Goal: Task Accomplishment & Management: Complete application form

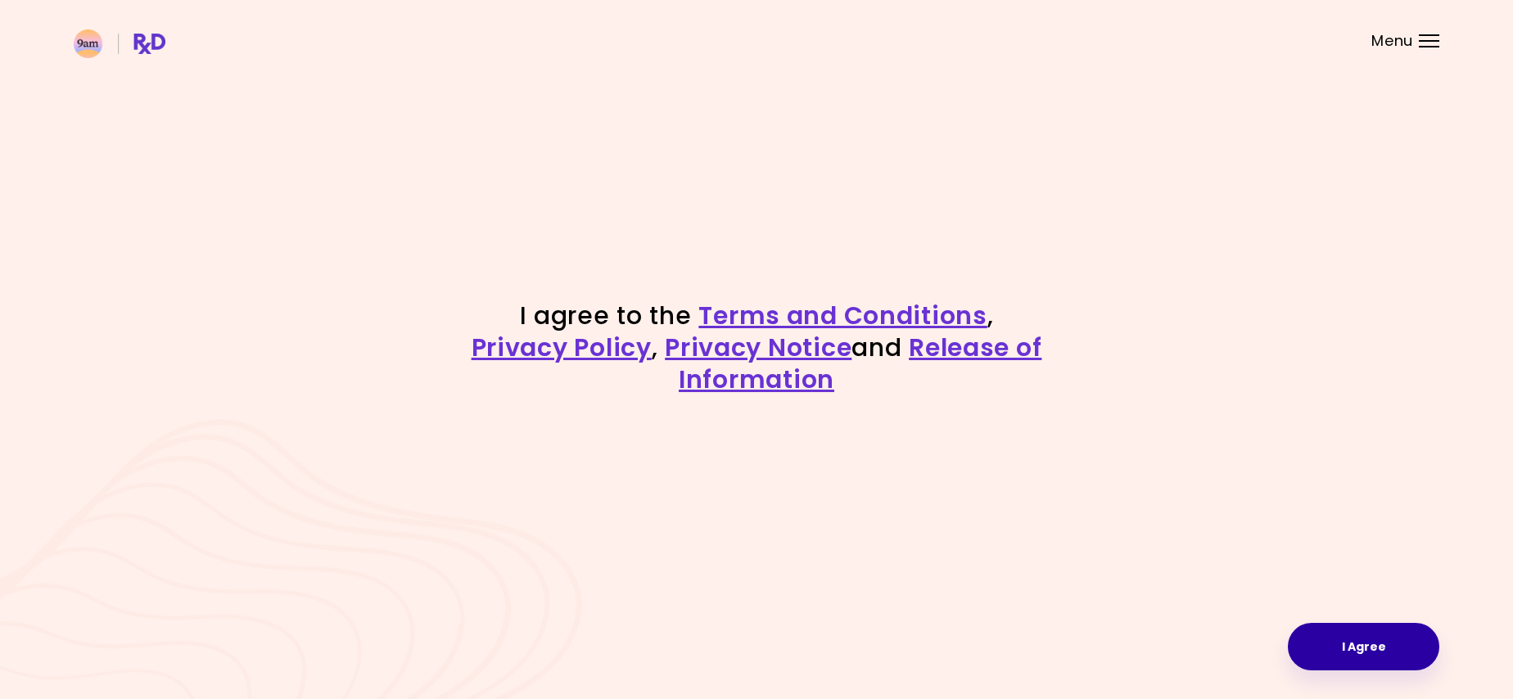
click at [1361, 636] on button "I Agree" at bounding box center [1363, 646] width 151 height 47
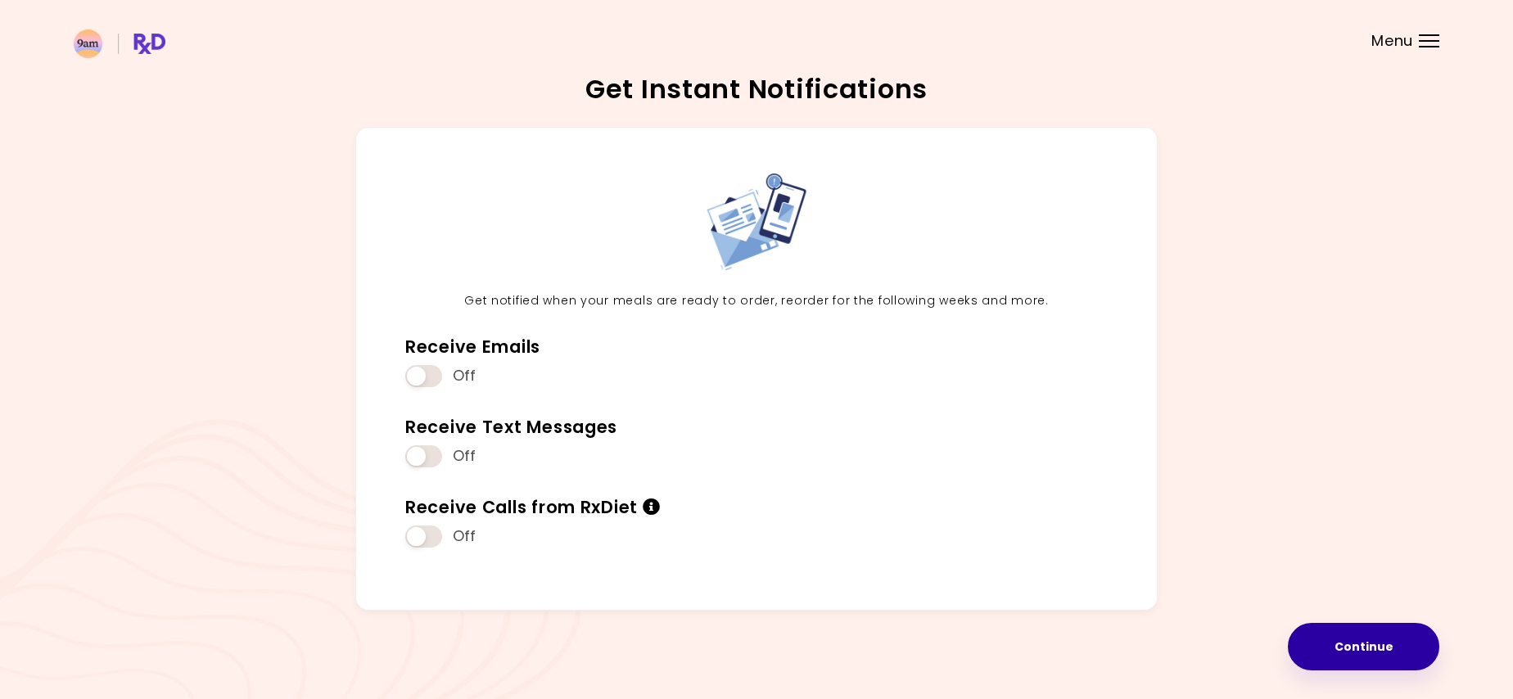
click at [1350, 642] on button "Continue" at bounding box center [1363, 646] width 151 height 47
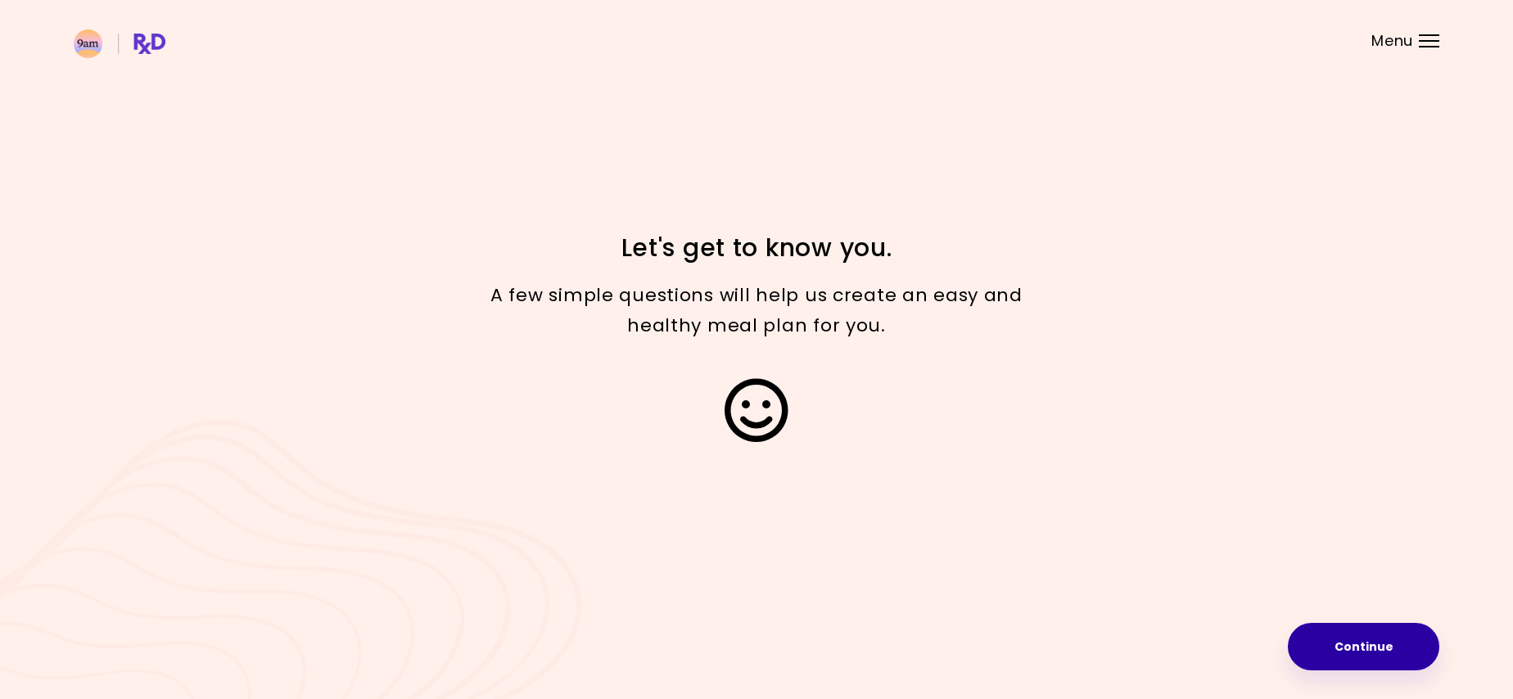
click at [1350, 639] on button "Continue" at bounding box center [1363, 646] width 151 height 47
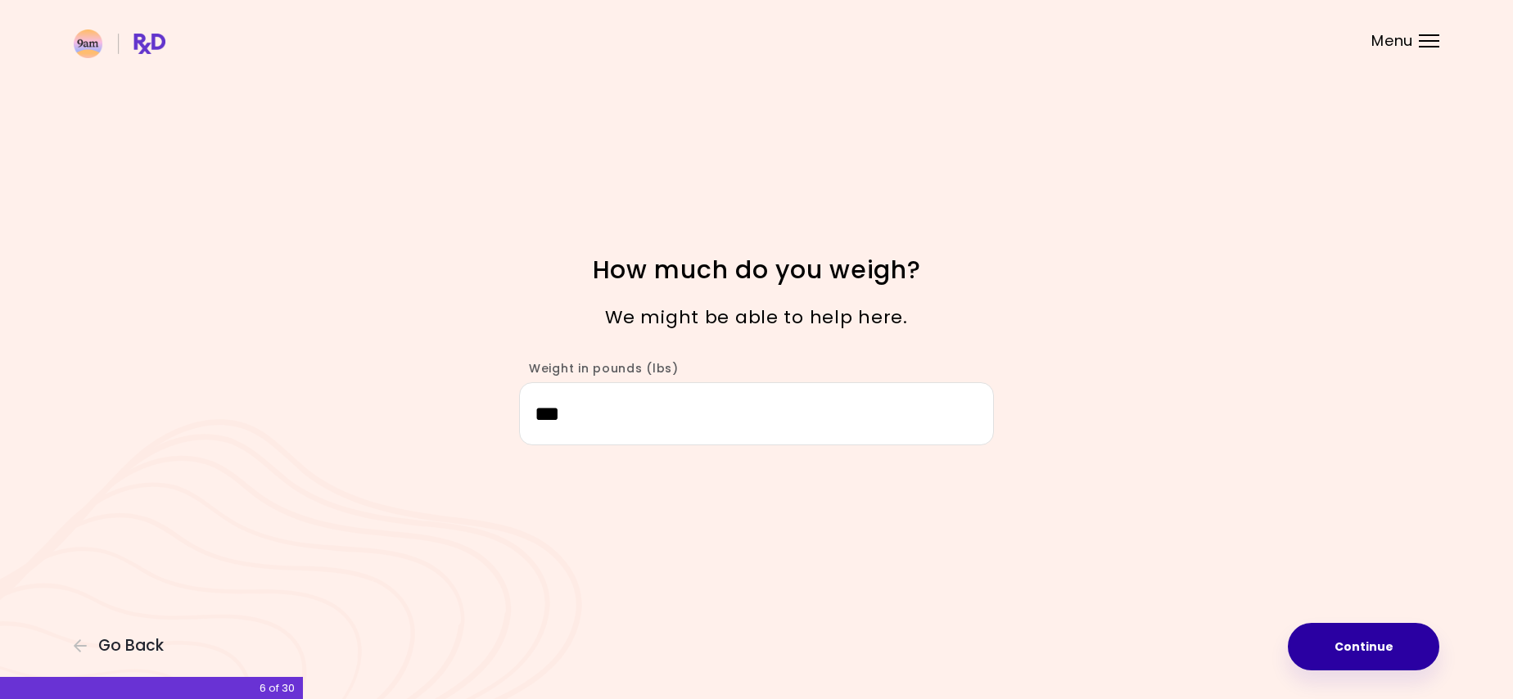
type input "***"
click at [1389, 652] on button "Continue" at bounding box center [1363, 646] width 151 height 47
select select "****"
click at [1389, 652] on button "Continue" at bounding box center [1363, 646] width 151 height 47
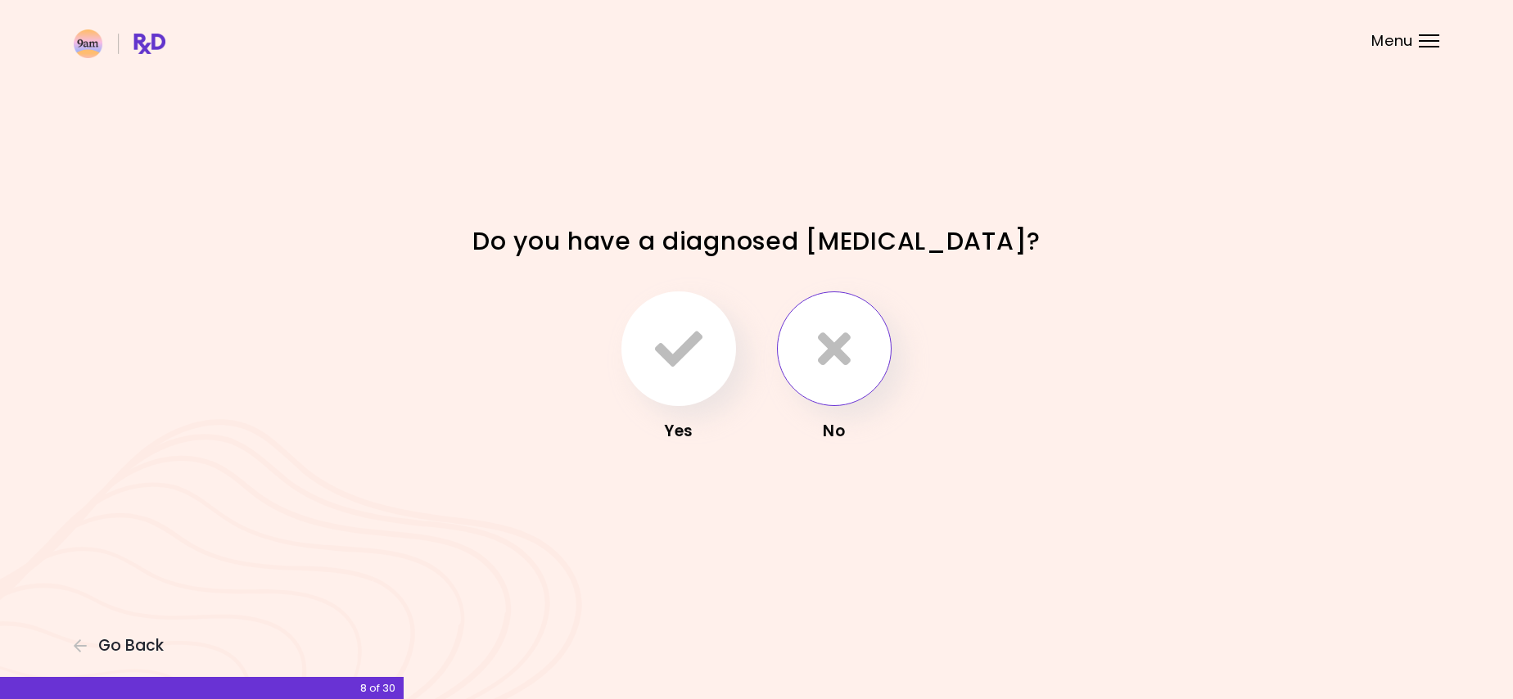
click at [848, 381] on button "button" at bounding box center [834, 348] width 115 height 115
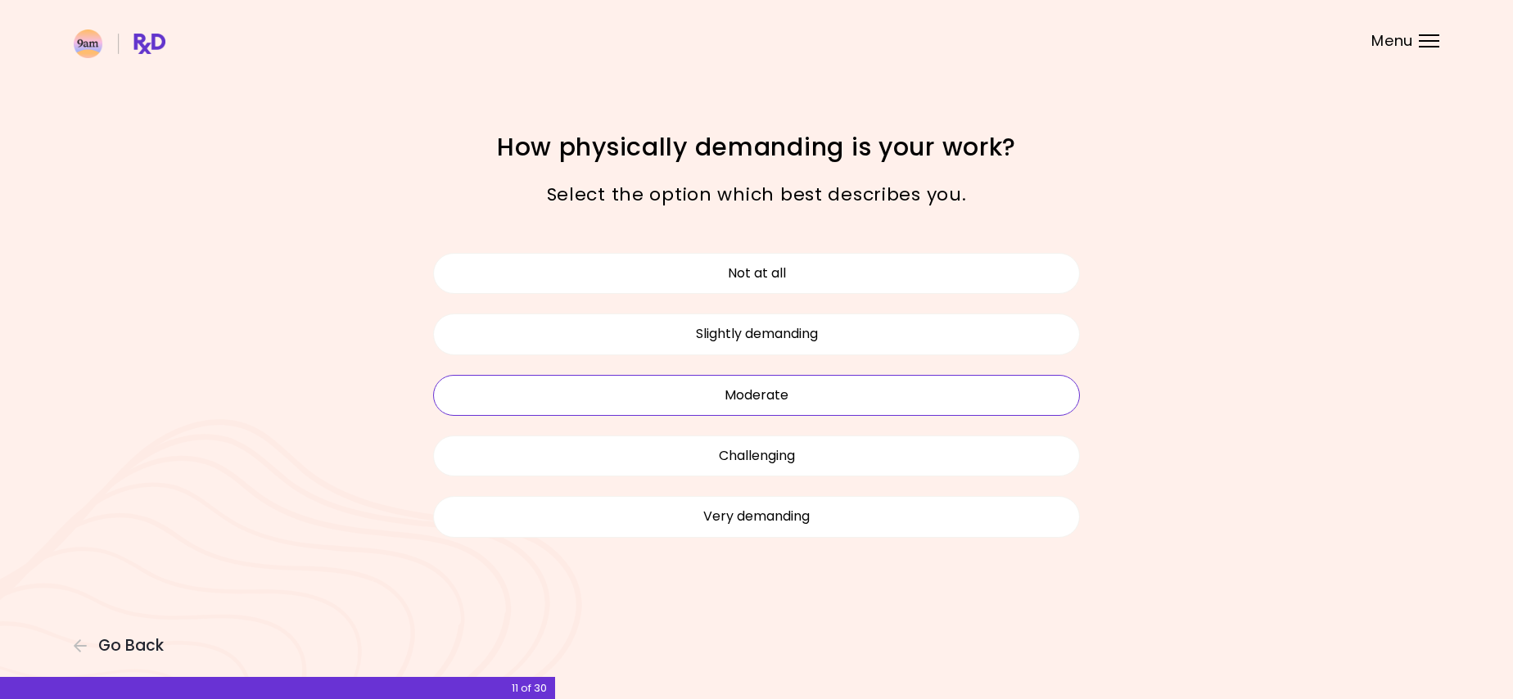
click at [828, 396] on button "Moderate" at bounding box center [756, 395] width 647 height 41
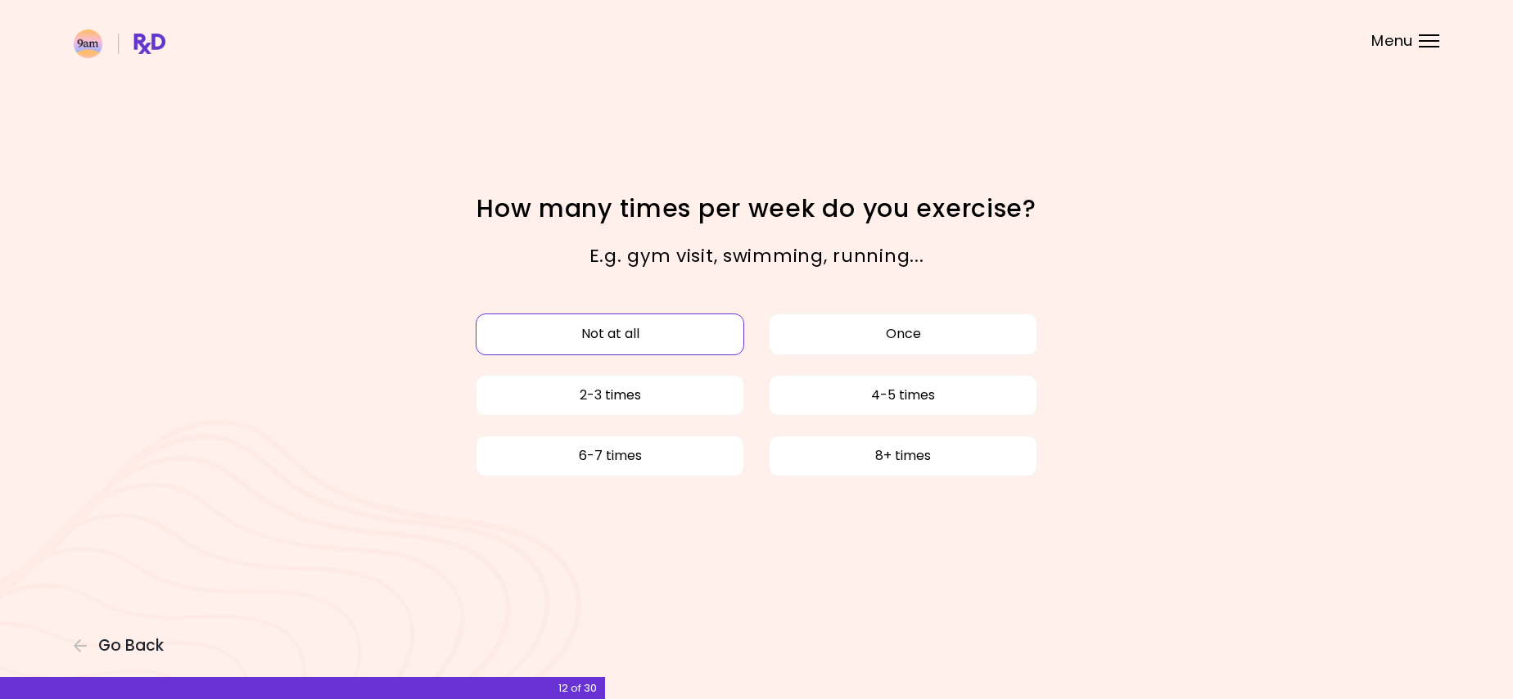
click at [679, 332] on button "Not at all" at bounding box center [610, 334] width 269 height 41
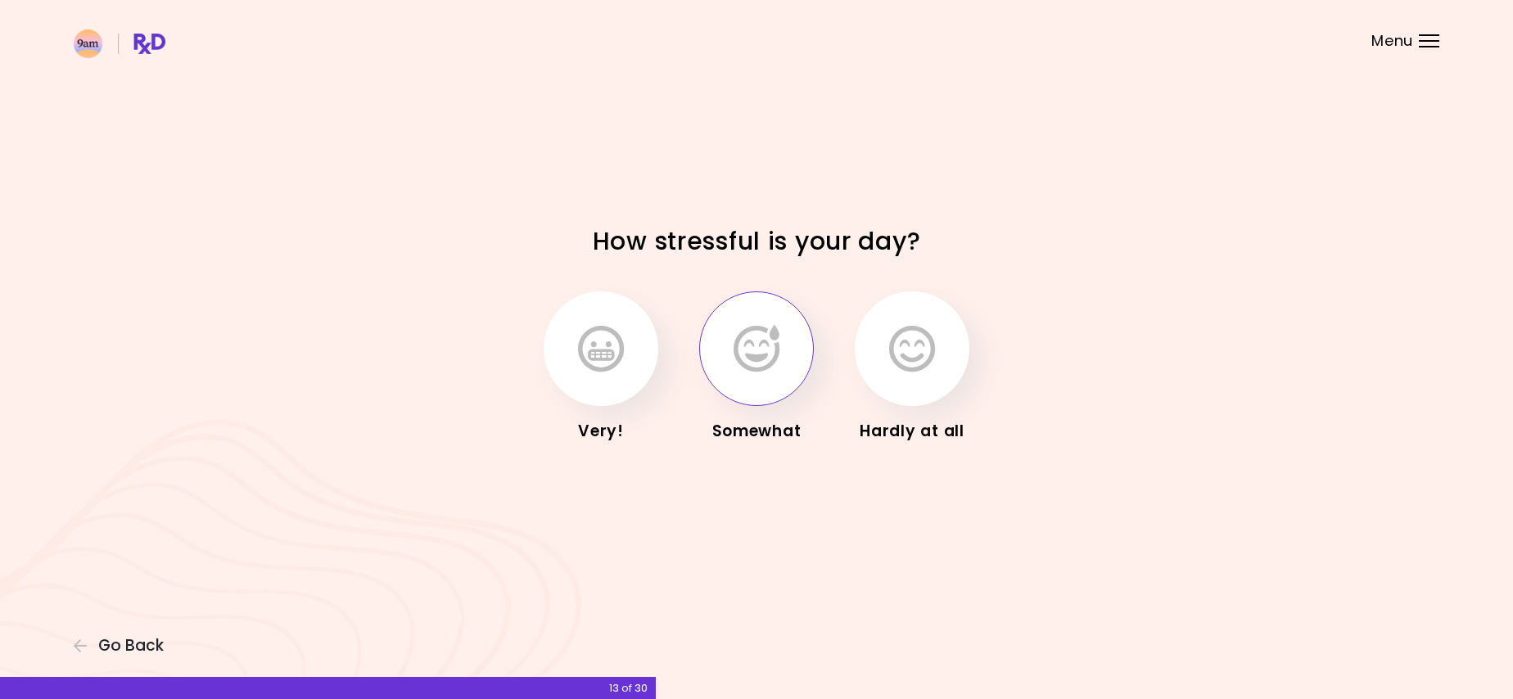
click at [794, 345] on button "button" at bounding box center [756, 348] width 115 height 115
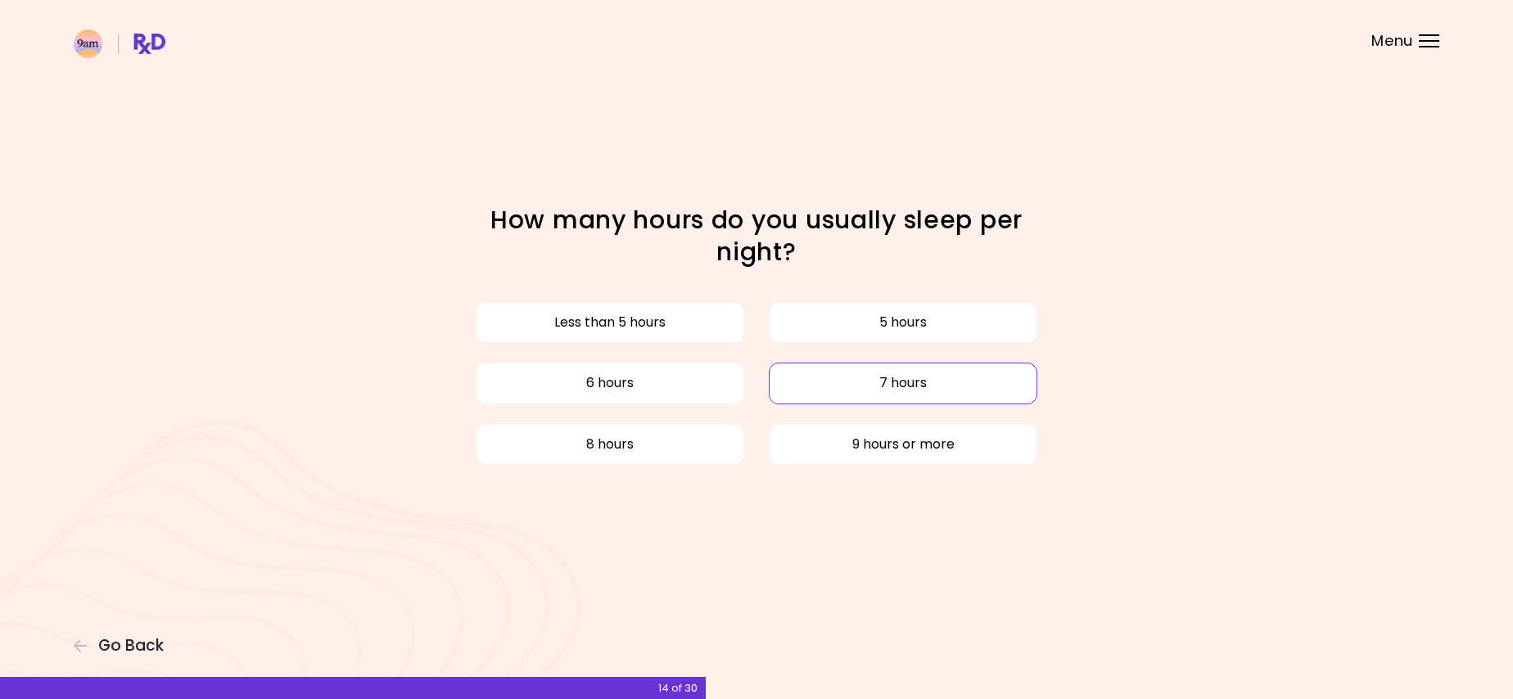
click at [806, 391] on button "7 hours" at bounding box center [903, 383] width 269 height 41
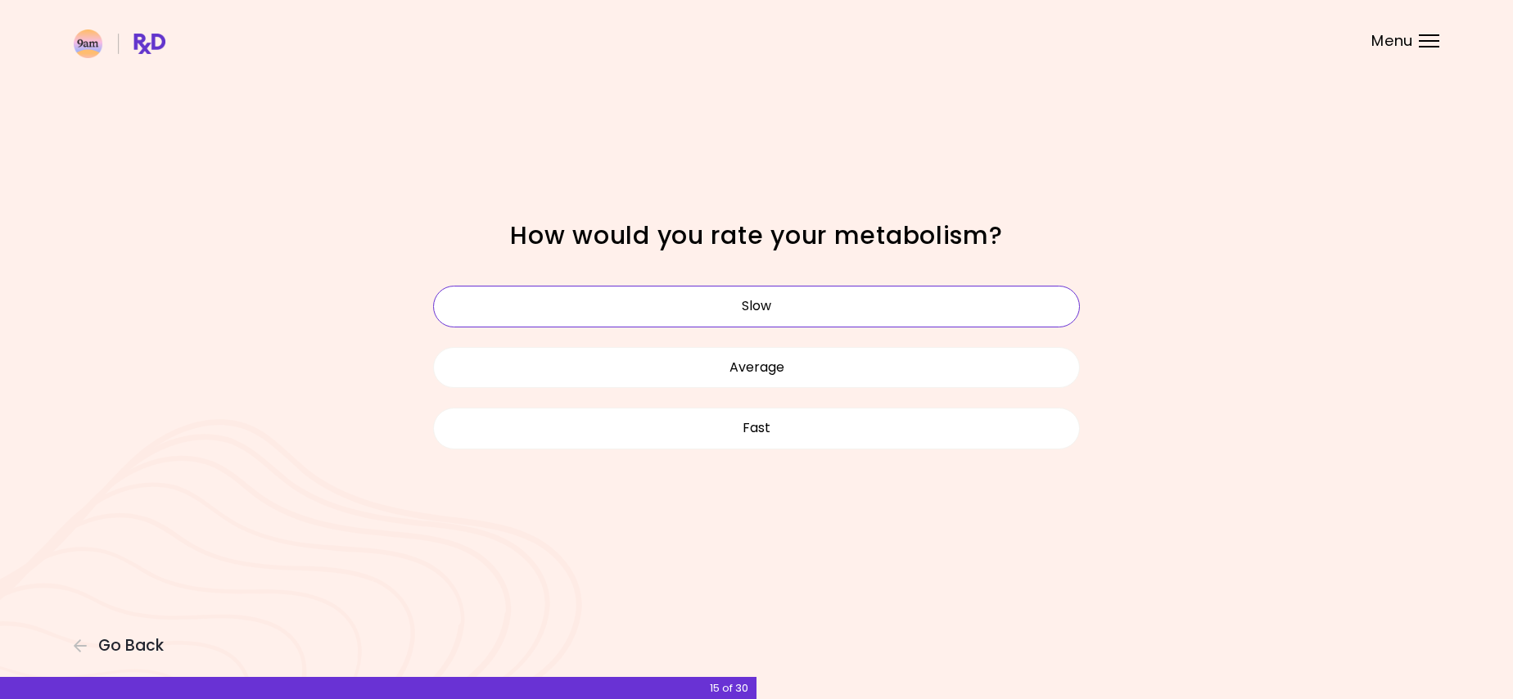
click at [810, 307] on button "Slow" at bounding box center [756, 306] width 647 height 41
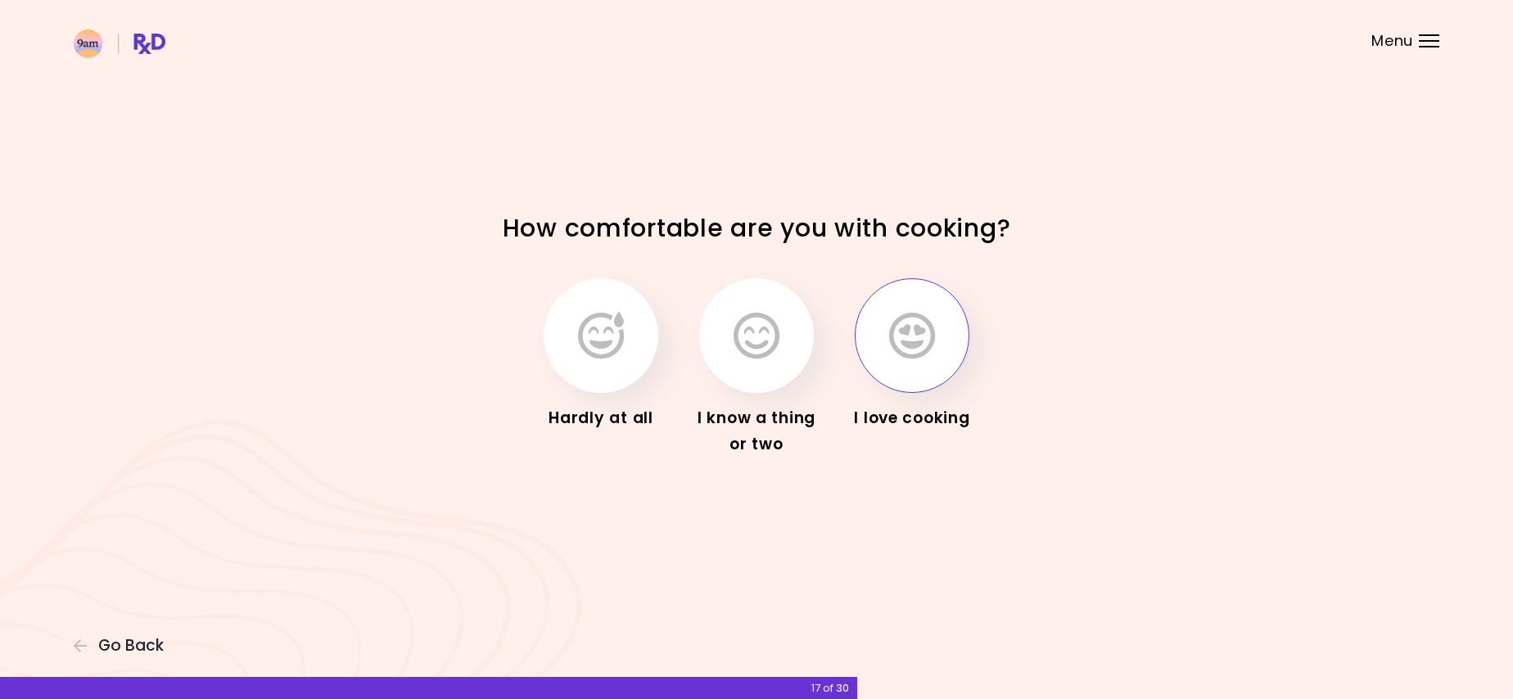
click at [934, 365] on button "button" at bounding box center [912, 335] width 115 height 115
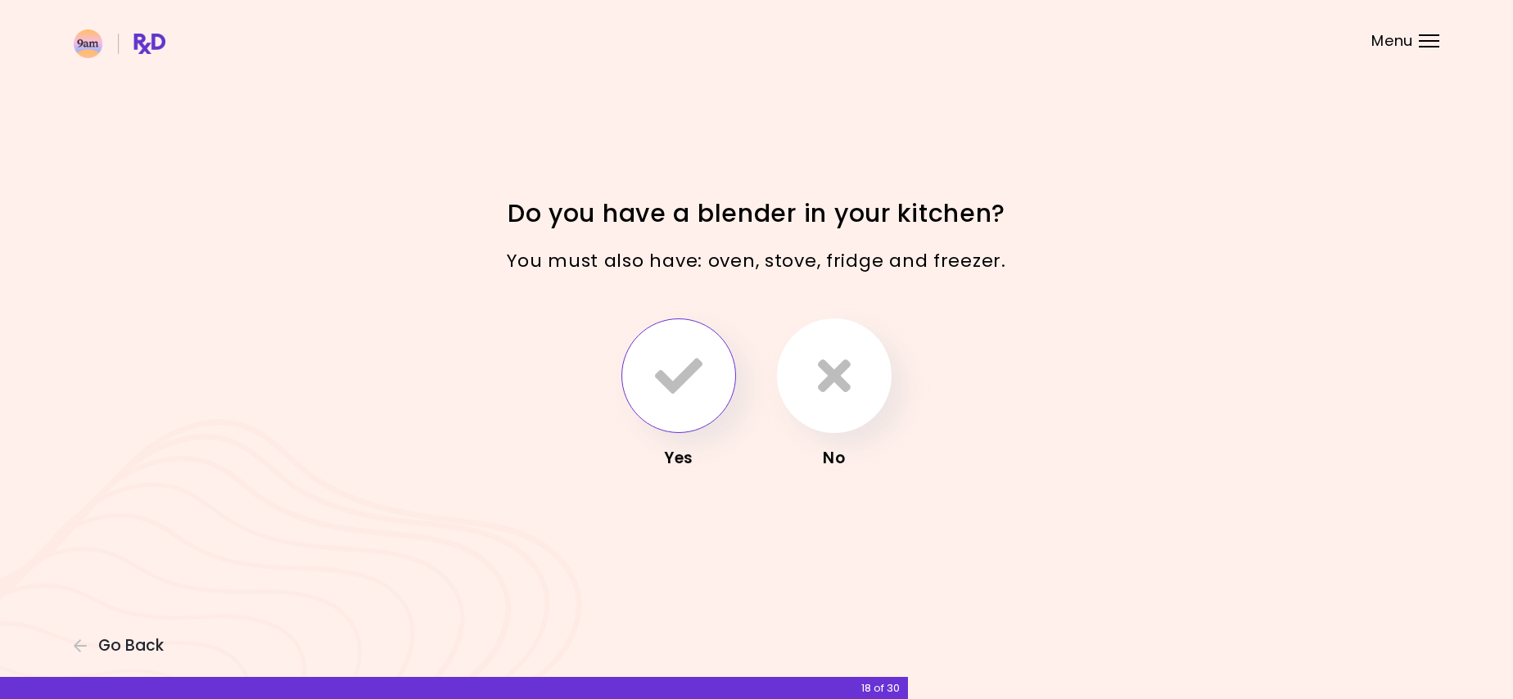
click at [679, 368] on icon "button" at bounding box center [678, 375] width 47 height 47
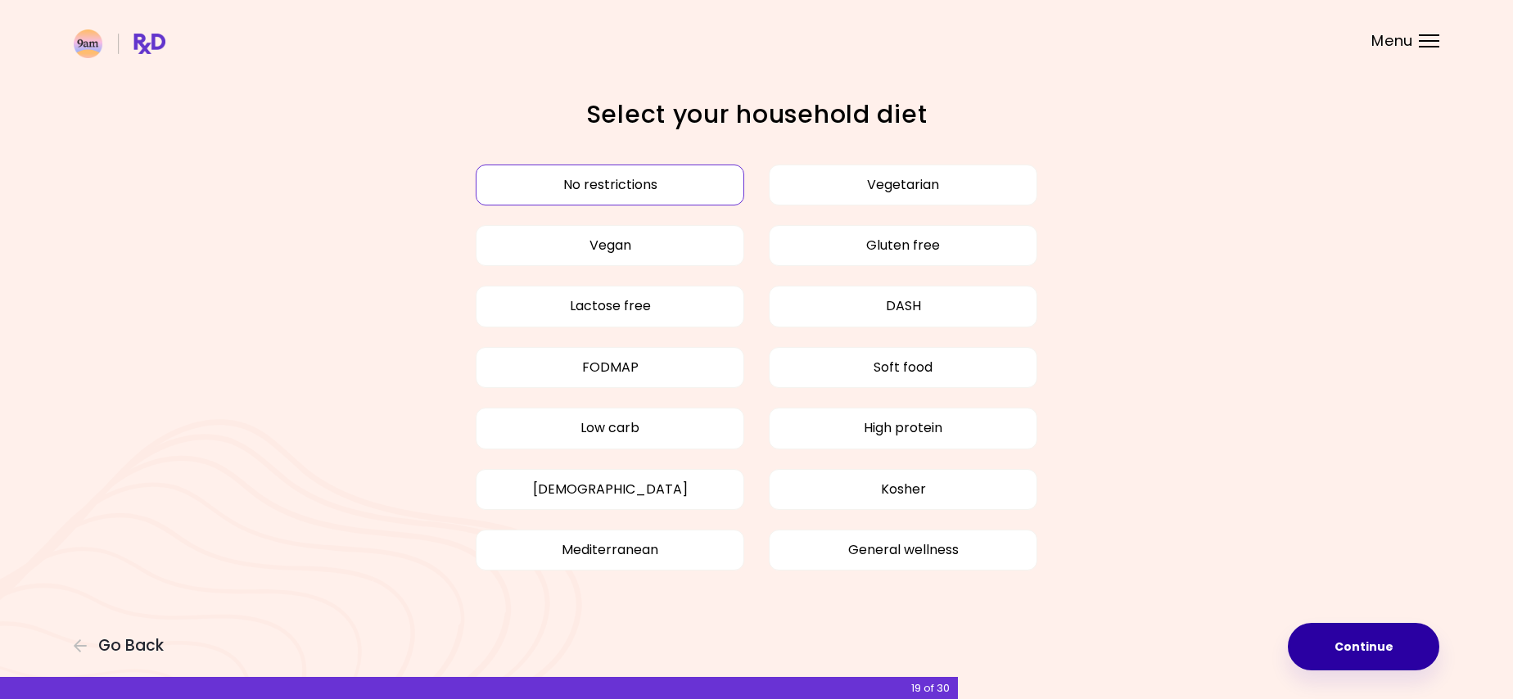
click at [1322, 631] on button "Continue" at bounding box center [1363, 646] width 151 height 47
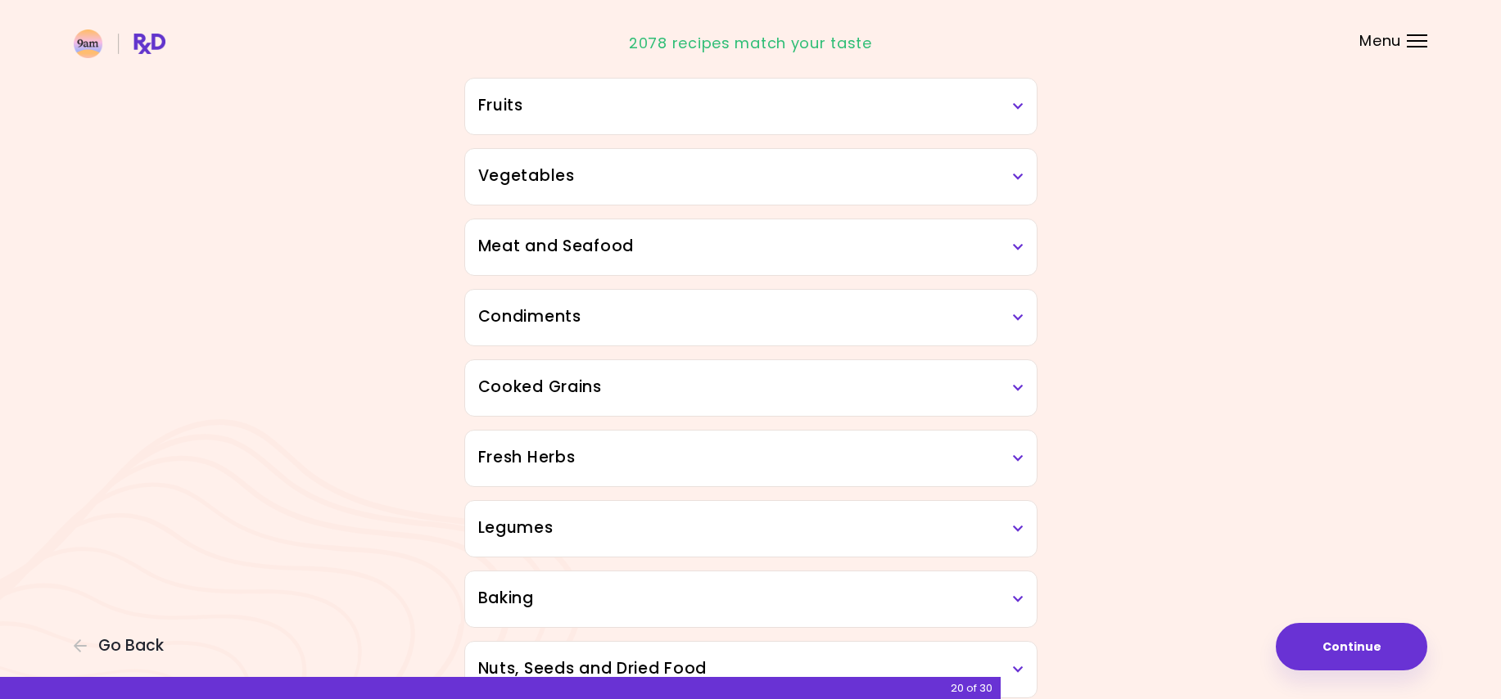
scroll to position [327, 0]
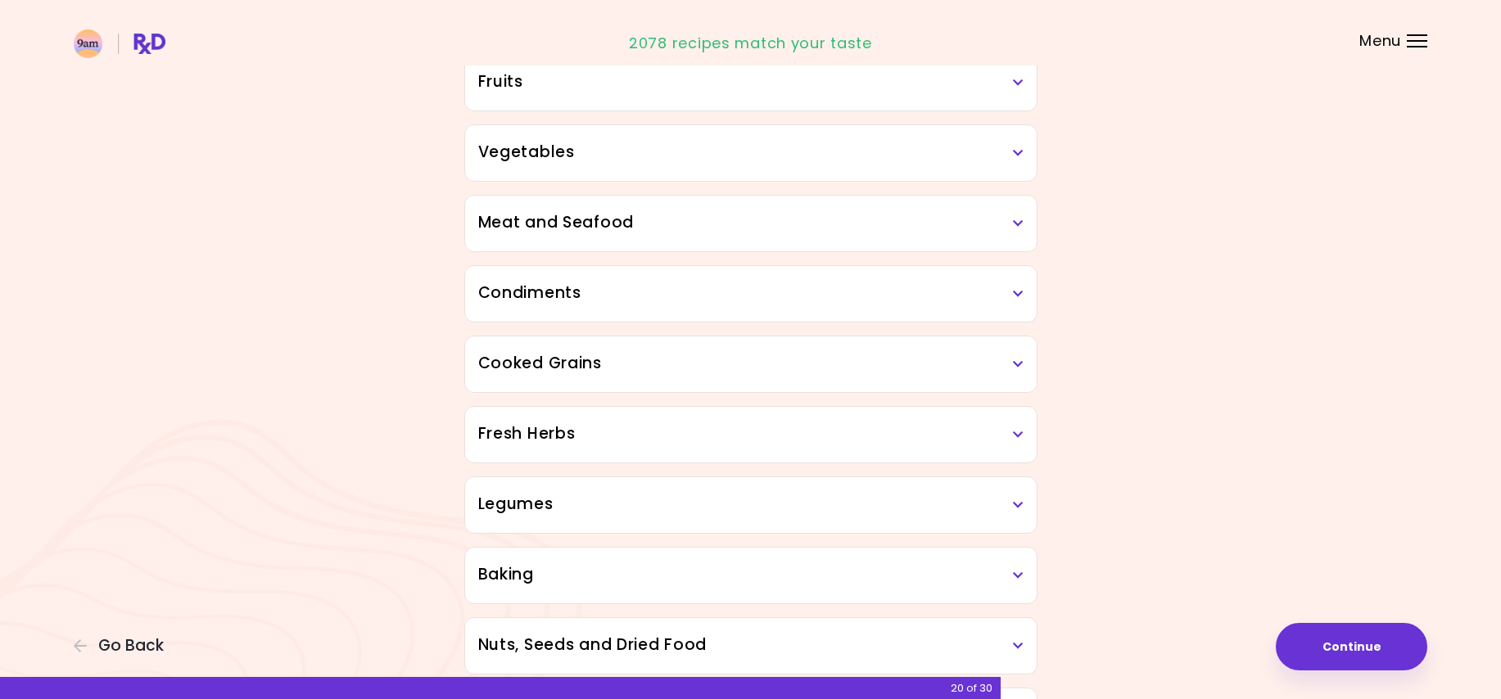
click at [1028, 509] on div "Legumes" at bounding box center [750, 505] width 571 height 56
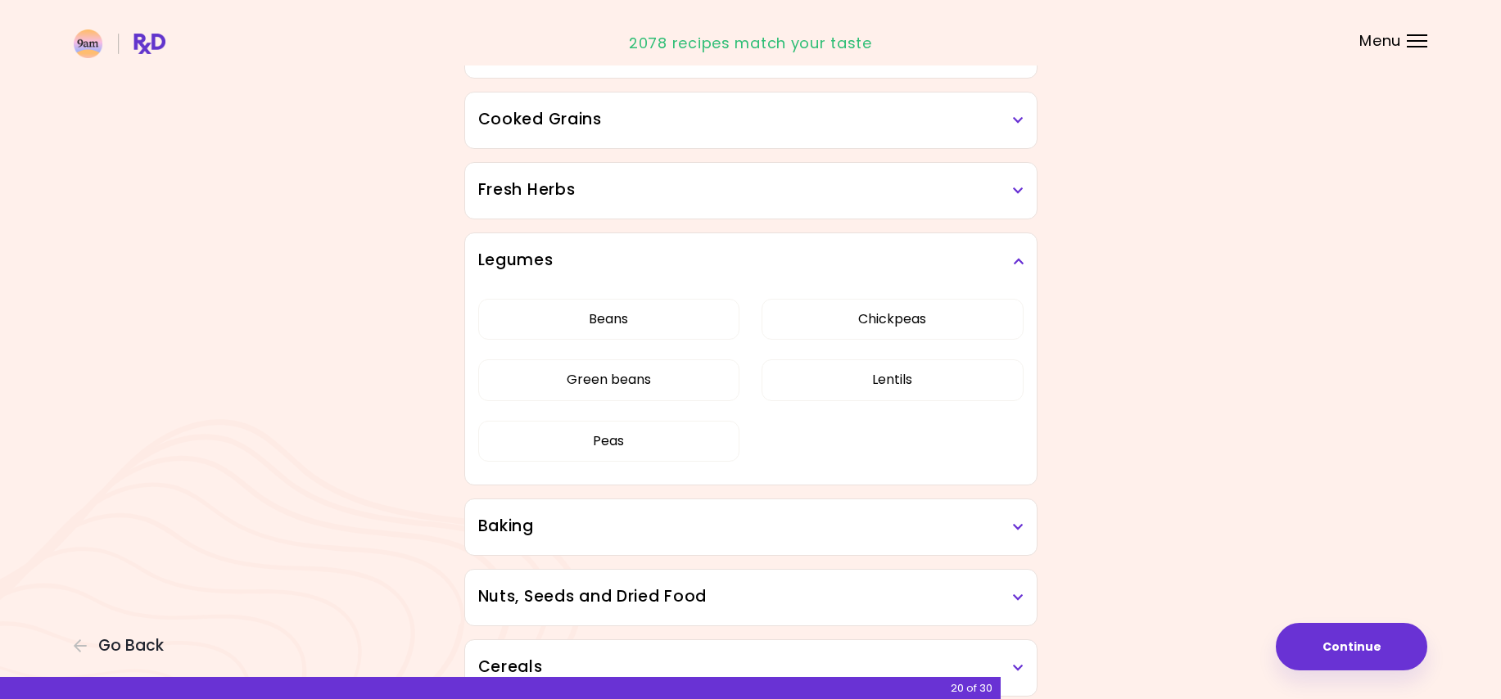
scroll to position [573, 0]
click at [842, 309] on button "Chickpeas" at bounding box center [892, 317] width 262 height 41
click at [687, 324] on button "Beans" at bounding box center [609, 317] width 262 height 41
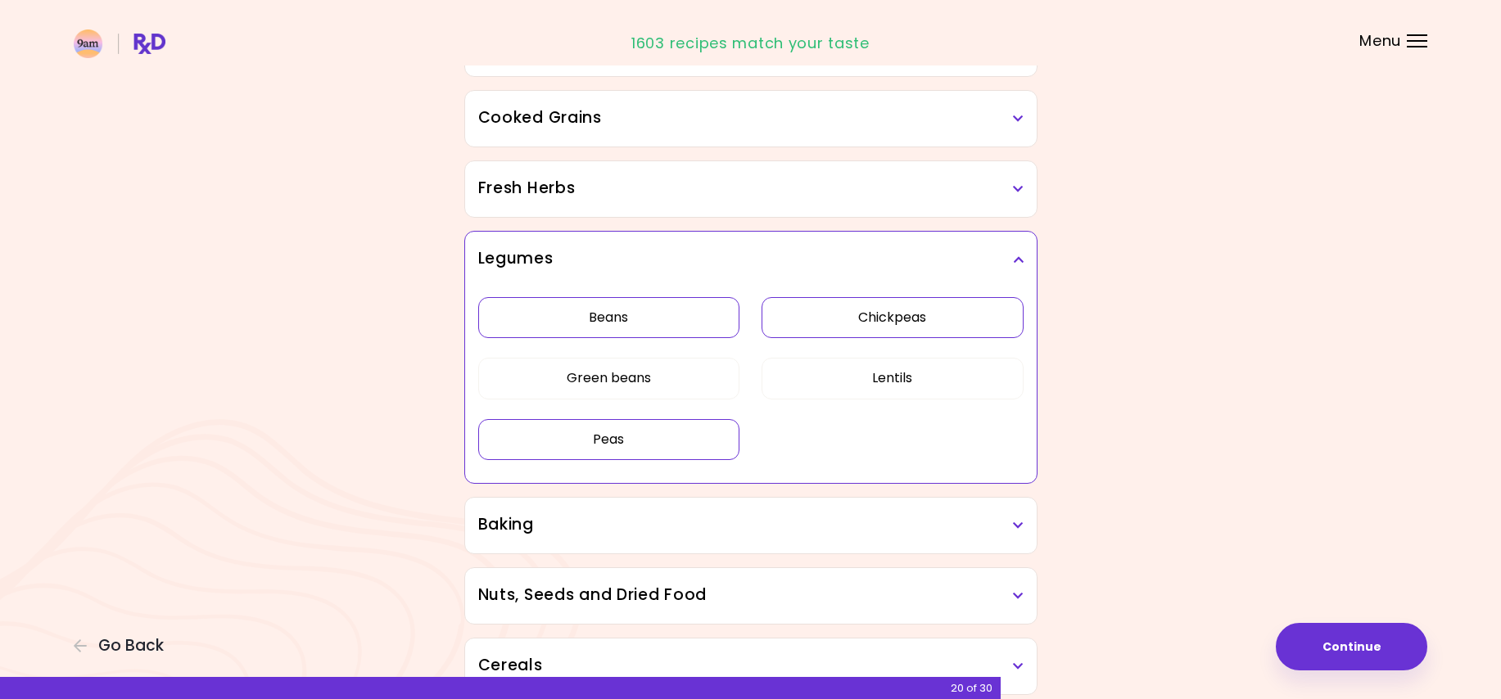
click at [702, 450] on button "Peas" at bounding box center [609, 439] width 262 height 41
click at [787, 383] on button "Lentils" at bounding box center [892, 378] width 262 height 41
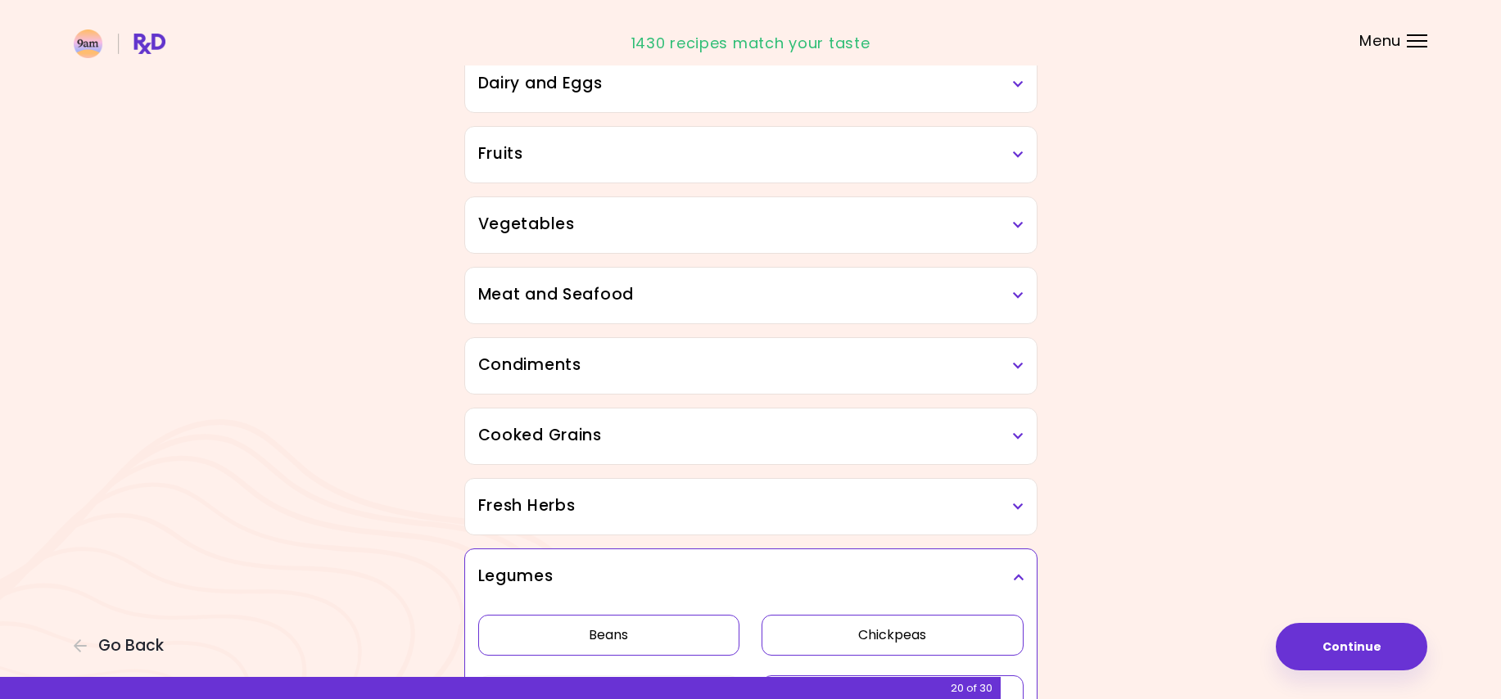
scroll to position [246, 0]
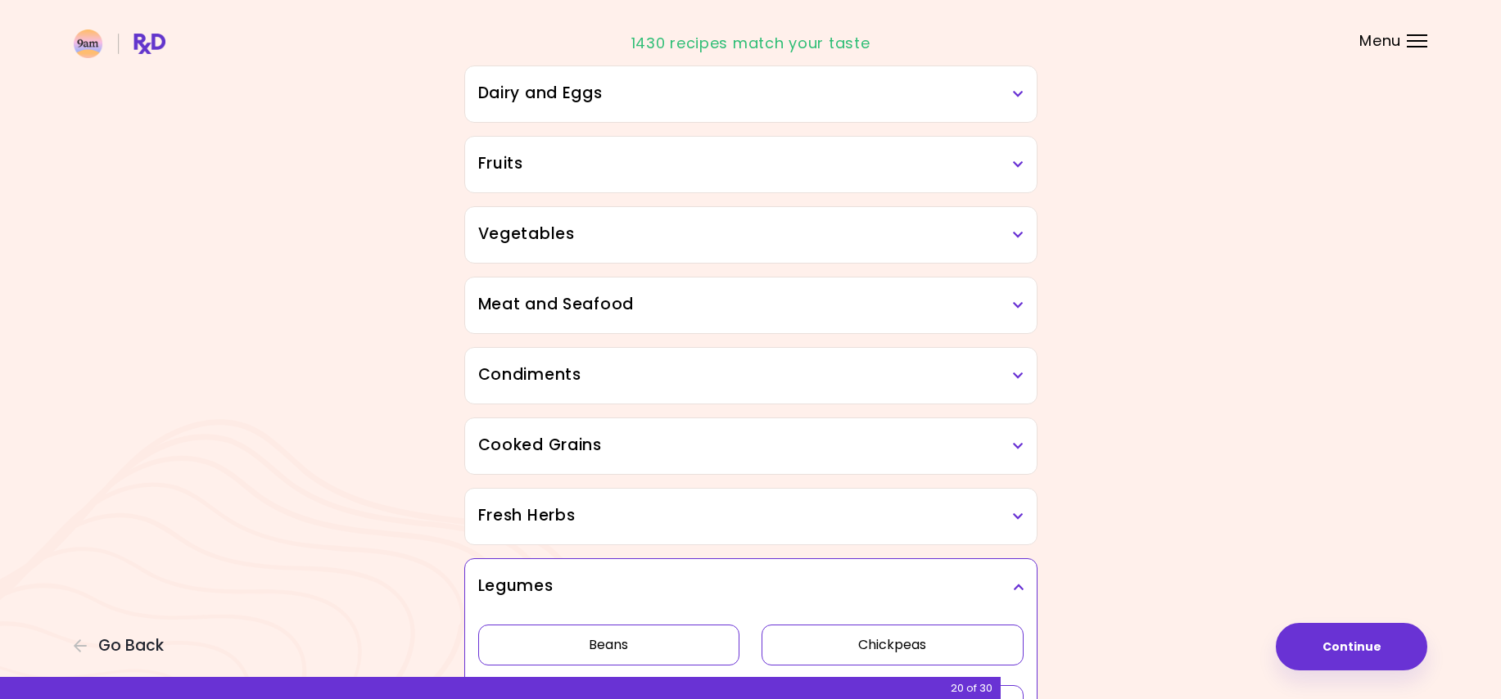
click at [1009, 92] on h3 "Dairy and Eggs" at bounding box center [750, 94] width 545 height 24
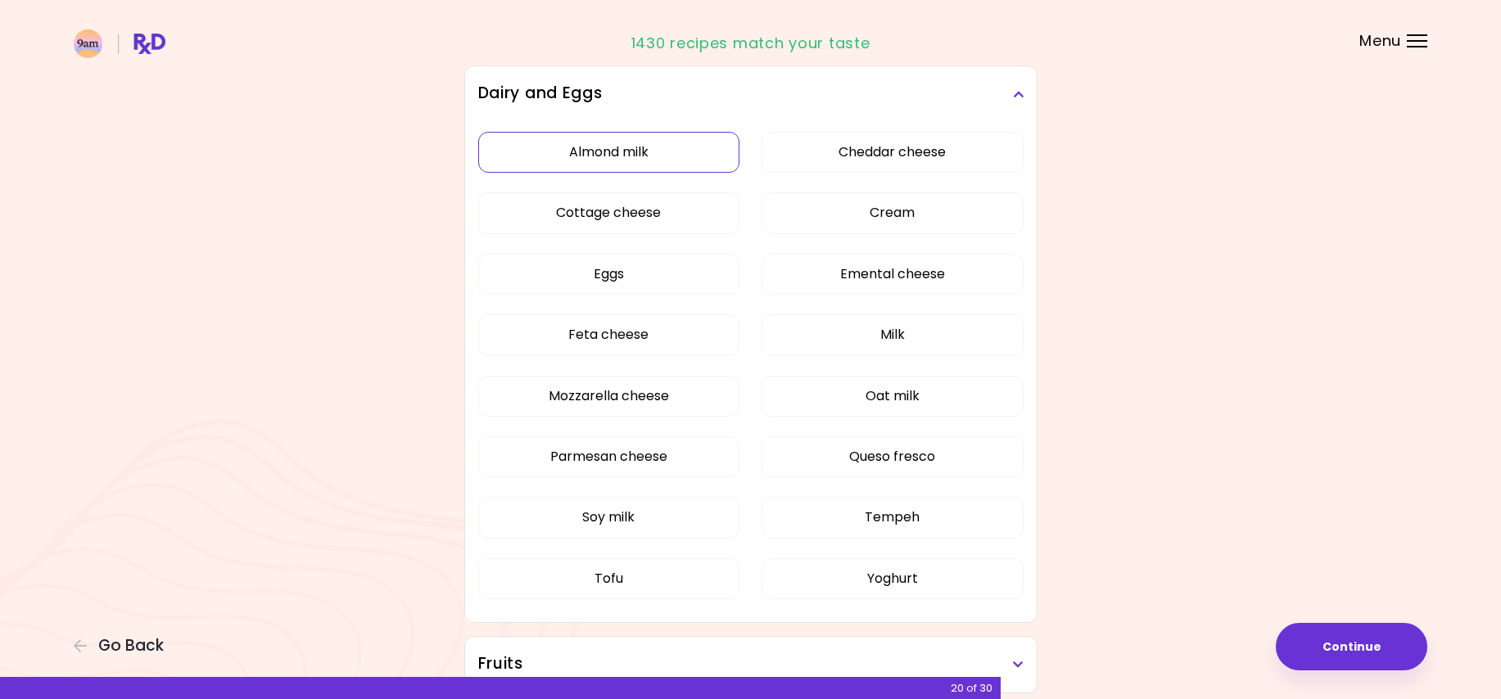
click at [670, 150] on button "Almond milk" at bounding box center [609, 152] width 262 height 41
click at [660, 526] on button "Soy milk" at bounding box center [609, 517] width 262 height 41
click at [652, 567] on button "Tofu" at bounding box center [609, 578] width 262 height 41
click at [821, 519] on button "Tempeh" at bounding box center [892, 517] width 262 height 41
click at [832, 405] on button "Oat milk" at bounding box center [892, 396] width 262 height 41
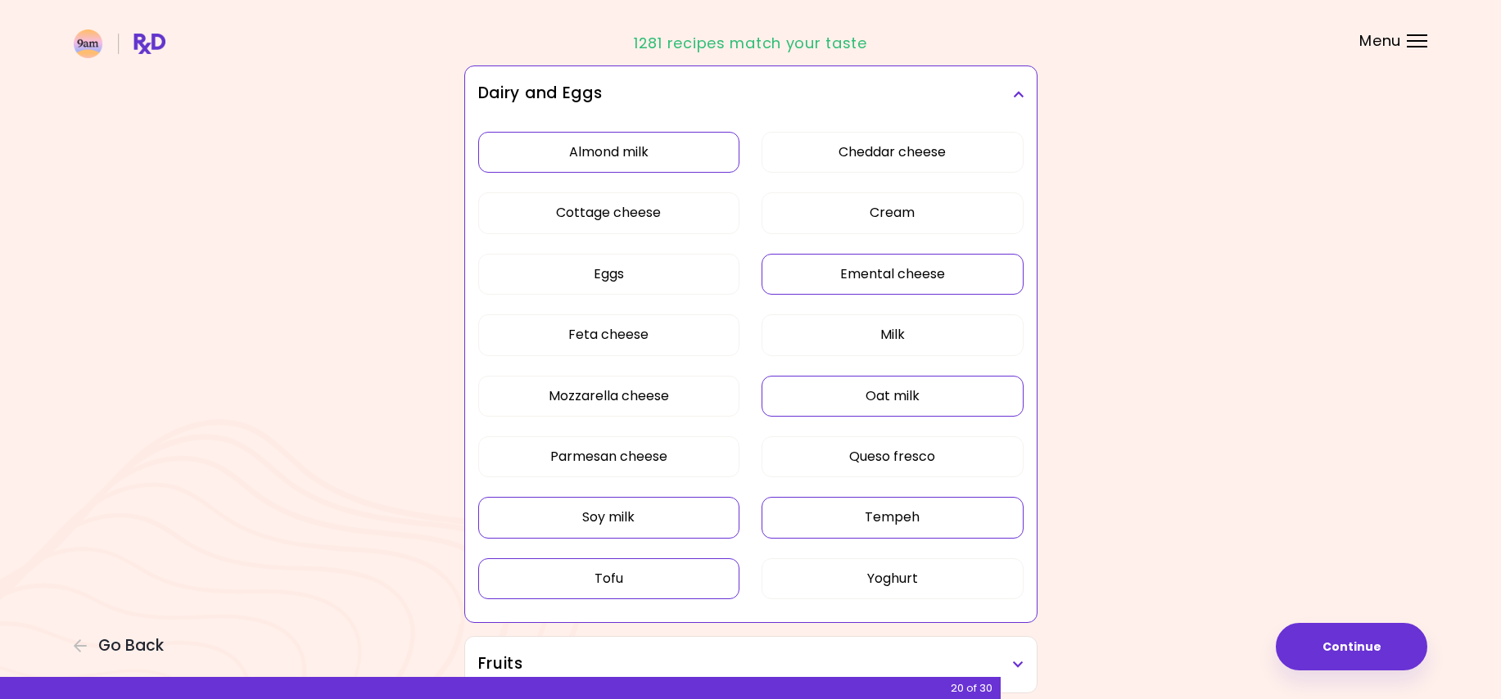
click at [835, 274] on button "Emental cheese" at bounding box center [892, 274] width 262 height 41
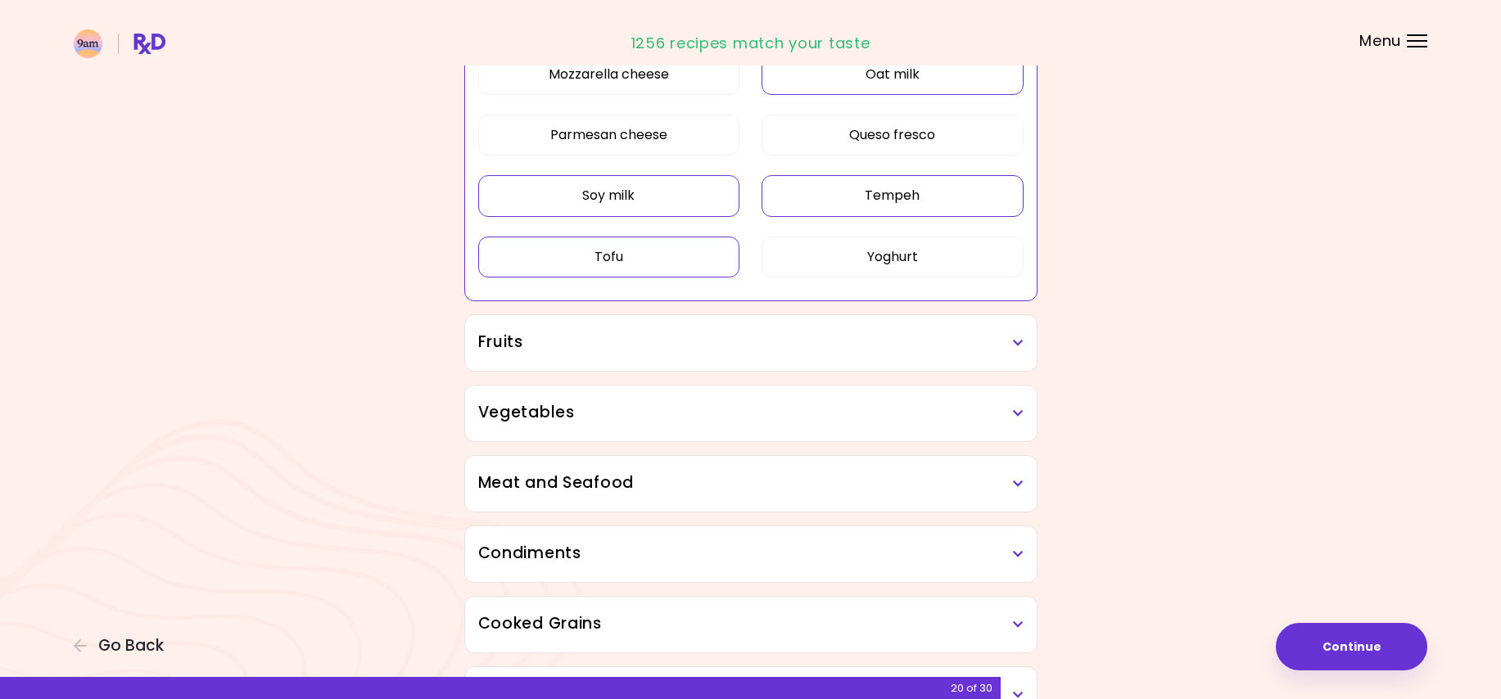
scroll to position [655, 0]
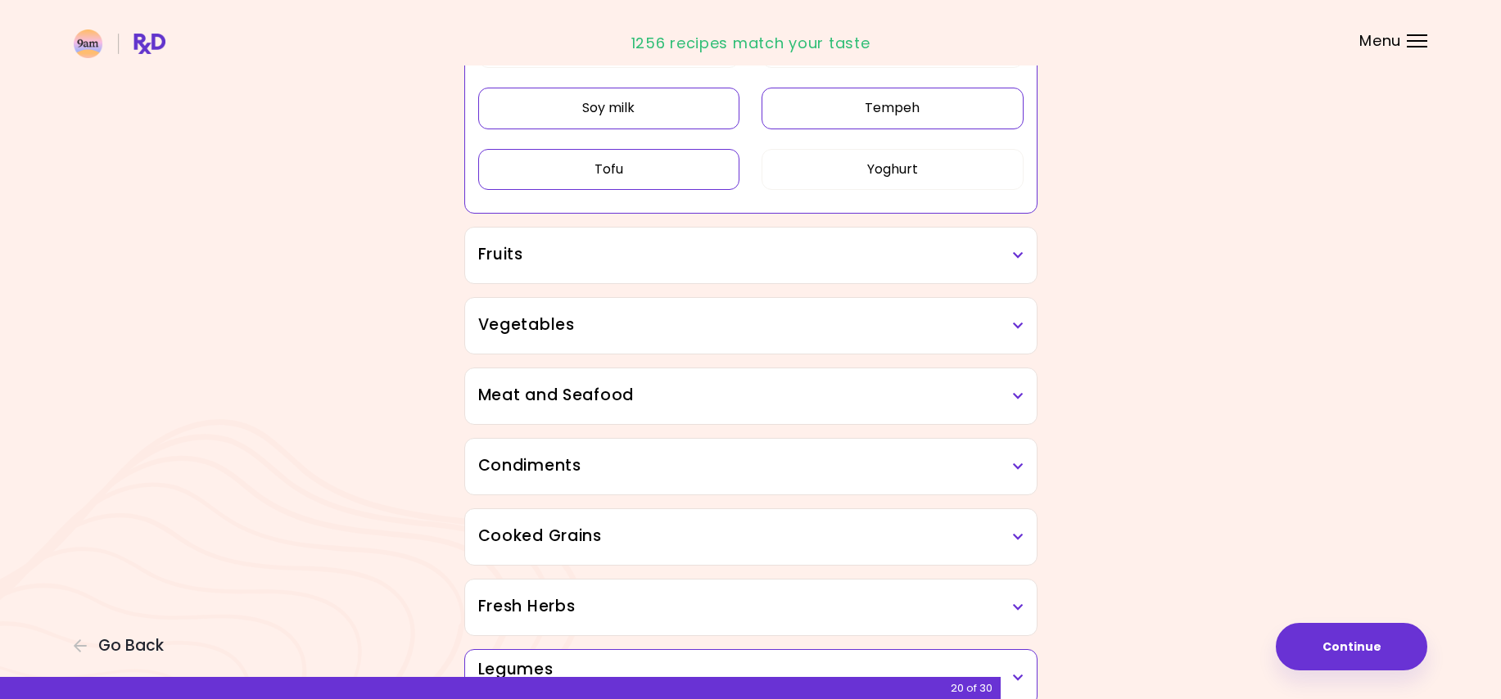
click at [1013, 255] on icon at bounding box center [1018, 255] width 11 height 11
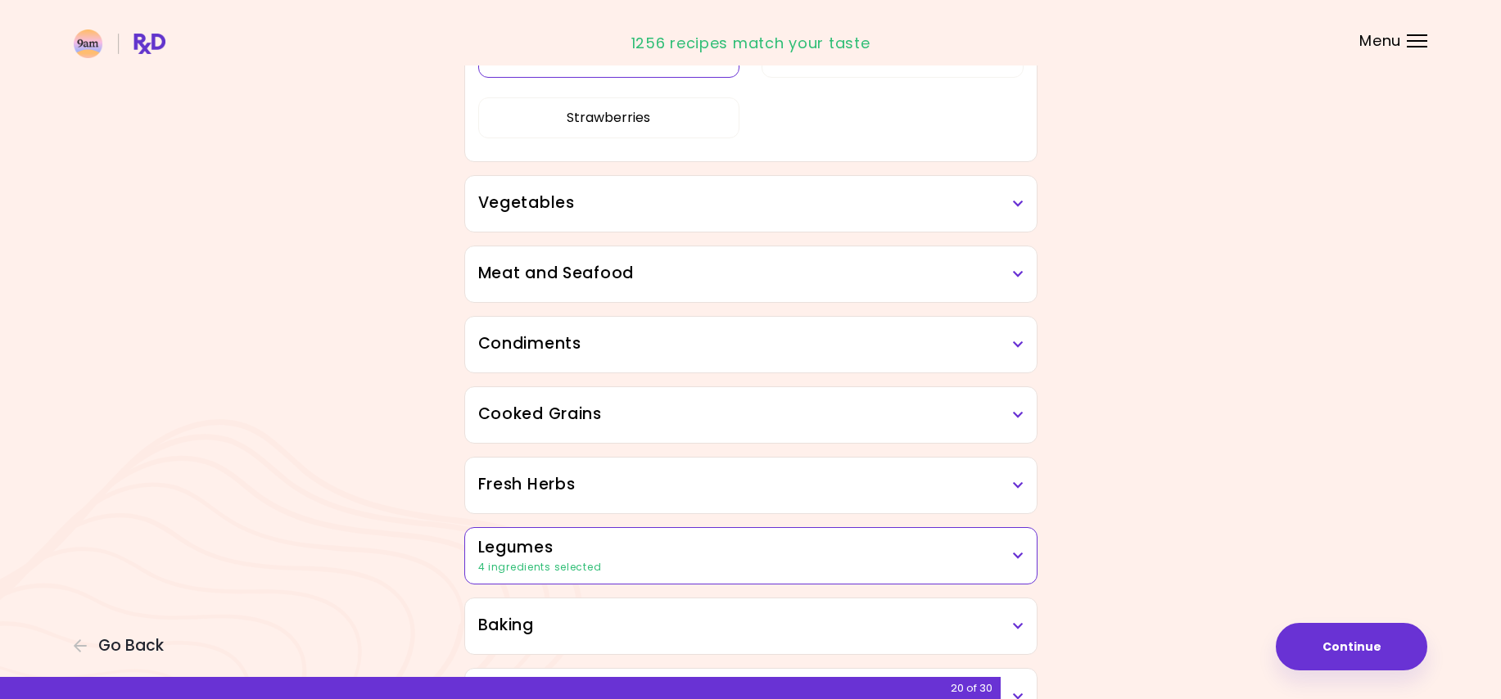
click at [663, 566] on div "Dried Herbs and Spices Adobo Annatto seeds Chilli Cinnamon Cumin [PERSON_NAME] …" at bounding box center [750, 313] width 589 height 1528
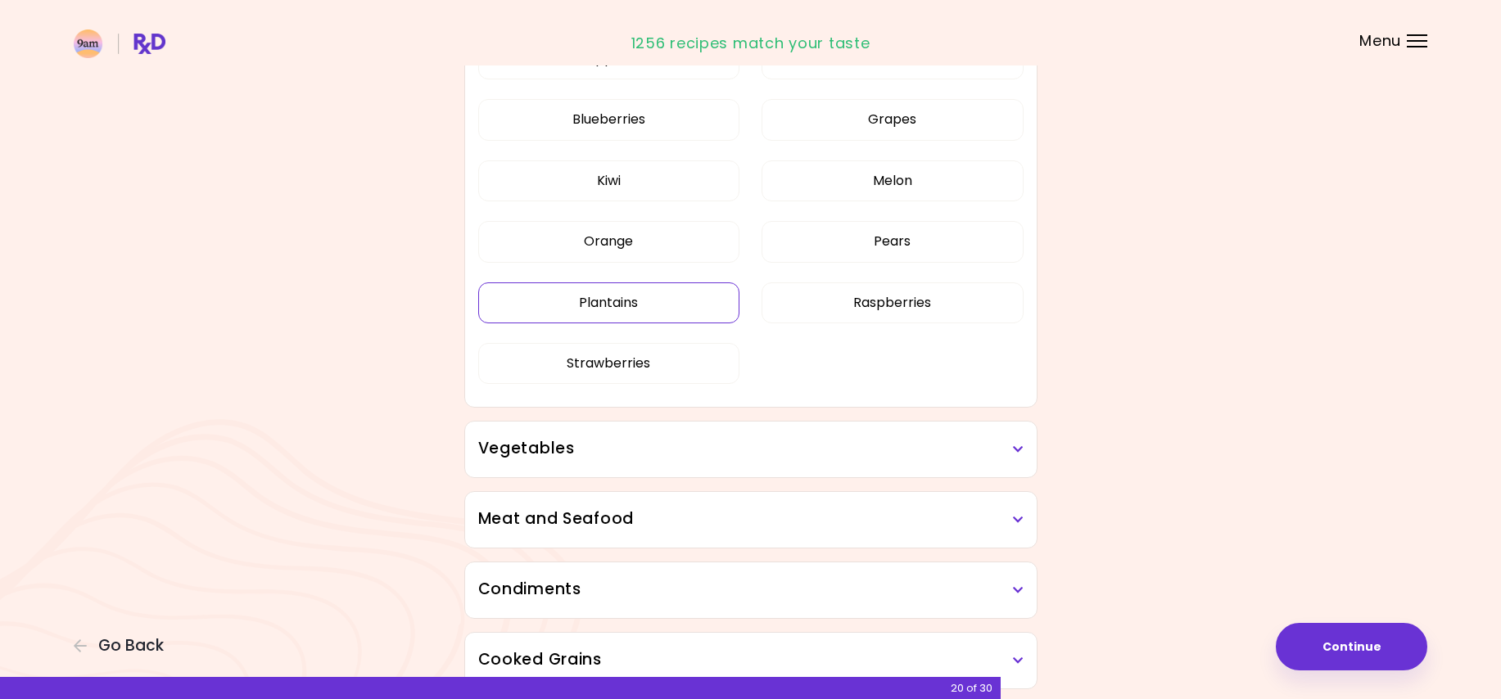
click at [605, 300] on button "Plantains" at bounding box center [609, 302] width 262 height 41
click at [885, 181] on button "Melon" at bounding box center [892, 180] width 262 height 41
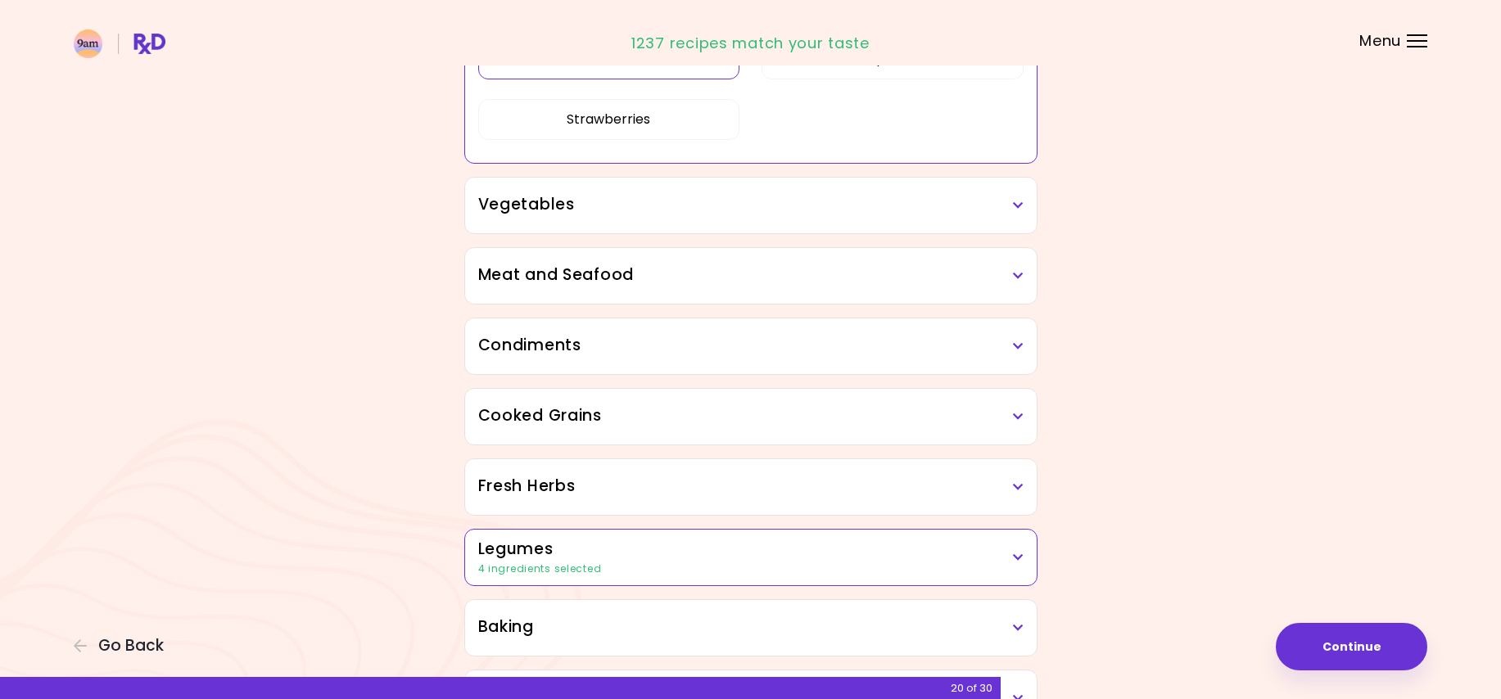
scroll to position [655, 0]
click at [1014, 194] on h3 "Vegetables" at bounding box center [750, 204] width 545 height 24
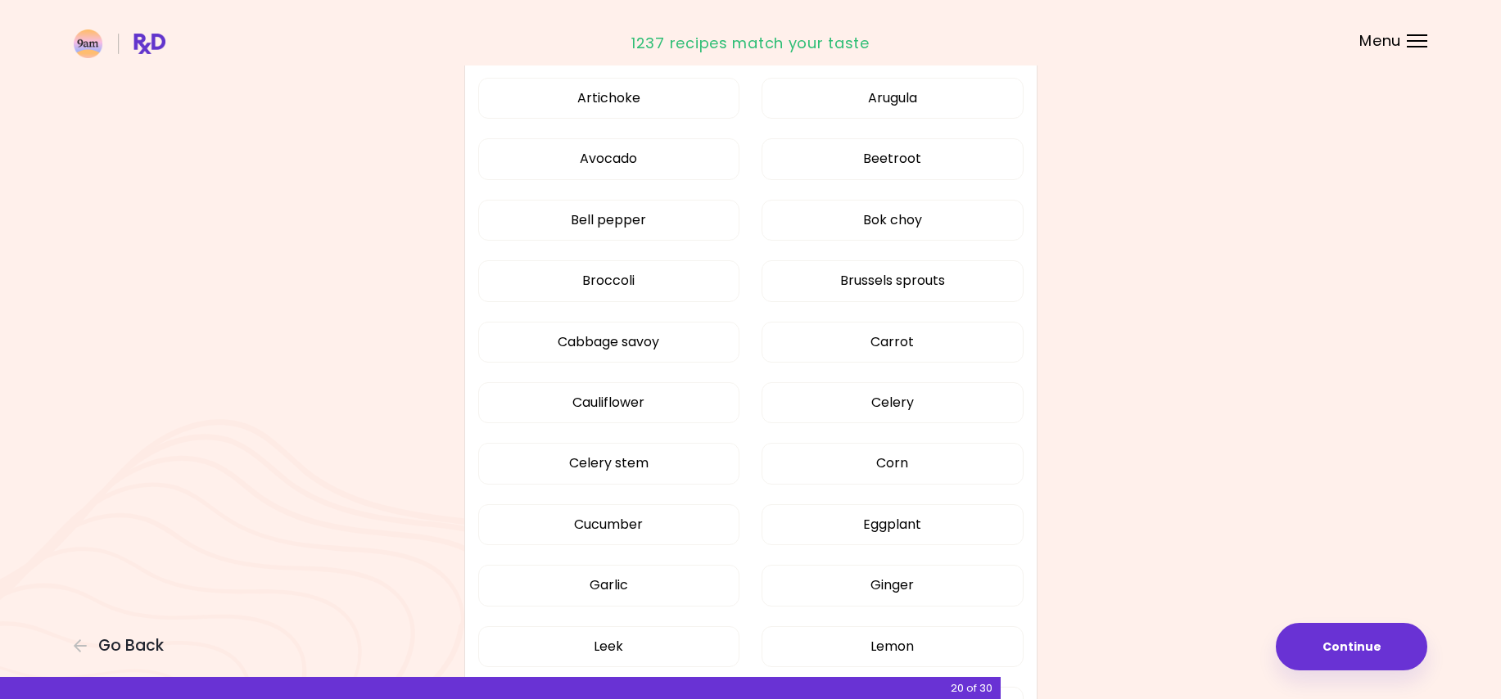
scroll to position [737, 0]
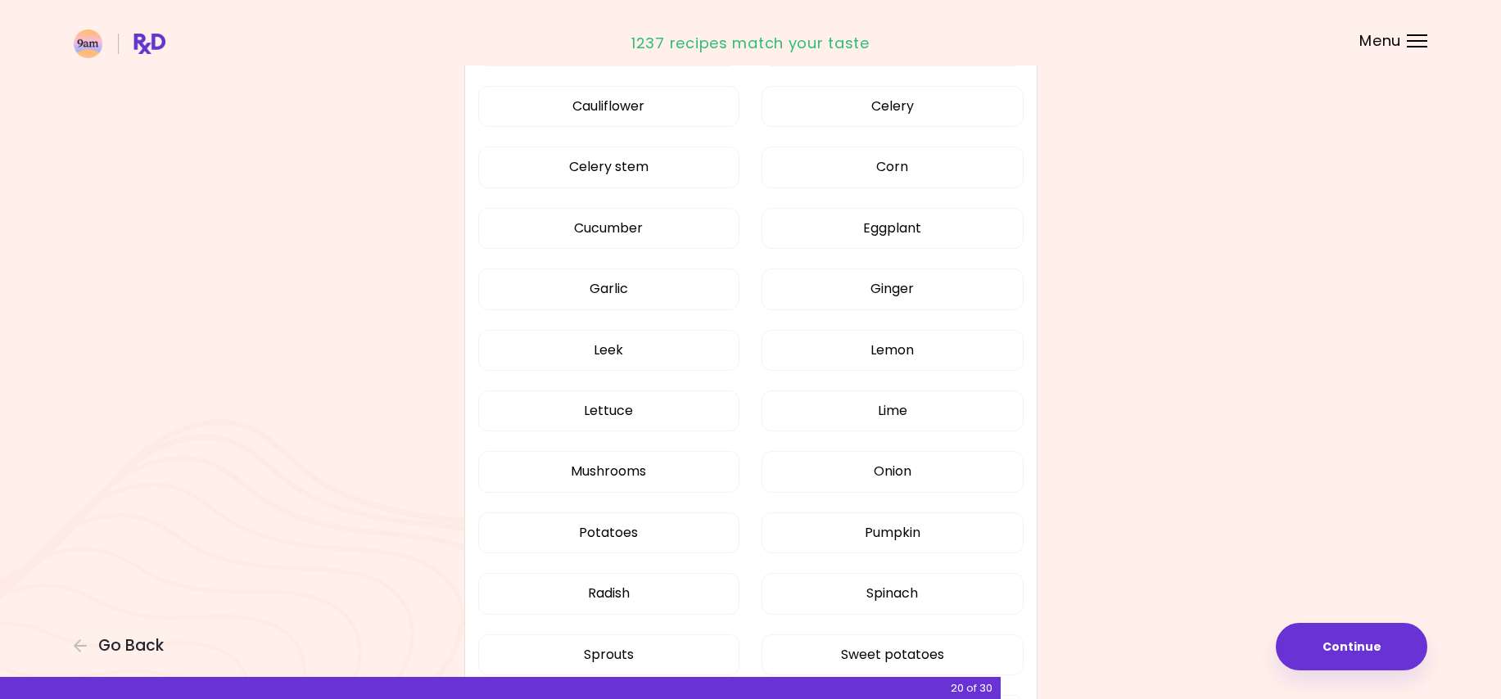
click at [880, 233] on div "Artichoke Arugula Avocado Beetroot Bell pepper Bok choy Broccoli Brussels sprou…" at bounding box center [750, 266] width 545 height 988
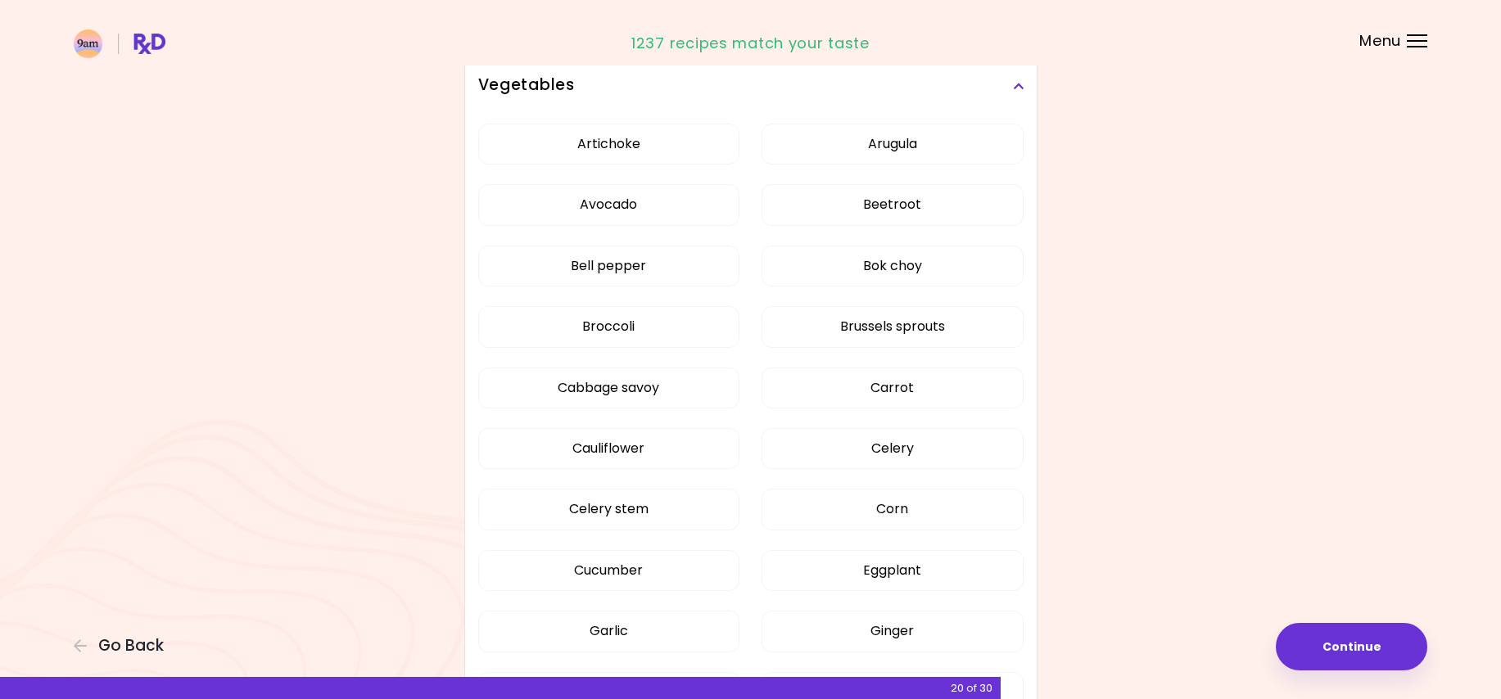
scroll to position [246, 0]
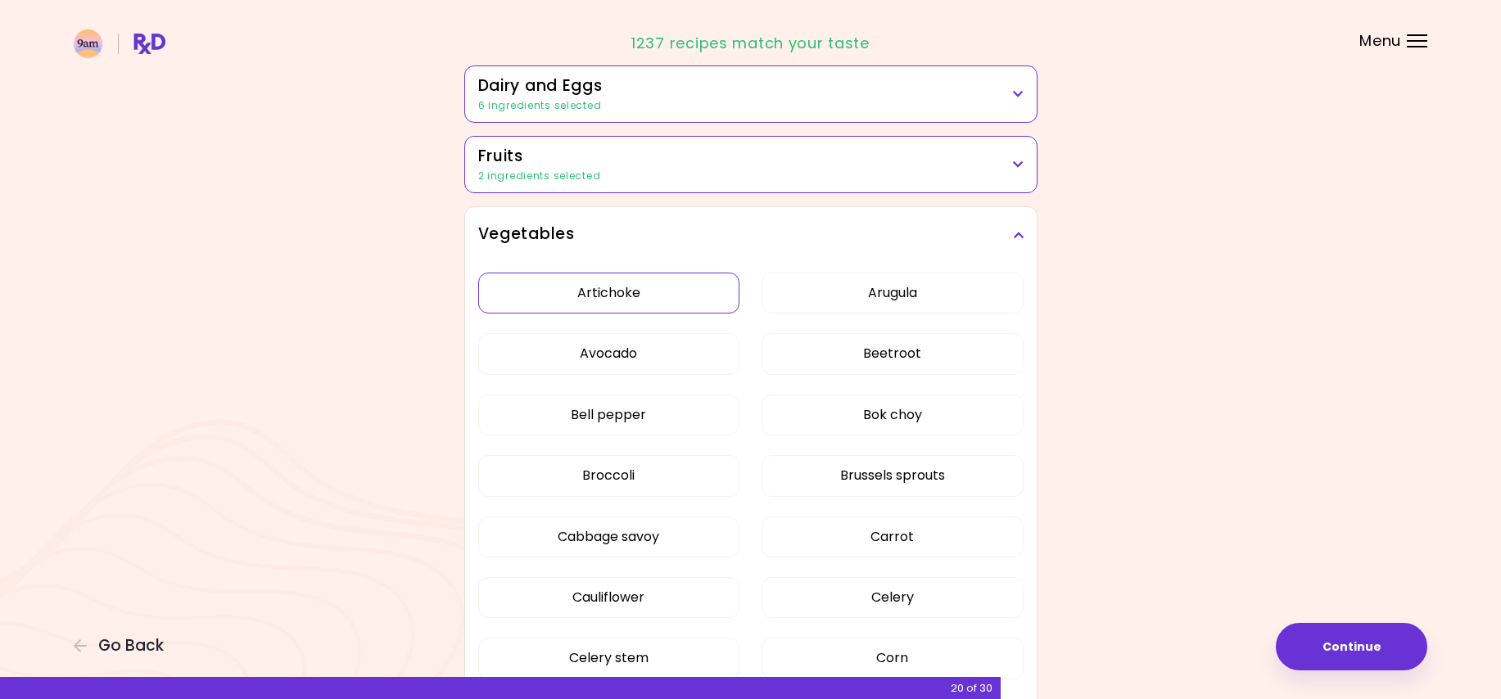
click at [678, 302] on button "Artichoke" at bounding box center [609, 293] width 262 height 41
click at [825, 355] on button "Beetroot" at bounding box center [892, 353] width 262 height 41
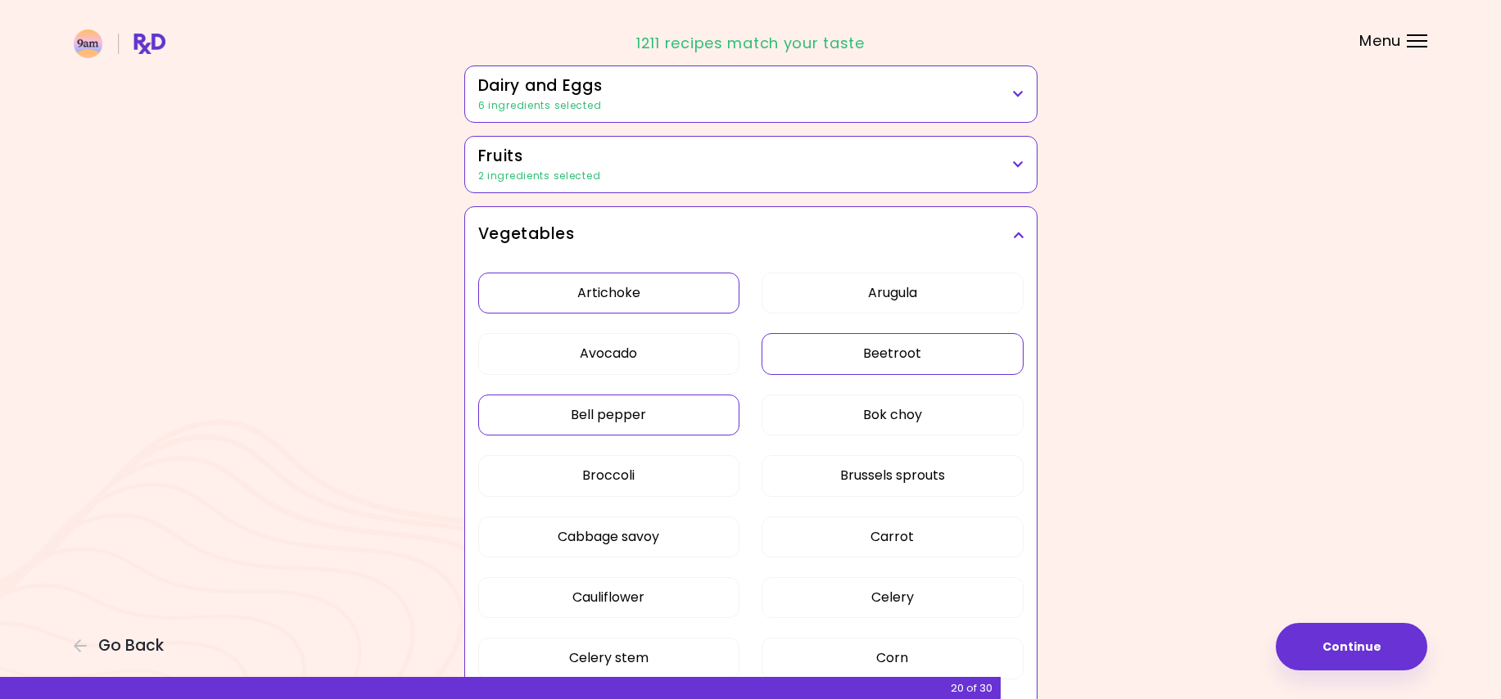
click at [688, 407] on button "Bell pepper" at bounding box center [609, 415] width 262 height 41
click at [901, 403] on button "Bok choy" at bounding box center [892, 415] width 262 height 41
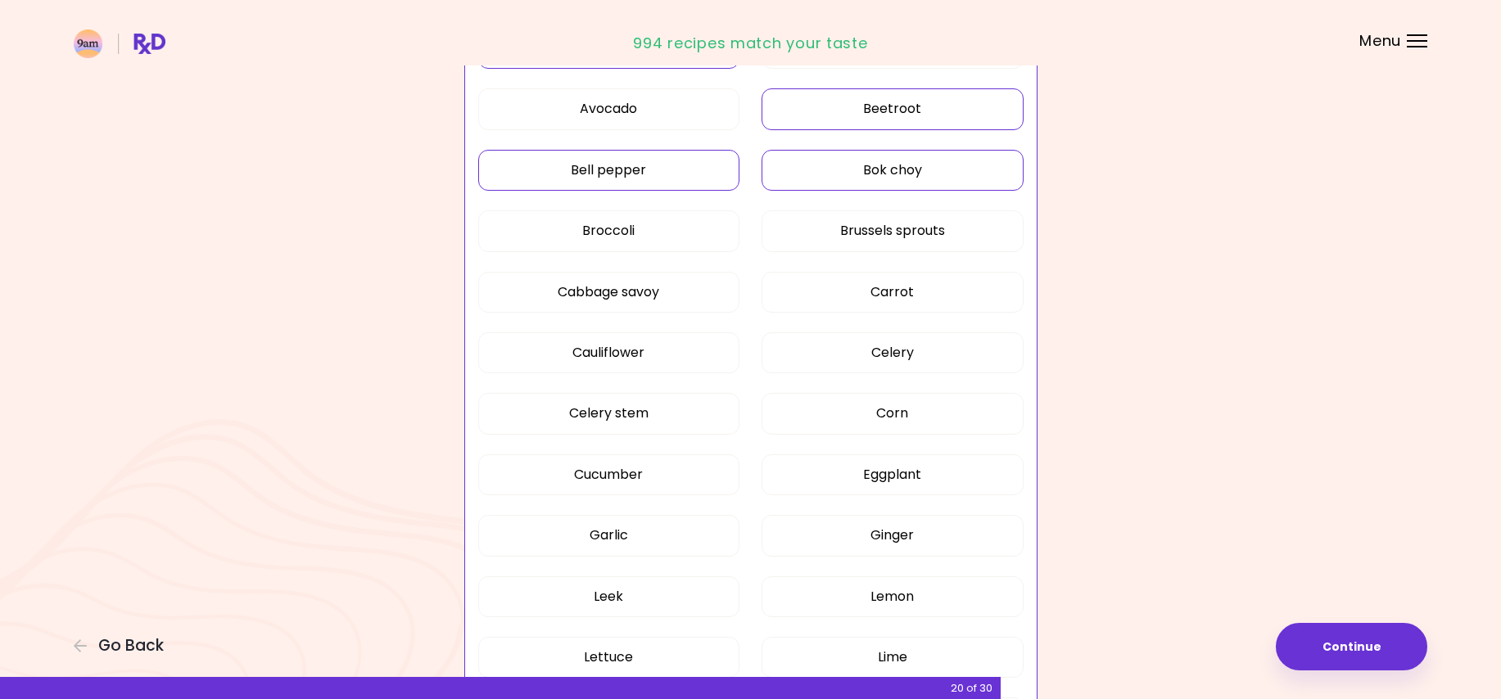
scroll to position [491, 0]
click at [839, 232] on button "Brussels sprouts" at bounding box center [892, 230] width 262 height 41
click at [561, 290] on button "Cabbage savoy" at bounding box center [609, 291] width 262 height 41
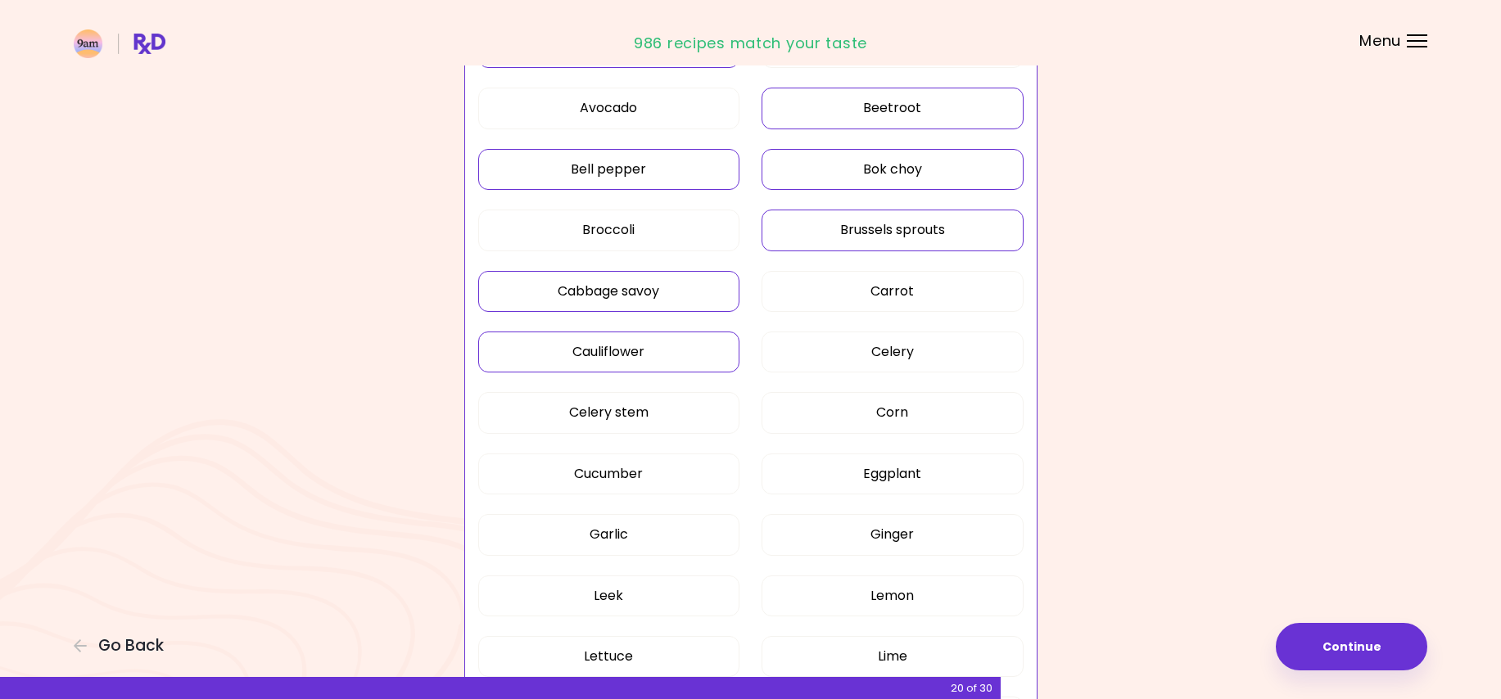
click at [564, 344] on button "Cauliflower" at bounding box center [609, 352] width 262 height 41
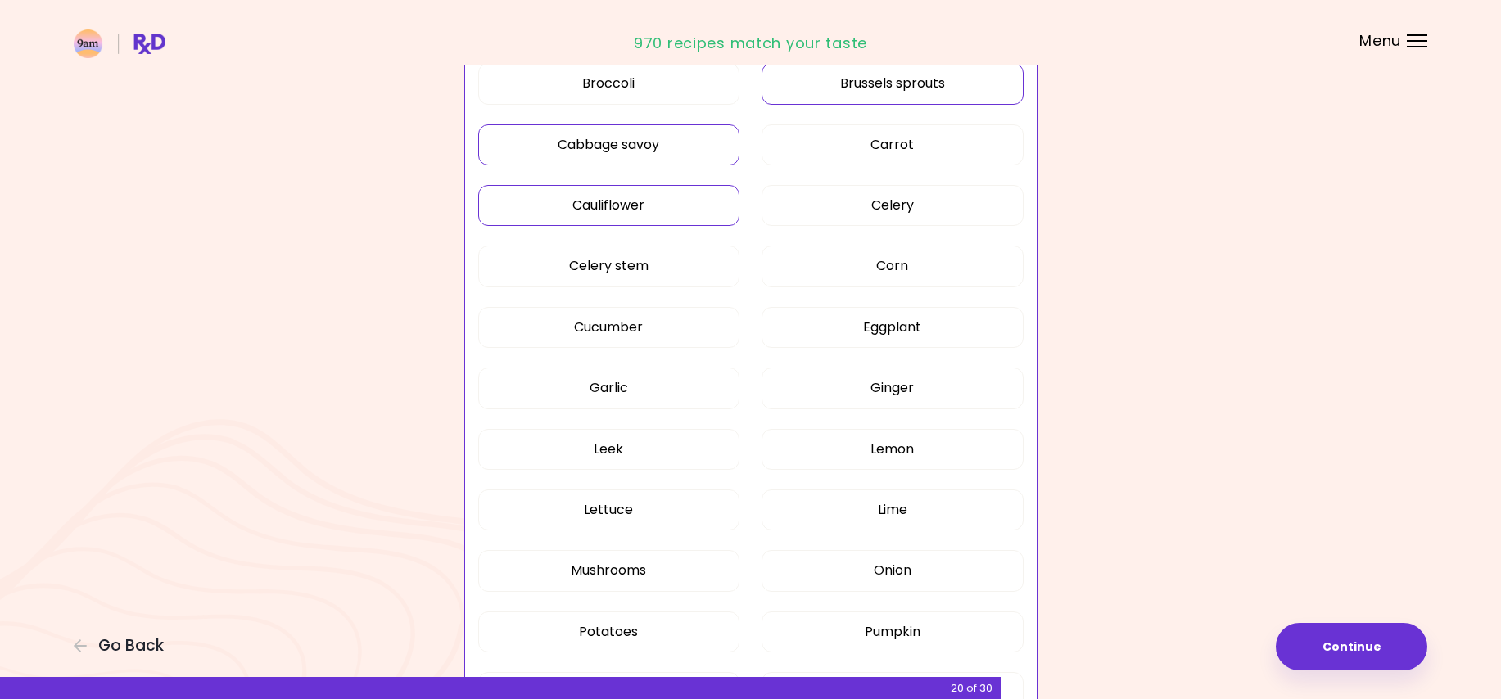
scroll to position [655, 0]
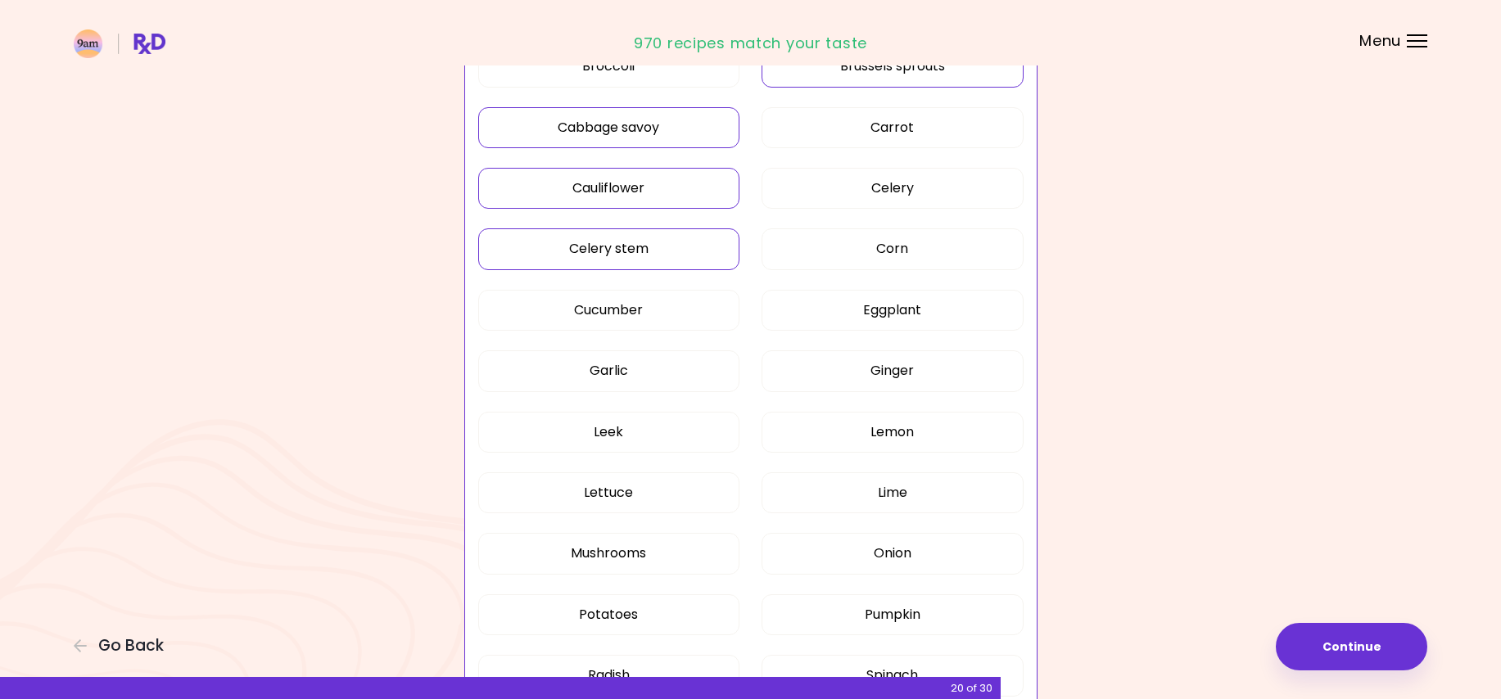
click at [731, 245] on button "Celery stem" at bounding box center [609, 248] width 262 height 41
click at [801, 186] on button "Celery" at bounding box center [892, 188] width 262 height 41
click at [801, 307] on button "Eggplant" at bounding box center [892, 310] width 262 height 41
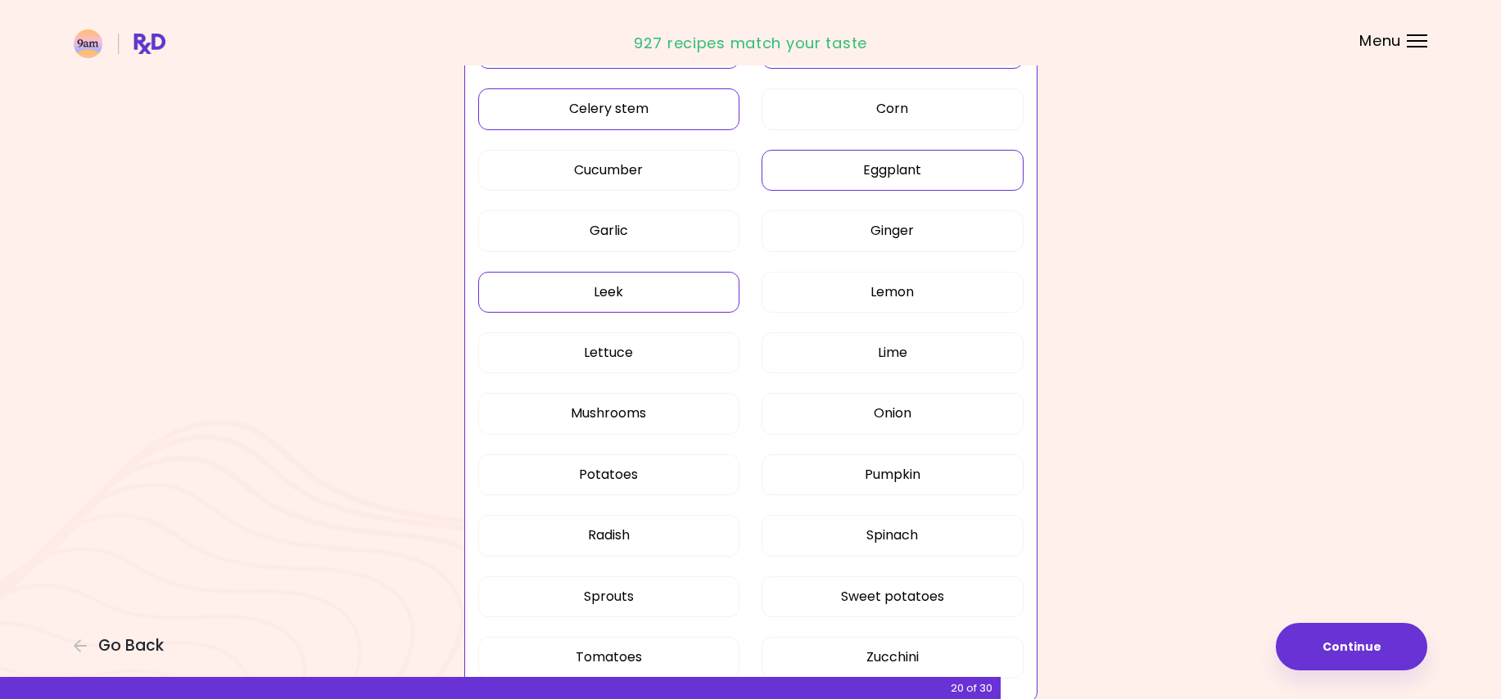
scroll to position [819, 0]
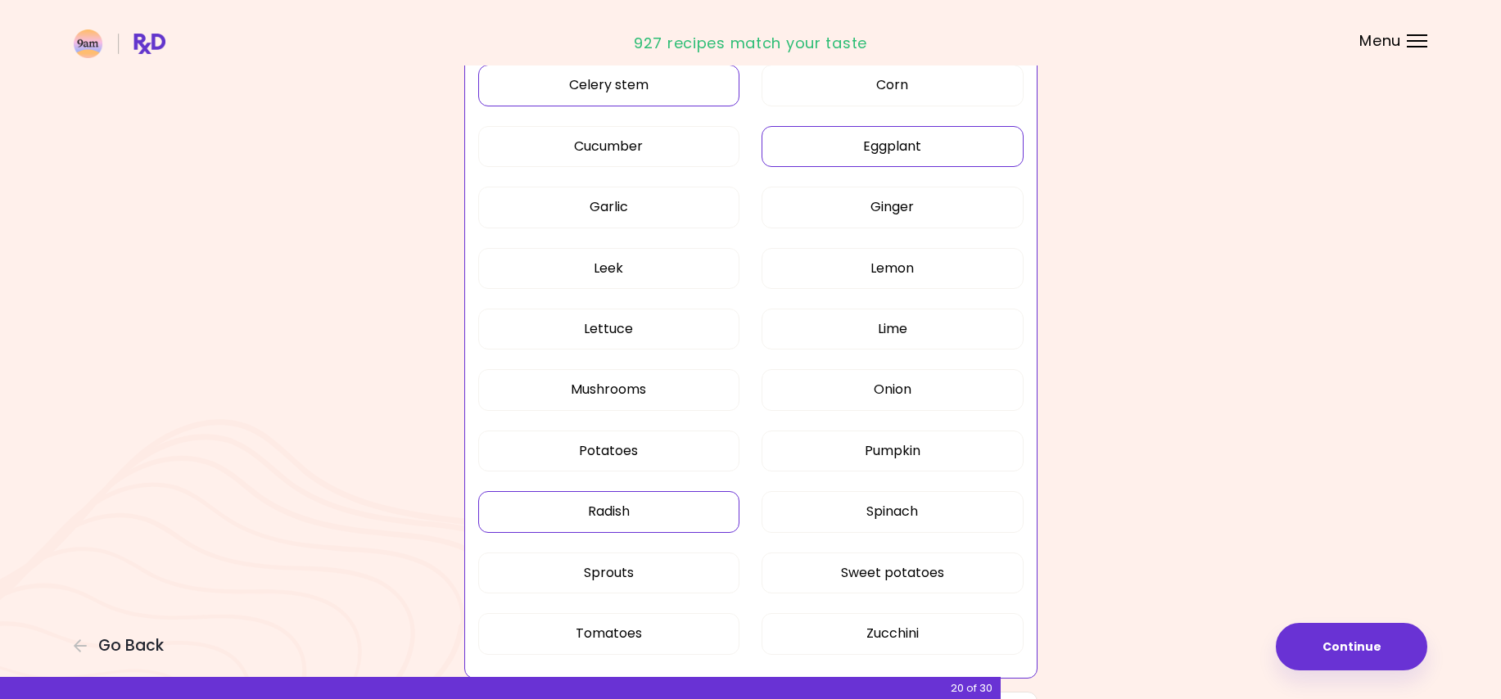
click at [659, 508] on button "Radish" at bounding box center [609, 511] width 262 height 41
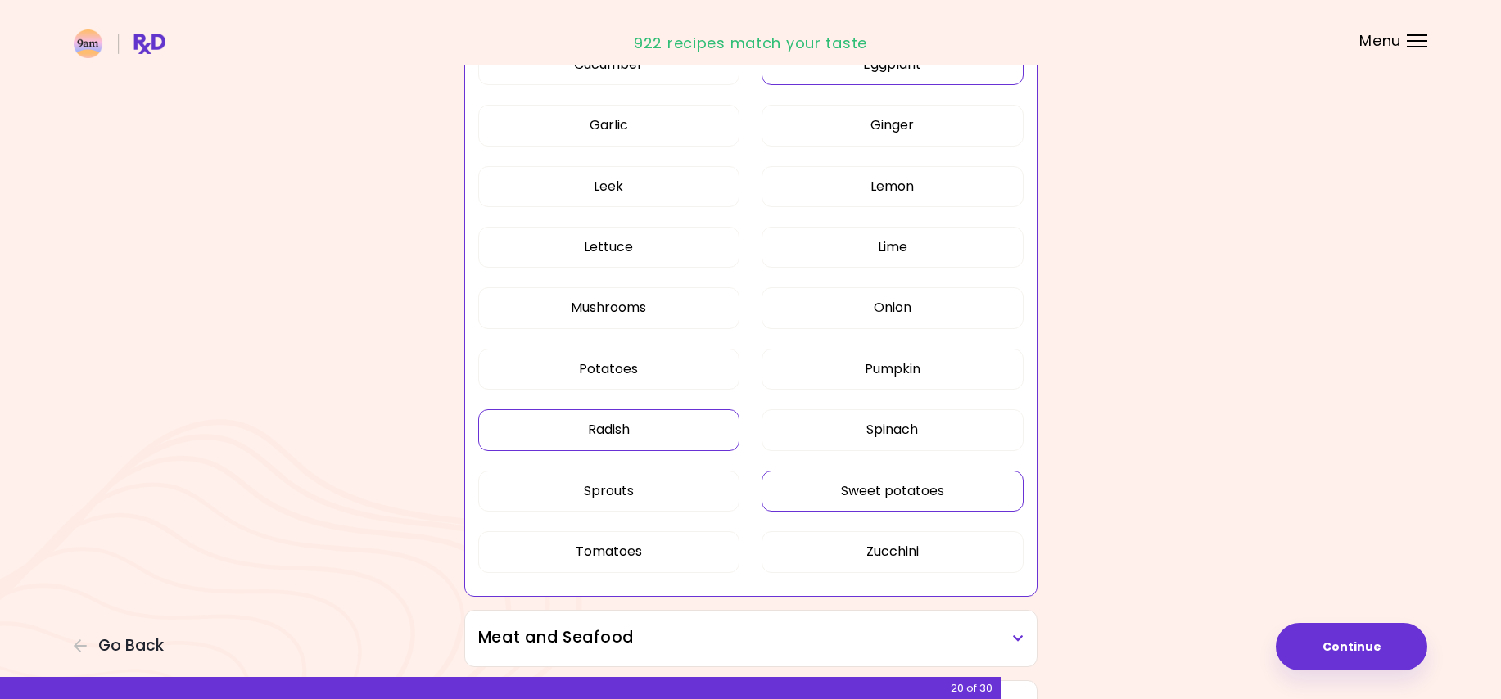
scroll to position [982, 0]
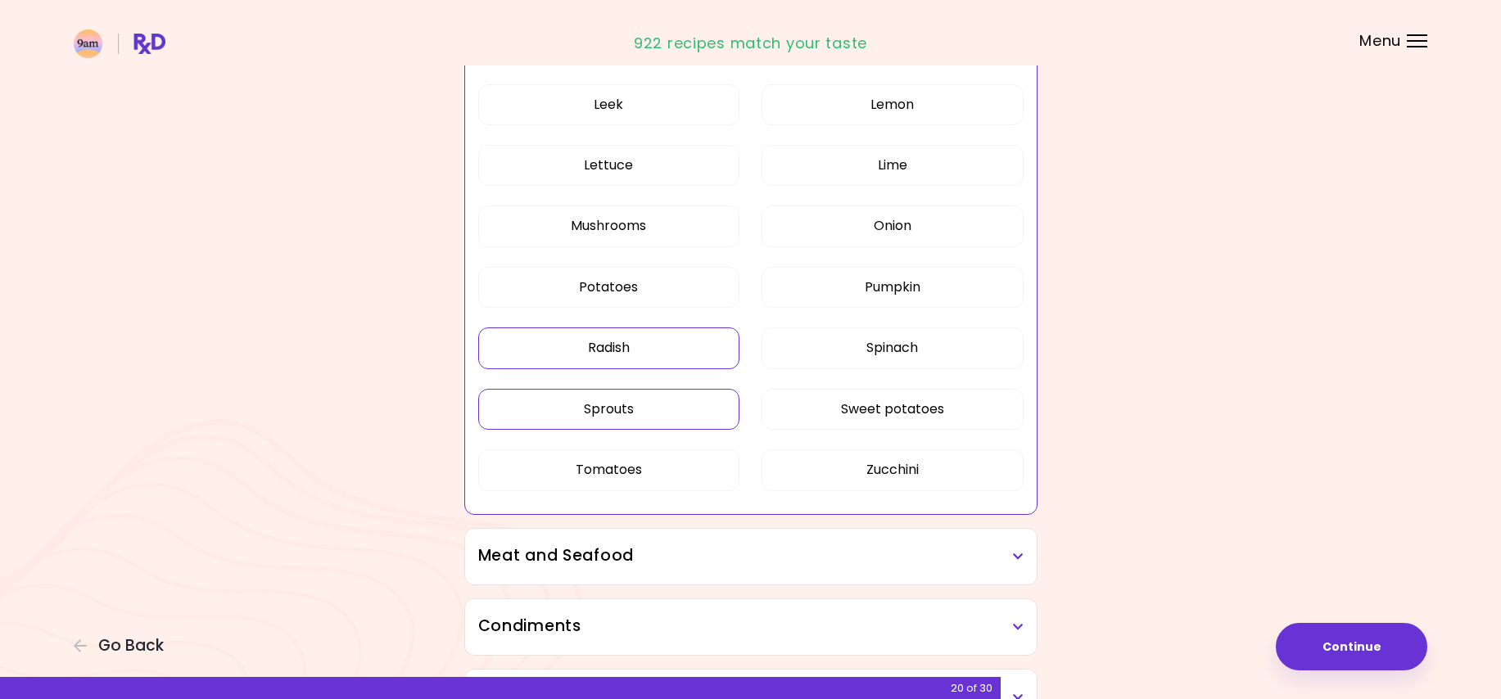
click at [648, 402] on button "Sprouts" at bounding box center [609, 409] width 262 height 41
click at [833, 474] on button "Zucchini" at bounding box center [892, 469] width 262 height 41
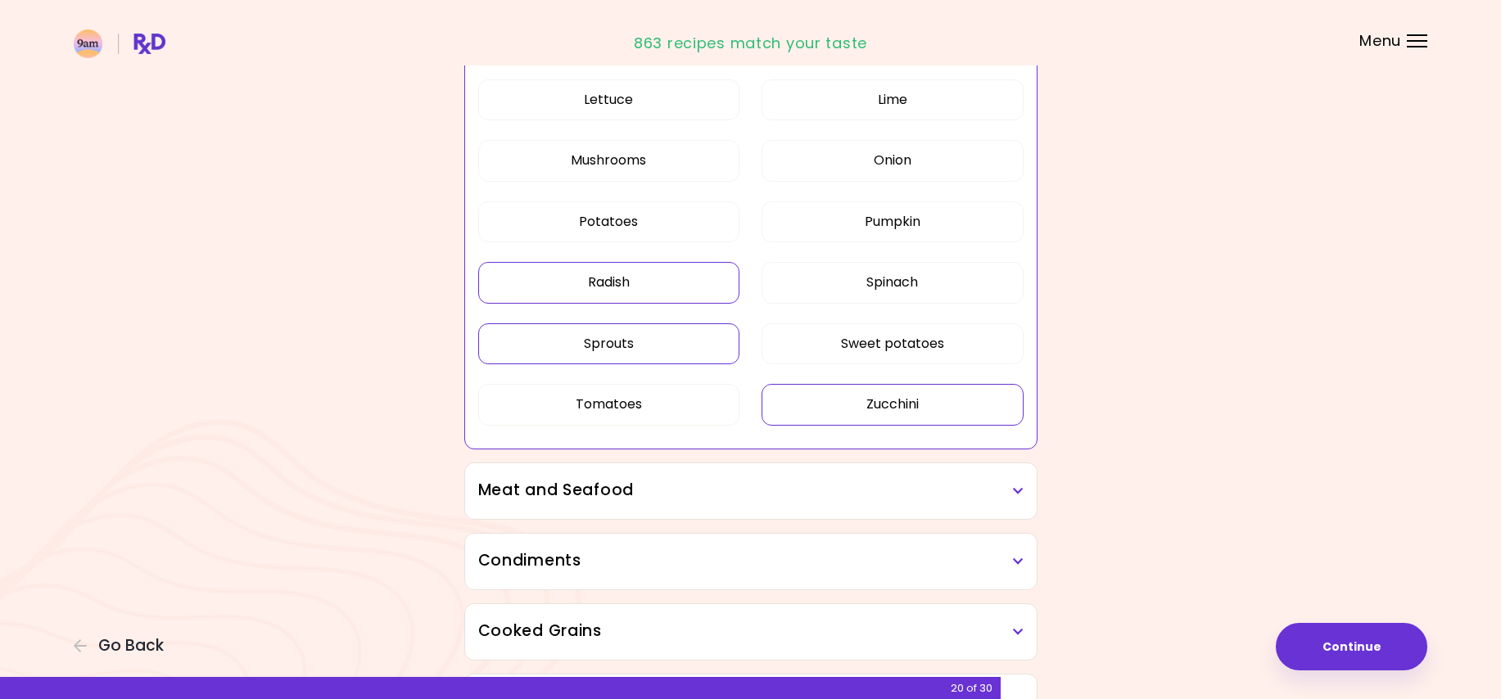
scroll to position [1146, 0]
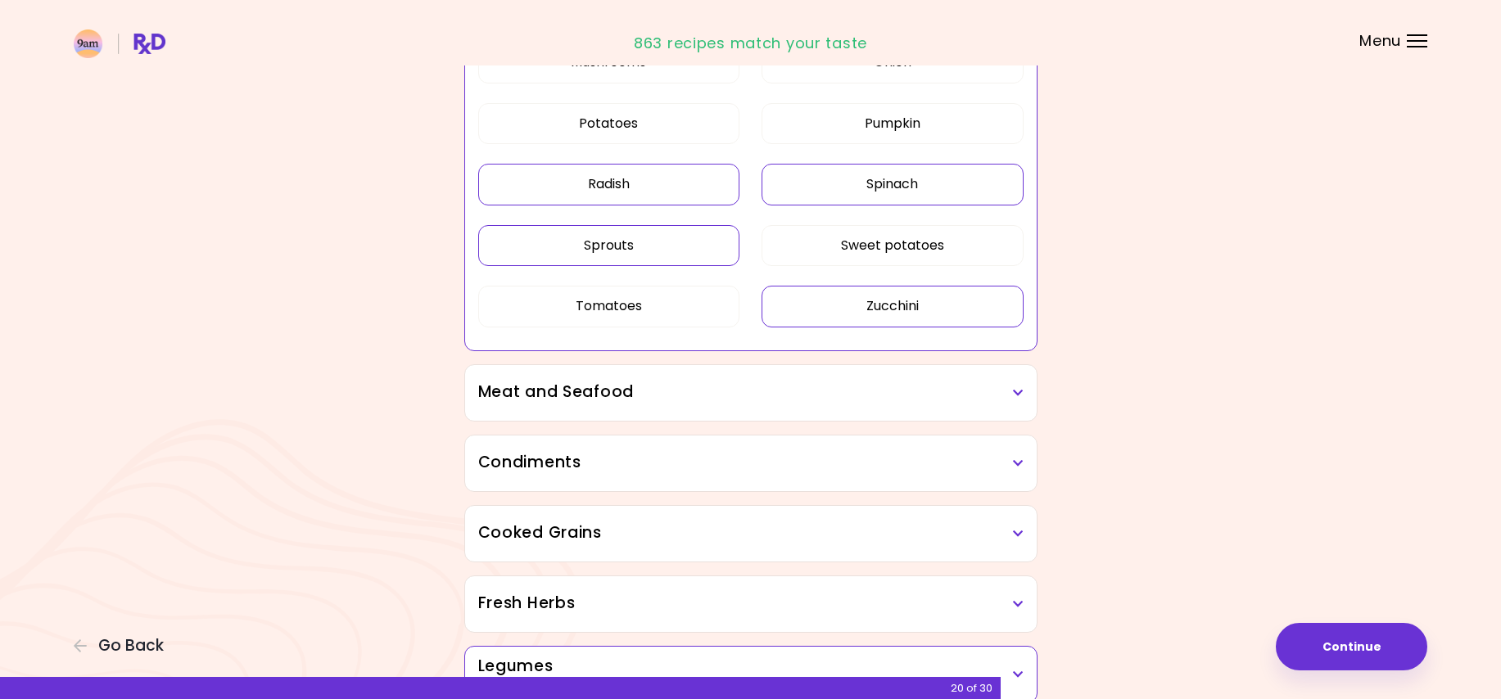
click at [833, 183] on button "Spinach" at bounding box center [892, 184] width 262 height 41
click at [1016, 399] on h3 "Meat and Seafood" at bounding box center [750, 393] width 545 height 24
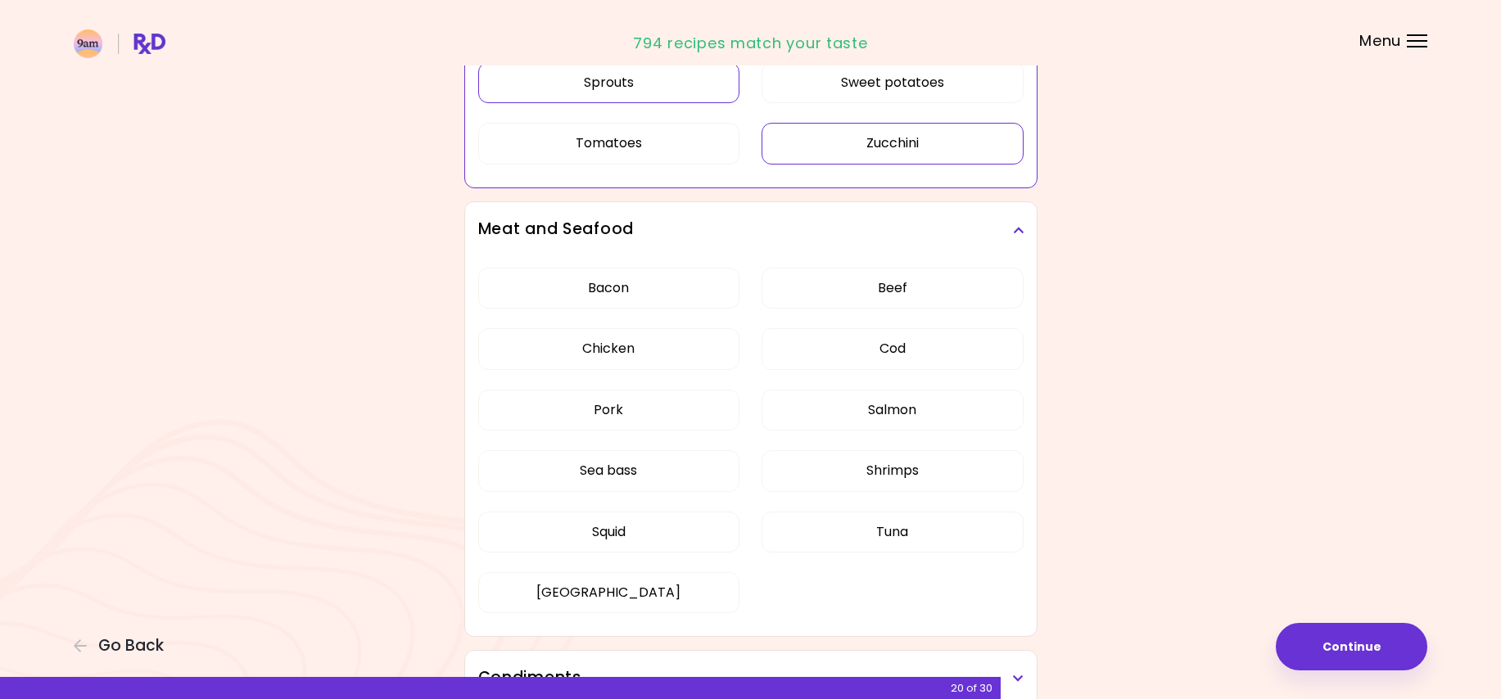
scroll to position [1310, 0]
click at [599, 523] on div "Dried Herbs and Spices Adobo Annatto seeds Chilli Cinnamon Cumin [PERSON_NAME] …" at bounding box center [750, 152] width 589 height 2516
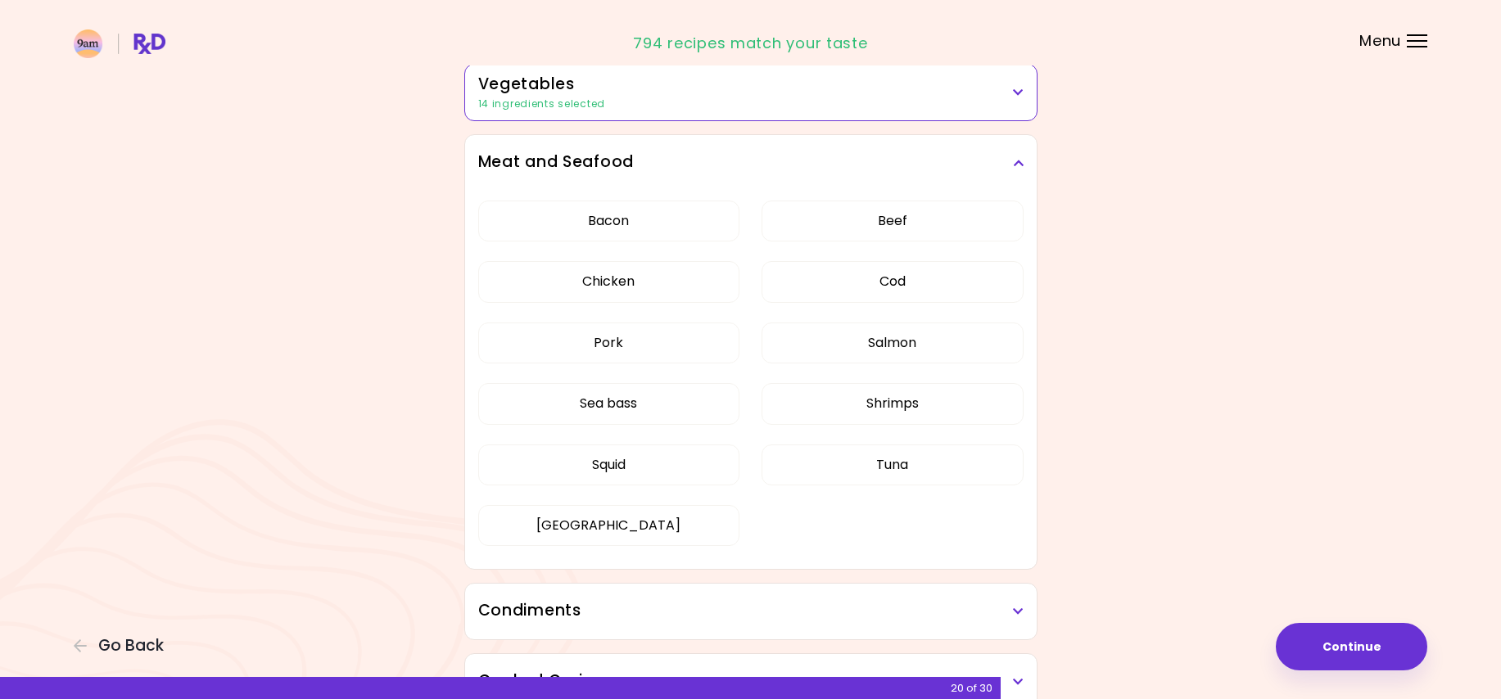
scroll to position [386, 0]
click at [702, 475] on button "Squid" at bounding box center [609, 466] width 262 height 41
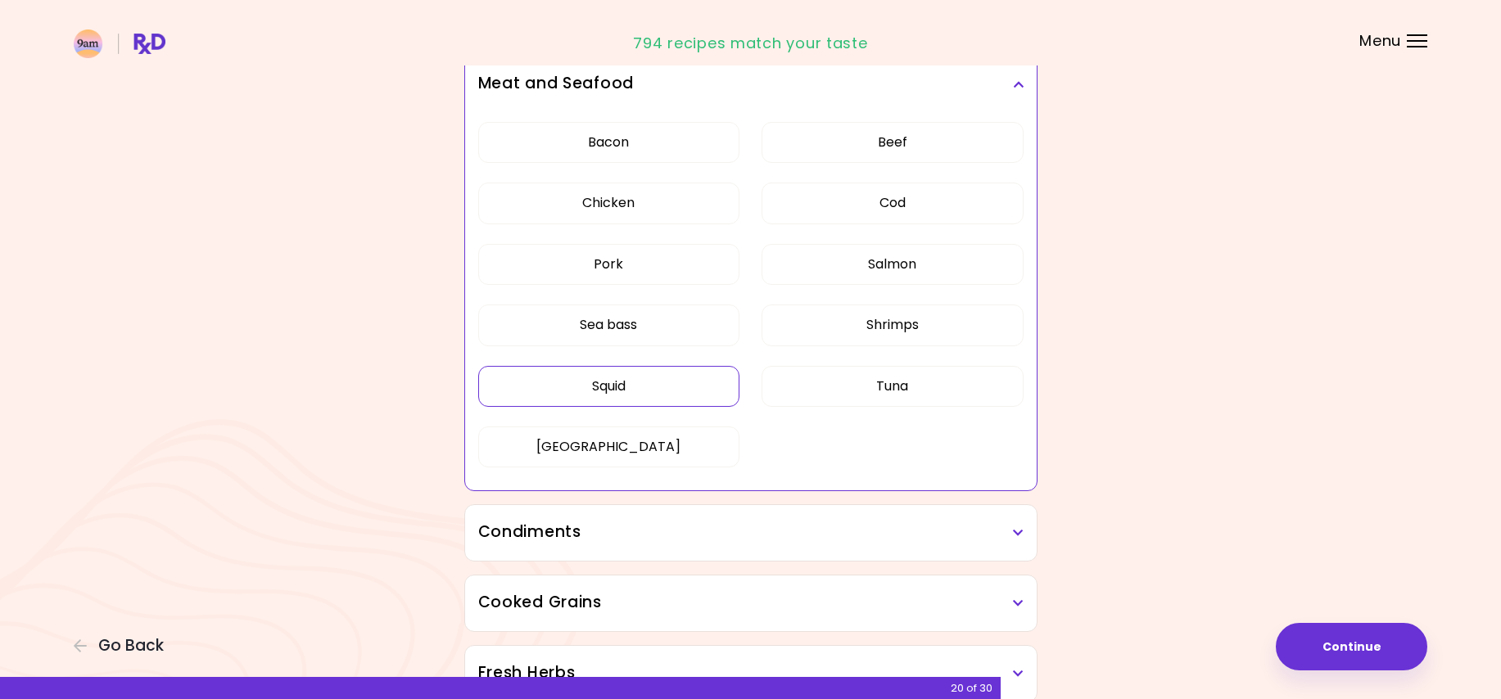
scroll to position [632, 0]
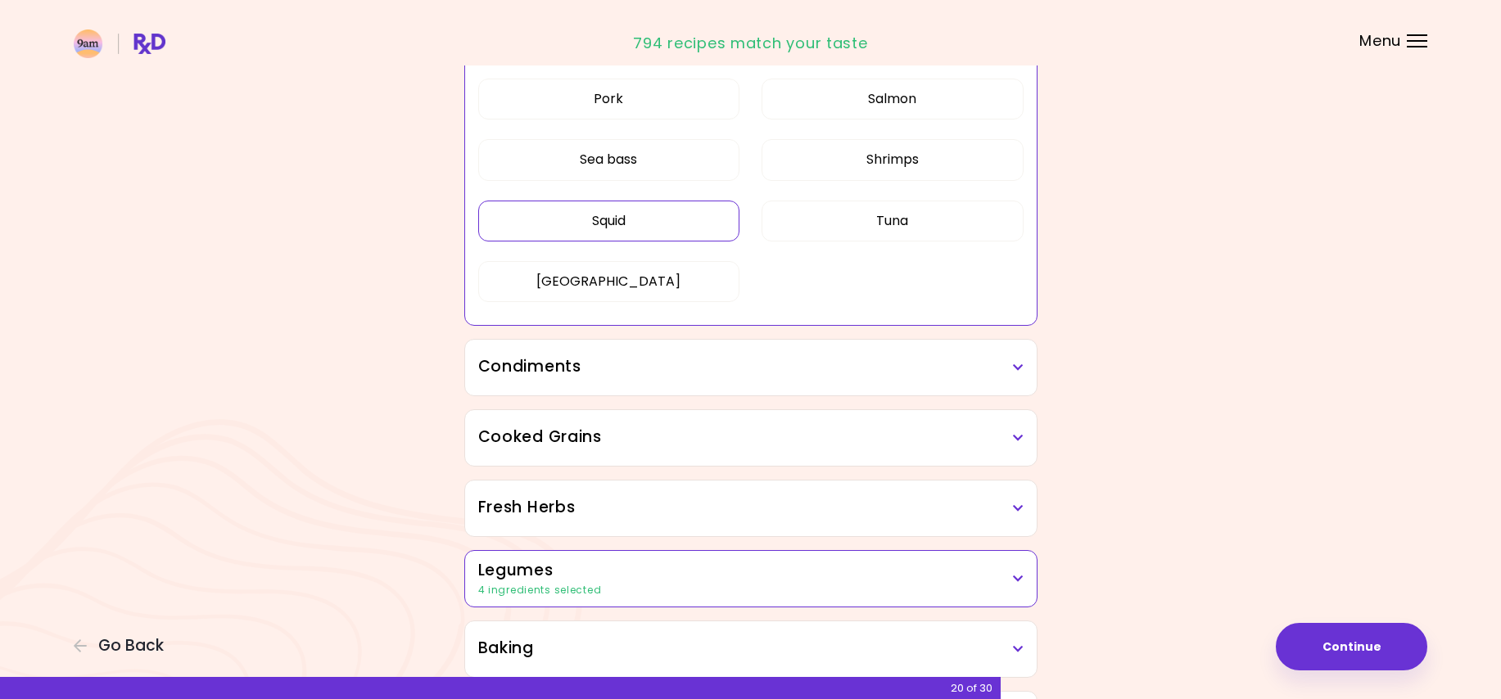
click at [1012, 376] on h3 "Condiments" at bounding box center [750, 367] width 545 height 24
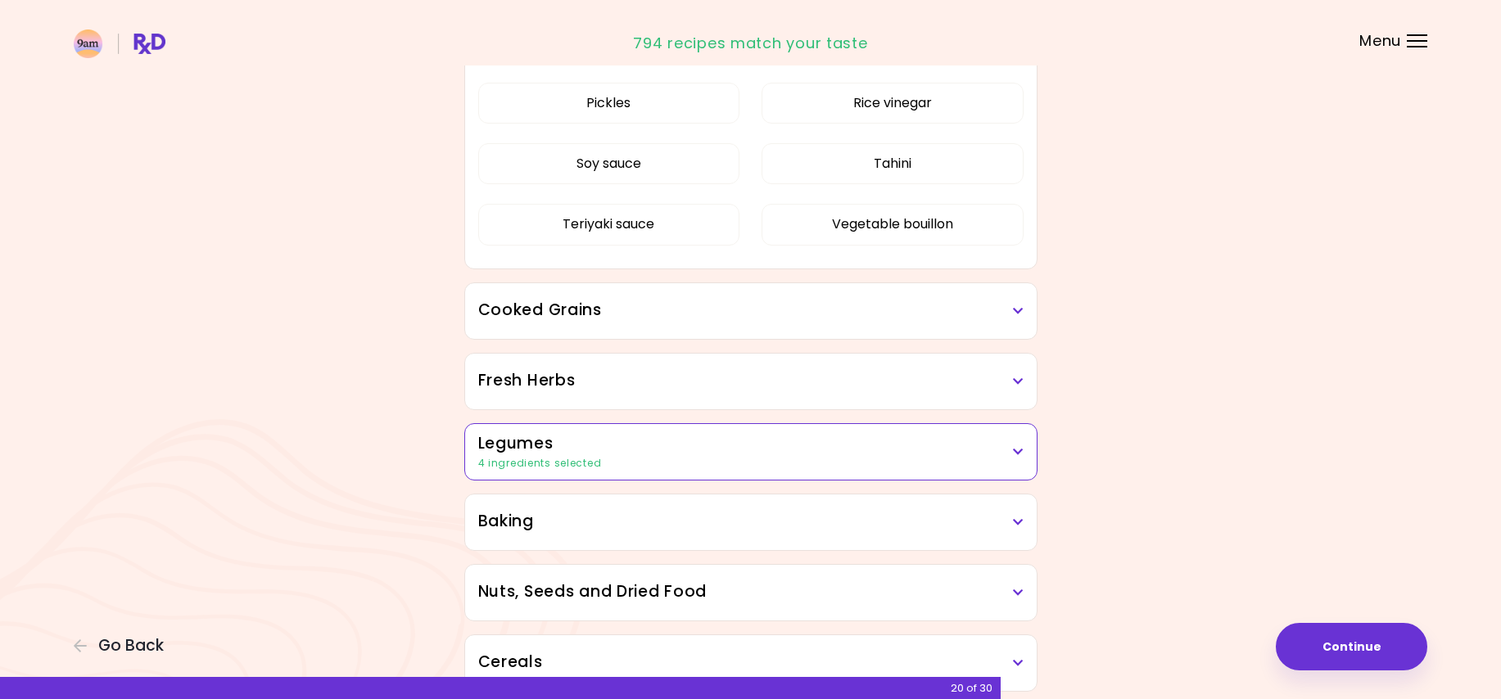
scroll to position [1205, 0]
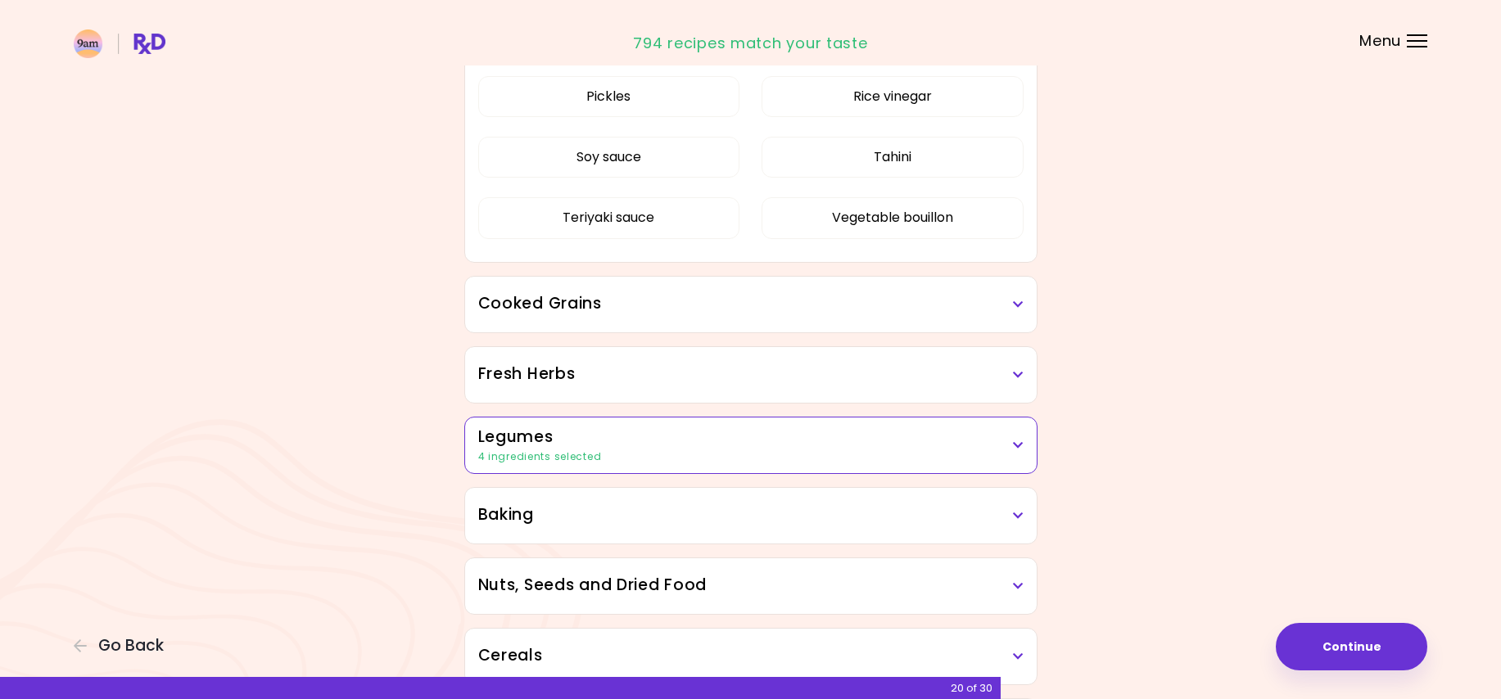
click at [1020, 305] on icon at bounding box center [1018, 304] width 11 height 11
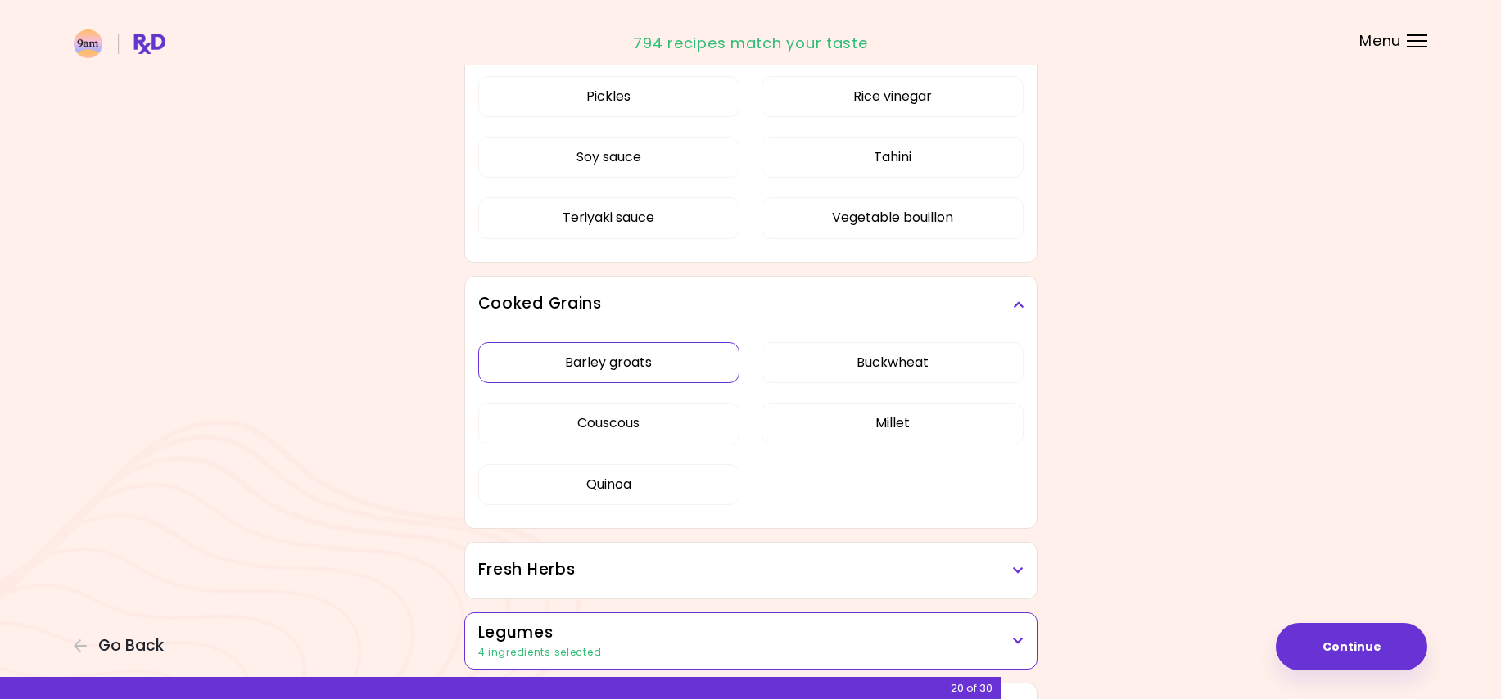
click at [679, 360] on div "Dried Herbs and Spices Adobo Annatto seeds Chilli Cinnamon Cumin [PERSON_NAME] …" at bounding box center [750, 81] width 589 height 2164
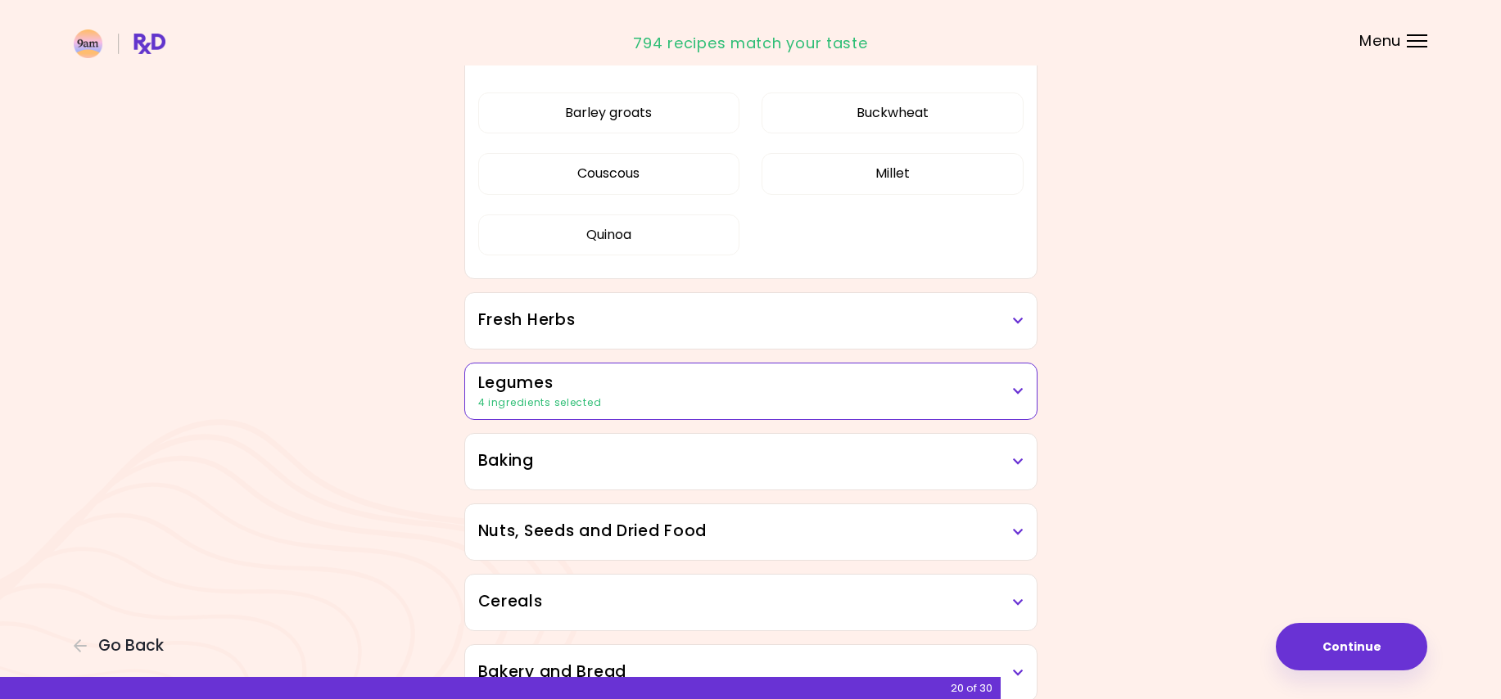
scroll to position [473, 0]
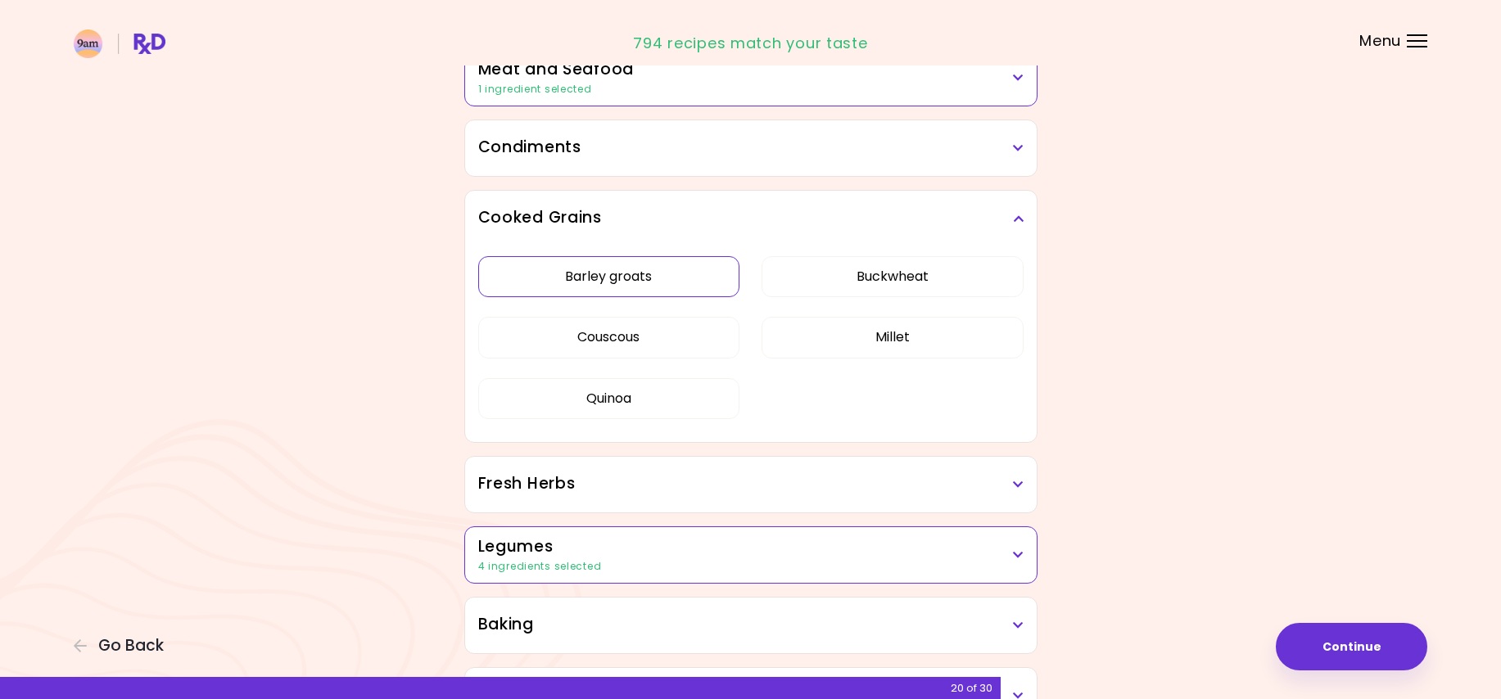
click at [630, 285] on button "Barley groats" at bounding box center [609, 276] width 262 height 41
click at [677, 341] on button "Couscous" at bounding box center [609, 337] width 262 height 41
click at [876, 341] on button "Millet" at bounding box center [892, 337] width 262 height 41
click at [864, 282] on button "Buckwheat" at bounding box center [892, 276] width 262 height 41
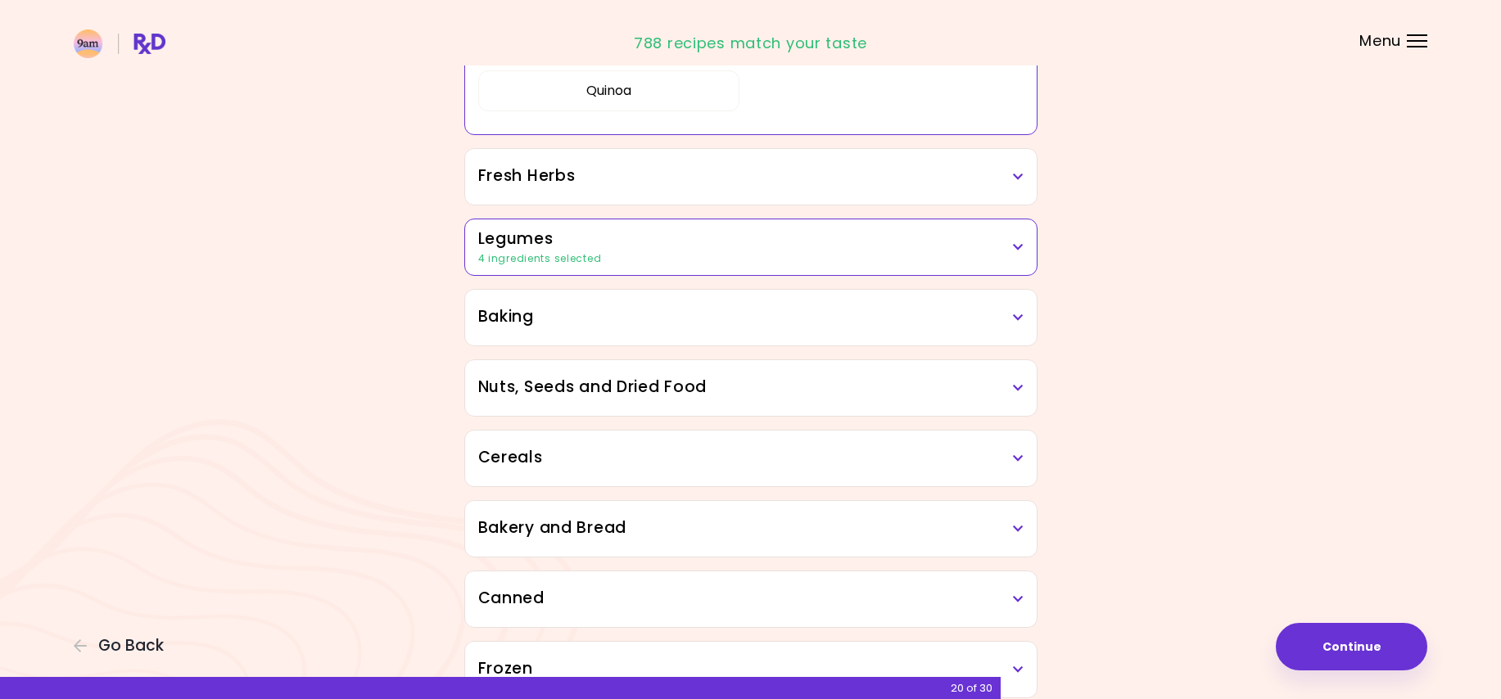
scroll to position [801, 0]
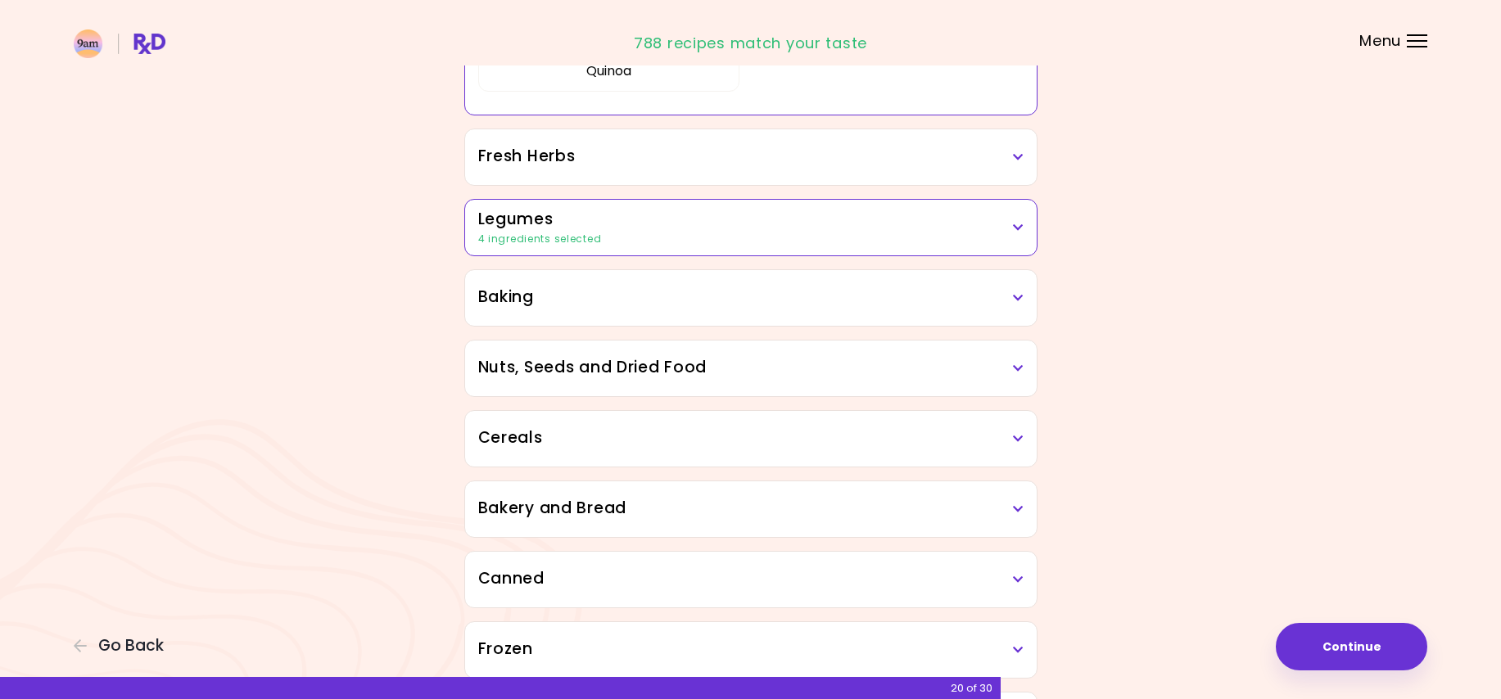
click at [1018, 156] on icon at bounding box center [1018, 156] width 11 height 11
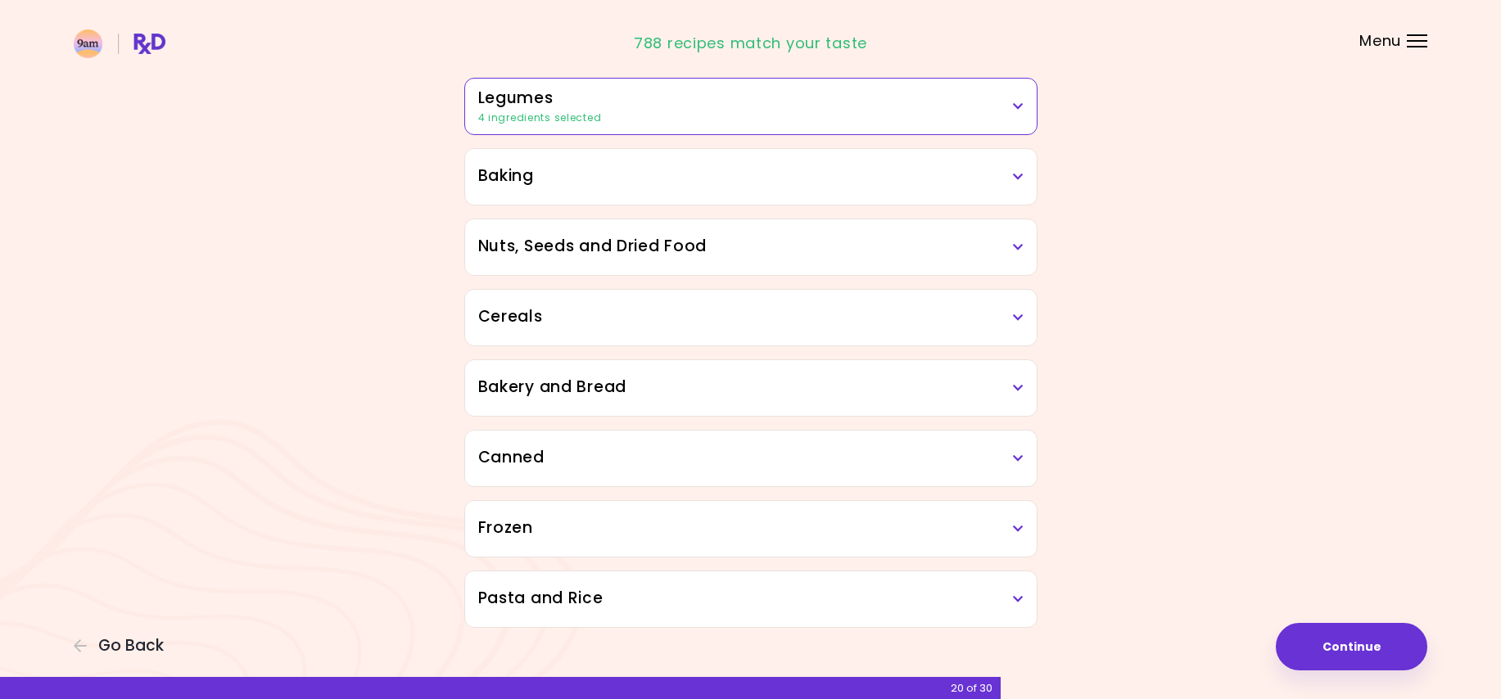
scroll to position [1128, 0]
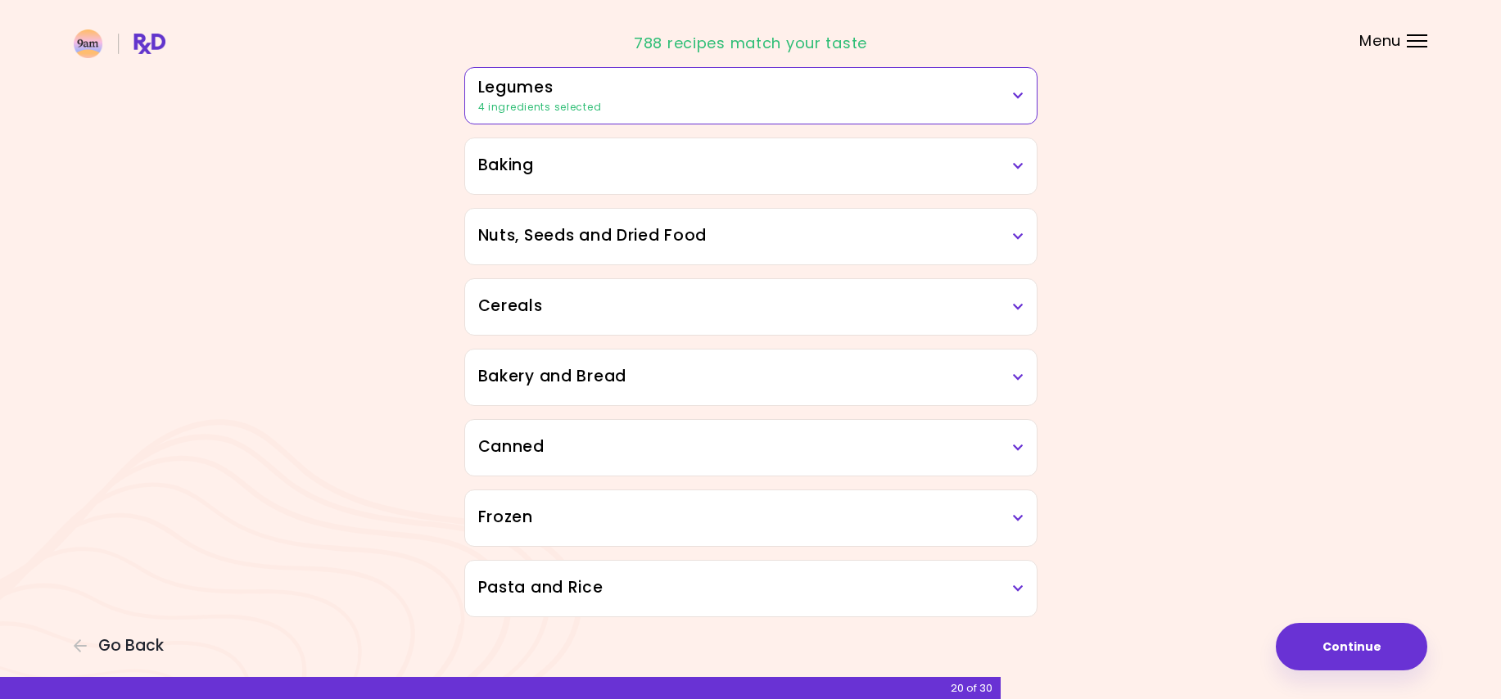
click at [1020, 172] on h3 "Baking" at bounding box center [750, 166] width 545 height 24
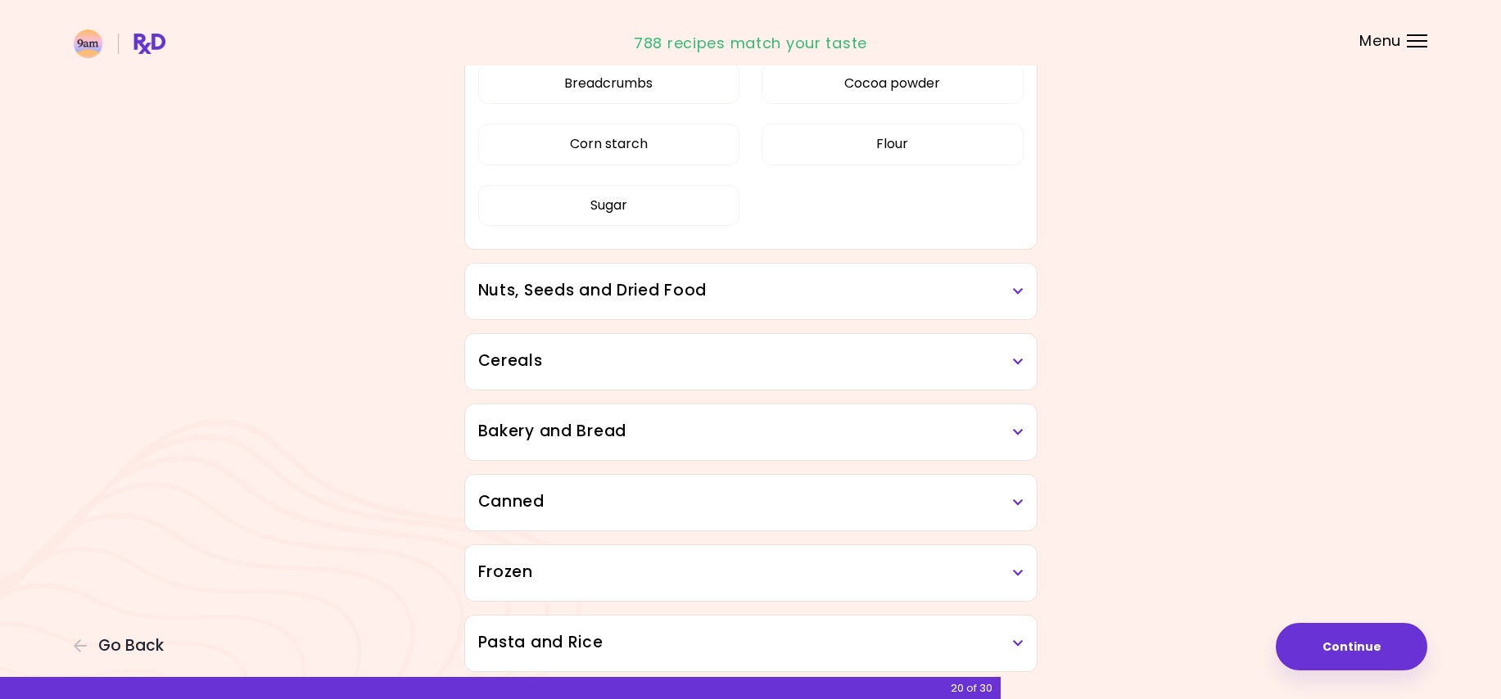
scroll to position [1292, 0]
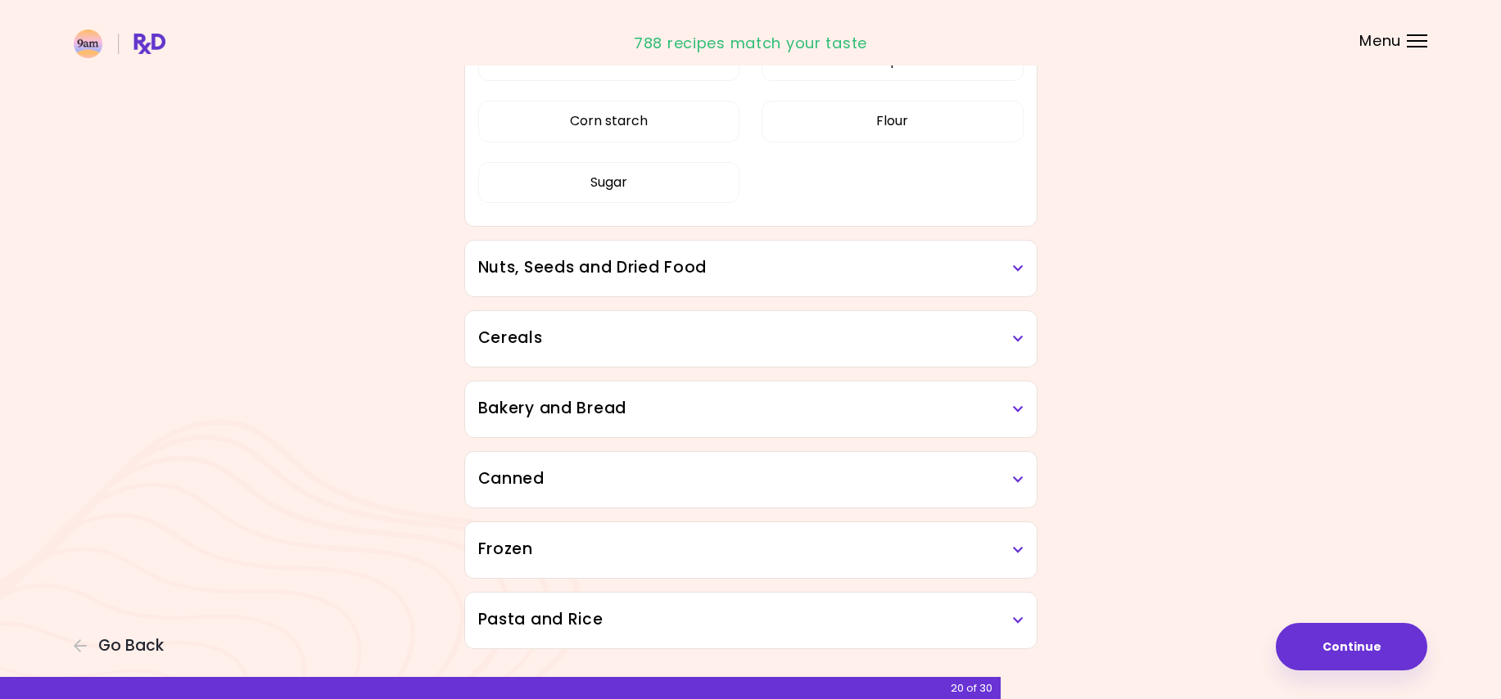
click at [1022, 276] on h3 "Nuts, Seeds and Dried Food" at bounding box center [750, 268] width 545 height 24
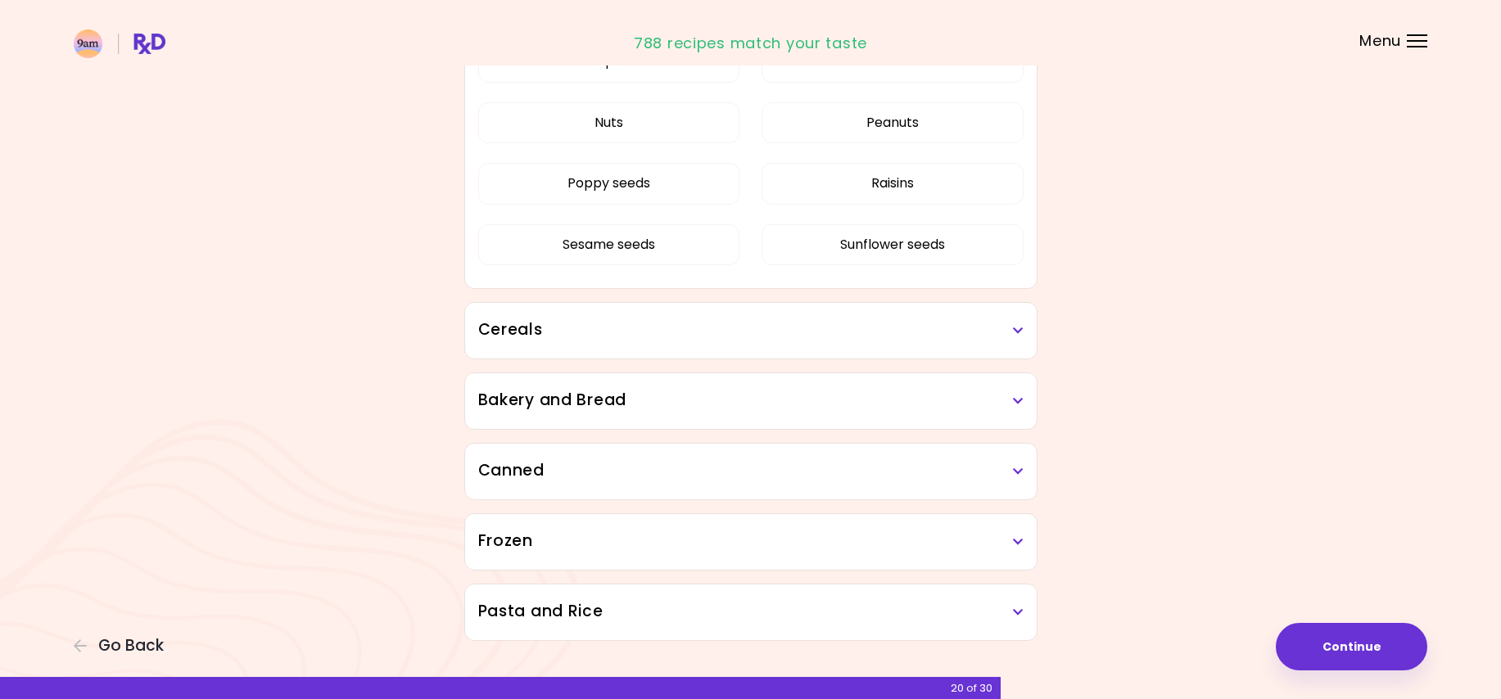
scroll to position [1619, 0]
click at [1020, 336] on h3 "Cereals" at bounding box center [750, 329] width 545 height 24
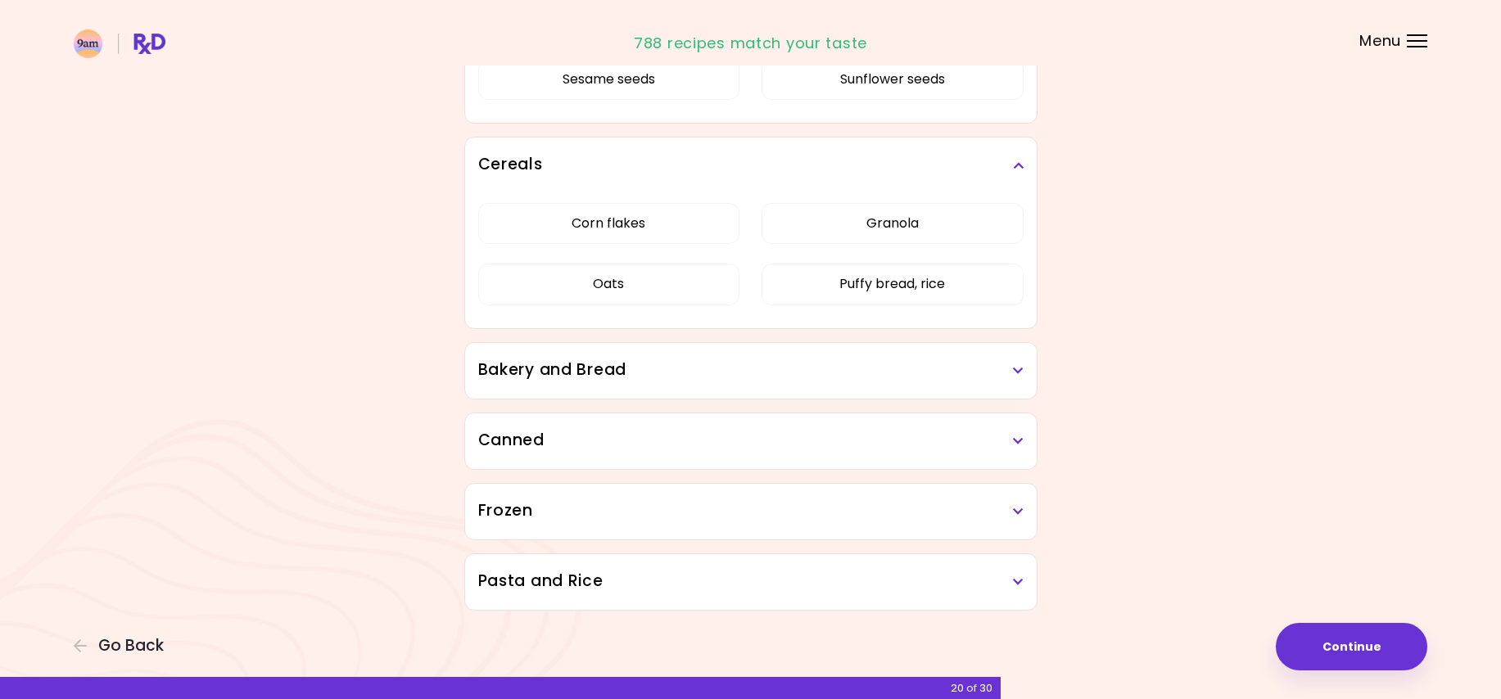
scroll to position [1785, 0]
click at [1009, 369] on h3 "Bakery and Bread" at bounding box center [750, 369] width 545 height 24
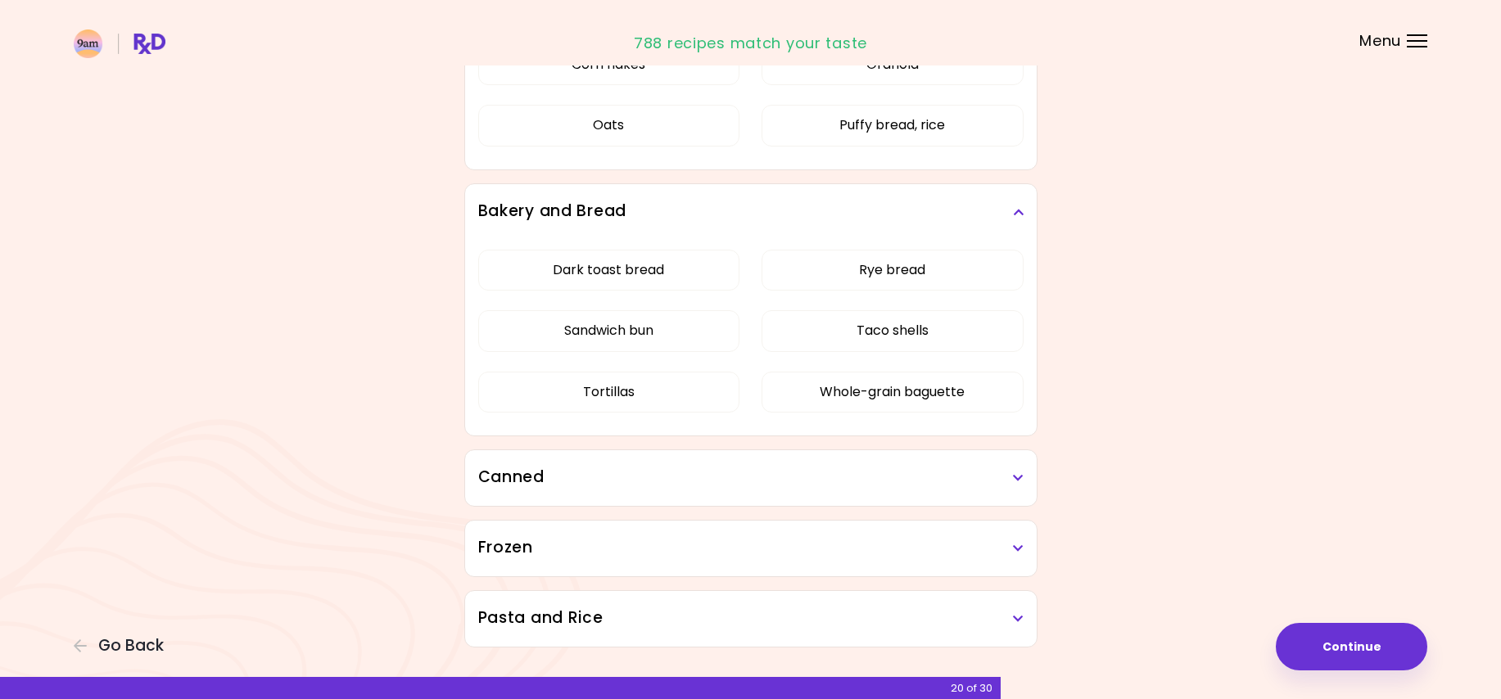
scroll to position [1948, 0]
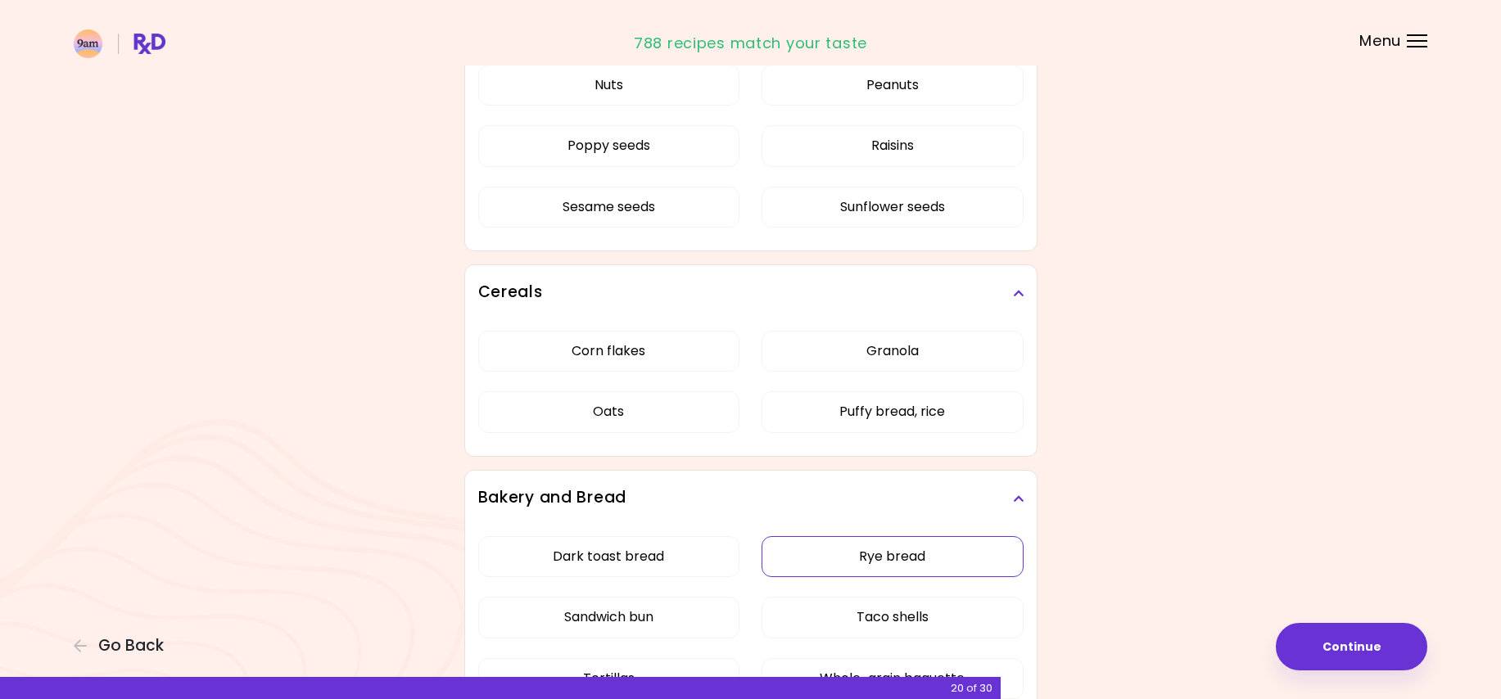
click at [883, 526] on div "Dark toast bread Rye bread Sandwich bun Taco shells Tortillas Whole-grain bague…" at bounding box center [750, 624] width 545 height 196
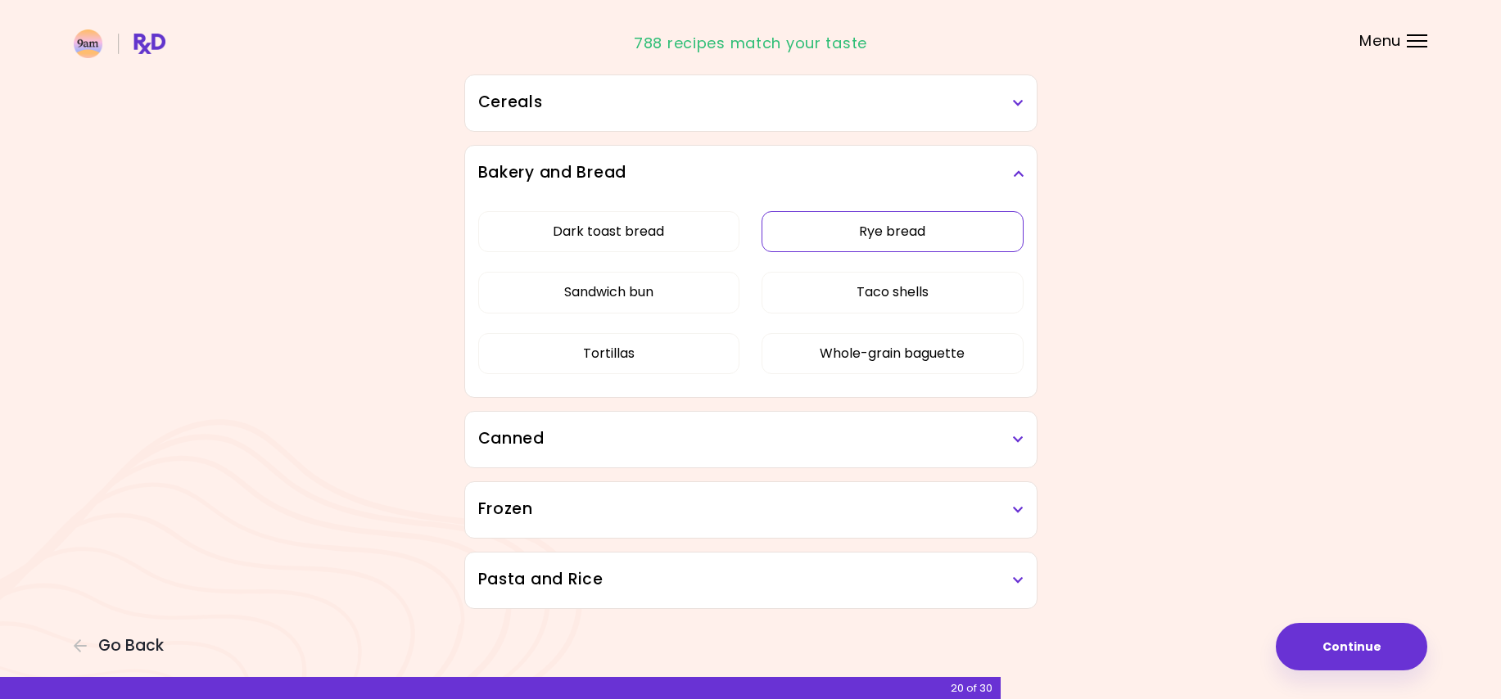
scroll to position [941, 0]
click at [893, 225] on button "Rye bread" at bounding box center [892, 231] width 262 height 41
click at [679, 237] on button "Dark toast bread" at bounding box center [609, 231] width 262 height 41
click at [1023, 432] on div "Canned" at bounding box center [750, 440] width 571 height 56
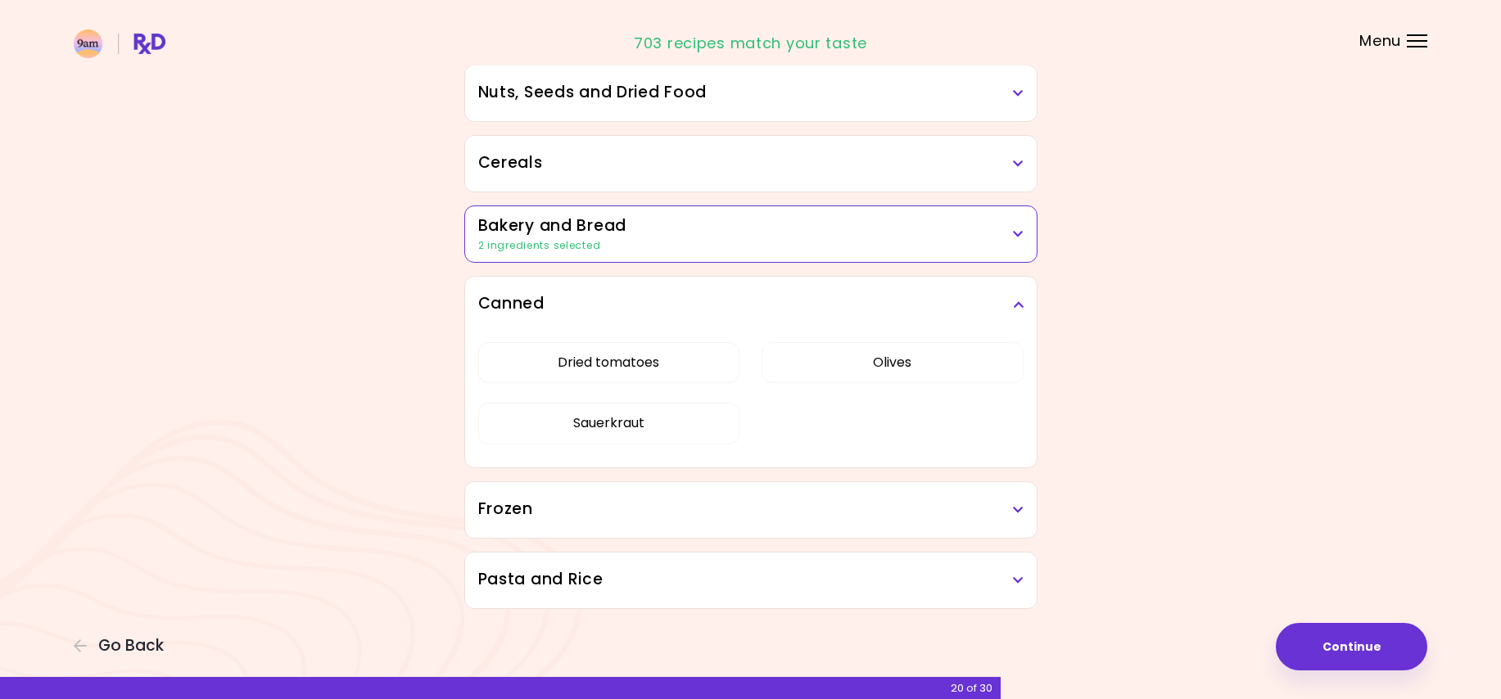
click at [707, 436] on button "Sauerkraut" at bounding box center [609, 423] width 262 height 41
click at [829, 369] on button "Olives" at bounding box center [892, 362] width 262 height 41
click at [1020, 508] on icon at bounding box center [1018, 509] width 11 height 11
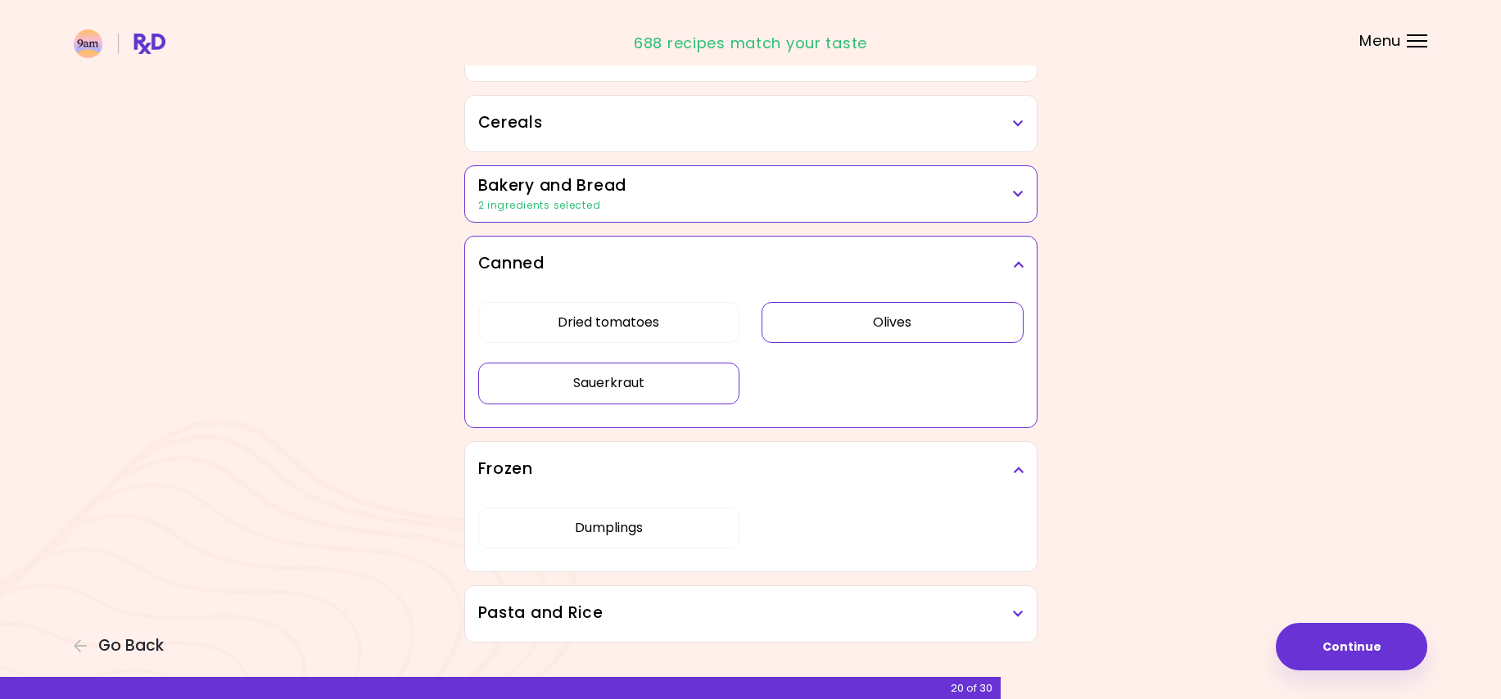
scroll to position [954, 0]
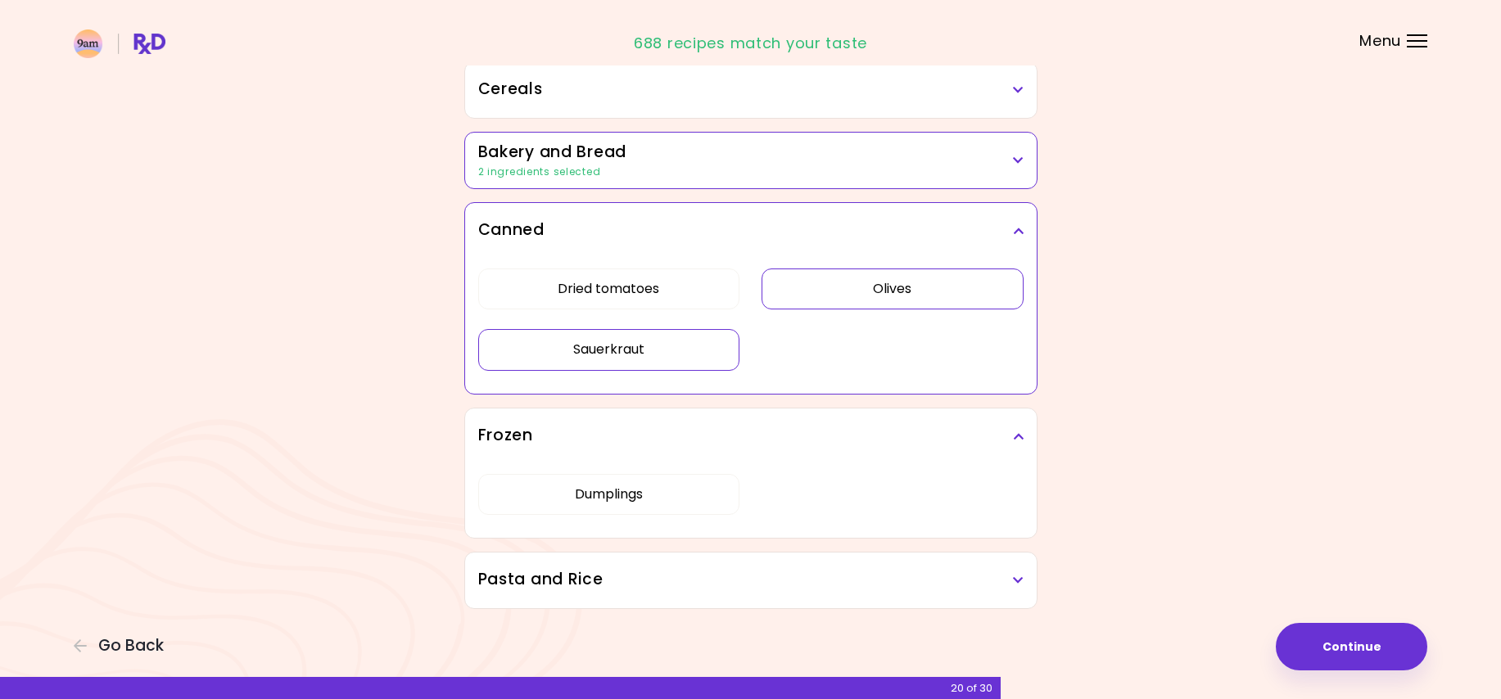
click at [1008, 578] on h3 "Pasta and Rice" at bounding box center [750, 580] width 545 height 24
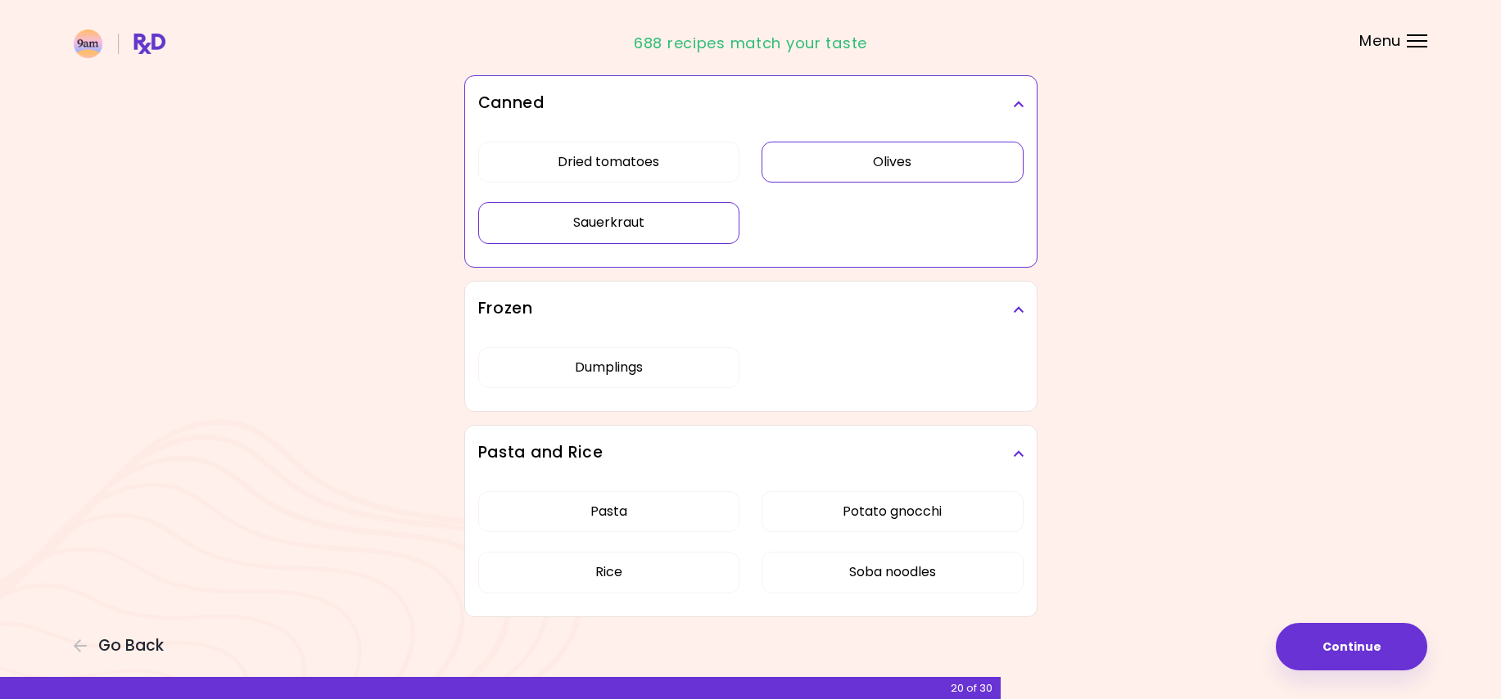
scroll to position [1089, 0]
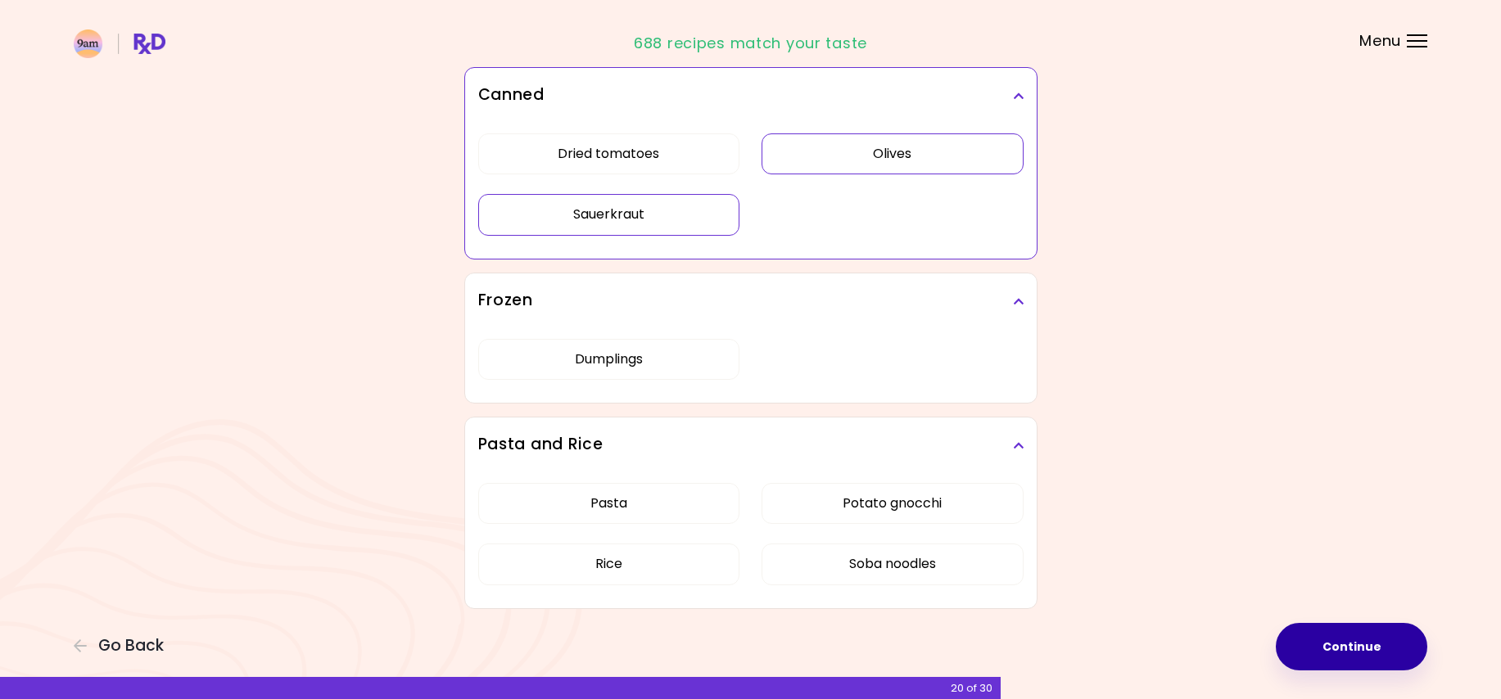
click at [1343, 648] on button "Continue" at bounding box center [1350, 646] width 151 height 47
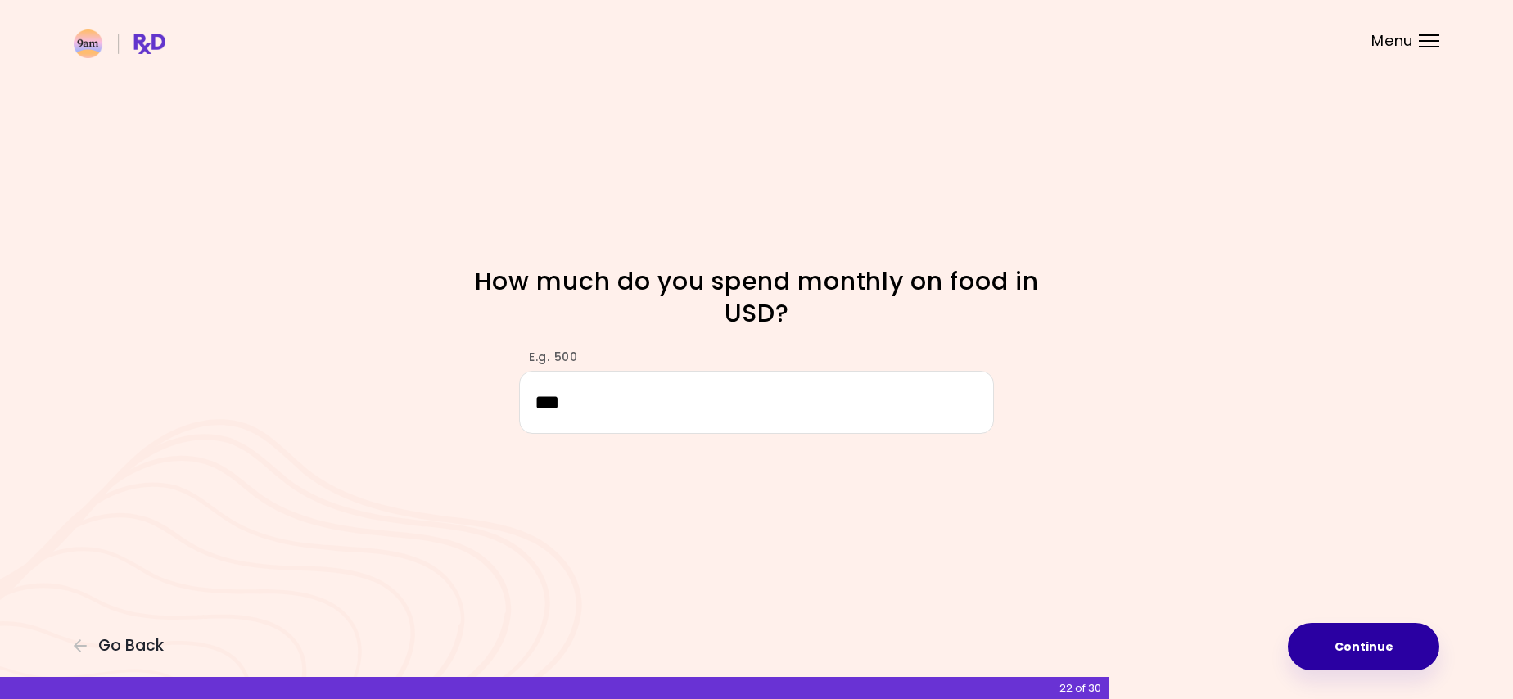
type input "***"
click at [1336, 634] on button "Continue" at bounding box center [1363, 646] width 151 height 47
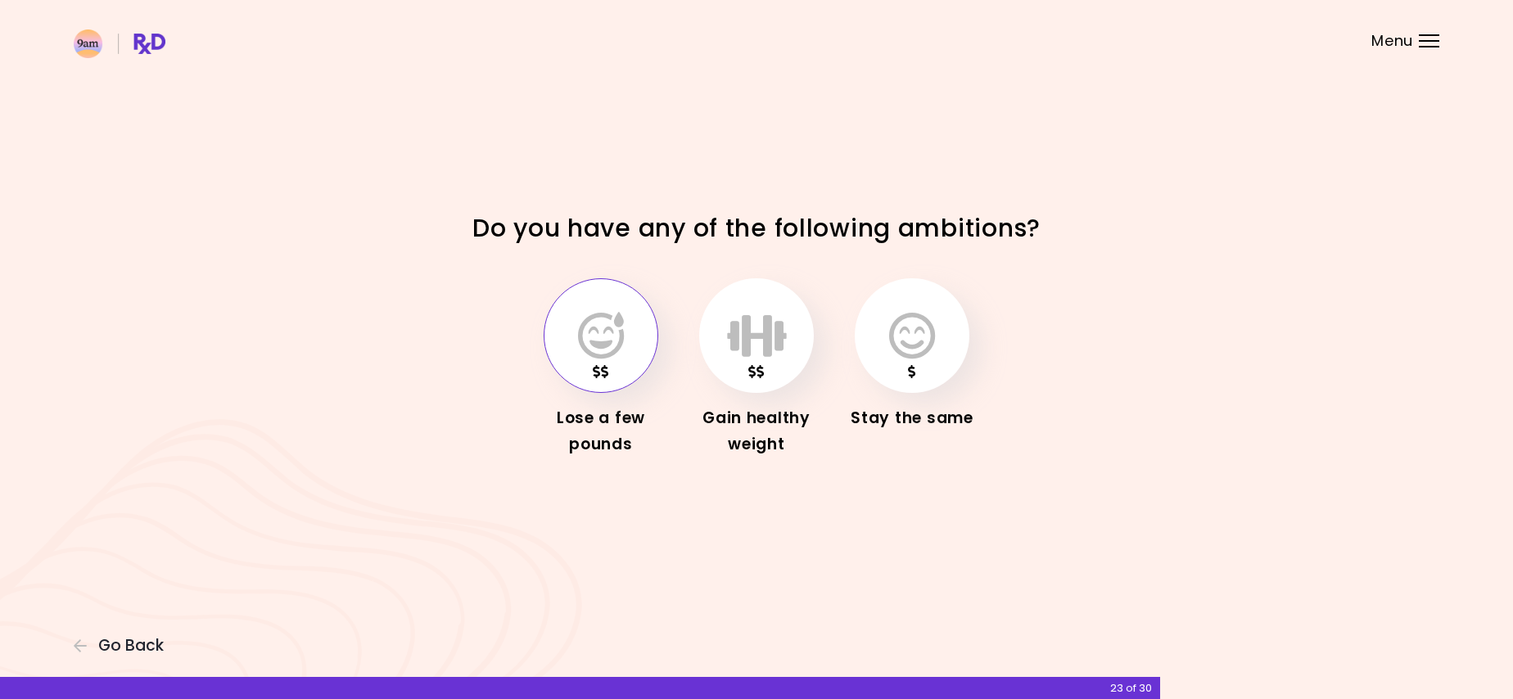
click at [598, 325] on icon "button" at bounding box center [601, 335] width 46 height 47
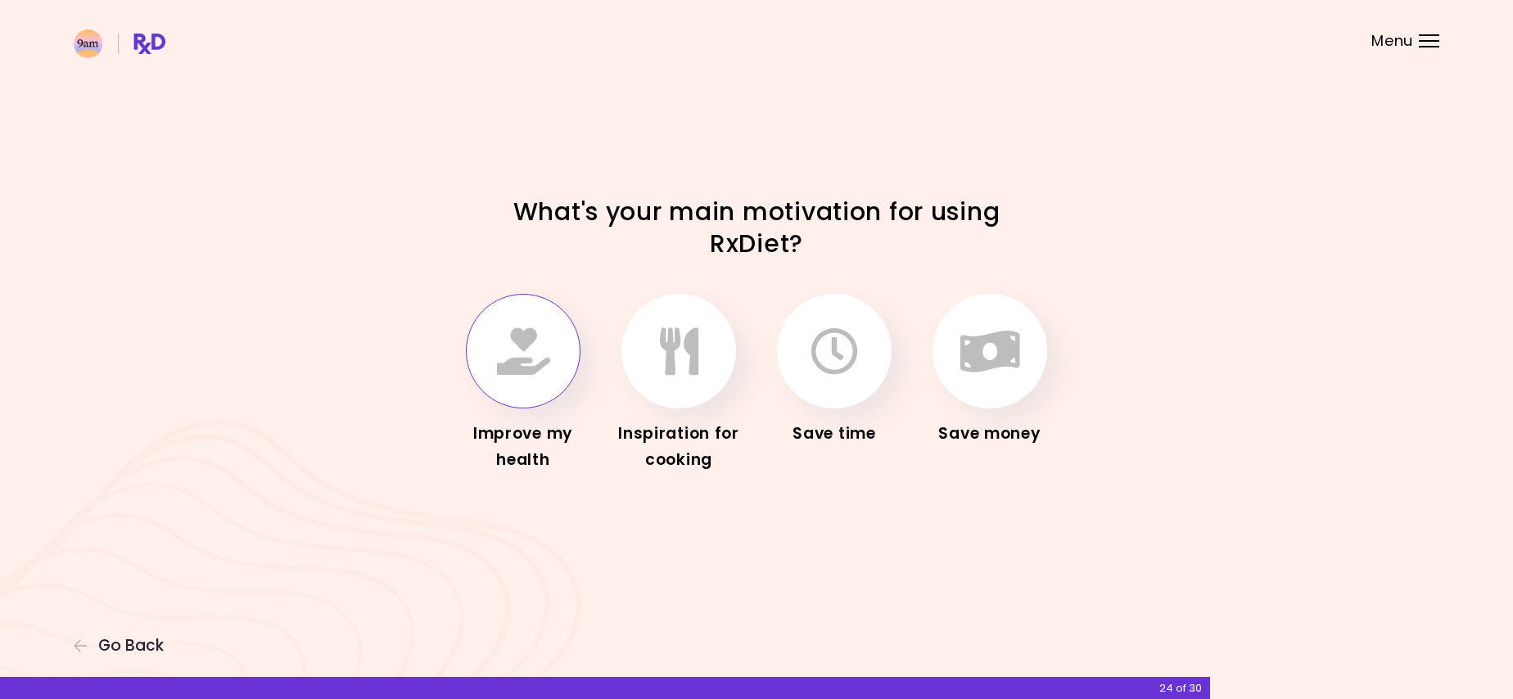
click at [500, 373] on icon "button" at bounding box center [523, 350] width 53 height 47
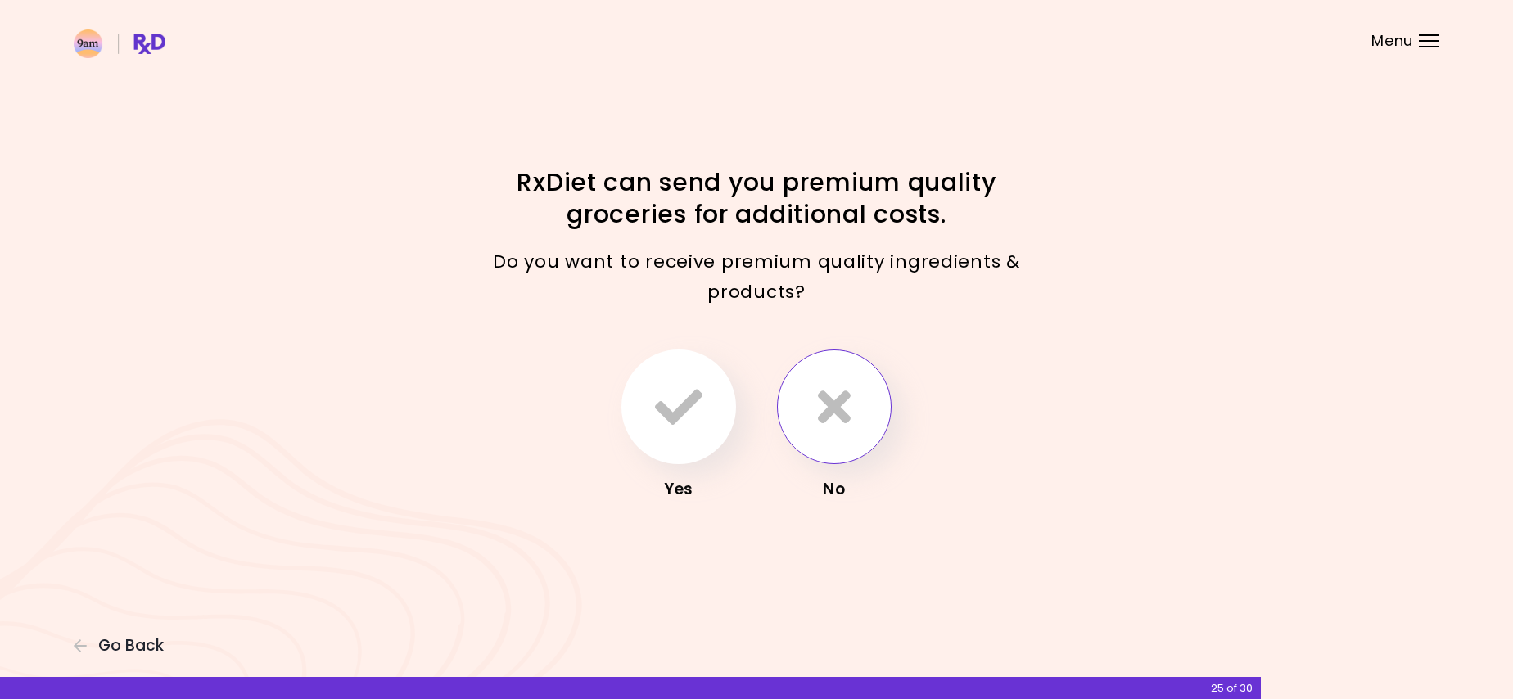
click at [838, 424] on icon "button" at bounding box center [834, 406] width 33 height 47
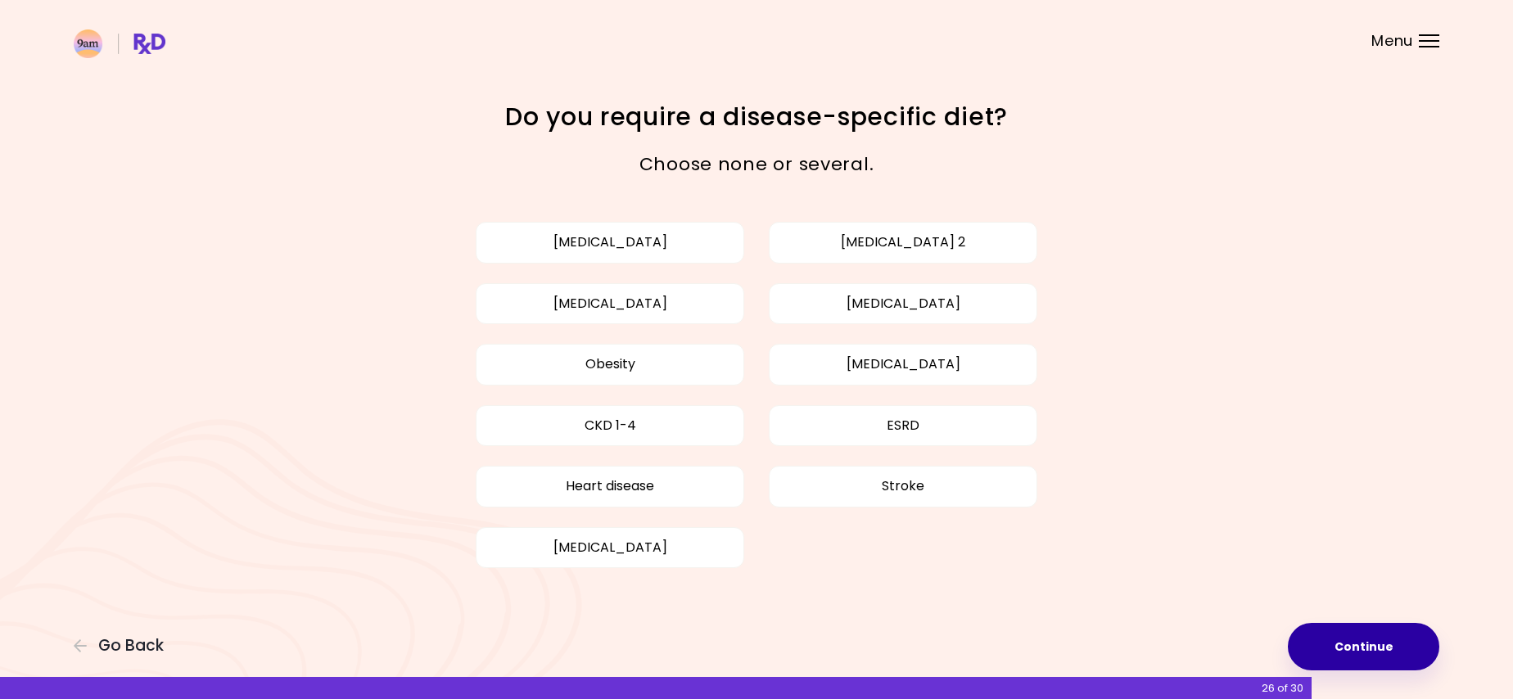
click at [1380, 648] on button "Continue" at bounding box center [1363, 646] width 151 height 47
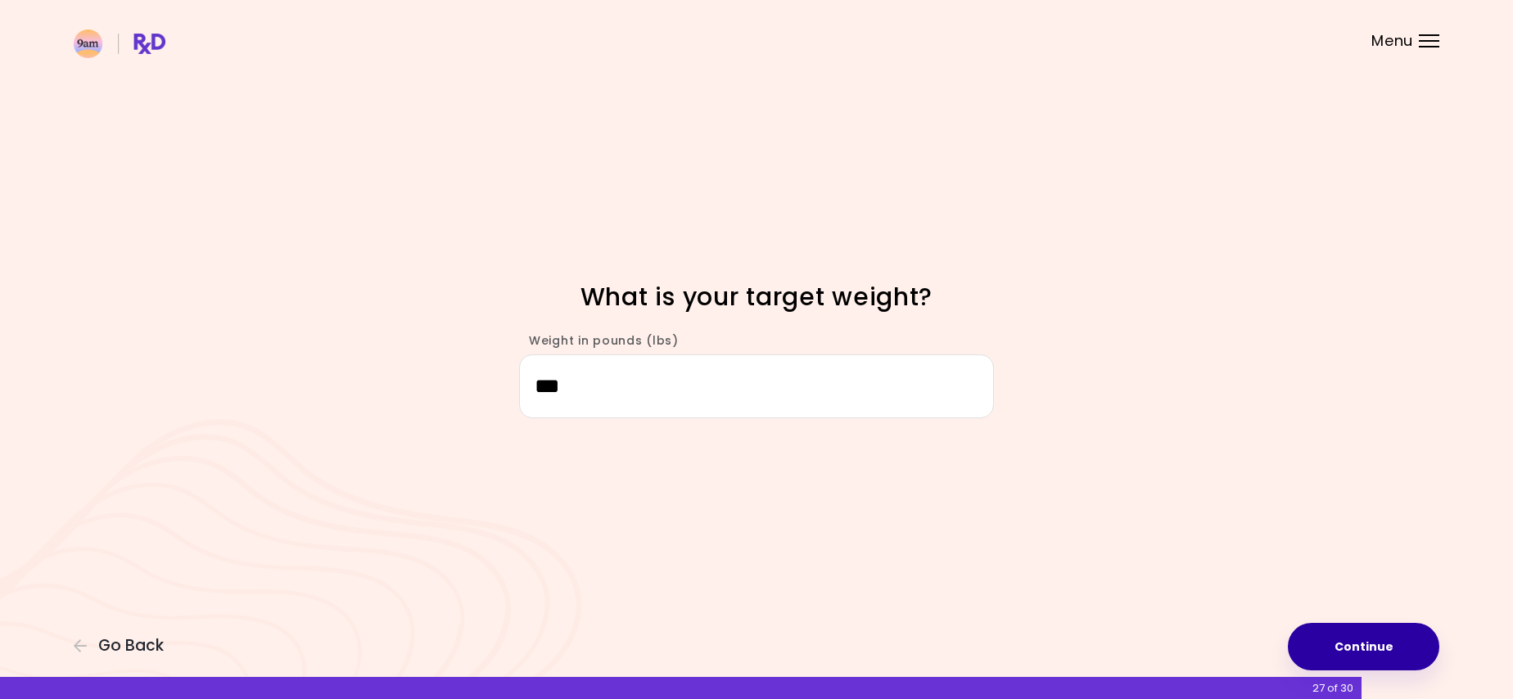
type input "***"
click at [1401, 657] on button "Continue" at bounding box center [1363, 646] width 151 height 47
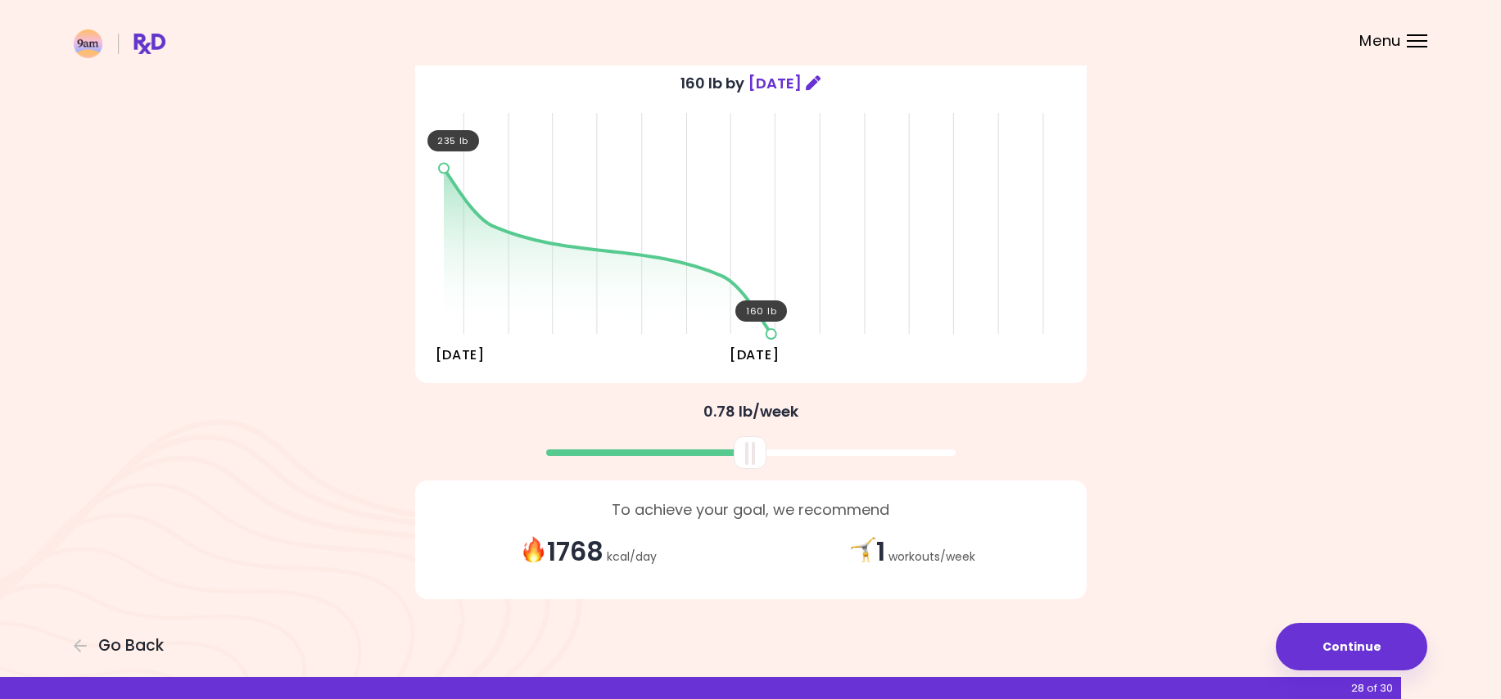
scroll to position [148, 0]
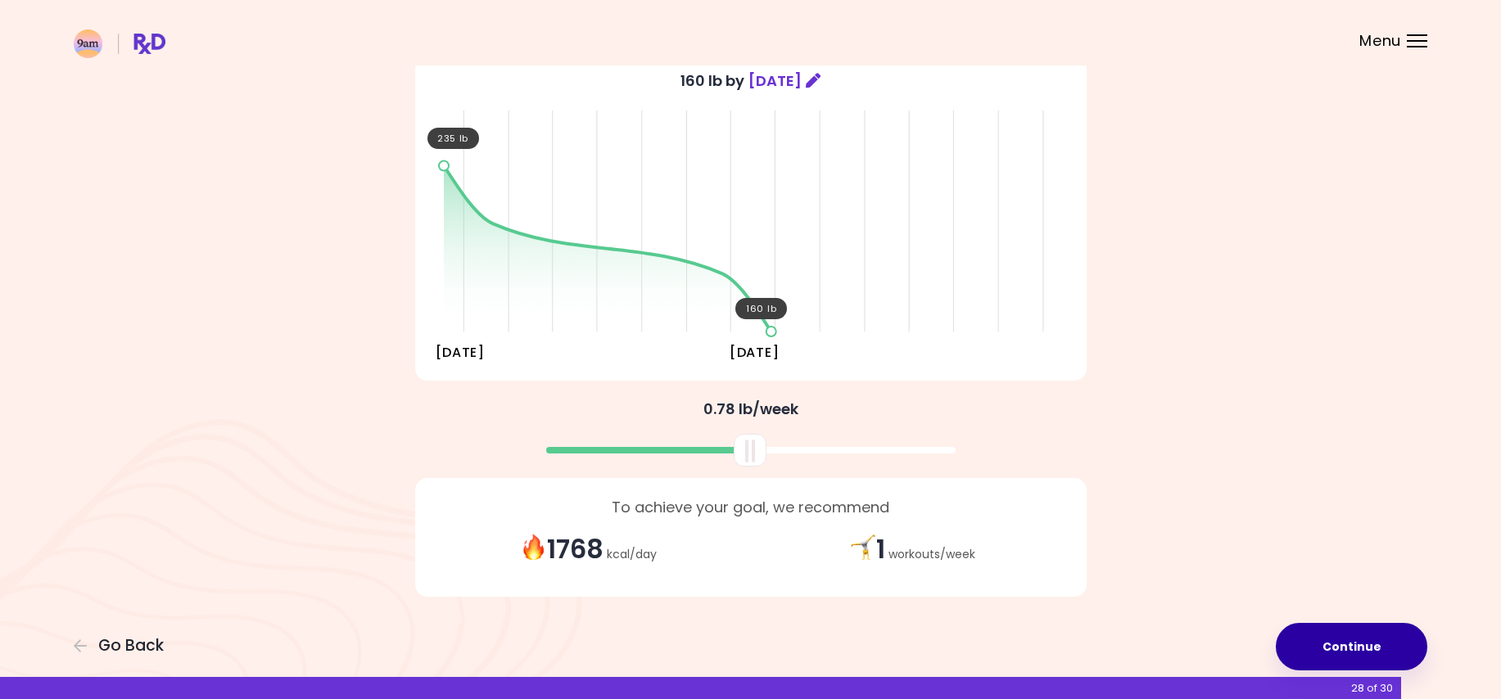
click at [1325, 645] on button "Continue" at bounding box center [1350, 646] width 151 height 47
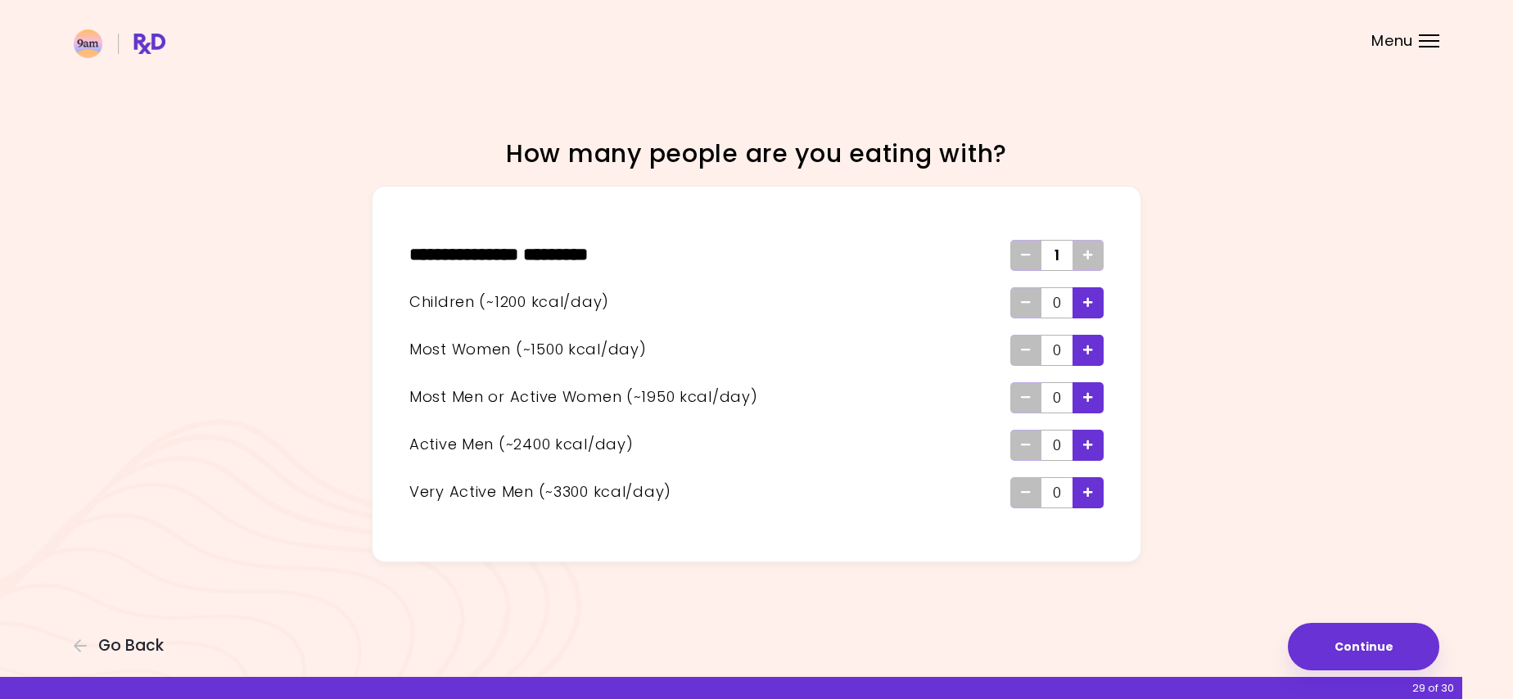
click at [1094, 494] on div "Add - Very Active Man" at bounding box center [1087, 492] width 31 height 31
click at [1083, 399] on icon "Add - Man or Active Woman" at bounding box center [1088, 397] width 10 height 11
click at [1347, 655] on button "Continue" at bounding box center [1363, 646] width 151 height 47
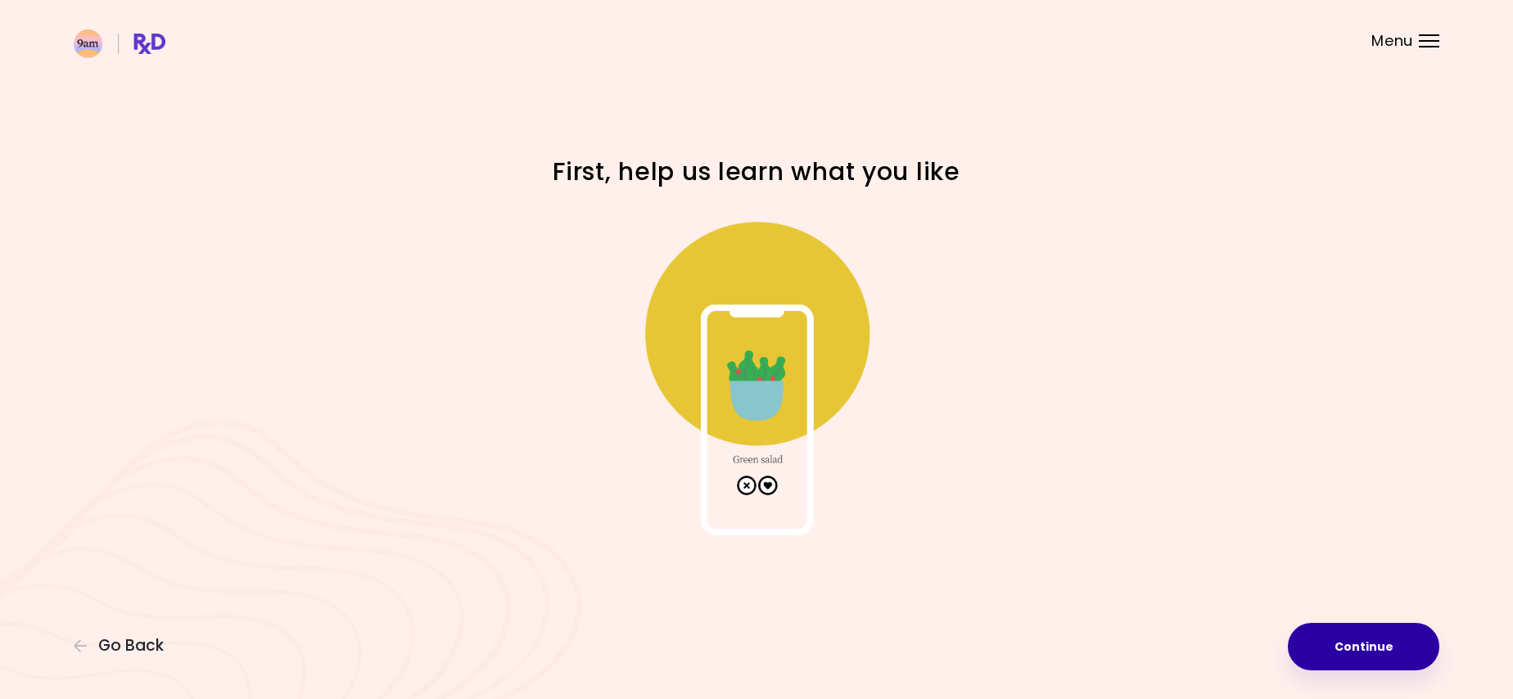
click at [1341, 656] on button "Continue" at bounding box center [1363, 646] width 151 height 47
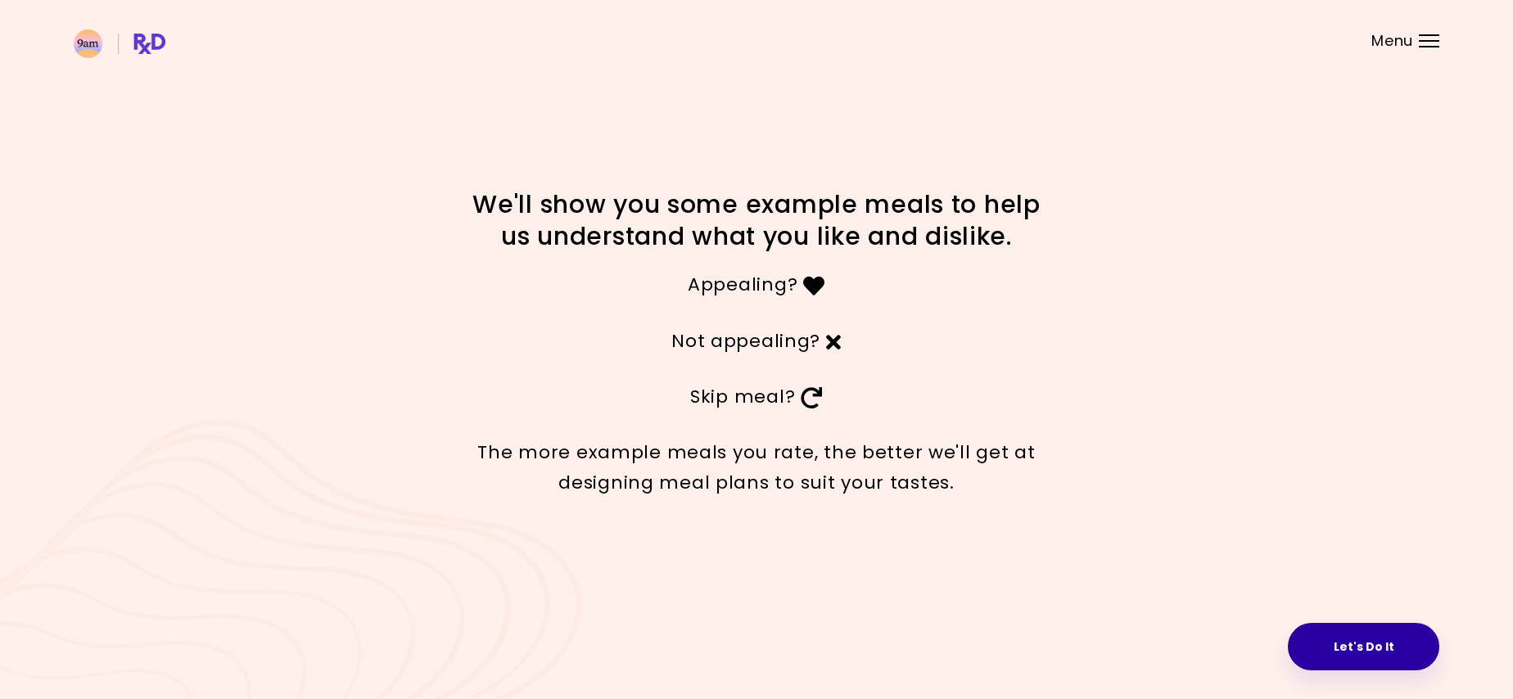
click at [1383, 641] on button "Let's Do It" at bounding box center [1363, 646] width 151 height 47
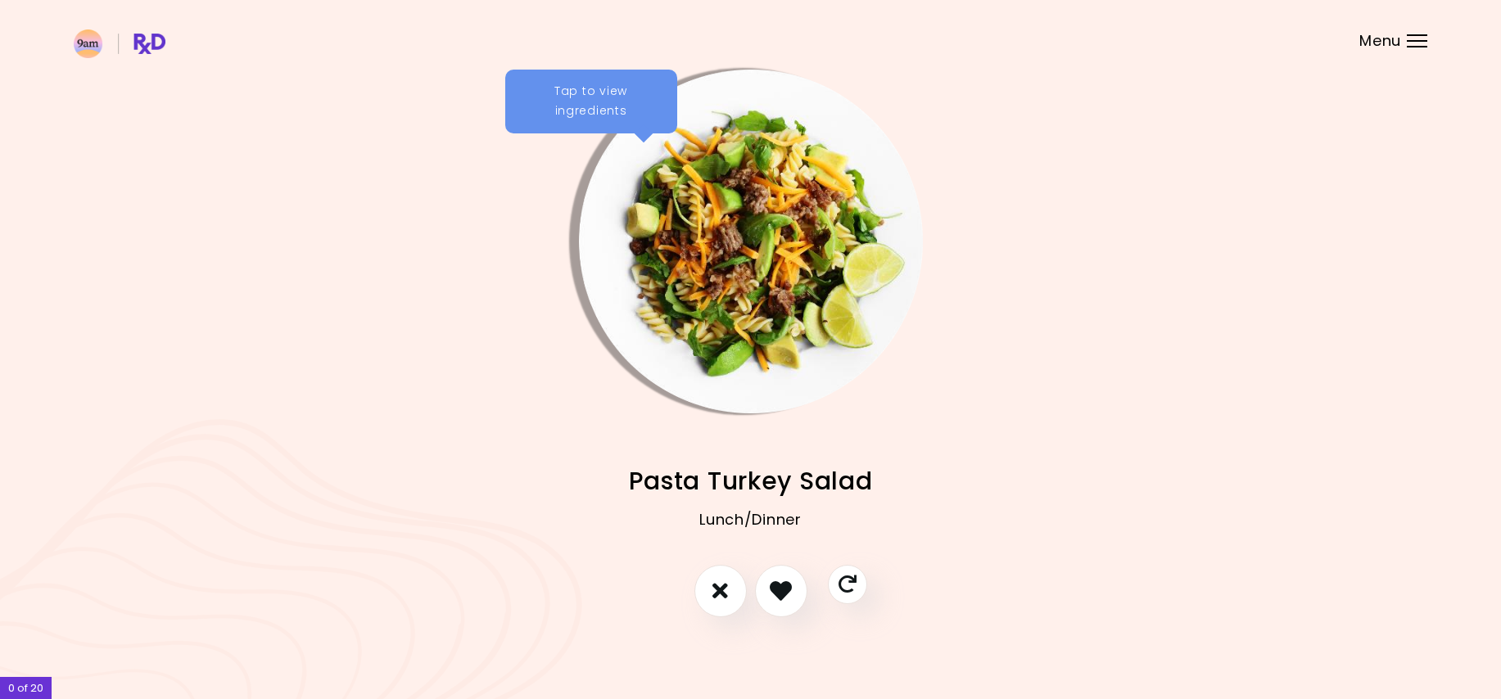
click at [564, 109] on div "Tap to view ingredients" at bounding box center [591, 102] width 172 height 64
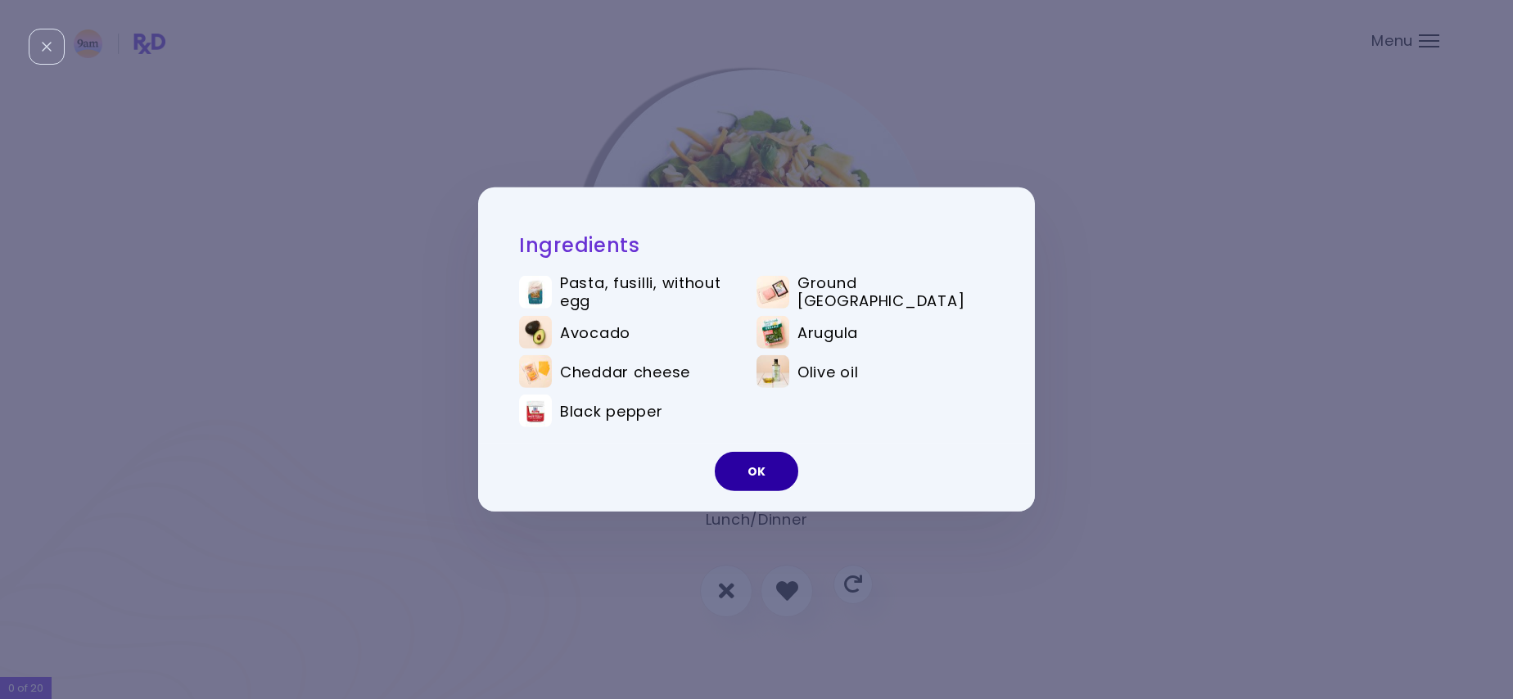
click at [759, 469] on button "OK" at bounding box center [756, 471] width 83 height 39
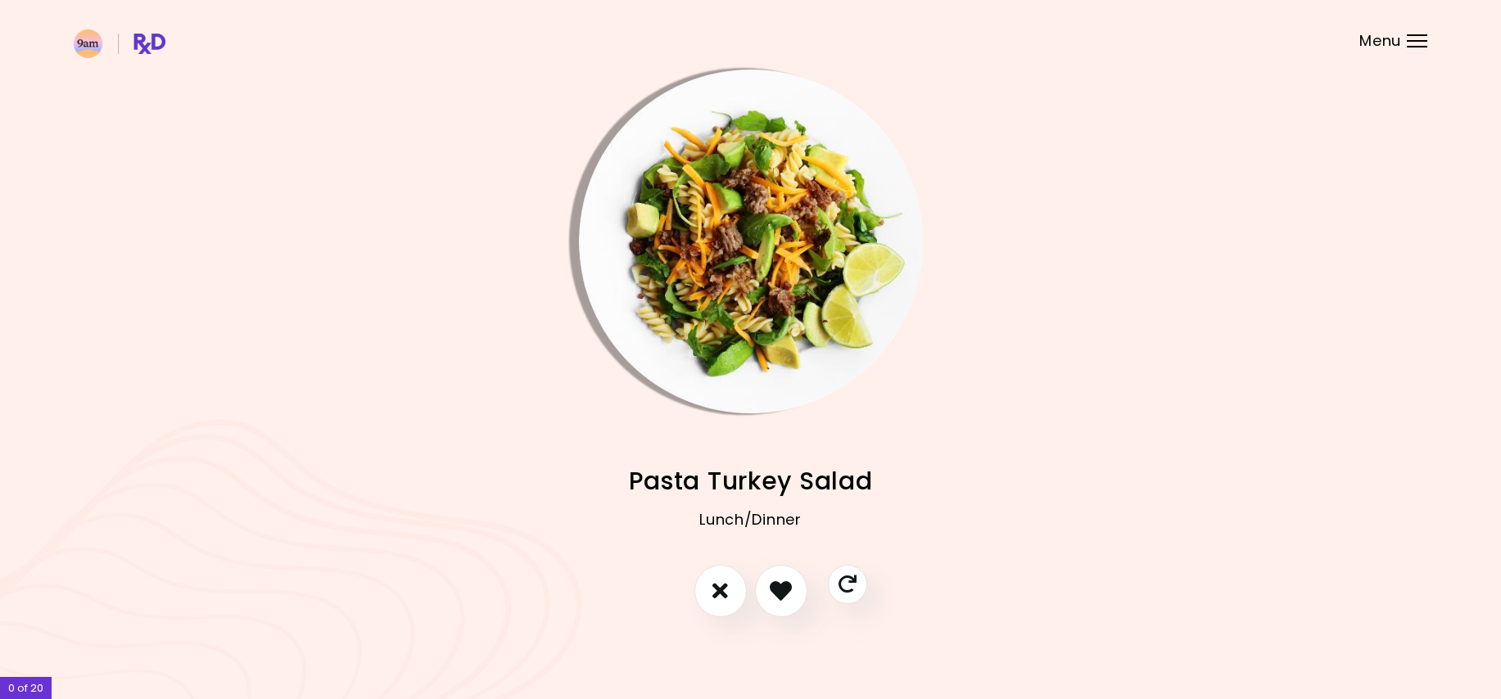
click at [631, 187] on img "Info - Pasta Turkey Salad" at bounding box center [751, 242] width 344 height 344
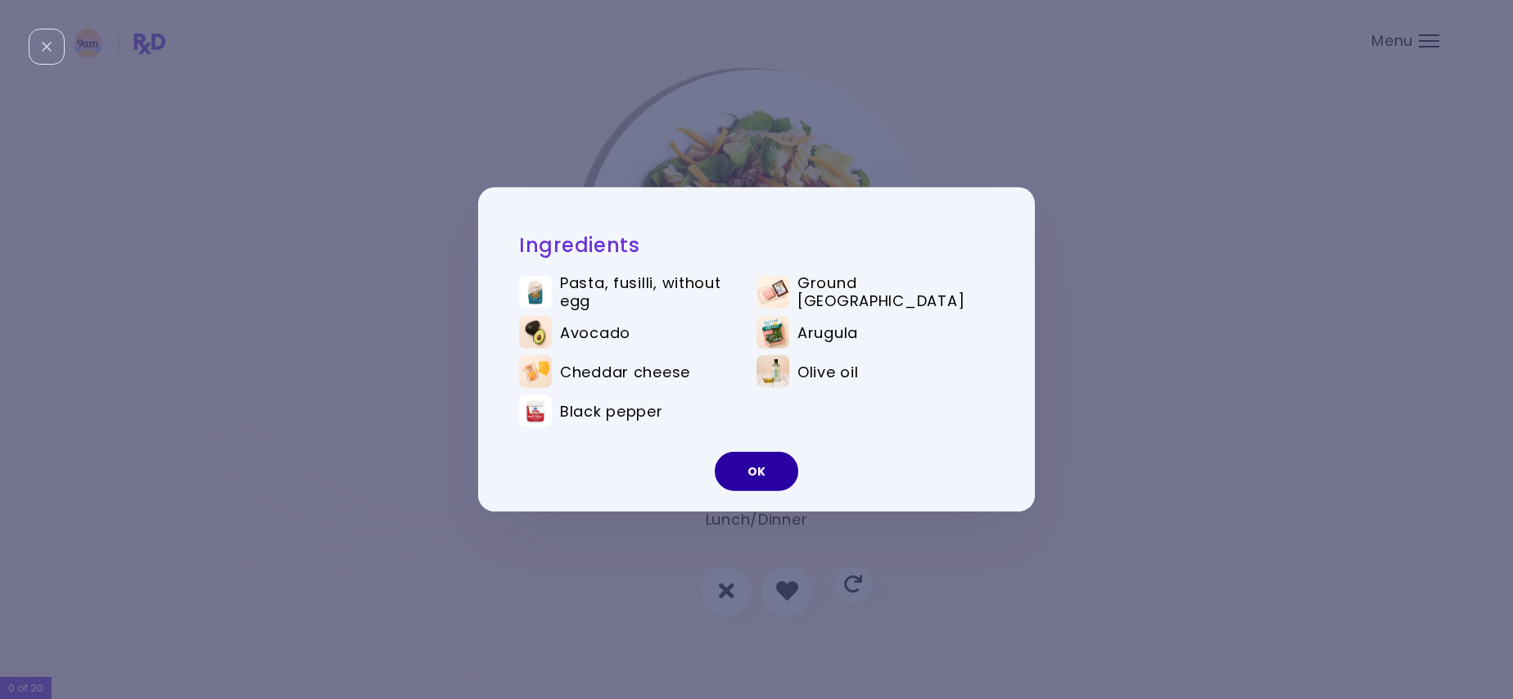
click at [756, 484] on button "OK" at bounding box center [756, 471] width 83 height 39
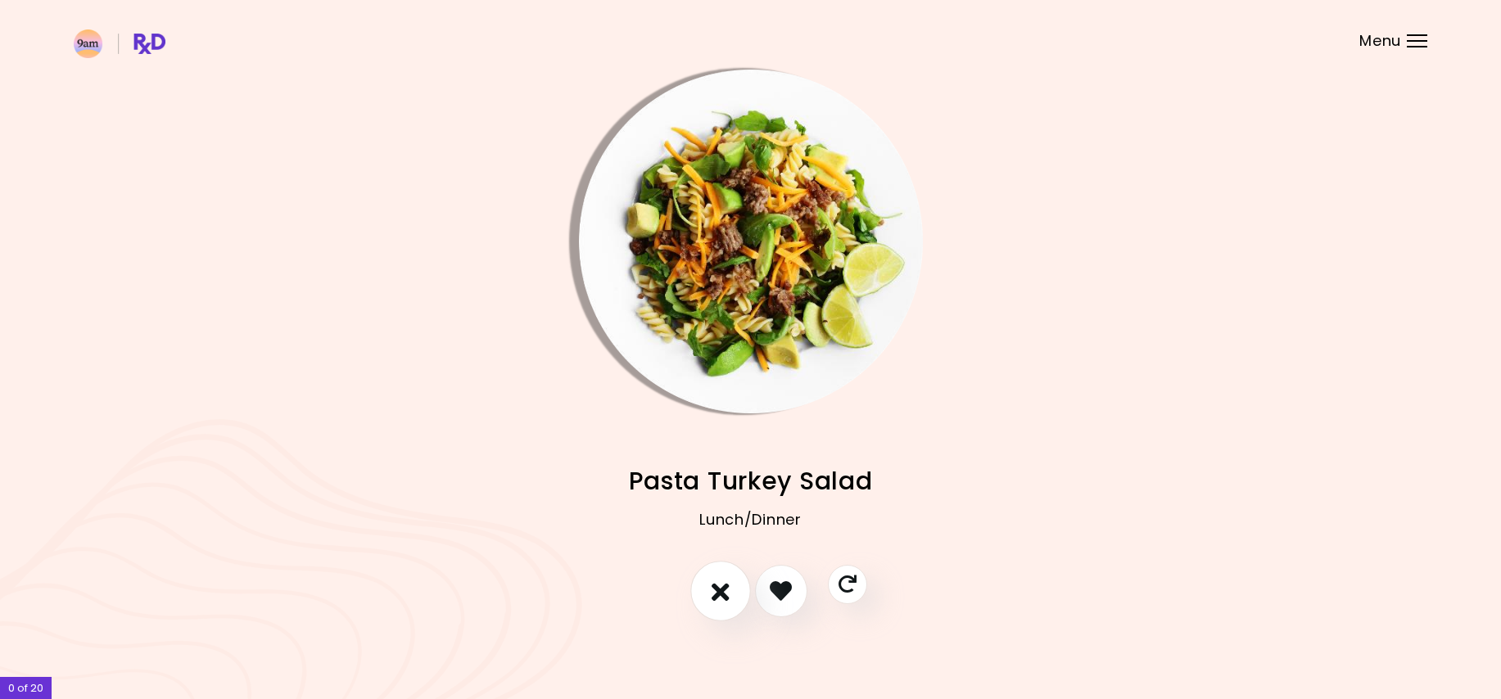
drag, startPoint x: 720, startPoint y: 589, endPoint x: 728, endPoint y: 568, distance: 22.0
click at [729, 576] on button "I don't like this recipe" at bounding box center [720, 591] width 61 height 61
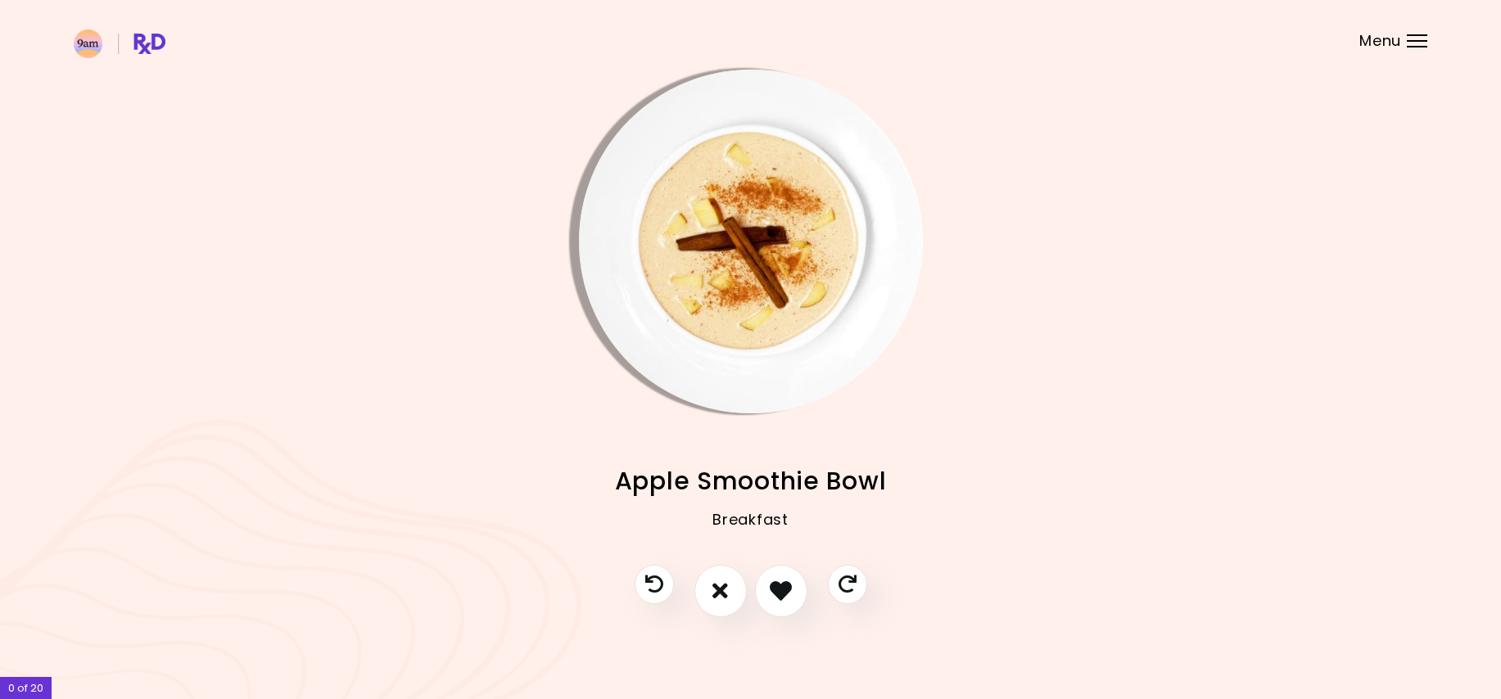
click at [603, 174] on img "Info - Apple Smoothie Bowl" at bounding box center [751, 242] width 344 height 344
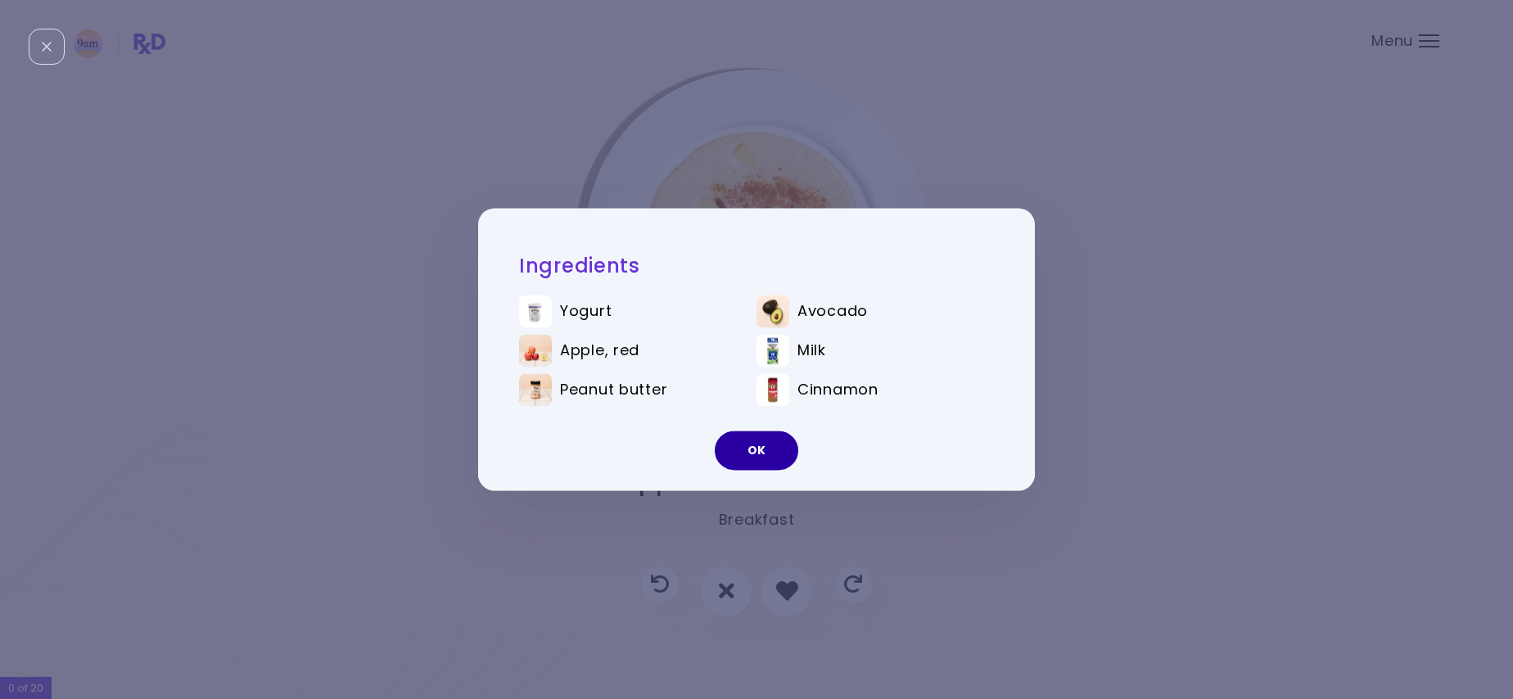
click at [758, 442] on button "OK" at bounding box center [756, 450] width 83 height 39
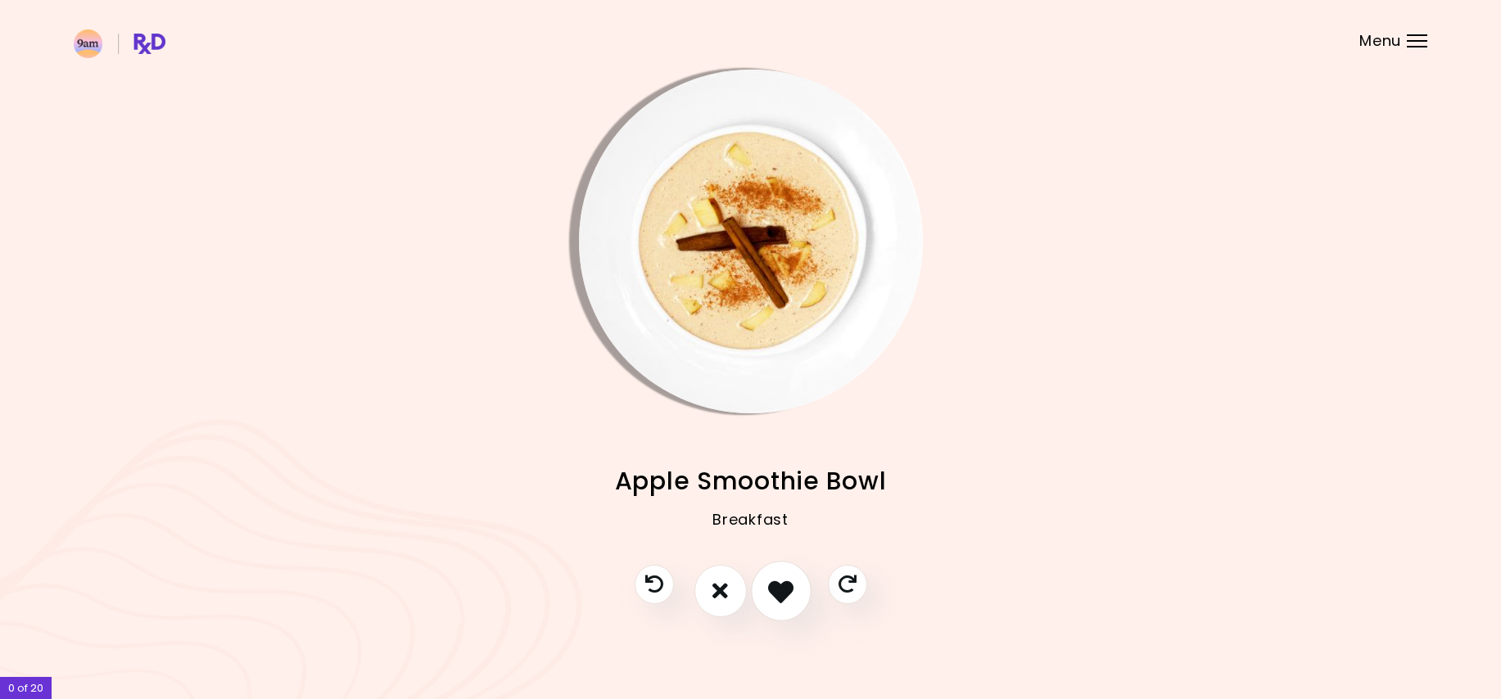
click at [785, 593] on icon "I like this recipe" at bounding box center [780, 590] width 25 height 25
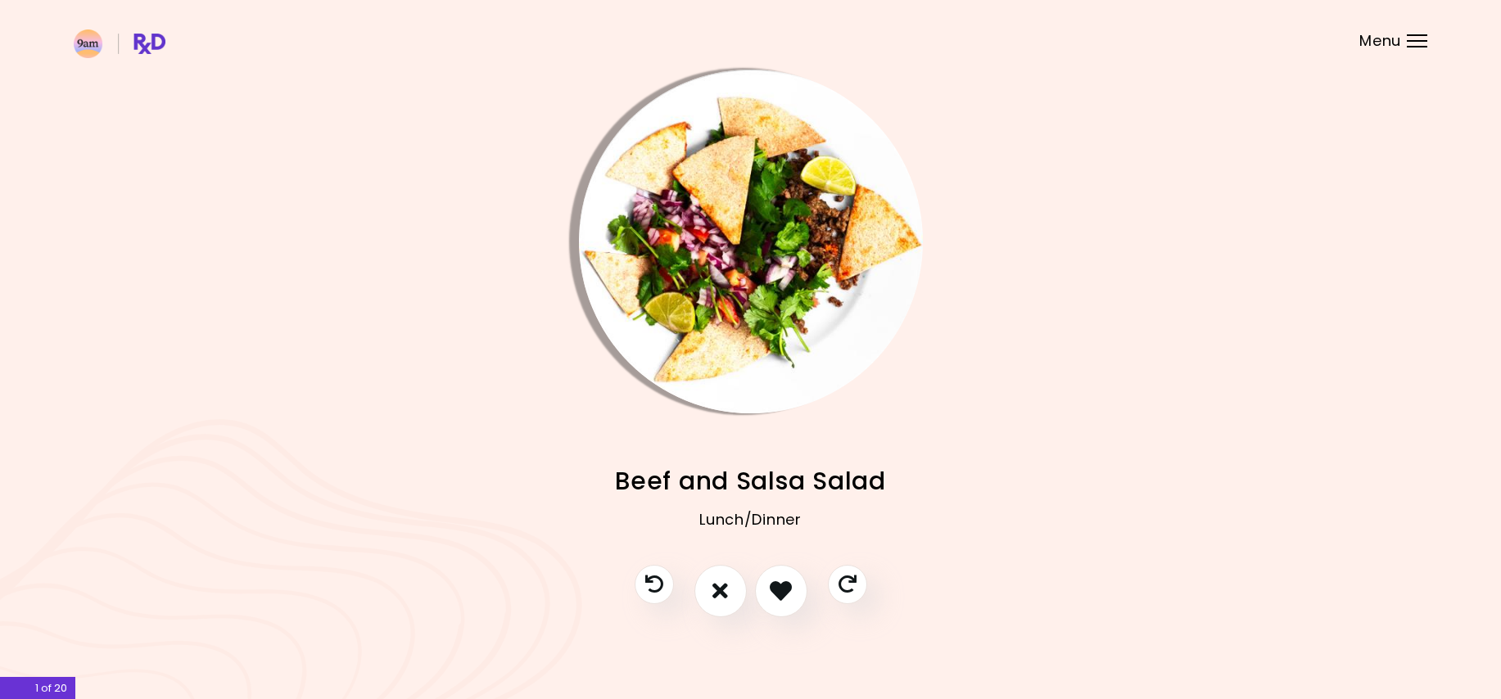
click at [671, 164] on img "Info - Beef and Salsa Salad" at bounding box center [751, 242] width 344 height 344
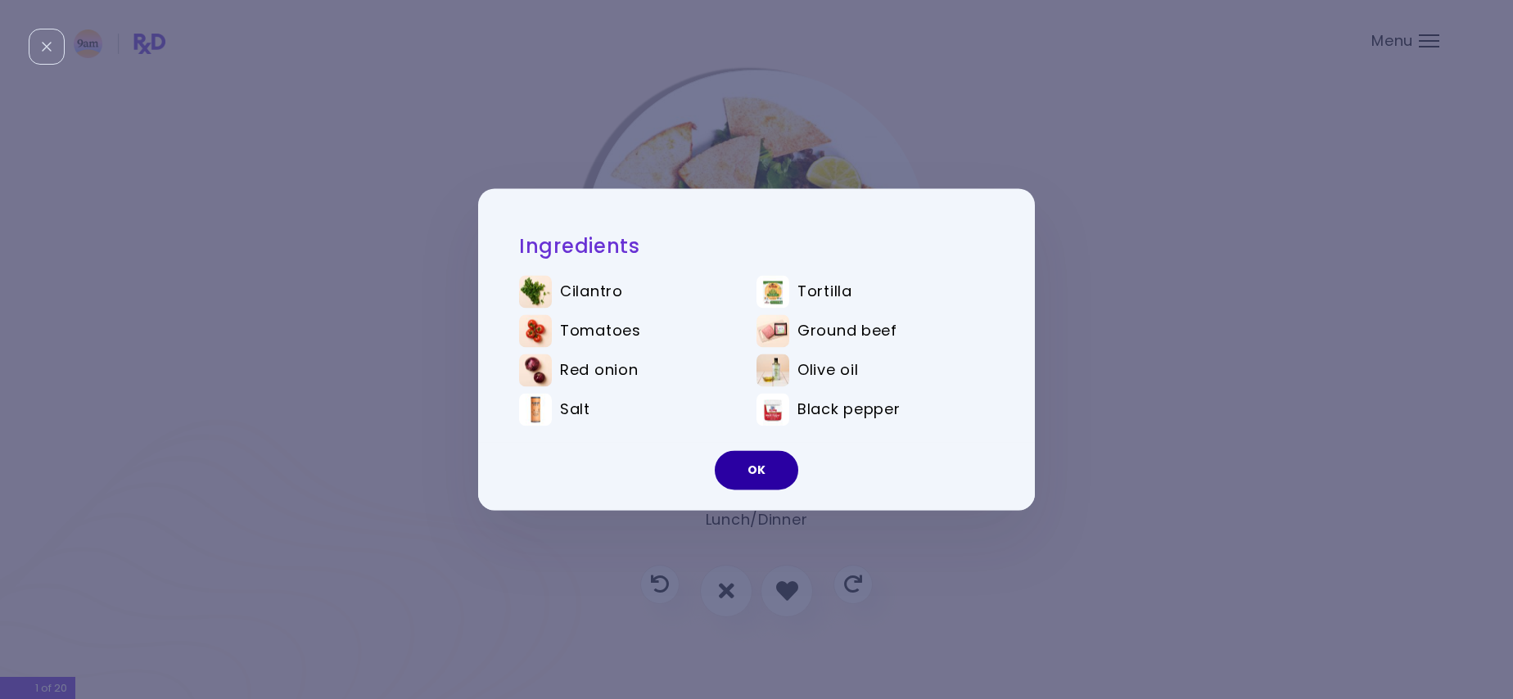
click at [750, 473] on button "OK" at bounding box center [756, 470] width 83 height 39
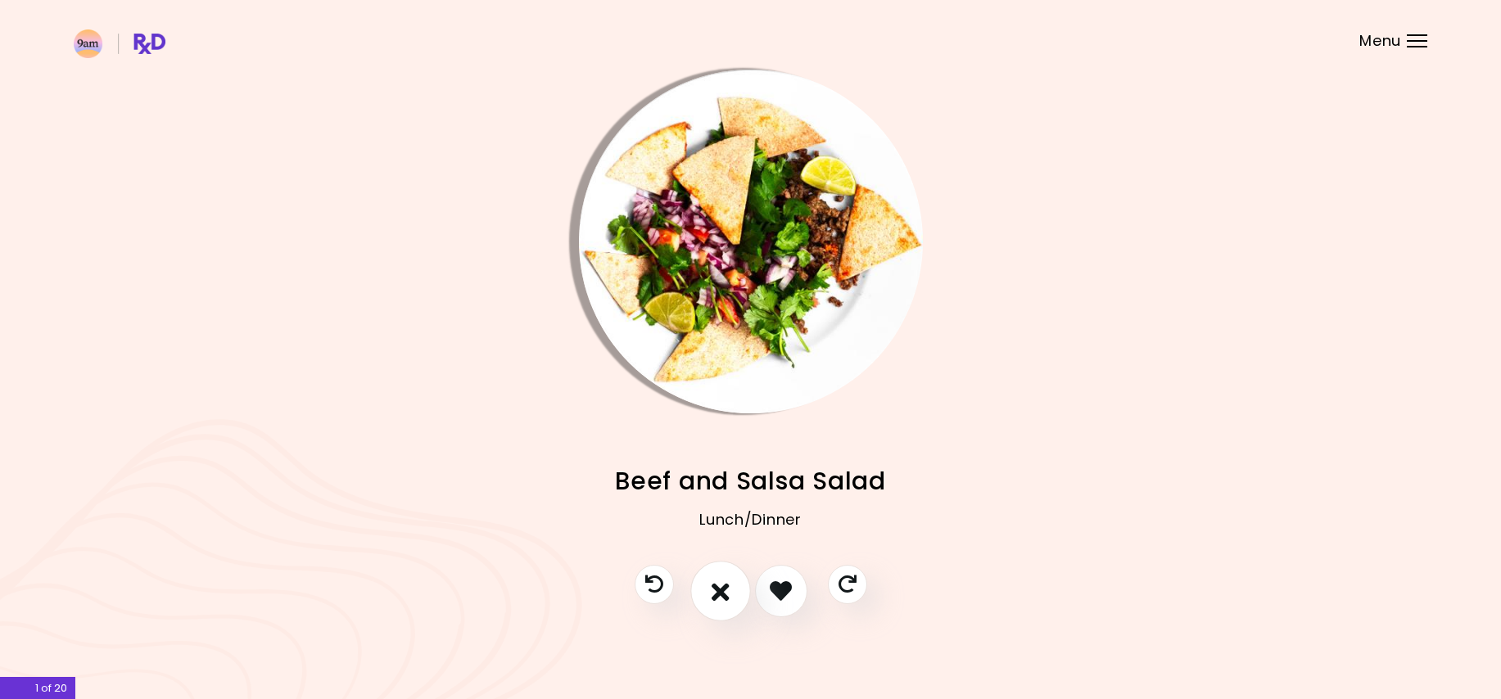
click at [724, 584] on icon "I don't like this recipe" at bounding box center [720, 590] width 18 height 25
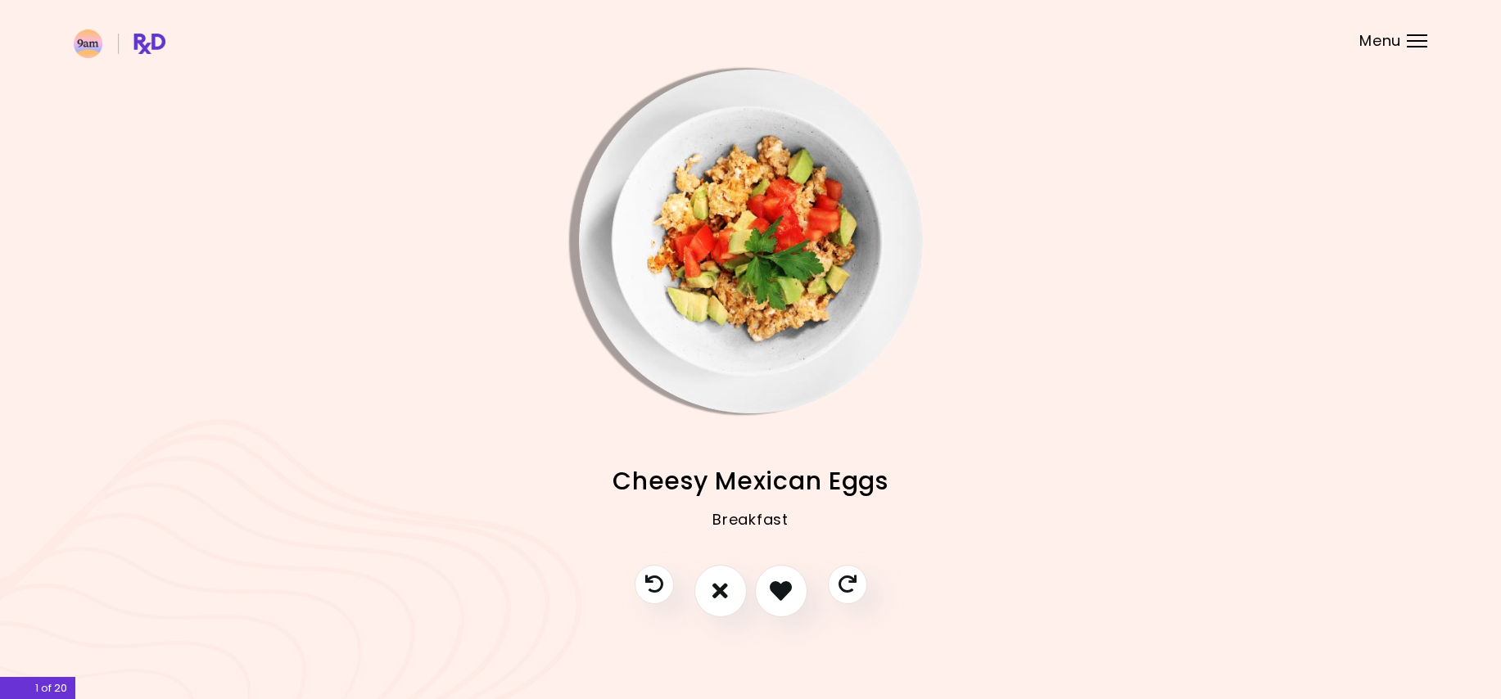
click at [652, 257] on img "Info - Cheesy Mexican Eggs" at bounding box center [751, 242] width 344 height 344
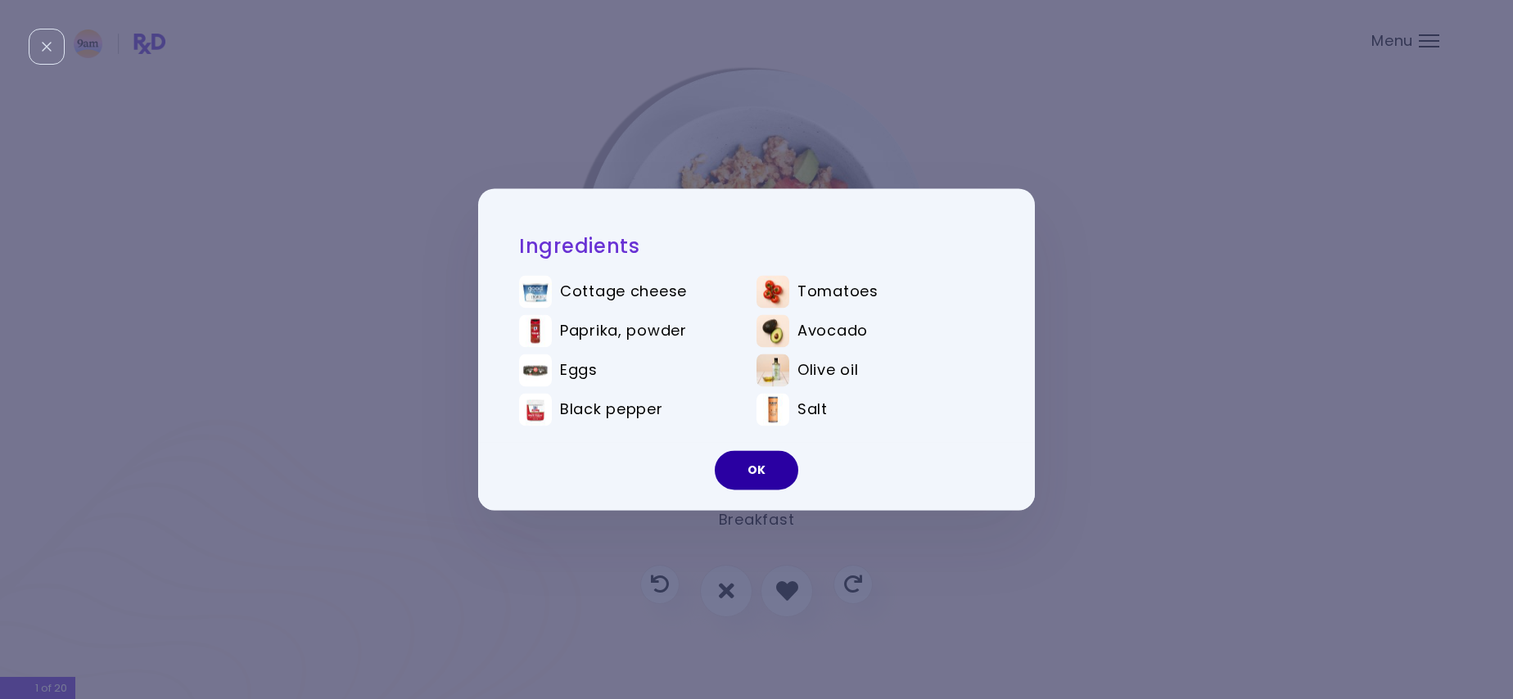
click at [763, 472] on button "OK" at bounding box center [756, 470] width 83 height 39
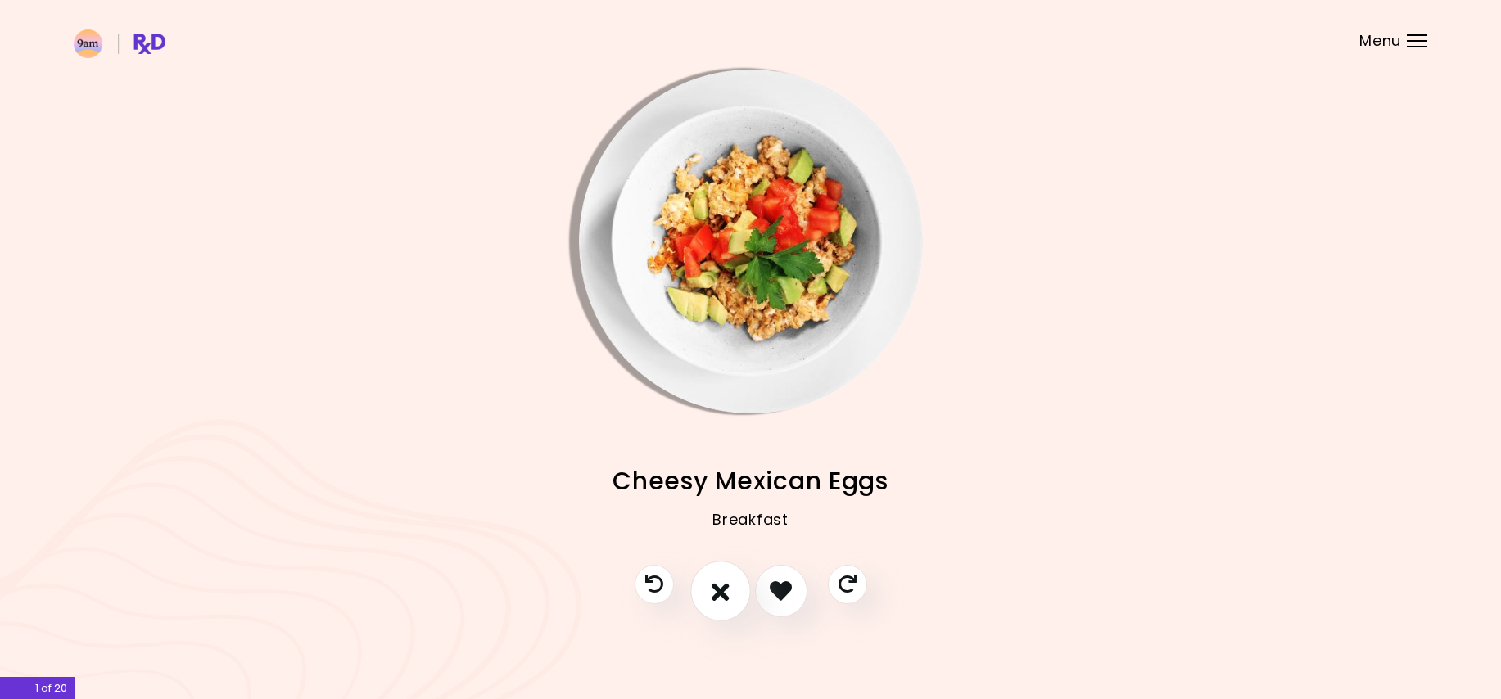
click at [721, 595] on icon "I don't like this recipe" at bounding box center [720, 590] width 18 height 25
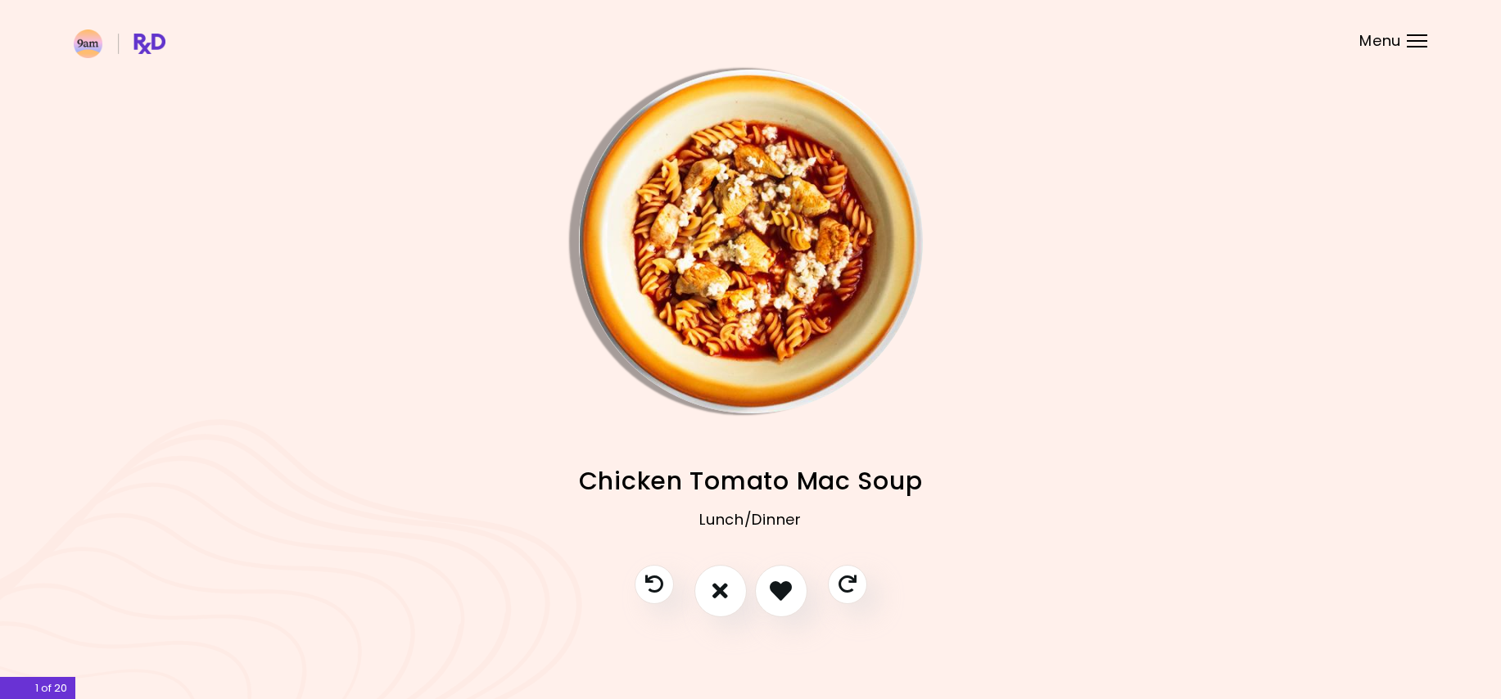
click at [634, 165] on img "Info - Chicken Tomato Mac Soup" at bounding box center [751, 242] width 344 height 344
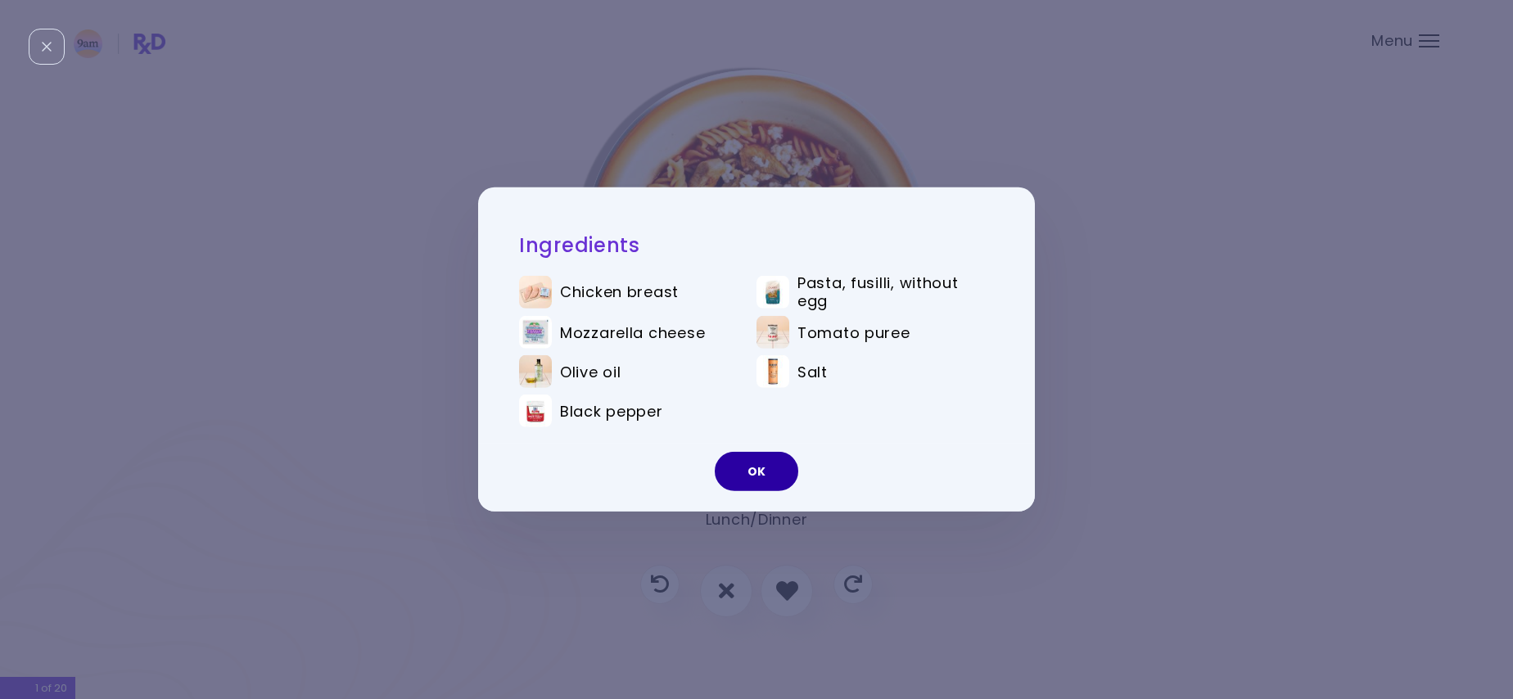
click at [756, 477] on button "OK" at bounding box center [756, 471] width 83 height 39
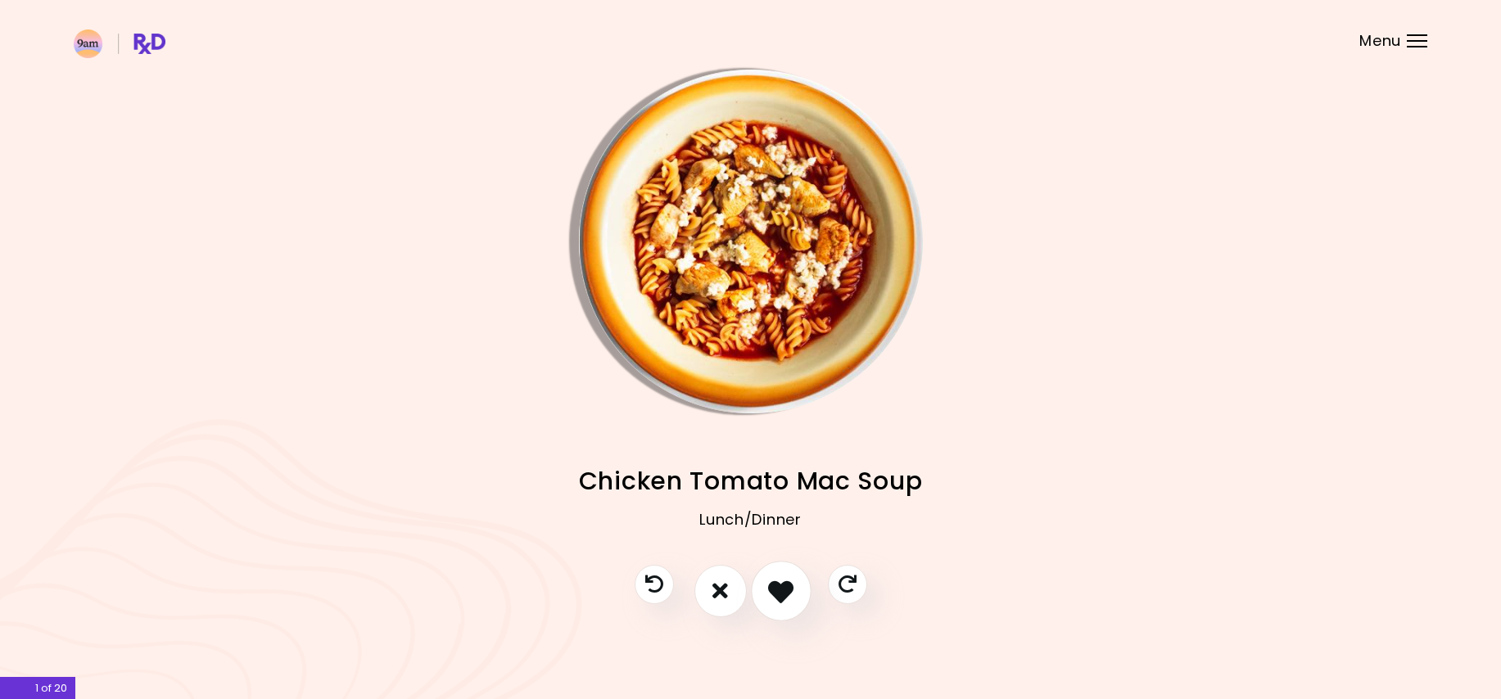
click at [792, 592] on icon "I like this recipe" at bounding box center [780, 590] width 25 height 25
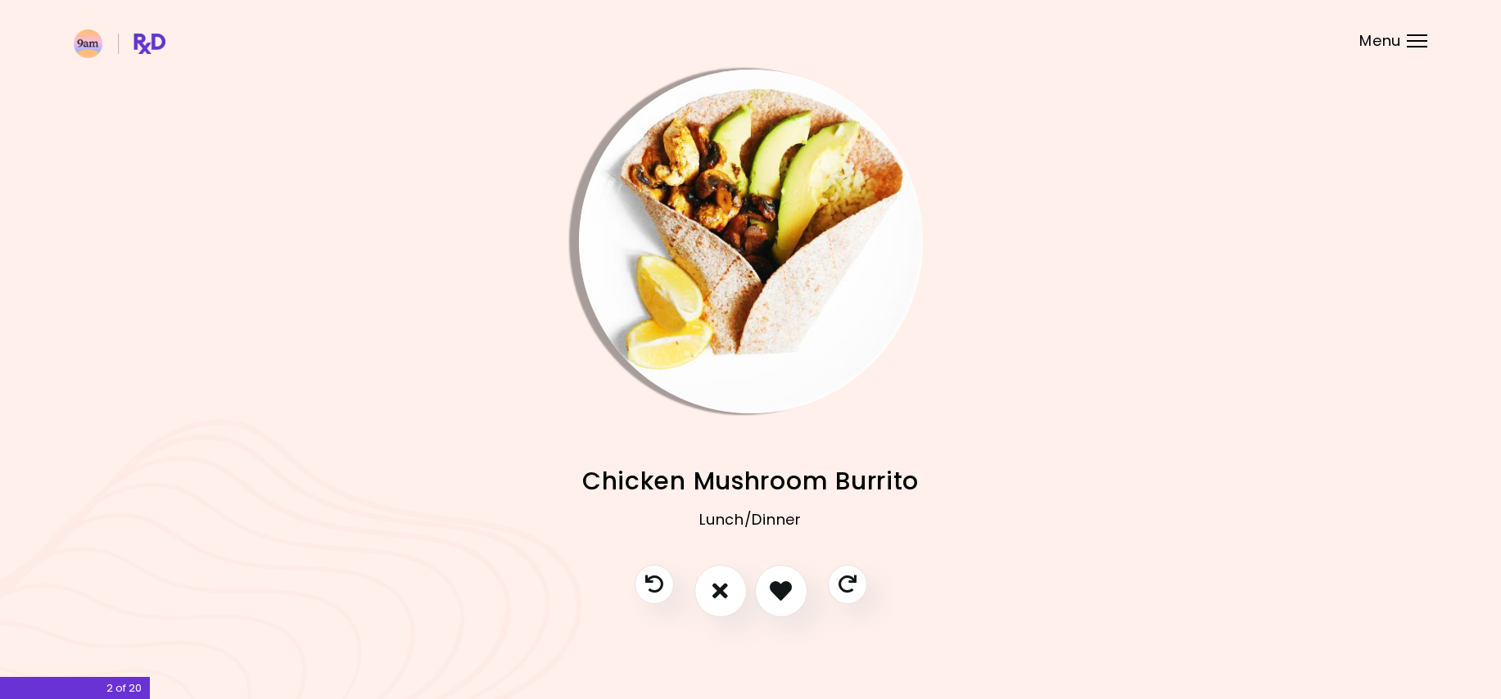
click at [634, 165] on img "Info - Chicken Mushroom Burrito" at bounding box center [751, 242] width 344 height 344
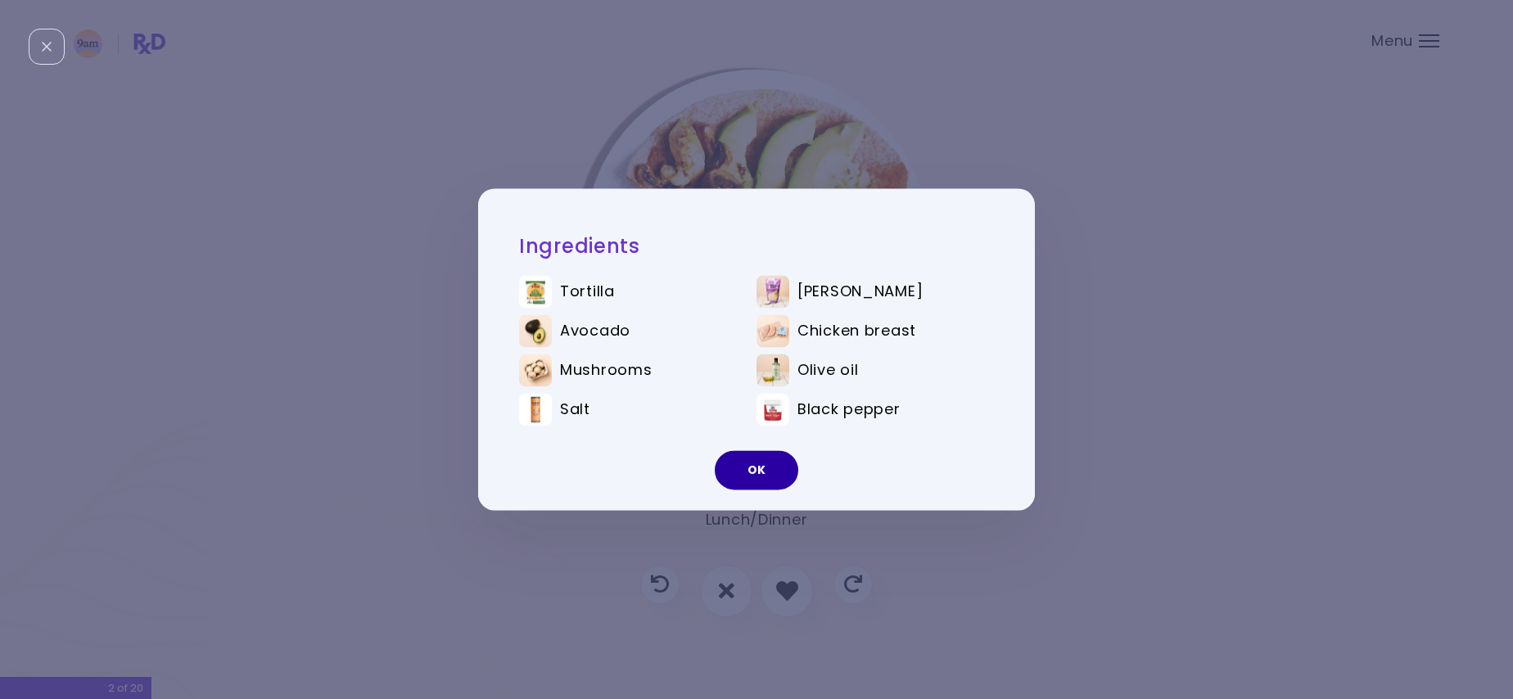
click at [763, 476] on button "OK" at bounding box center [756, 470] width 83 height 39
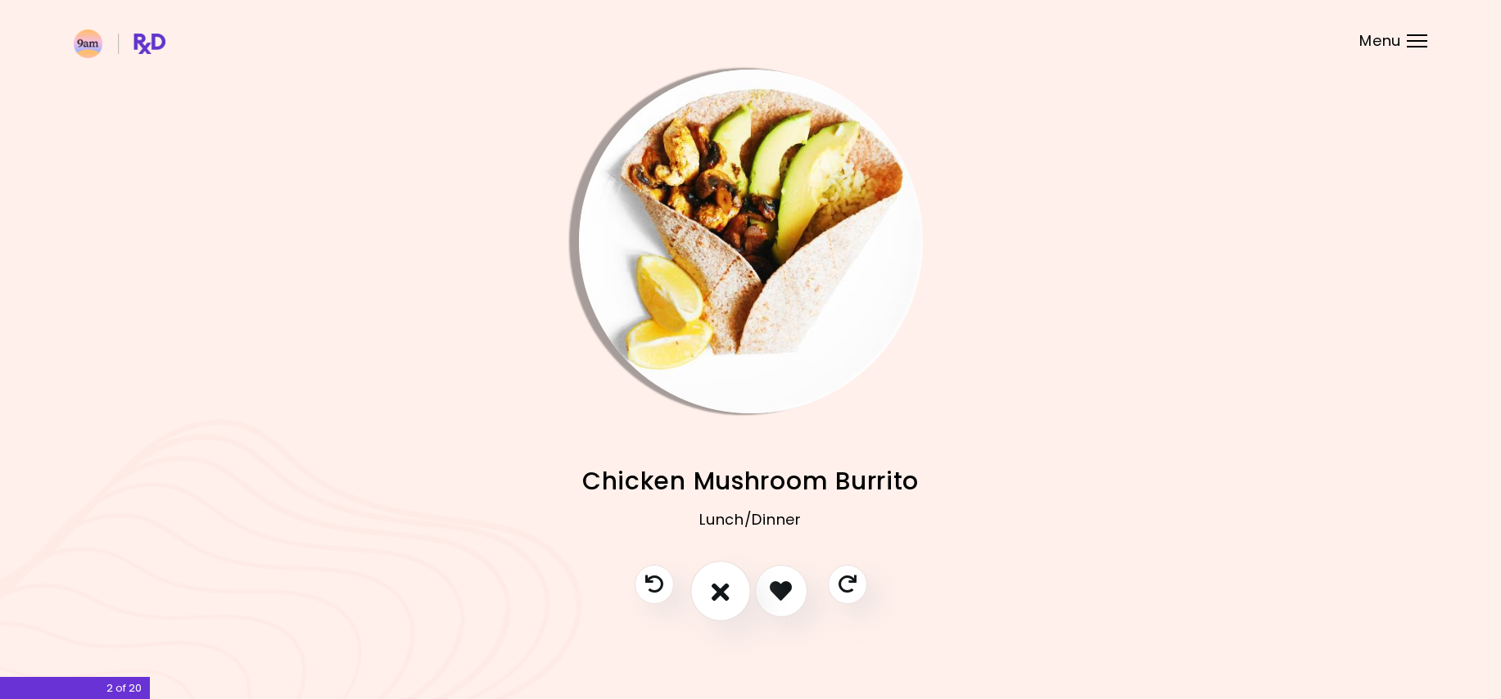
click at [721, 581] on icon "I don't like this recipe" at bounding box center [720, 590] width 18 height 25
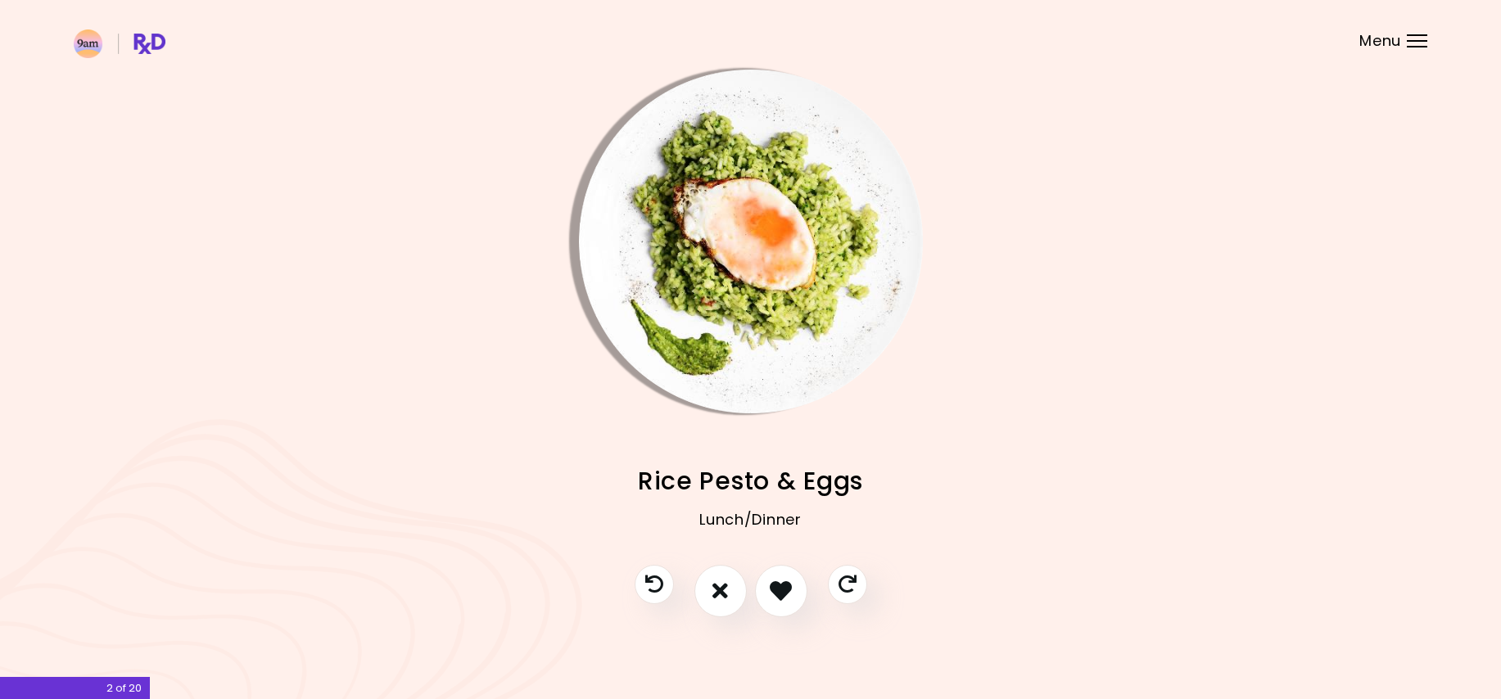
click at [601, 260] on img "Info - Rice Pesto & Eggs" at bounding box center [751, 242] width 344 height 344
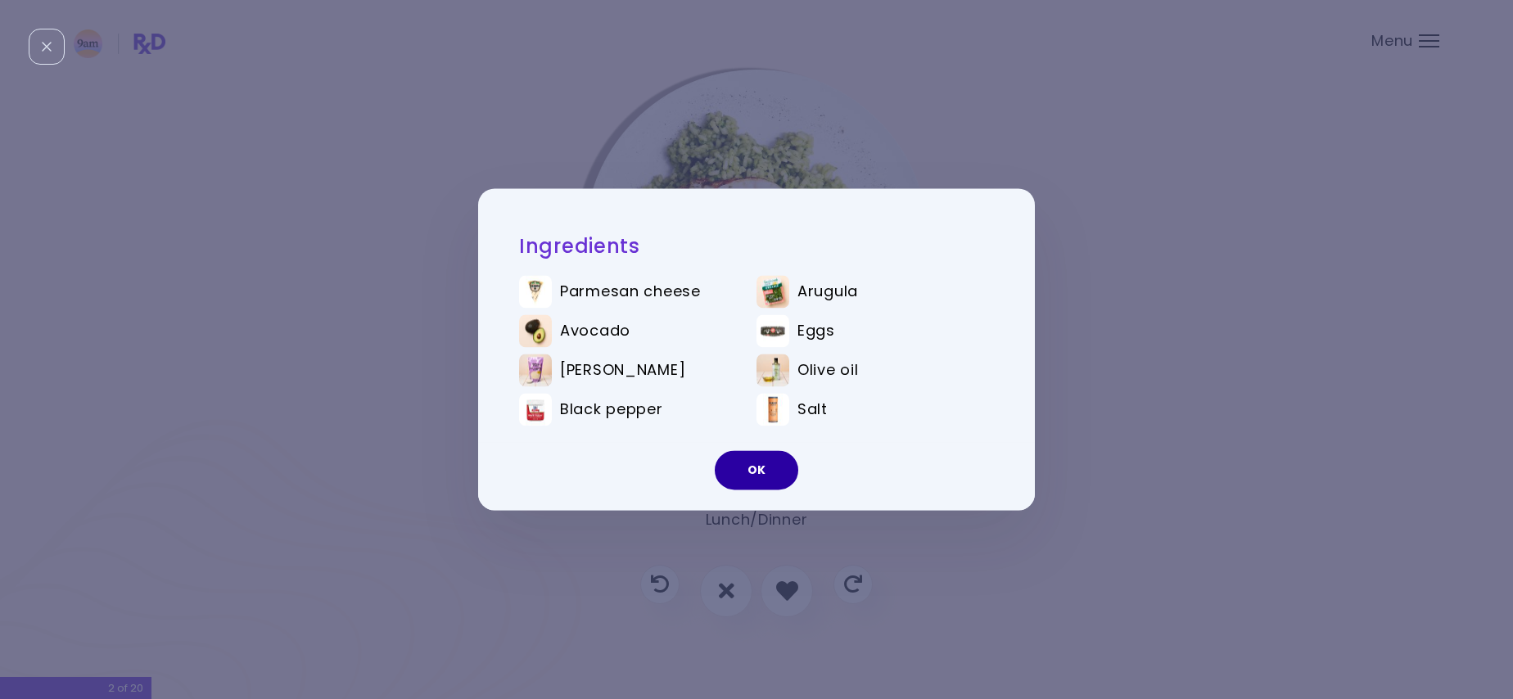
click at [782, 476] on button "OK" at bounding box center [756, 470] width 83 height 39
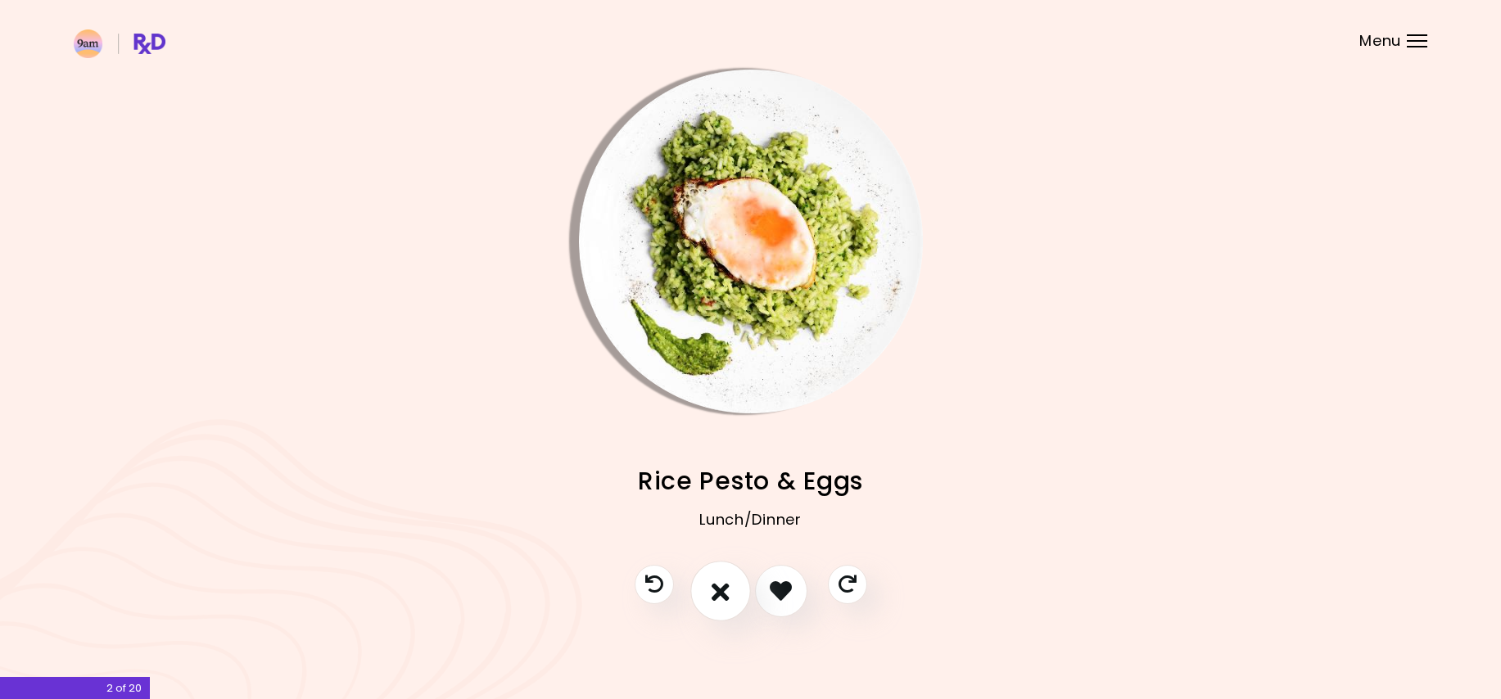
click at [721, 573] on button "I don't like this recipe" at bounding box center [720, 591] width 61 height 61
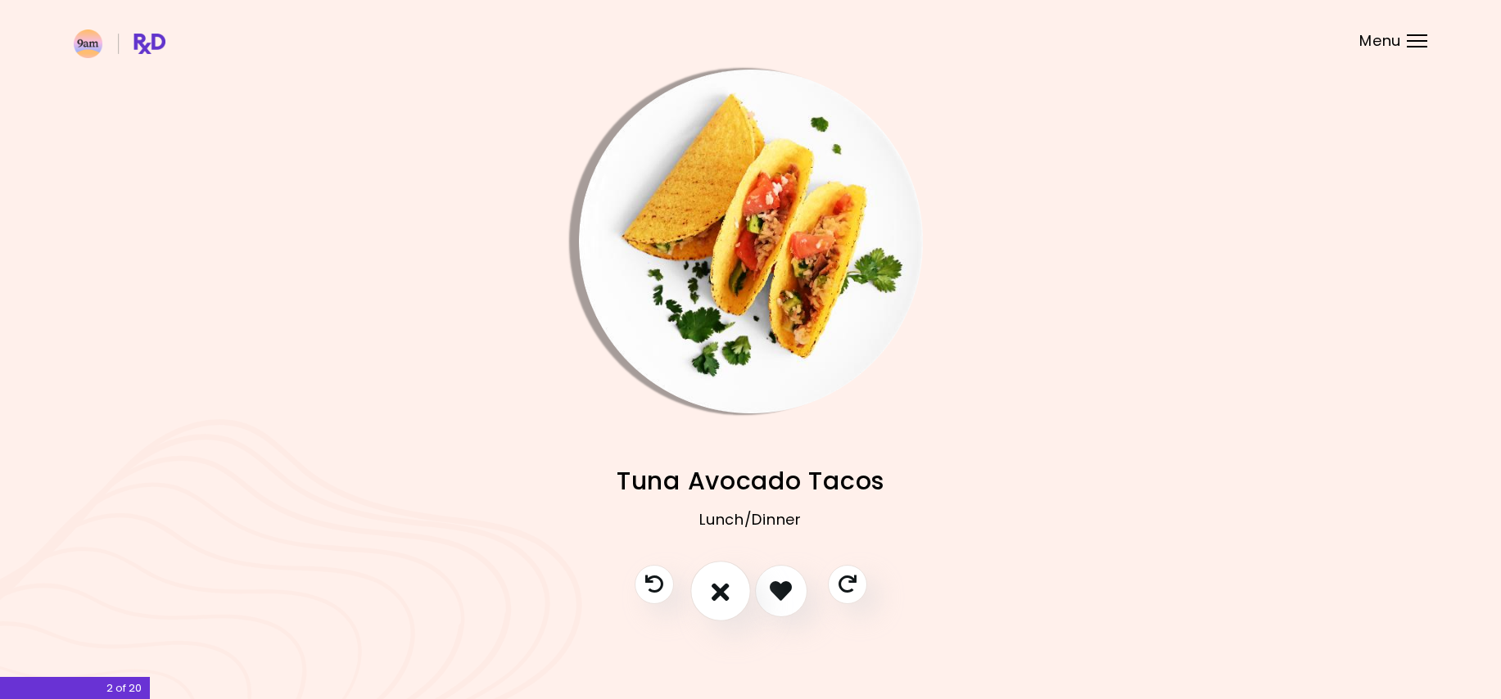
click at [715, 584] on icon "I don't like this recipe" at bounding box center [720, 590] width 18 height 25
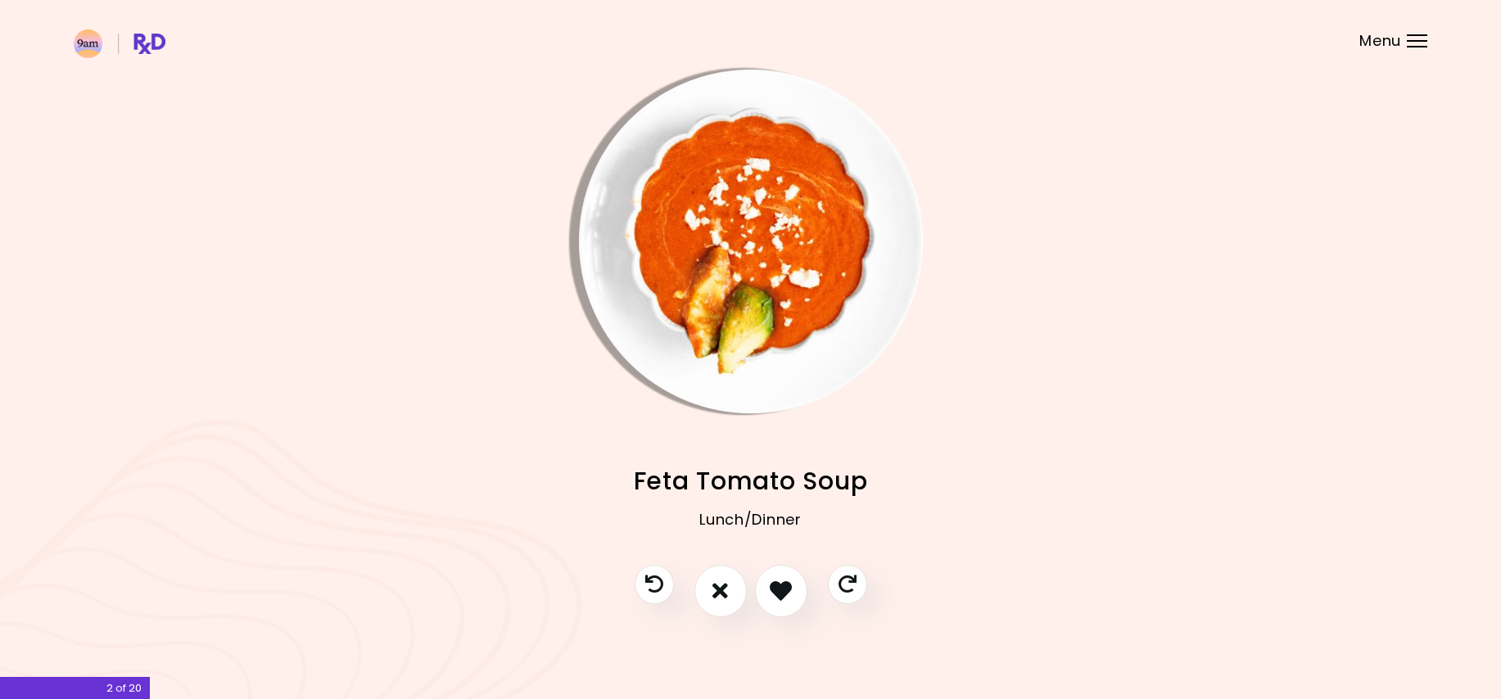
click at [662, 280] on img "Info - Feta Tomato Soup" at bounding box center [751, 242] width 344 height 344
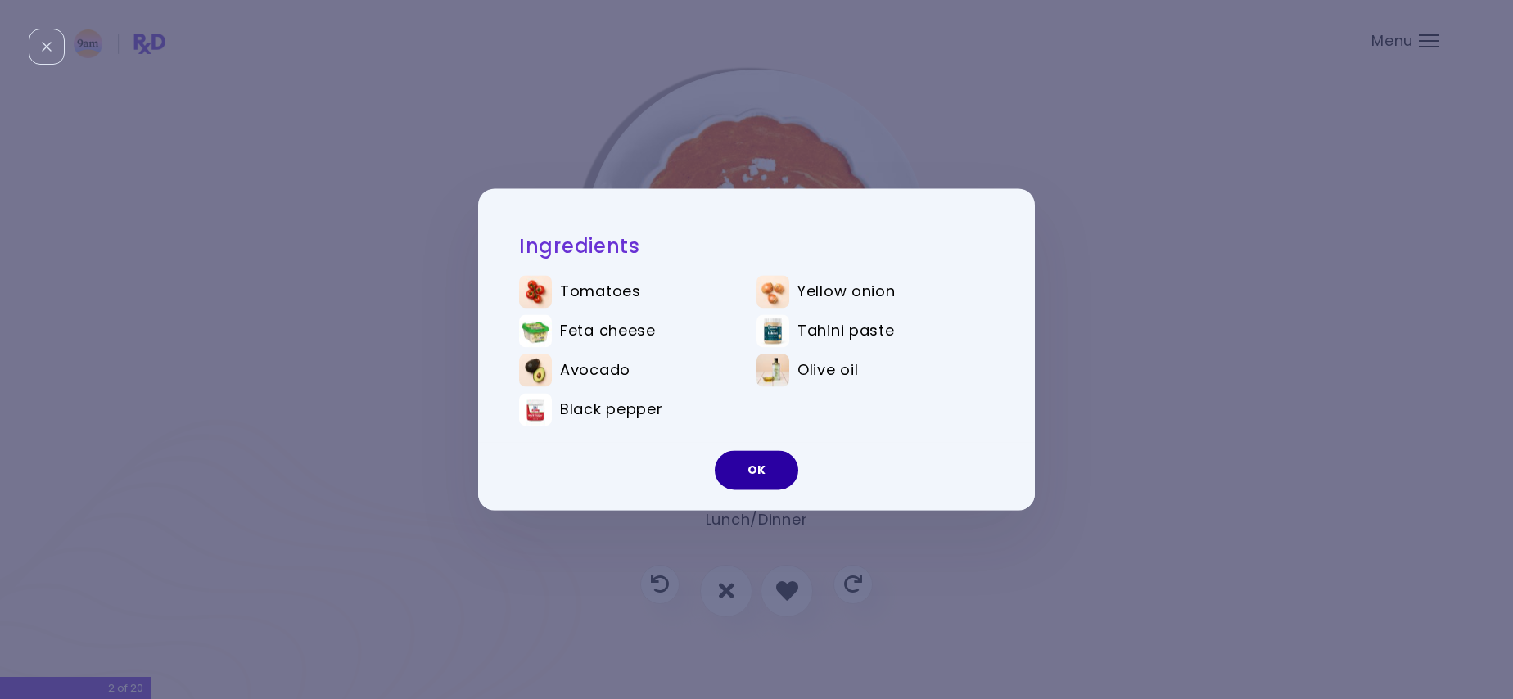
click at [750, 471] on button "OK" at bounding box center [756, 470] width 83 height 39
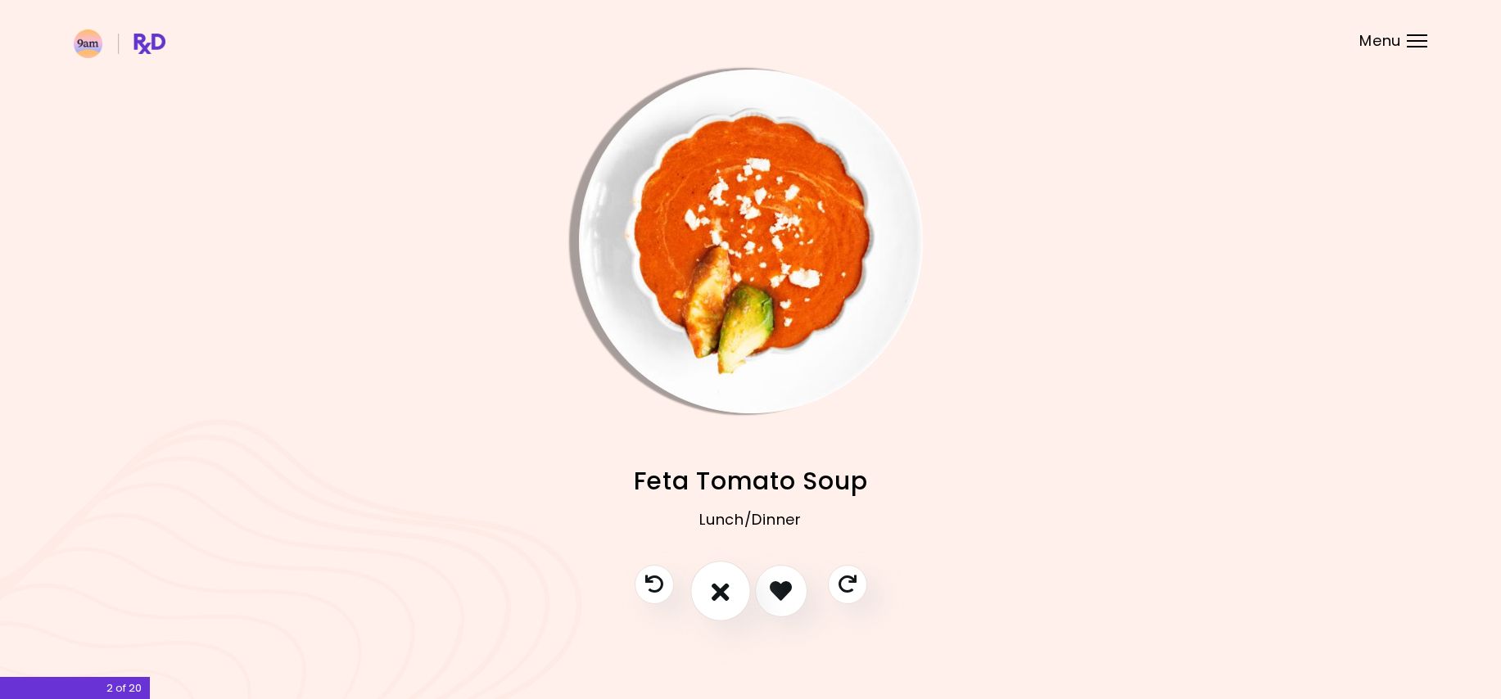
click at [710, 602] on button "I don't like this recipe" at bounding box center [720, 591] width 61 height 61
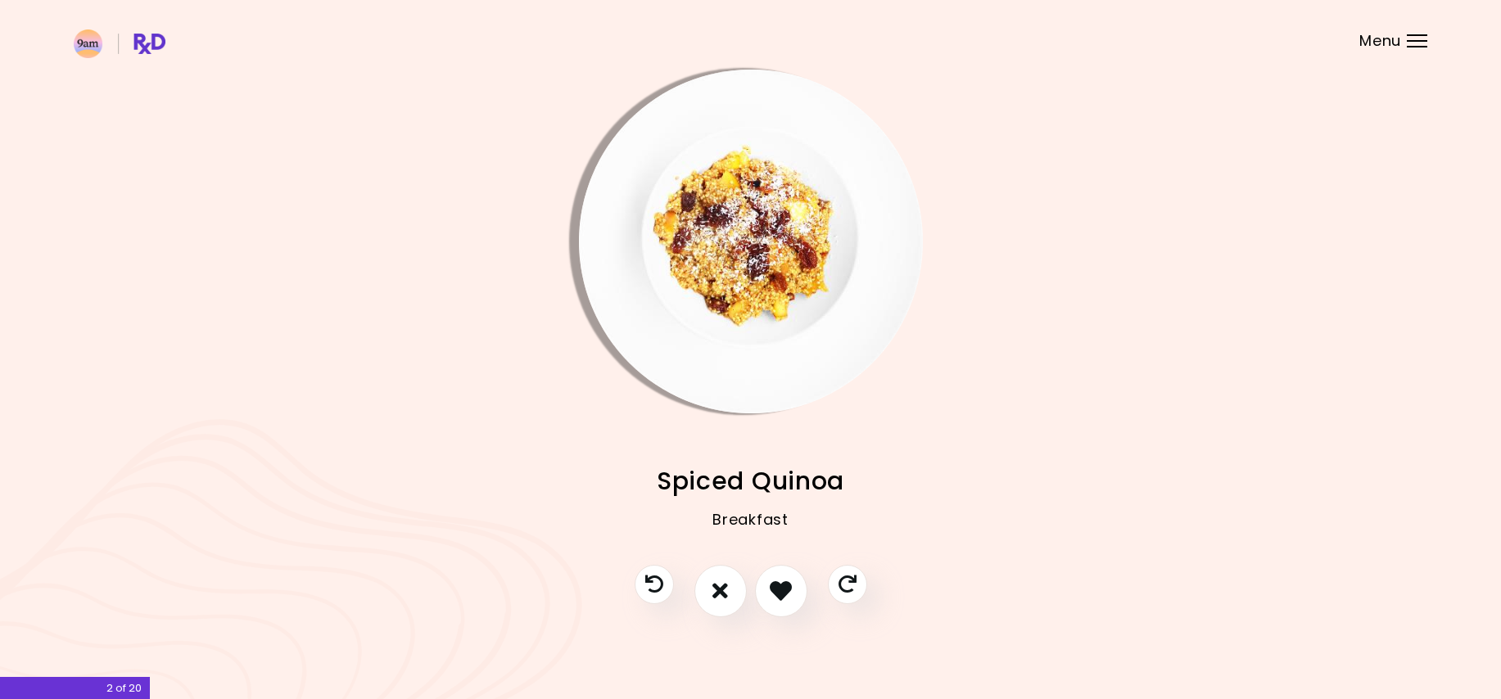
click at [711, 239] on img "Info - Spiced Quinoa" at bounding box center [751, 242] width 344 height 344
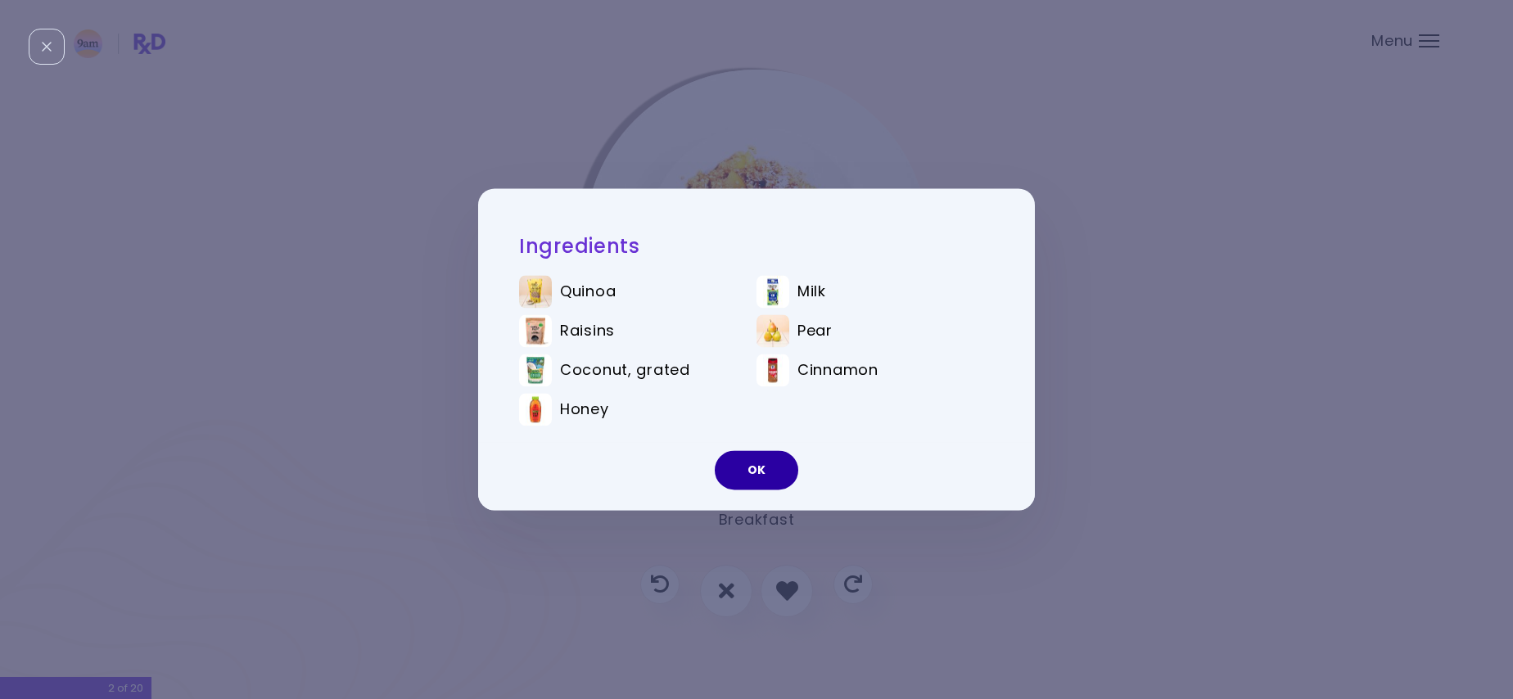
click at [772, 458] on button "OK" at bounding box center [756, 470] width 83 height 39
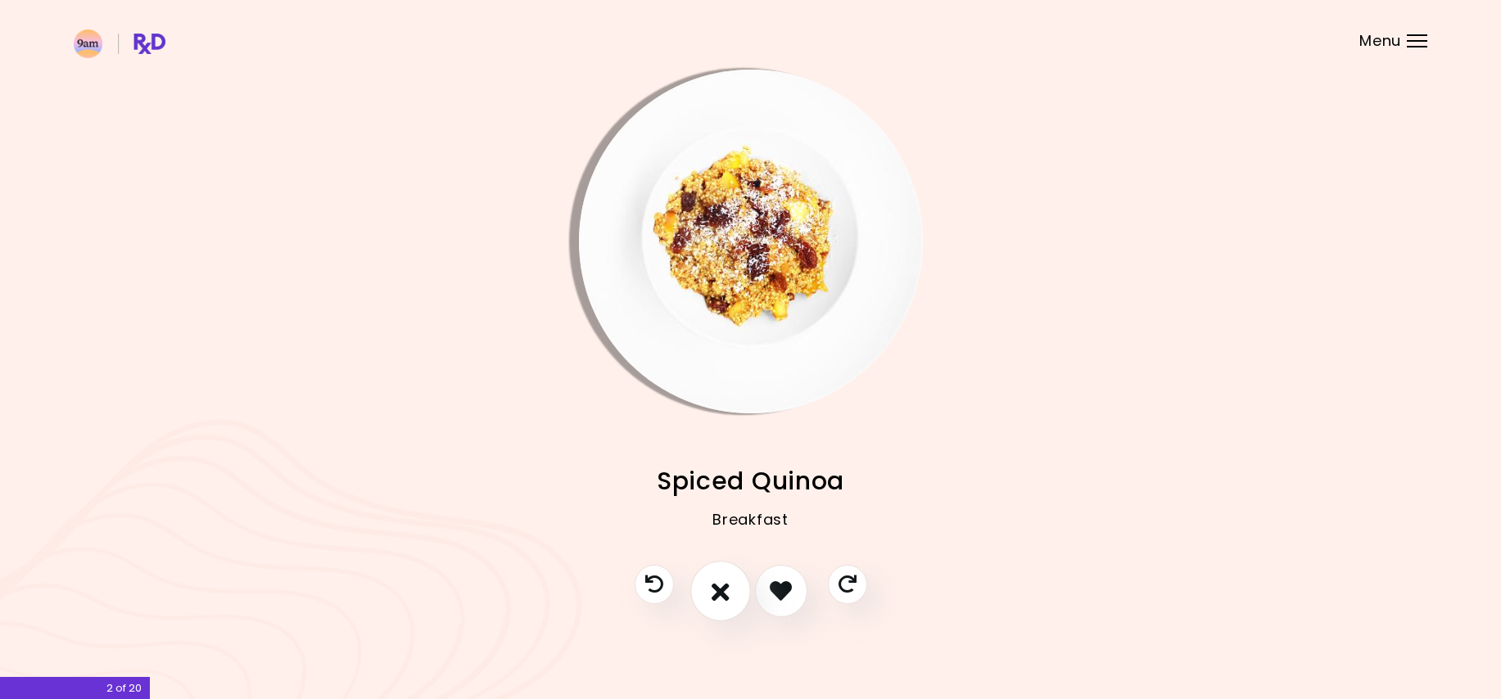
click at [714, 589] on icon "I don't like this recipe" at bounding box center [720, 590] width 18 height 25
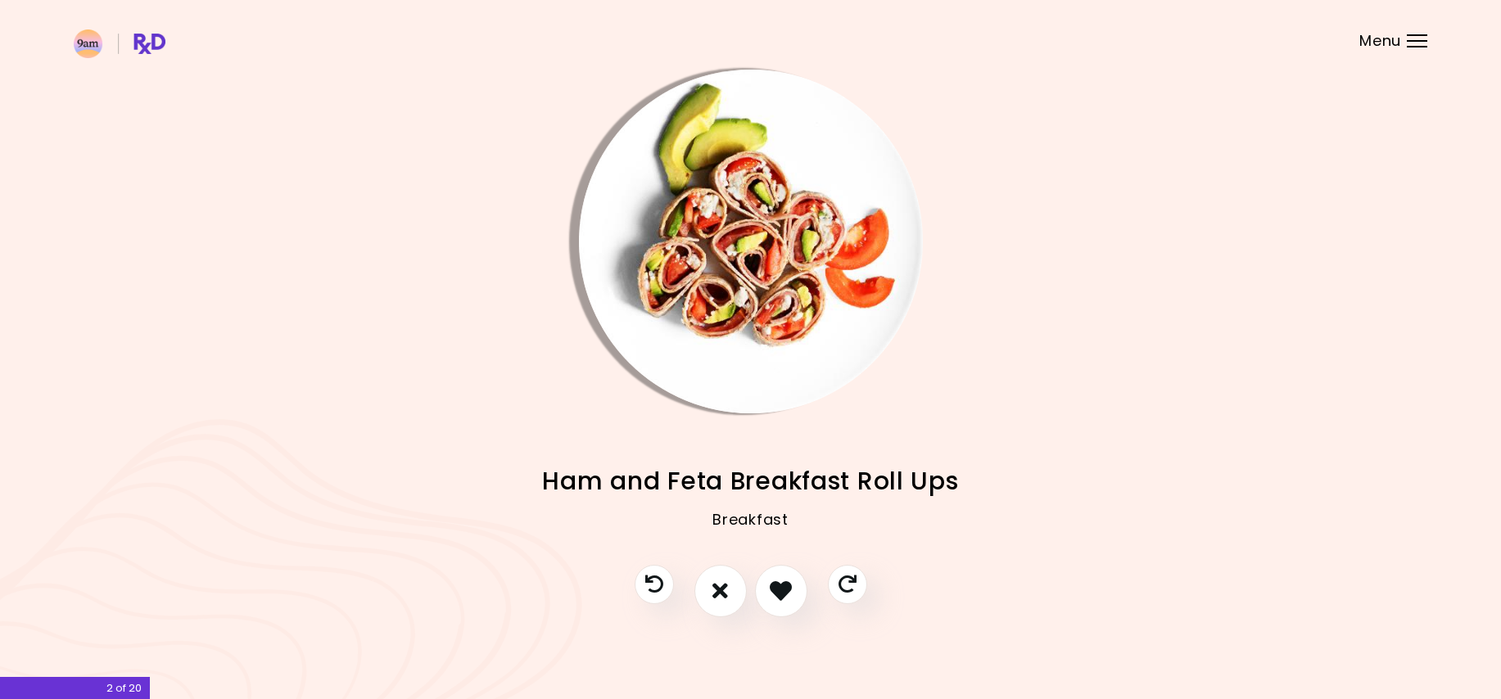
click at [667, 266] on img "Info - Ham and Feta Breakfast Roll Ups" at bounding box center [751, 242] width 344 height 344
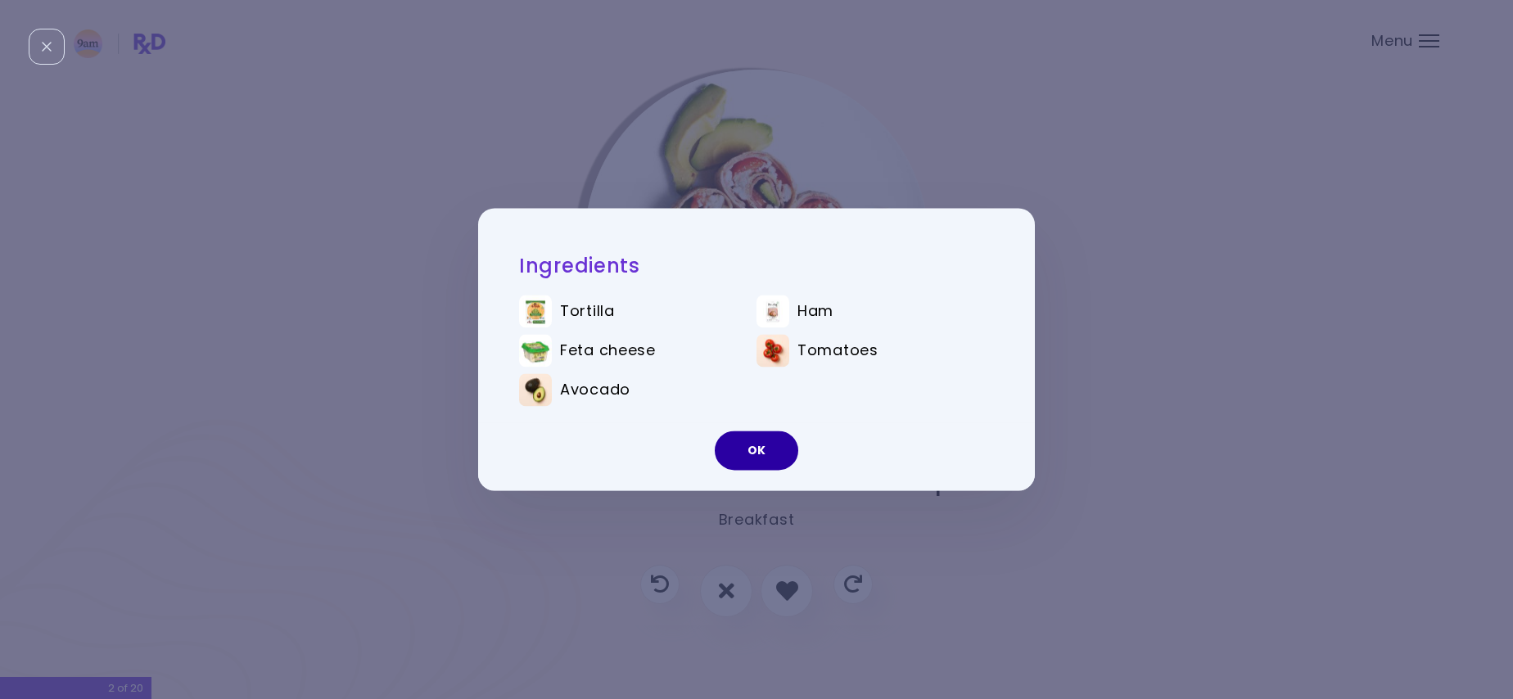
click at [747, 462] on button "OK" at bounding box center [756, 450] width 83 height 39
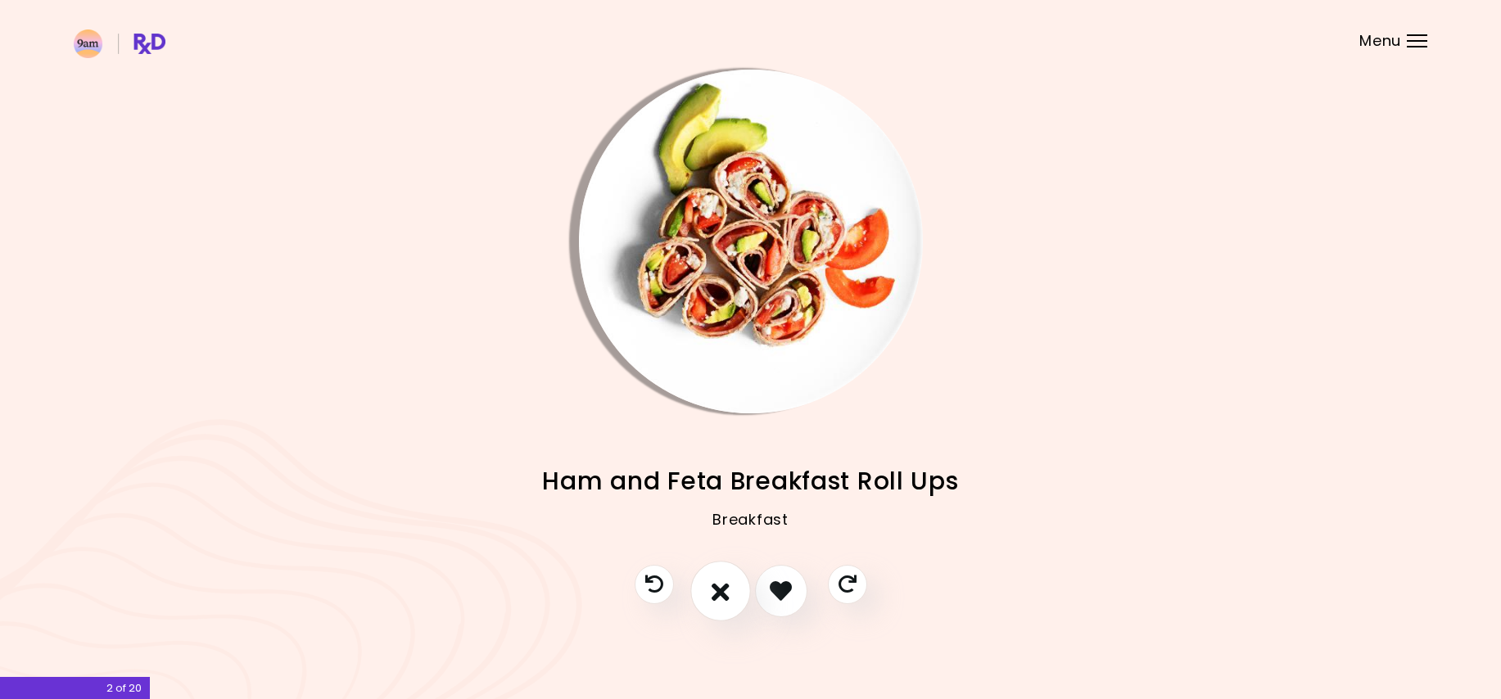
click at [708, 598] on button "I don't like this recipe" at bounding box center [720, 591] width 61 height 61
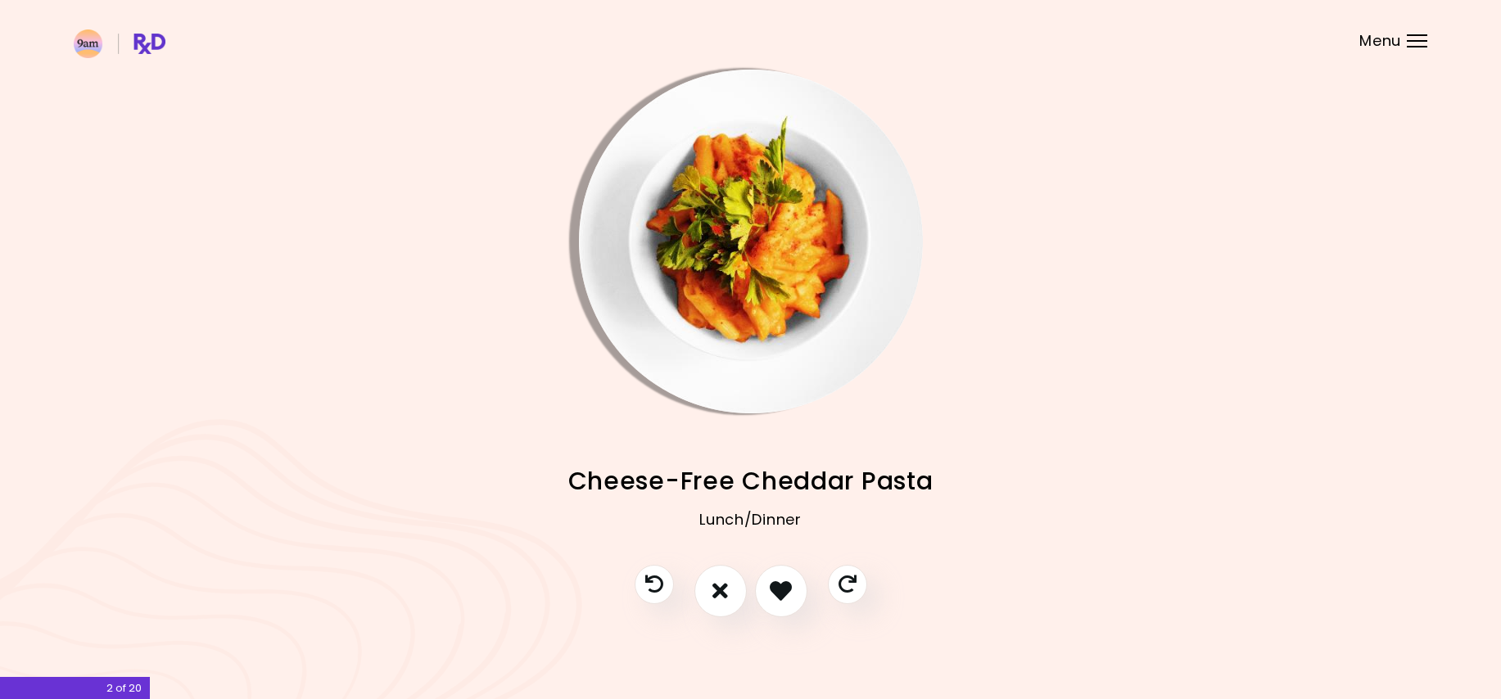
click at [702, 269] on img "Info - Cheese-Free Cheddar Pasta" at bounding box center [751, 242] width 344 height 344
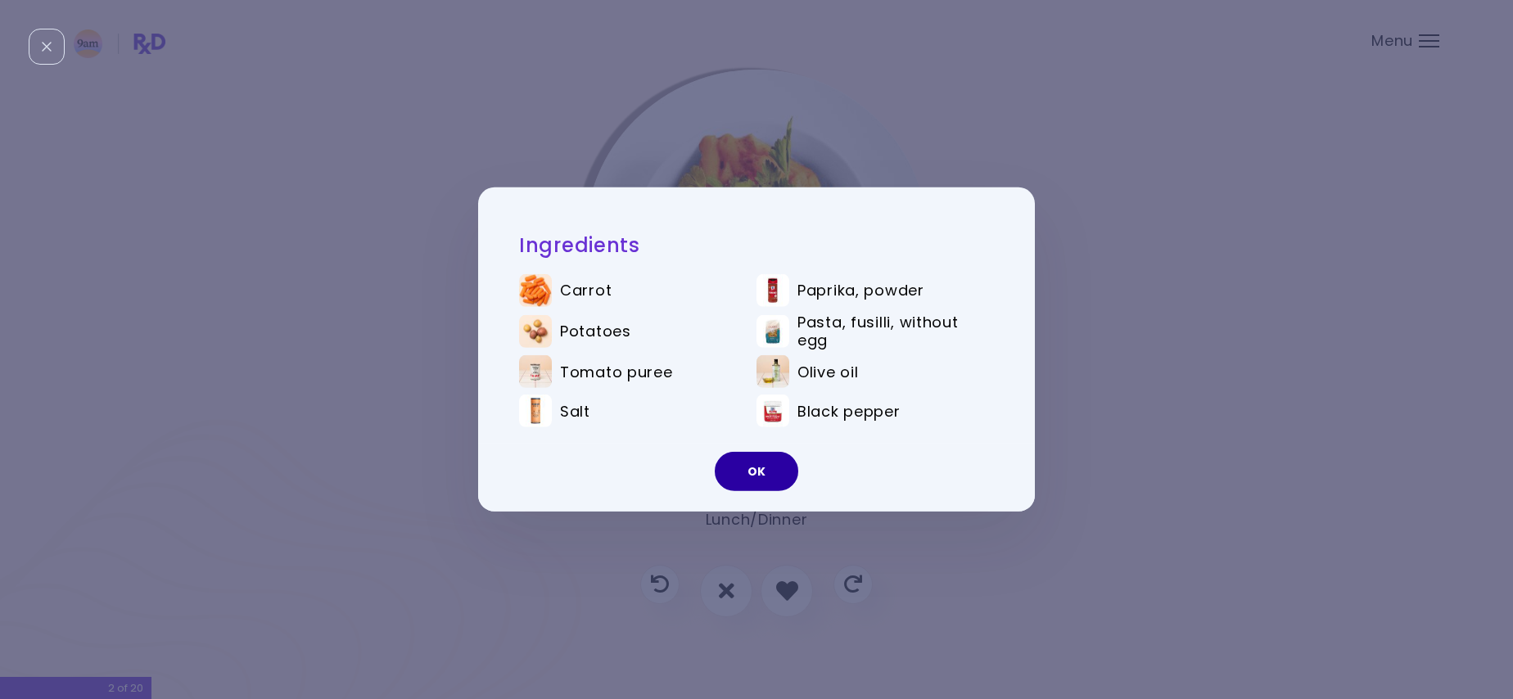
click at [754, 476] on button "OK" at bounding box center [756, 471] width 83 height 39
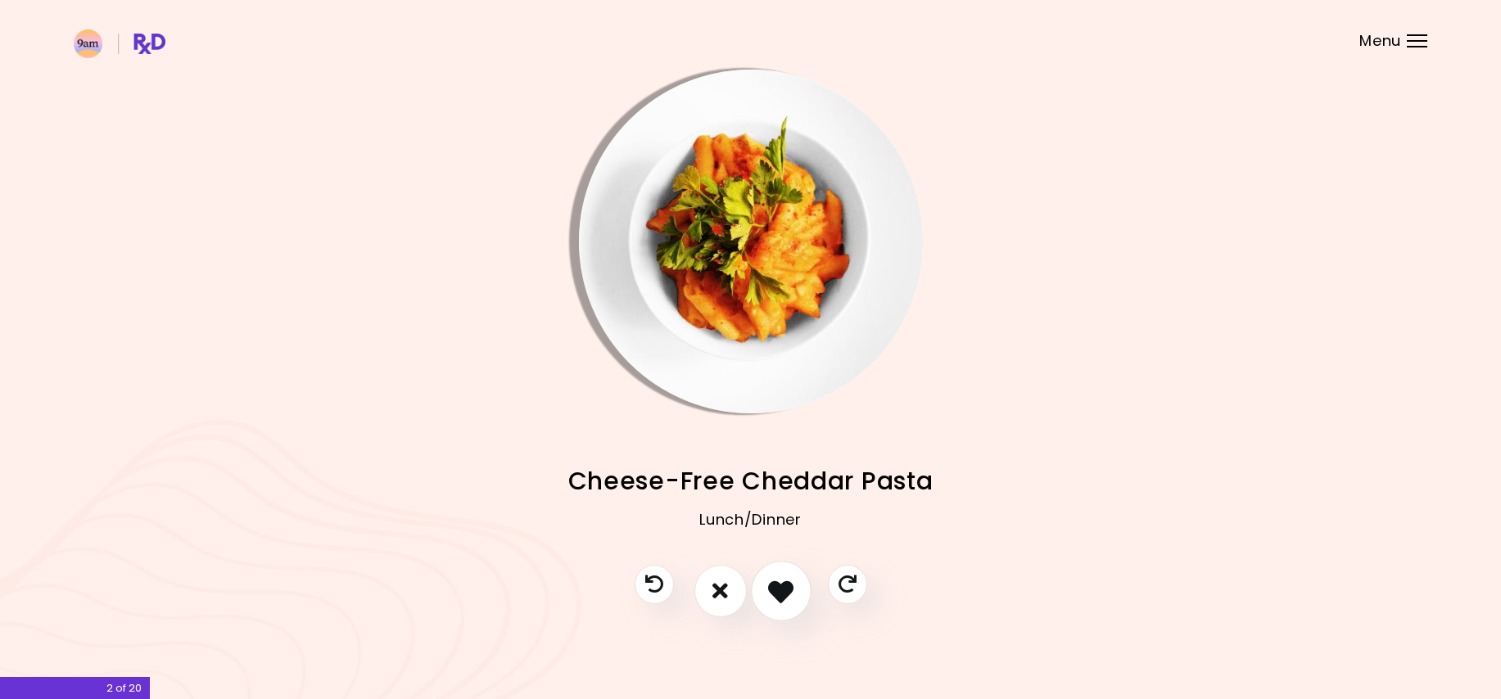
click at [791, 579] on icon "I like this recipe" at bounding box center [780, 590] width 25 height 25
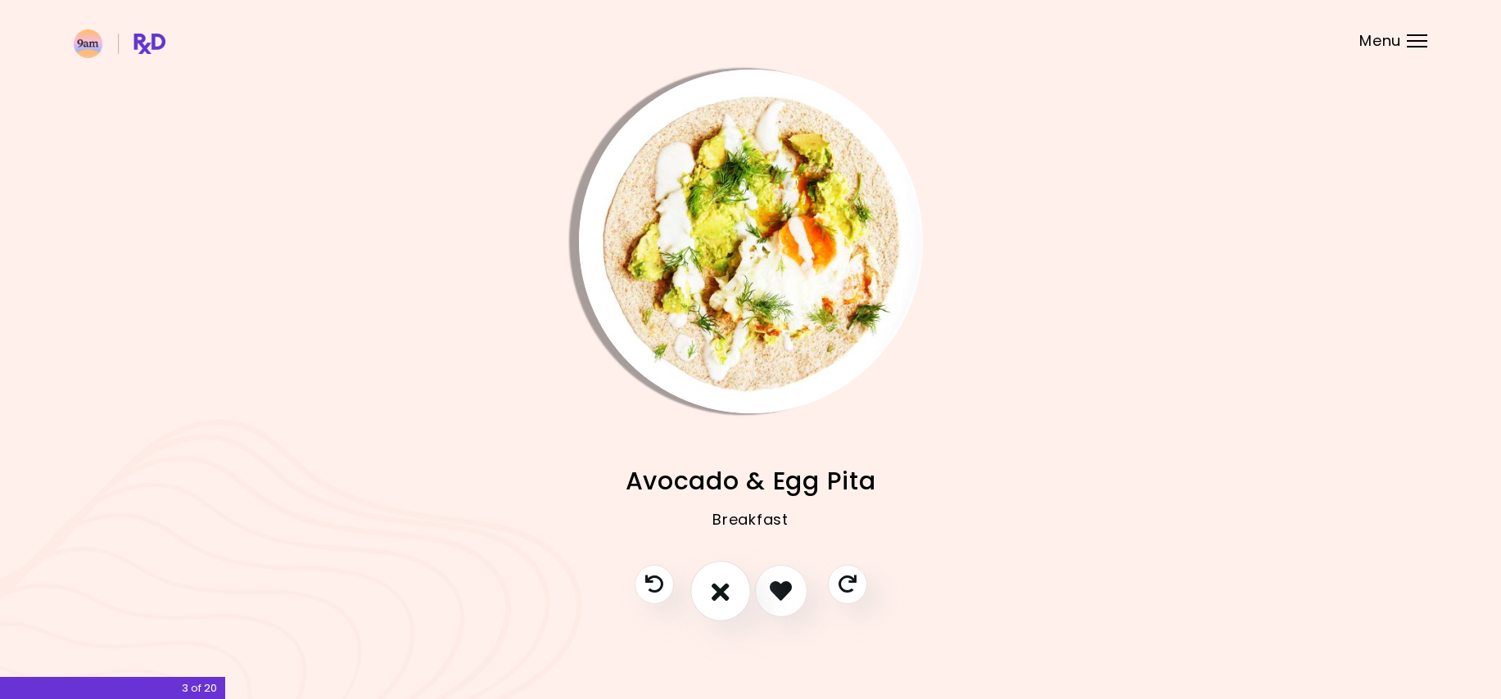
click at [726, 594] on icon "I don't like this recipe" at bounding box center [720, 590] width 18 height 25
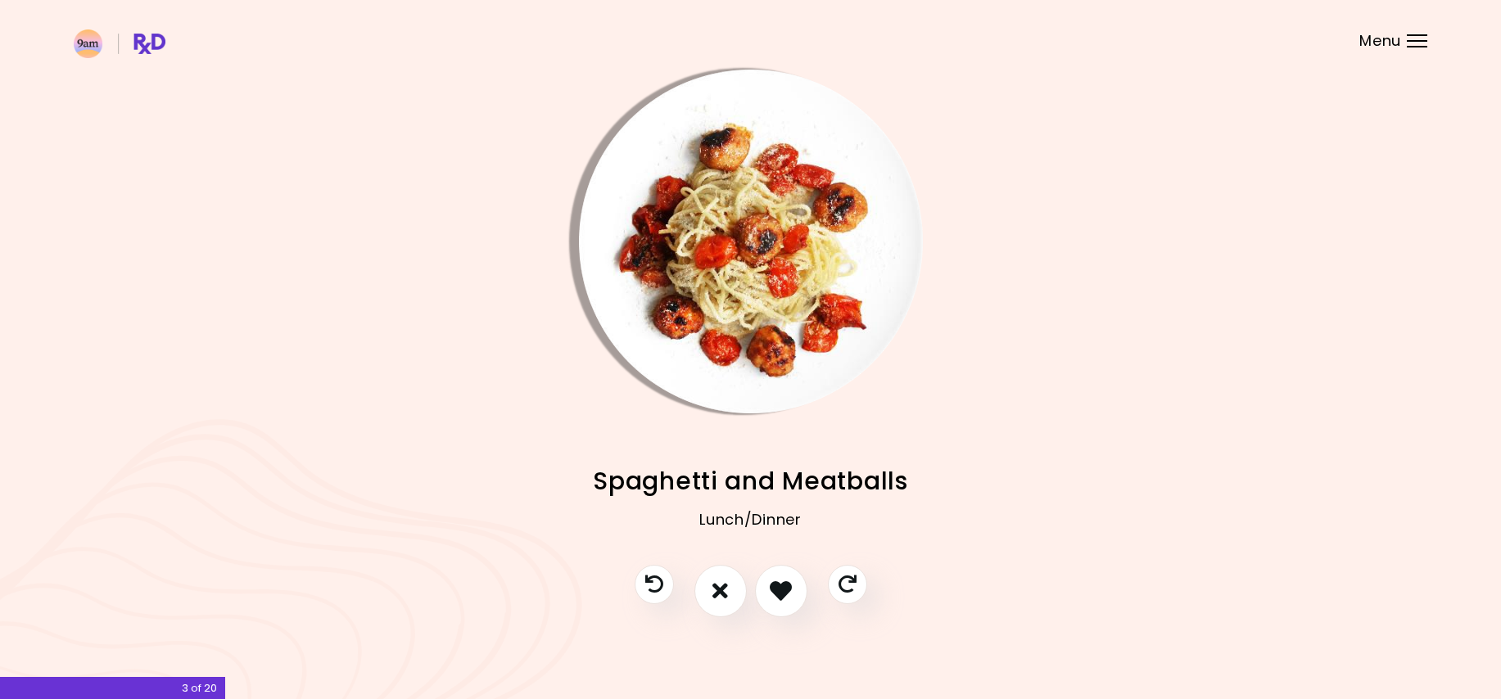
click at [755, 296] on img "Info - Spaghetti and Meatballs" at bounding box center [751, 242] width 344 height 344
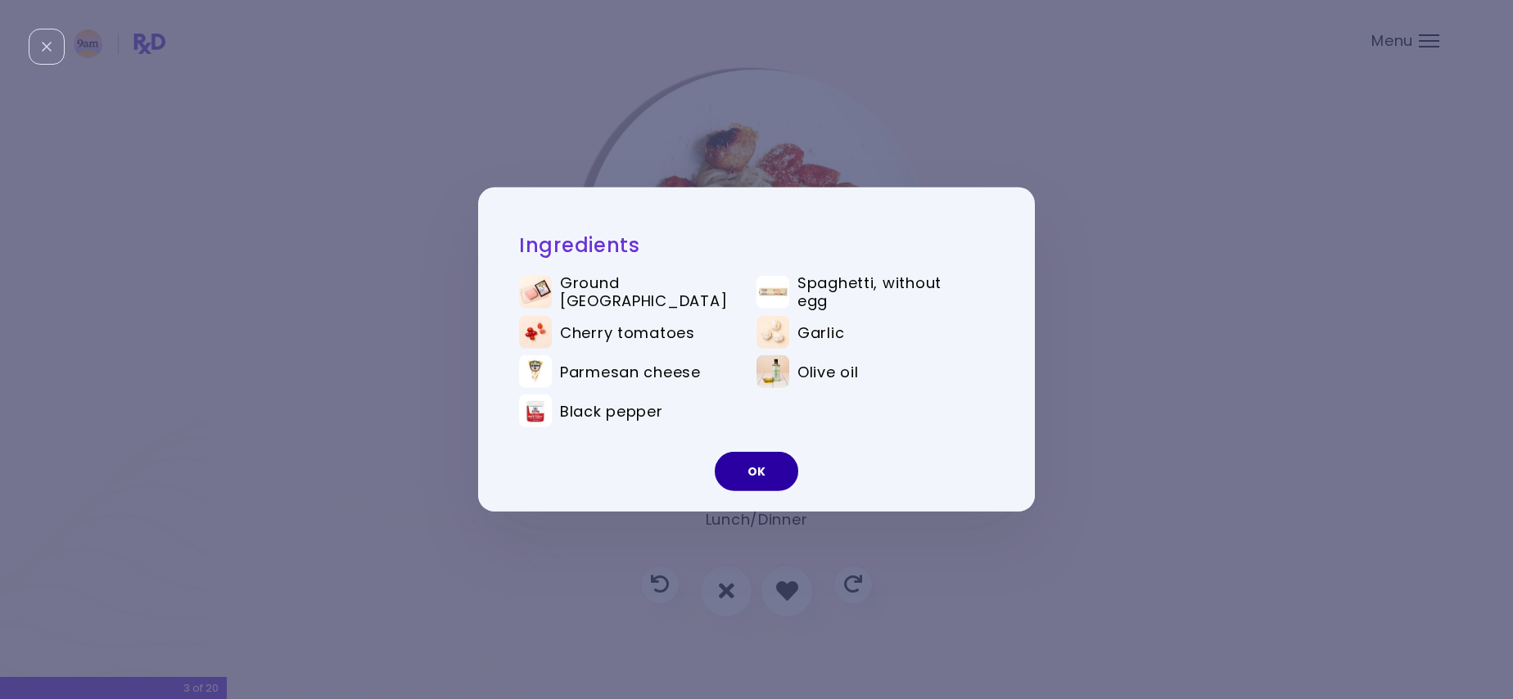
click at [739, 465] on button "OK" at bounding box center [756, 471] width 83 height 39
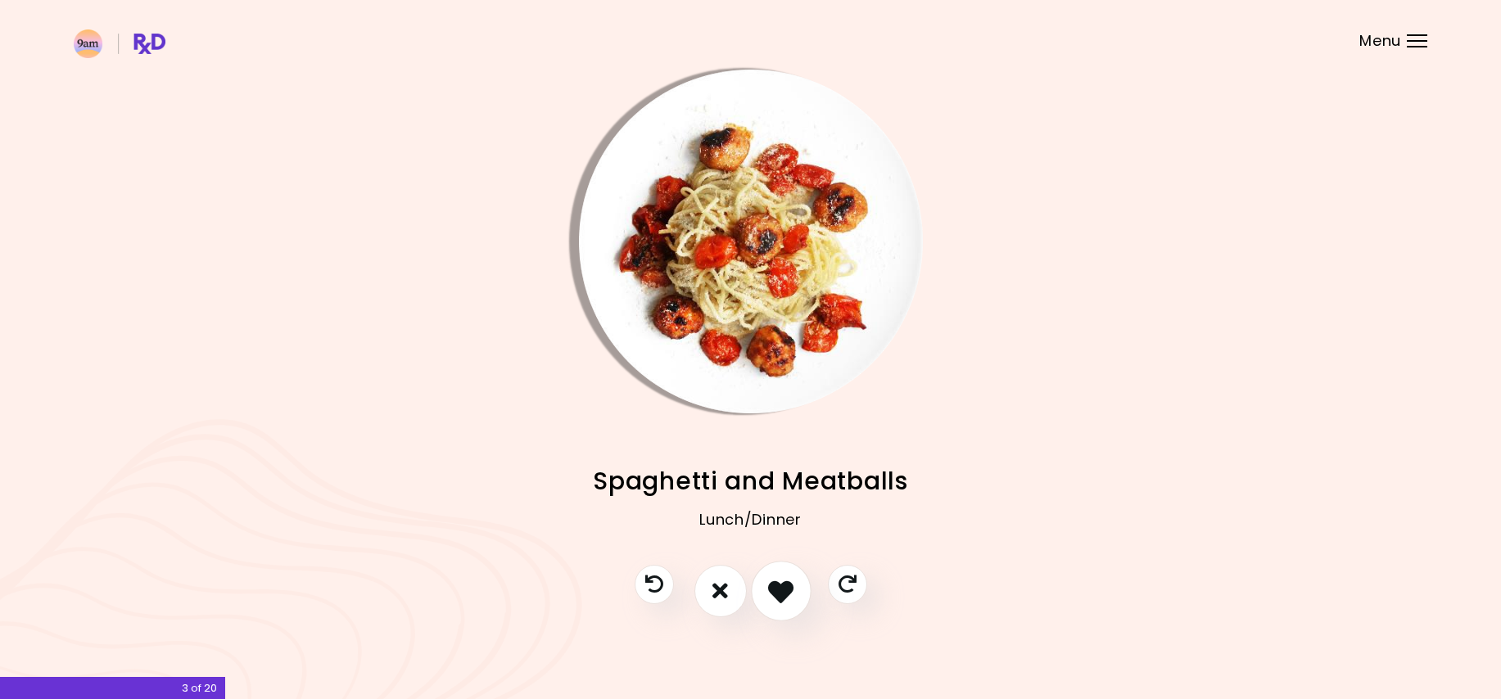
click at [786, 598] on icon "I like this recipe" at bounding box center [780, 590] width 25 height 25
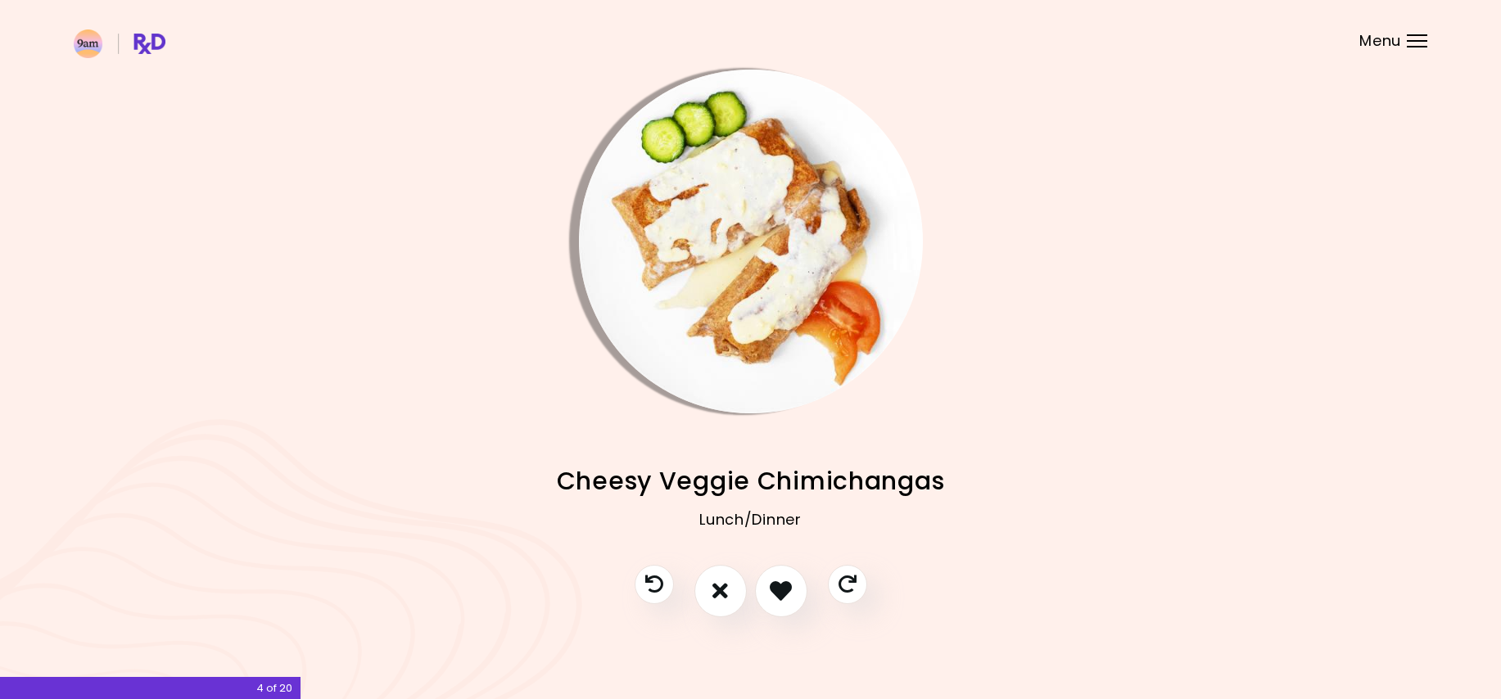
click at [677, 156] on img "Info - Cheesy Veggie Chimichangas" at bounding box center [751, 242] width 344 height 344
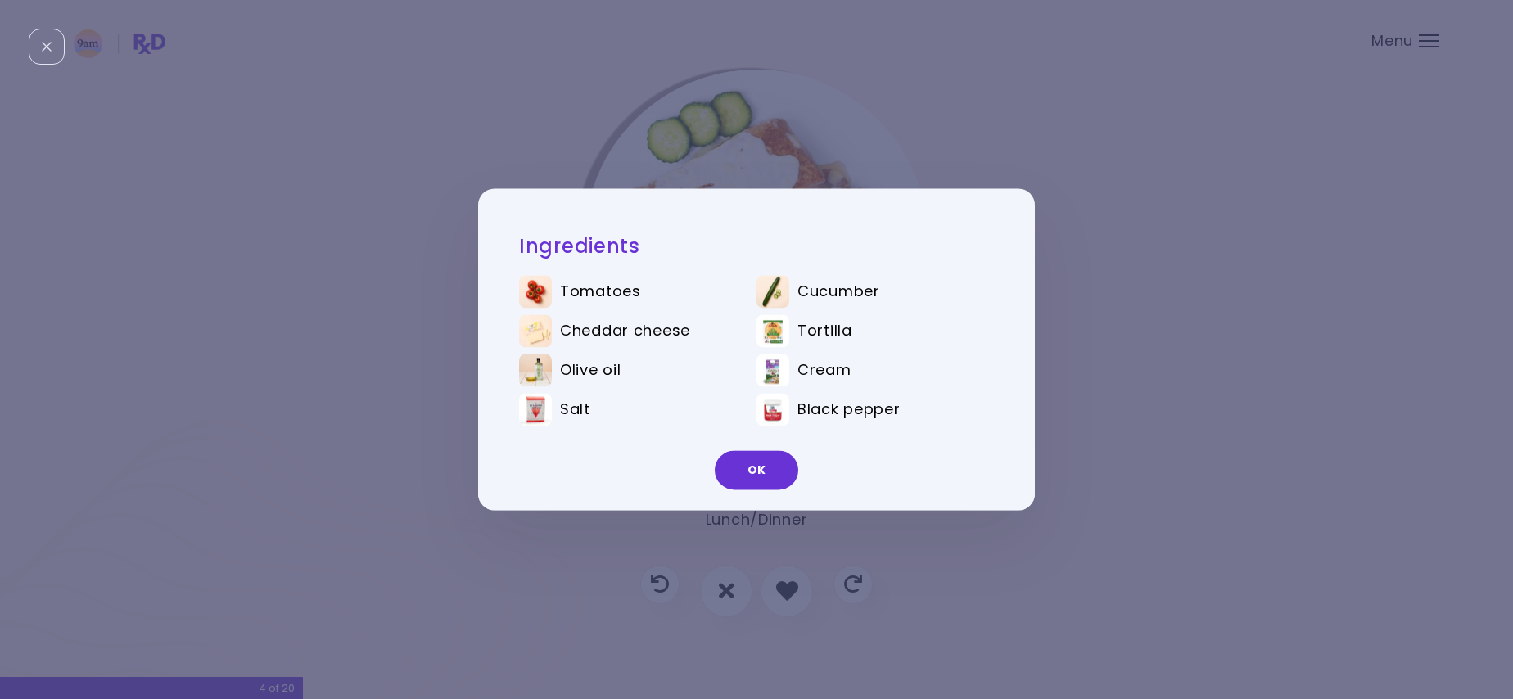
click at [738, 472] on button "OK" at bounding box center [756, 470] width 83 height 39
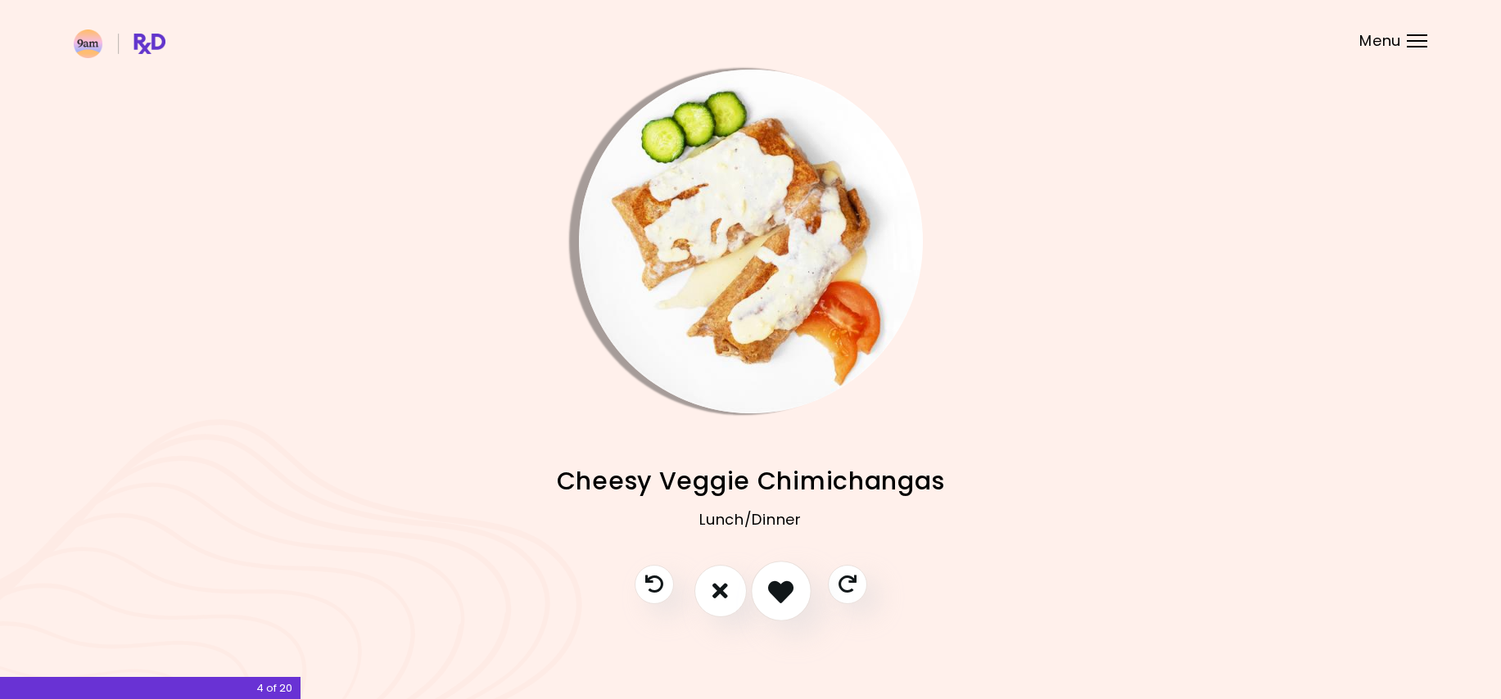
click at [783, 590] on icon "I like this recipe" at bounding box center [780, 590] width 25 height 25
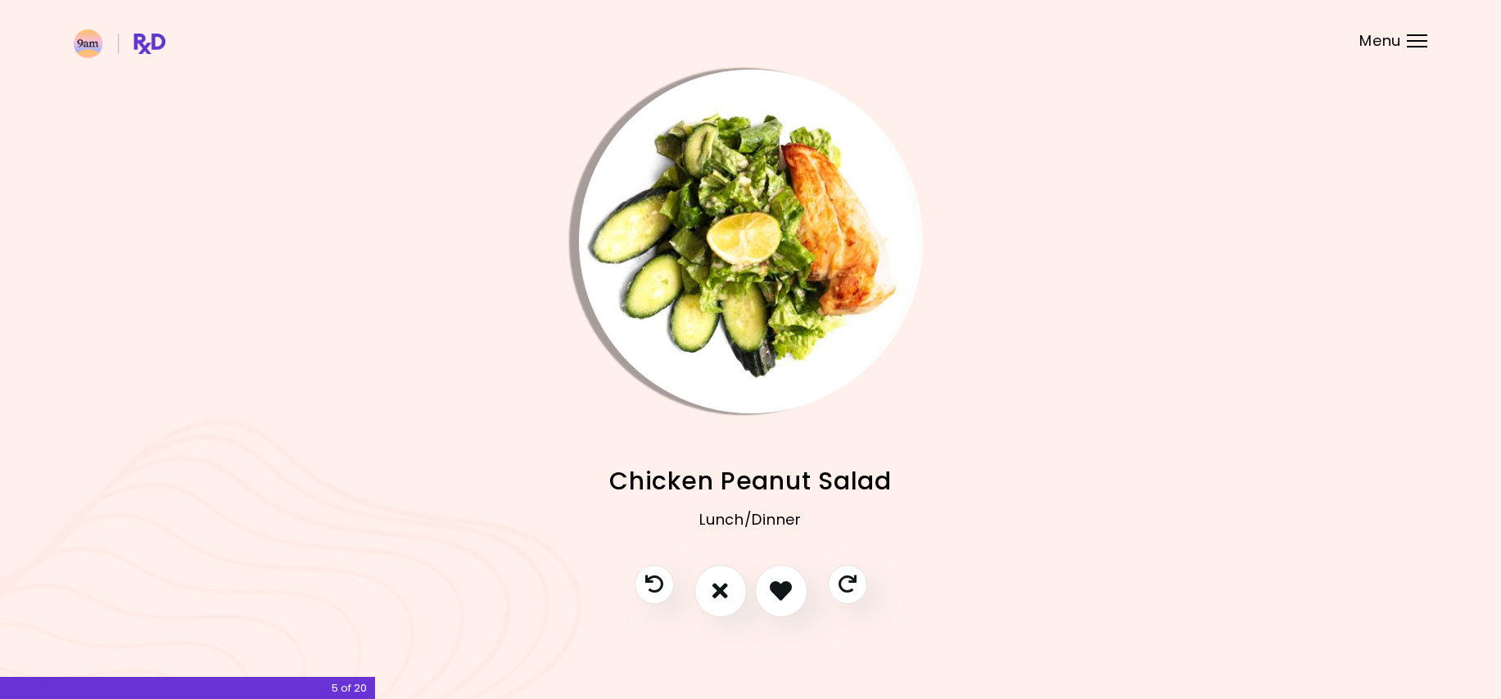
click at [689, 162] on img "Info - Chicken Peanut Salad" at bounding box center [751, 242] width 344 height 344
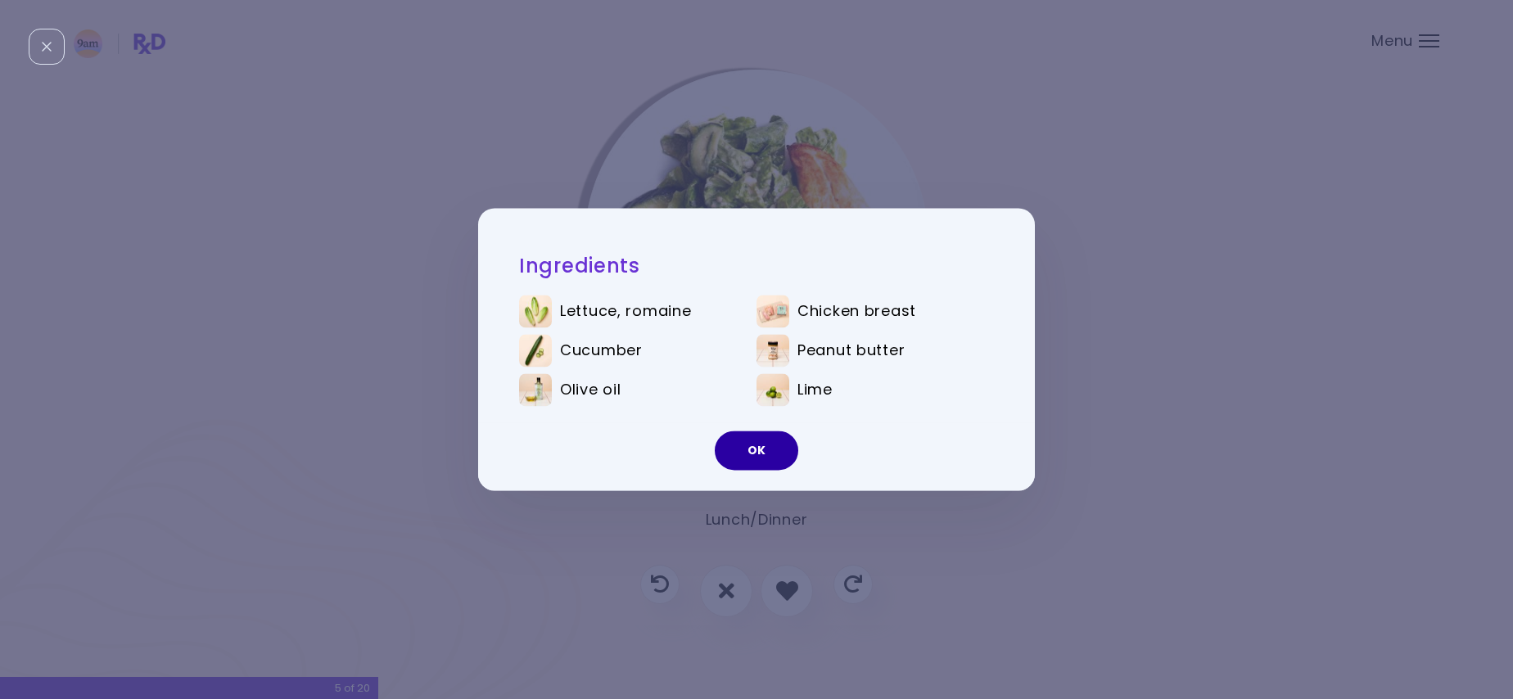
click at [756, 446] on button "OK" at bounding box center [756, 450] width 83 height 39
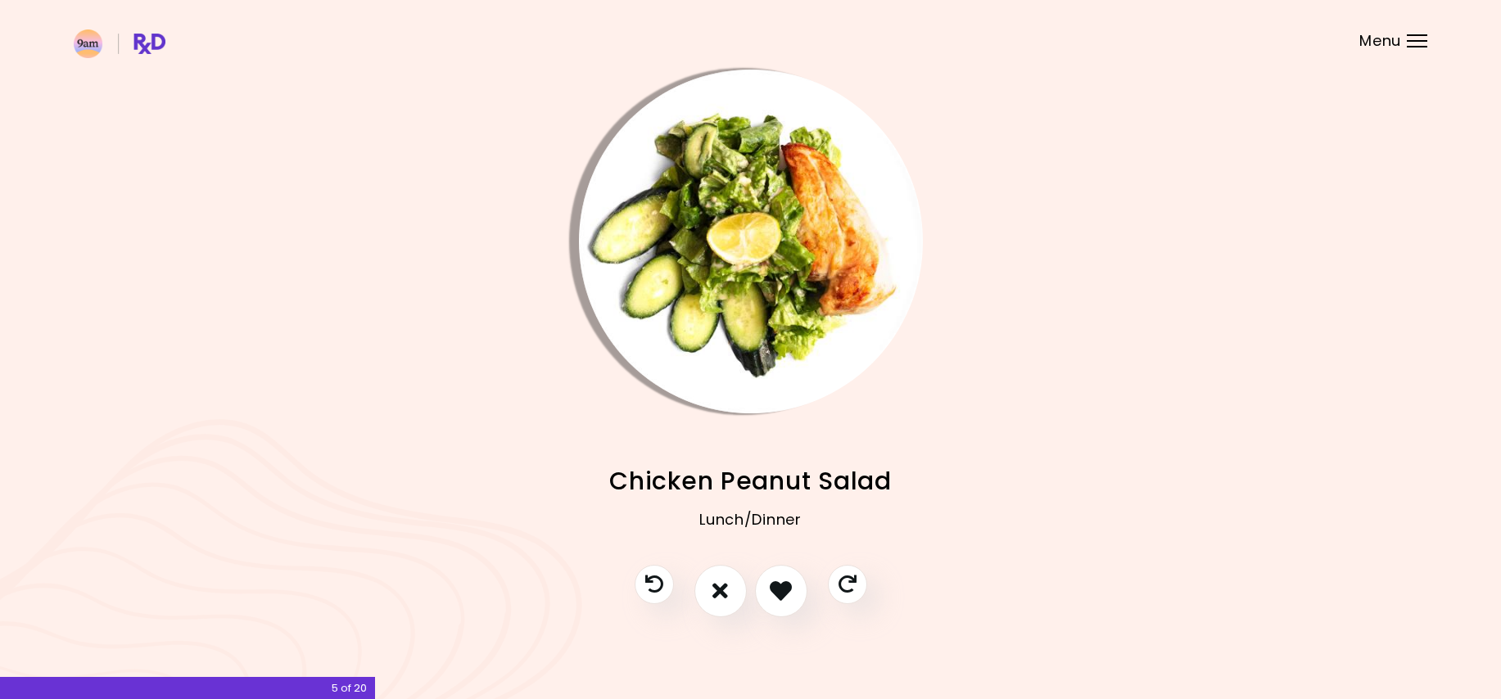
click at [701, 291] on img "Info - Chicken Peanut Salad" at bounding box center [751, 242] width 344 height 344
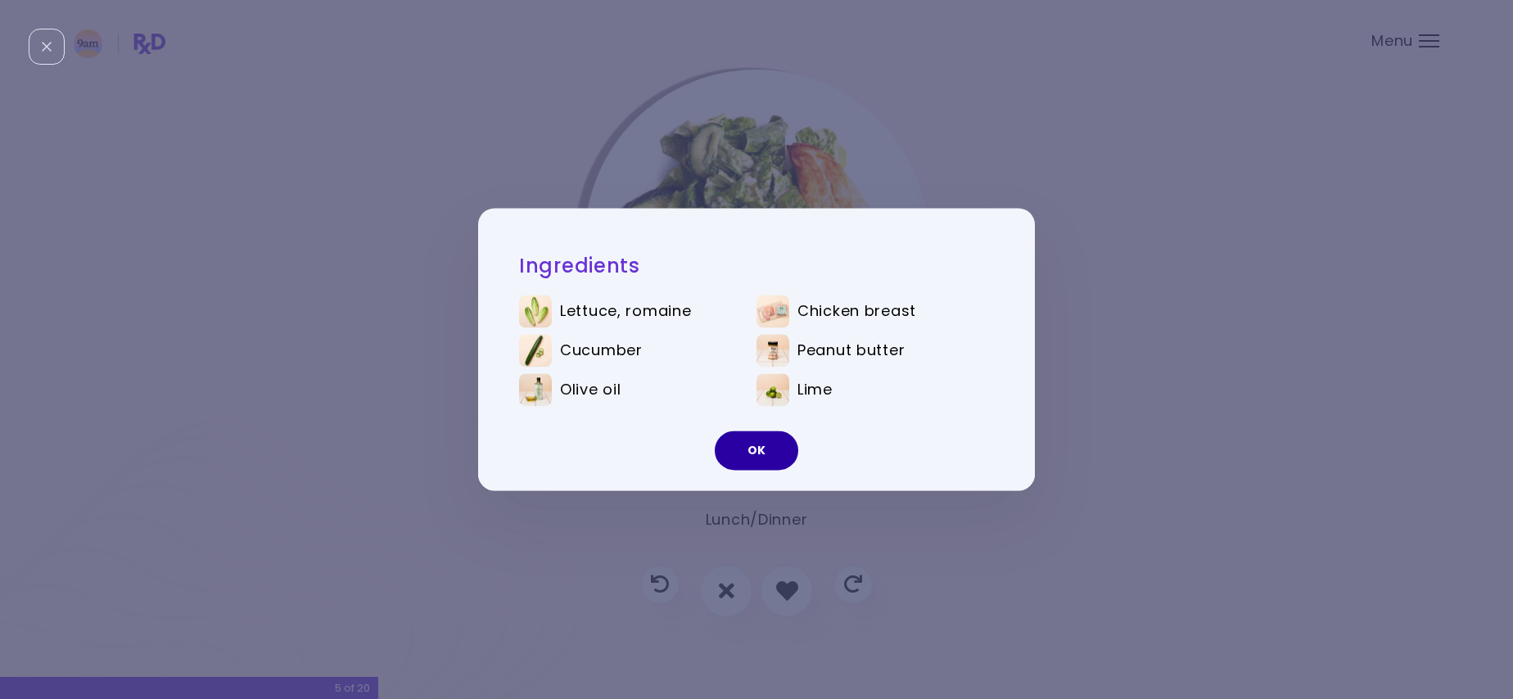
click at [761, 440] on button "OK" at bounding box center [756, 450] width 83 height 39
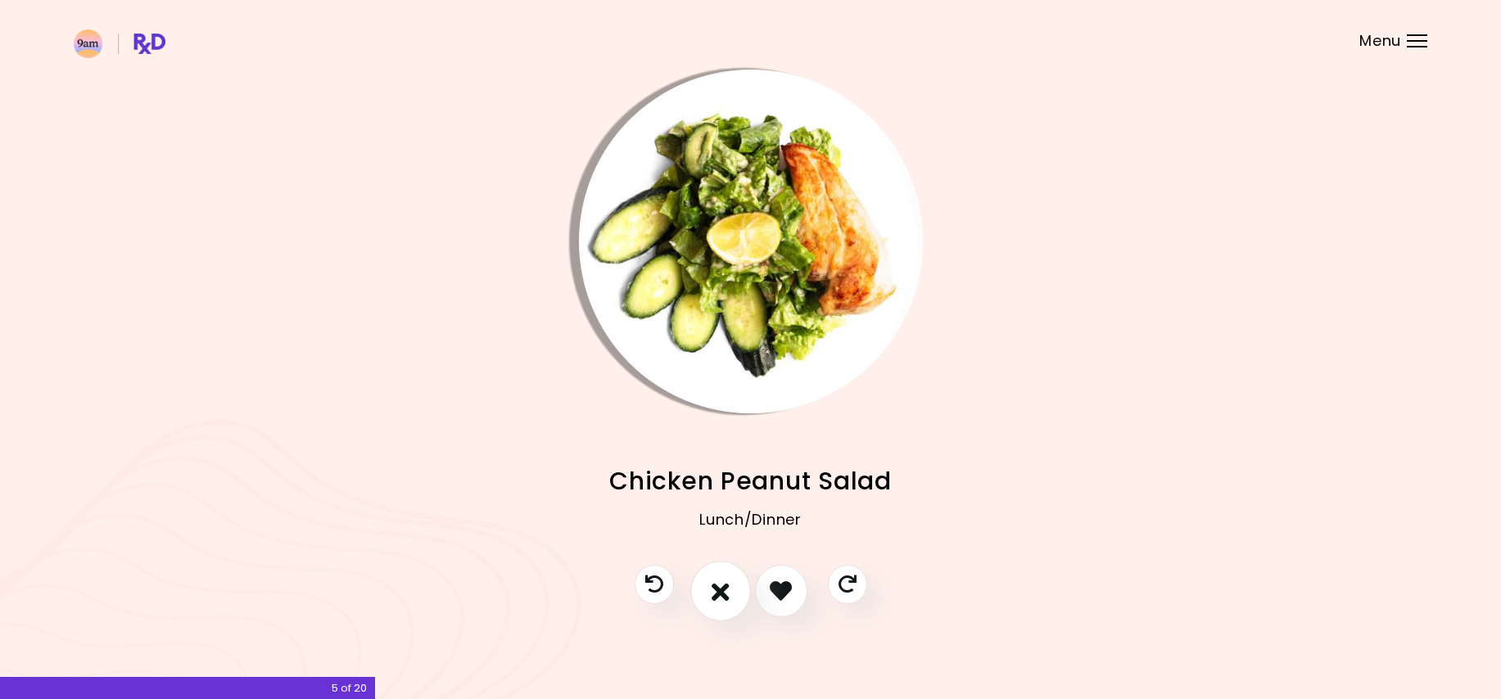
click at [725, 604] on button "I don't like this recipe" at bounding box center [720, 591] width 61 height 61
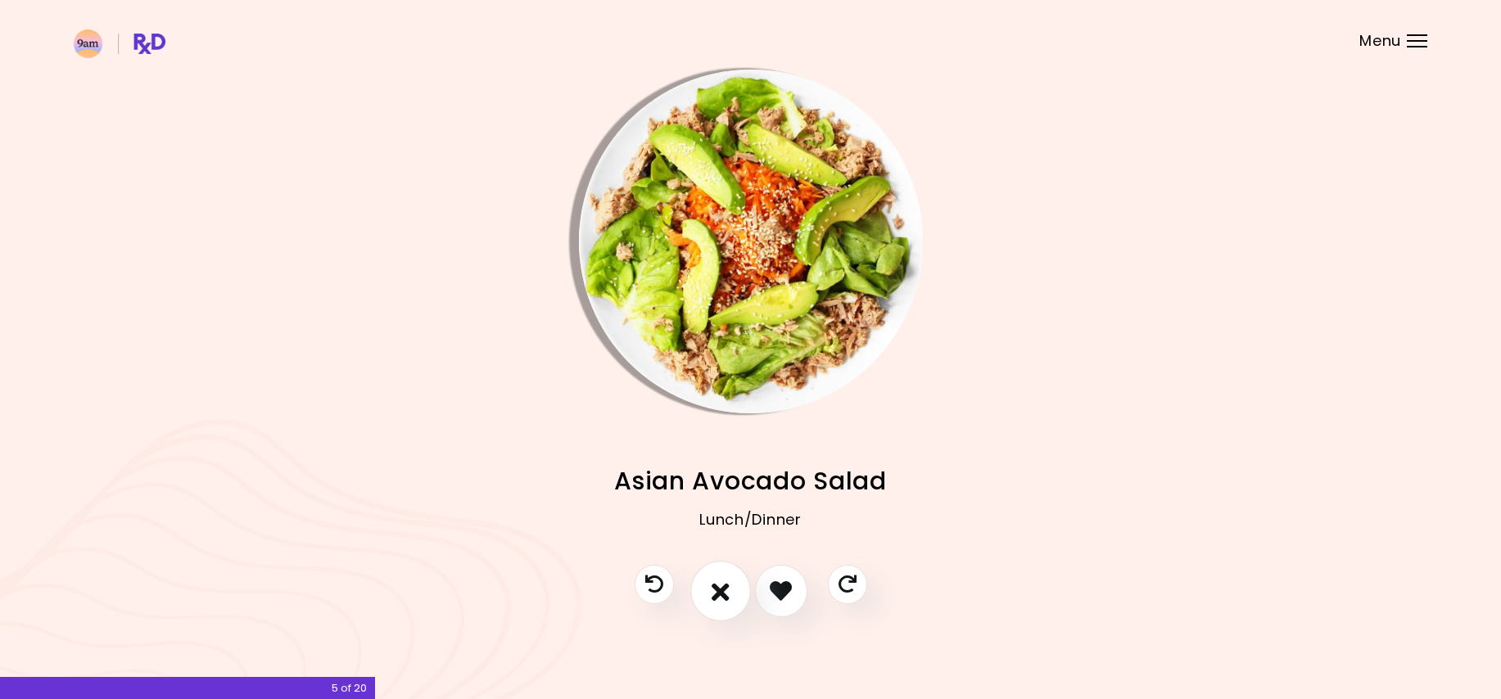
click at [729, 592] on icon "I don't like this recipe" at bounding box center [720, 590] width 18 height 25
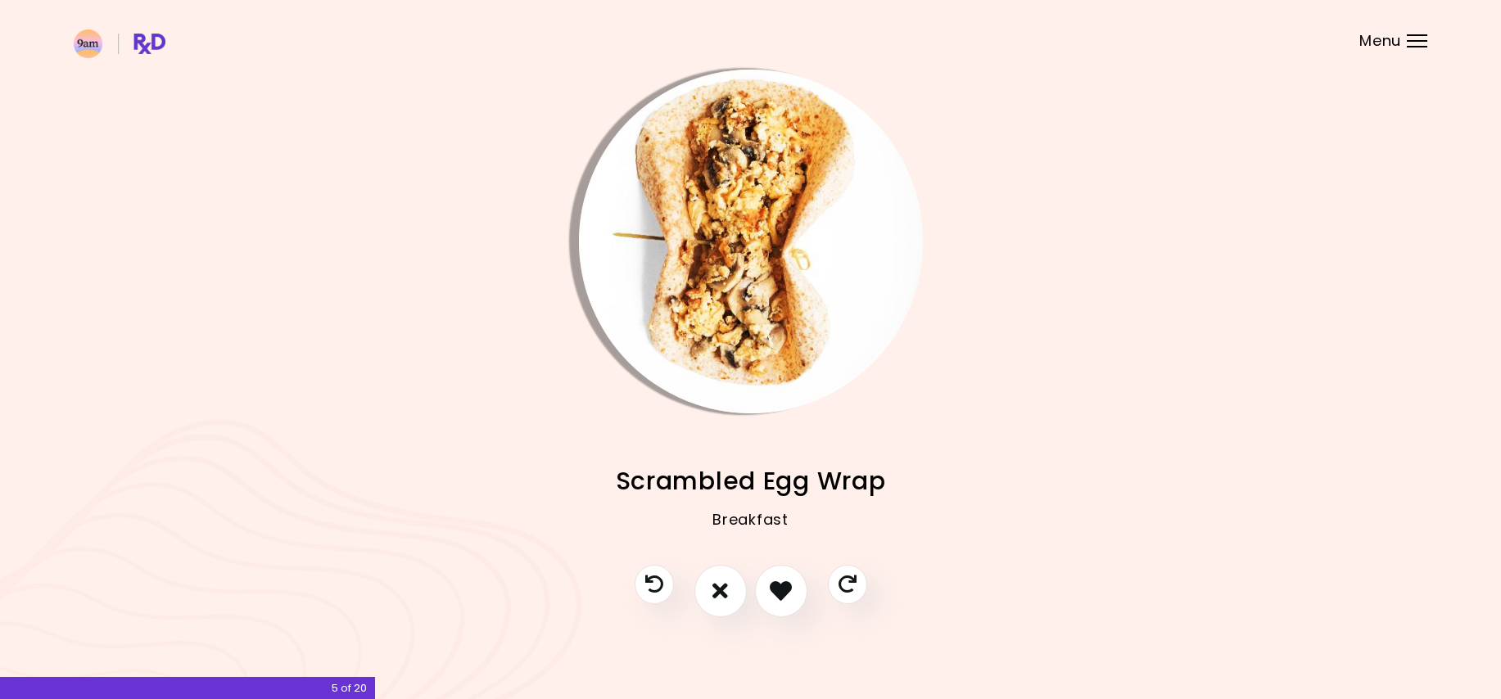
click at [747, 313] on img "Info - Scrambled Egg Wrap" at bounding box center [751, 242] width 344 height 344
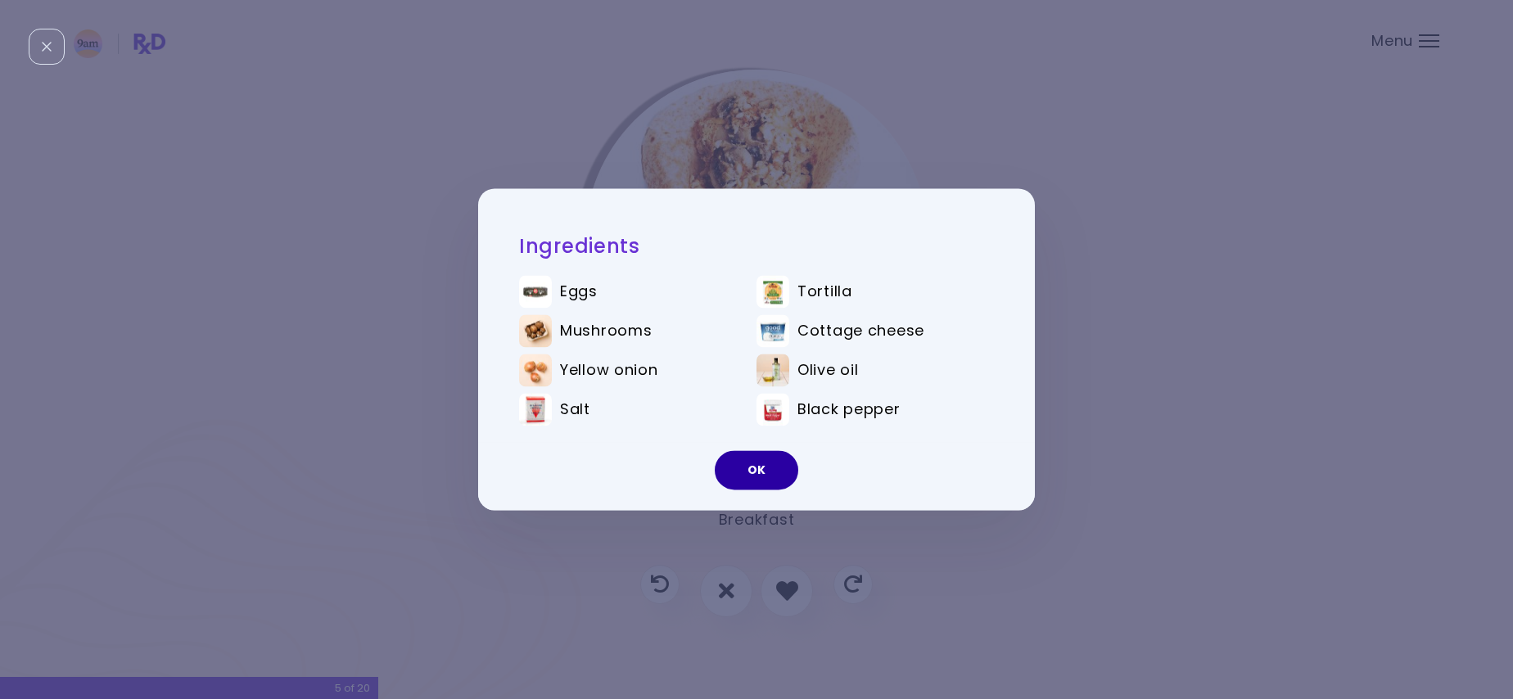
click at [743, 464] on button "OK" at bounding box center [756, 470] width 83 height 39
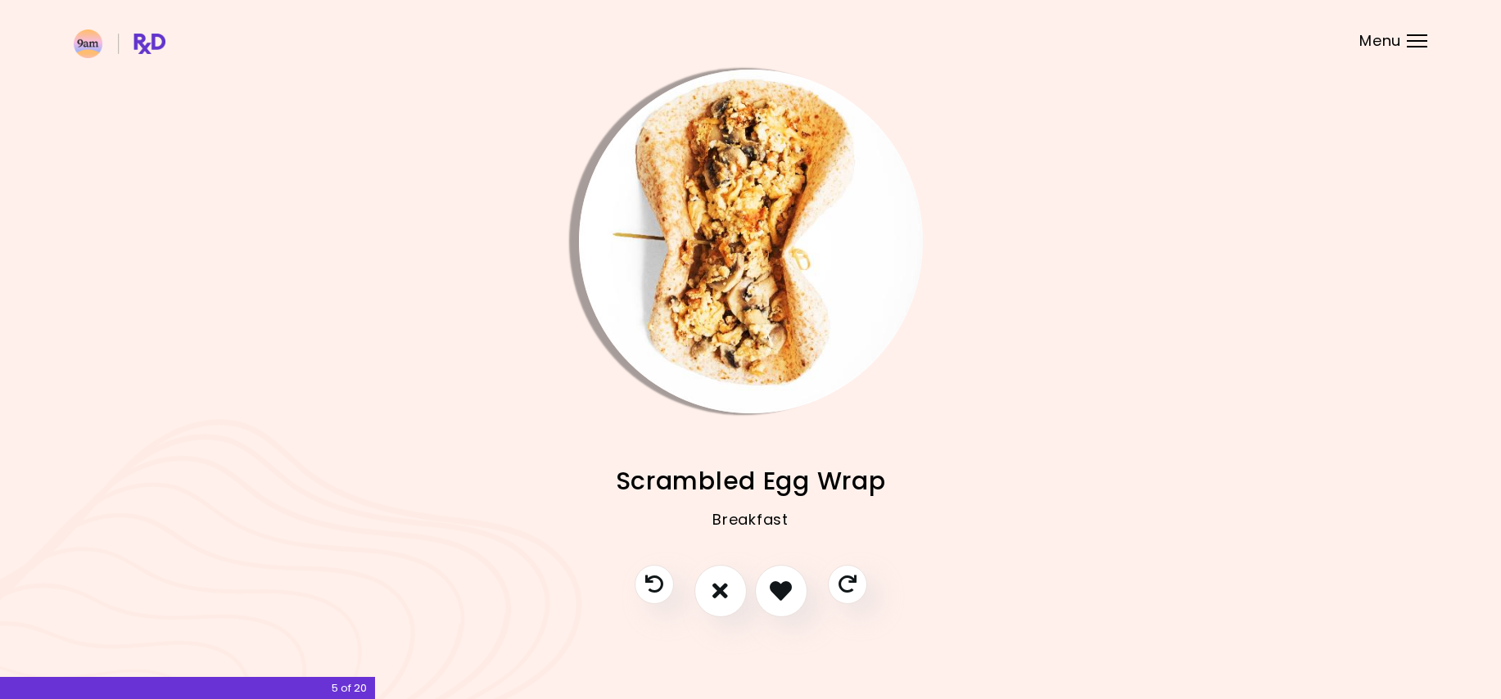
click at [716, 303] on img "Info - Scrambled Egg Wrap" at bounding box center [751, 242] width 344 height 344
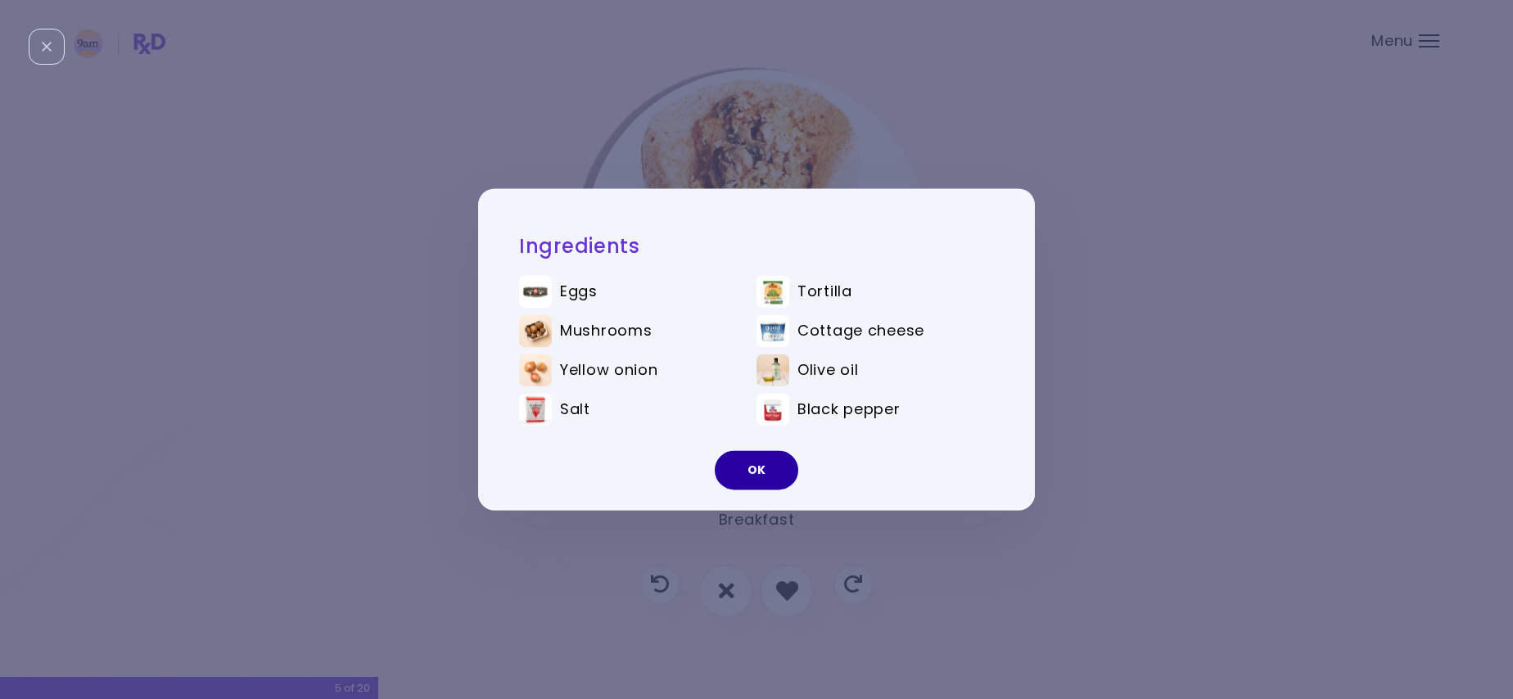
click at [742, 467] on button "OK" at bounding box center [756, 470] width 83 height 39
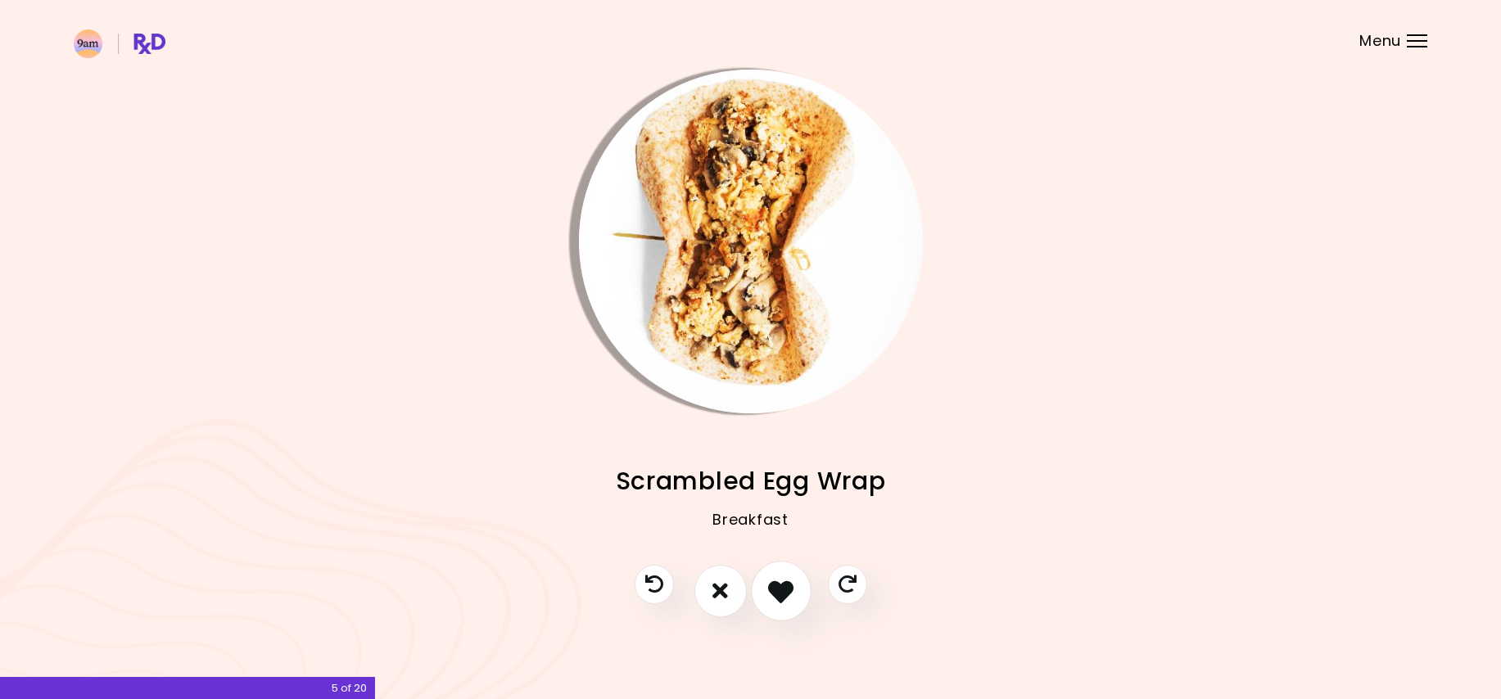
click at [777, 575] on button "I like this recipe" at bounding box center [781, 591] width 61 height 61
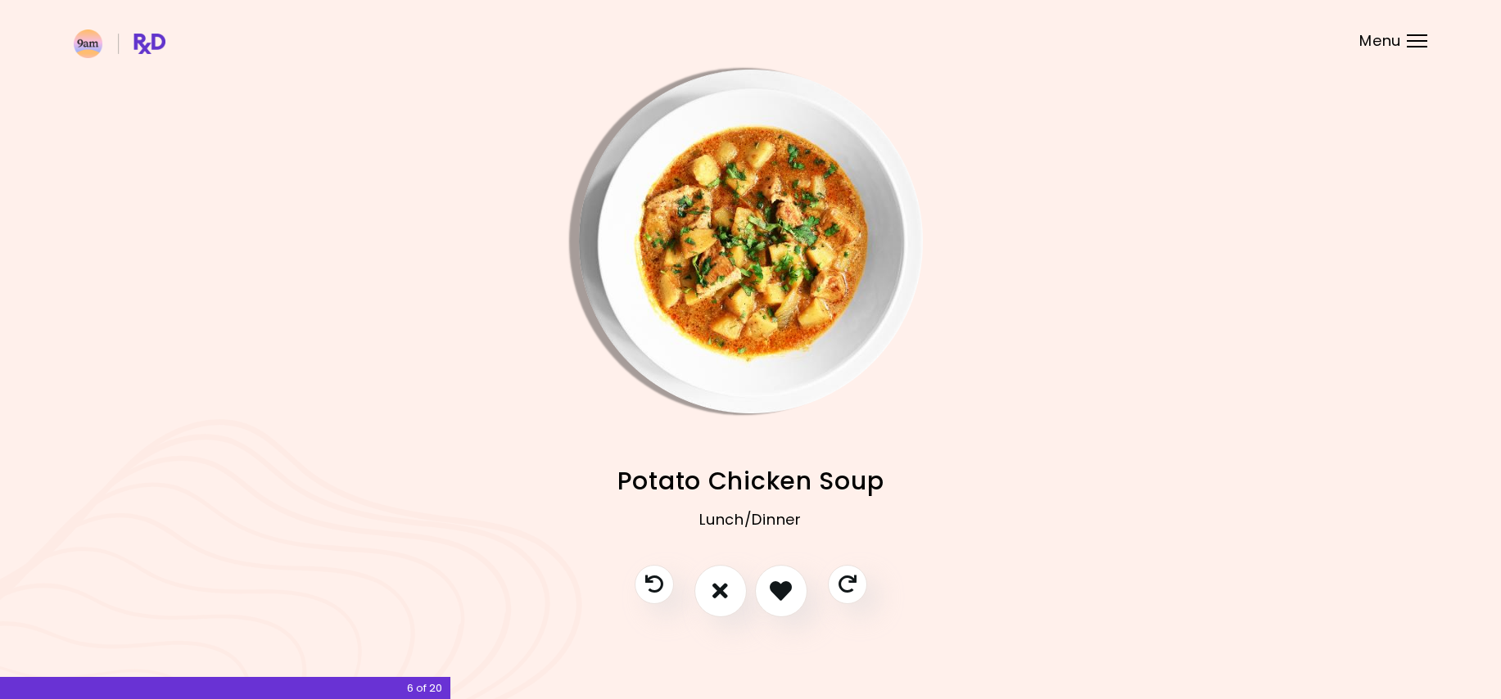
click at [681, 213] on img "Info - Potato Chicken Soup" at bounding box center [751, 242] width 344 height 344
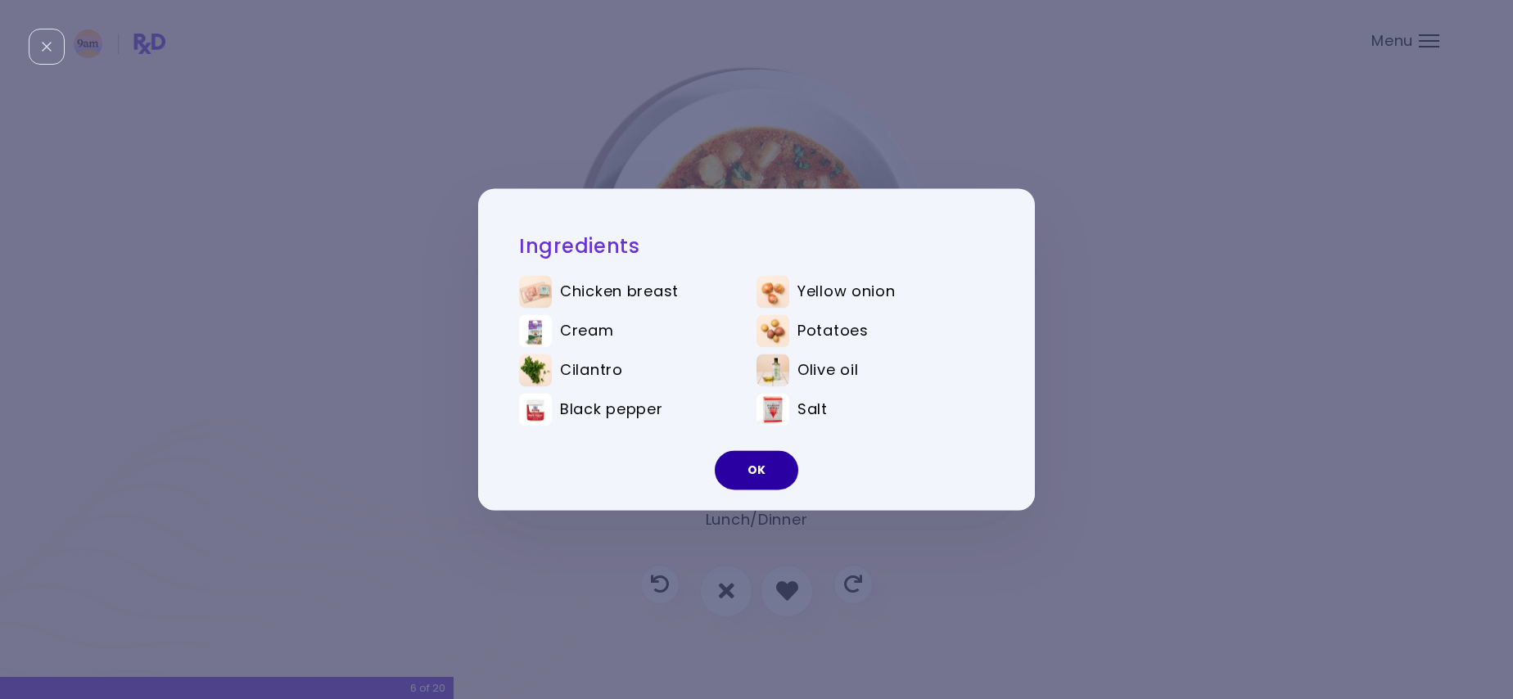
click at [742, 472] on button "OK" at bounding box center [756, 470] width 83 height 39
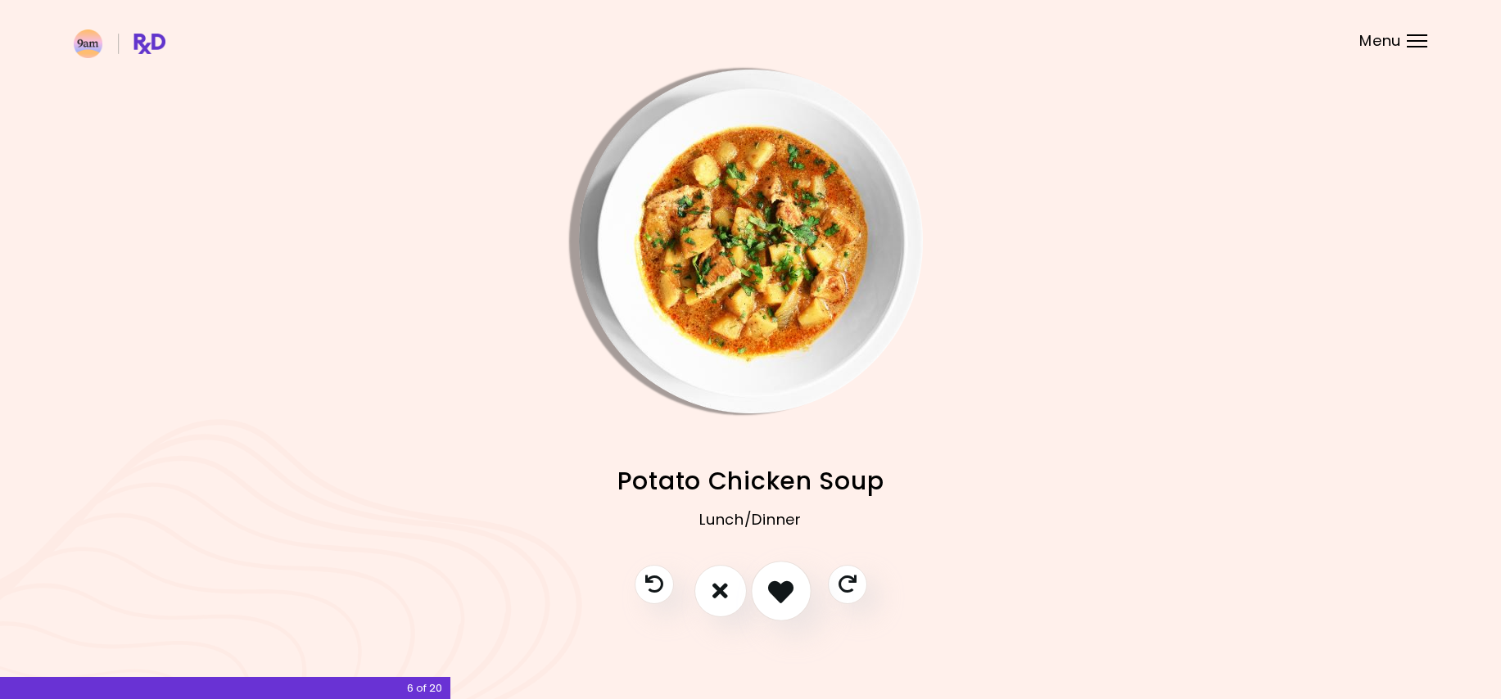
click at [785, 589] on icon "I like this recipe" at bounding box center [780, 590] width 25 height 25
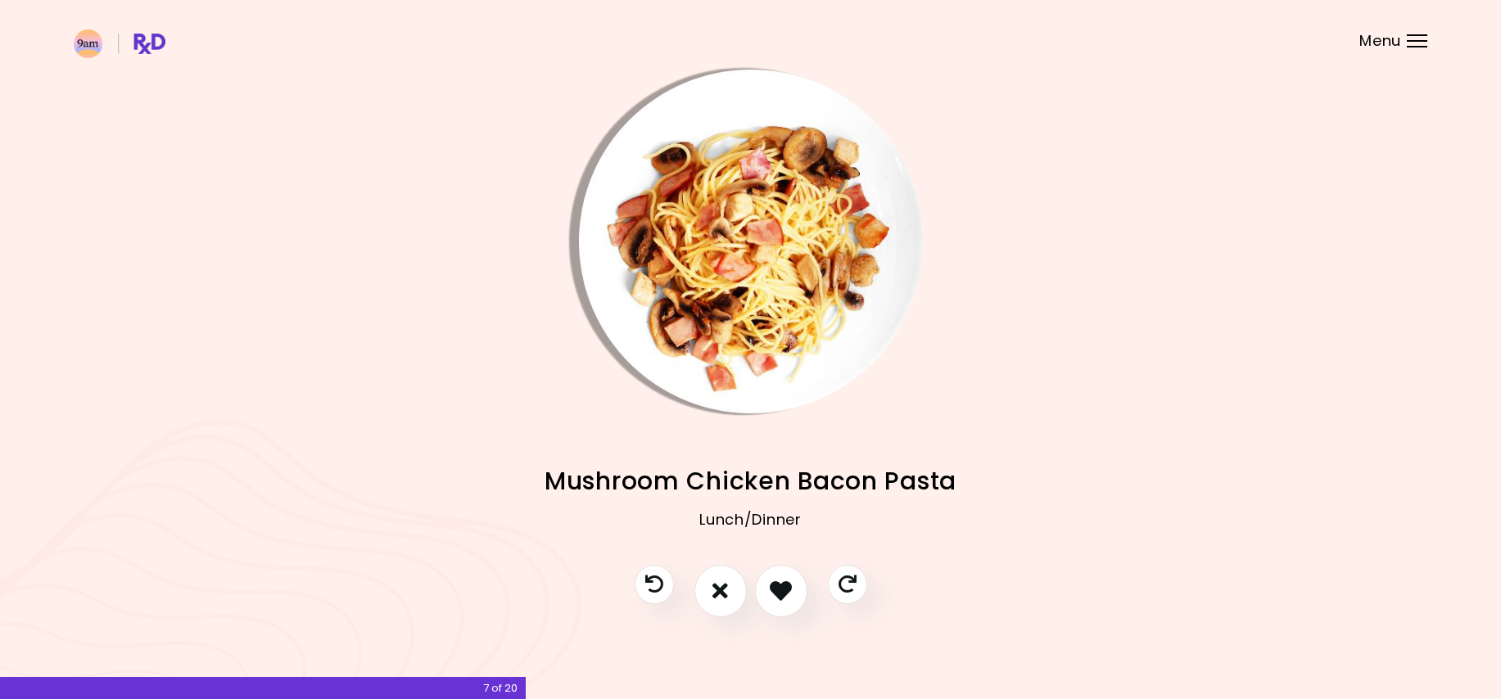
click at [773, 353] on img "Info - Mushroom Chicken Bacon Pasta" at bounding box center [751, 242] width 344 height 344
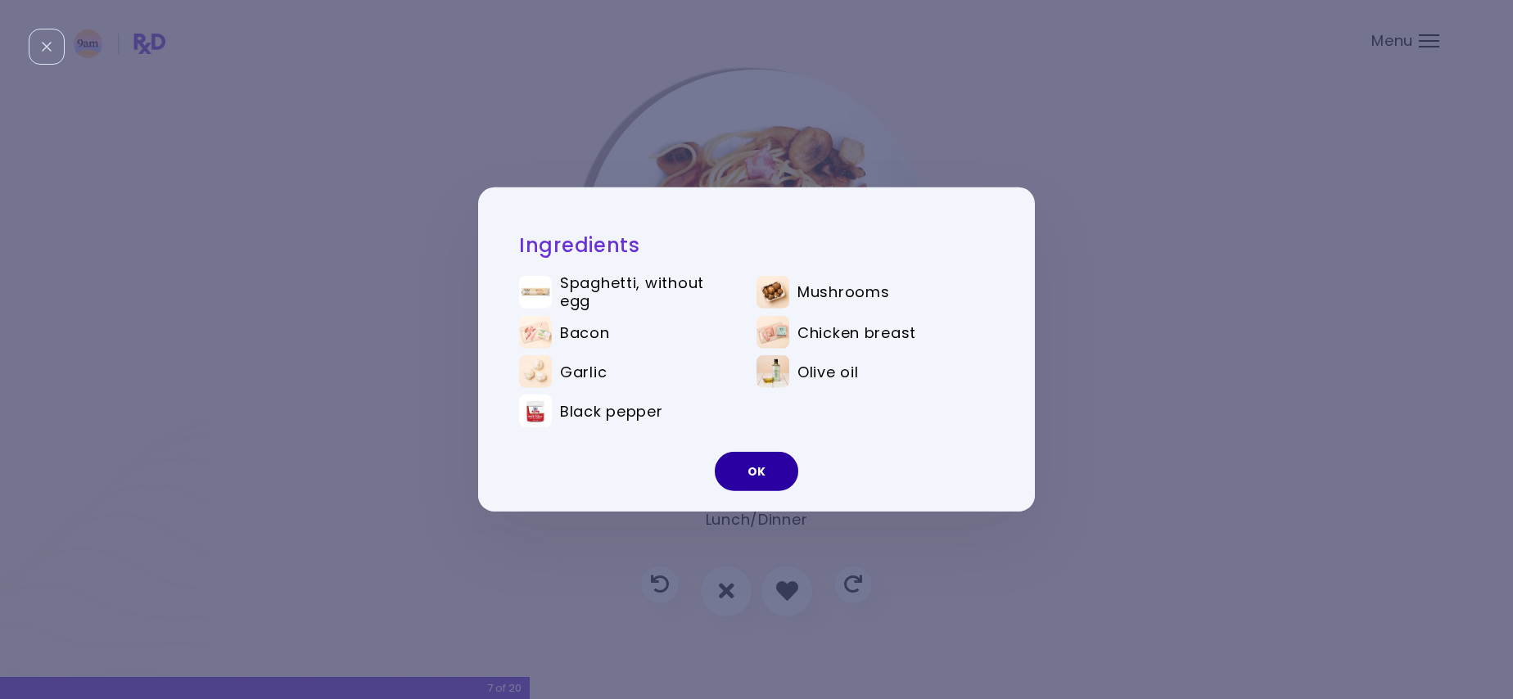
click at [770, 464] on button "OK" at bounding box center [756, 471] width 83 height 39
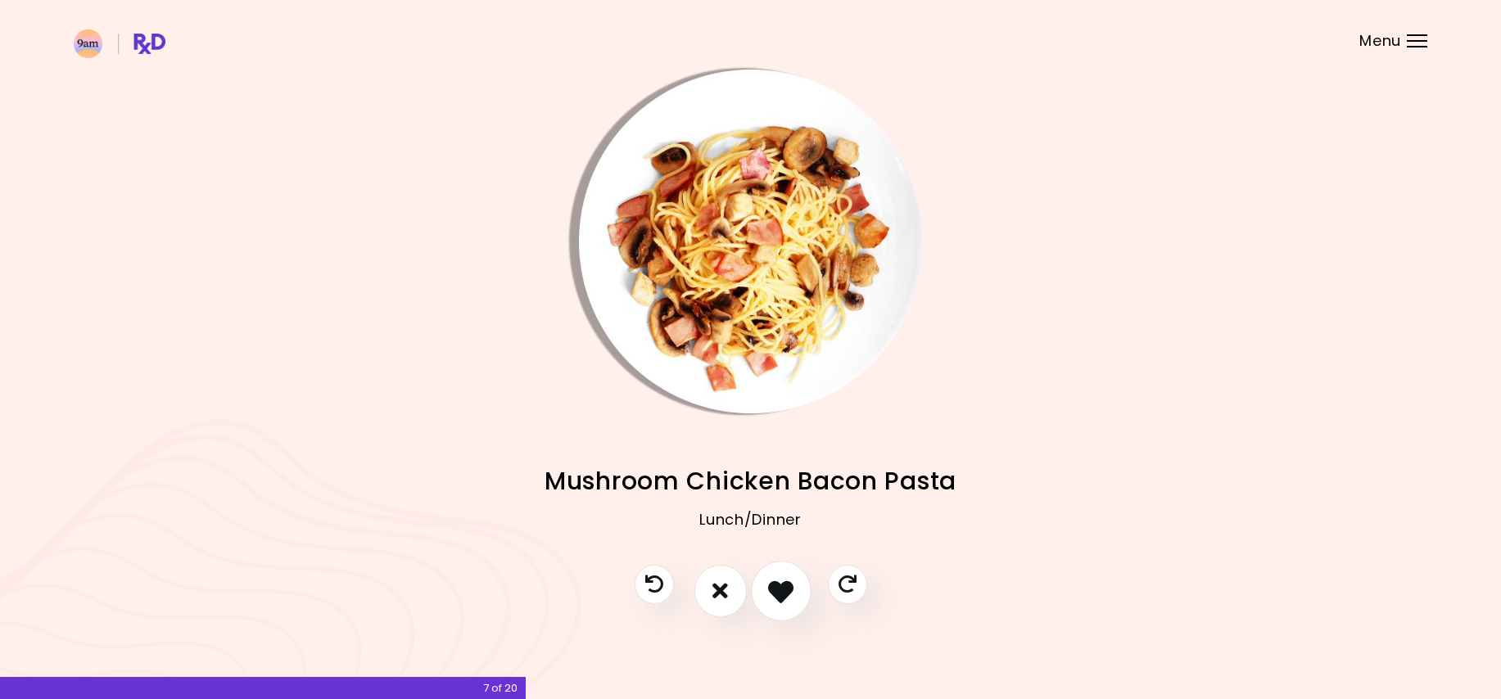
click at [768, 581] on icon "I like this recipe" at bounding box center [780, 590] width 25 height 25
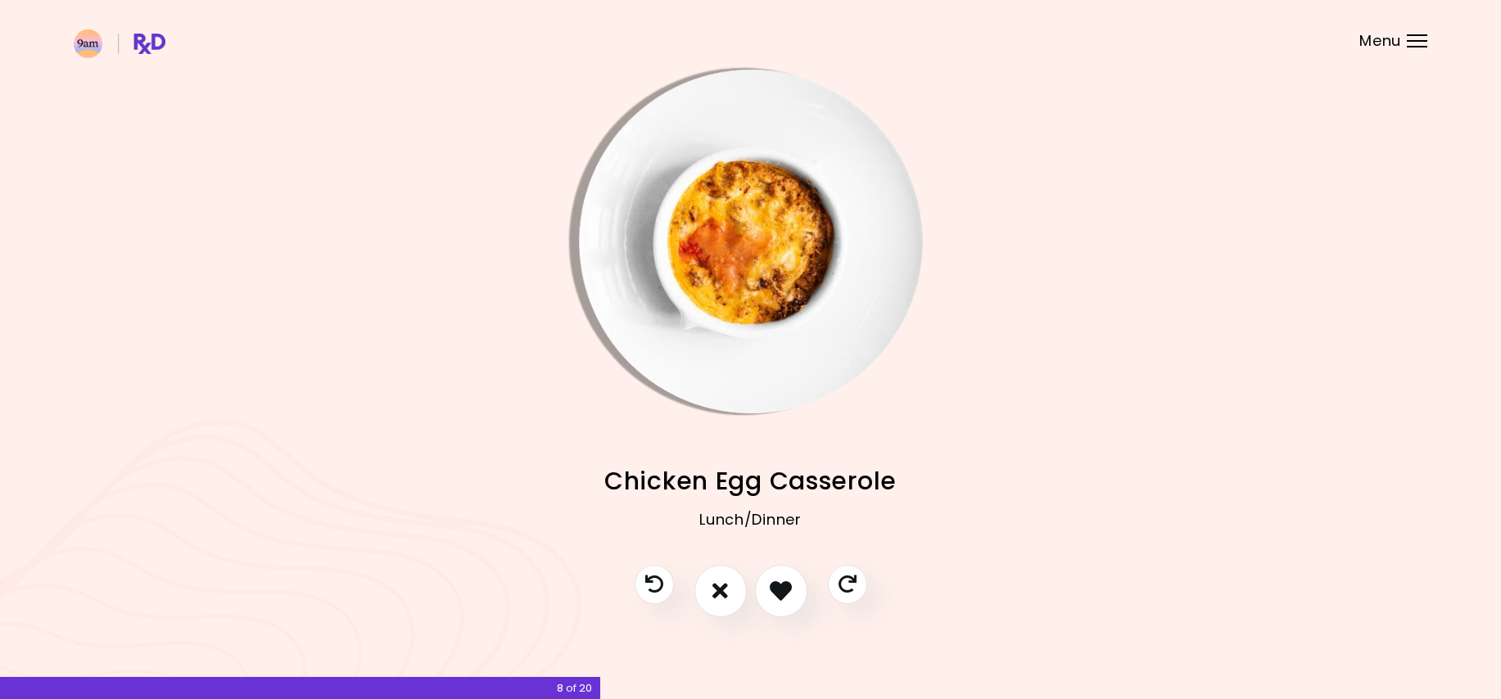
click at [764, 216] on img "Info - Chicken Egg Casserole" at bounding box center [751, 242] width 344 height 344
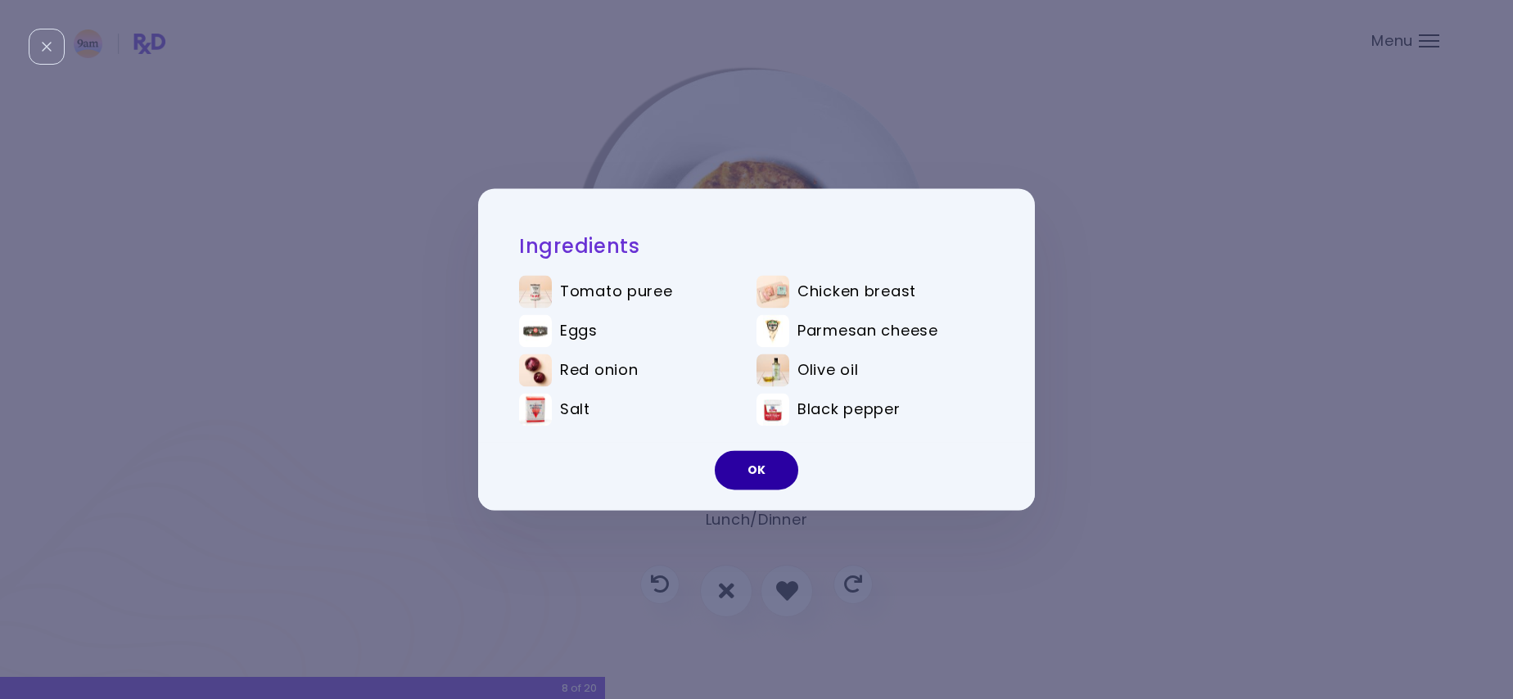
click at [769, 470] on button "OK" at bounding box center [756, 470] width 83 height 39
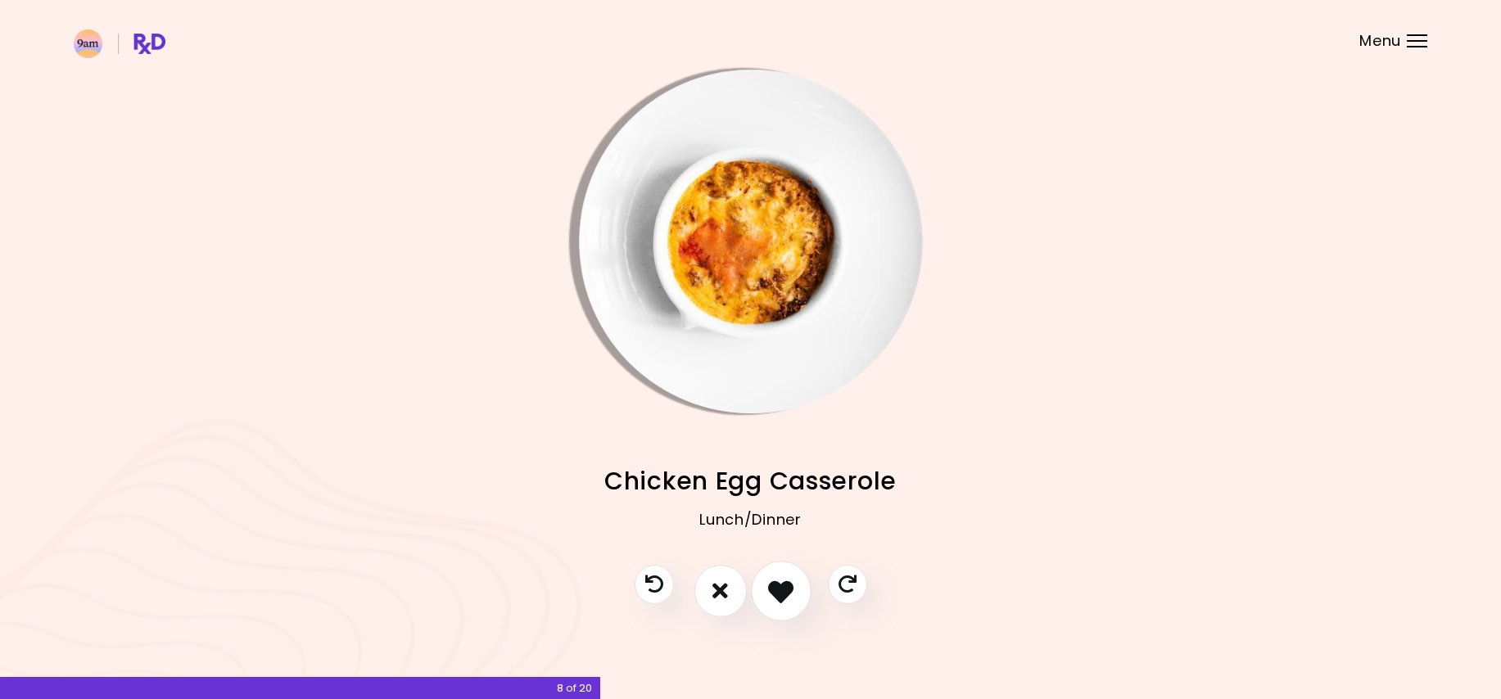
click at [782, 578] on icon "I like this recipe" at bounding box center [780, 590] width 25 height 25
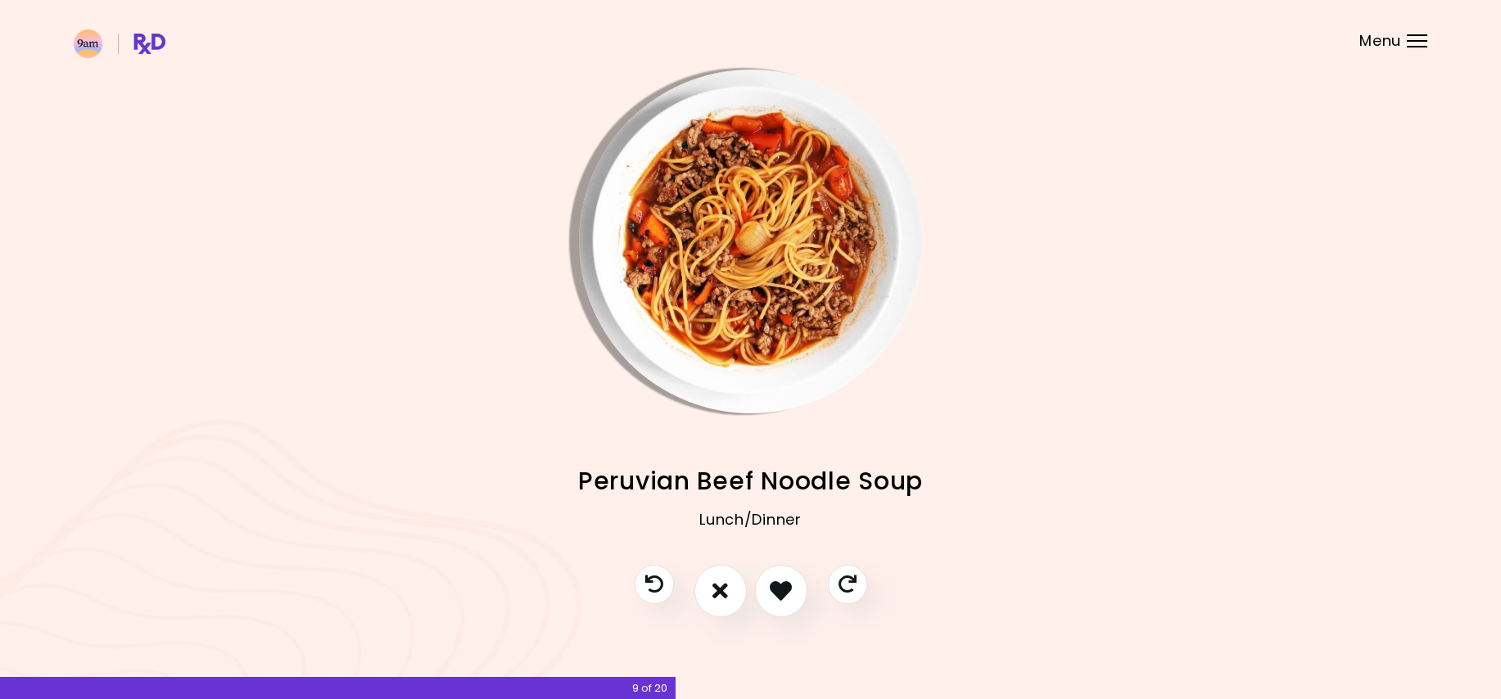
click at [724, 213] on img "Info - Peruvian Beef Noodle Soup" at bounding box center [751, 242] width 344 height 344
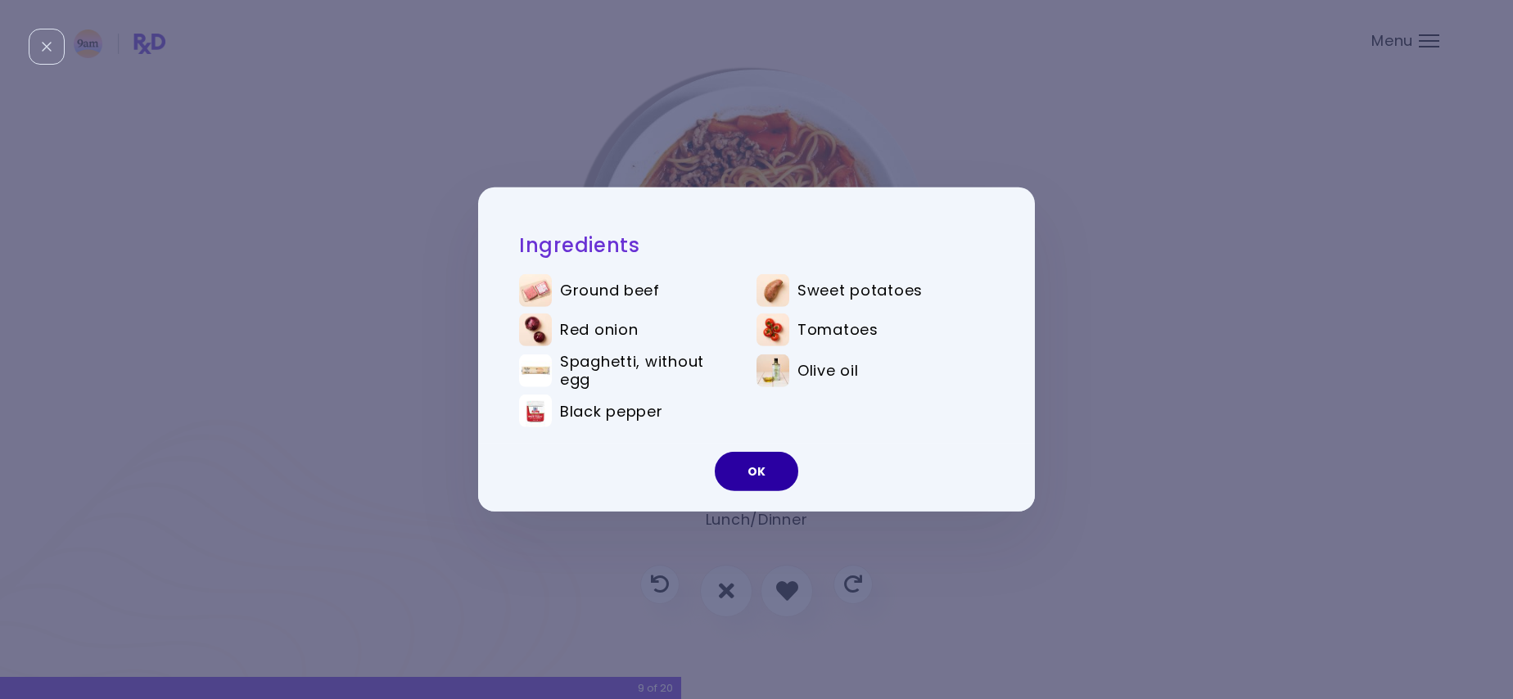
click at [773, 472] on button "OK" at bounding box center [756, 471] width 83 height 39
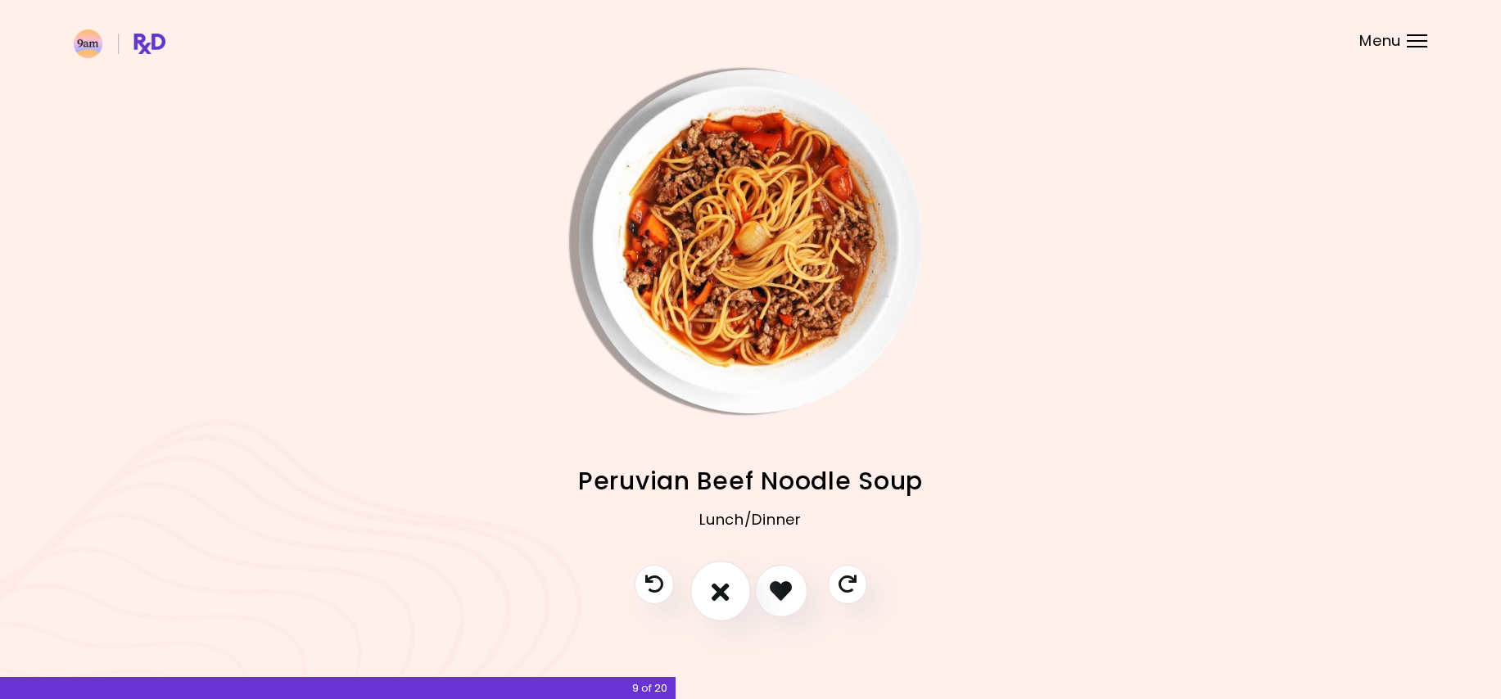
click at [735, 573] on button "I don't like this recipe" at bounding box center [720, 591] width 61 height 61
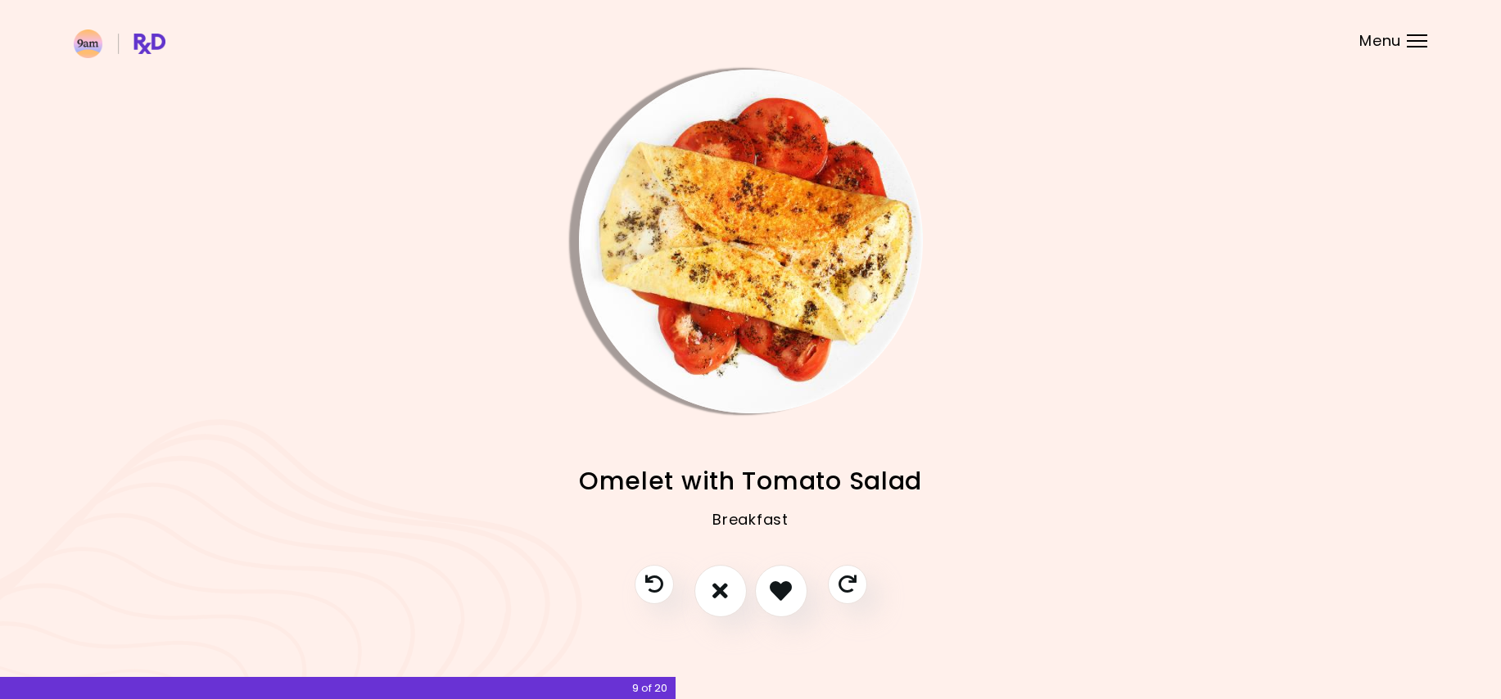
click at [756, 229] on img "Info - Omelet with Tomato Salad" at bounding box center [751, 242] width 344 height 344
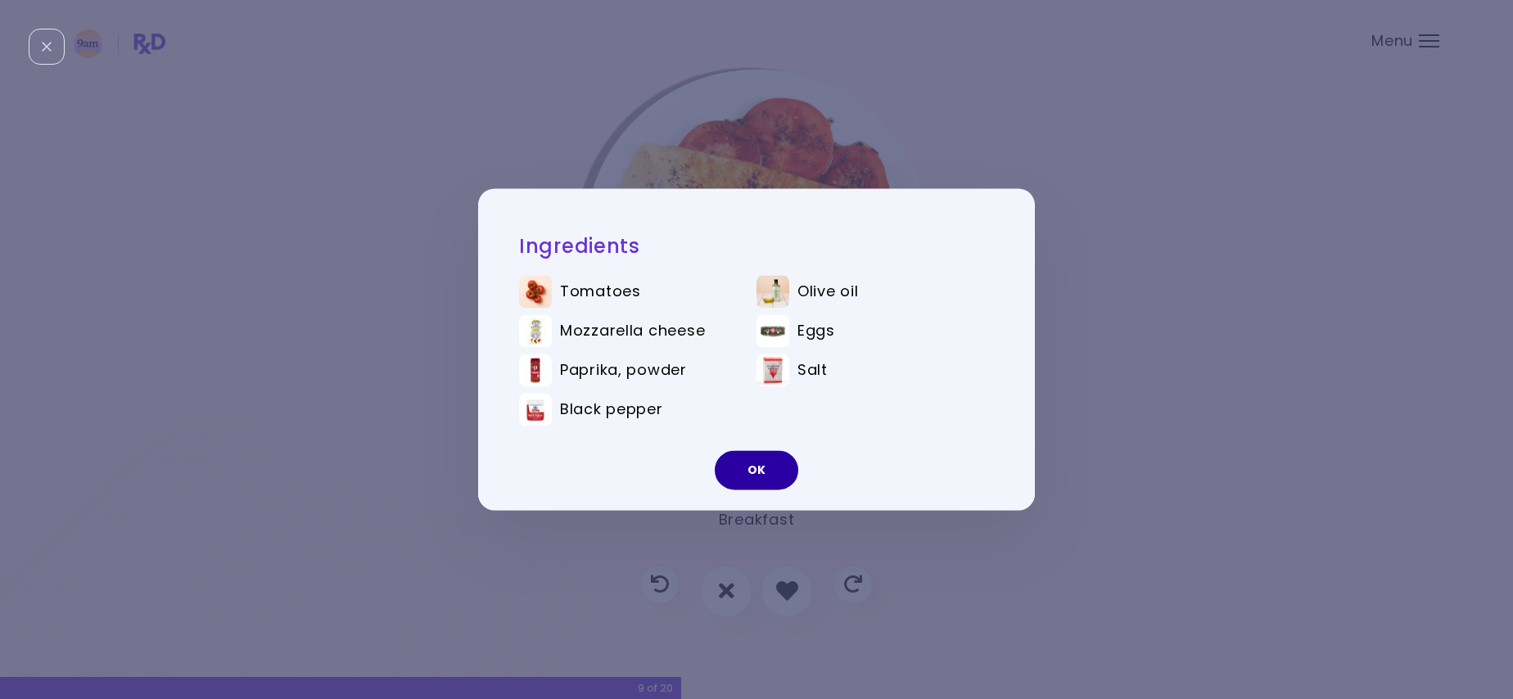
click at [738, 466] on button "OK" at bounding box center [756, 470] width 83 height 39
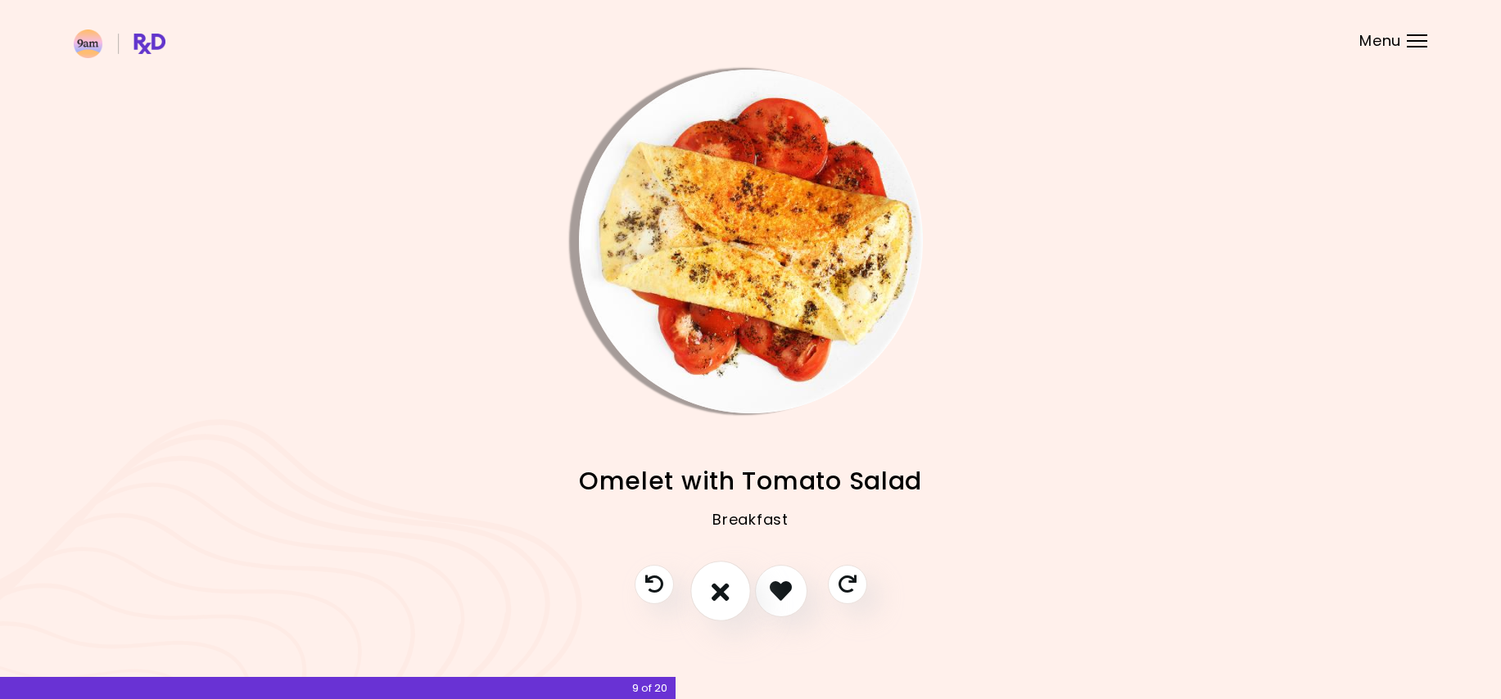
click at [724, 581] on icon "I don't like this recipe" at bounding box center [720, 590] width 18 height 25
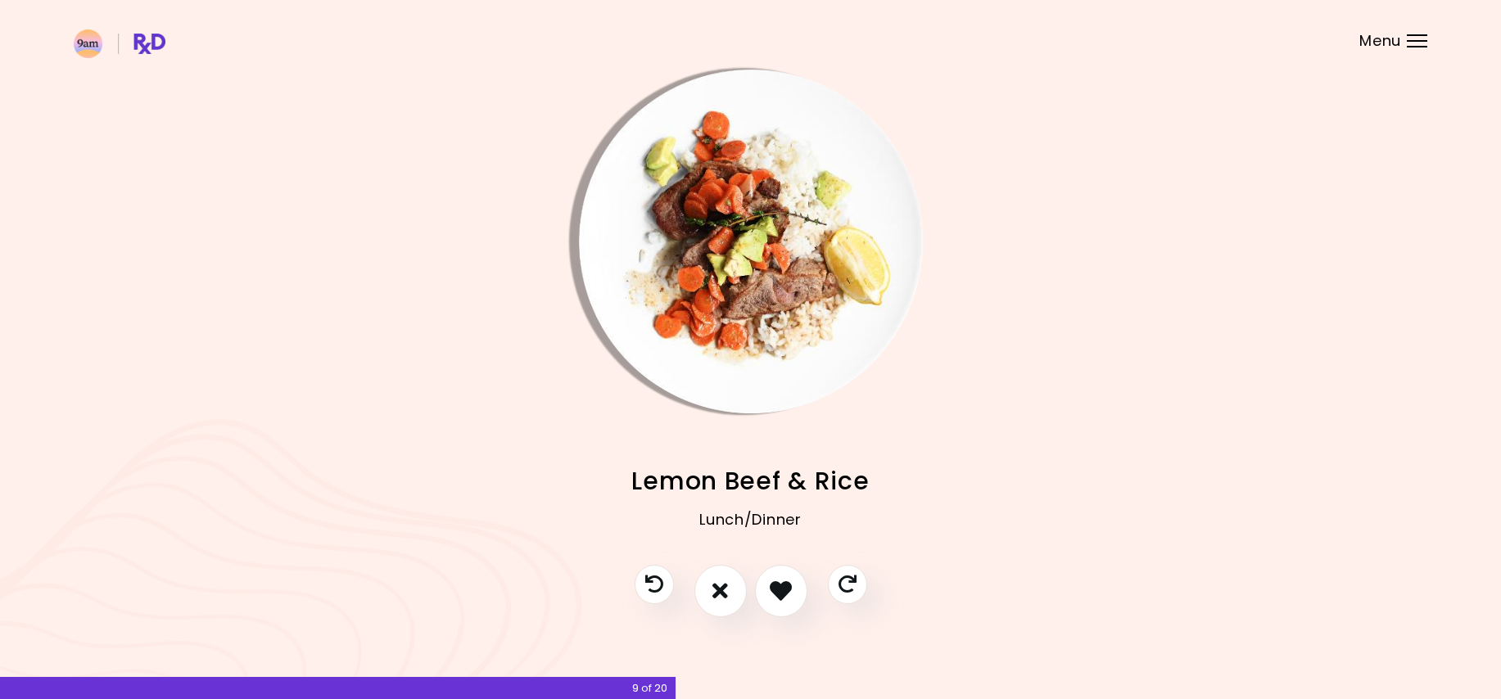
click at [824, 291] on img "Info - Lemon Beef & Rice" at bounding box center [751, 242] width 344 height 344
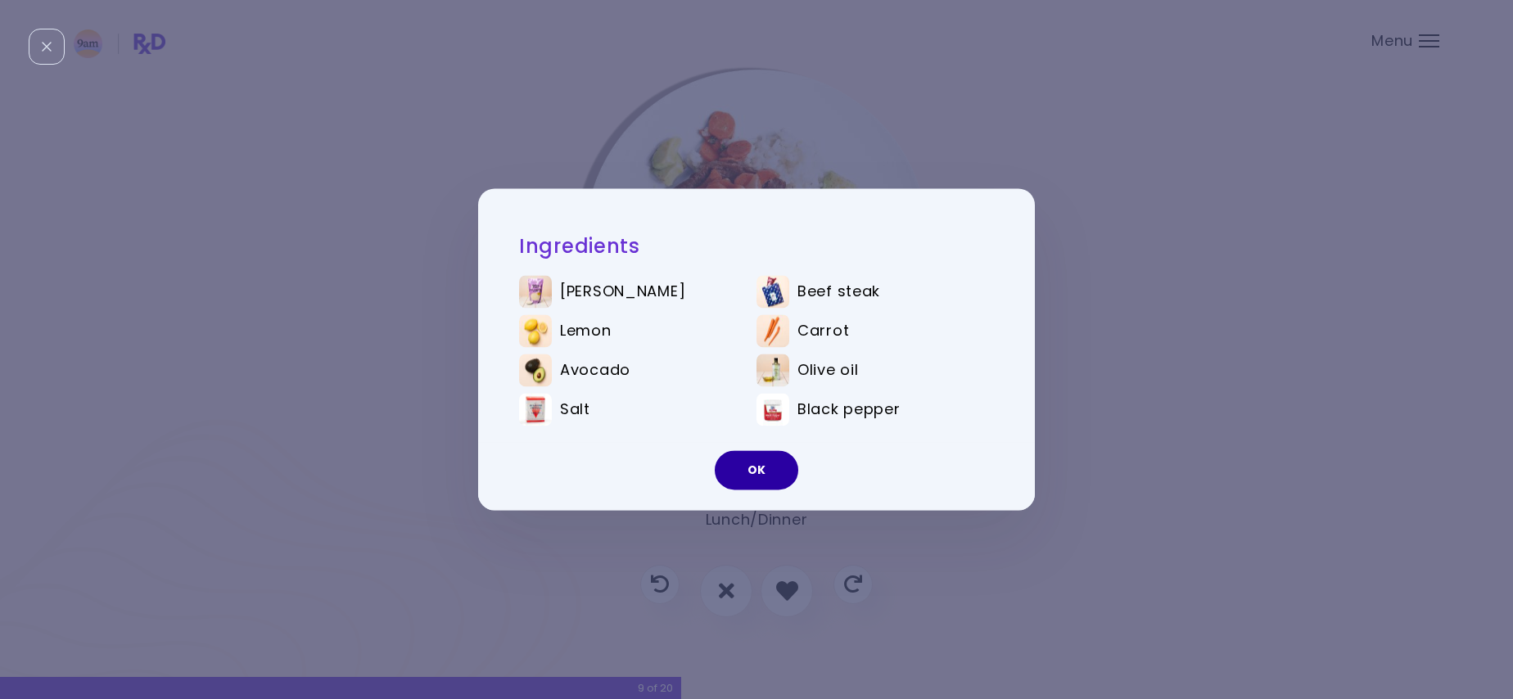
click at [756, 459] on button "OK" at bounding box center [756, 470] width 83 height 39
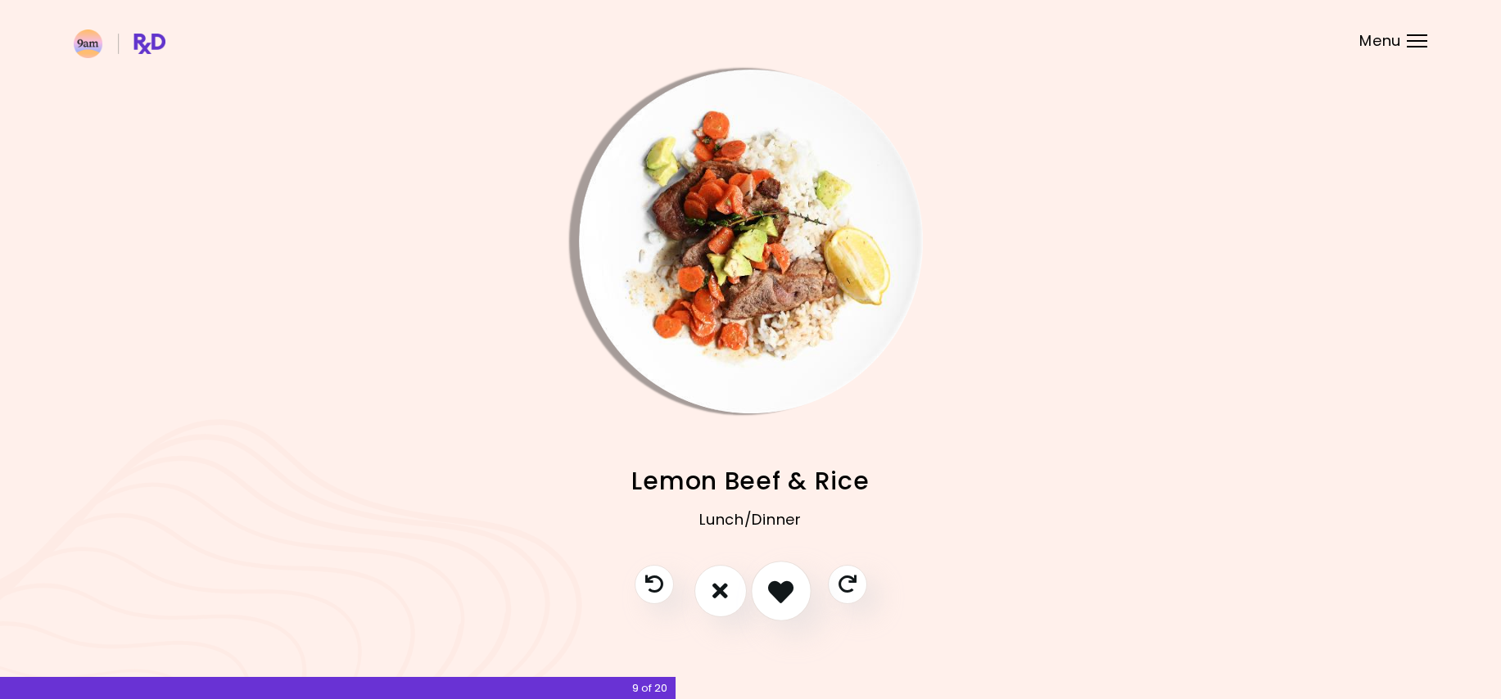
click at [774, 580] on icon "I like this recipe" at bounding box center [780, 590] width 25 height 25
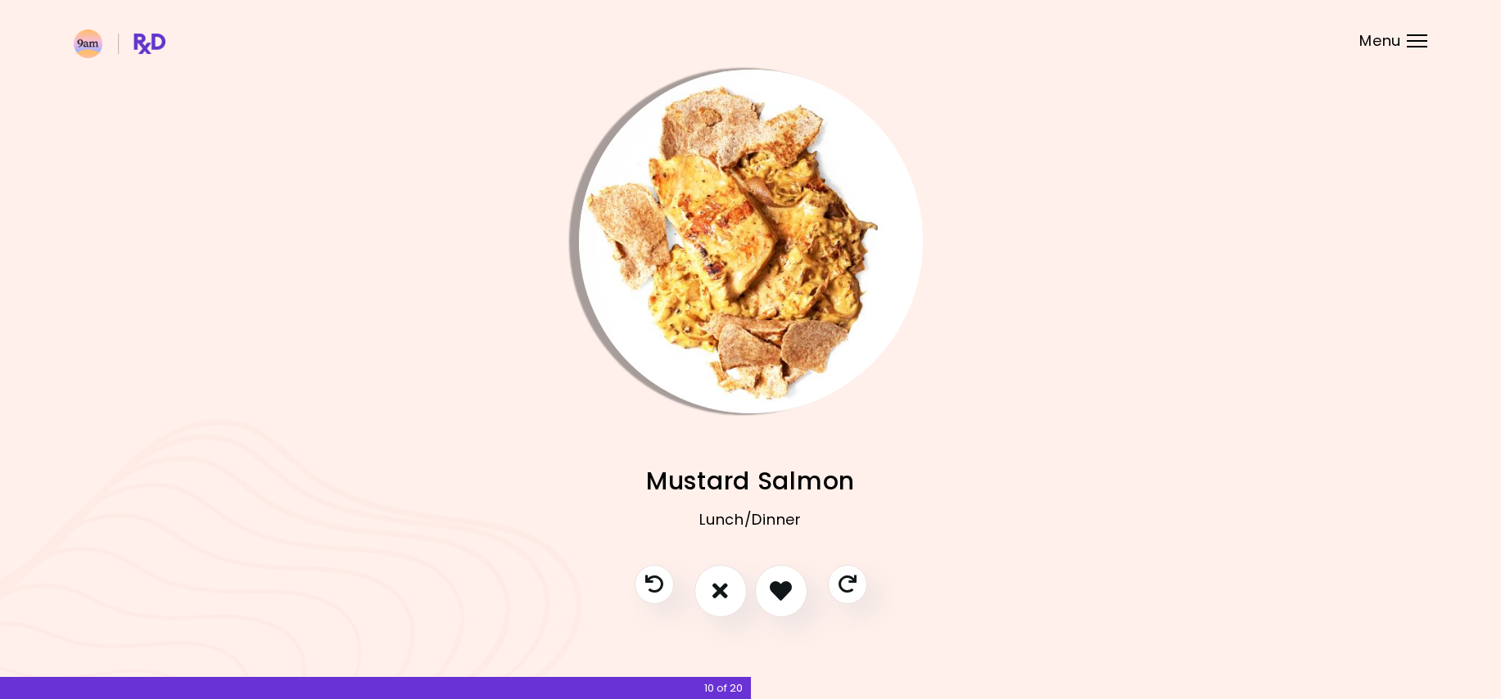
click at [762, 269] on img "Info - Mustard Salmon" at bounding box center [751, 242] width 344 height 344
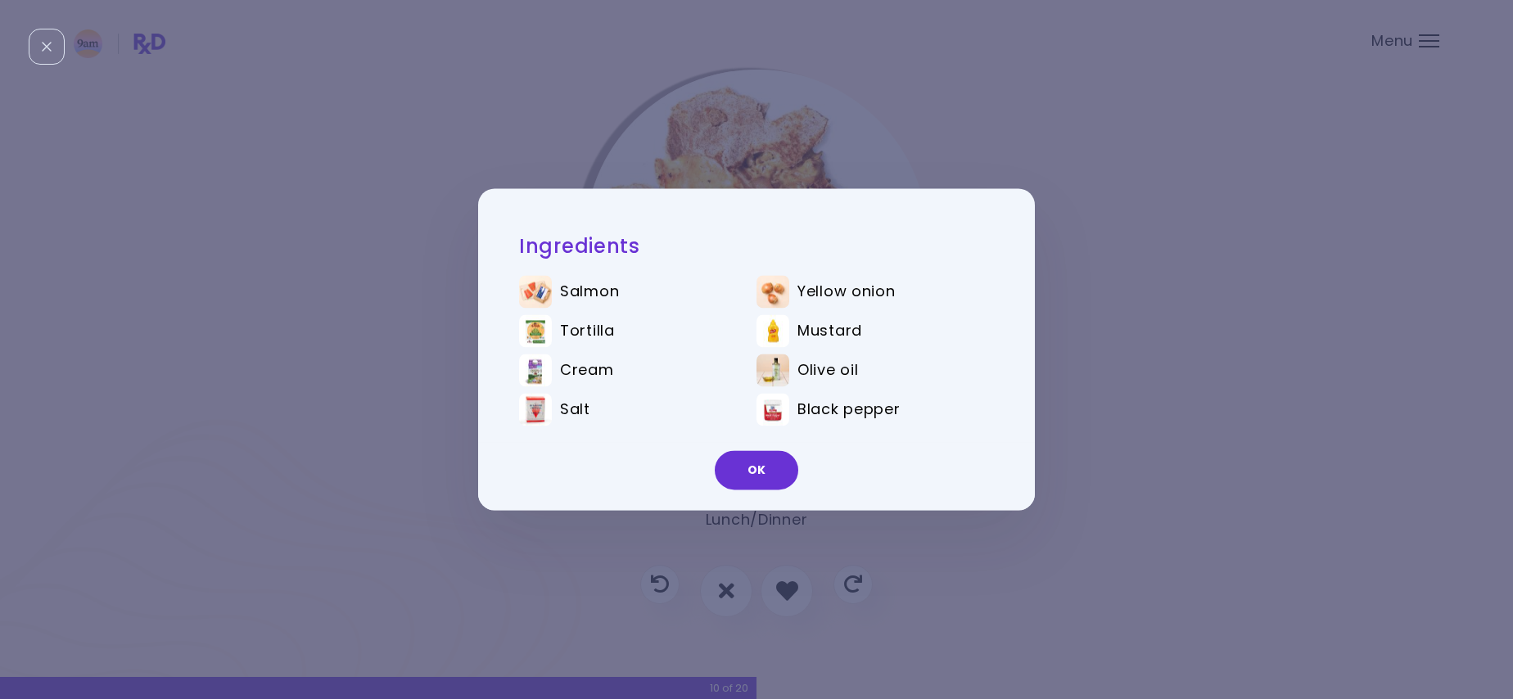
click at [740, 467] on button "OK" at bounding box center [756, 470] width 83 height 39
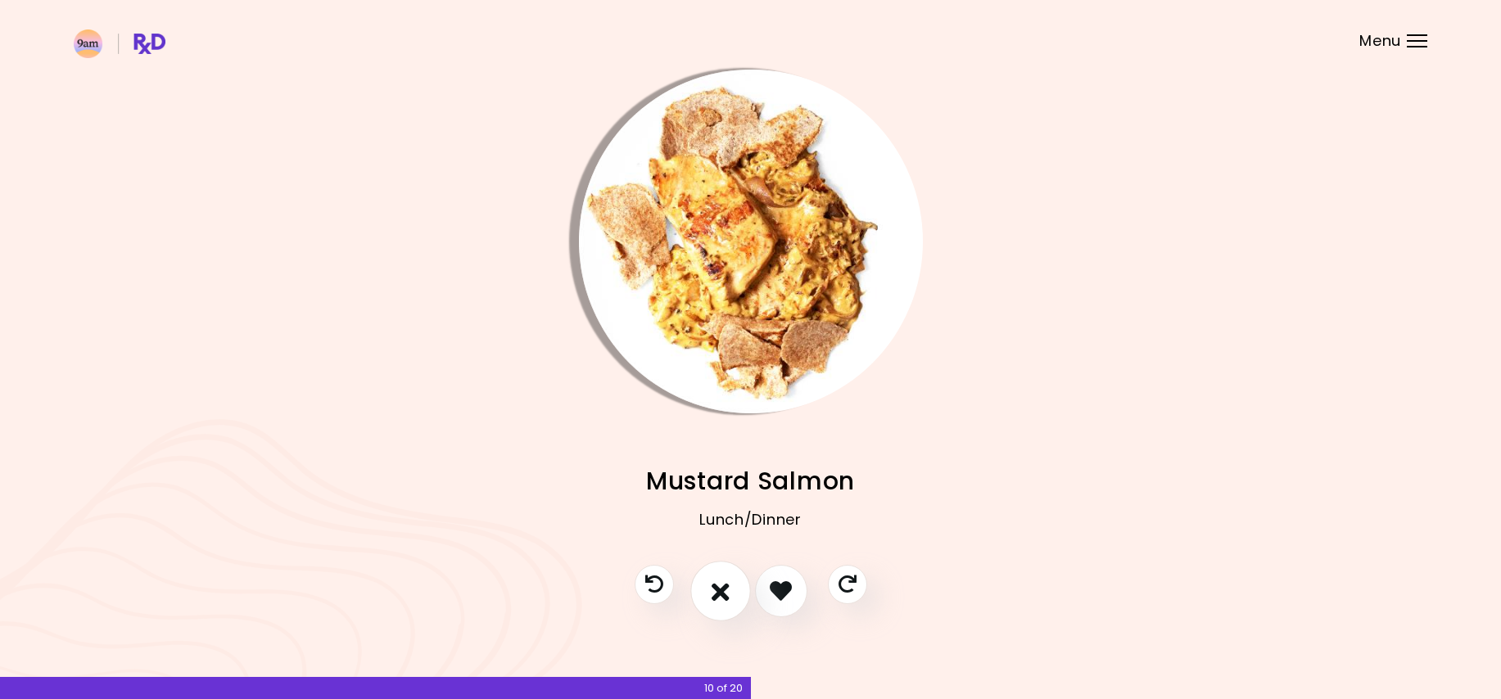
click at [724, 604] on button "I don't like this recipe" at bounding box center [720, 591] width 61 height 61
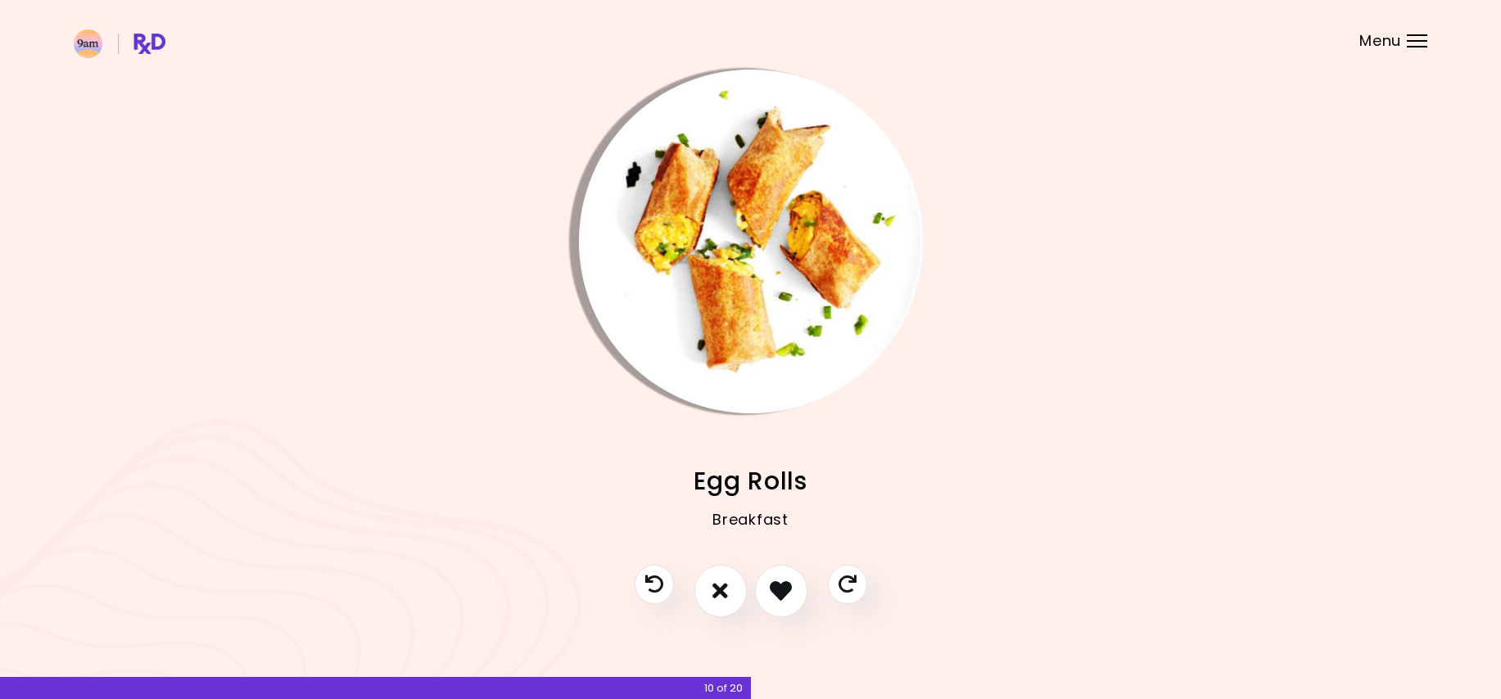
click at [678, 238] on img "Info - Egg Rolls" at bounding box center [751, 242] width 344 height 344
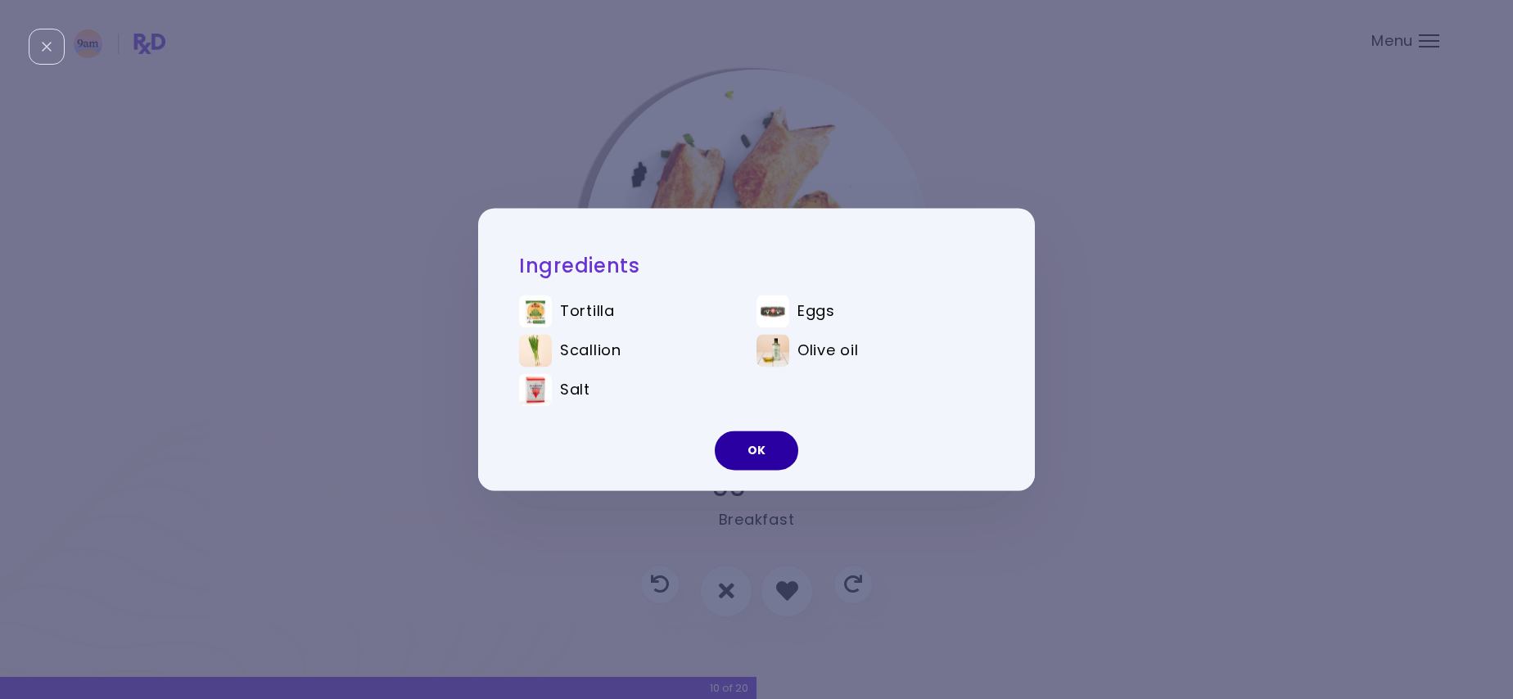
click at [746, 453] on button "OK" at bounding box center [756, 450] width 83 height 39
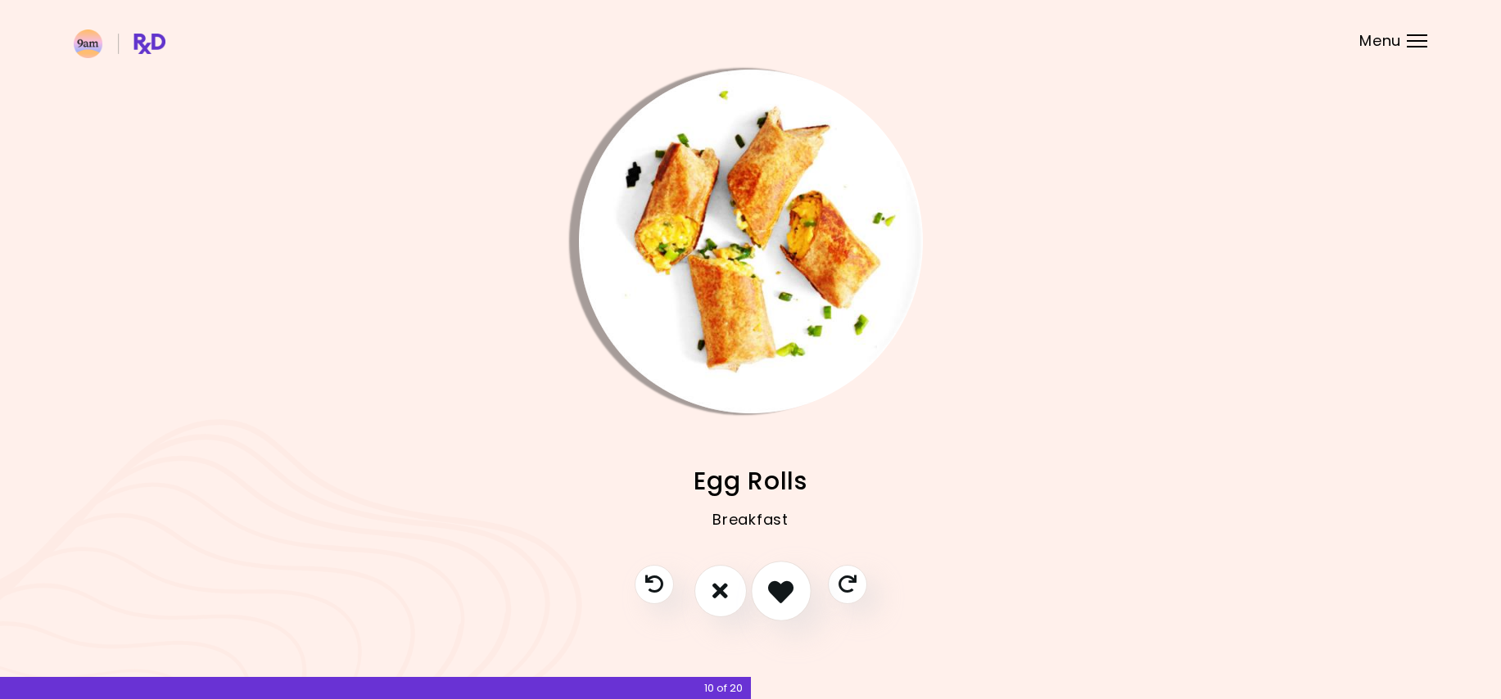
click at [780, 579] on icon "I like this recipe" at bounding box center [780, 590] width 25 height 25
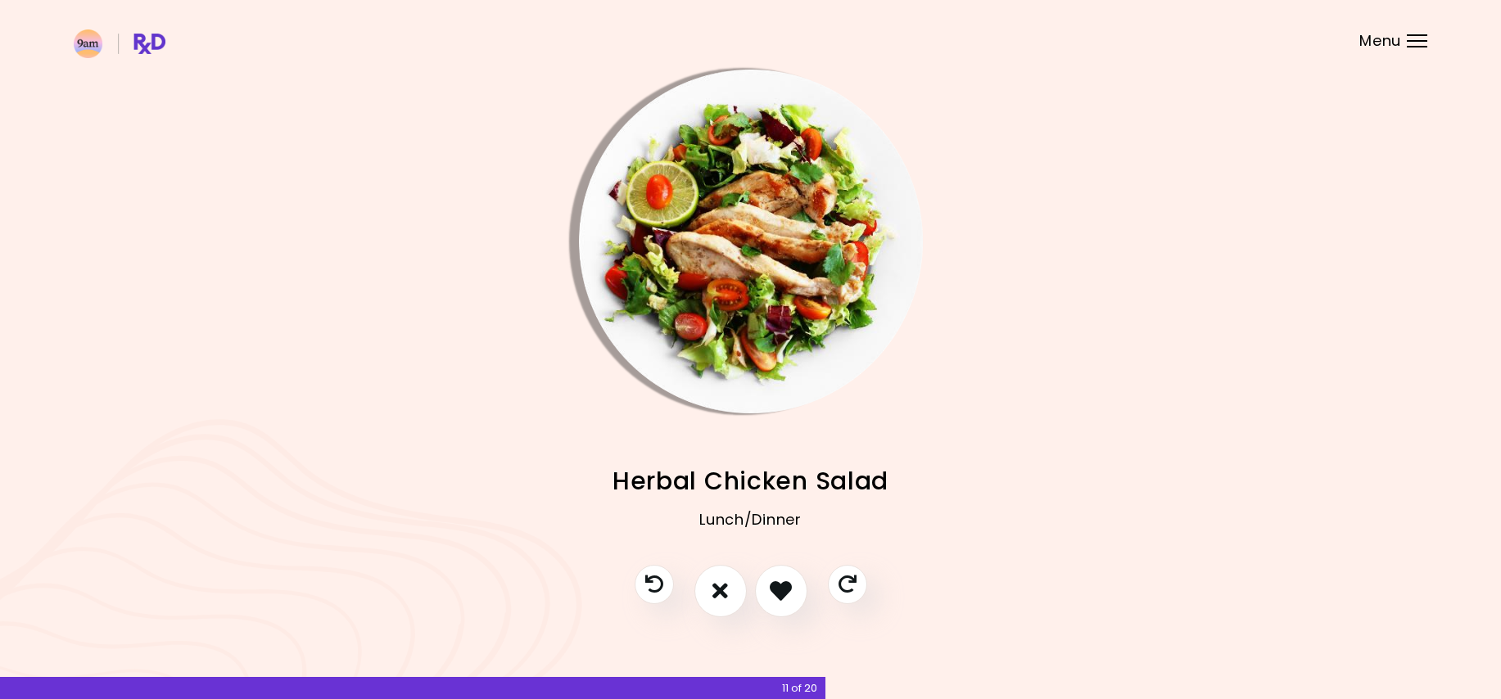
click at [715, 345] on img "Info - Herbal Chicken Salad" at bounding box center [751, 242] width 344 height 344
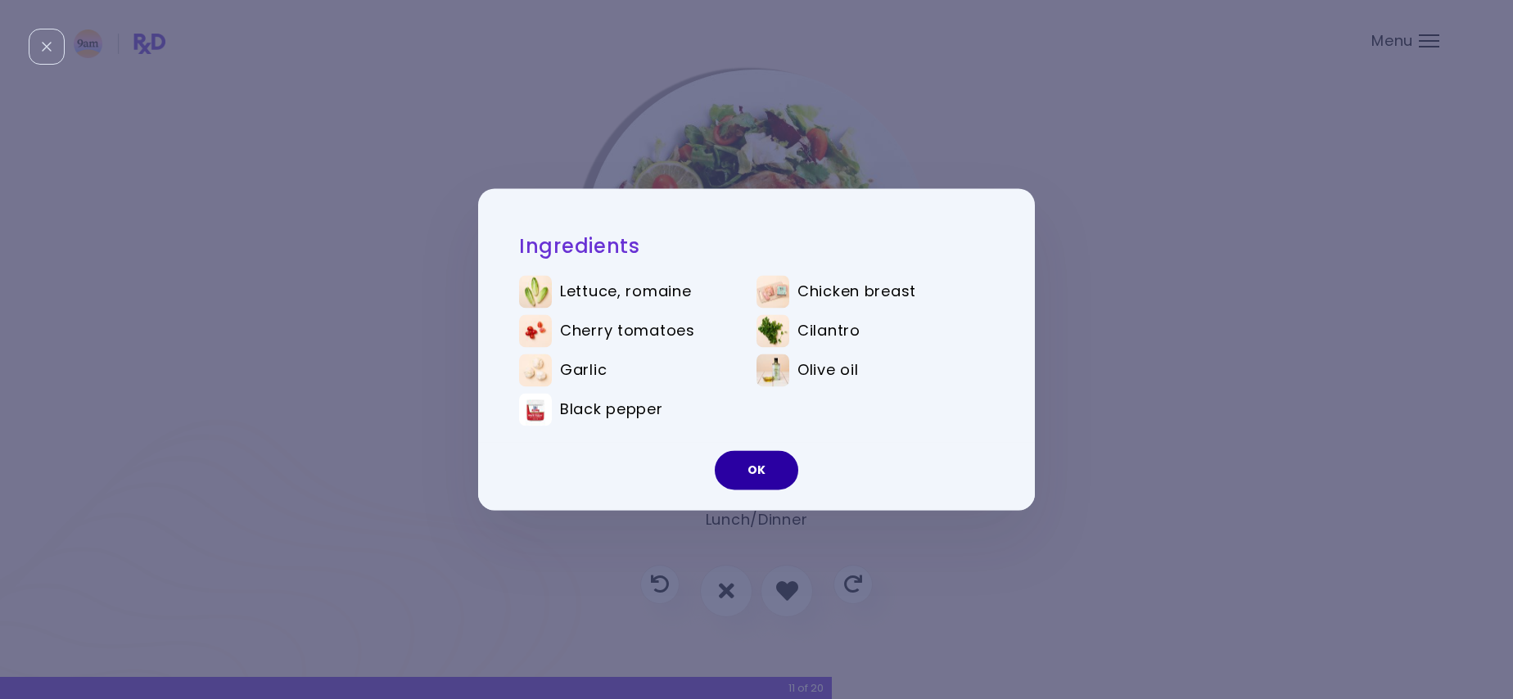
click at [770, 470] on button "OK" at bounding box center [756, 470] width 83 height 39
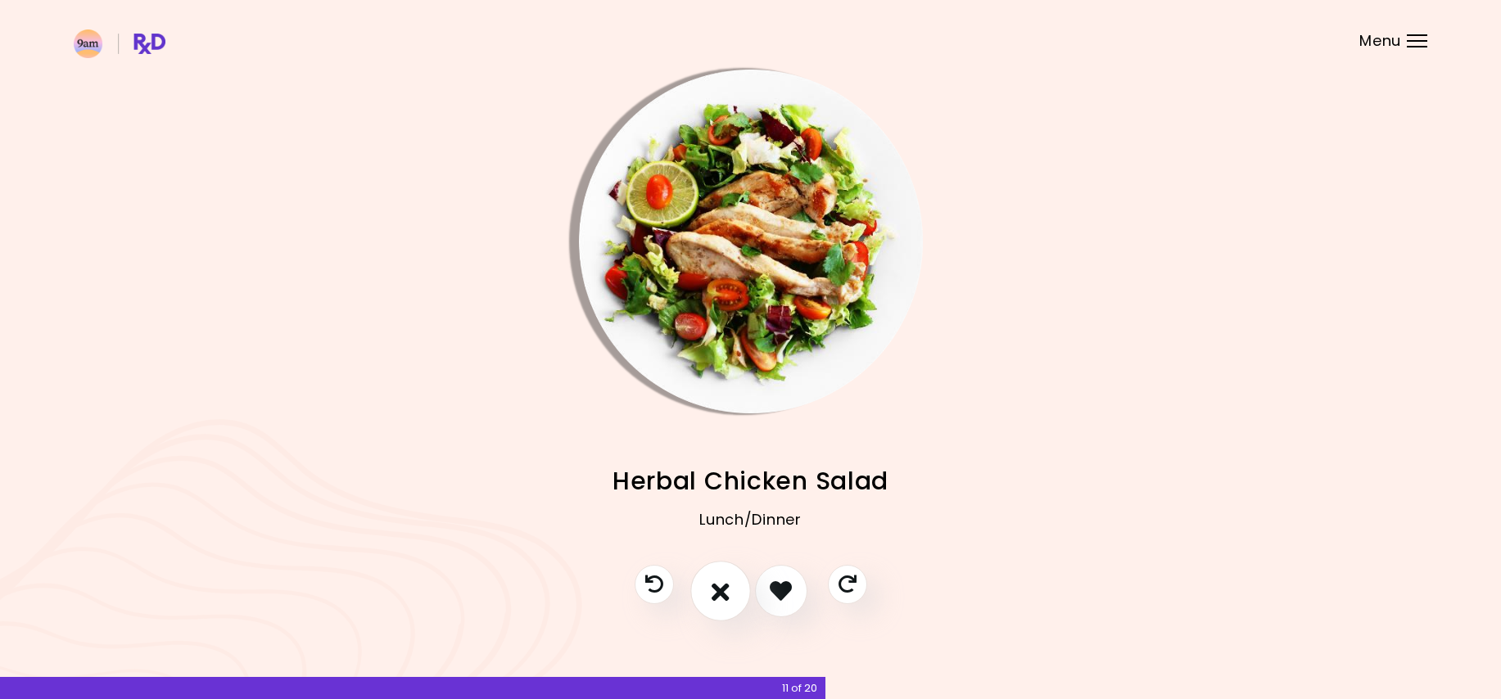
click at [714, 592] on icon "I don't like this recipe" at bounding box center [720, 590] width 18 height 25
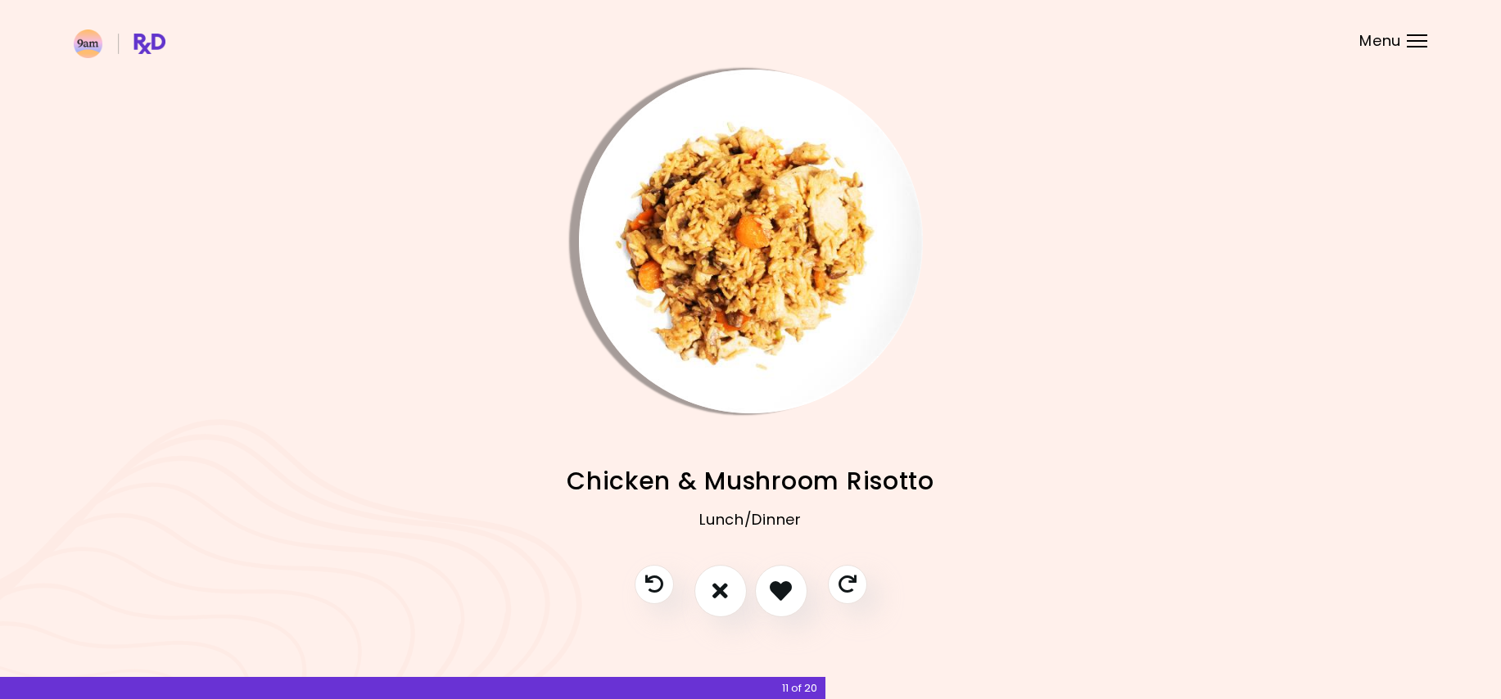
click at [788, 255] on img "Info - Chicken & Mushroom Risotto" at bounding box center [751, 242] width 344 height 344
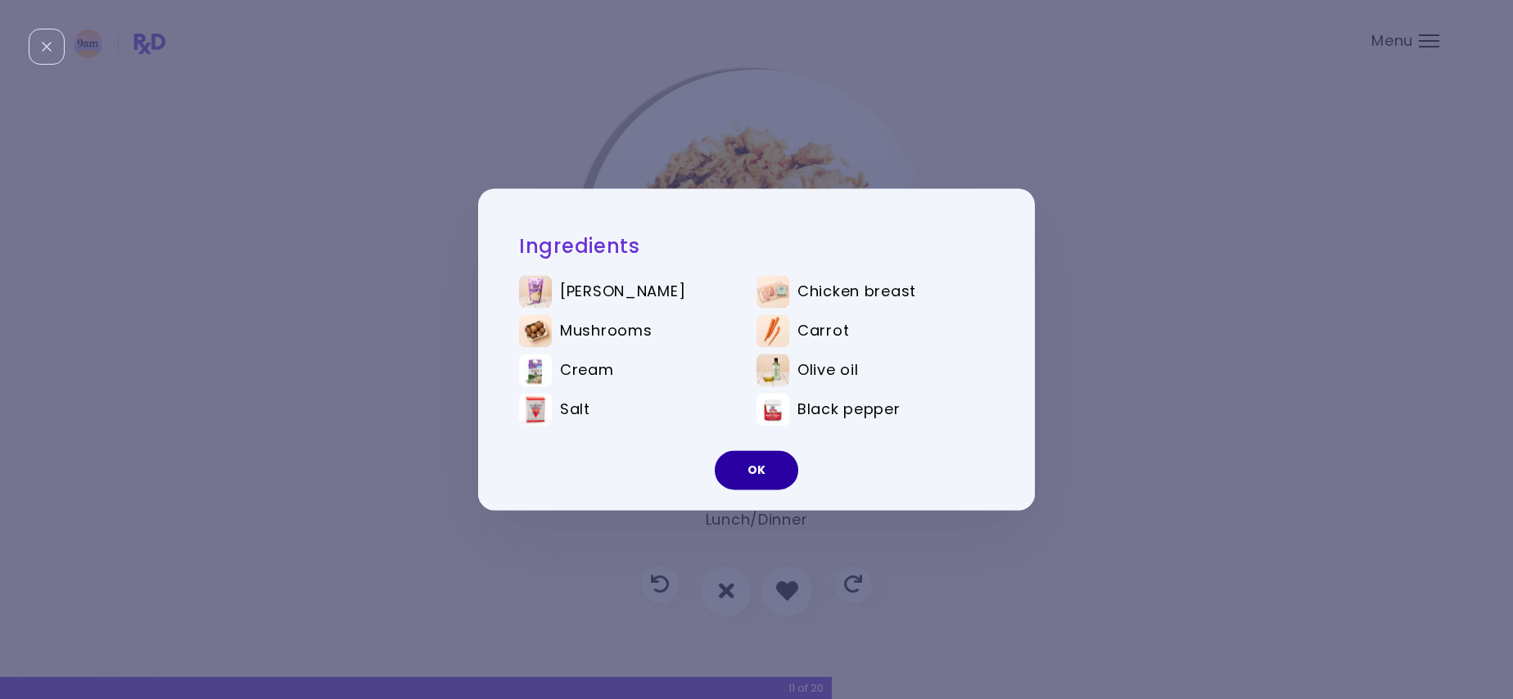
click at [765, 469] on button "OK" at bounding box center [756, 470] width 83 height 39
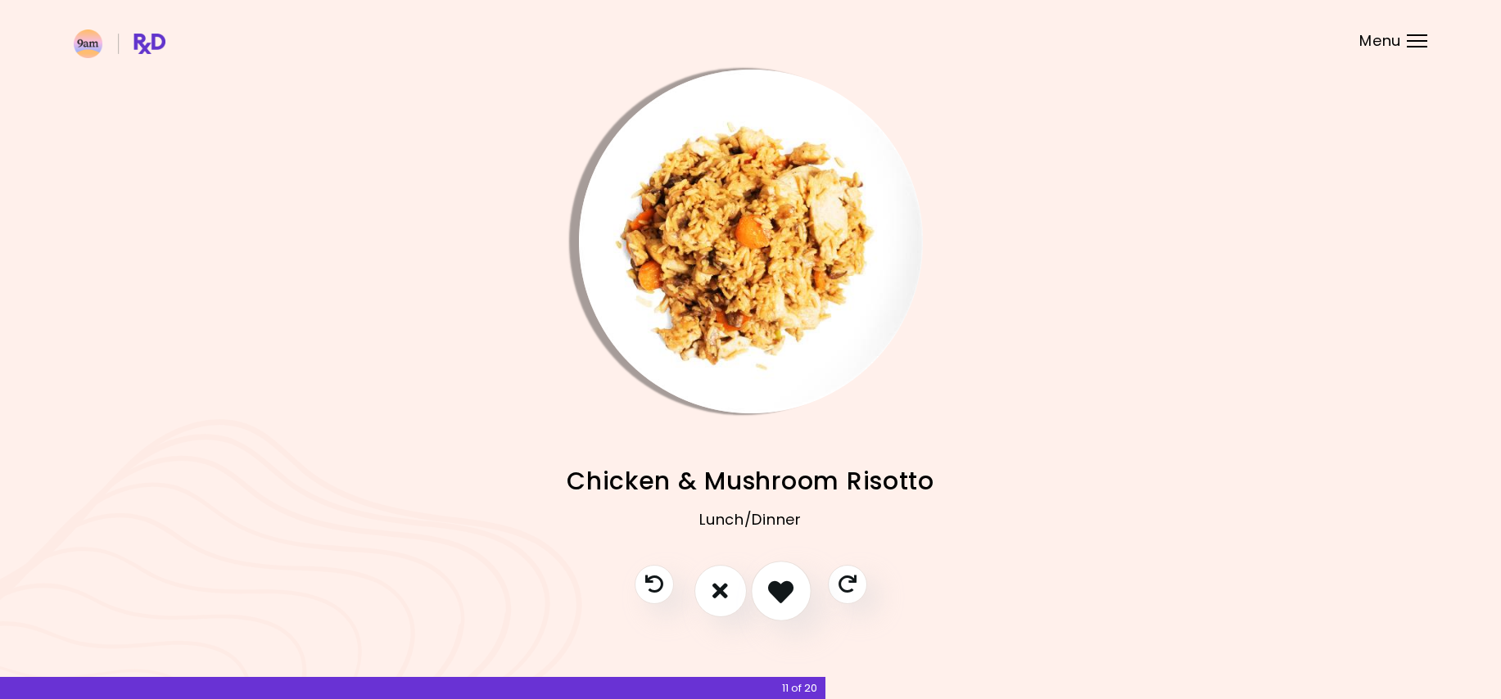
click at [773, 580] on icon "I like this recipe" at bounding box center [780, 590] width 25 height 25
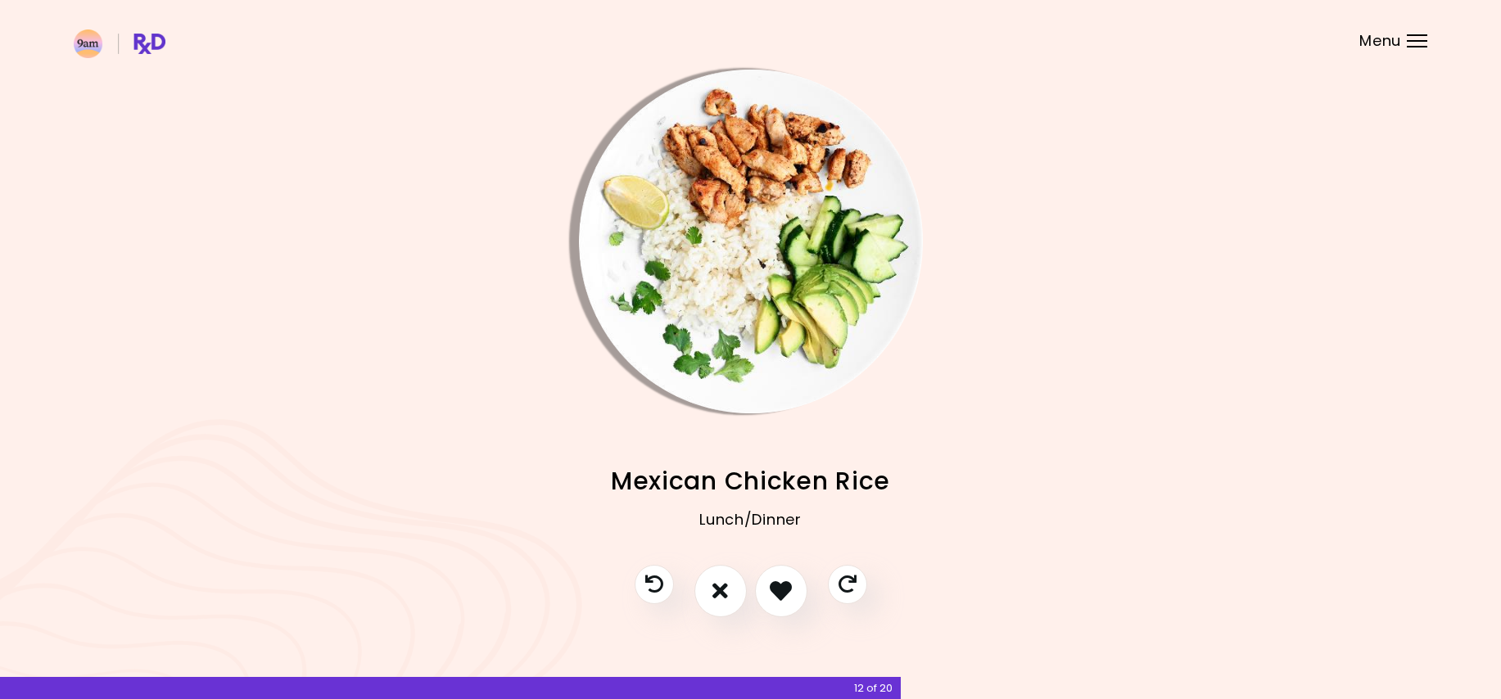
click at [751, 190] on img "Info - Mexican Chicken Rice" at bounding box center [751, 242] width 344 height 344
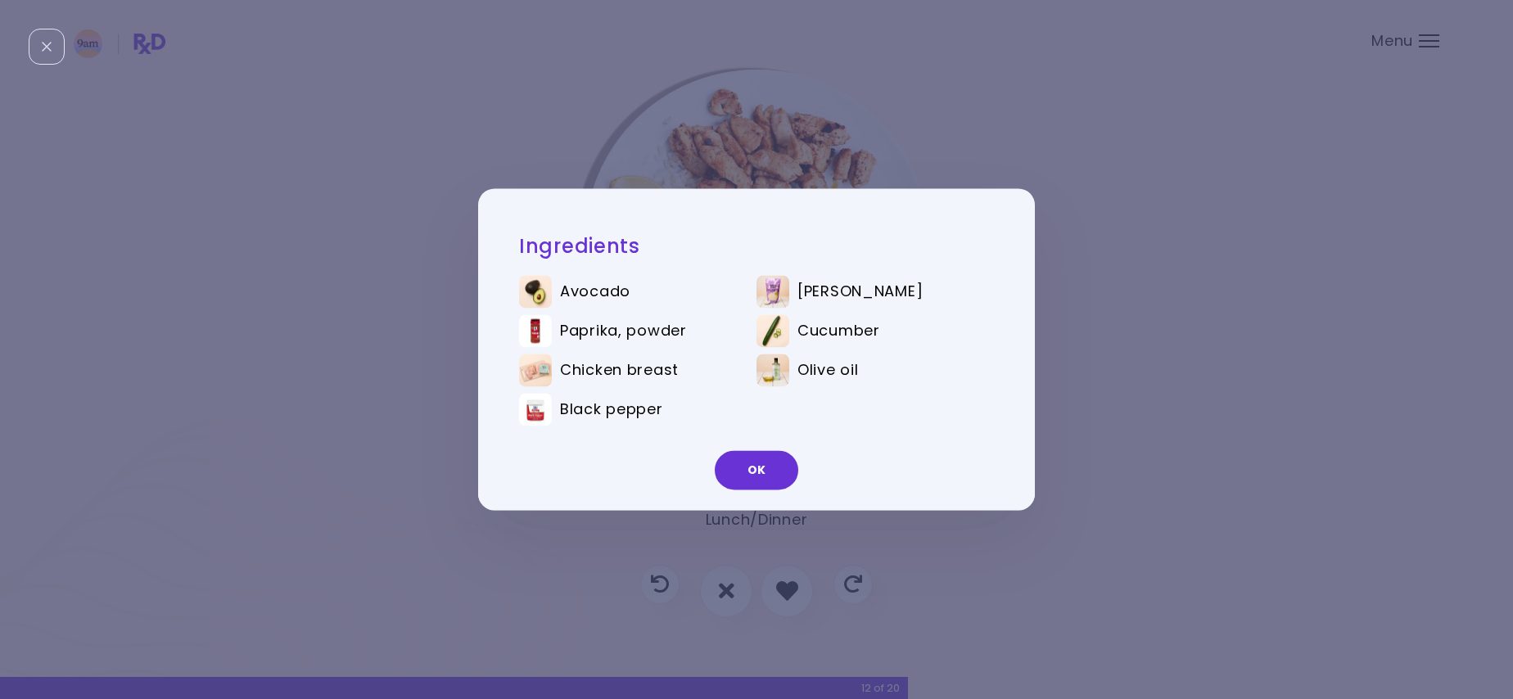
click at [747, 488] on button "OK" at bounding box center [756, 470] width 83 height 39
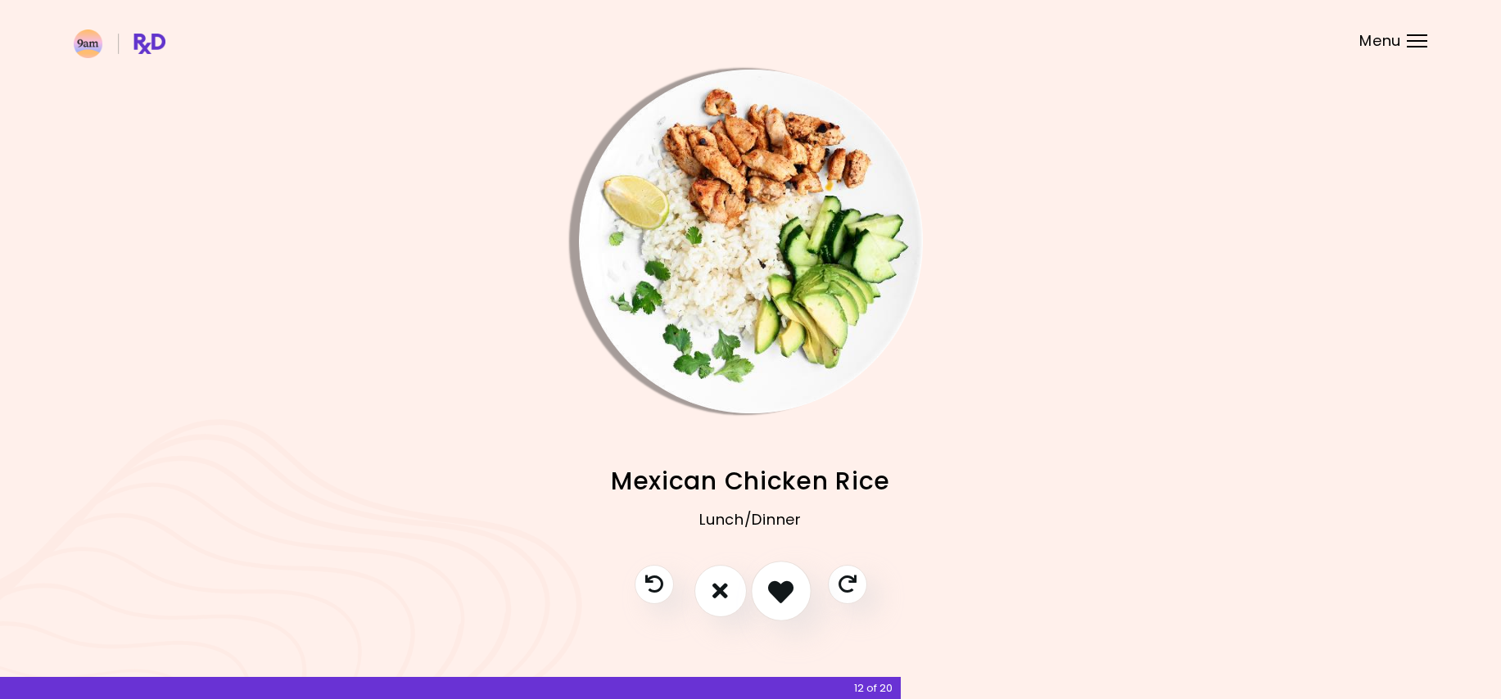
click at [779, 586] on icon "I like this recipe" at bounding box center [780, 590] width 25 height 25
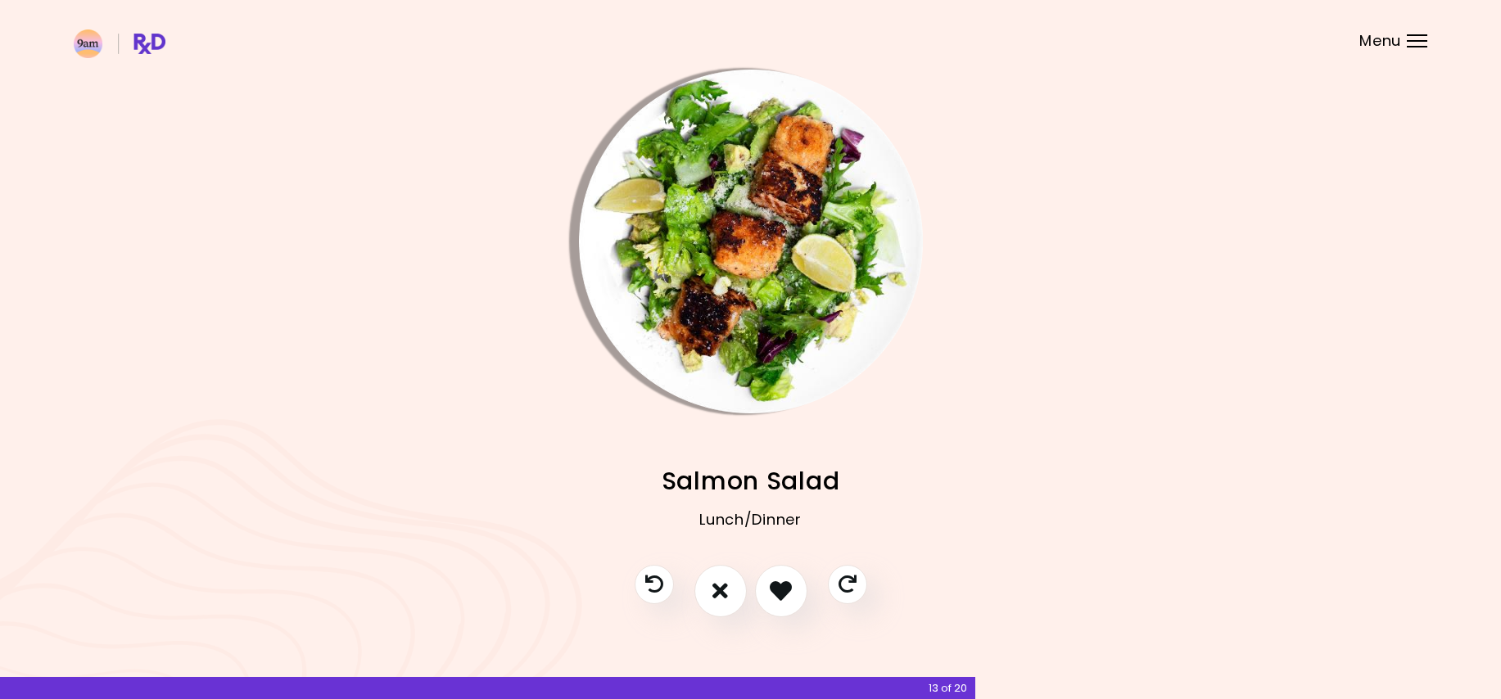
click at [731, 321] on img "Info - Salmon Salad" at bounding box center [751, 242] width 344 height 344
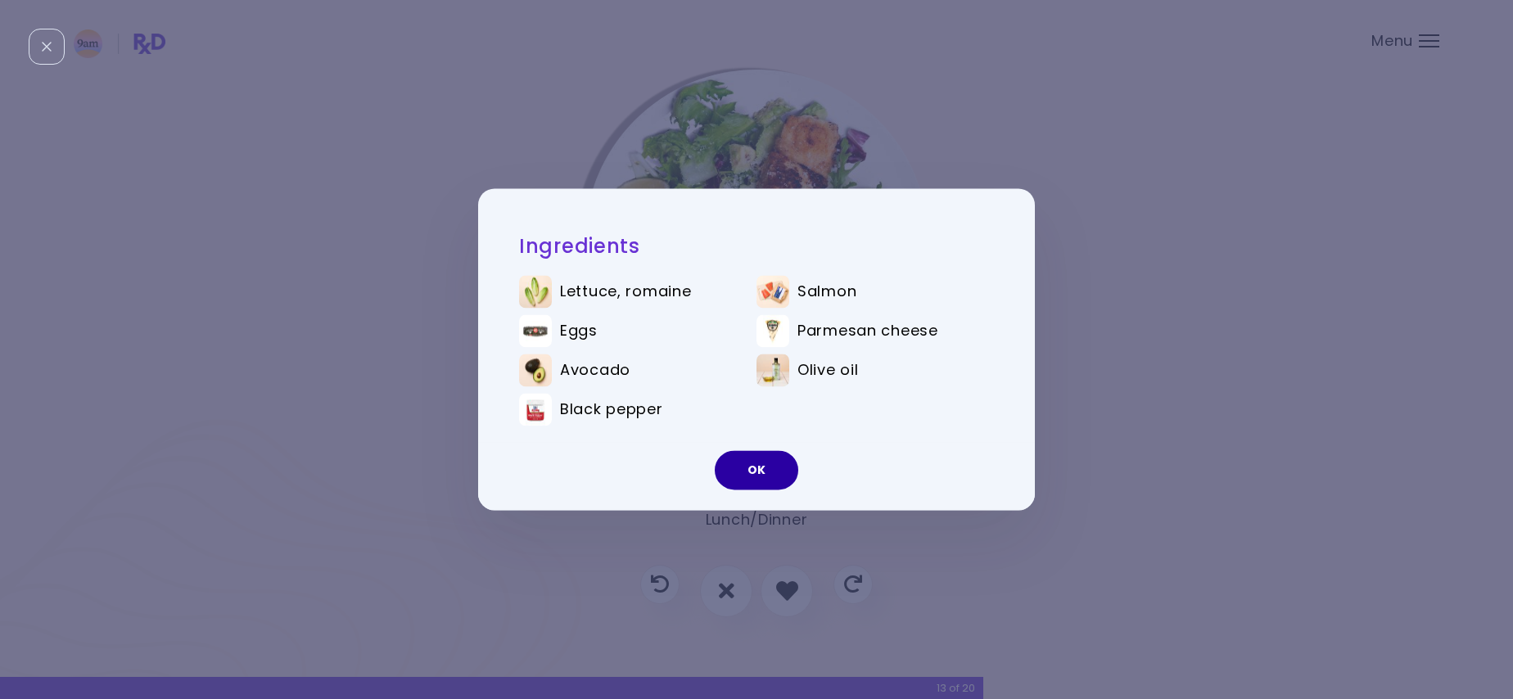
click at [747, 480] on button "OK" at bounding box center [756, 470] width 83 height 39
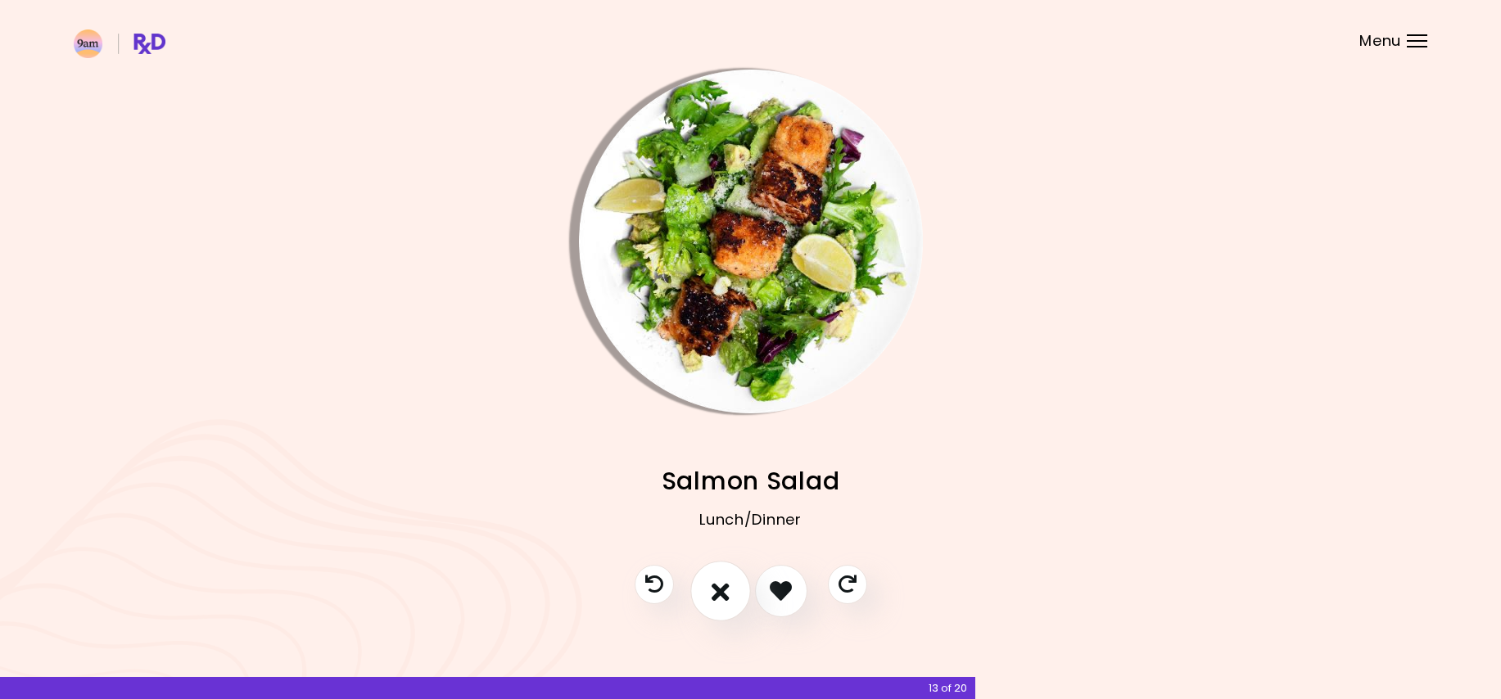
click at [732, 596] on button "I don't like this recipe" at bounding box center [720, 591] width 61 height 61
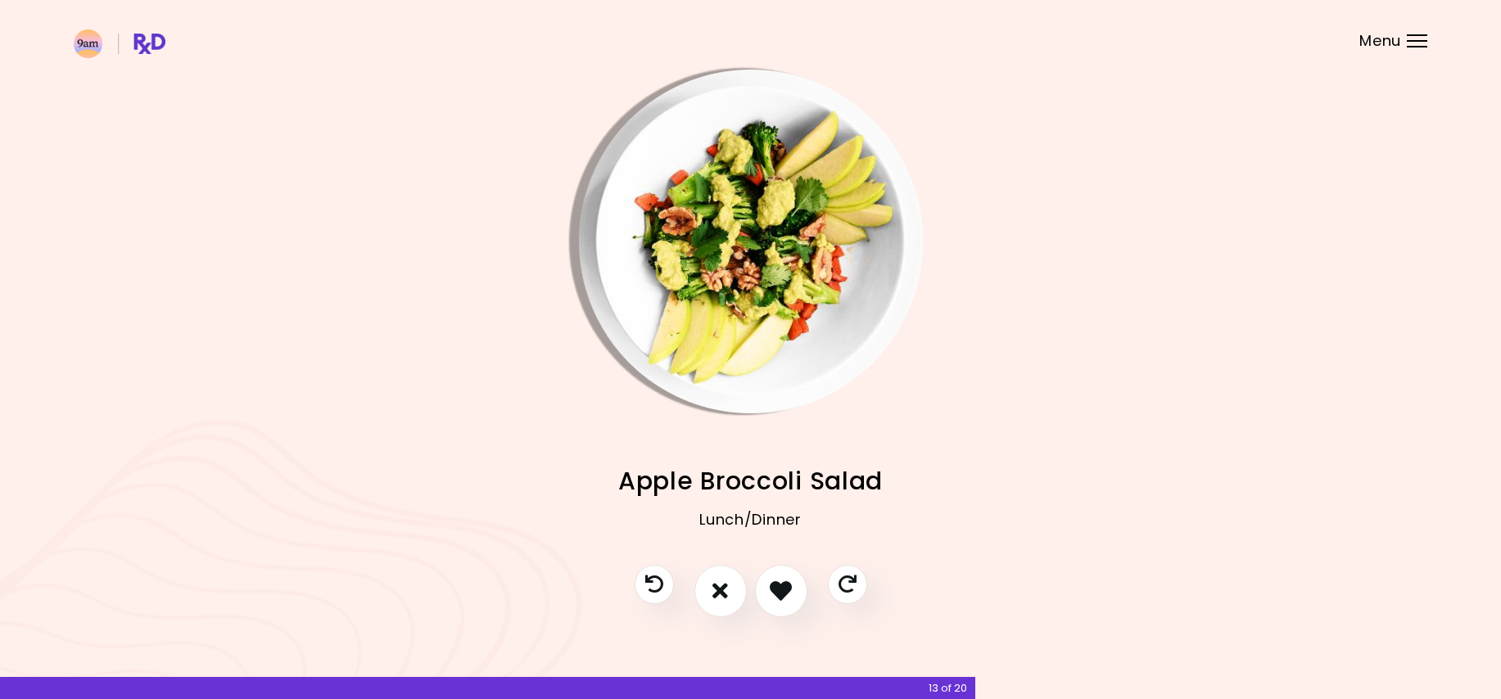
click at [702, 451] on div "Pasta Turkey Salad Lunch/Dinner Apple Smoothie Bowl Breakfast Beef and Salsa Sa…" at bounding box center [750, 488] width 1353 height 151
click at [736, 278] on img "Info - Apple Broccoli Salad" at bounding box center [751, 242] width 344 height 344
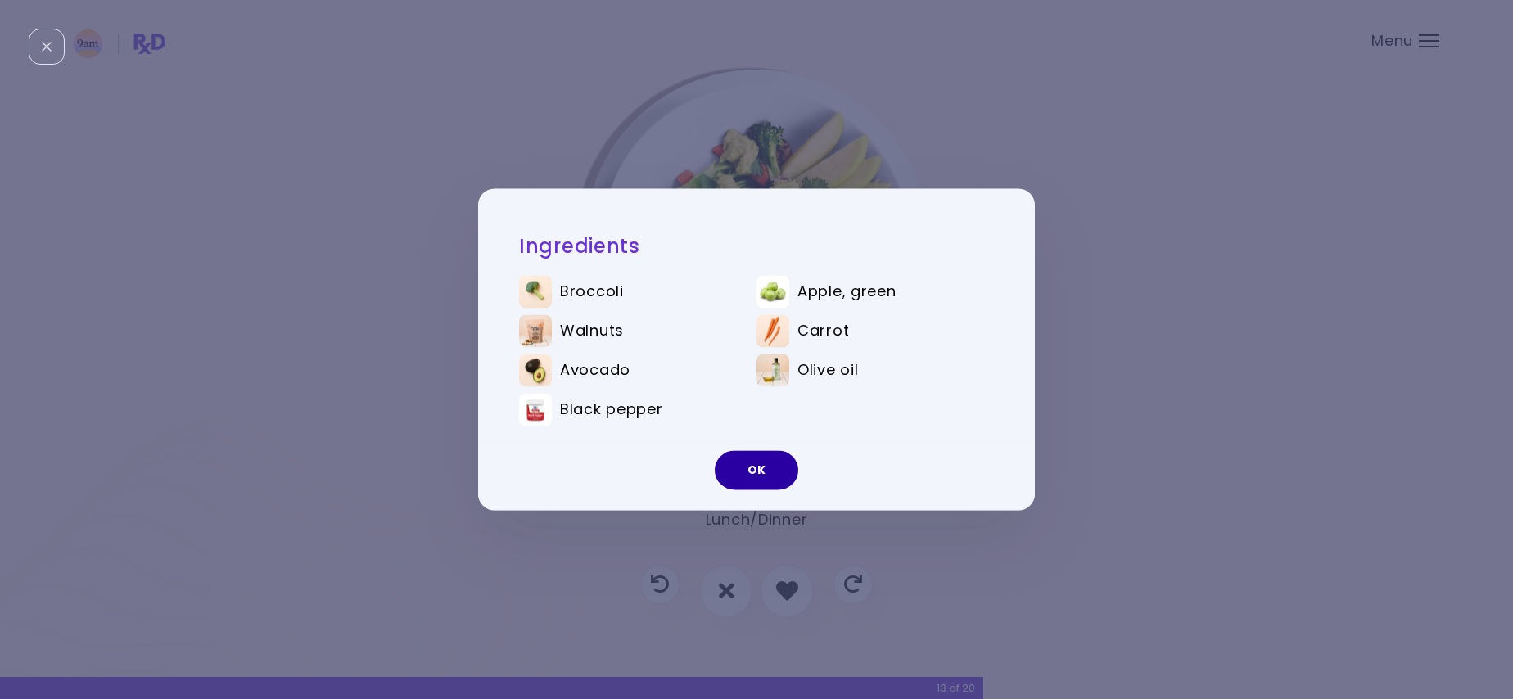
click at [767, 476] on button "OK" at bounding box center [756, 470] width 83 height 39
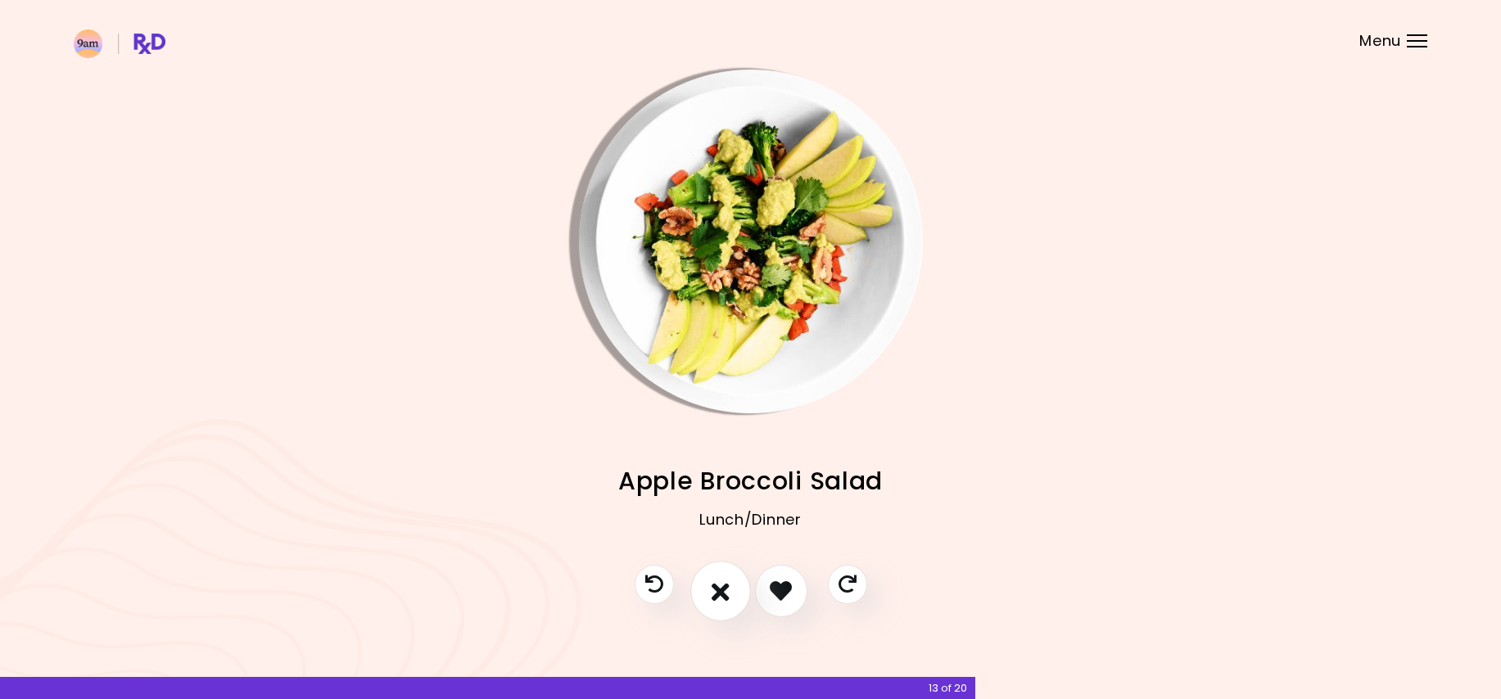
click at [722, 597] on icon "I don't like this recipe" at bounding box center [720, 590] width 18 height 25
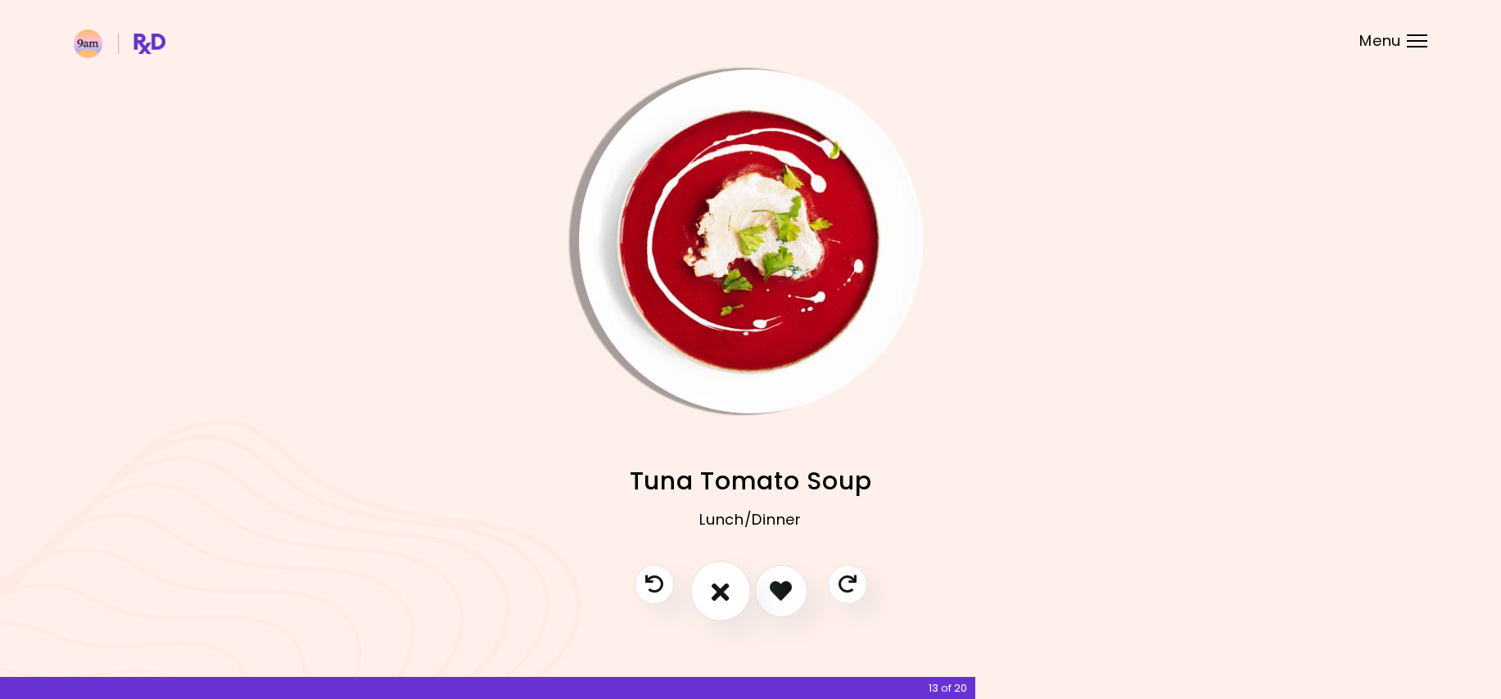
click at [722, 597] on icon "I don't like this recipe" at bounding box center [720, 590] width 18 height 25
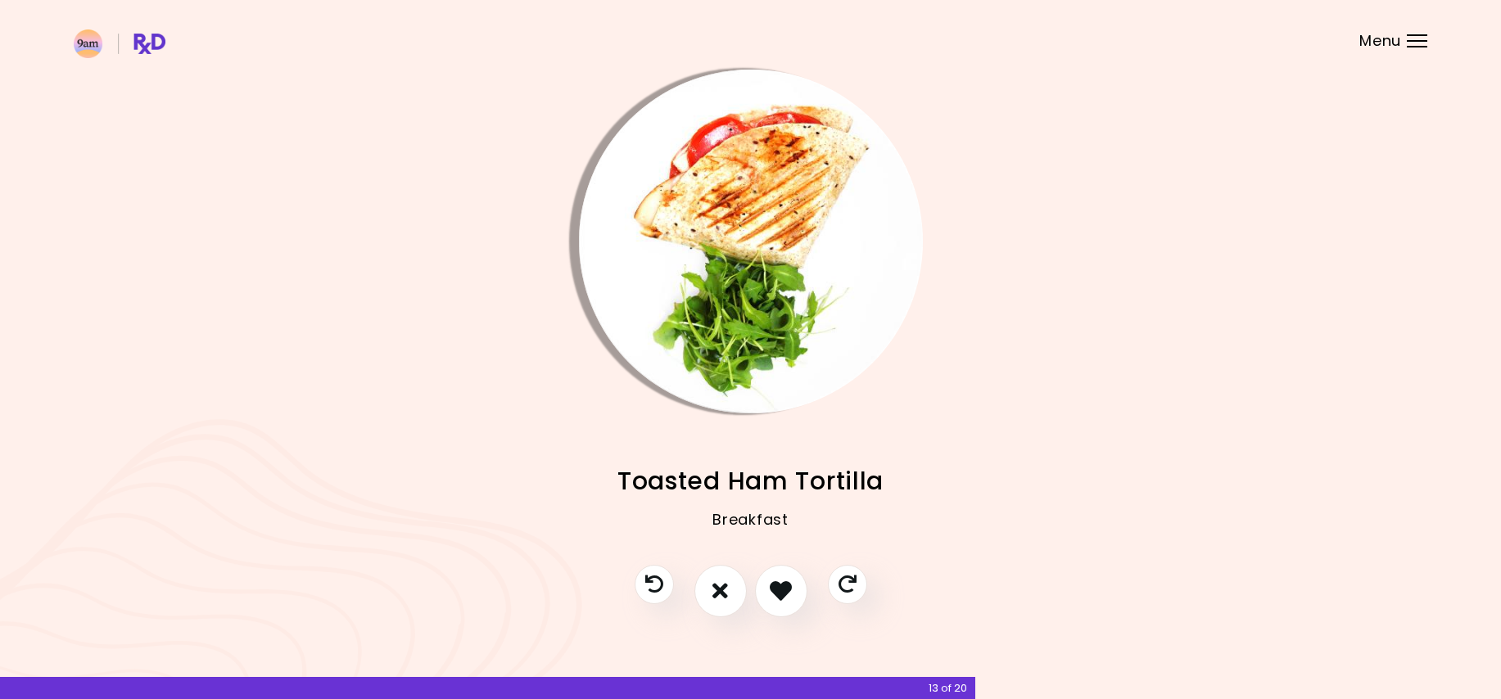
click at [773, 244] on img "Info - Toasted Ham Tortilla" at bounding box center [751, 242] width 344 height 344
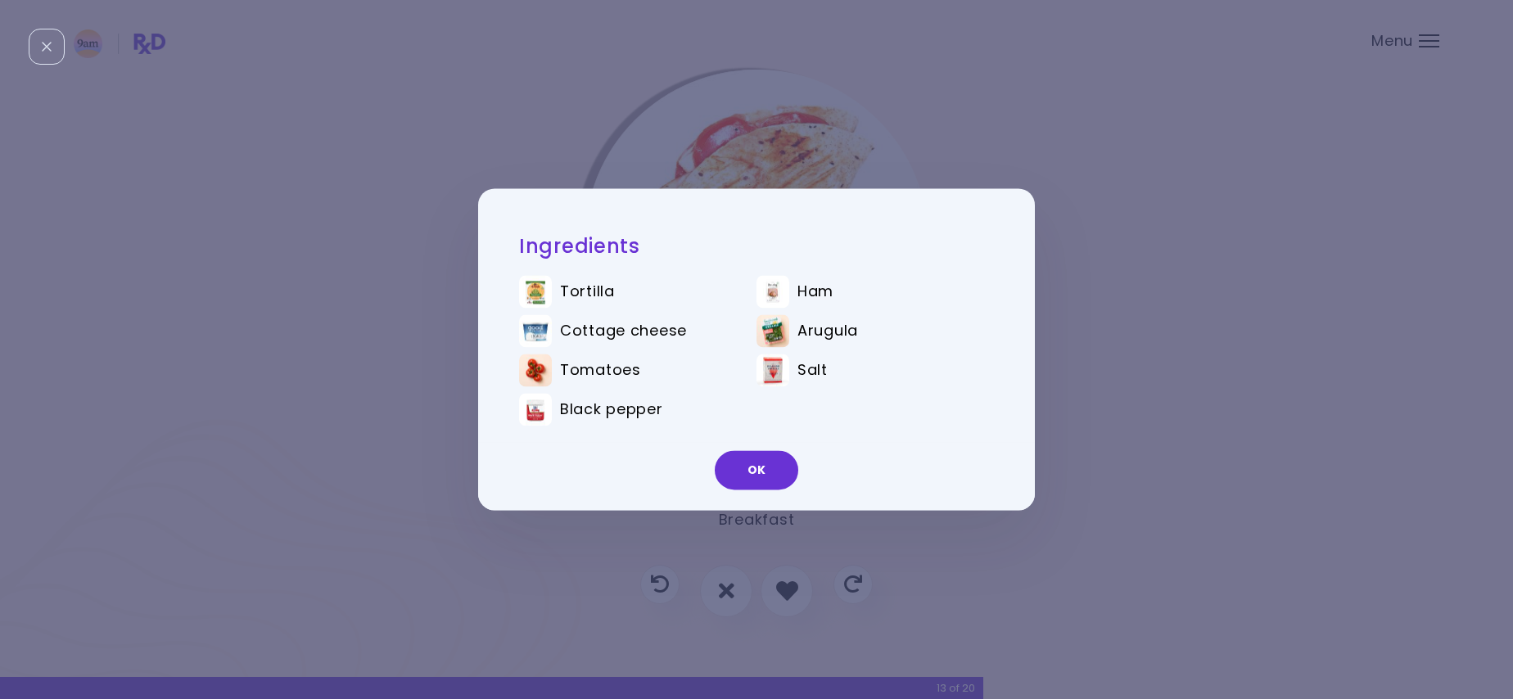
click at [728, 491] on div "OK" at bounding box center [756, 477] width 557 height 68
click at [731, 485] on button "OK" at bounding box center [756, 470] width 83 height 39
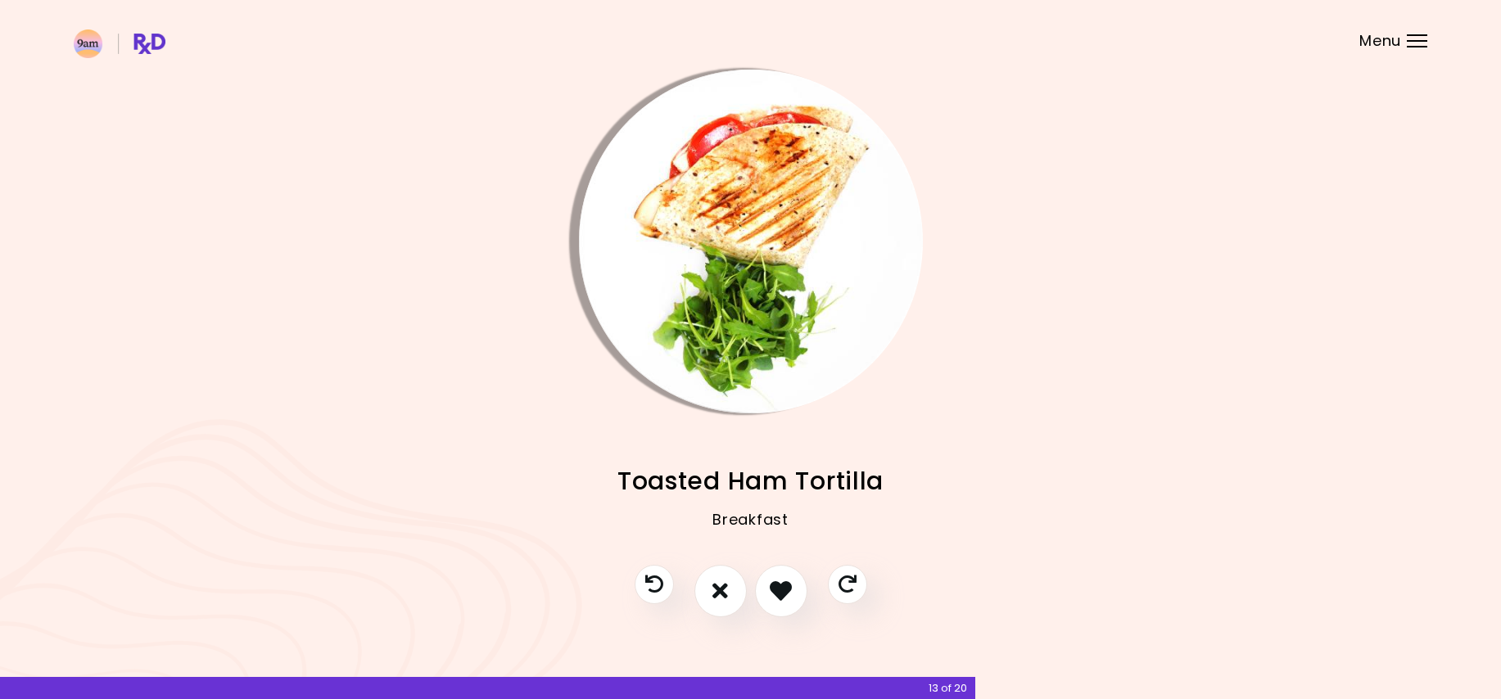
click at [628, 259] on img "Info - Toasted Ham Tortilla" at bounding box center [751, 242] width 344 height 344
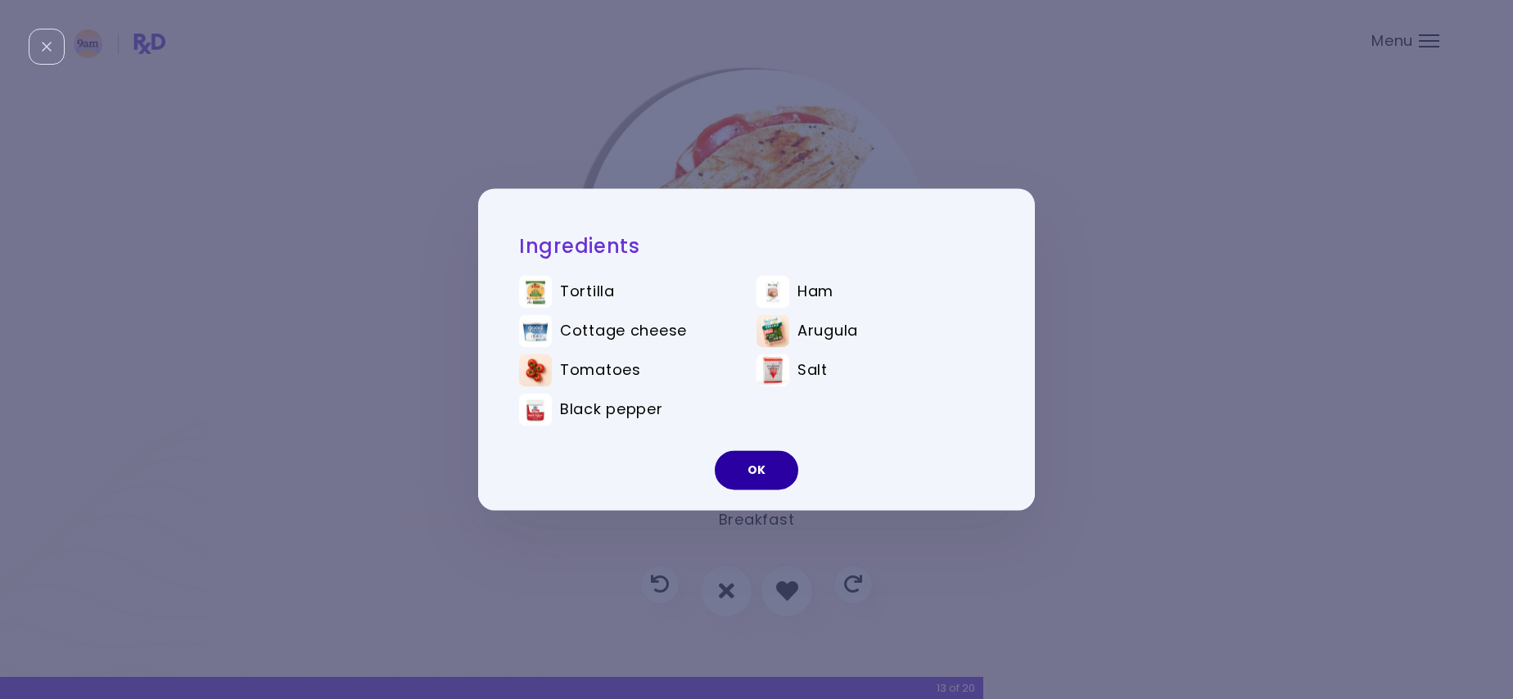
click at [740, 455] on button "OK" at bounding box center [756, 470] width 83 height 39
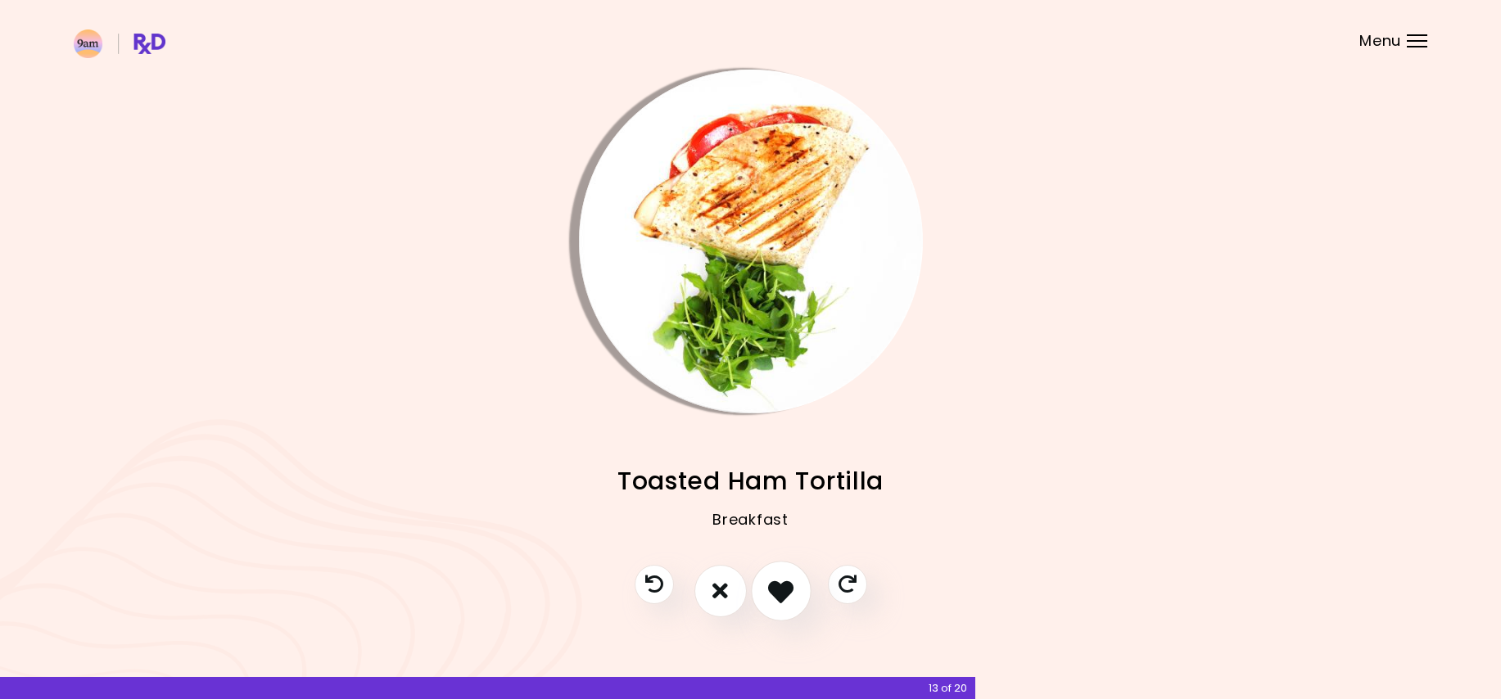
click at [782, 590] on icon "I like this recipe" at bounding box center [780, 590] width 25 height 25
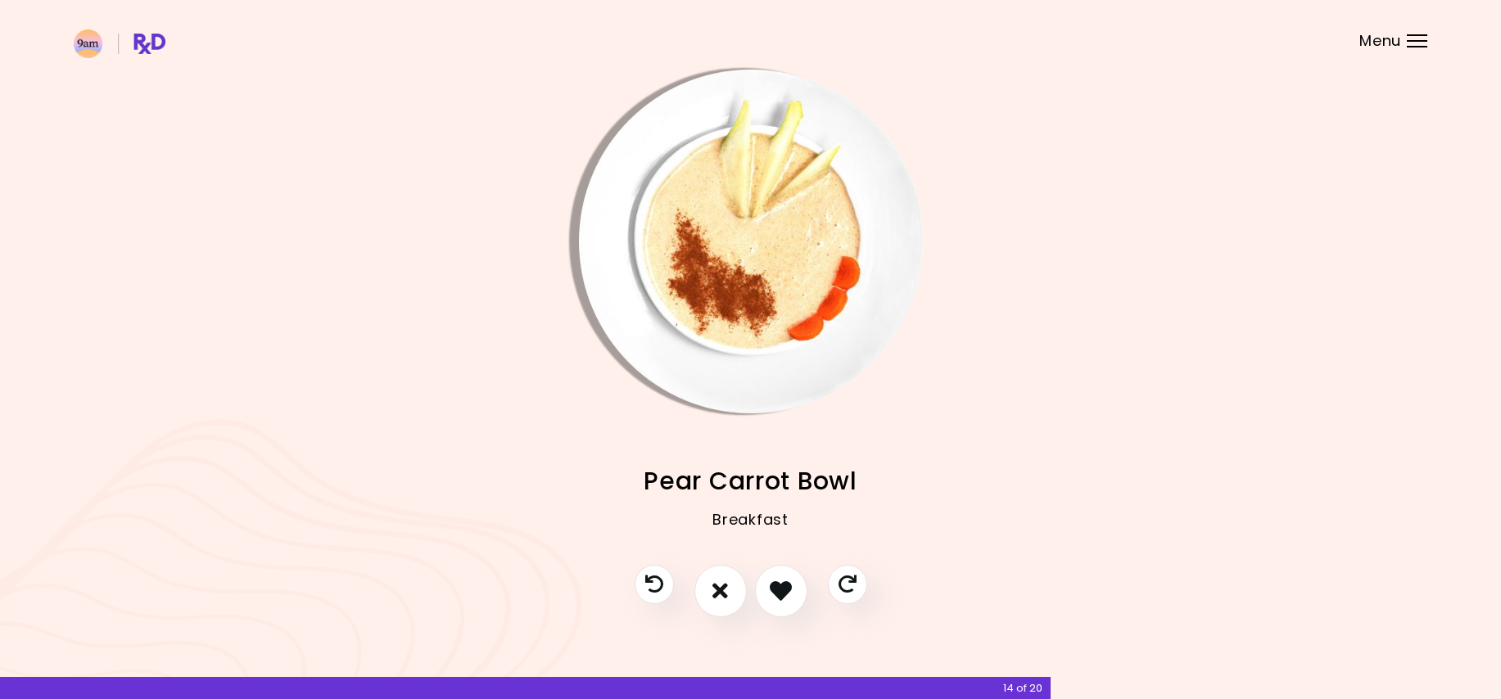
click at [688, 368] on img "Info - Pear Carrot Bowl" at bounding box center [751, 242] width 344 height 344
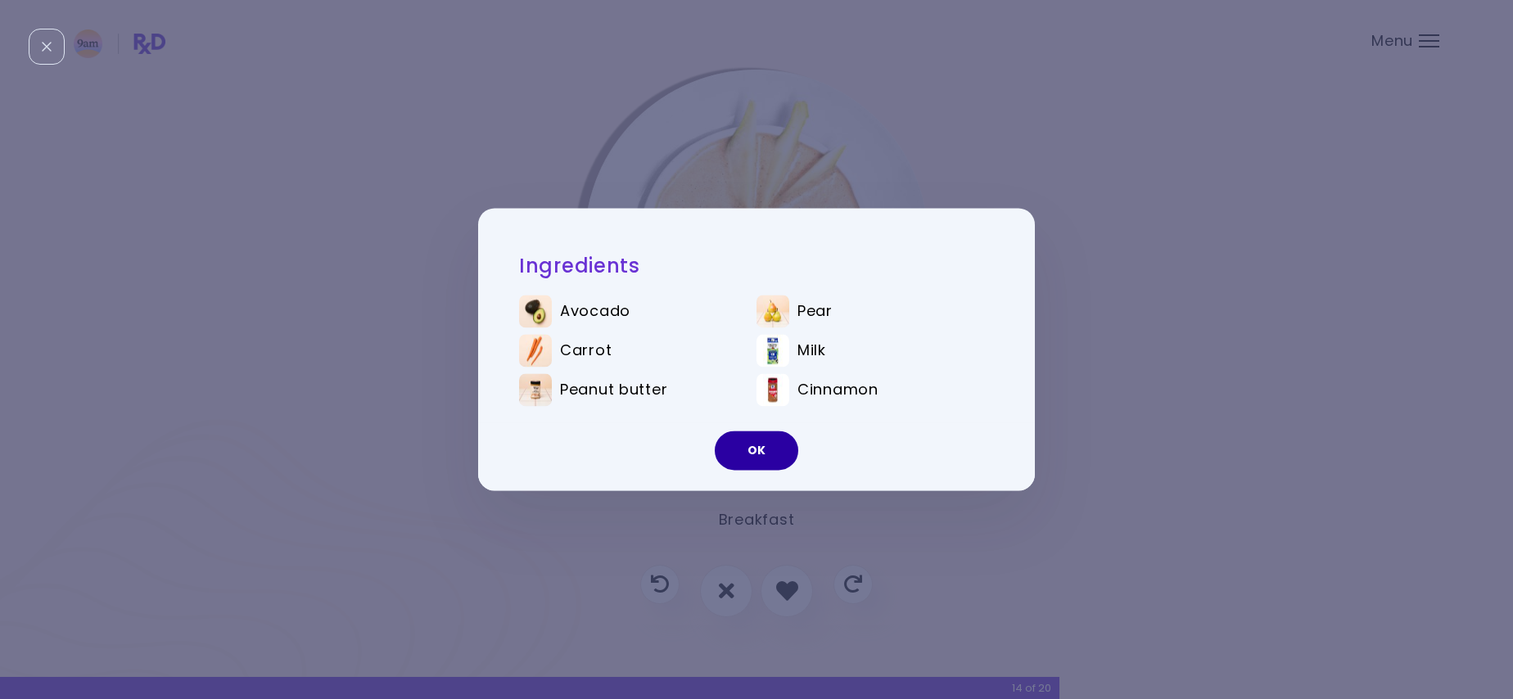
click at [739, 456] on button "OK" at bounding box center [756, 450] width 83 height 39
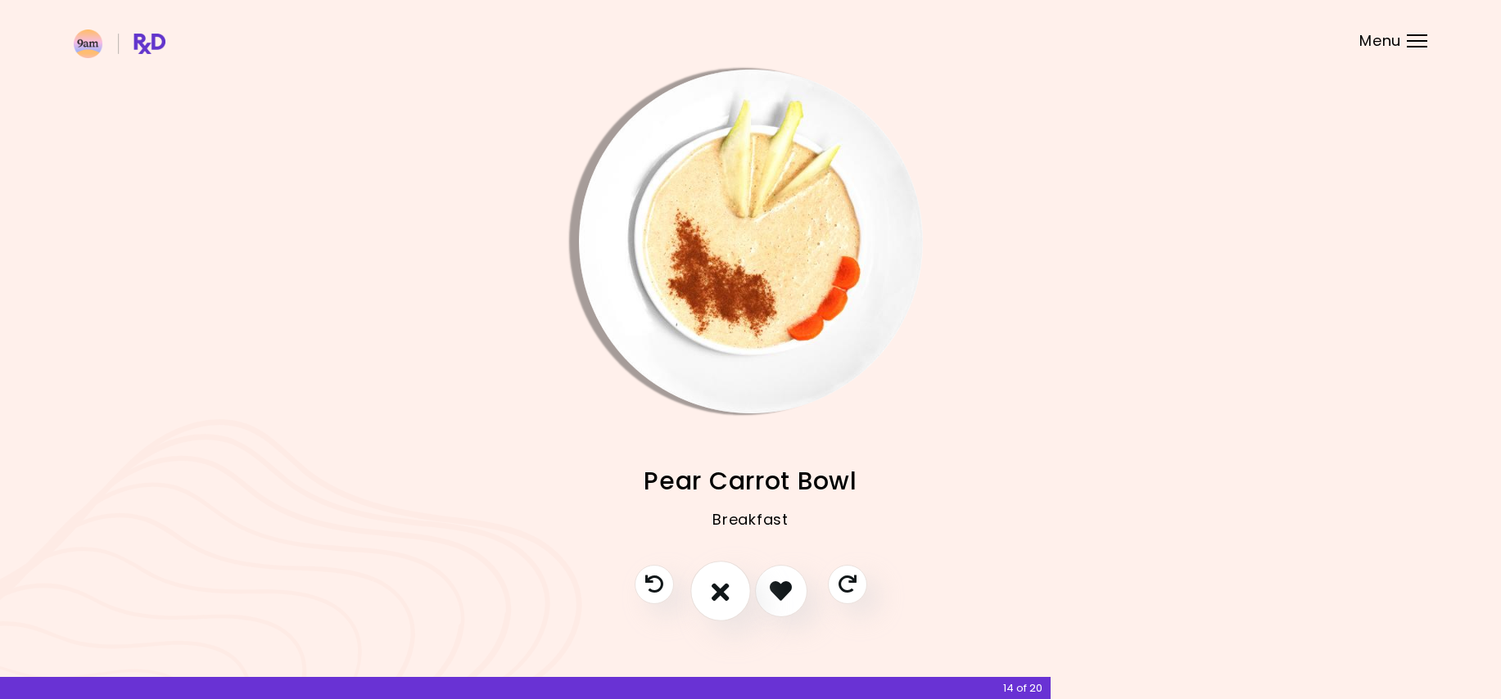
click at [712, 589] on icon "I don't like this recipe" at bounding box center [720, 590] width 18 height 25
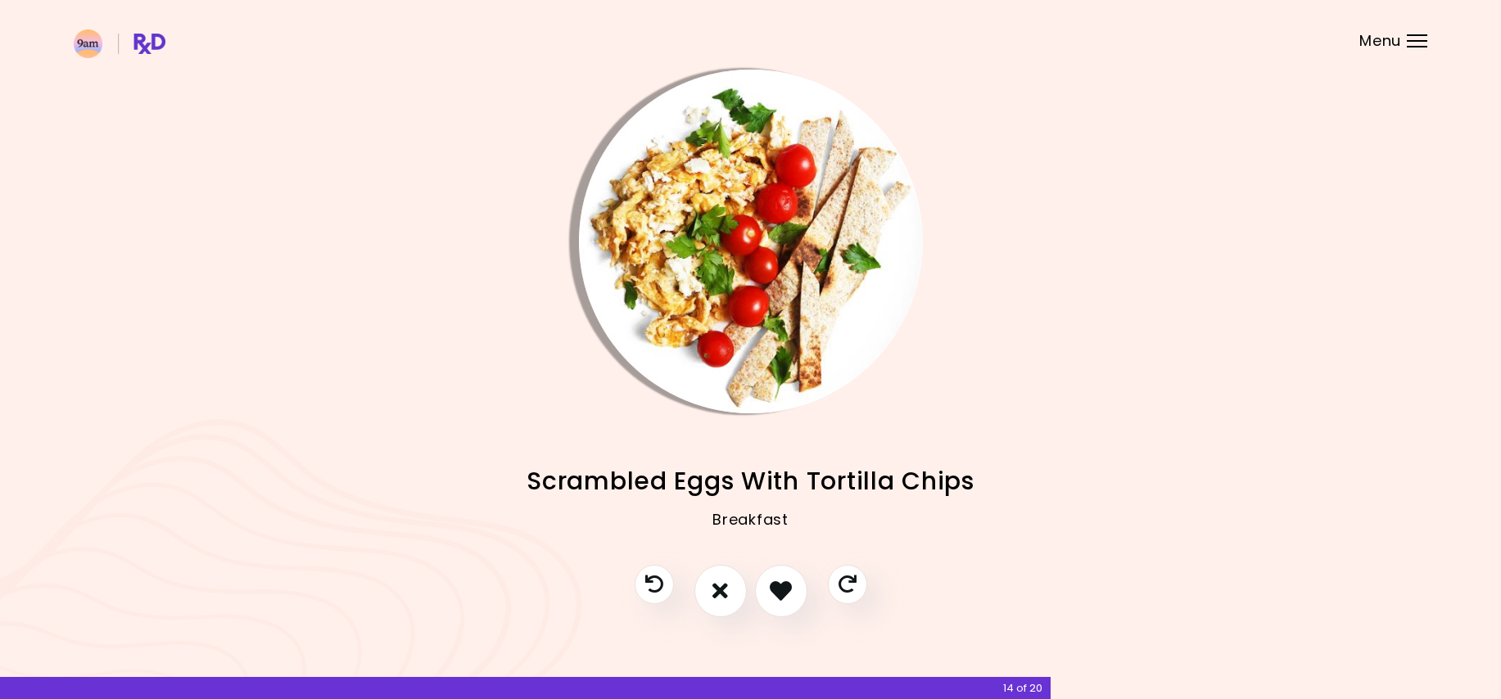
click at [716, 329] on img "Info - Scrambled Eggs With Tortilla Chips" at bounding box center [751, 242] width 344 height 344
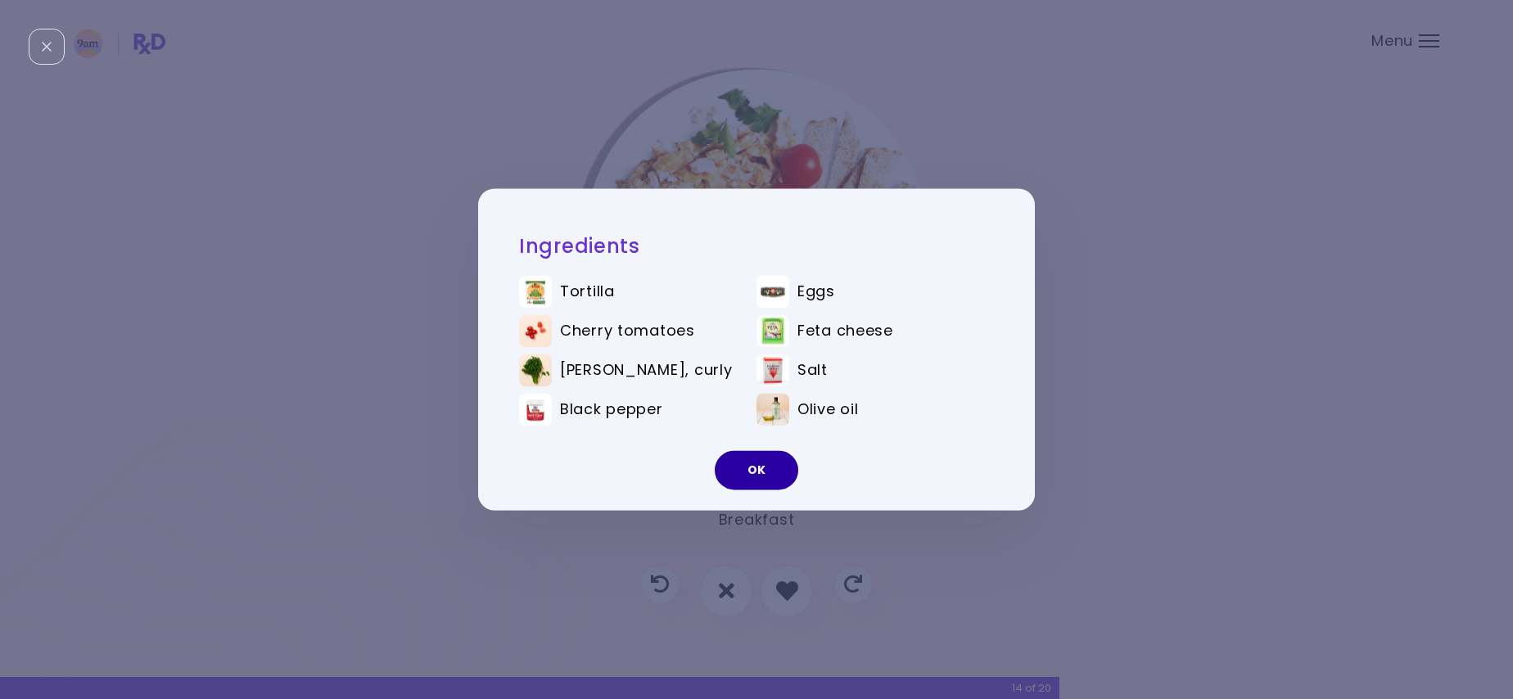
click at [732, 473] on button "OK" at bounding box center [756, 470] width 83 height 39
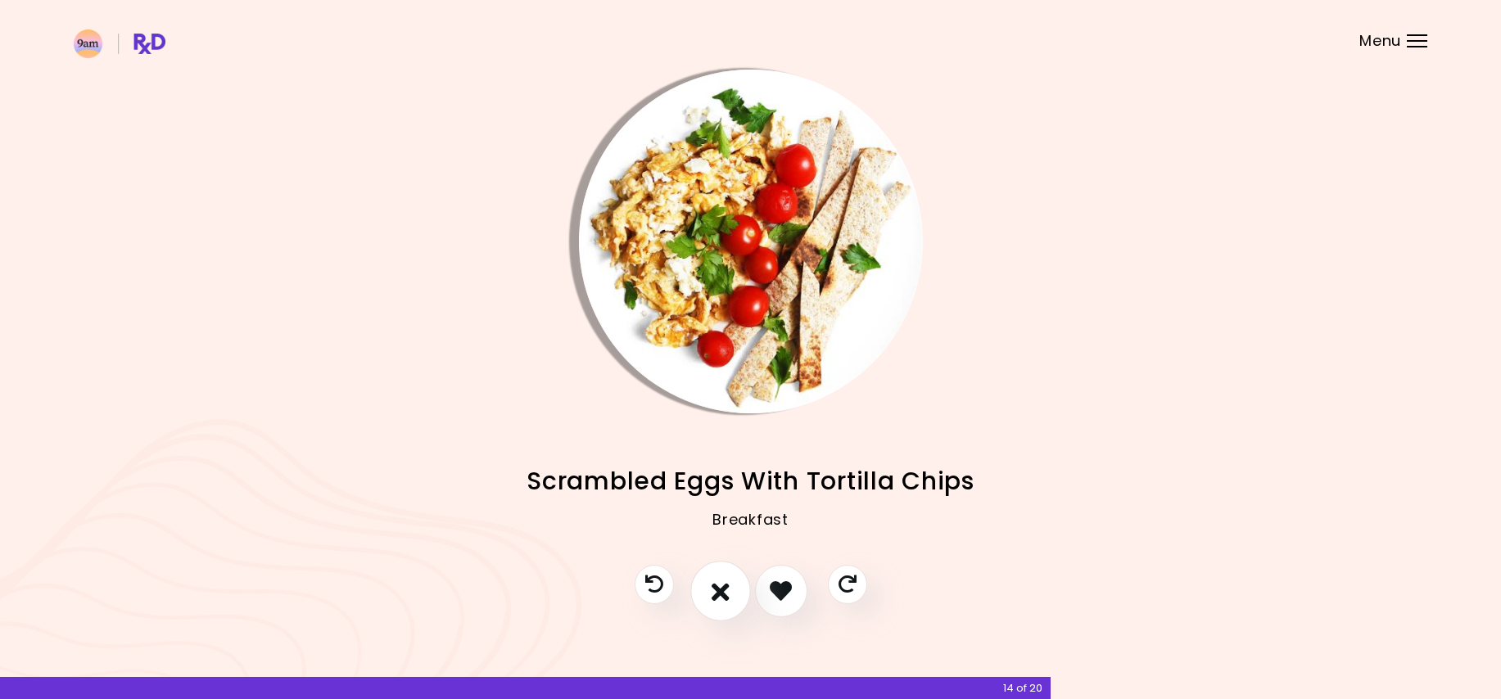
click at [711, 586] on button "I don't like this recipe" at bounding box center [720, 591] width 61 height 61
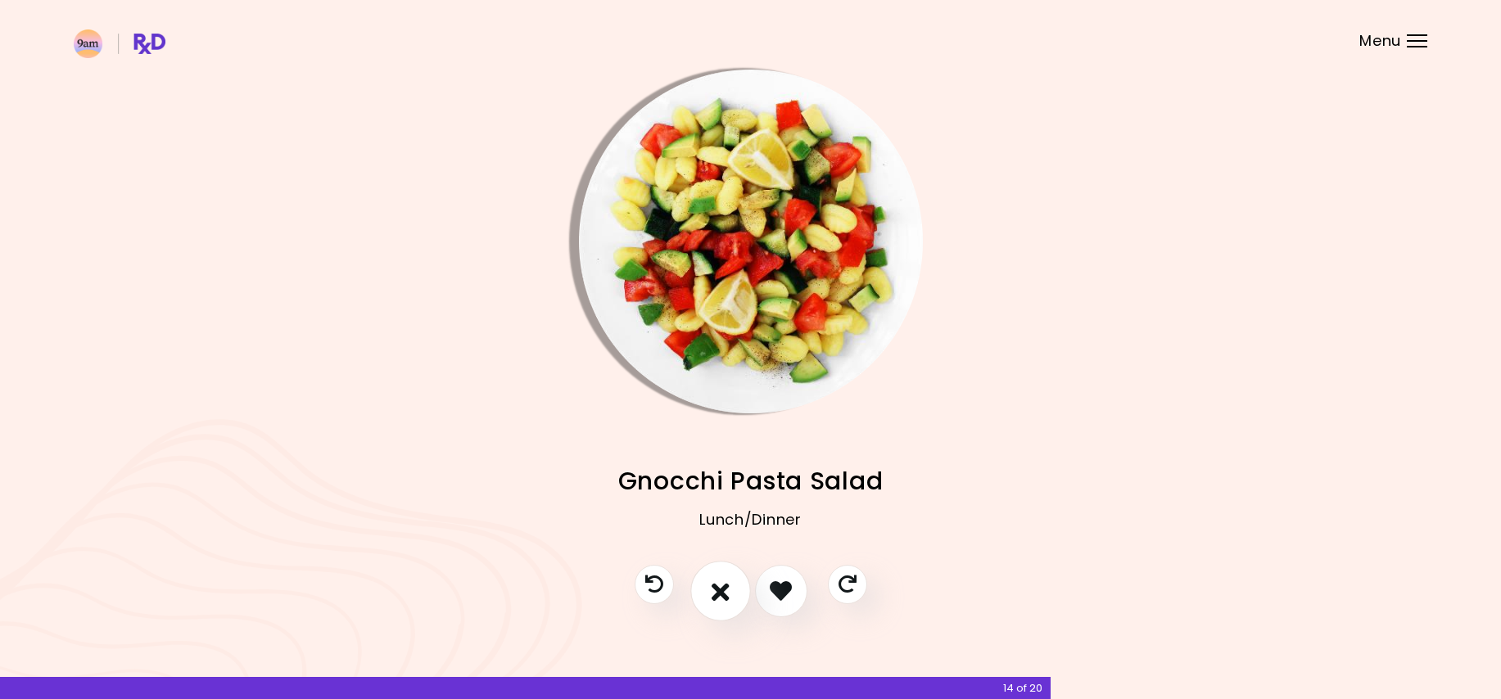
click at [711, 595] on icon "I don't like this recipe" at bounding box center [720, 590] width 18 height 25
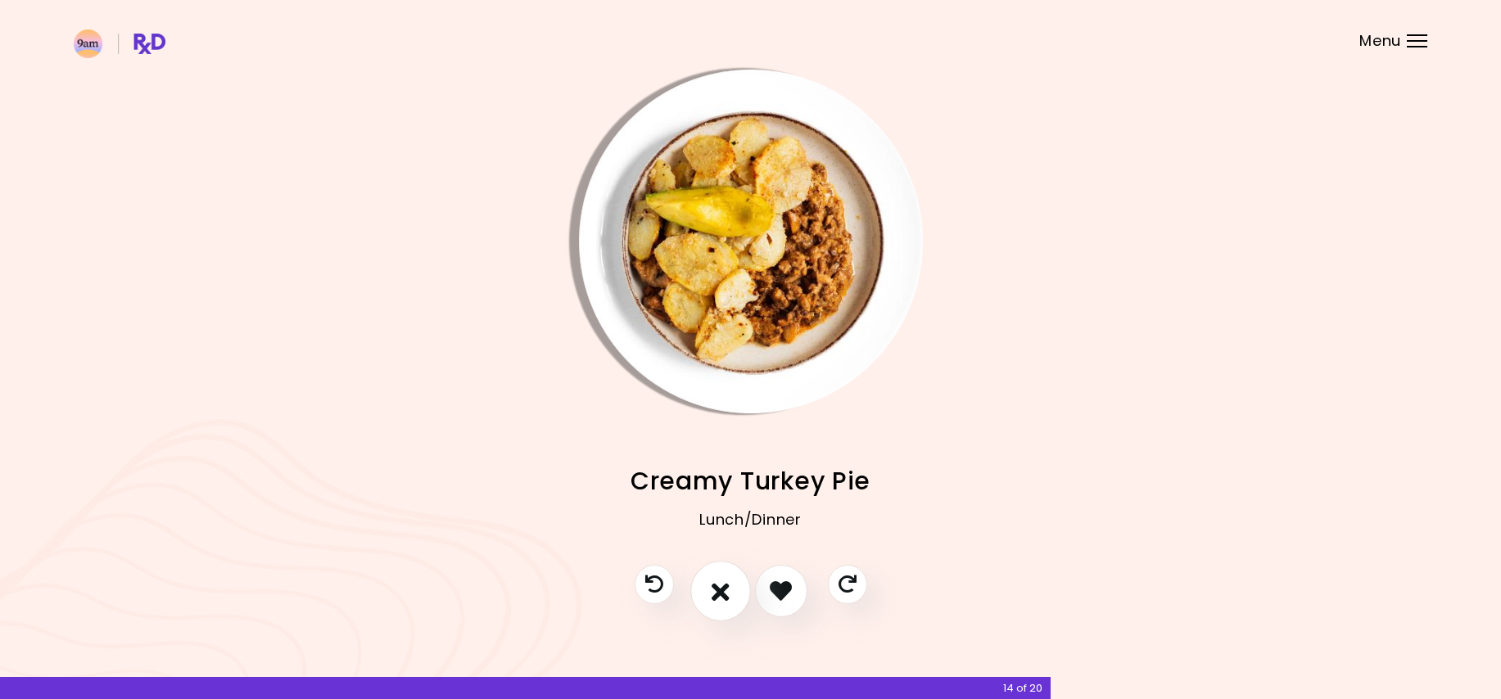
click at [711, 591] on icon "I don't like this recipe" at bounding box center [720, 590] width 18 height 25
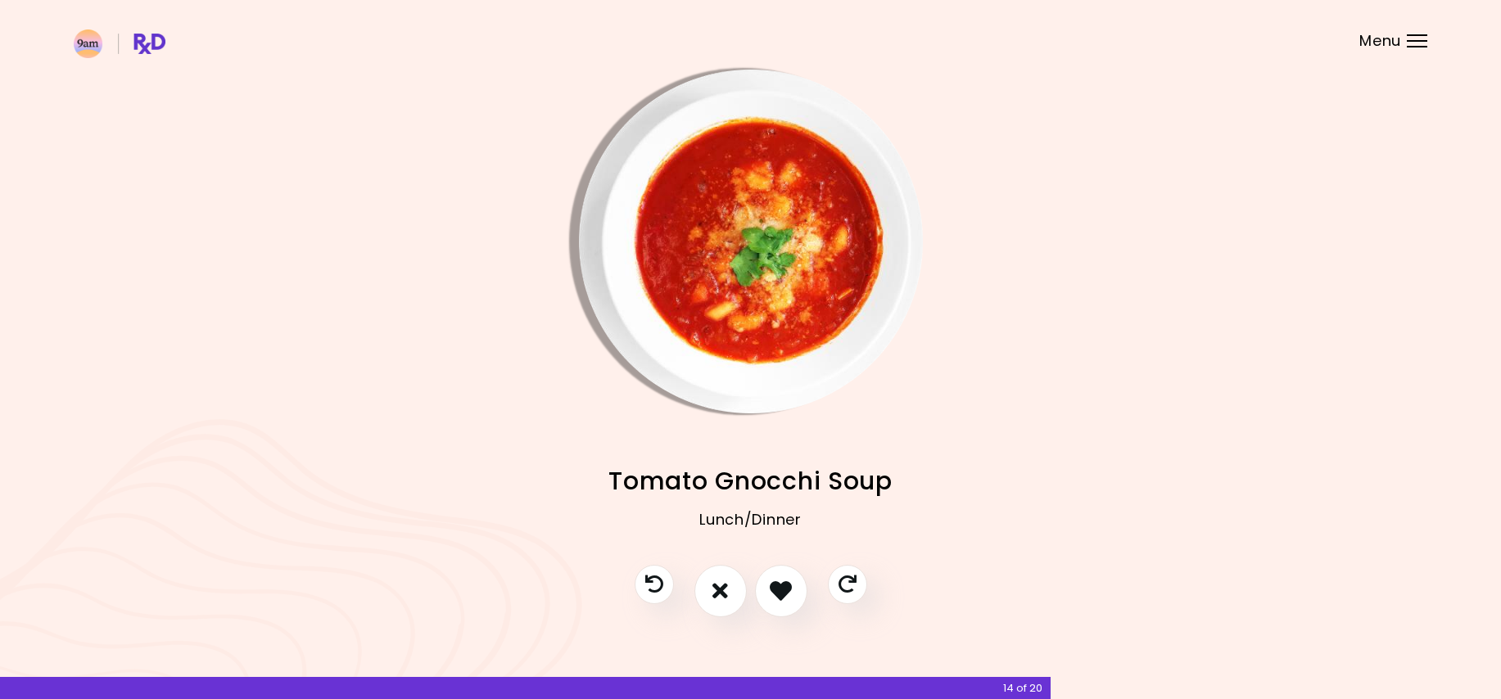
click at [708, 255] on img "Info - Tomato Gnocchi Soup" at bounding box center [751, 242] width 344 height 344
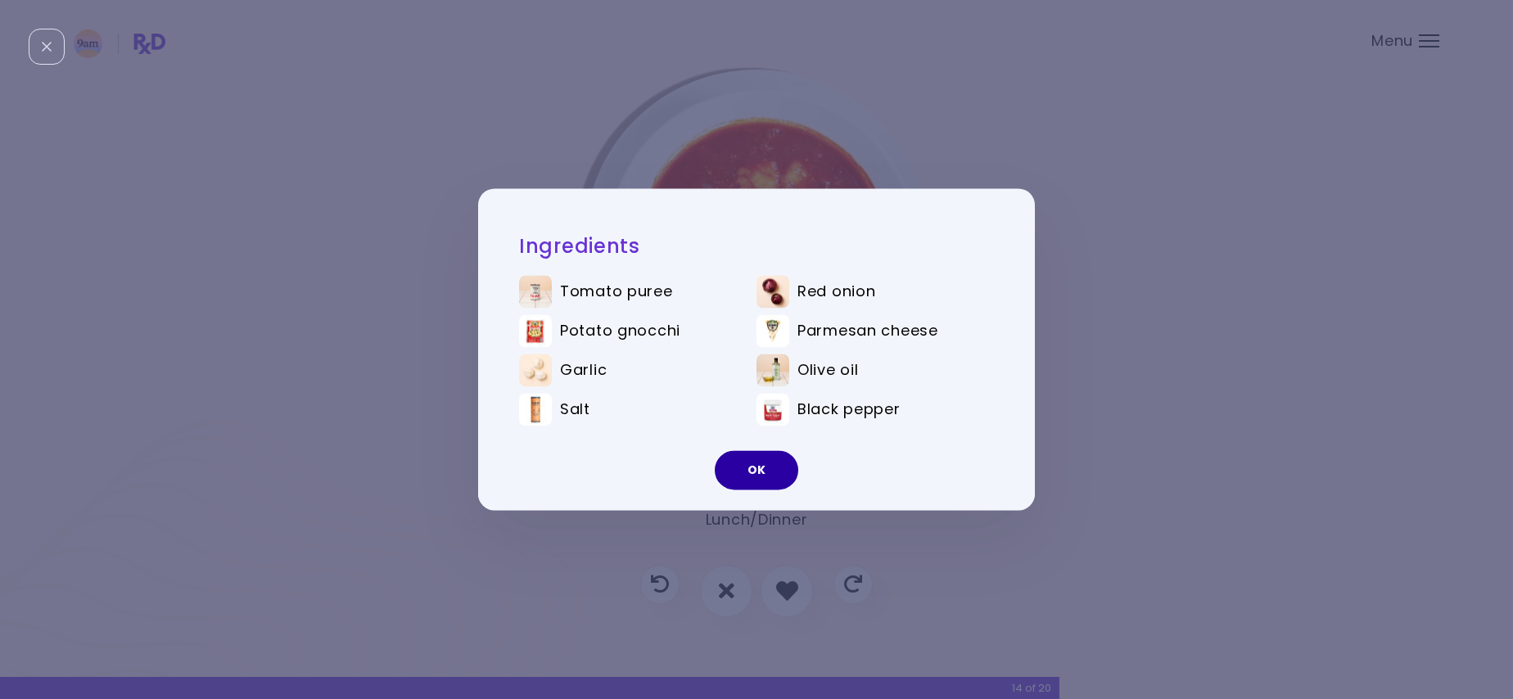
click at [758, 478] on button "OK" at bounding box center [756, 470] width 83 height 39
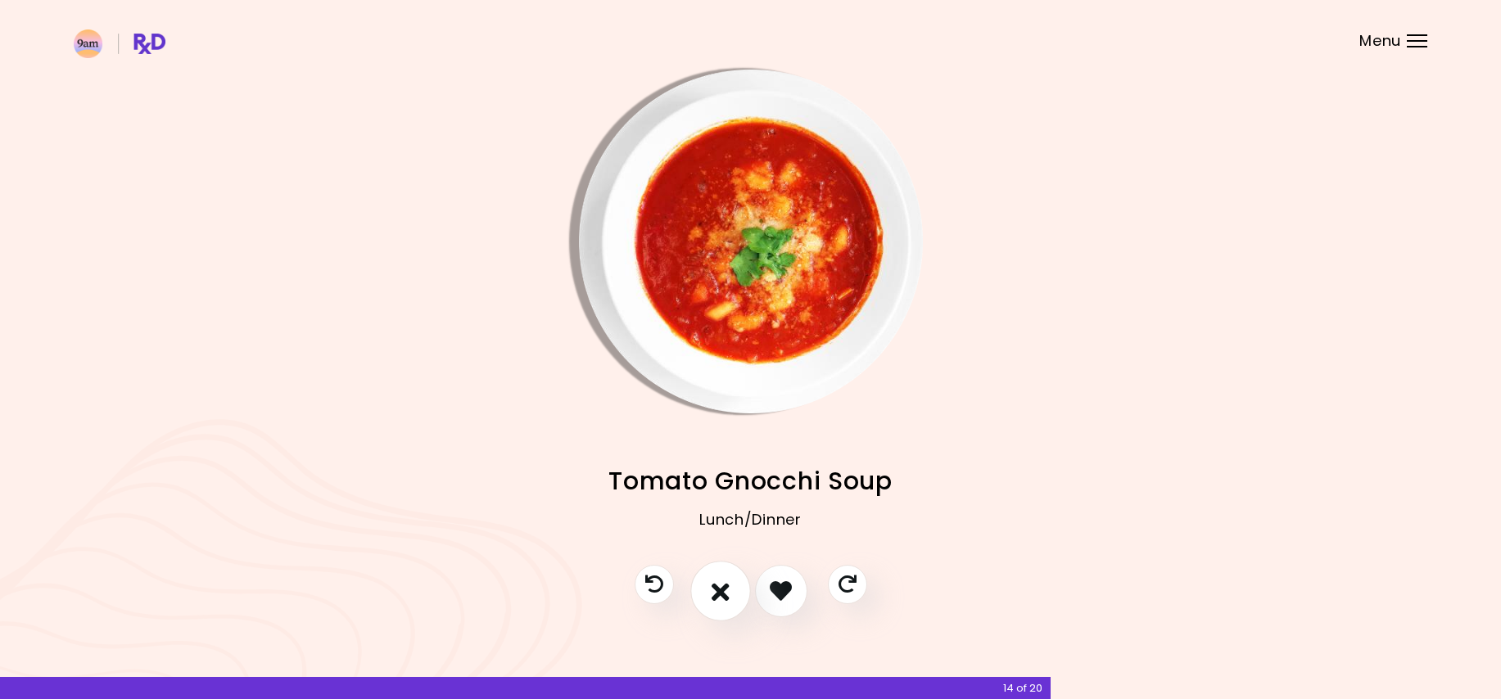
click at [724, 577] on button "I don't like this recipe" at bounding box center [720, 591] width 61 height 61
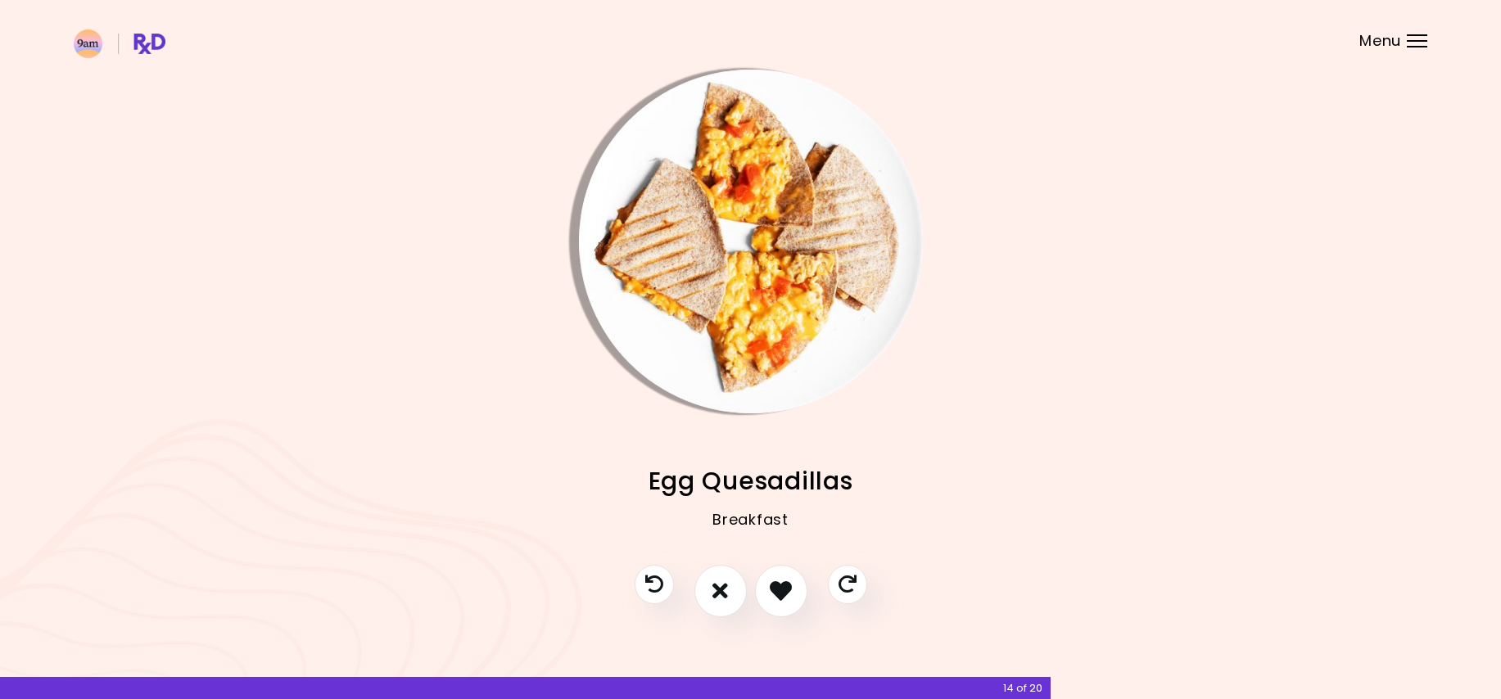
click at [695, 367] on img "Info - Egg Quesadillas" at bounding box center [751, 242] width 344 height 344
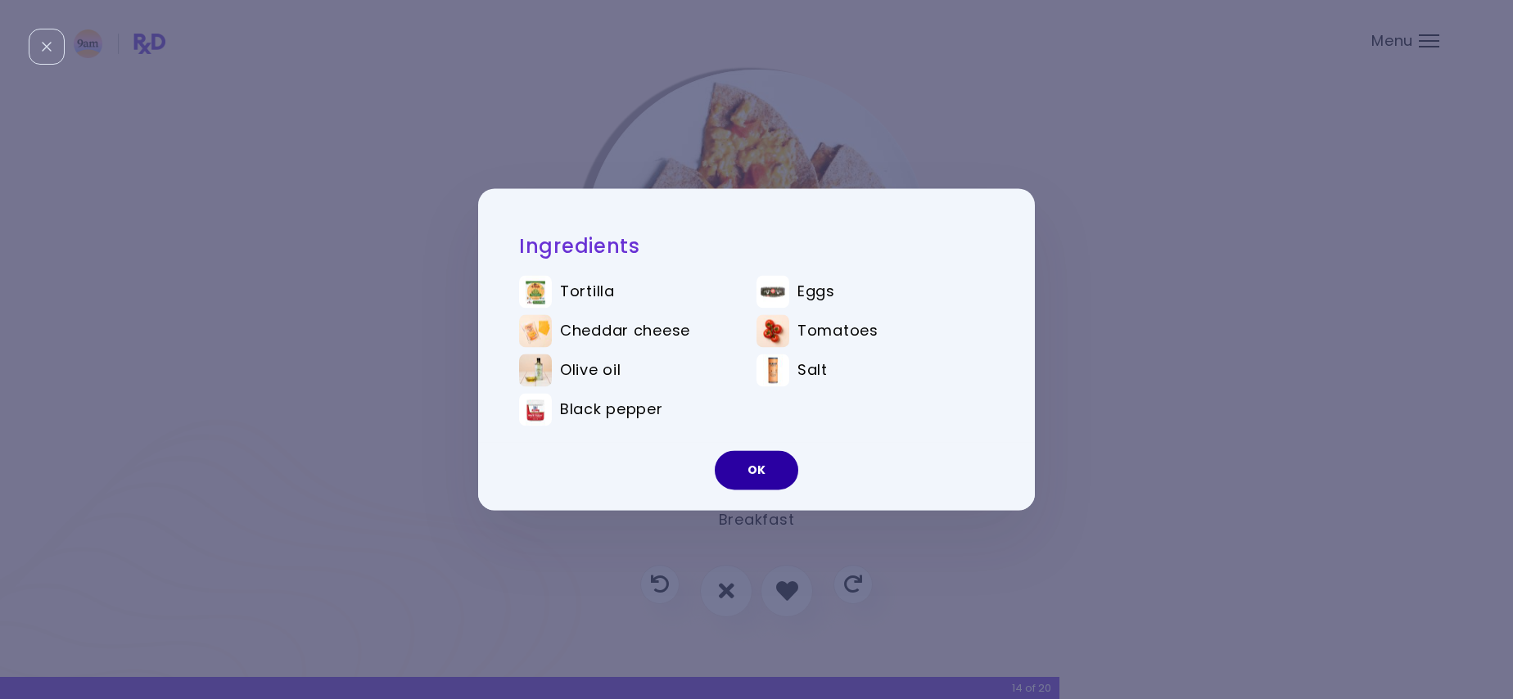
click at [766, 460] on button "OK" at bounding box center [756, 470] width 83 height 39
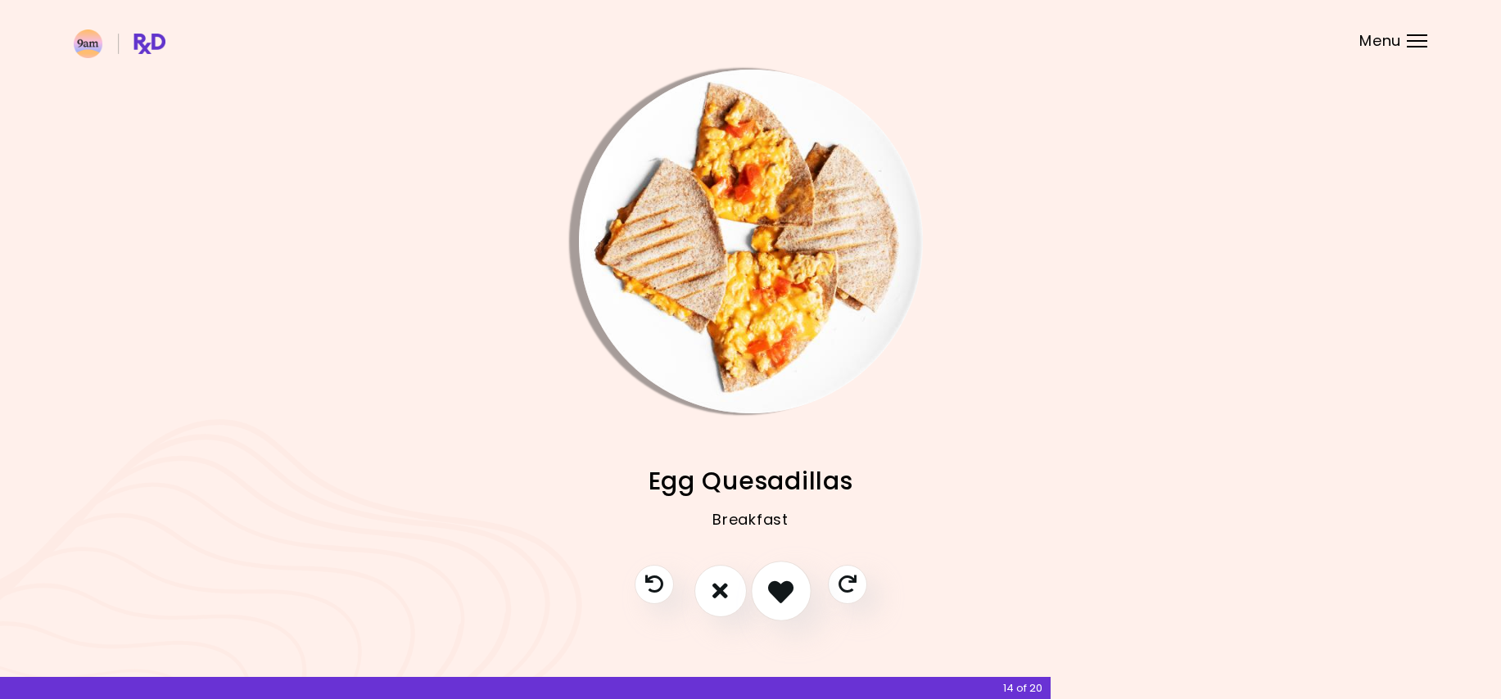
click at [772, 578] on icon "I like this recipe" at bounding box center [780, 590] width 25 height 25
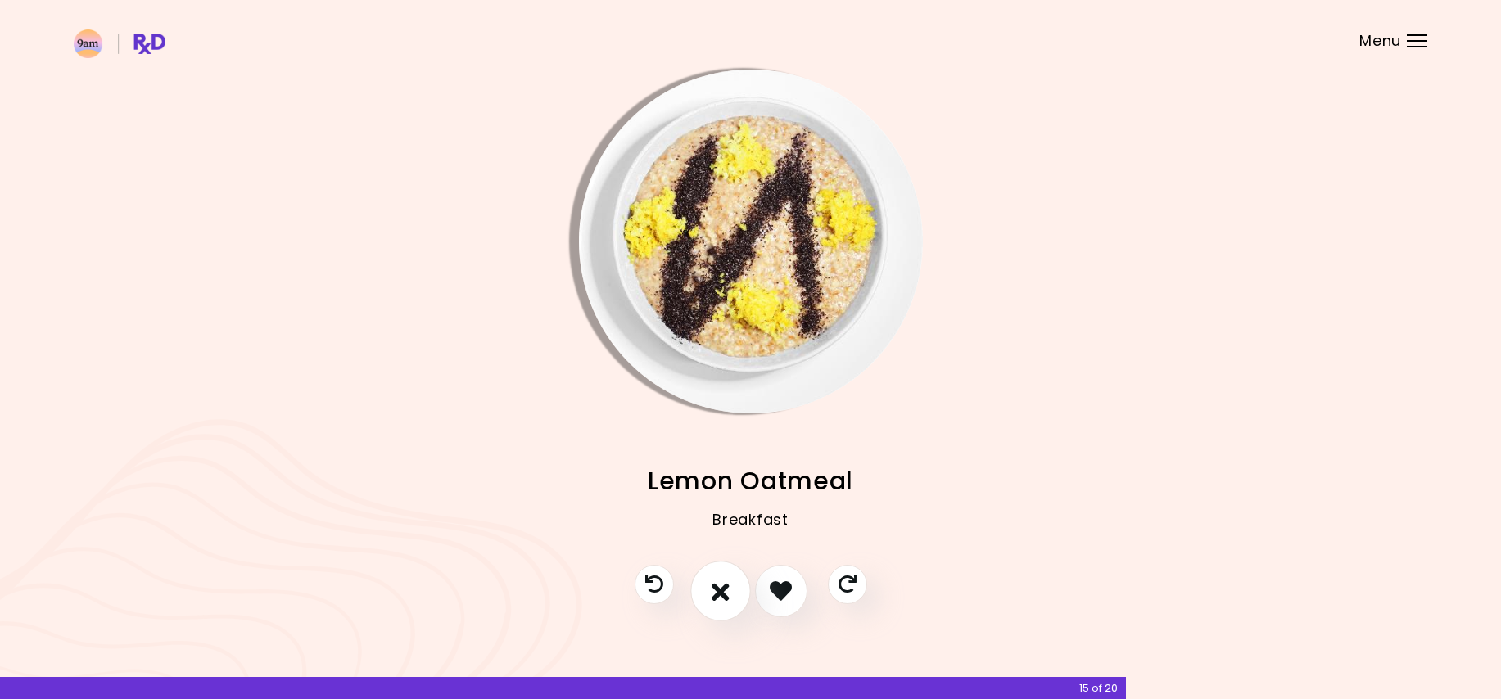
click at [731, 588] on button "I don't like this recipe" at bounding box center [720, 591] width 61 height 61
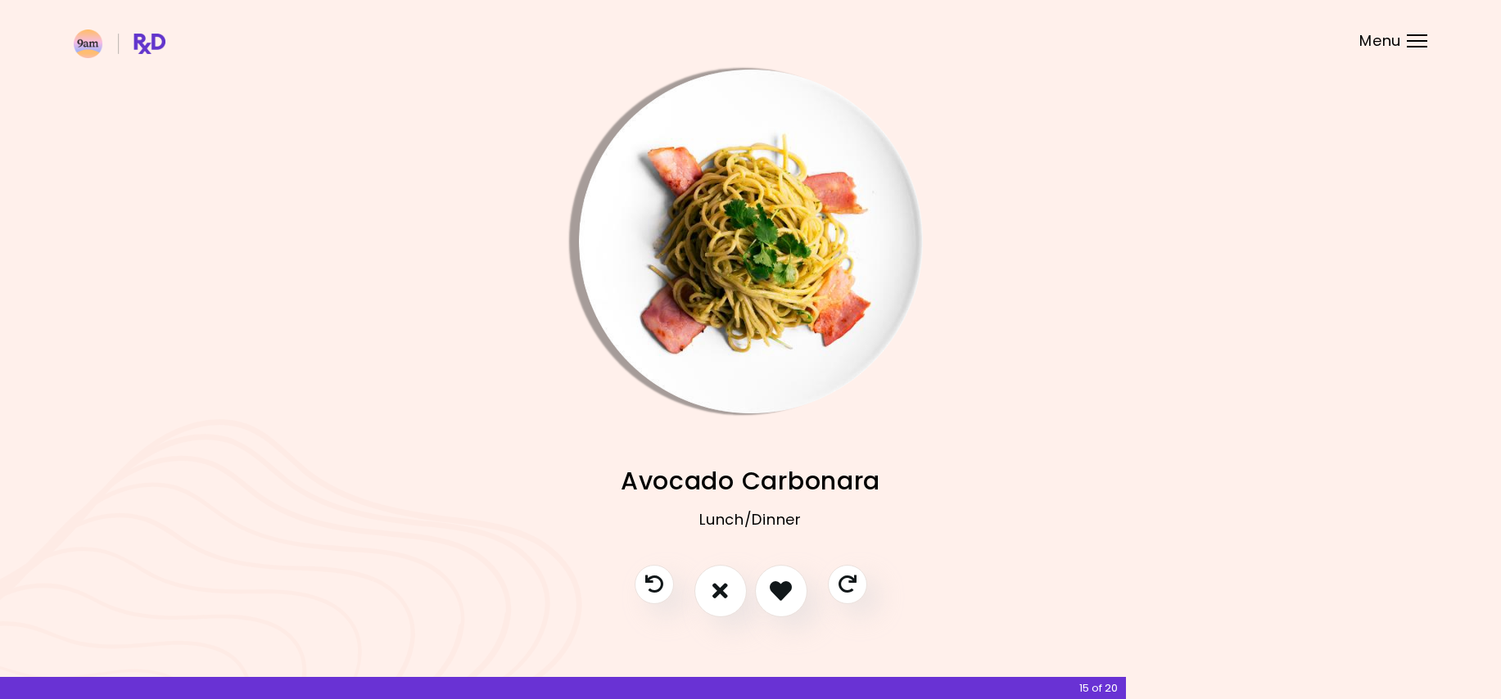
click at [765, 214] on img "Info - Avocado Carbonara" at bounding box center [751, 242] width 344 height 344
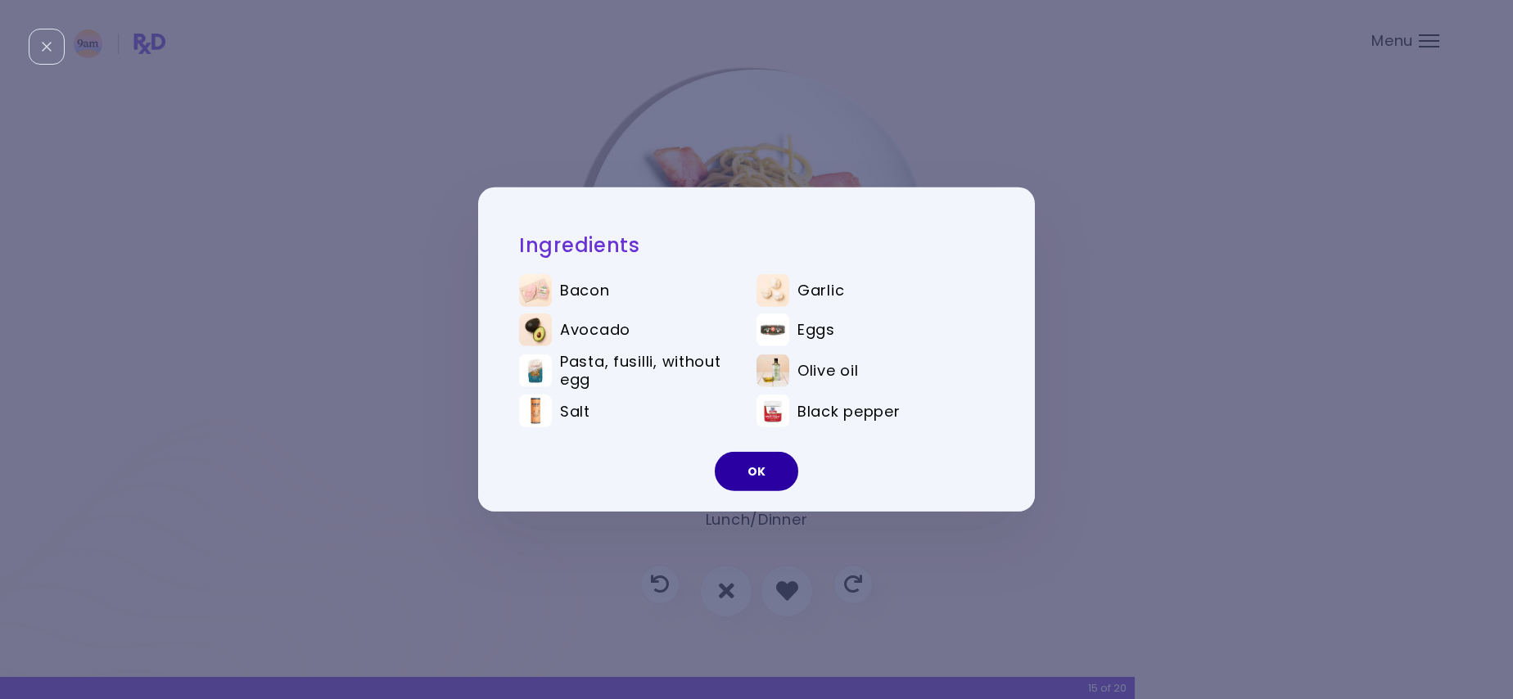
click at [744, 469] on button "OK" at bounding box center [756, 471] width 83 height 39
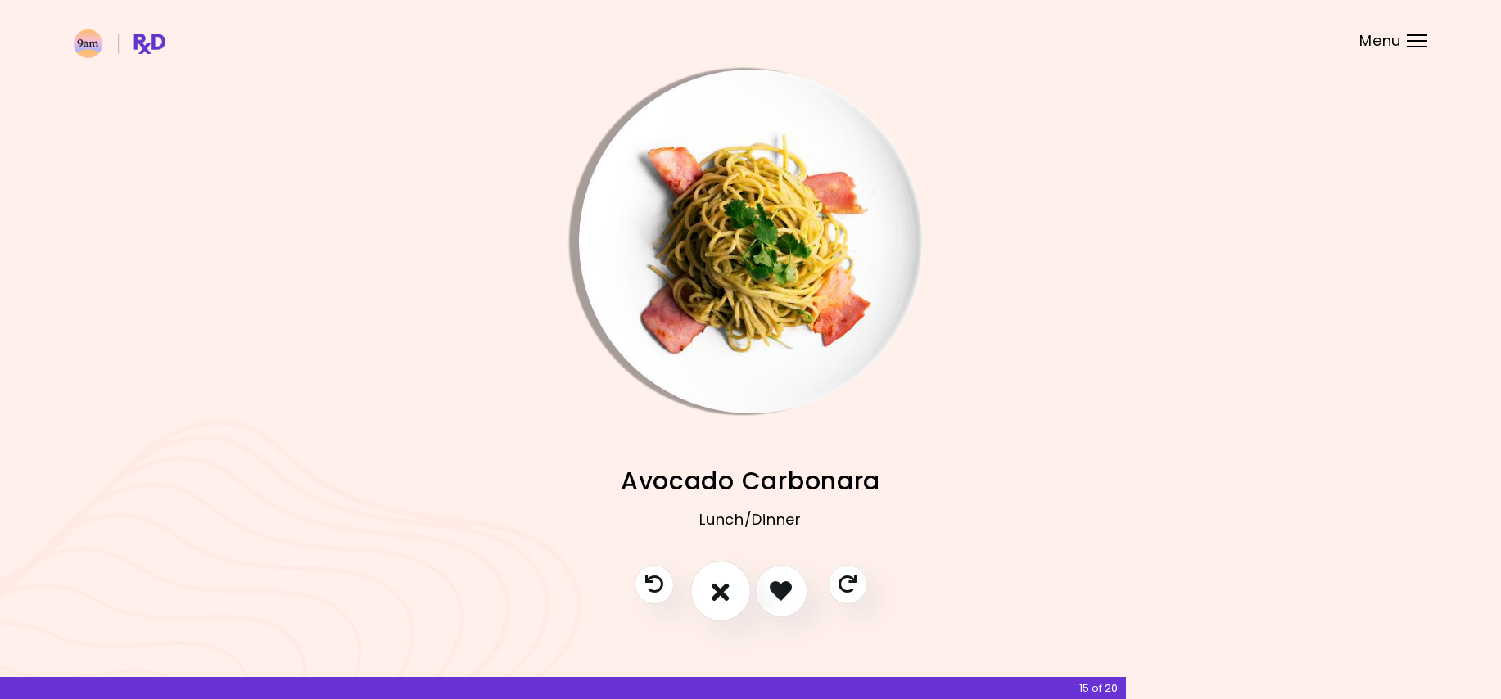
click at [725, 578] on icon "I don't like this recipe" at bounding box center [720, 590] width 18 height 25
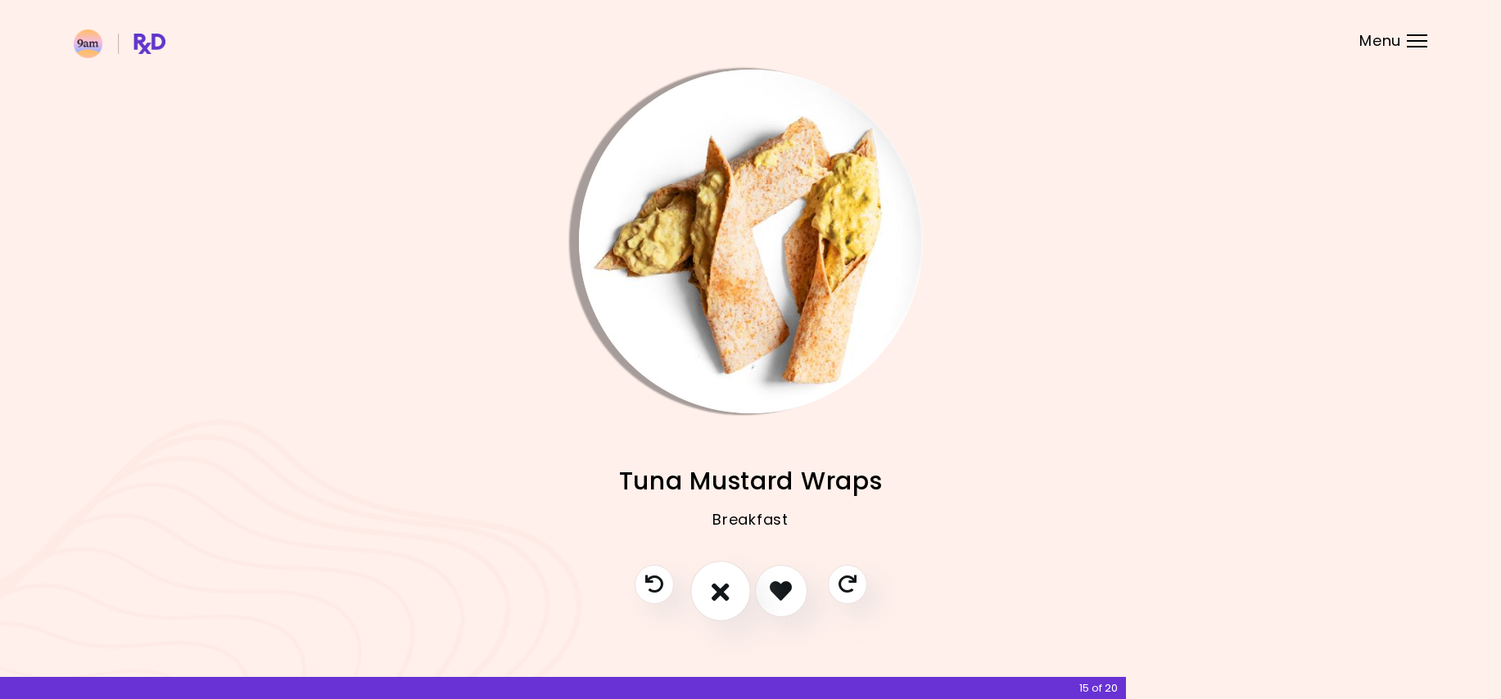
click at [724, 576] on button "I don't like this recipe" at bounding box center [720, 591] width 61 height 61
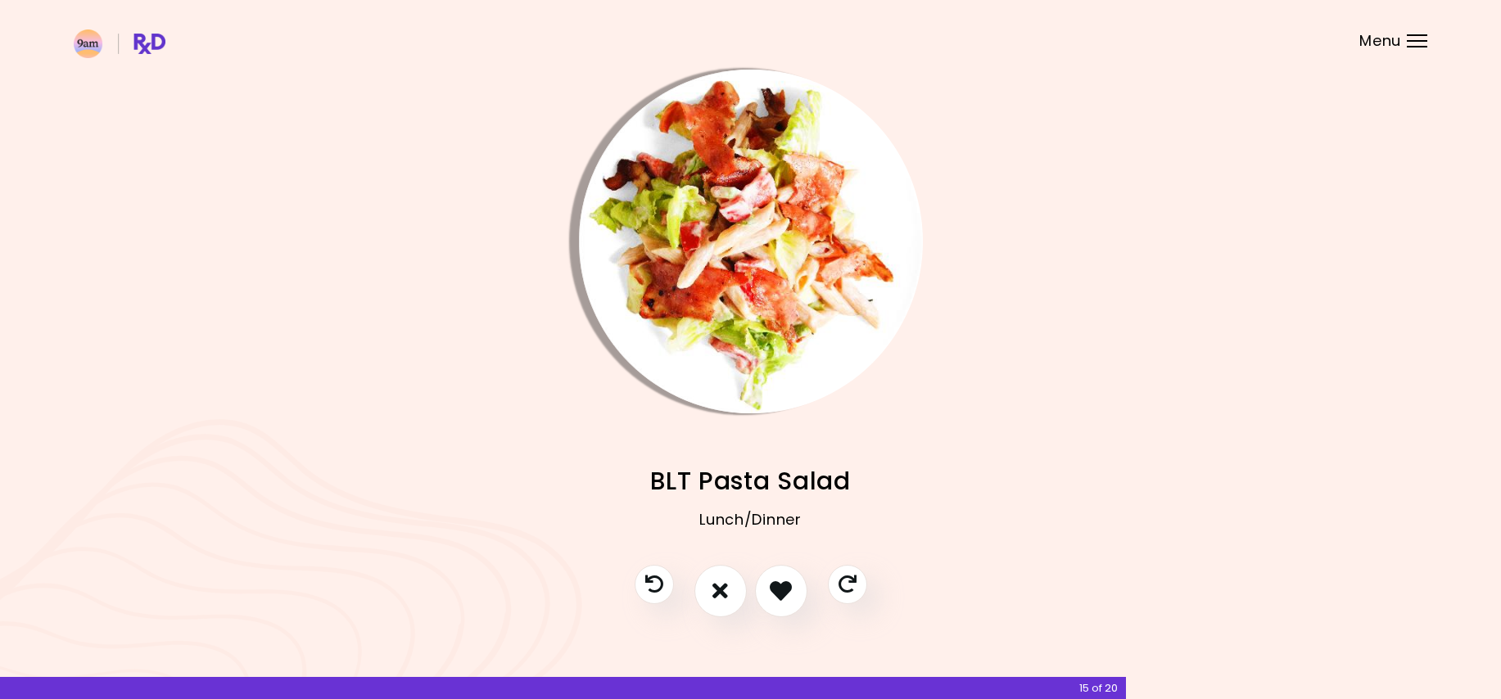
click at [733, 358] on img "Info - BLT Pasta Salad" at bounding box center [751, 242] width 344 height 344
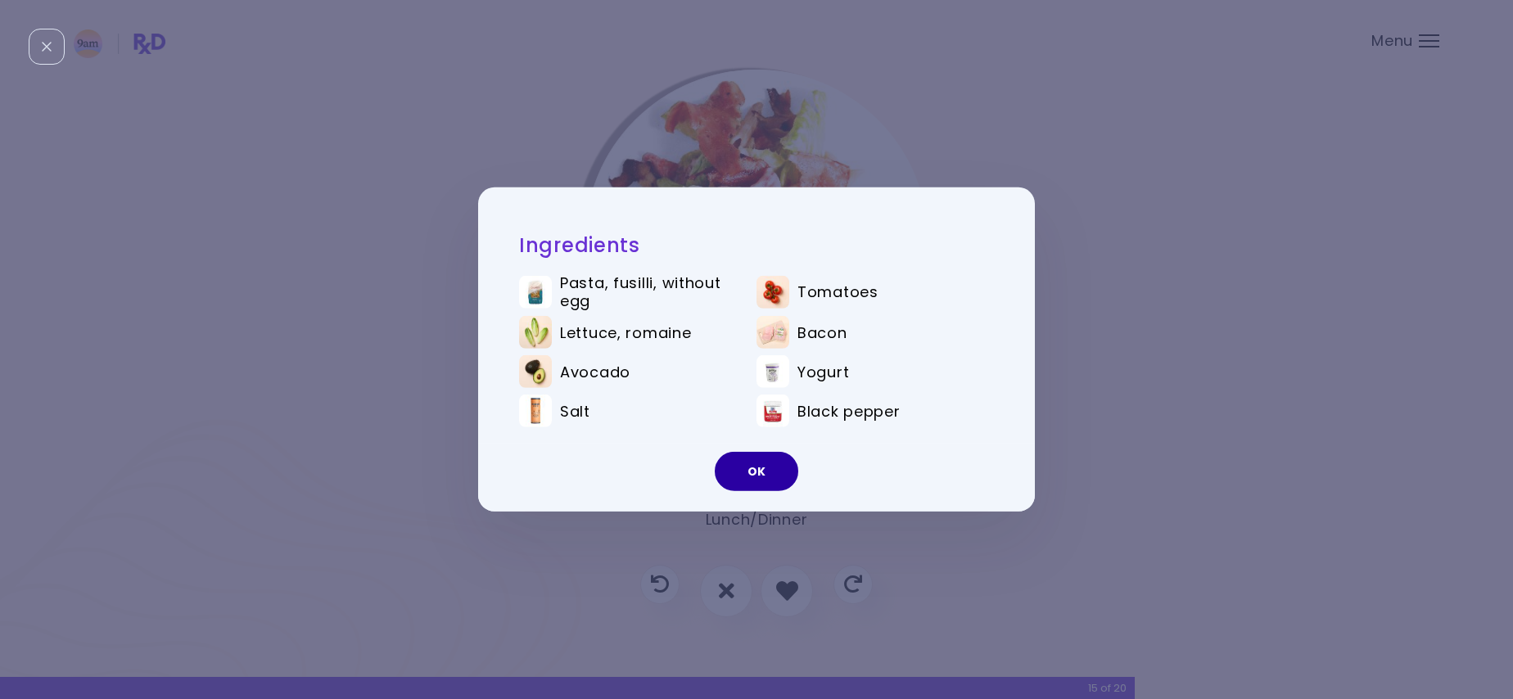
click at [774, 480] on button "OK" at bounding box center [756, 471] width 83 height 39
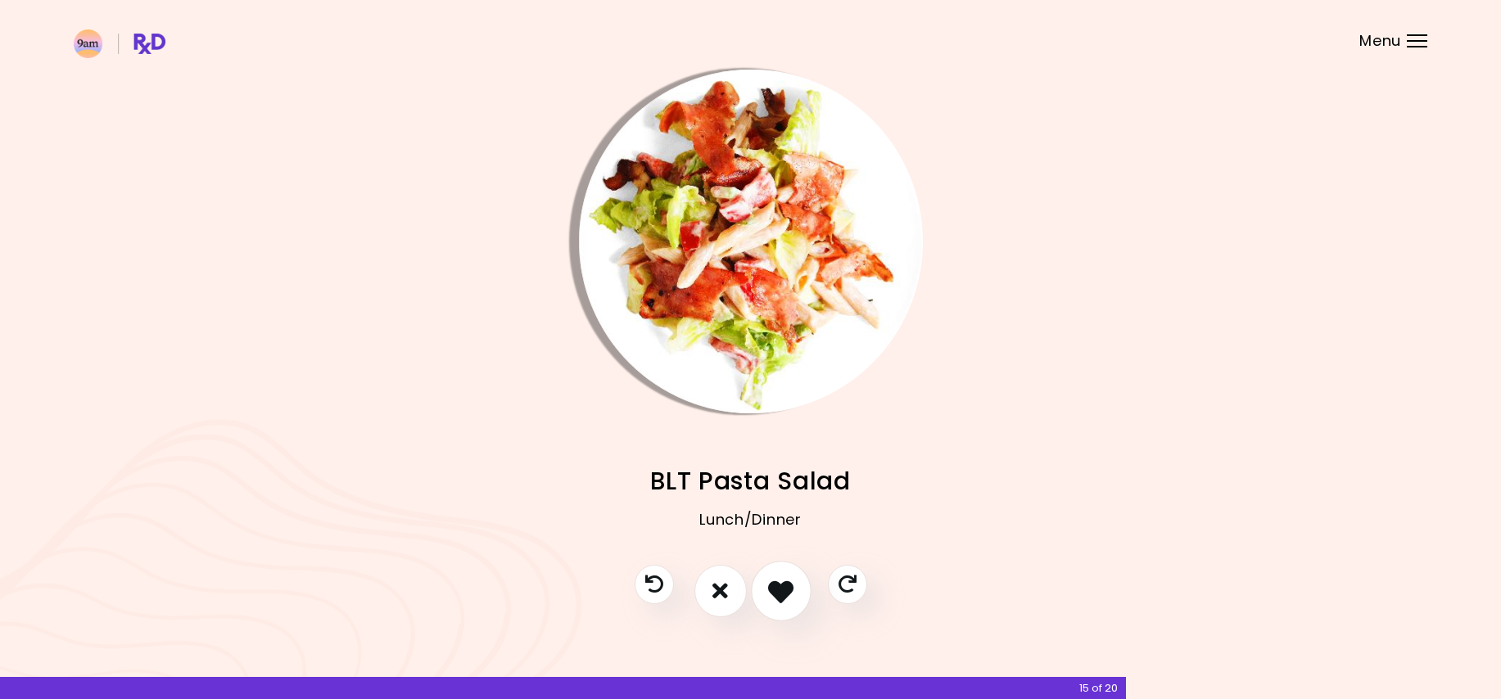
click at [770, 587] on icon "I like this recipe" at bounding box center [780, 590] width 25 height 25
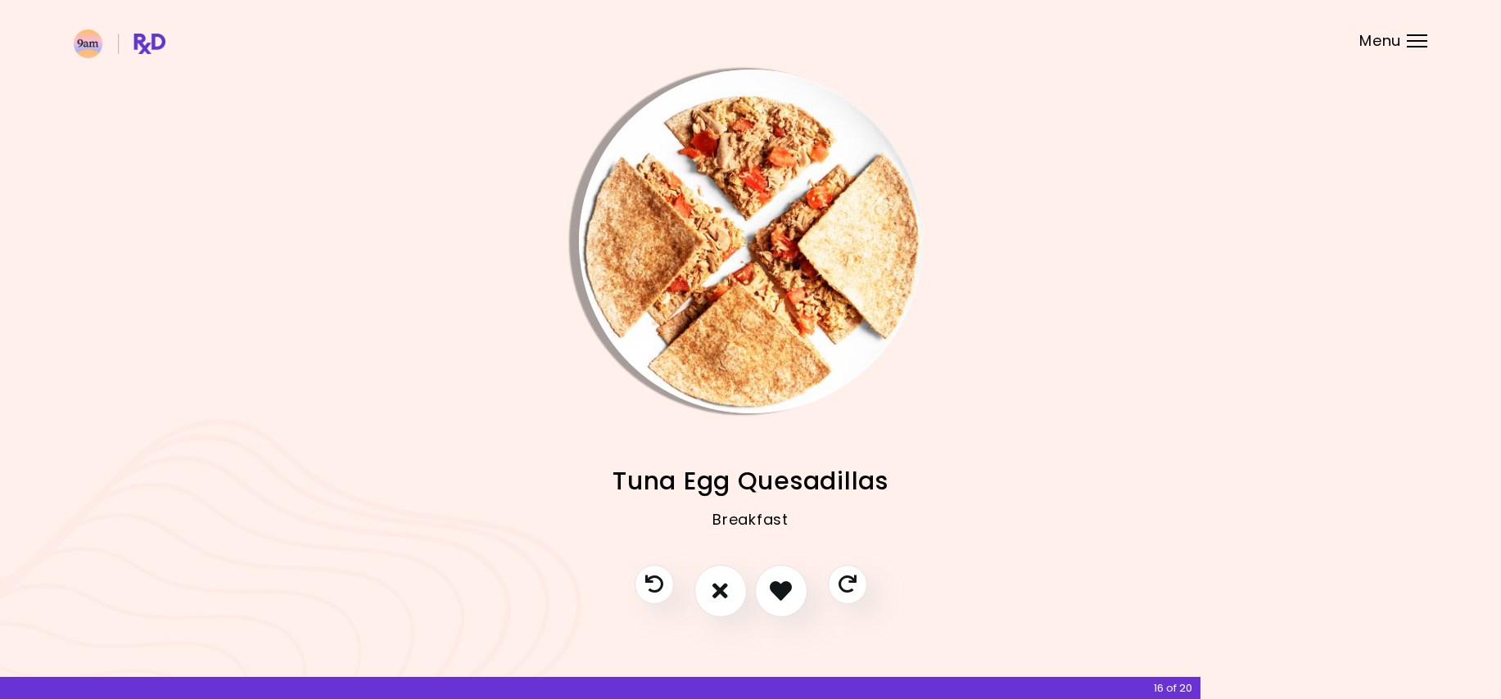
click at [717, 354] on img "Info - Tuna Egg Quesadillas" at bounding box center [751, 242] width 344 height 344
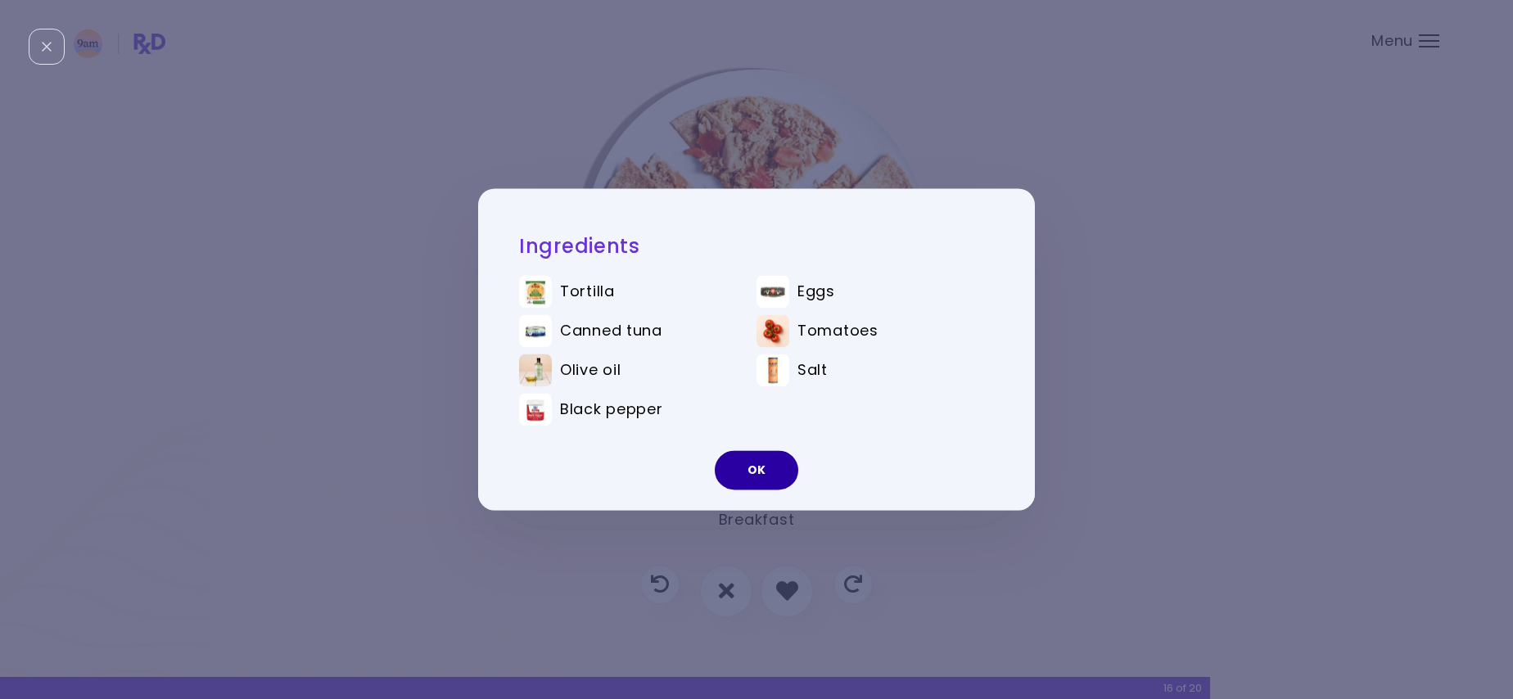
click at [731, 476] on button "OK" at bounding box center [756, 470] width 83 height 39
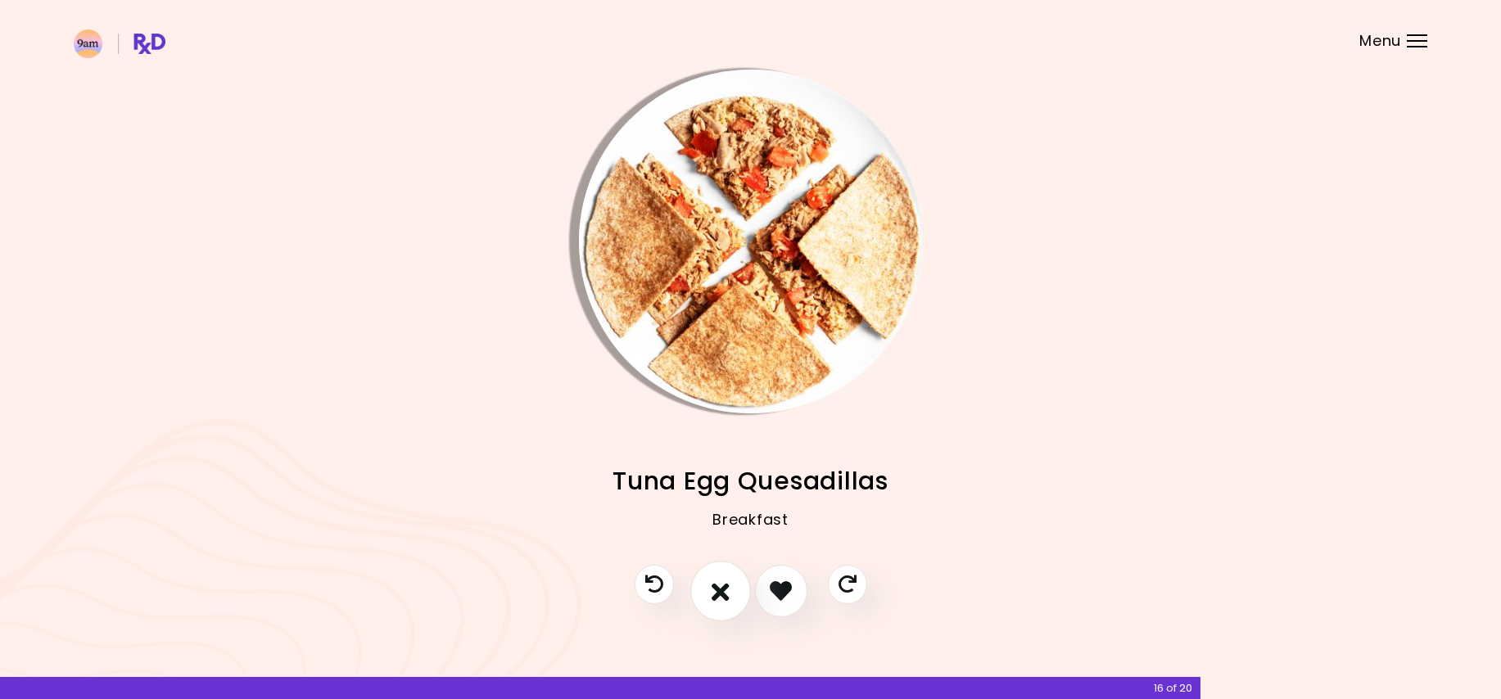
click at [727, 582] on icon "I don't like this recipe" at bounding box center [720, 590] width 18 height 25
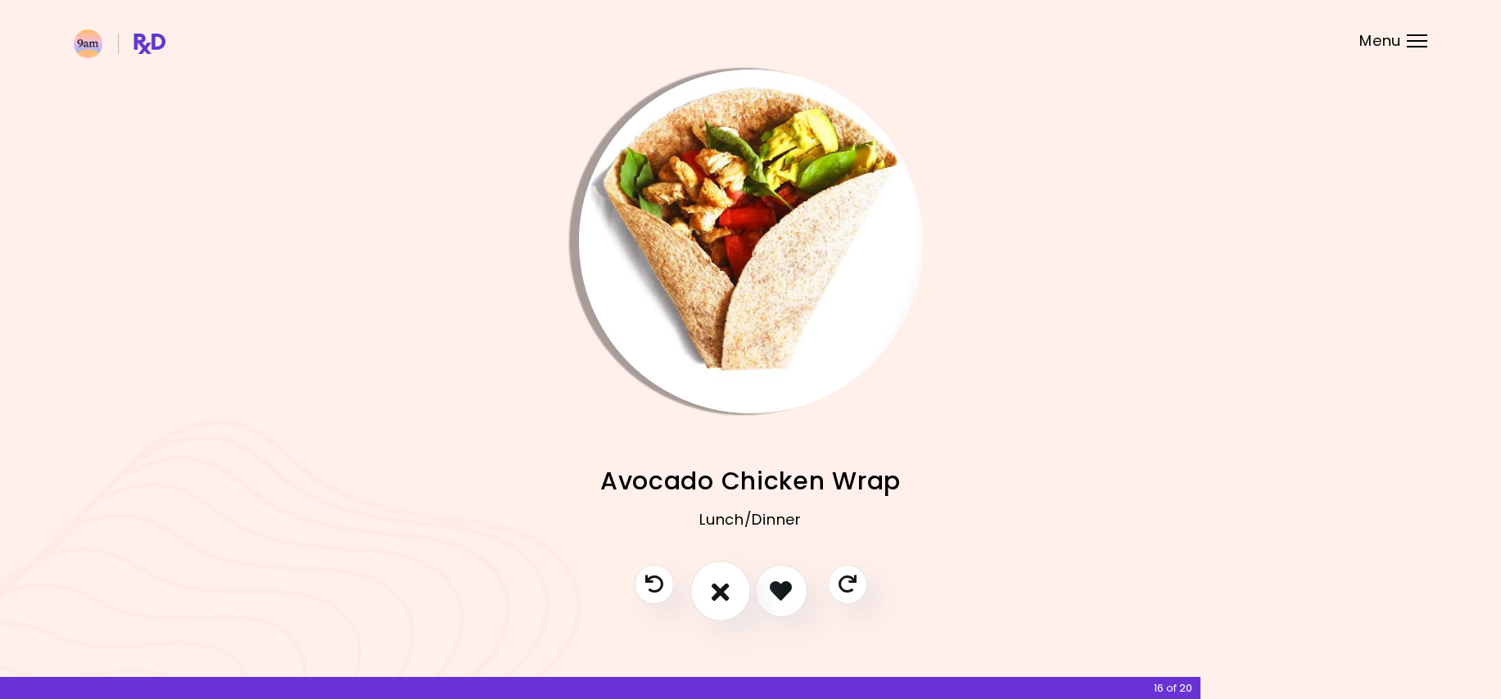
click at [738, 590] on button "I don't like this recipe" at bounding box center [720, 591] width 61 height 61
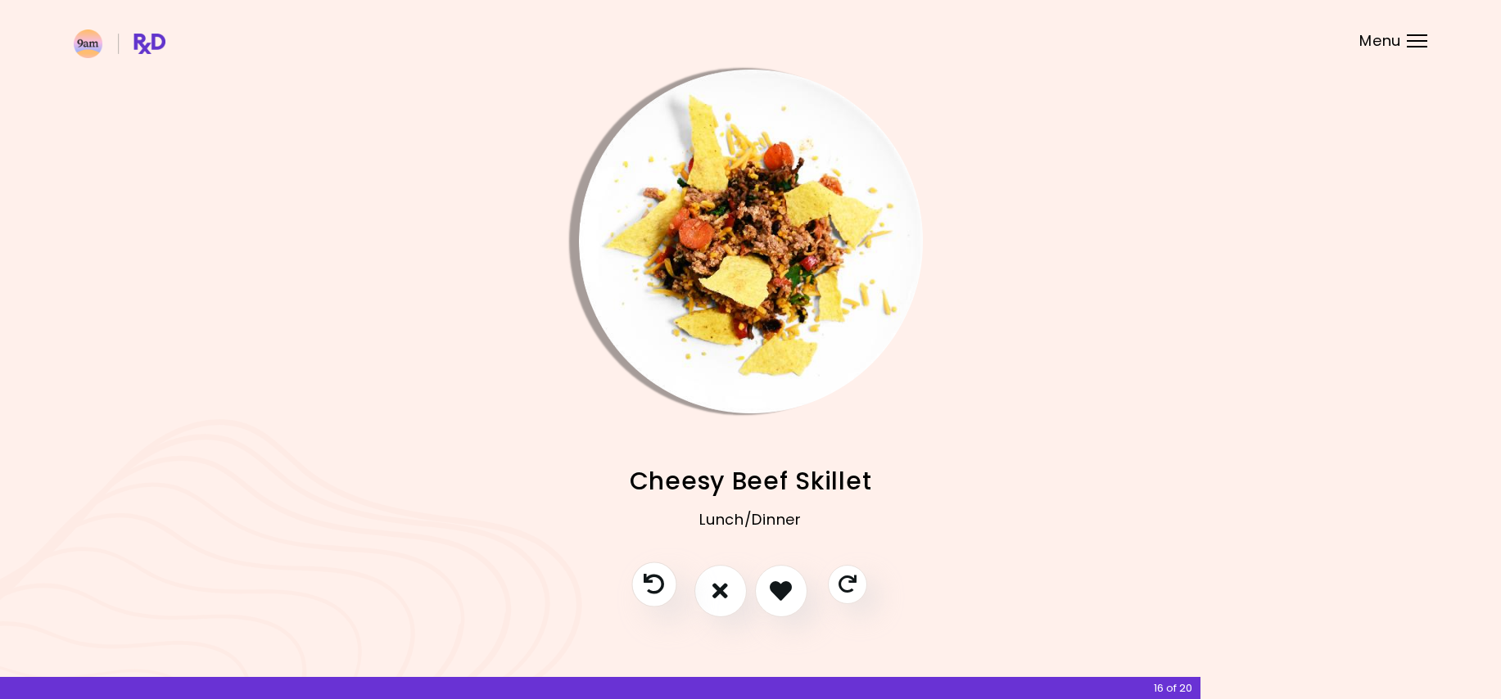
click at [665, 592] on button "Previous recipe" at bounding box center [653, 584] width 45 height 45
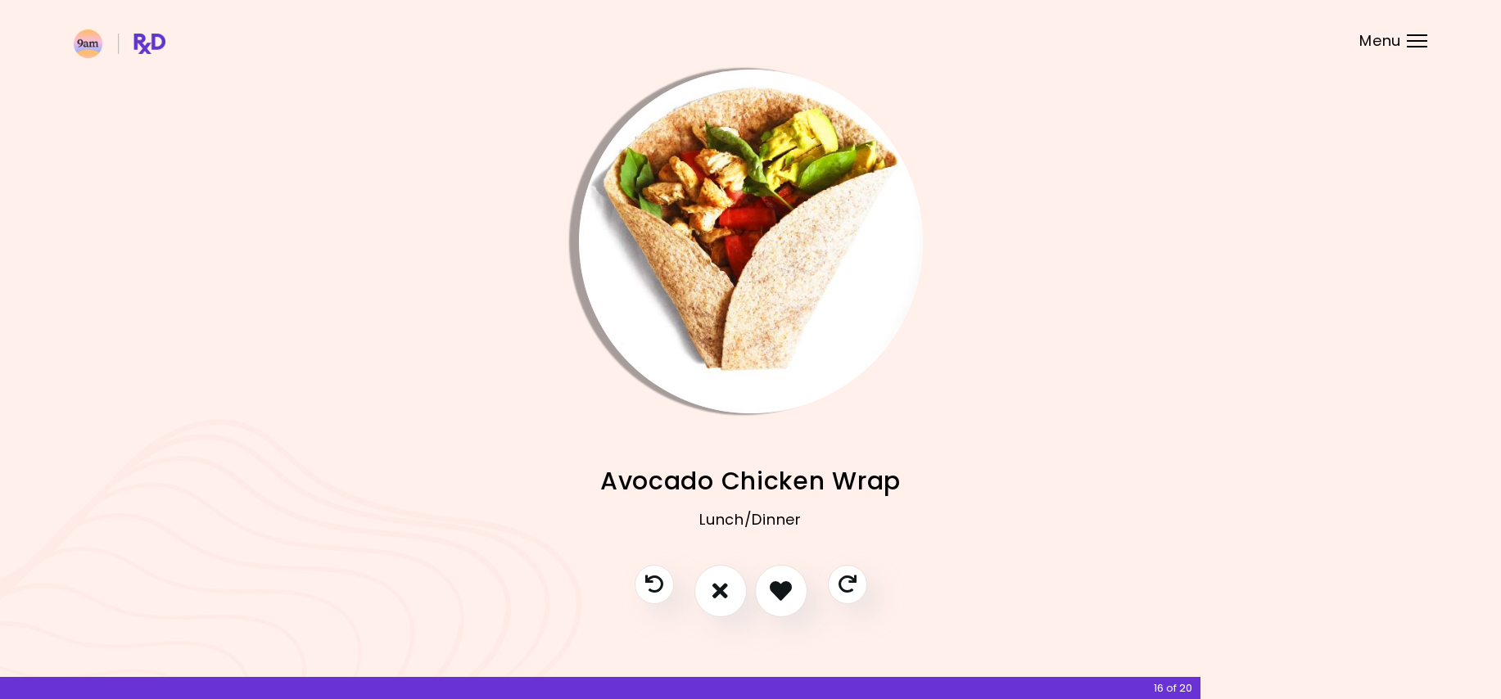
click at [801, 188] on img "Info - Avocado Chicken Wrap" at bounding box center [751, 242] width 344 height 344
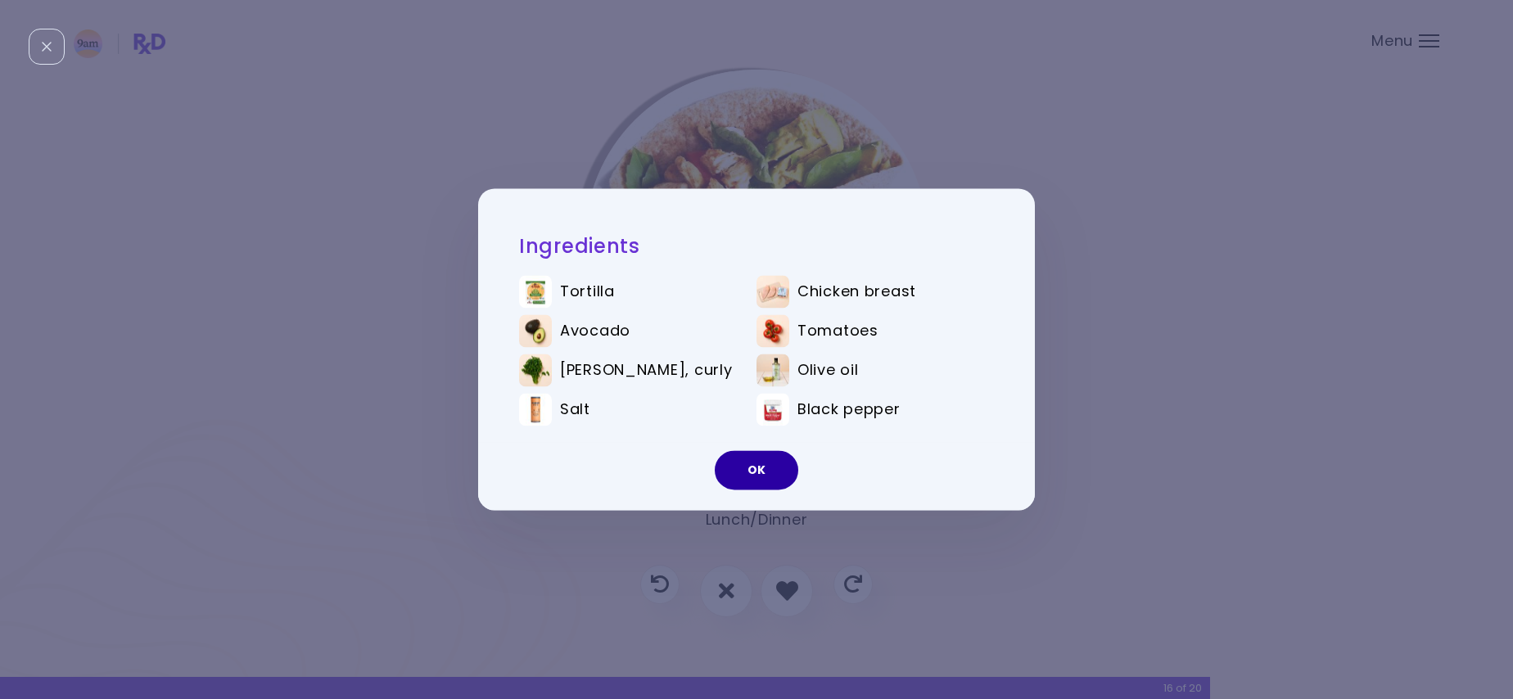
click at [747, 472] on button "OK" at bounding box center [756, 470] width 83 height 39
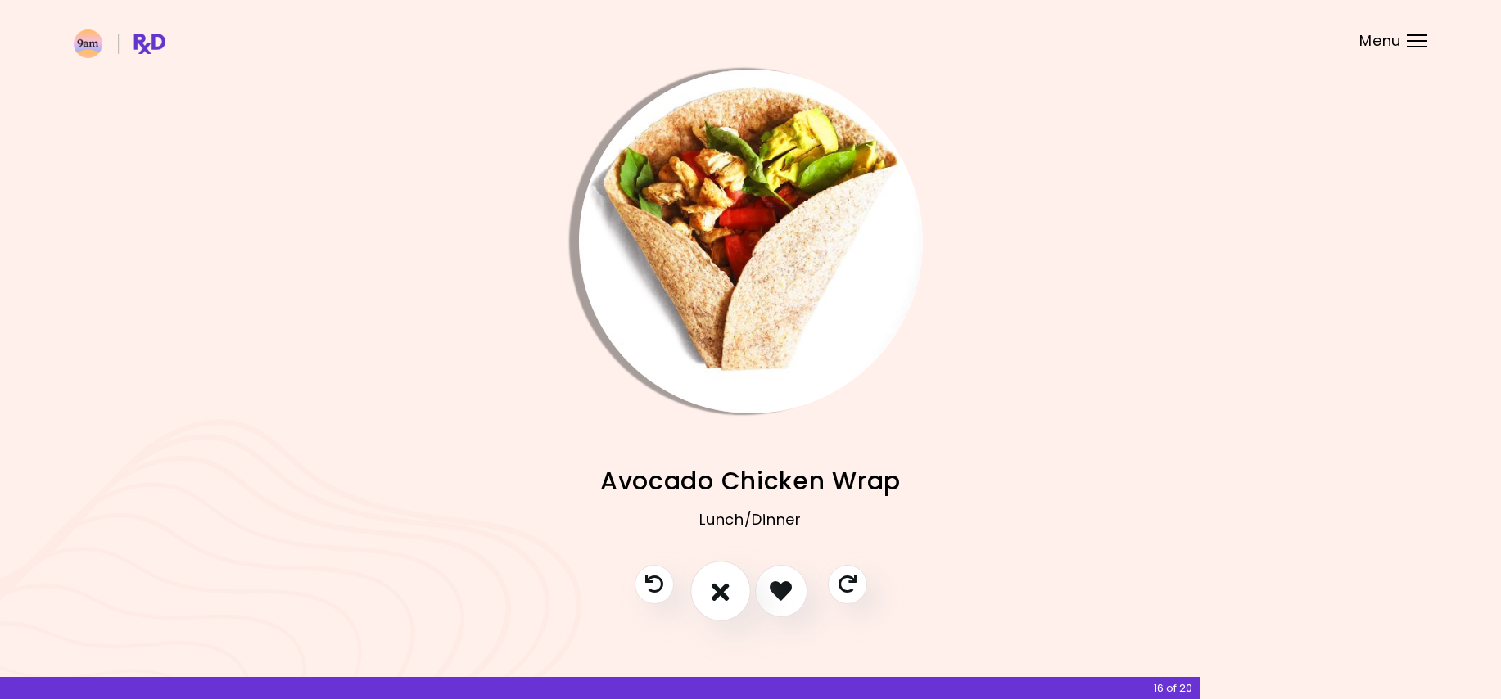
click at [725, 603] on button "I don't like this recipe" at bounding box center [720, 591] width 61 height 61
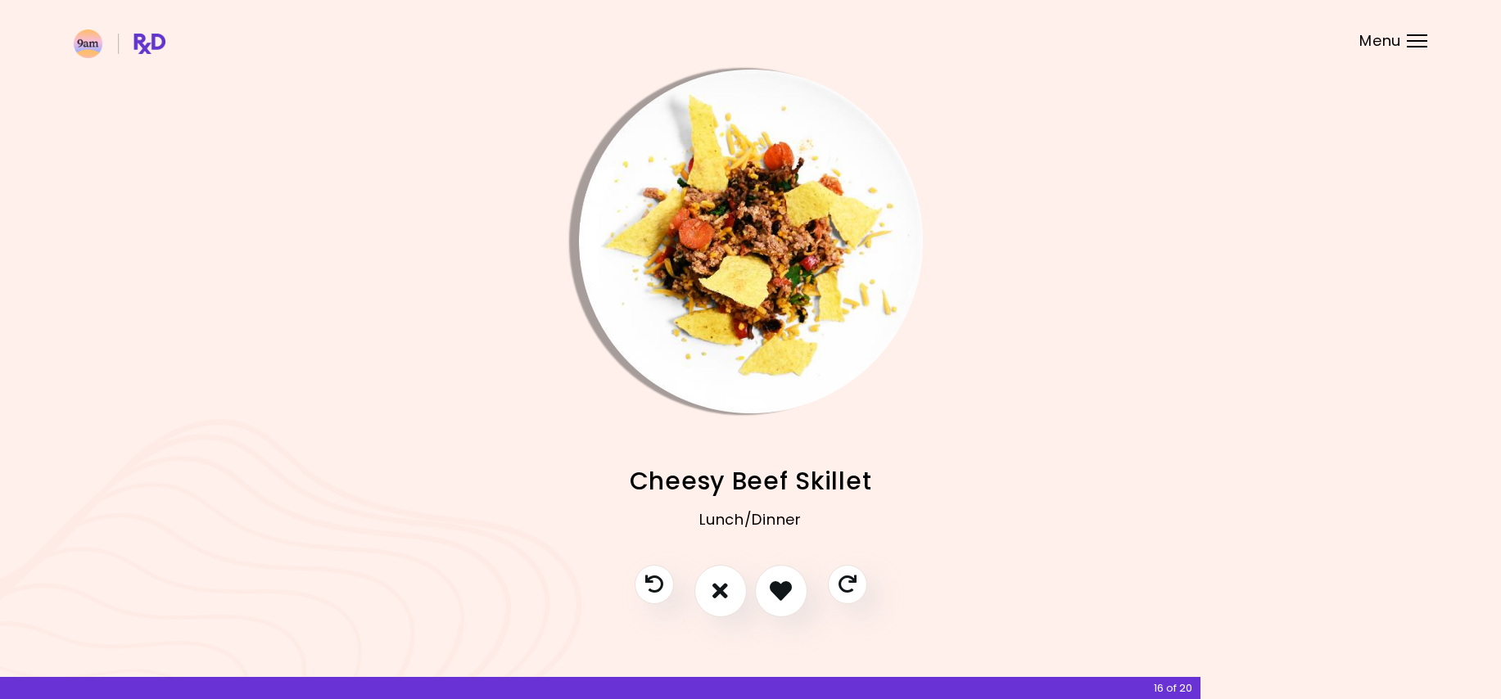
click at [799, 230] on img "Info - Cheesy Beef Skillet" at bounding box center [751, 242] width 344 height 344
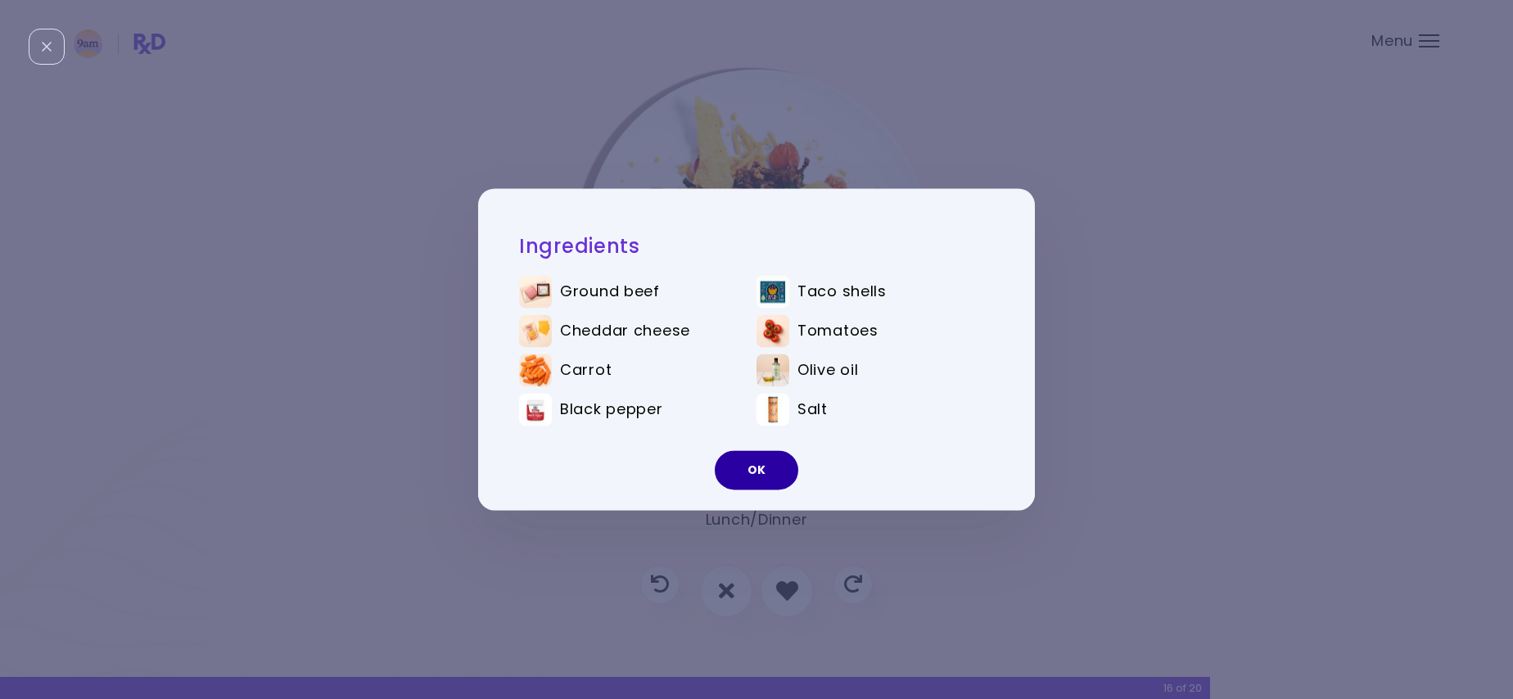
click at [747, 477] on button "OK" at bounding box center [756, 470] width 83 height 39
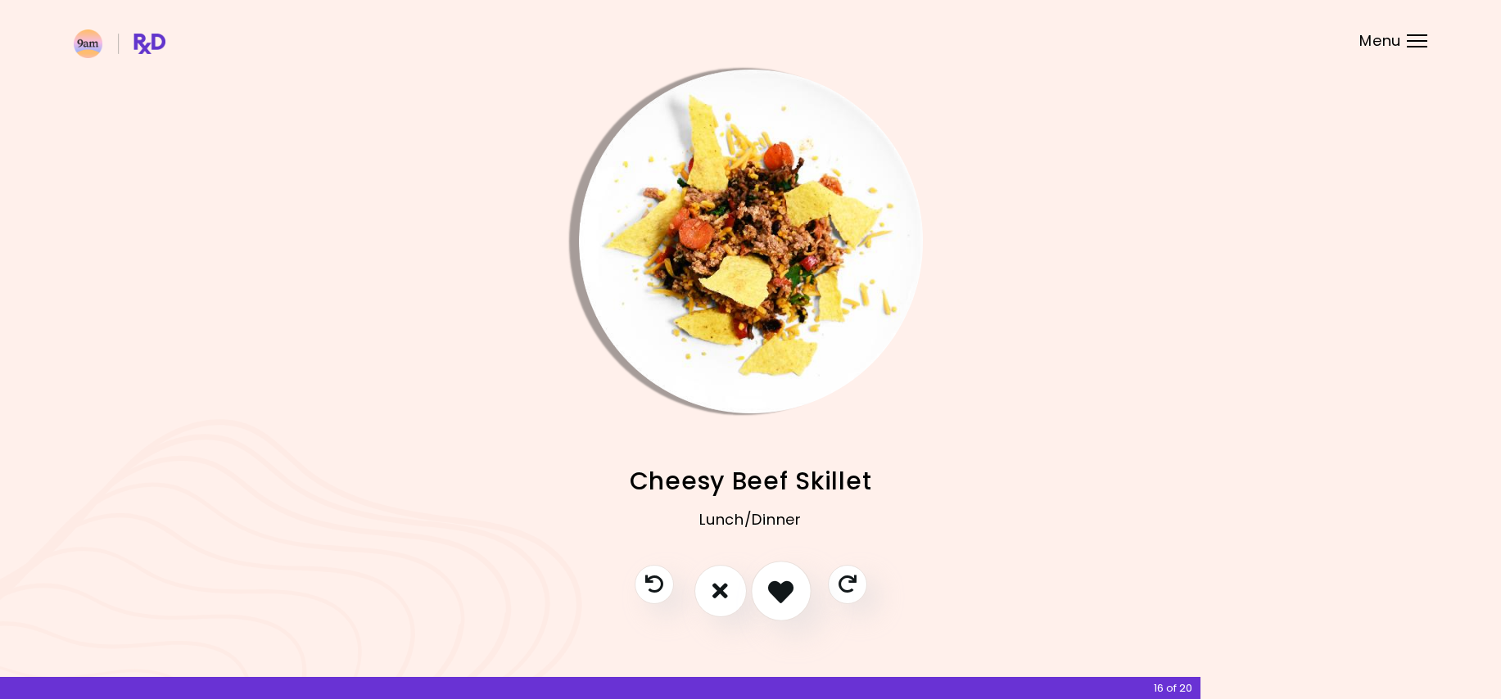
click at [767, 580] on button "I like this recipe" at bounding box center [781, 591] width 61 height 61
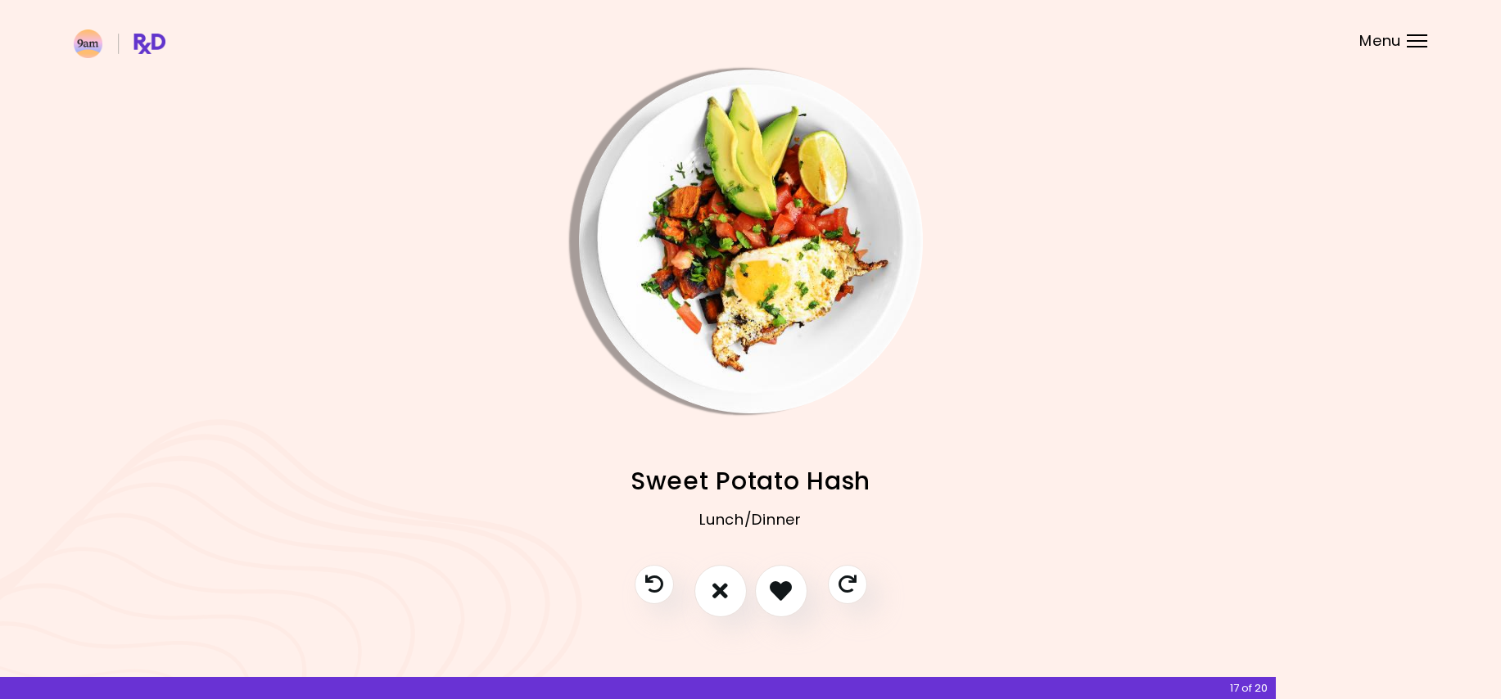
click at [765, 226] on img "Info - Sweet Potato Hash" at bounding box center [751, 242] width 344 height 344
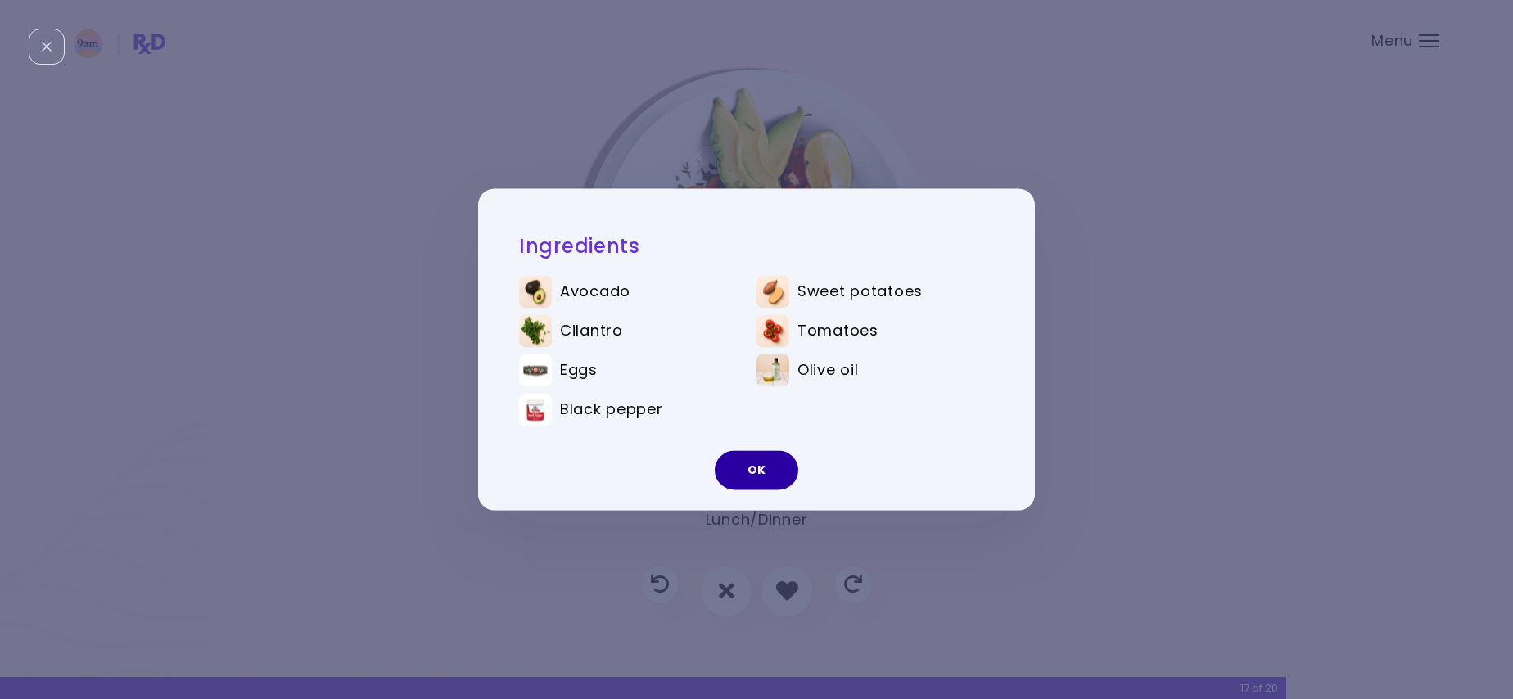
click at [731, 487] on button "OK" at bounding box center [756, 470] width 83 height 39
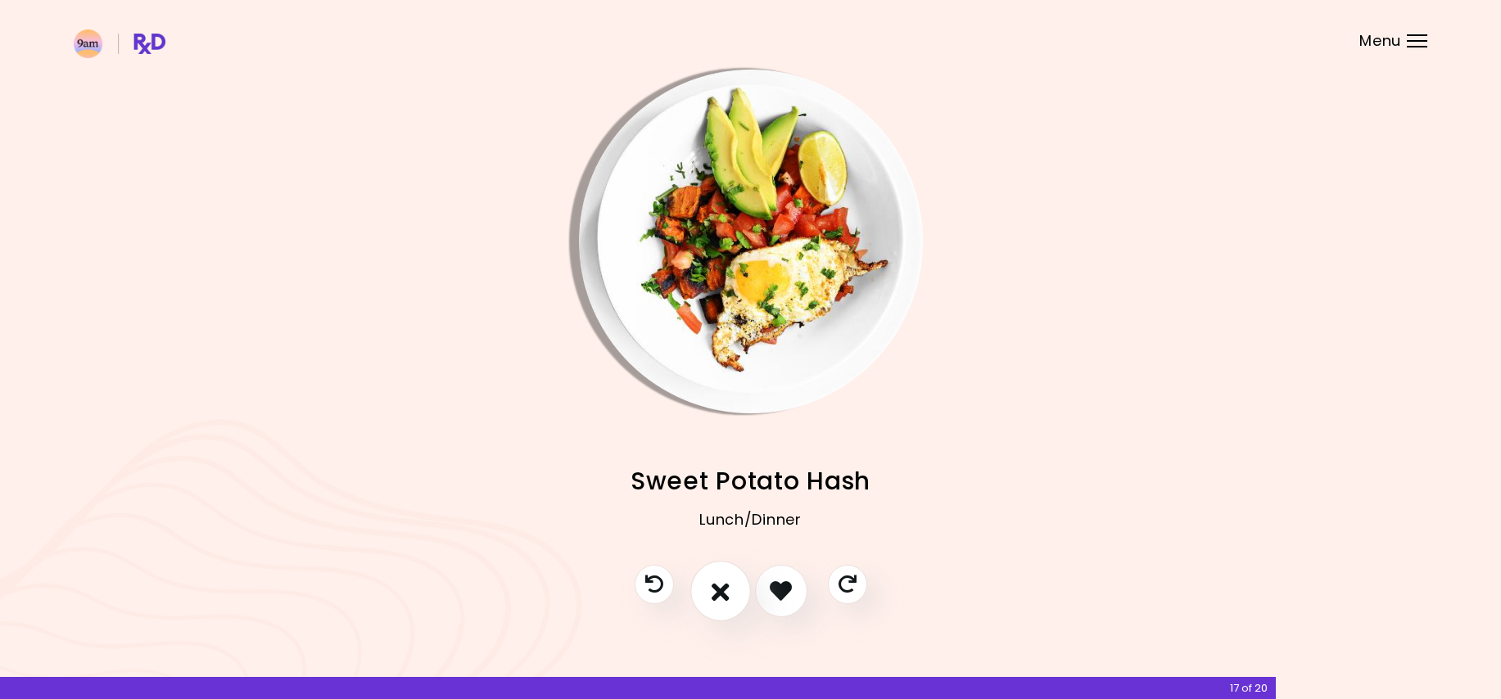
click at [711, 585] on button "I don't like this recipe" at bounding box center [720, 591] width 61 height 61
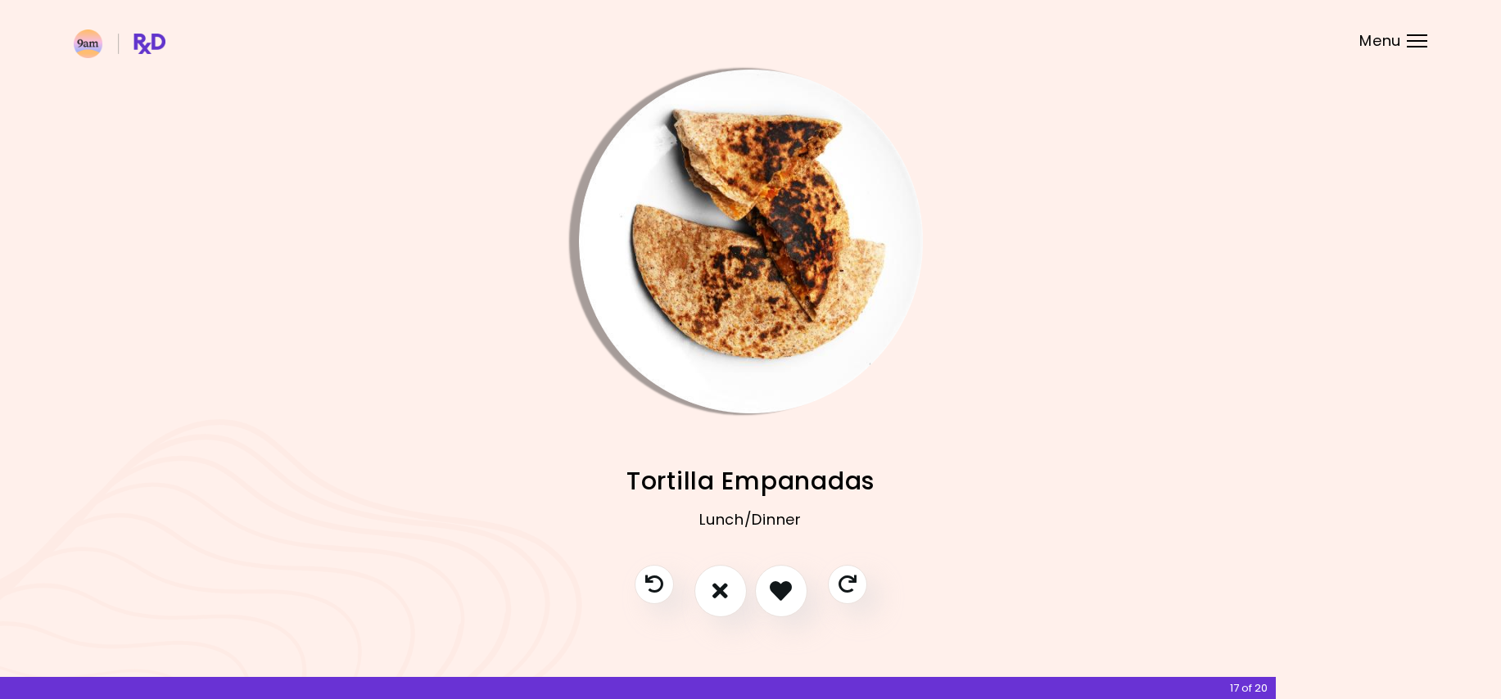
click at [765, 309] on img "Info - Tortilla Empanadas" at bounding box center [751, 242] width 344 height 344
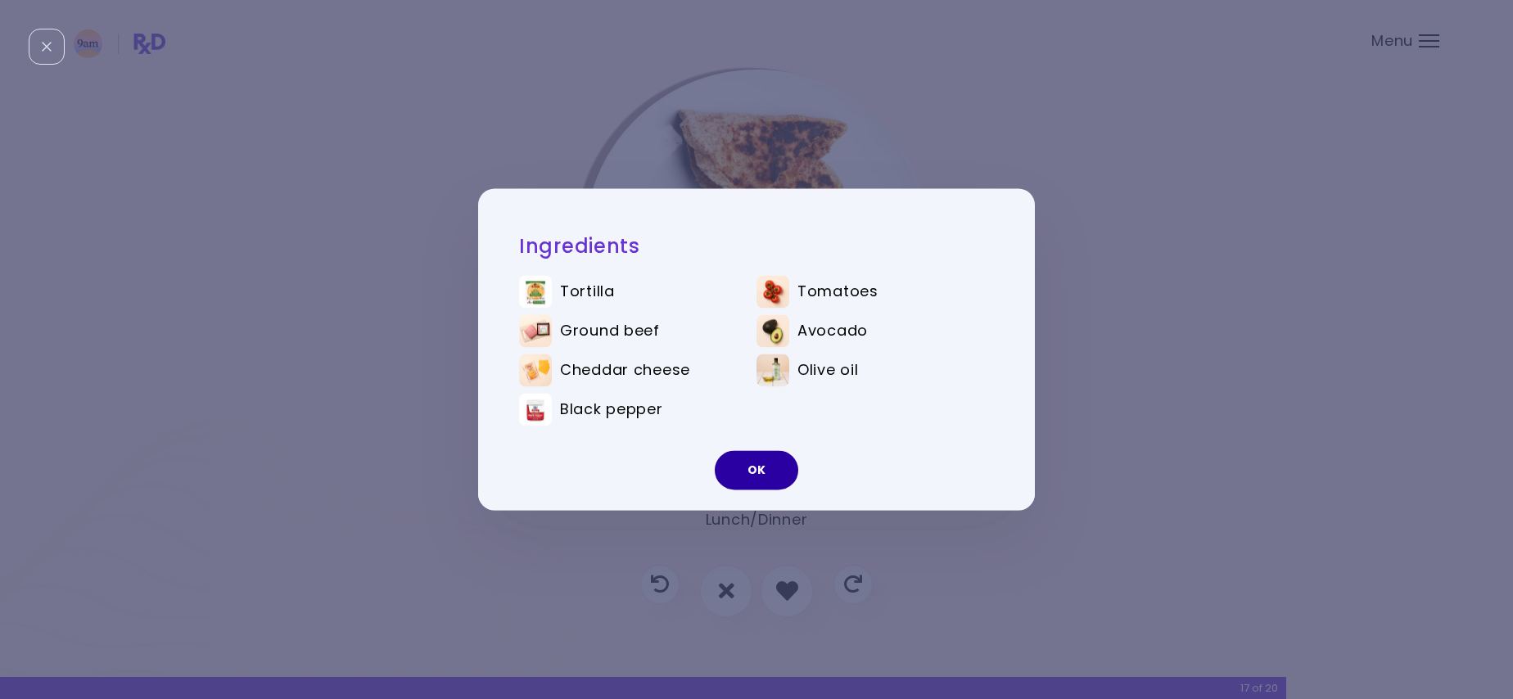
click at [774, 472] on button "OK" at bounding box center [756, 470] width 83 height 39
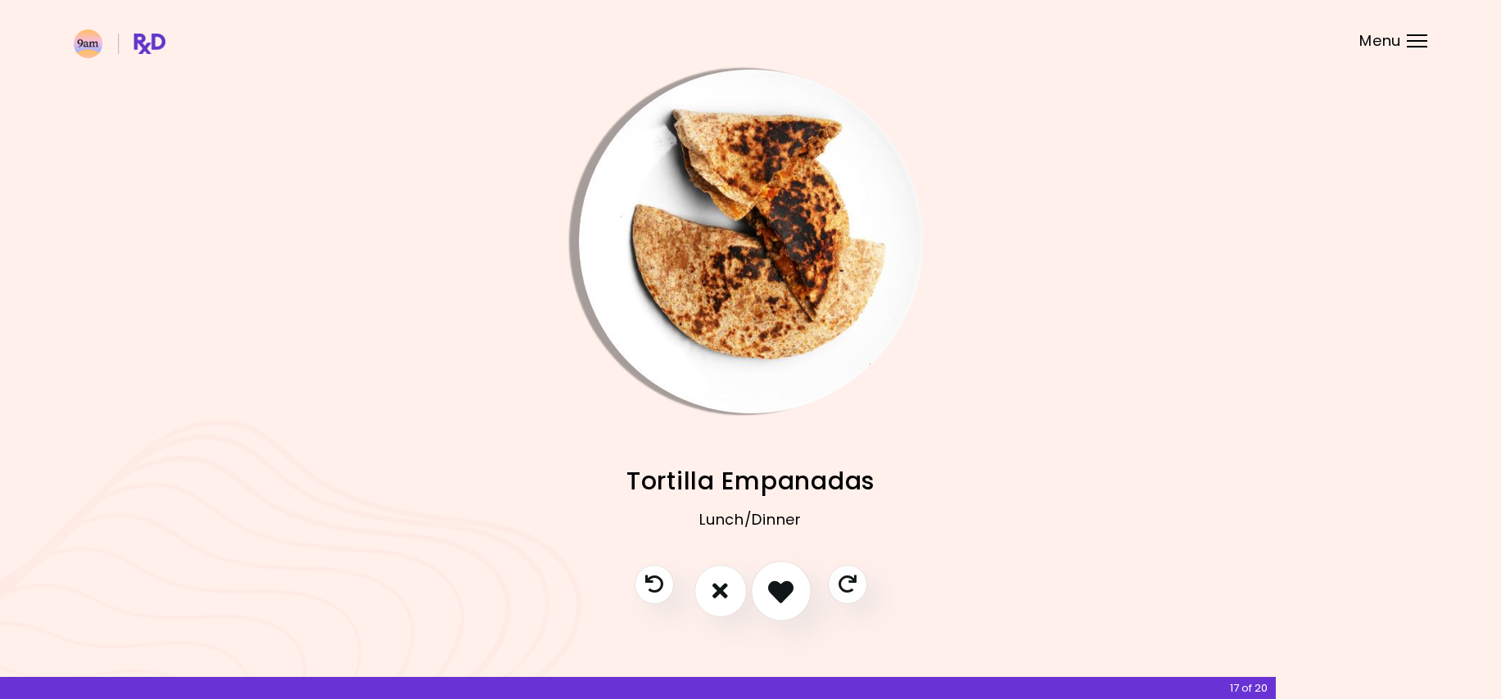
click at [766, 587] on button "I like this recipe" at bounding box center [781, 591] width 61 height 61
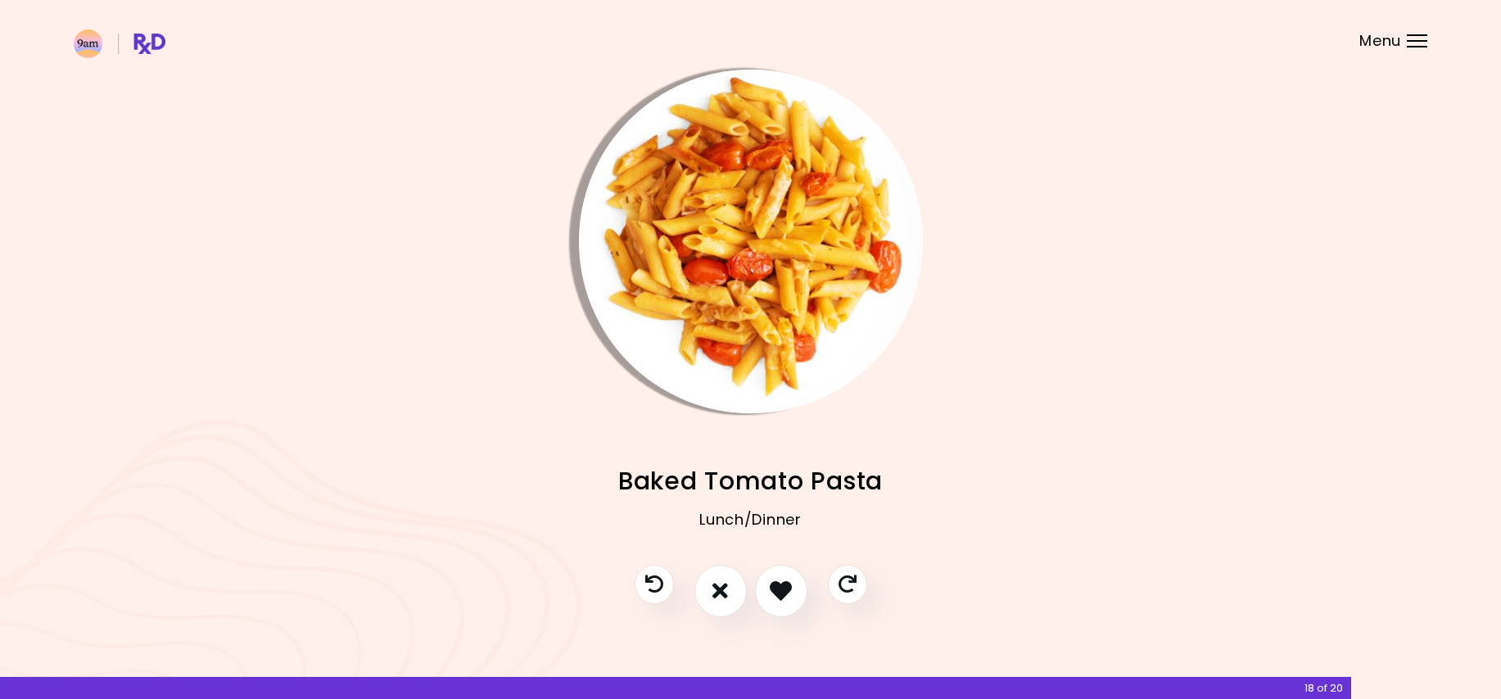
click at [767, 286] on img "Info - Baked Tomato Pasta" at bounding box center [751, 242] width 344 height 344
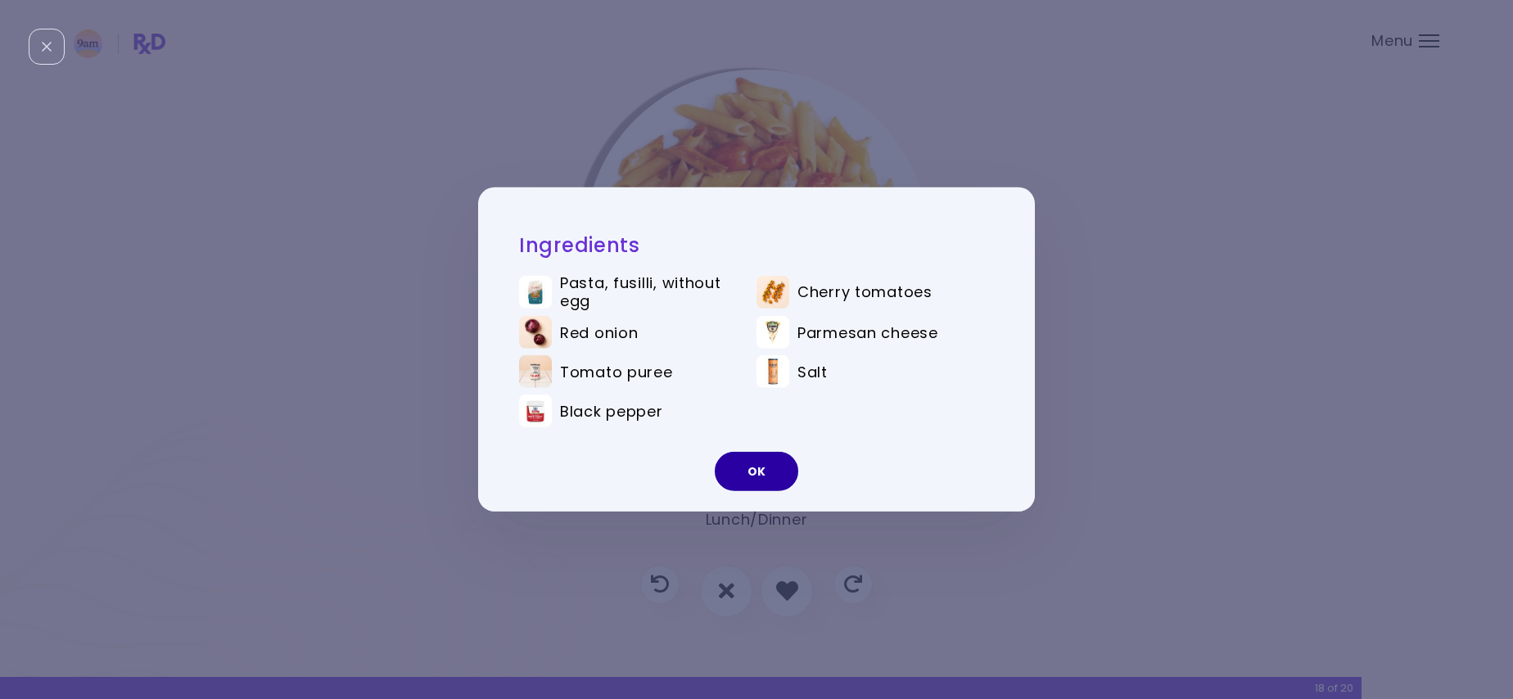
click at [749, 462] on button "OK" at bounding box center [756, 471] width 83 height 39
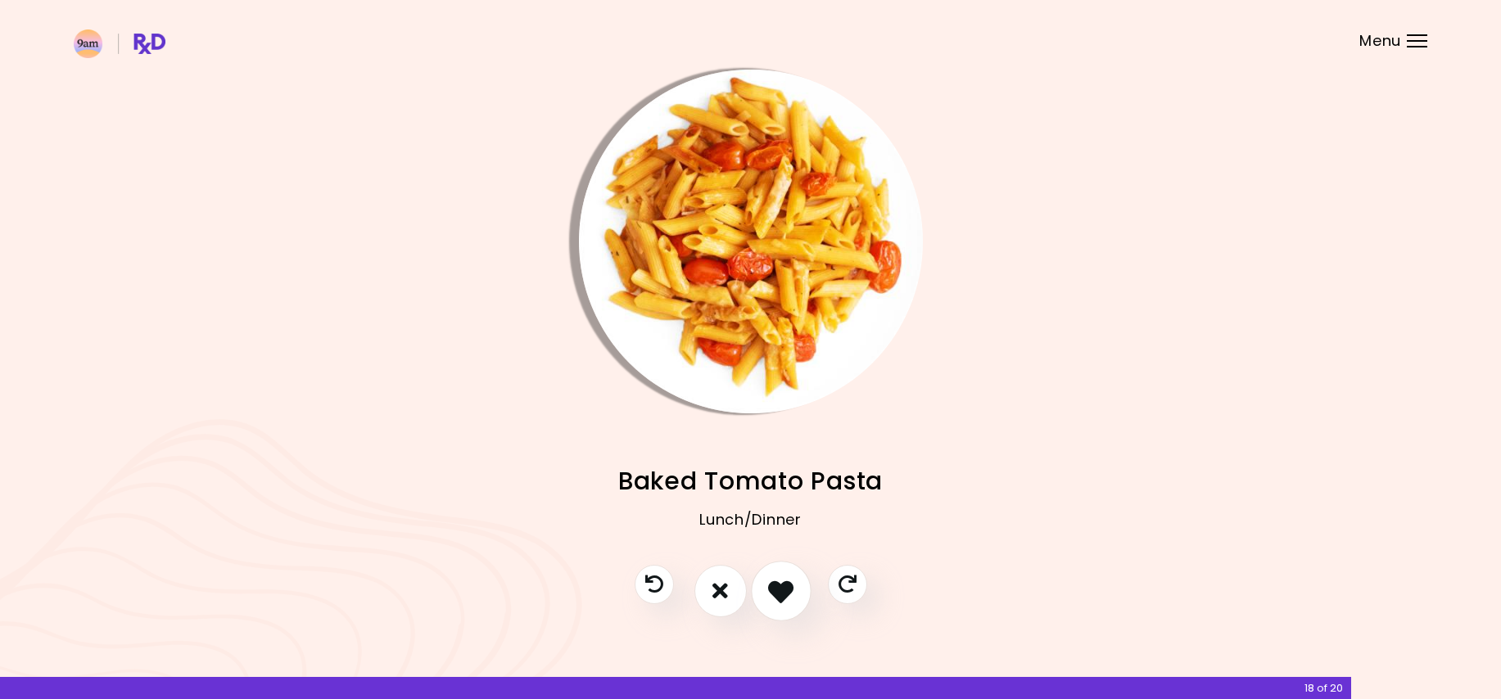
click at [796, 587] on button "I like this recipe" at bounding box center [781, 591] width 61 height 61
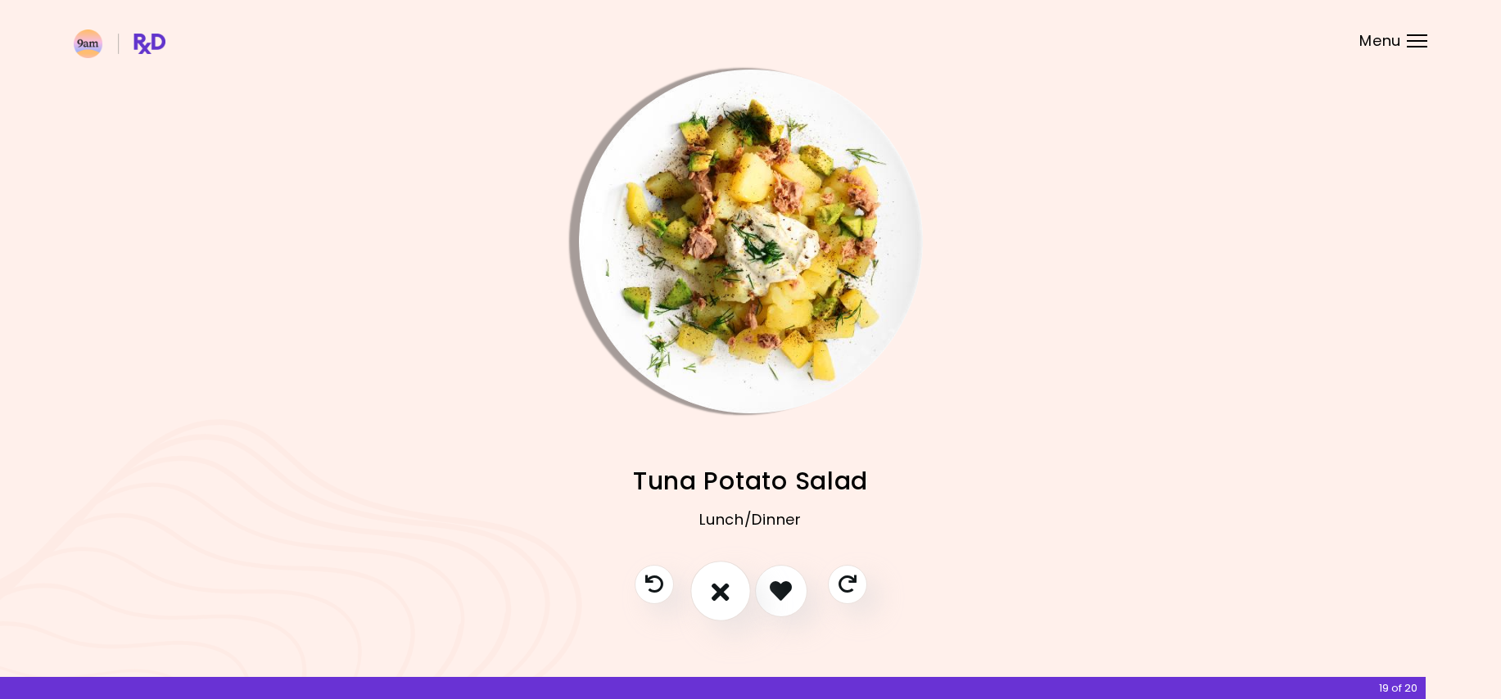
click at [715, 596] on icon "I don't like this recipe" at bounding box center [720, 590] width 18 height 25
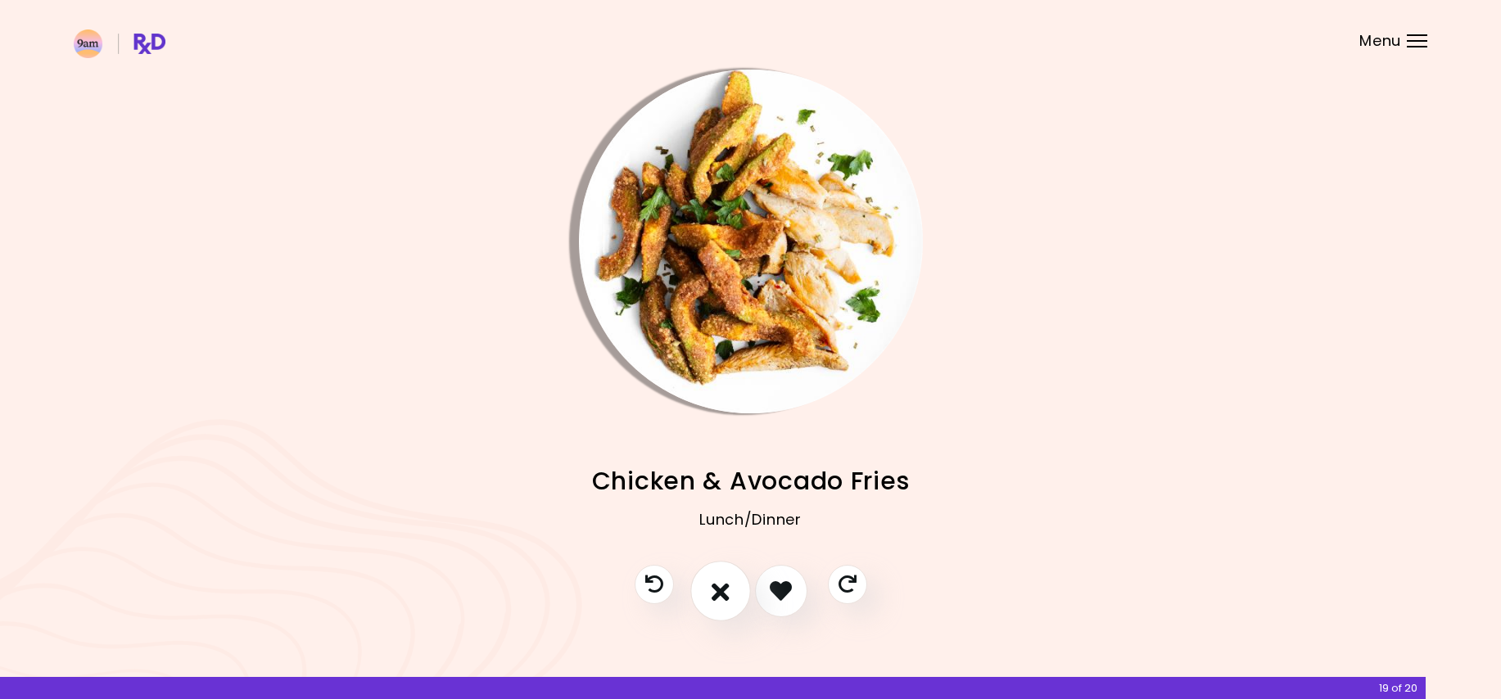
click at [715, 596] on icon "I don't like this recipe" at bounding box center [720, 590] width 18 height 25
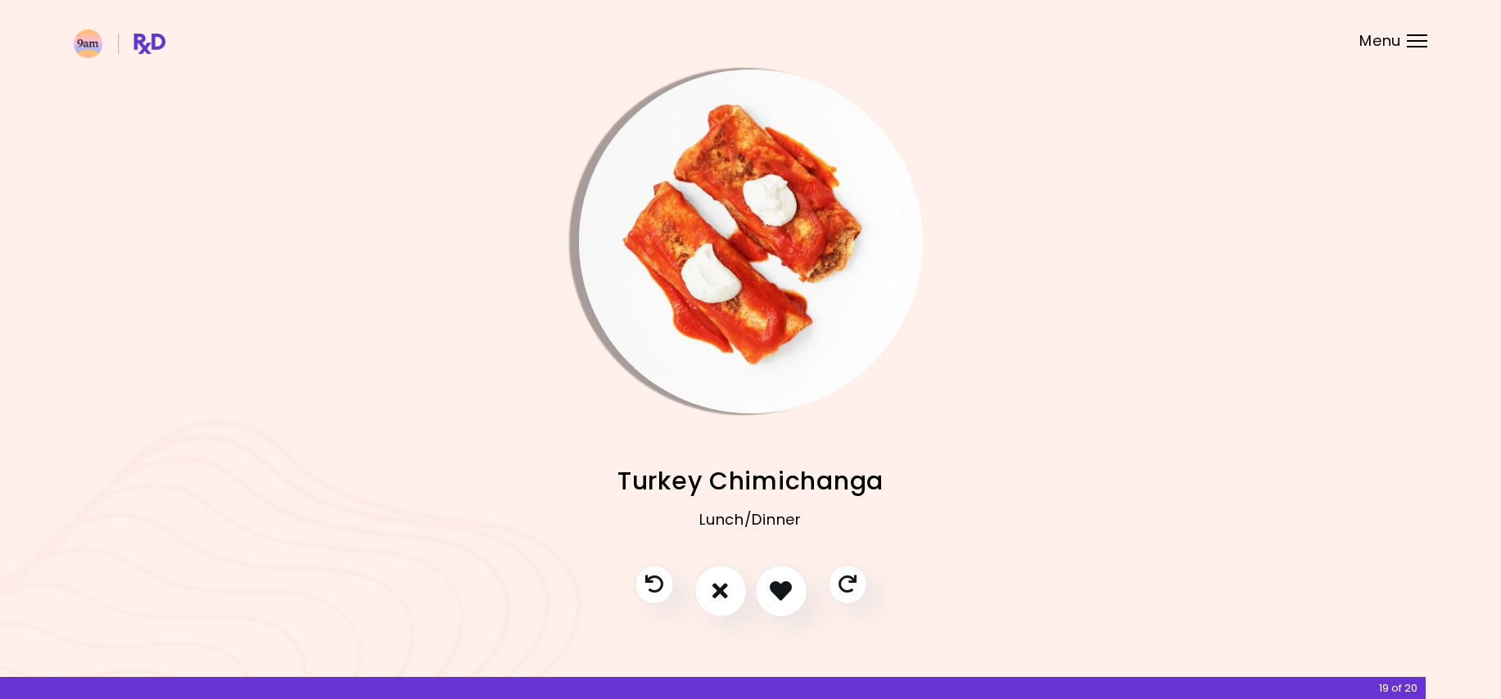
click at [747, 346] on img "Info - Turkey Chimichanga" at bounding box center [751, 242] width 344 height 344
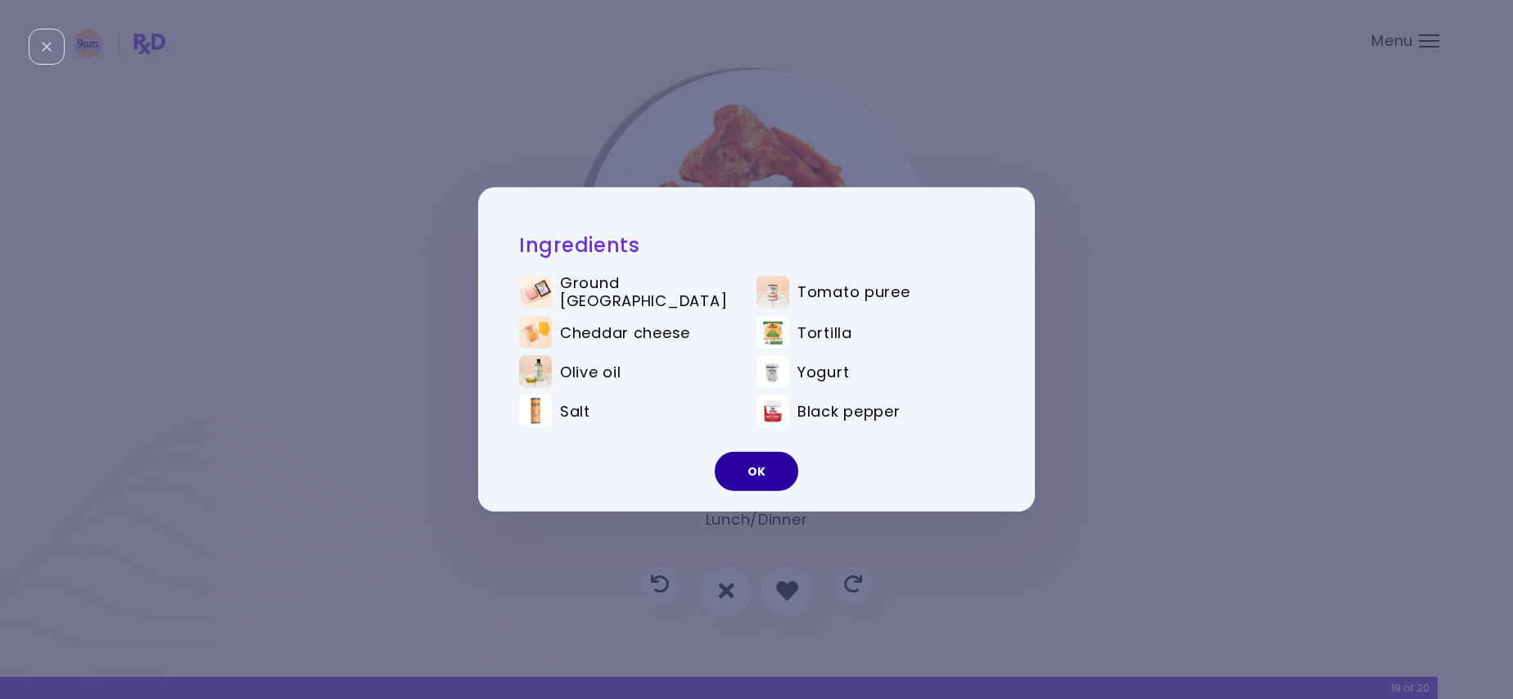
click at [739, 481] on button "OK" at bounding box center [756, 471] width 83 height 39
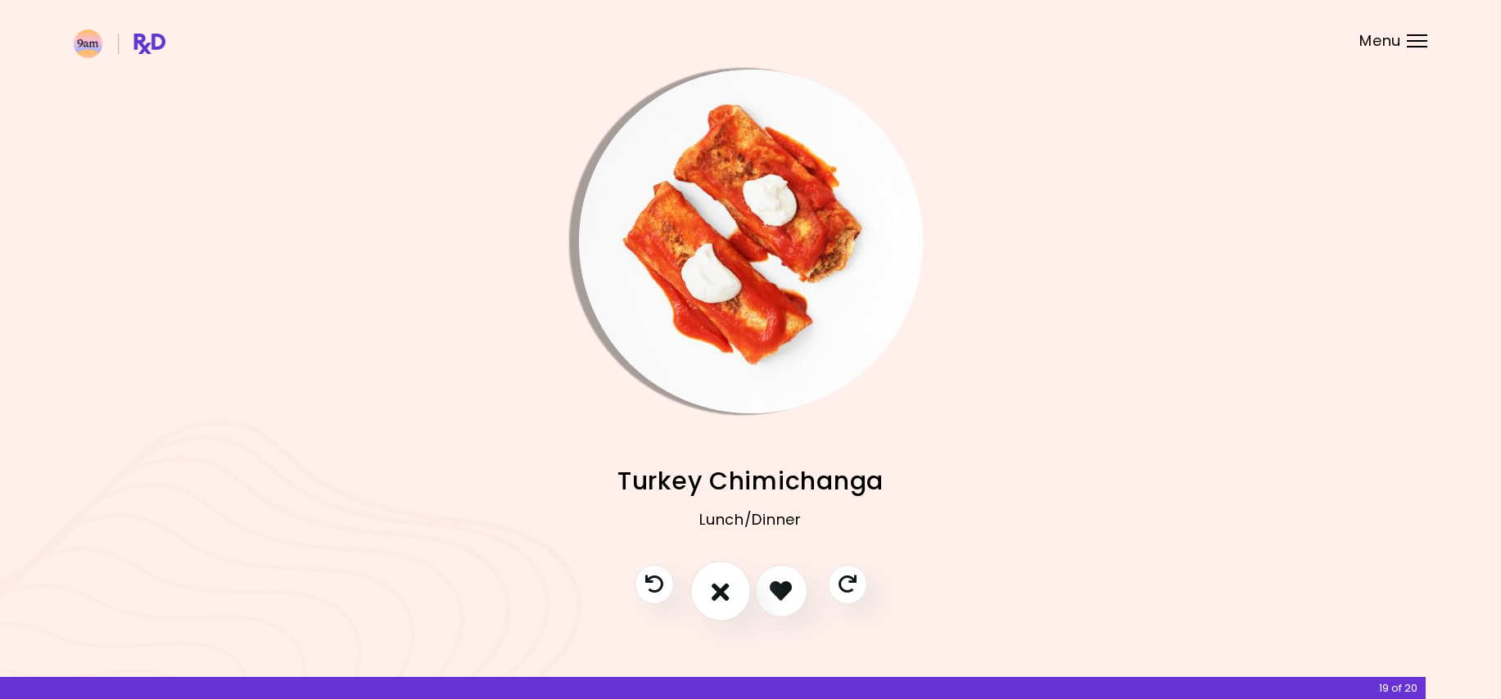
click at [721, 577] on button "I don't like this recipe" at bounding box center [720, 591] width 61 height 61
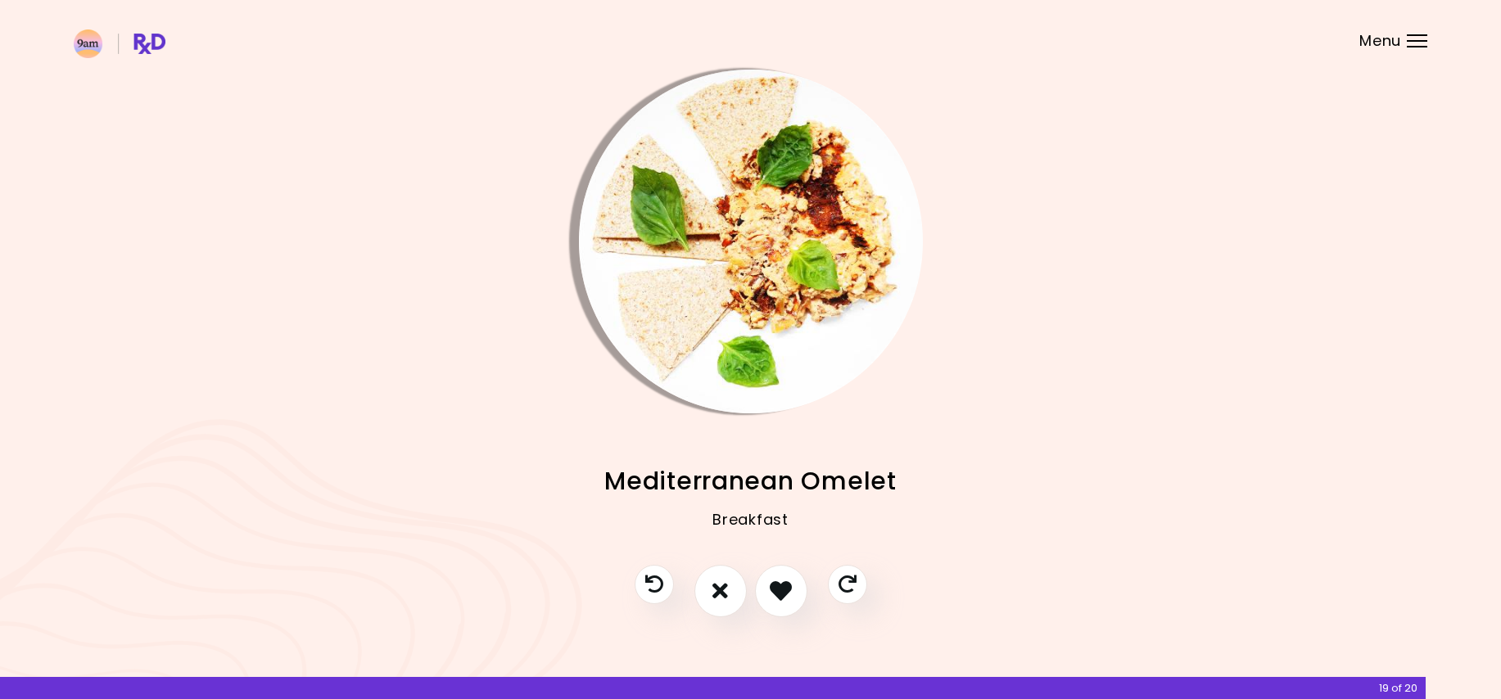
click at [788, 336] on img "Info - Mediterranean Omelet" at bounding box center [751, 242] width 344 height 344
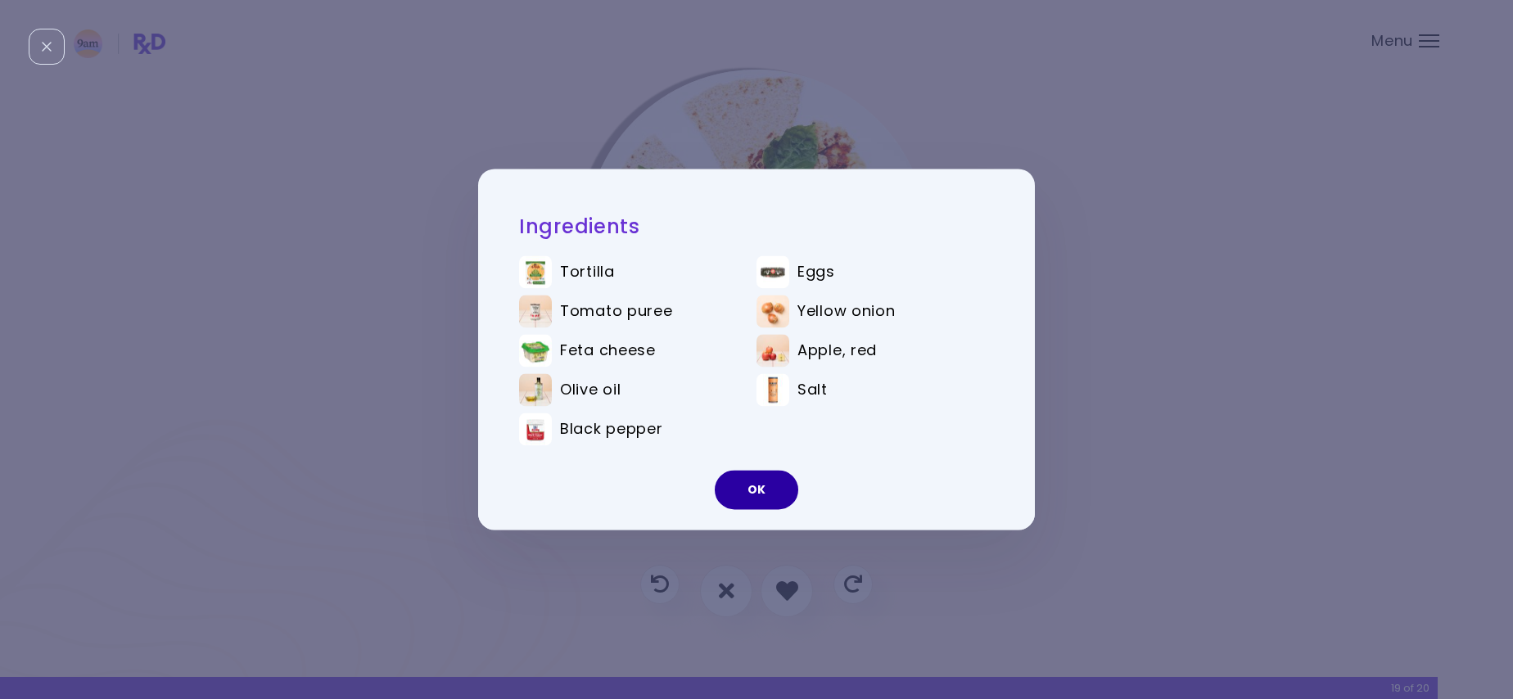
click at [771, 485] on button "OK" at bounding box center [756, 490] width 83 height 39
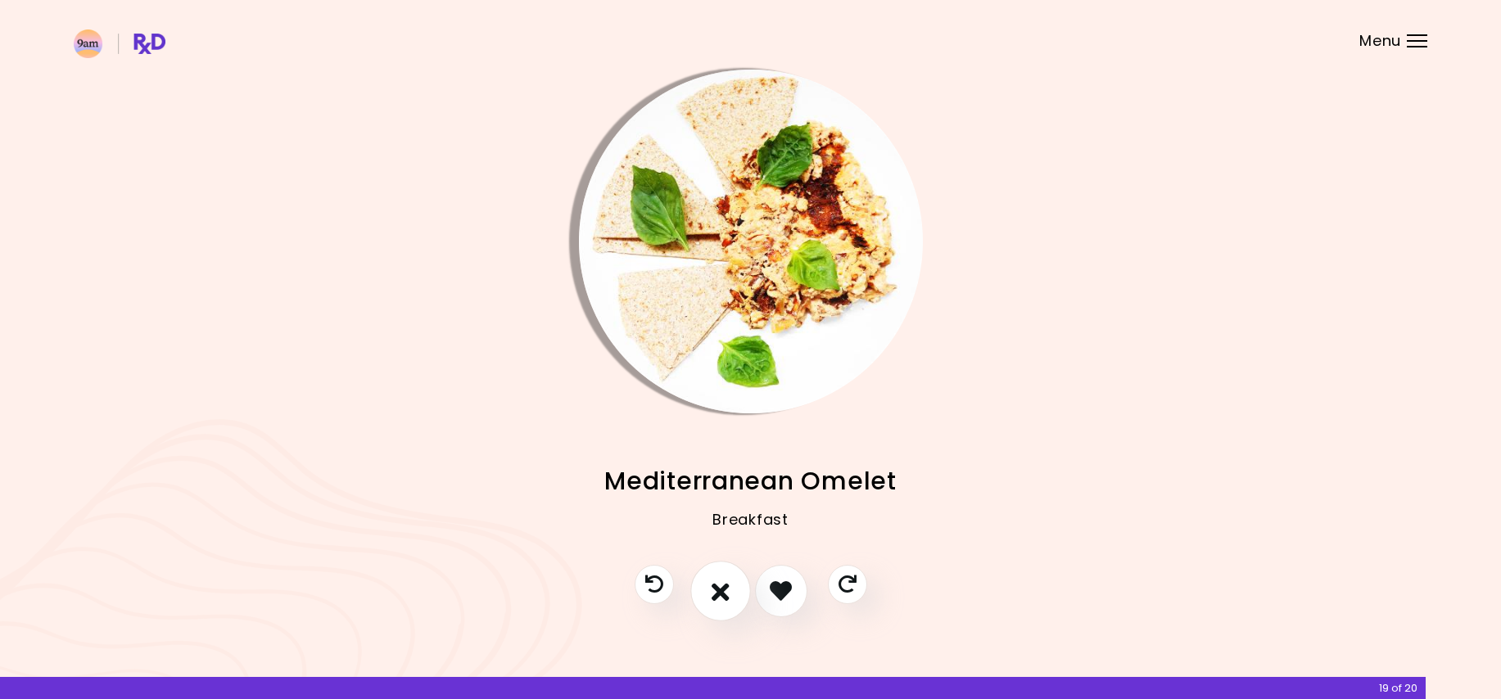
click at [722, 589] on icon "I don't like this recipe" at bounding box center [720, 590] width 18 height 25
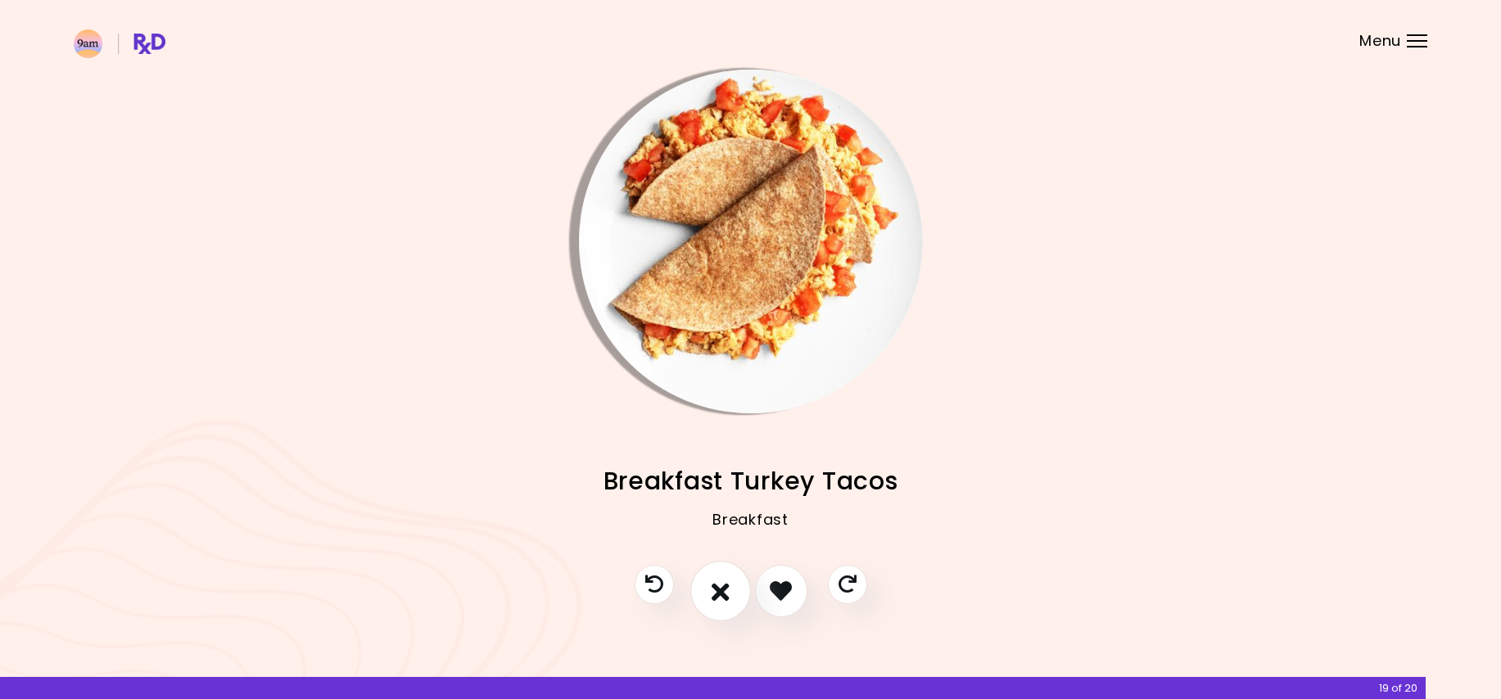
click at [724, 587] on icon "I don't like this recipe" at bounding box center [720, 590] width 18 height 25
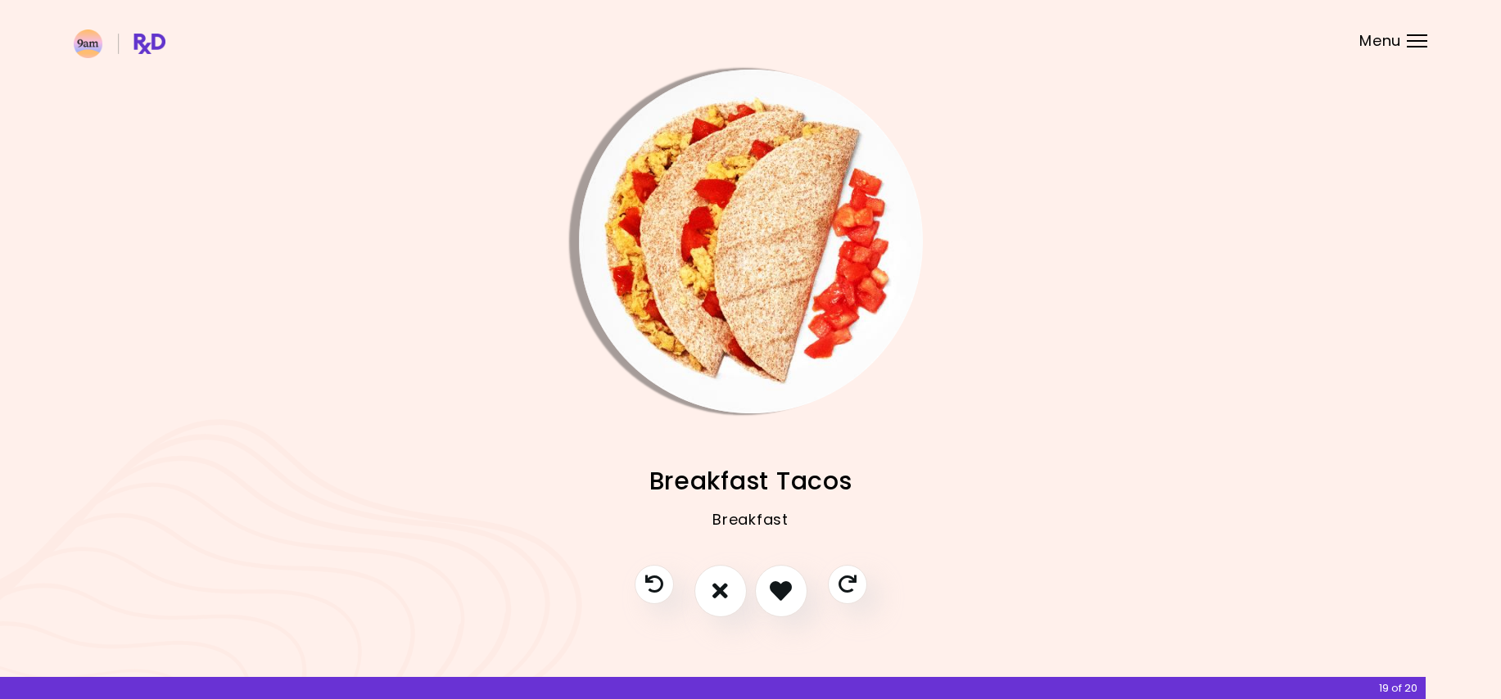
click at [724, 277] on img "Info - Breakfast Tacos" at bounding box center [751, 242] width 344 height 344
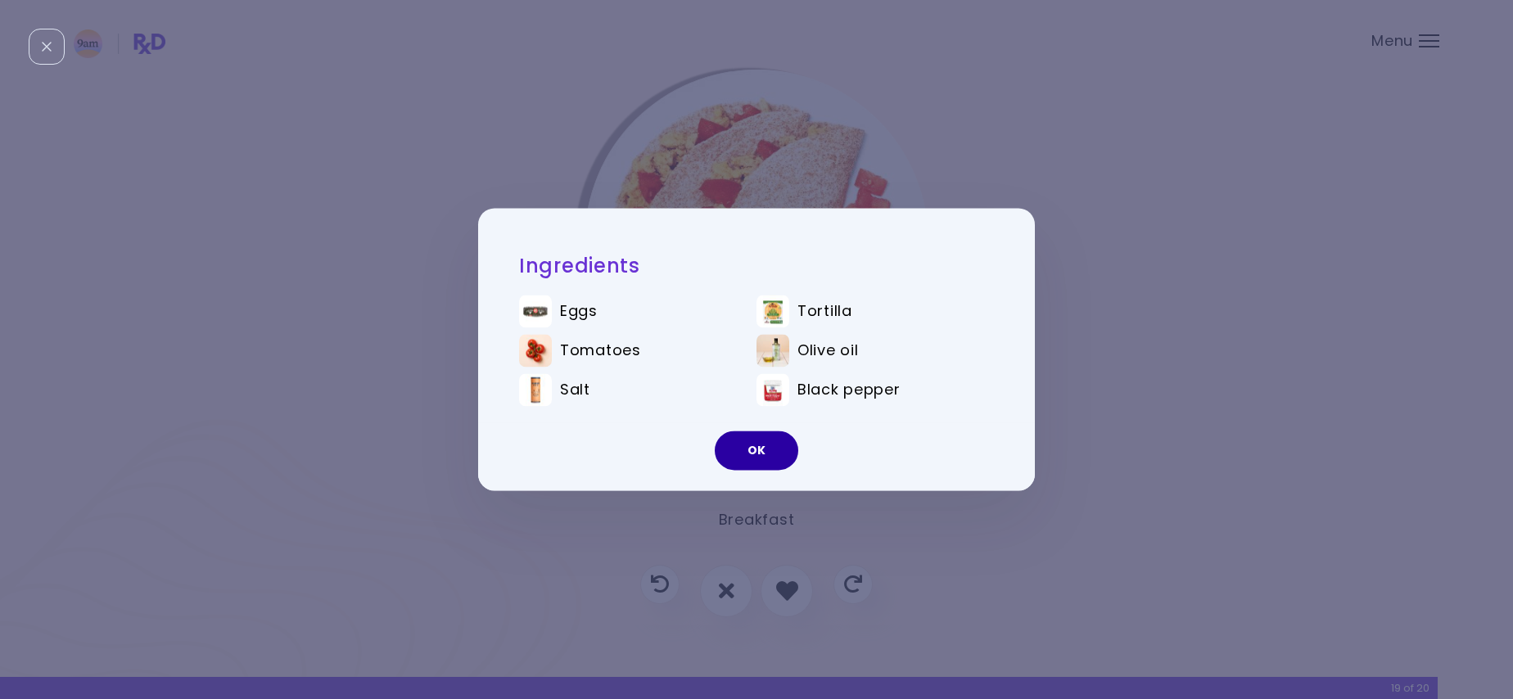
click at [774, 443] on button "OK" at bounding box center [756, 450] width 83 height 39
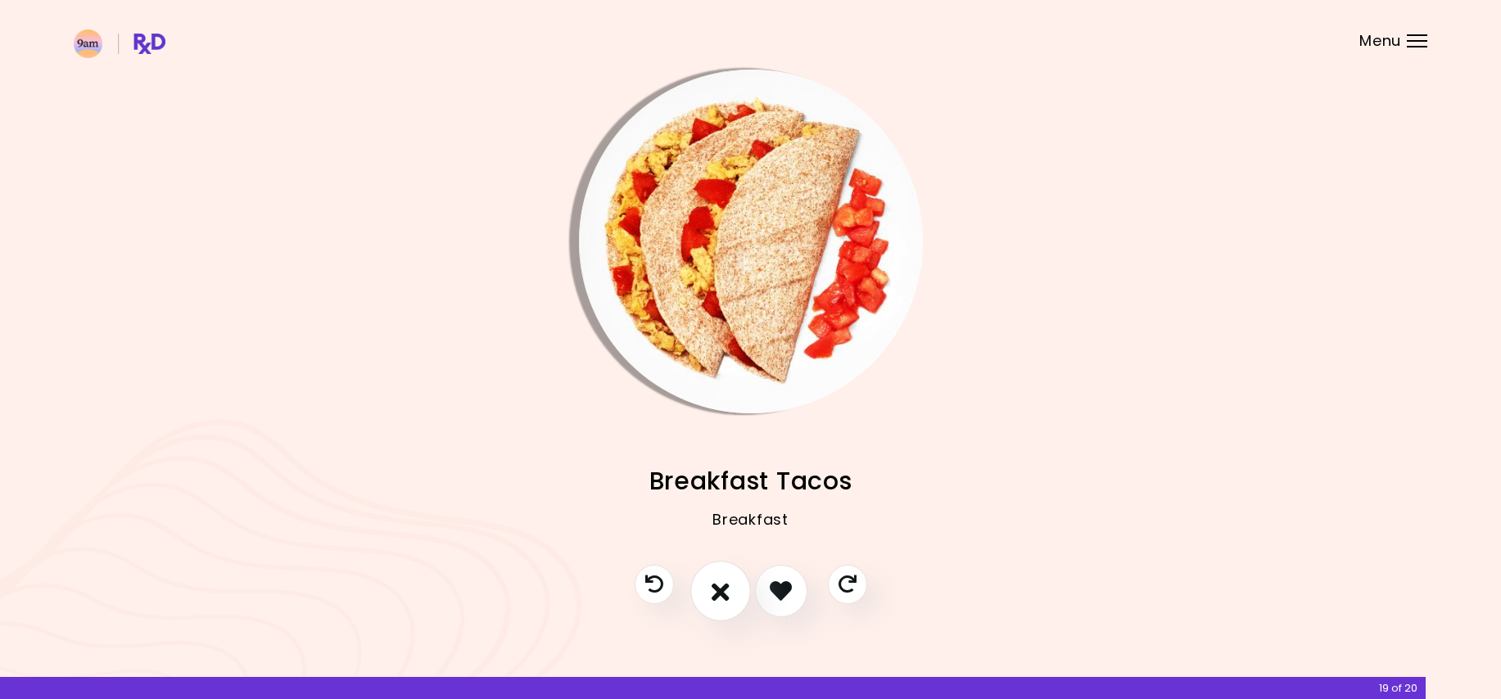
click at [708, 589] on button "I don't like this recipe" at bounding box center [720, 591] width 61 height 61
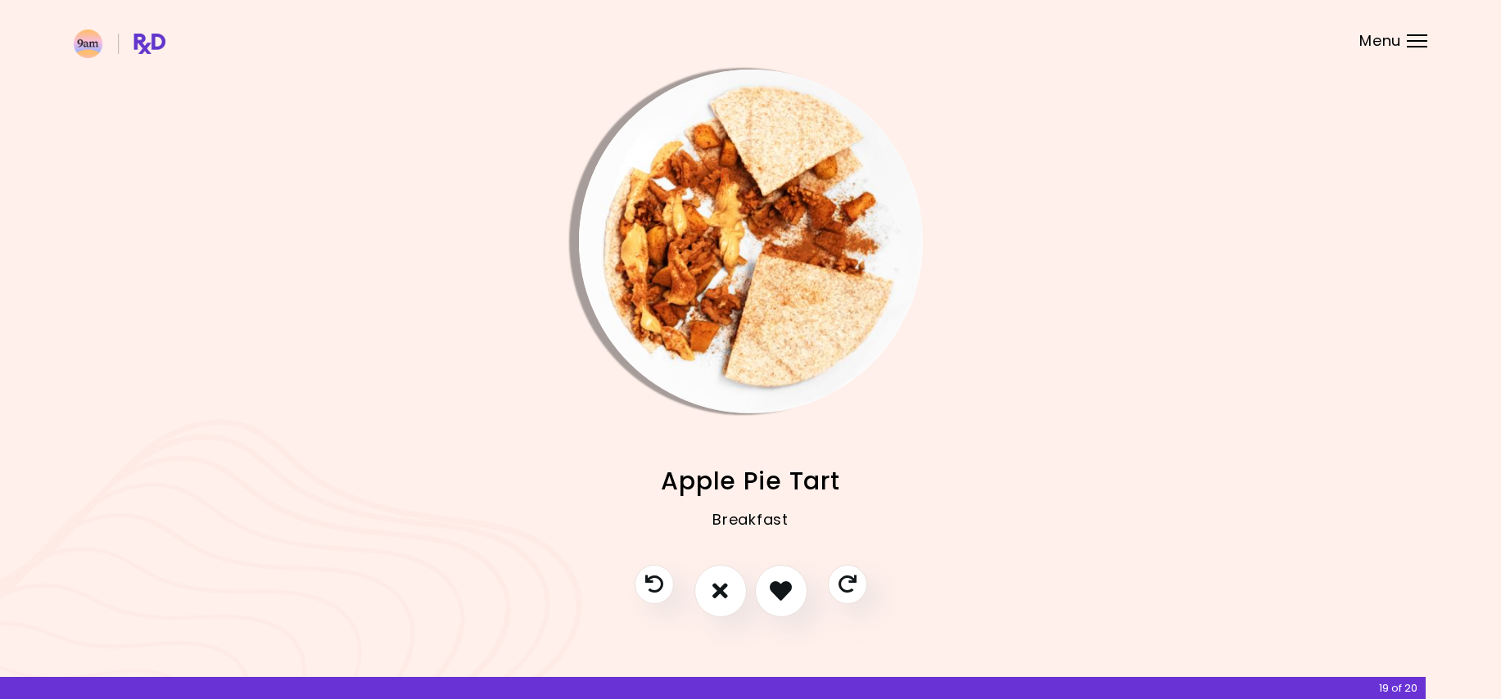
click at [742, 363] on img "Info - Apple Pie Tart" at bounding box center [751, 242] width 344 height 344
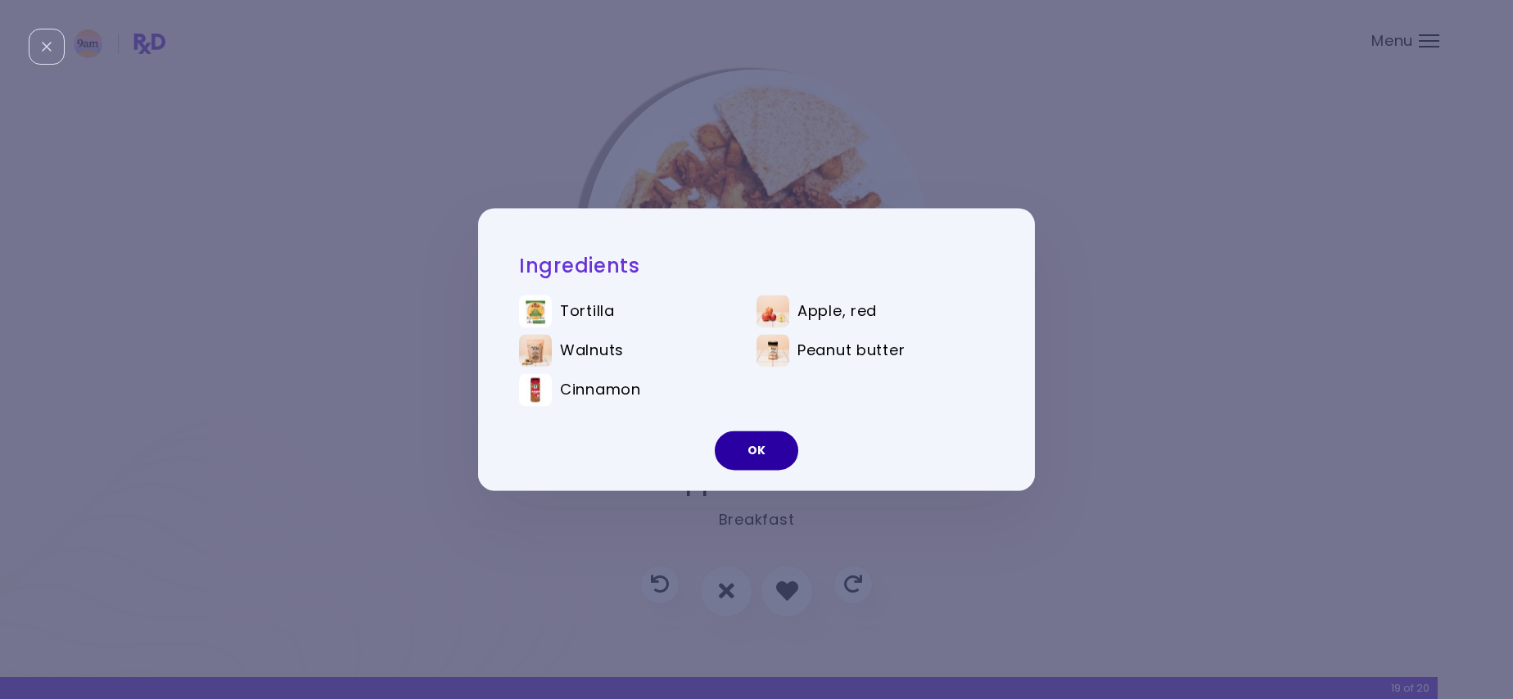
click at [752, 452] on button "OK" at bounding box center [756, 450] width 83 height 39
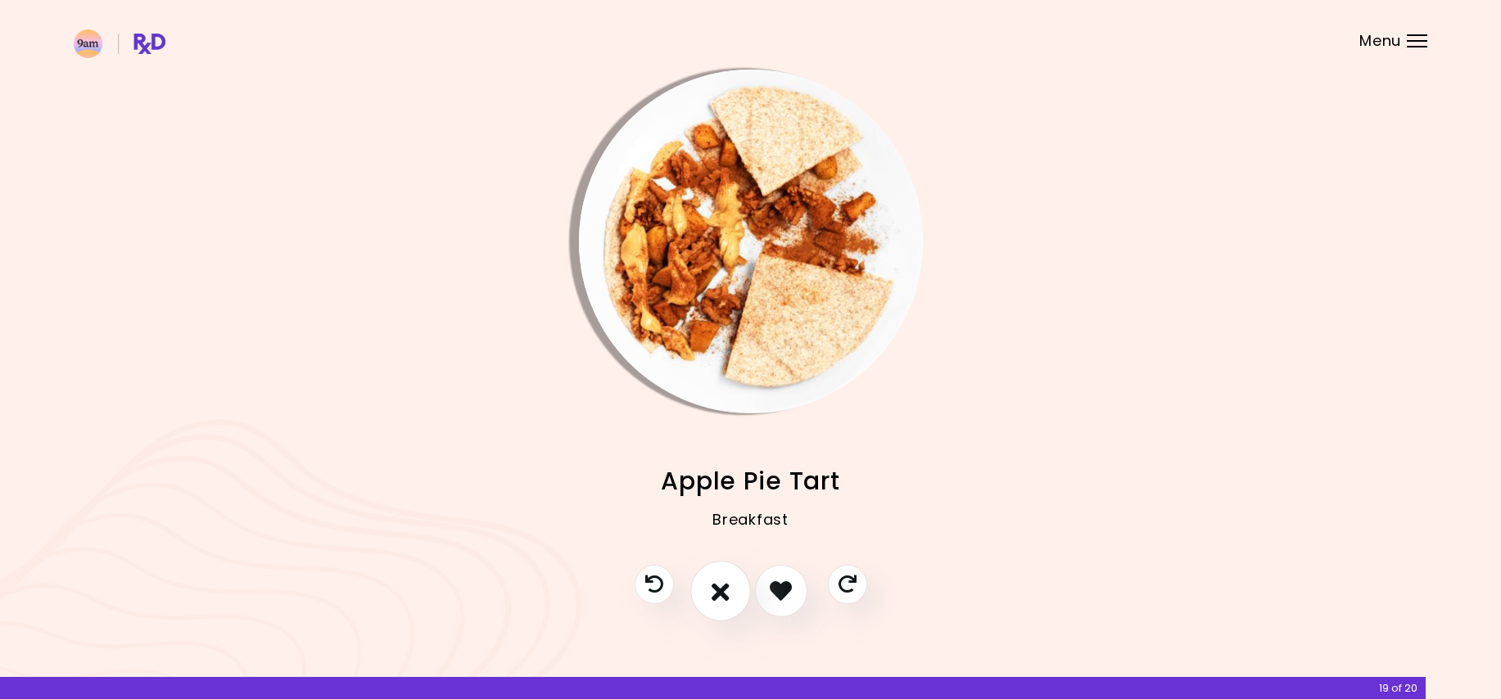
click at [706, 584] on button "I don't like this recipe" at bounding box center [720, 591] width 61 height 61
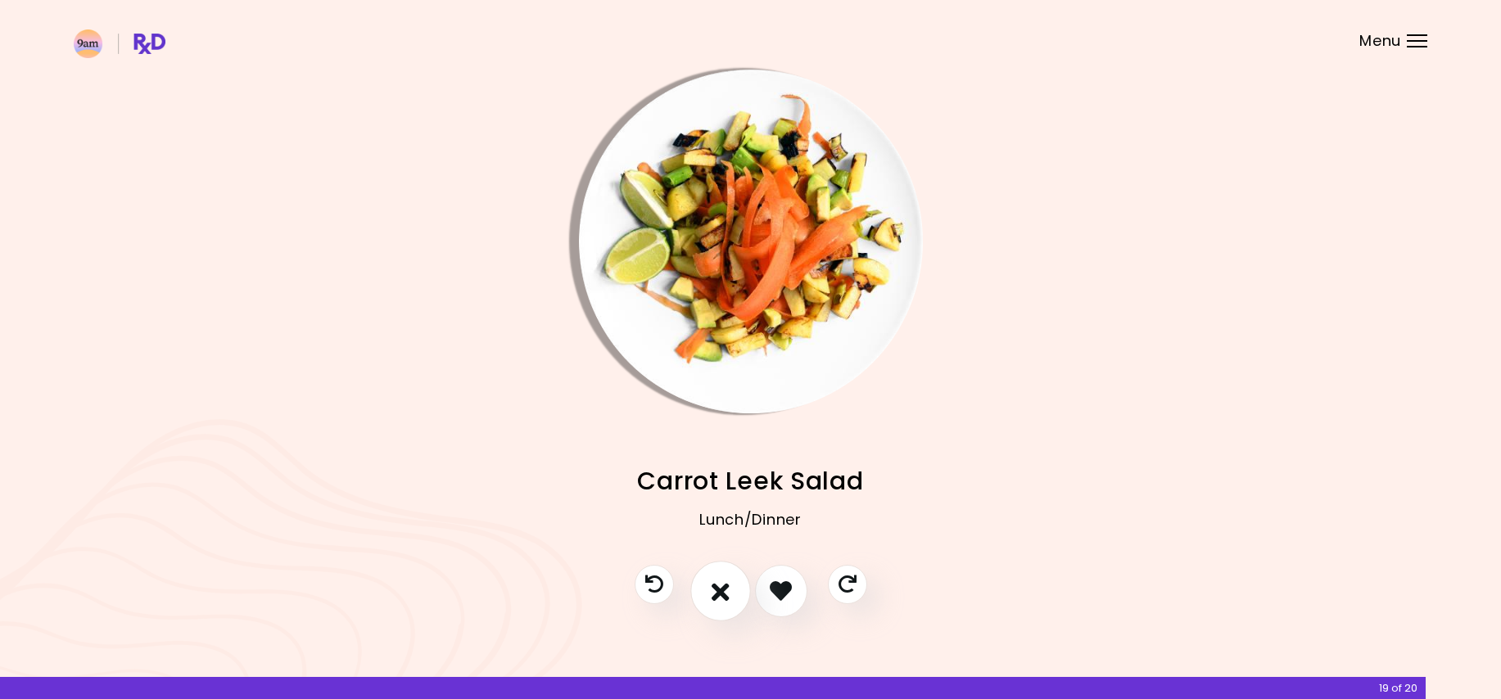
click at [706, 581] on button "I don't like this recipe" at bounding box center [720, 591] width 61 height 61
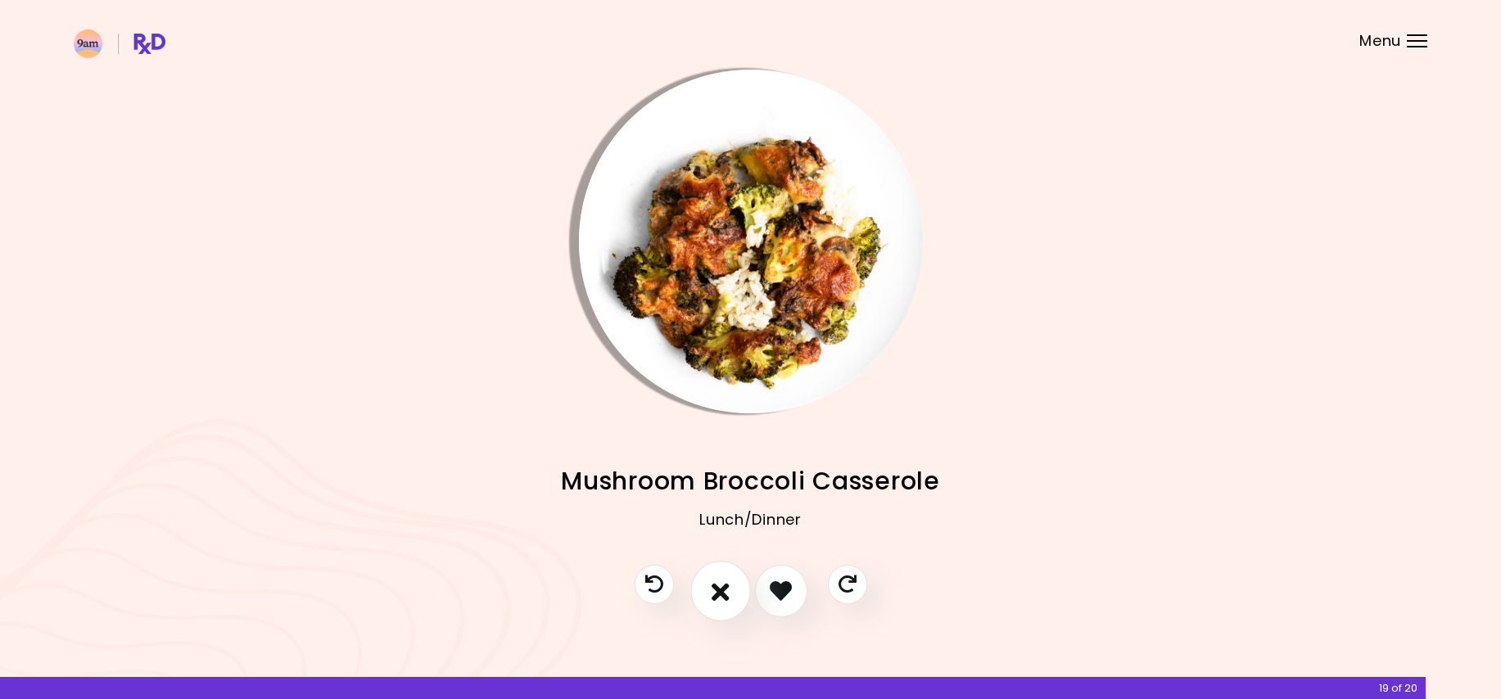
click at [706, 581] on button "I don't like this recipe" at bounding box center [720, 591] width 61 height 61
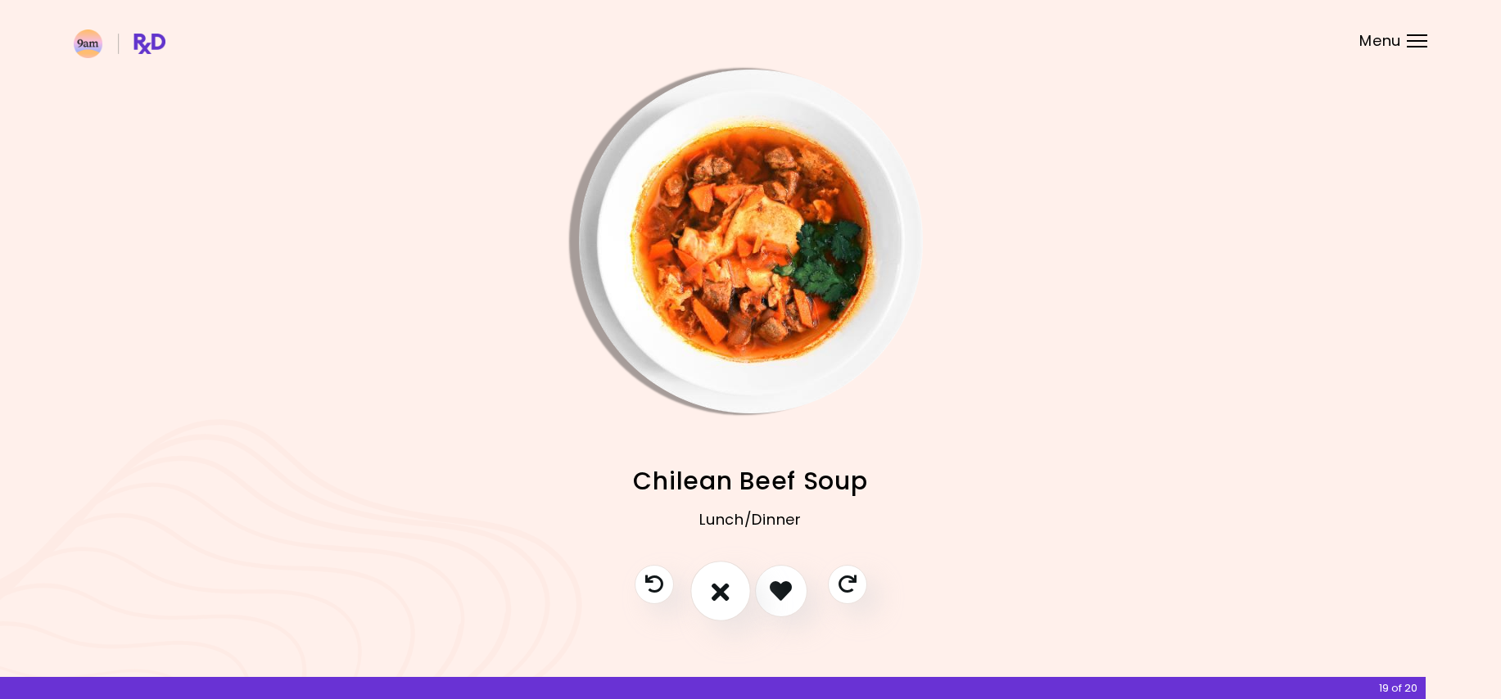
click at [706, 581] on button "I don't like this recipe" at bounding box center [720, 591] width 61 height 61
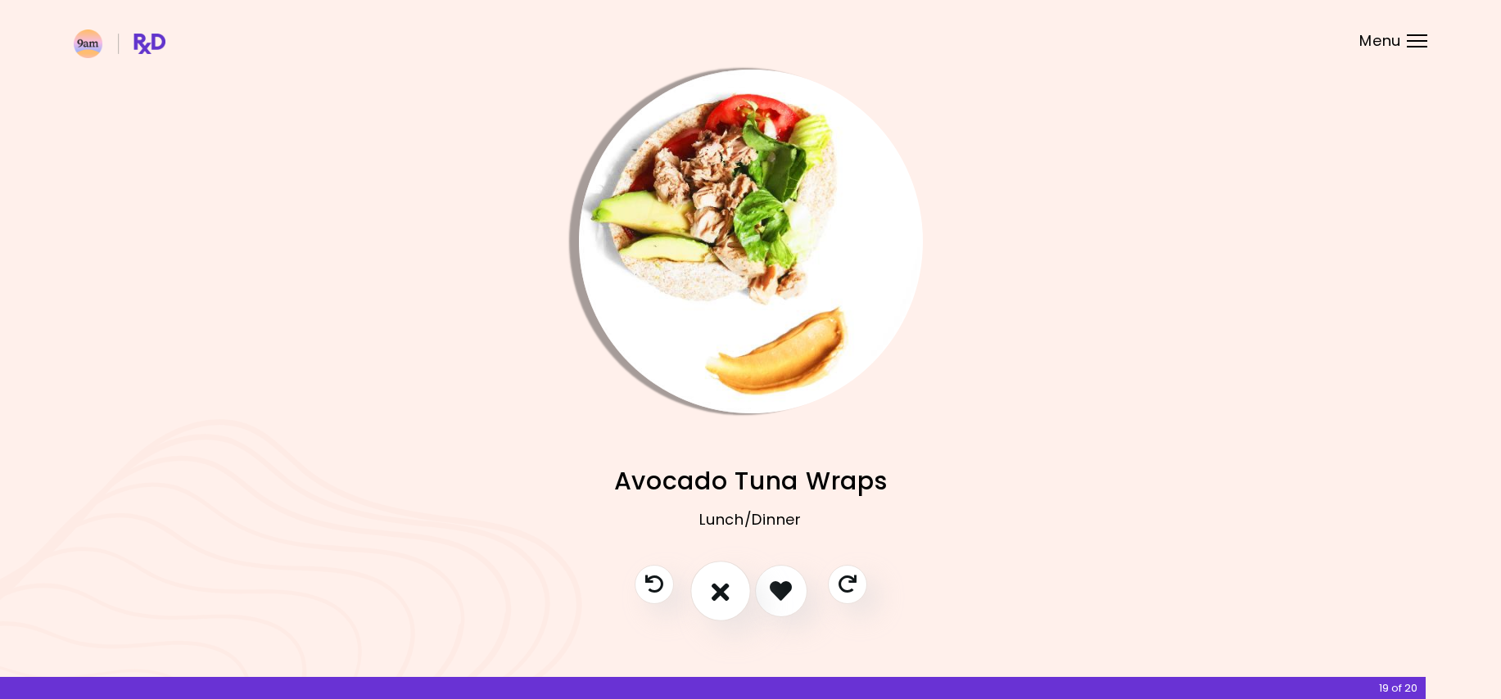
click at [710, 573] on button "I don't like this recipe" at bounding box center [720, 591] width 61 height 61
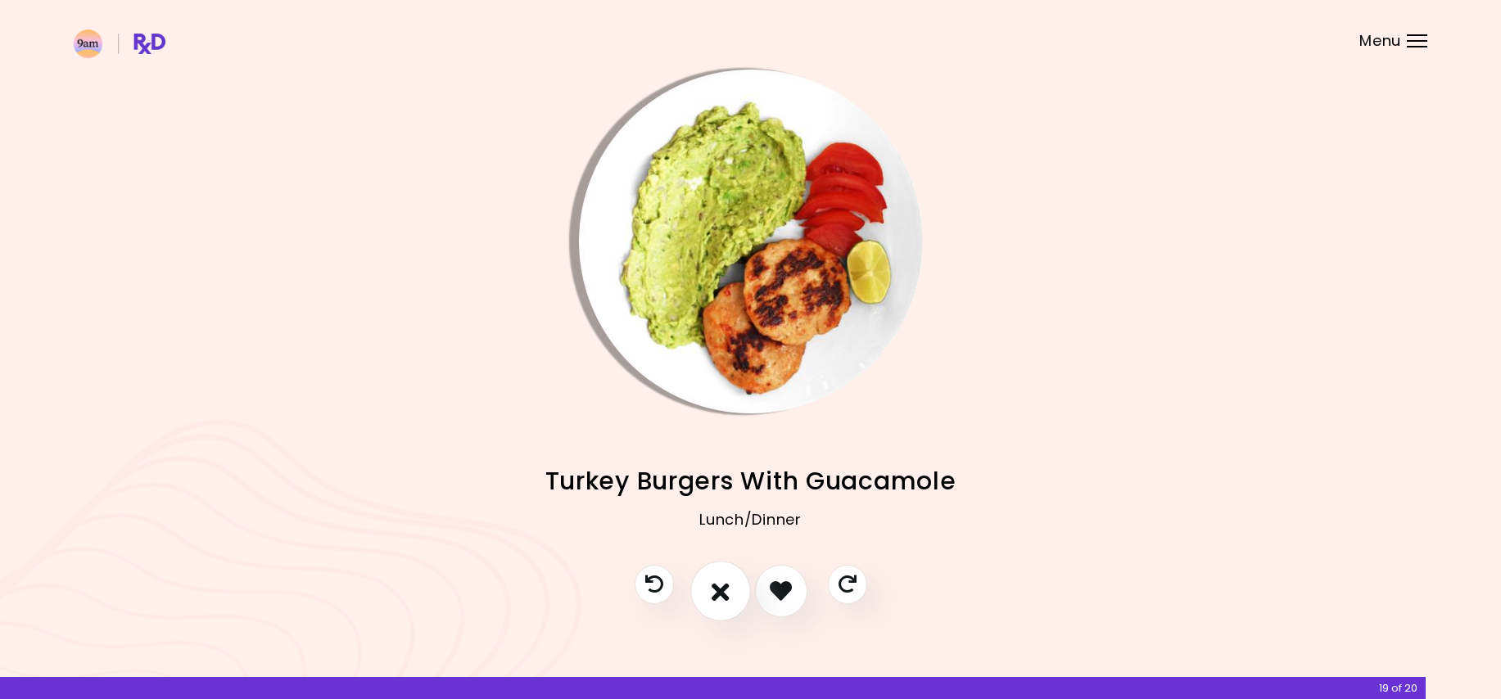
click at [710, 573] on button "I don't like this recipe" at bounding box center [720, 591] width 61 height 61
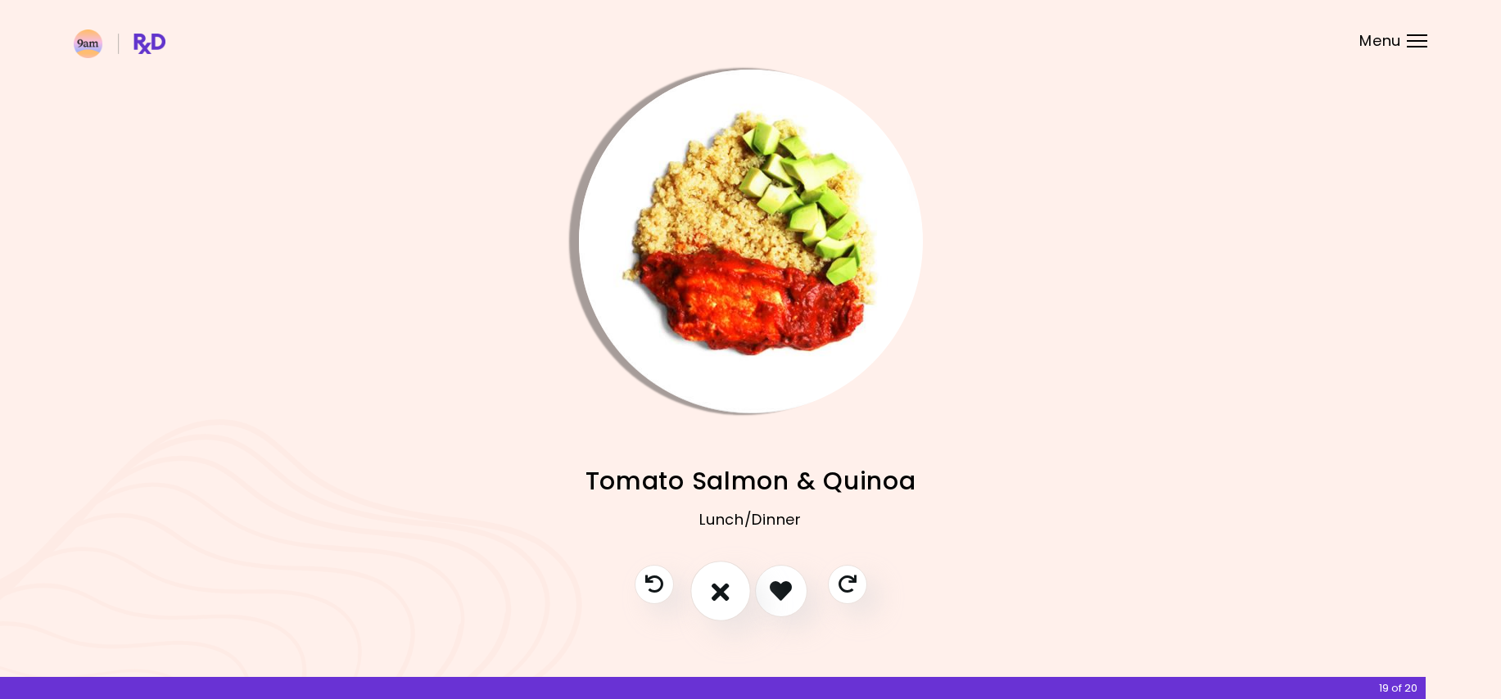
click at [710, 573] on button "I don't like this recipe" at bounding box center [720, 591] width 61 height 61
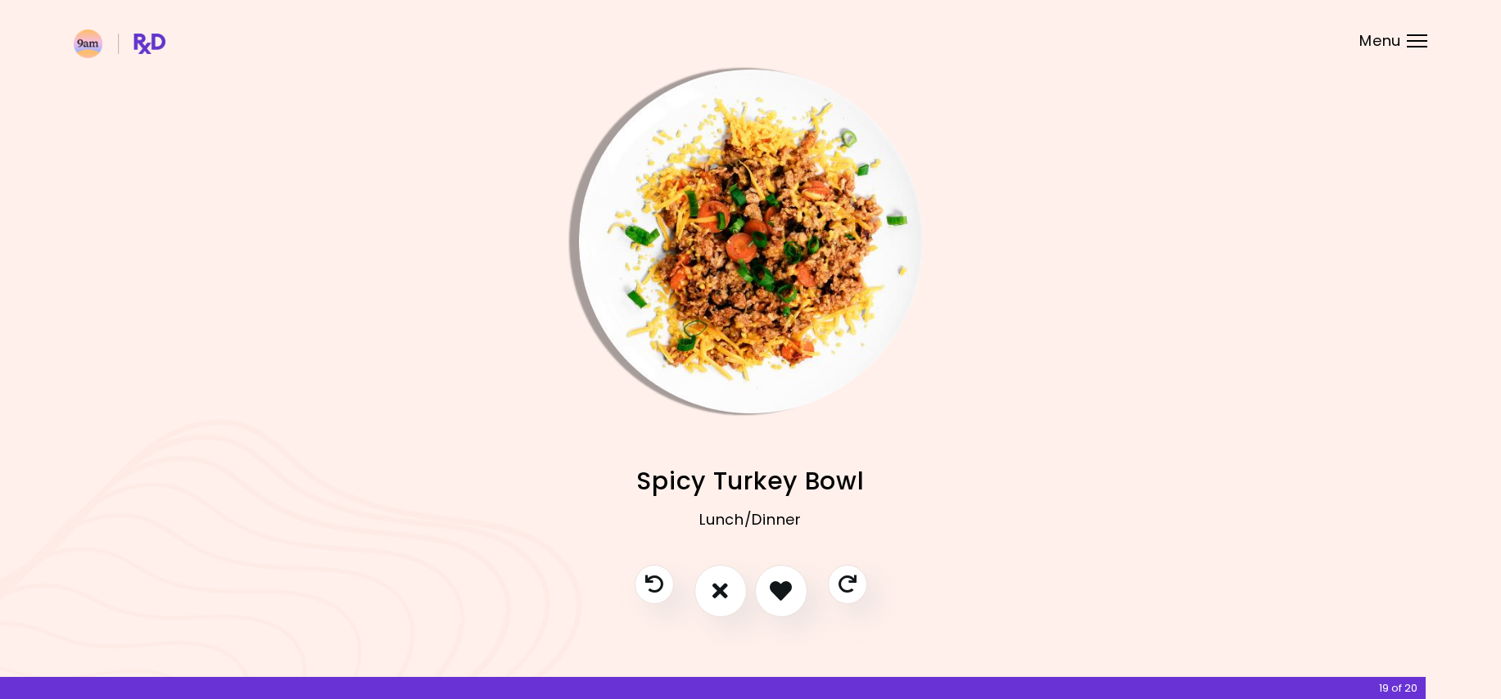
click at [740, 192] on img "Info - Spicy Turkey Bowl" at bounding box center [751, 242] width 344 height 344
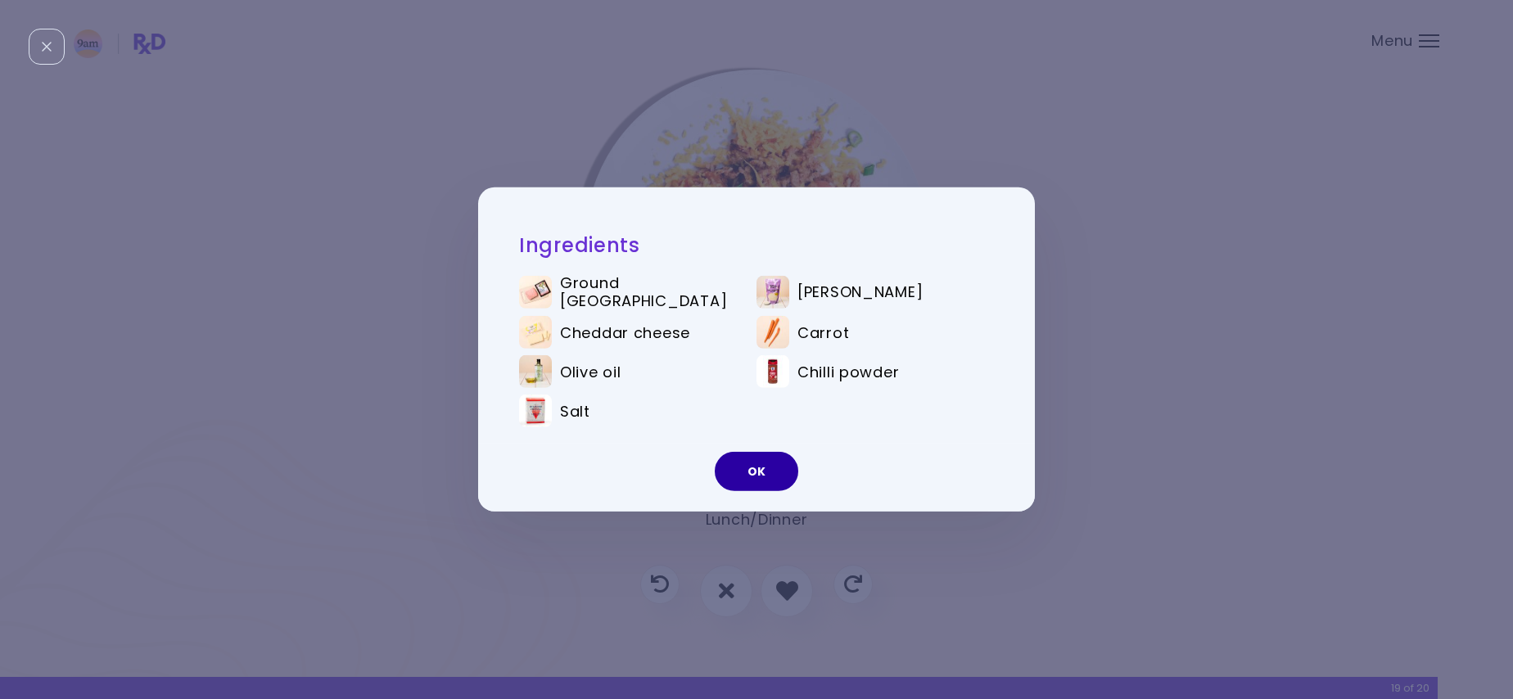
click at [770, 462] on button "OK" at bounding box center [756, 471] width 83 height 39
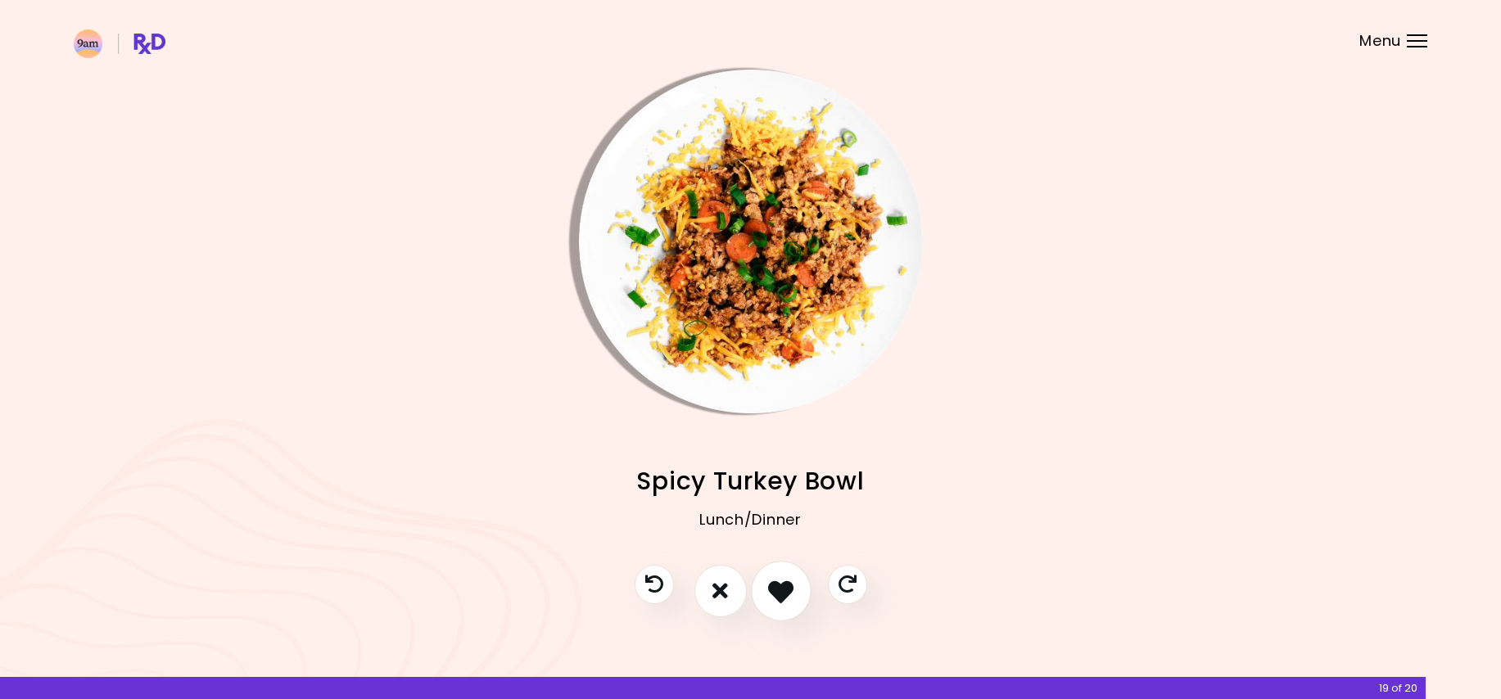
click at [779, 600] on icon "I like this recipe" at bounding box center [780, 590] width 25 height 25
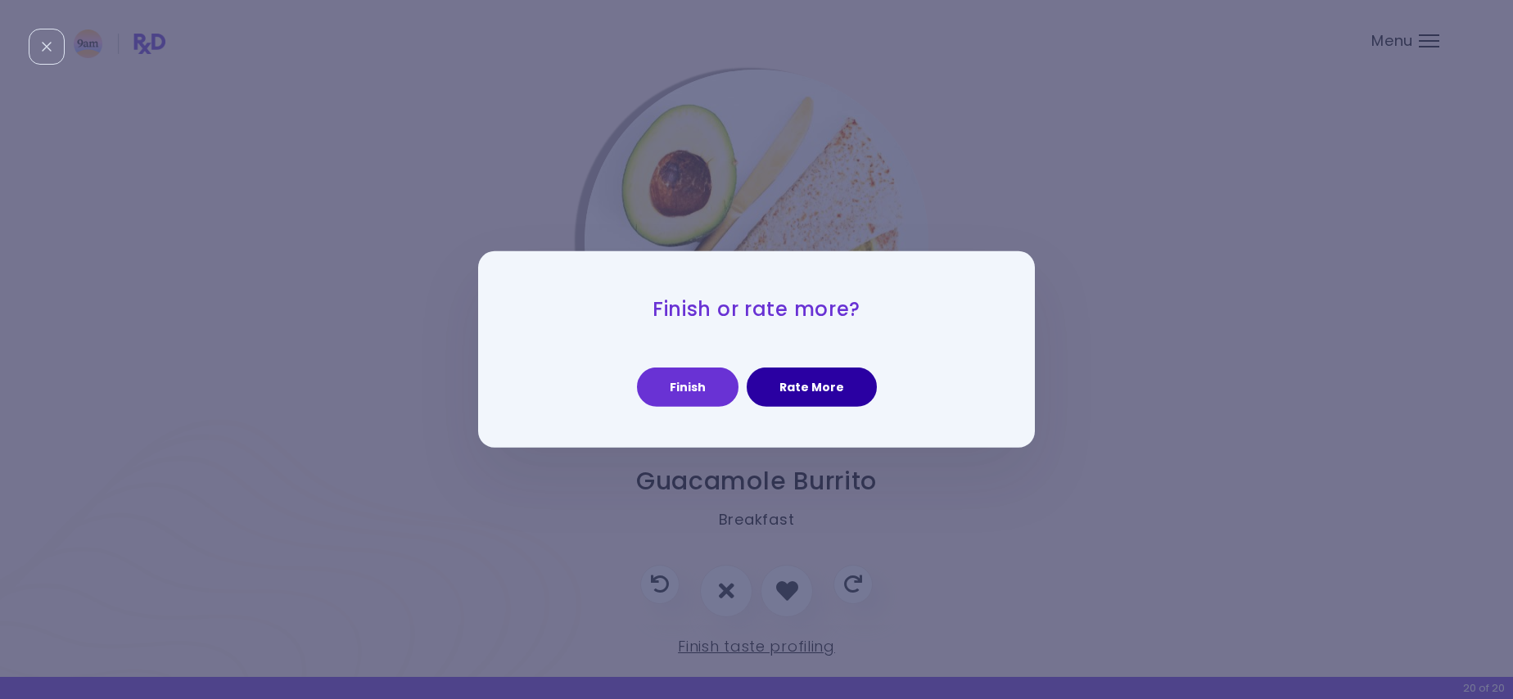
click at [810, 378] on button "Rate More" at bounding box center [812, 387] width 130 height 39
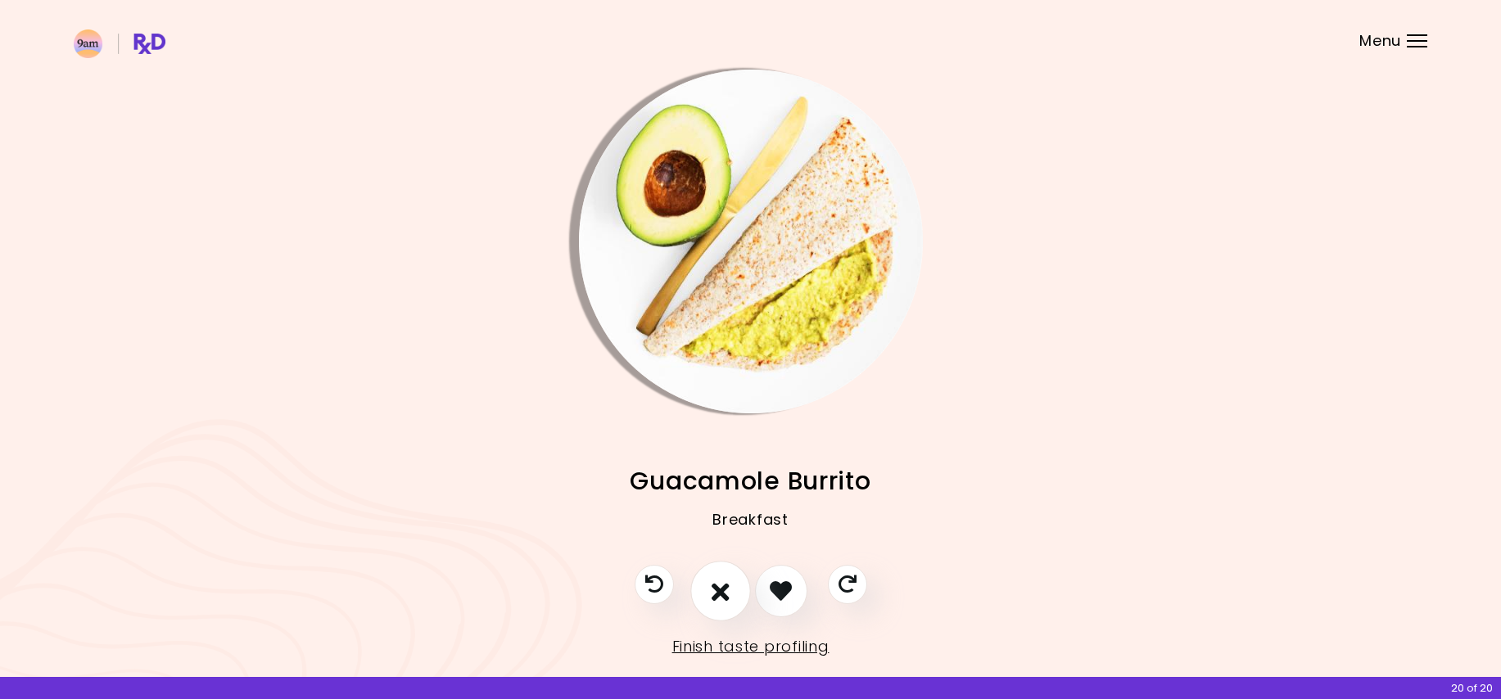
click at [733, 593] on button "I don't like this recipe" at bounding box center [720, 591] width 61 height 61
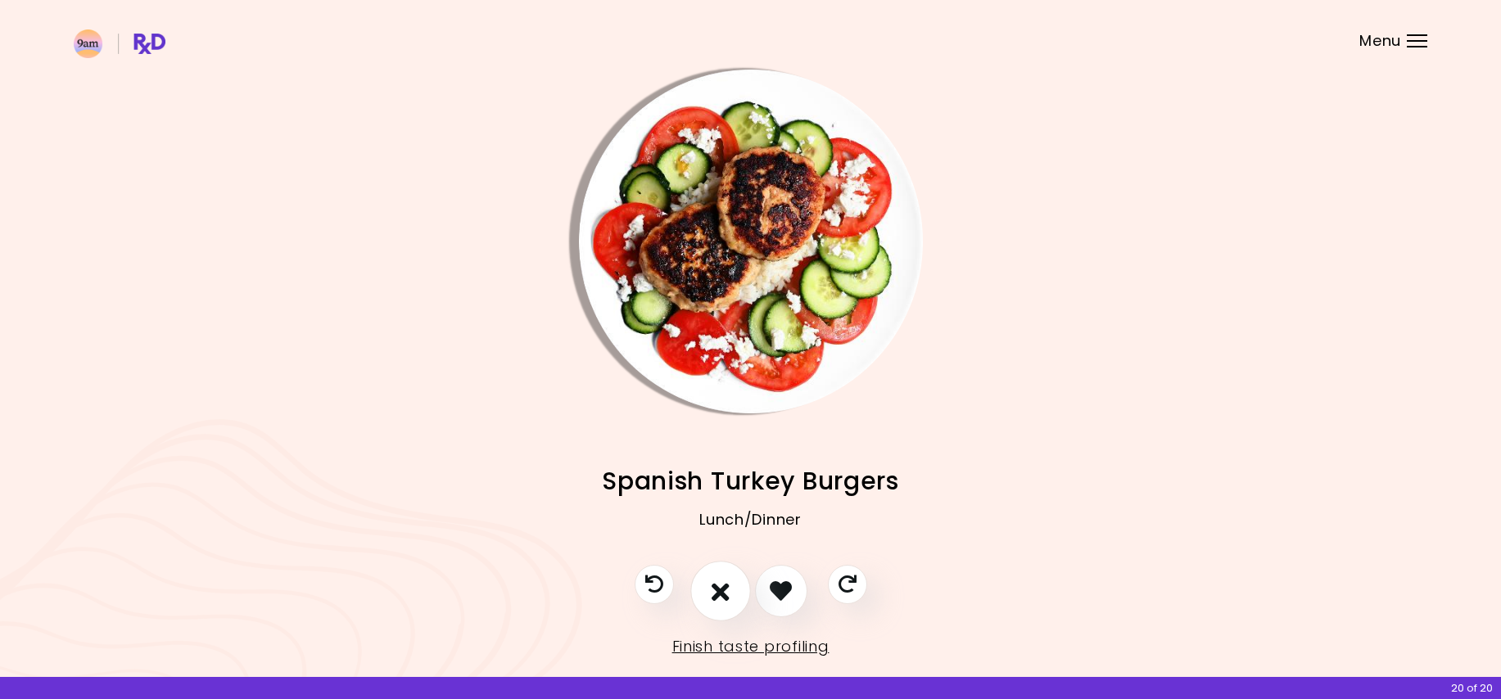
click at [733, 593] on button "I don't like this recipe" at bounding box center [720, 591] width 61 height 61
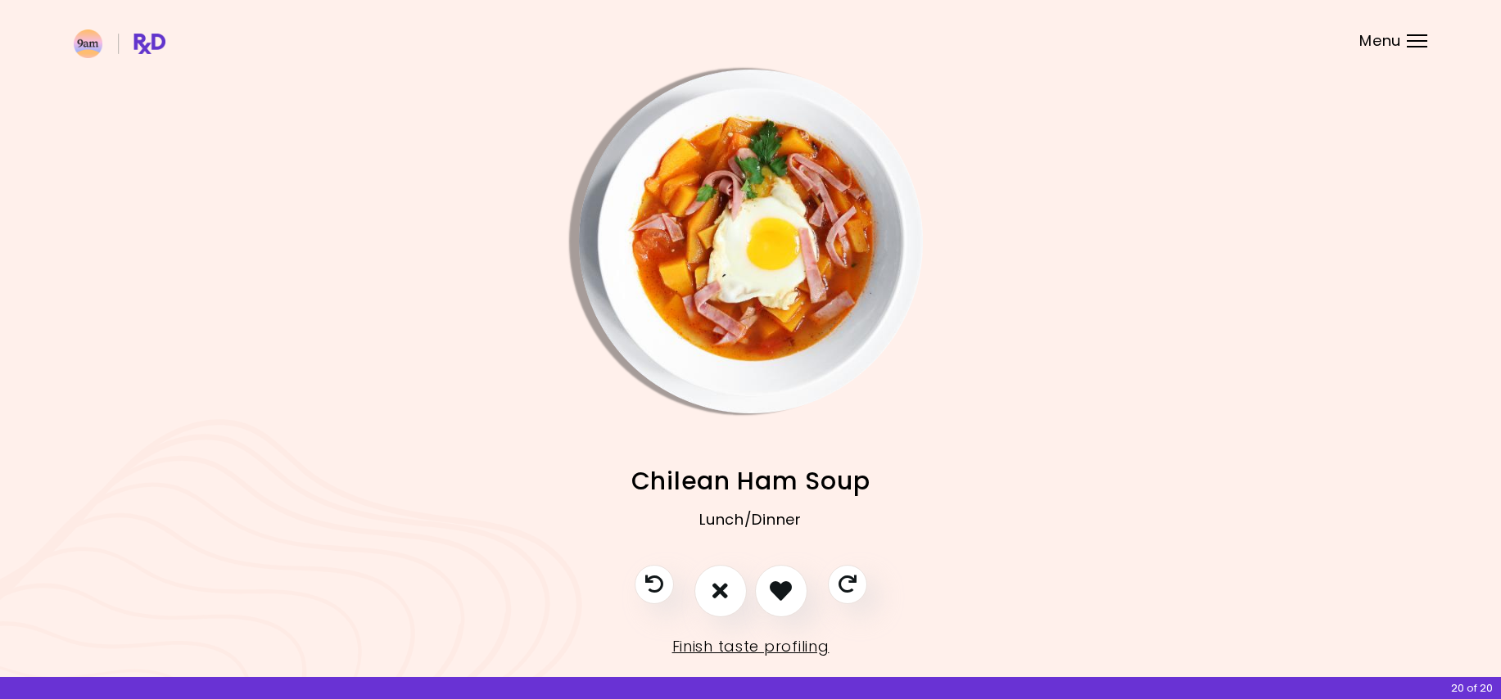
click at [709, 305] on img "Info - Chilean Ham Soup" at bounding box center [751, 242] width 344 height 344
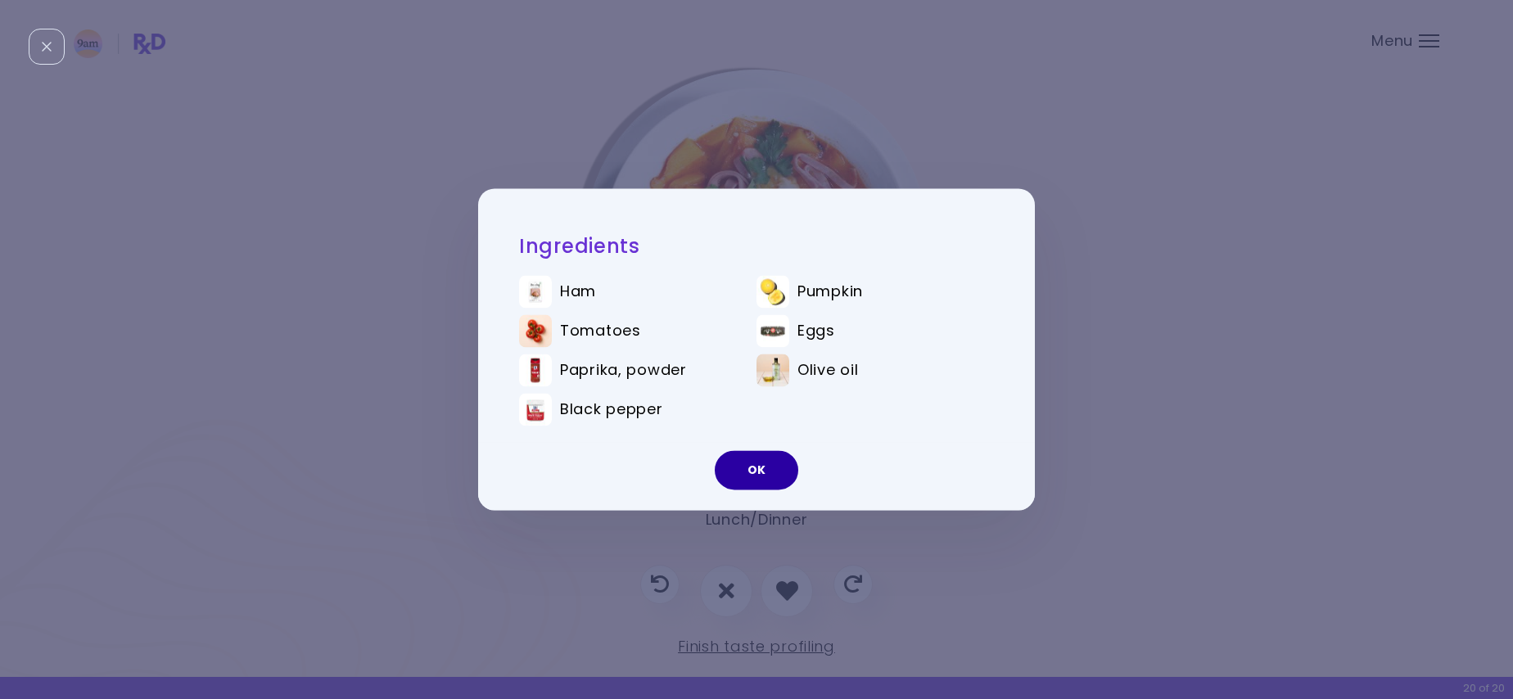
click at [757, 470] on button "OK" at bounding box center [756, 470] width 83 height 39
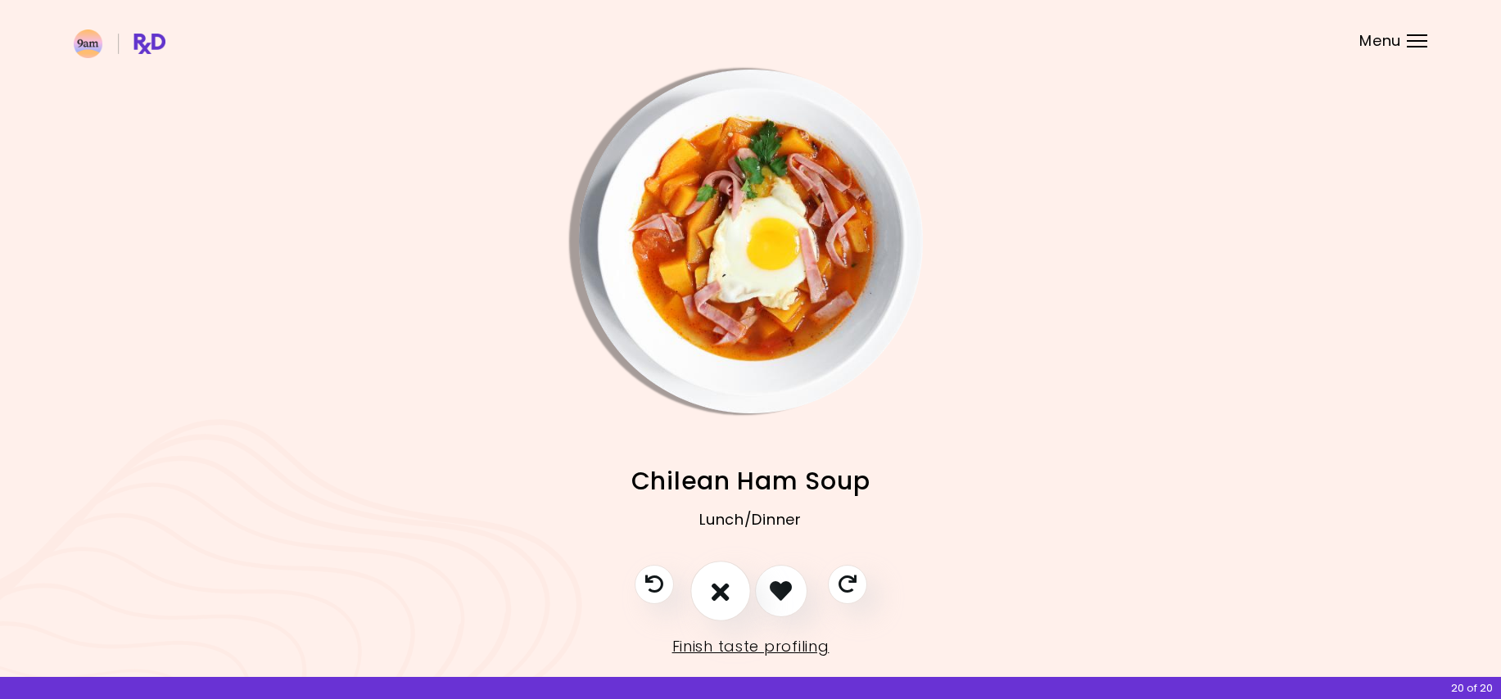
click at [720, 602] on icon "I don't like this recipe" at bounding box center [720, 590] width 18 height 25
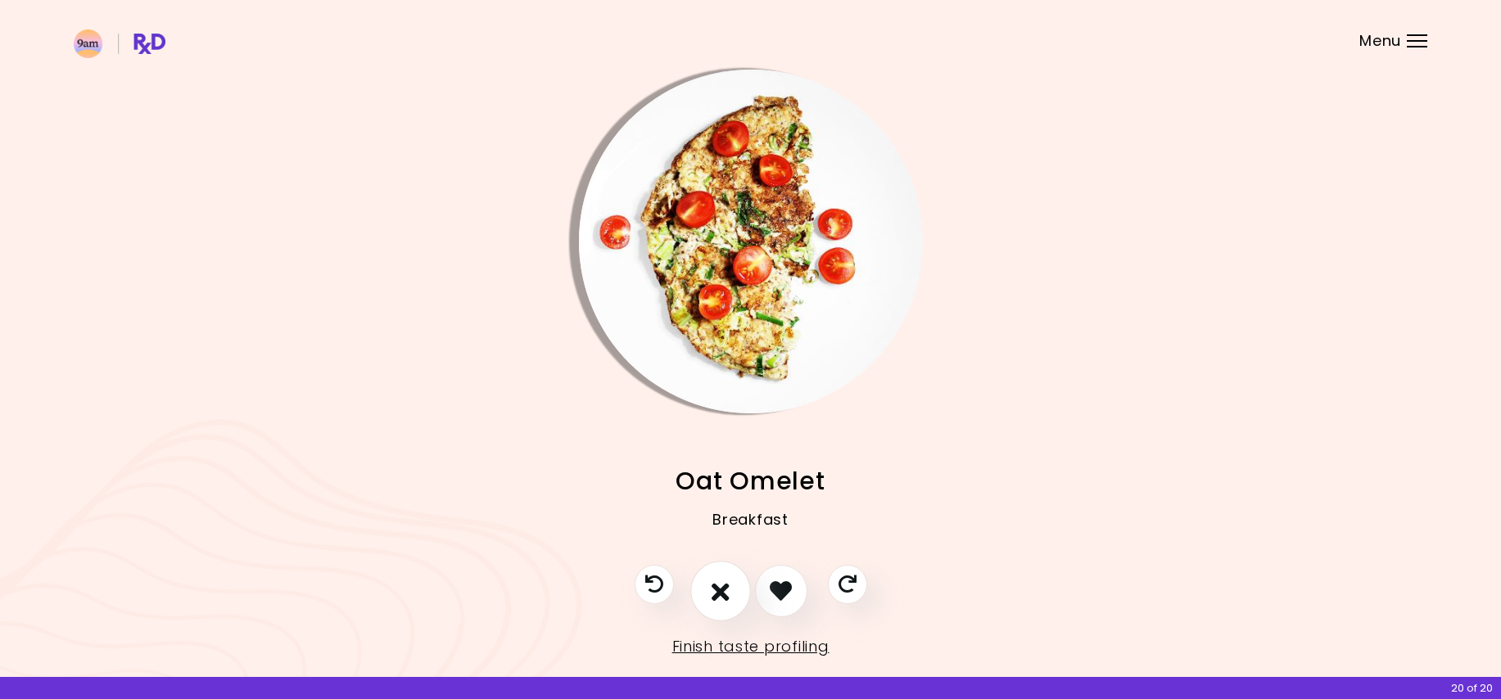
click at [720, 599] on icon "I don't like this recipe" at bounding box center [720, 590] width 18 height 25
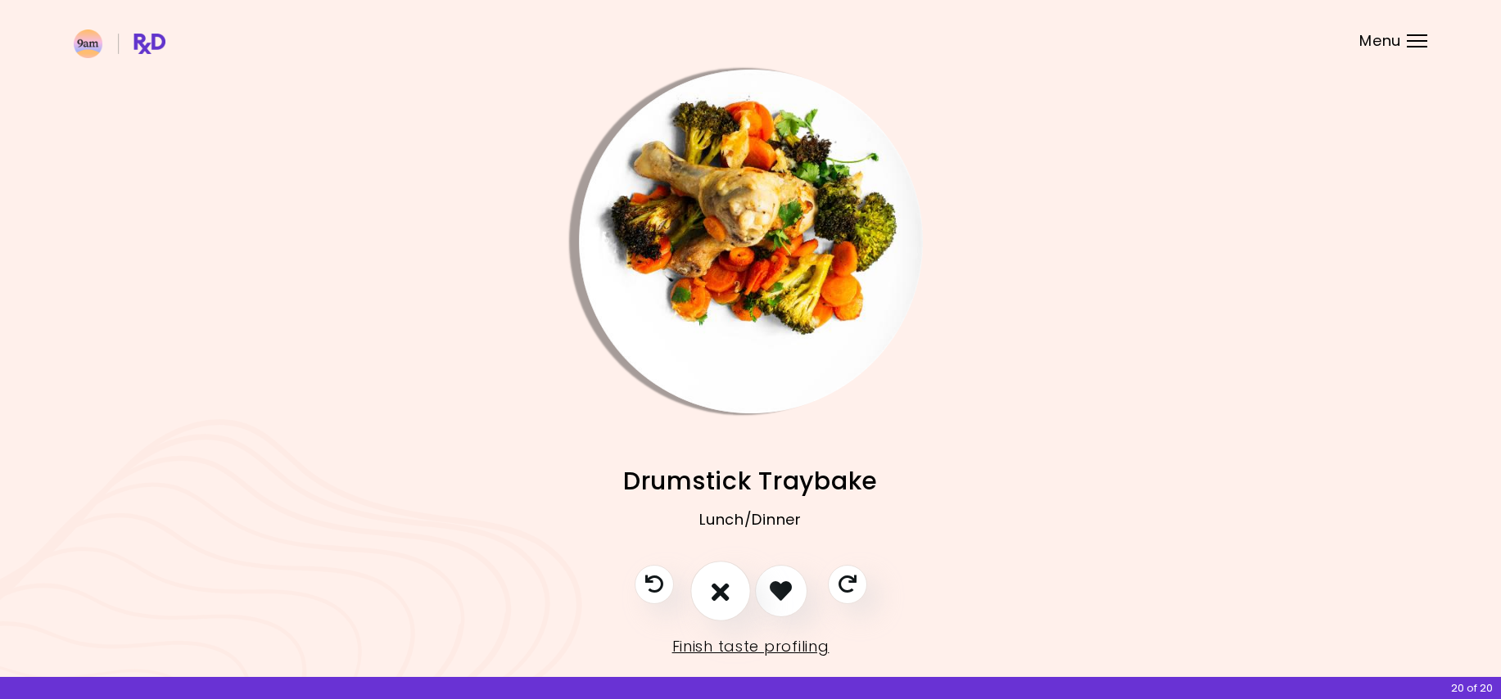
click at [720, 599] on icon "I don't like this recipe" at bounding box center [720, 590] width 18 height 25
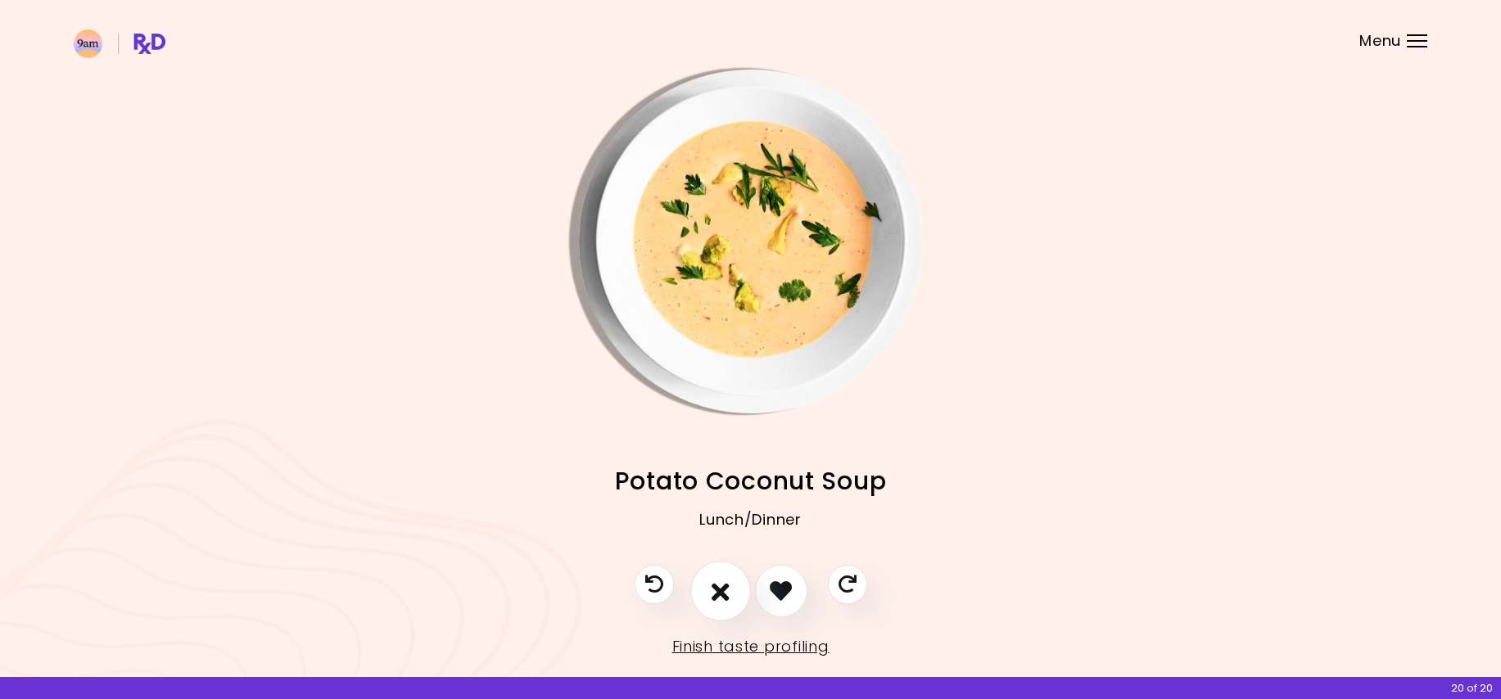
click at [720, 599] on icon "I don't like this recipe" at bounding box center [720, 590] width 18 height 25
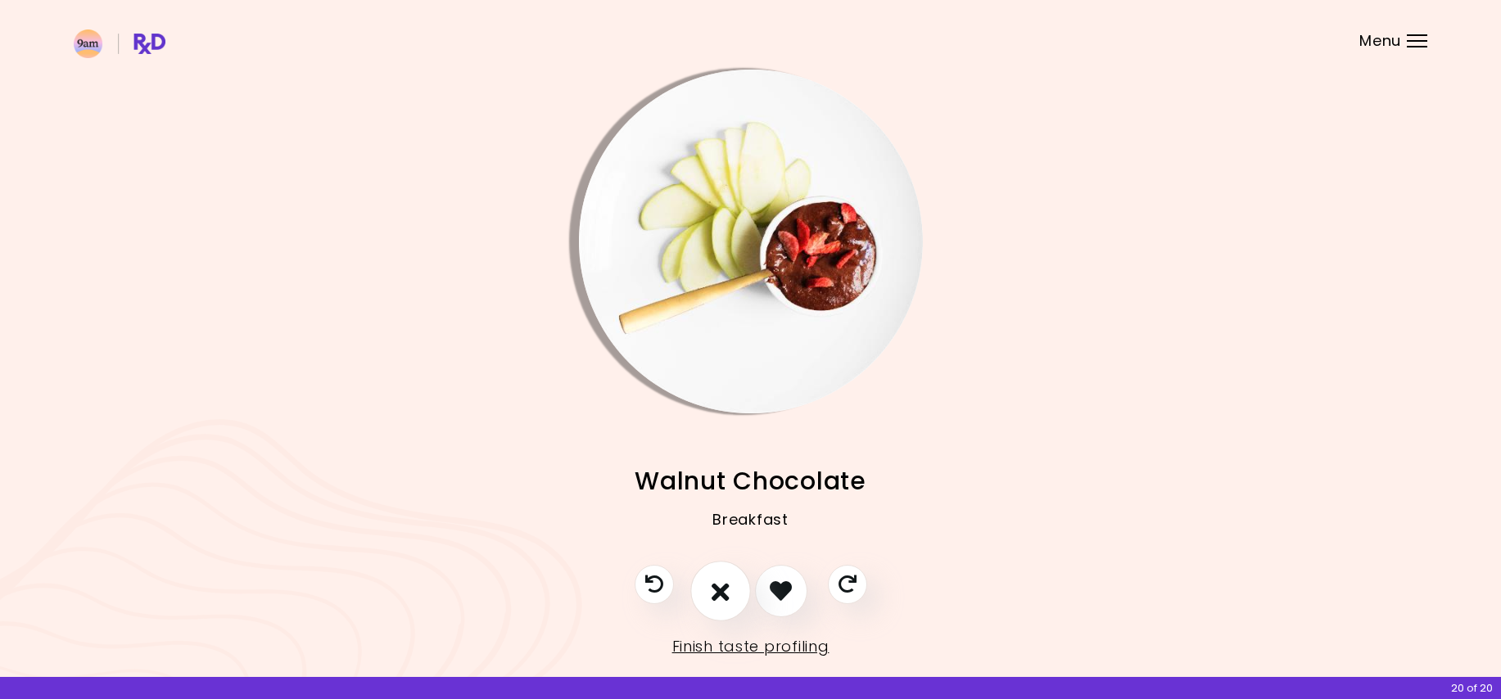
click at [720, 599] on icon "I don't like this recipe" at bounding box center [720, 590] width 18 height 25
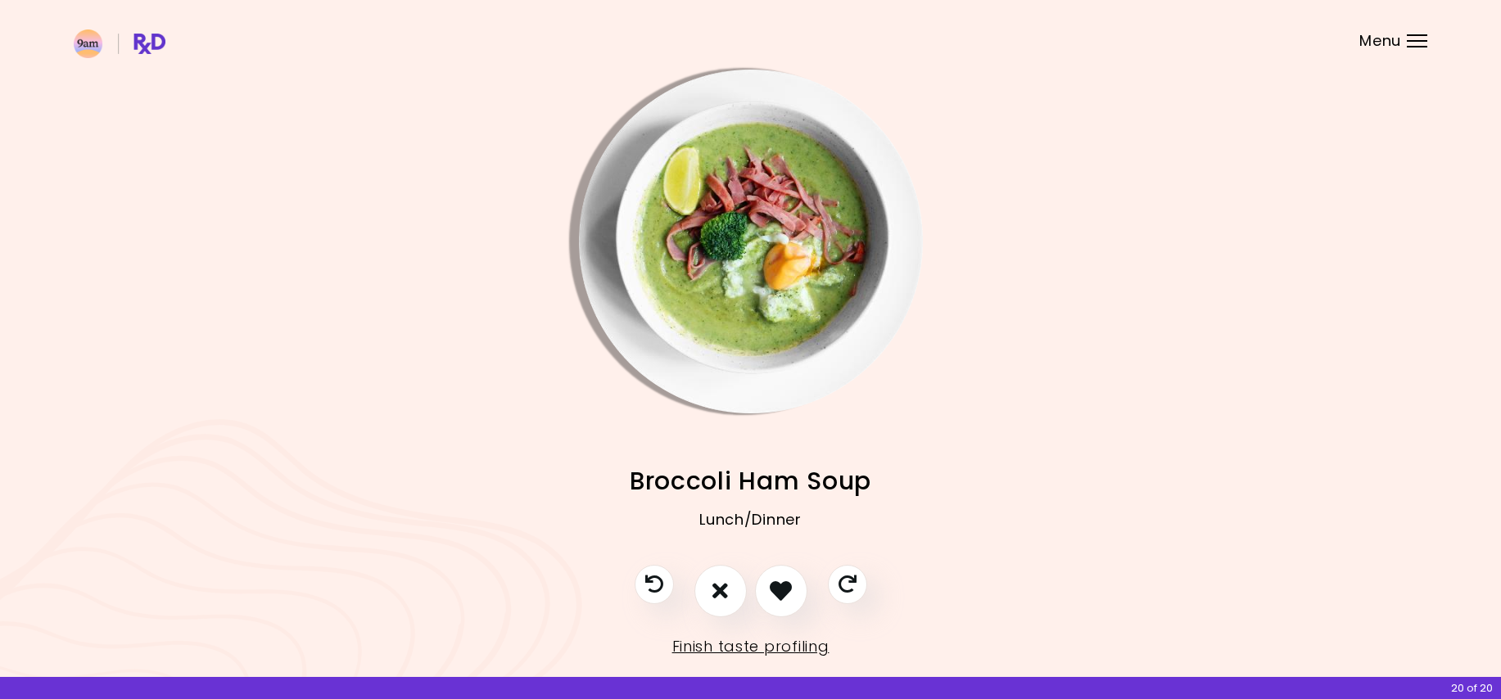
click at [654, 299] on img "Info - Broccoli Ham Soup" at bounding box center [751, 242] width 344 height 344
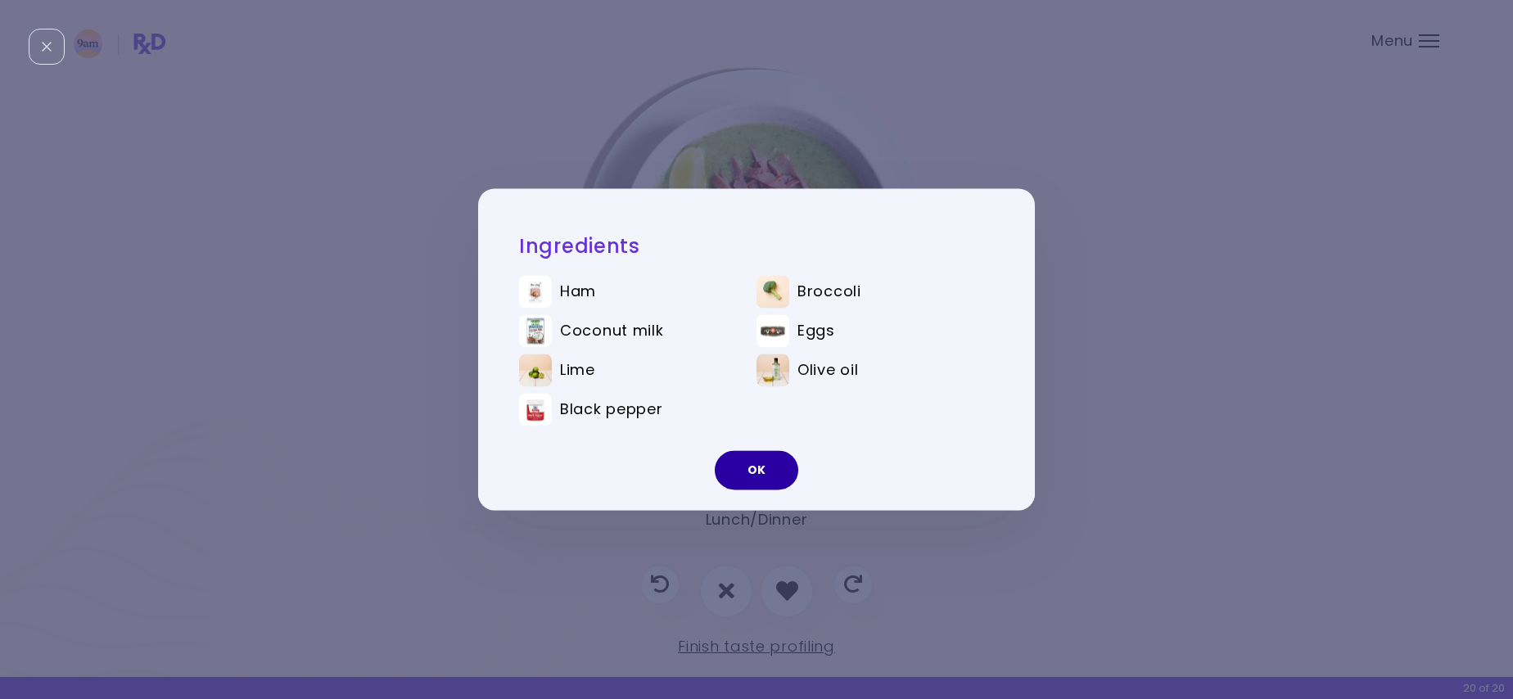
click at [766, 472] on button "OK" at bounding box center [756, 470] width 83 height 39
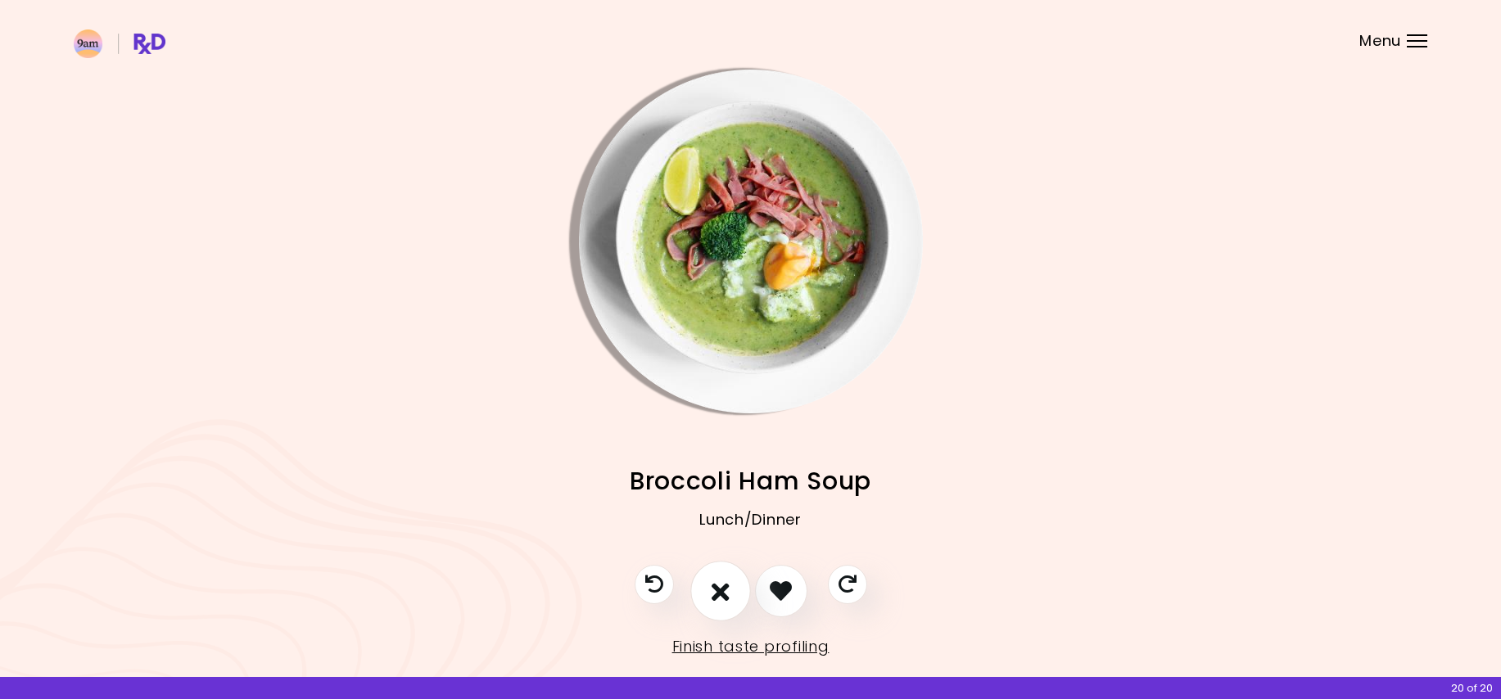
click at [717, 609] on button "I don't like this recipe" at bounding box center [720, 591] width 61 height 61
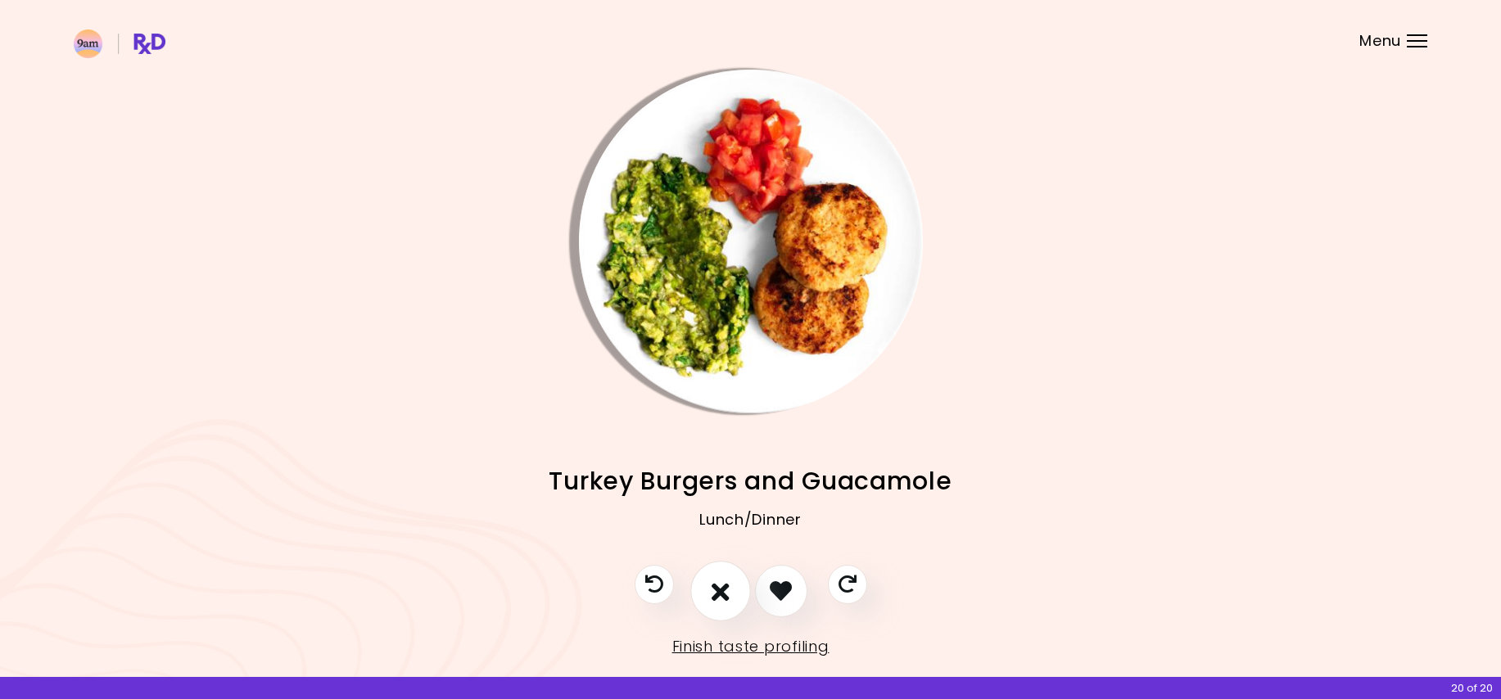
click at [717, 605] on button "I don't like this recipe" at bounding box center [720, 591] width 61 height 61
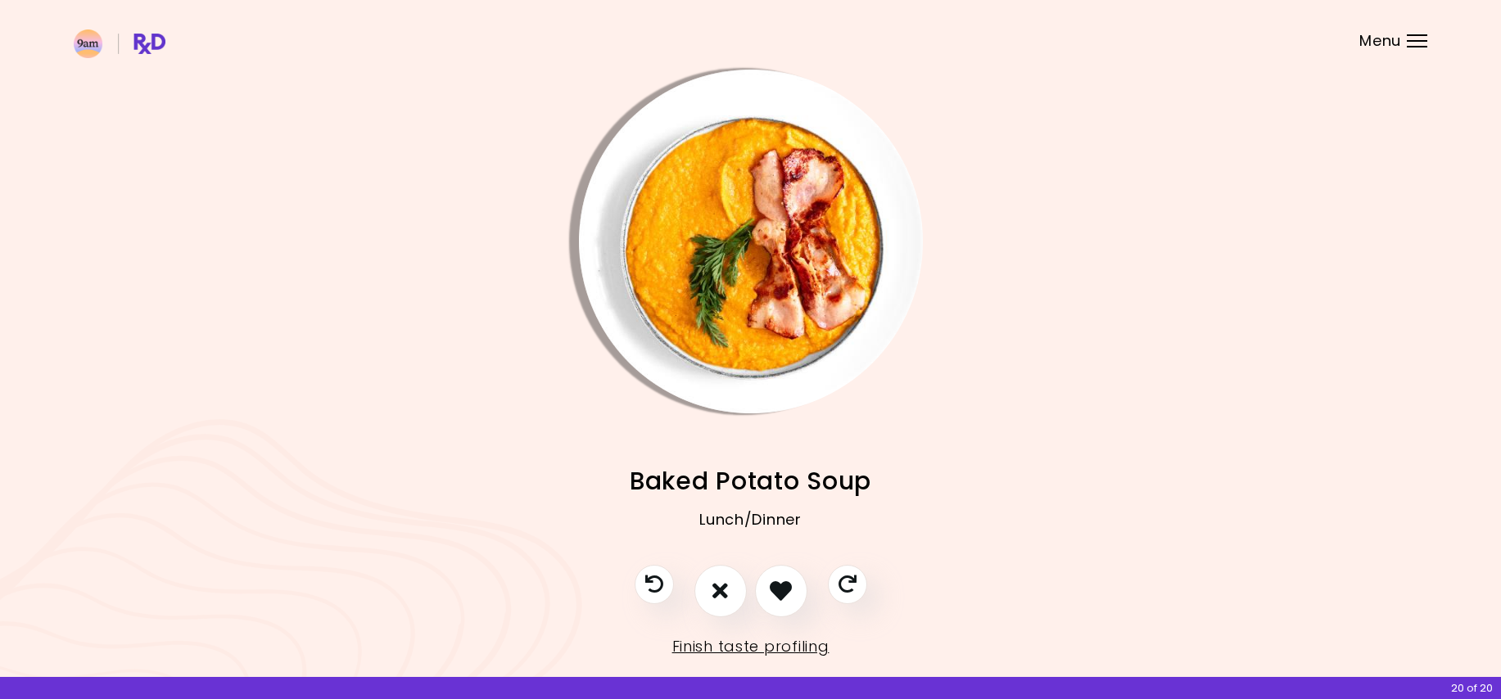
click at [747, 278] on img "Info - Baked Potato Soup" at bounding box center [751, 242] width 344 height 344
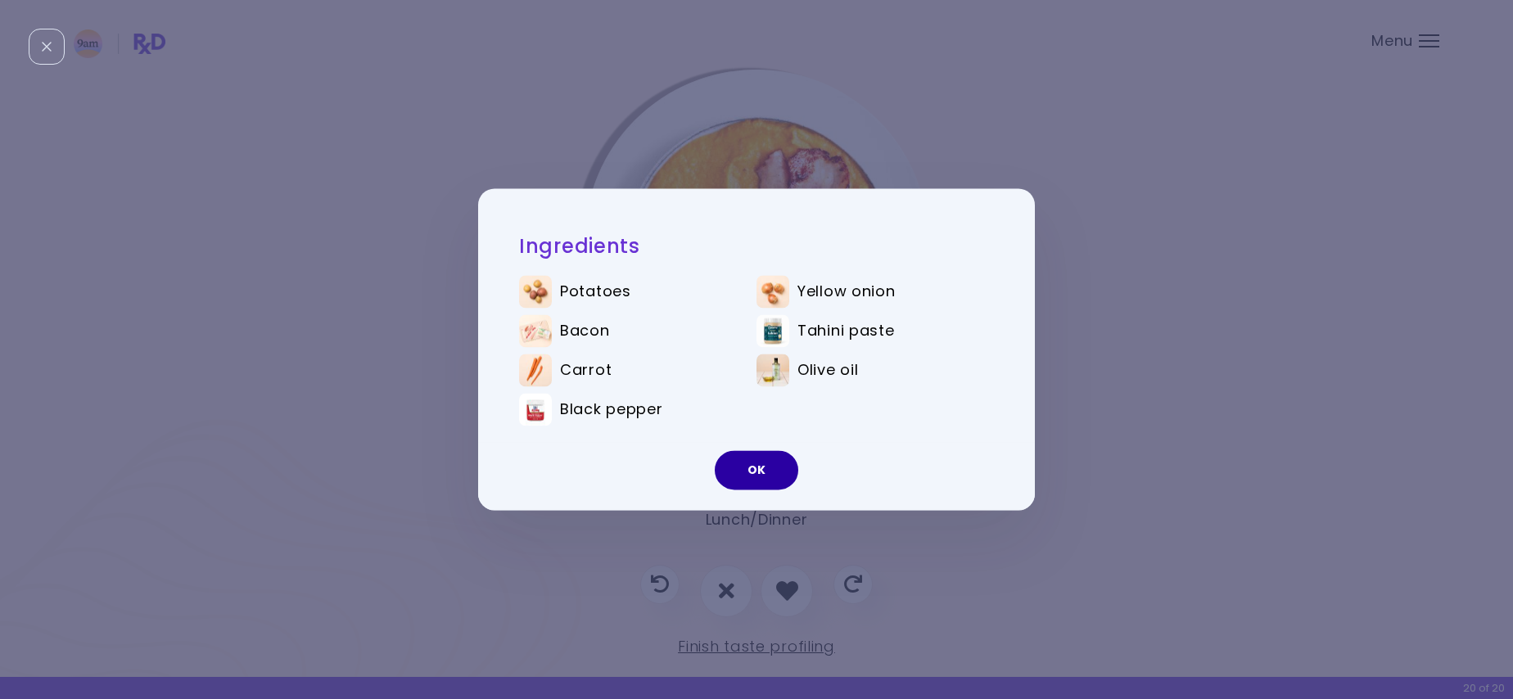
click at [732, 472] on button "OK" at bounding box center [756, 470] width 83 height 39
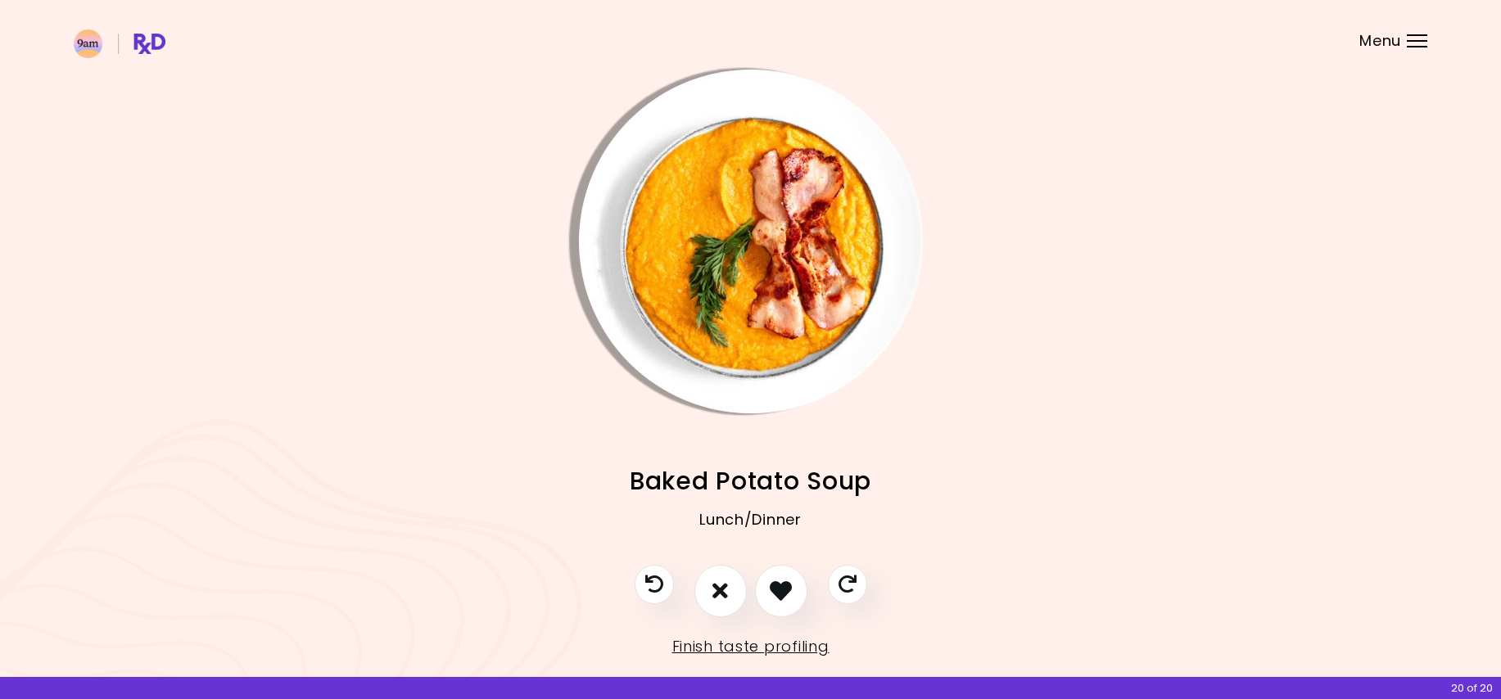
click at [810, 339] on img "Info - Baked Potato Soup" at bounding box center [751, 242] width 344 height 344
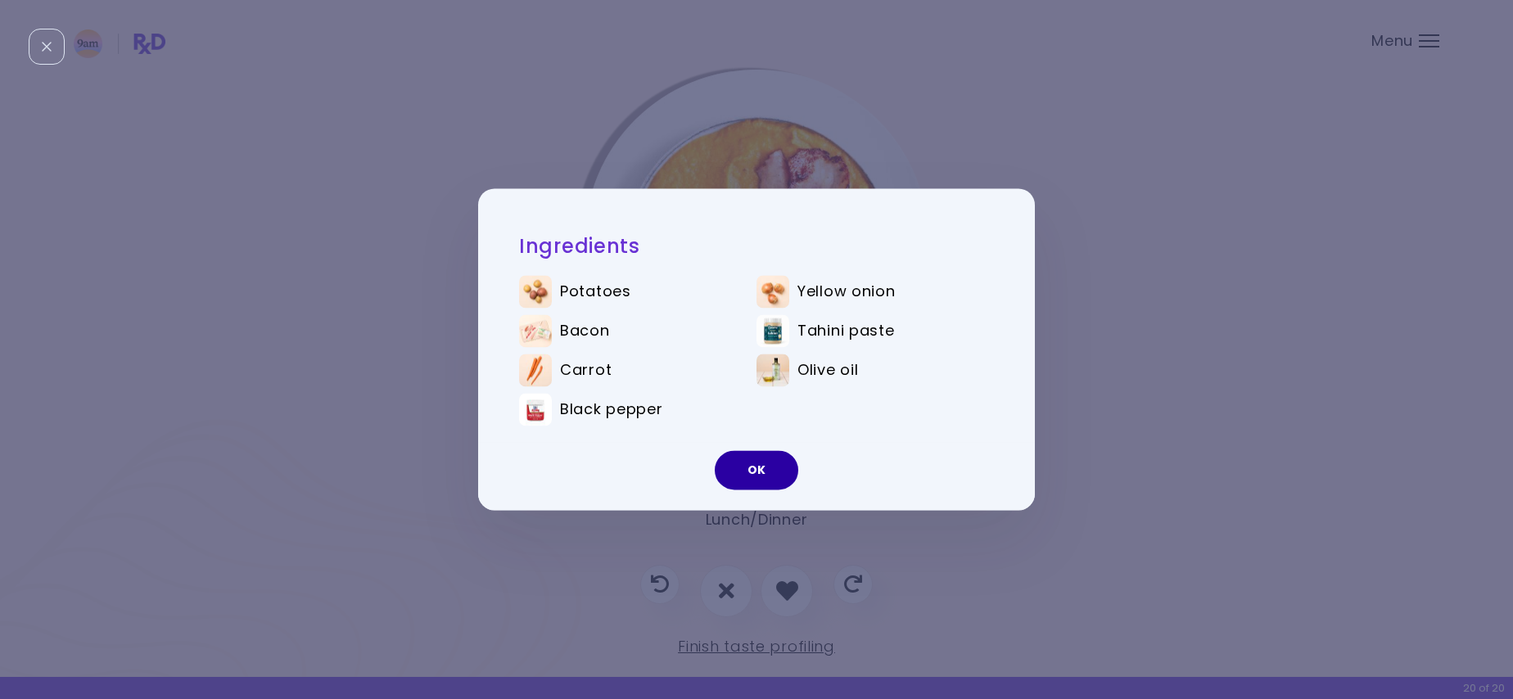
click at [771, 476] on button "OK" at bounding box center [756, 470] width 83 height 39
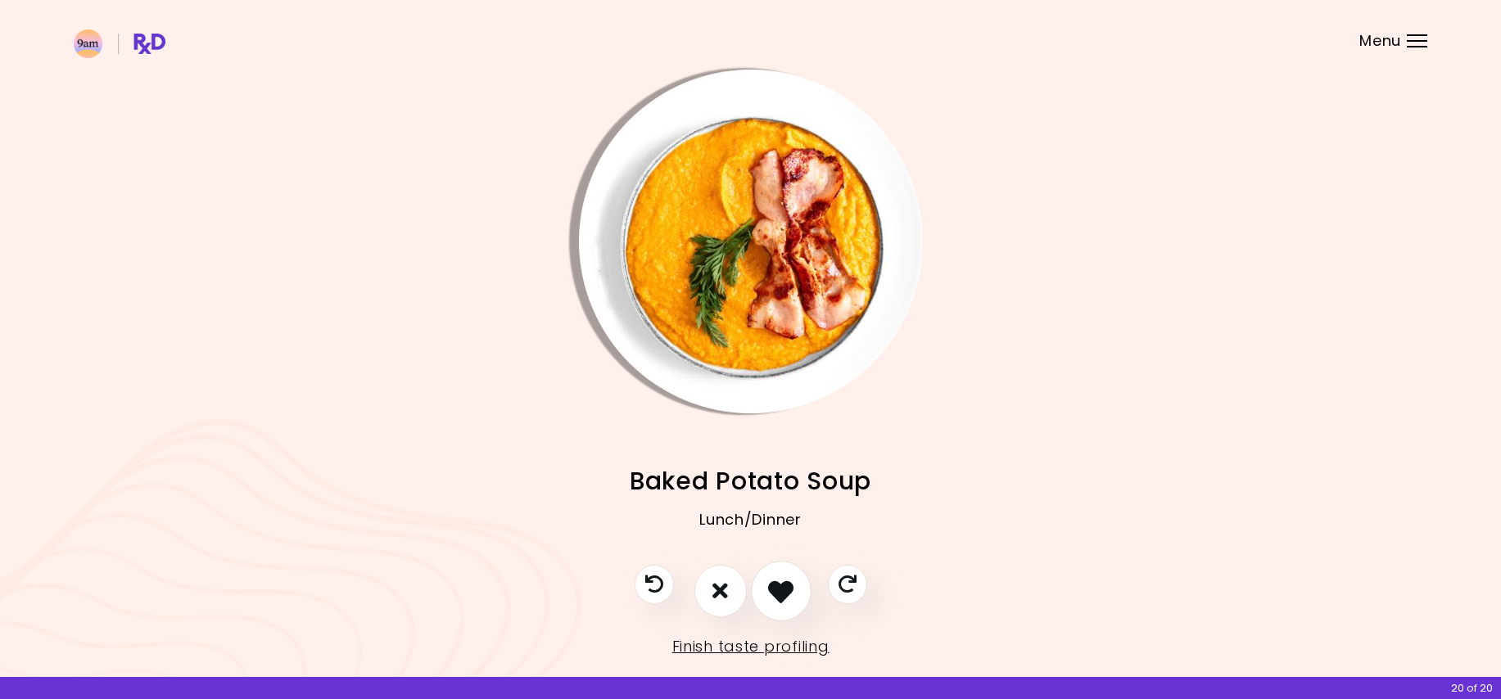
click at [774, 584] on icon "I like this recipe" at bounding box center [780, 590] width 25 height 25
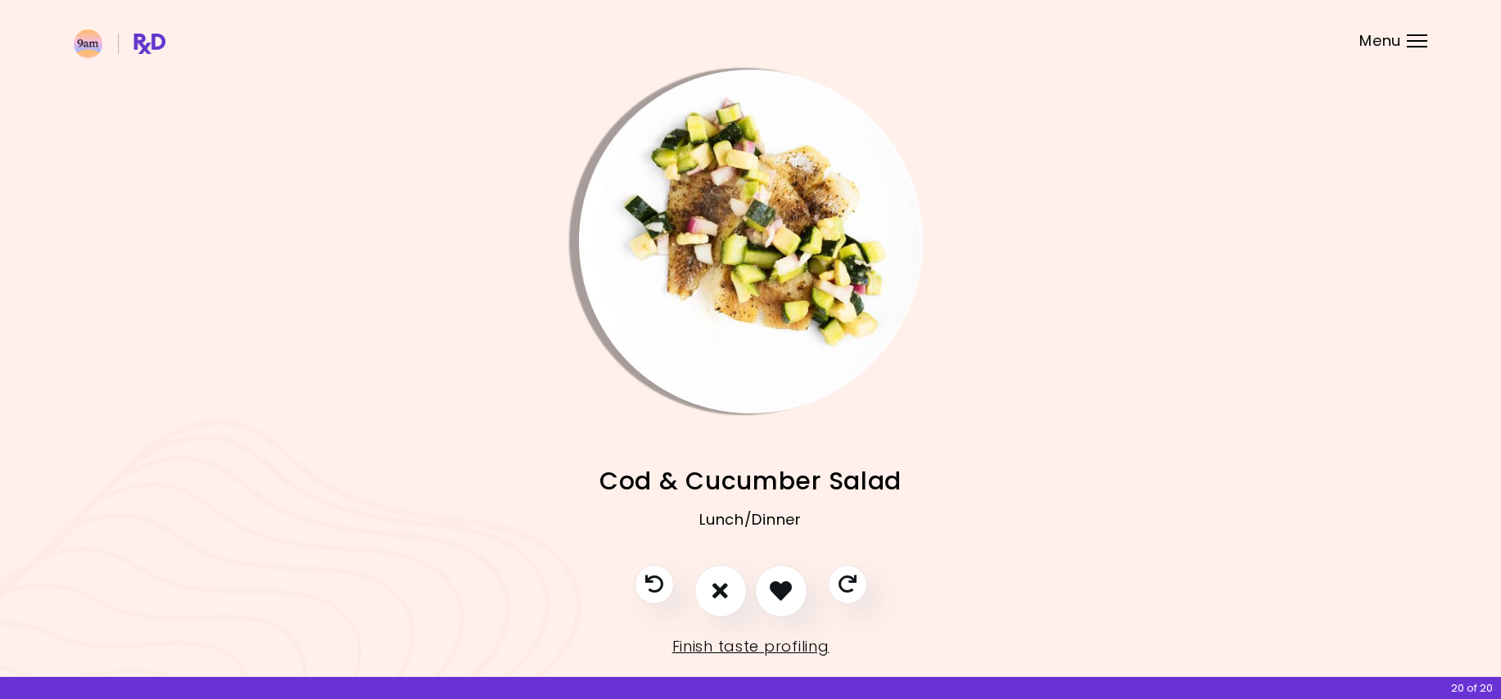
click at [698, 246] on img "Info - Cod & Cucumber Salad" at bounding box center [751, 242] width 344 height 344
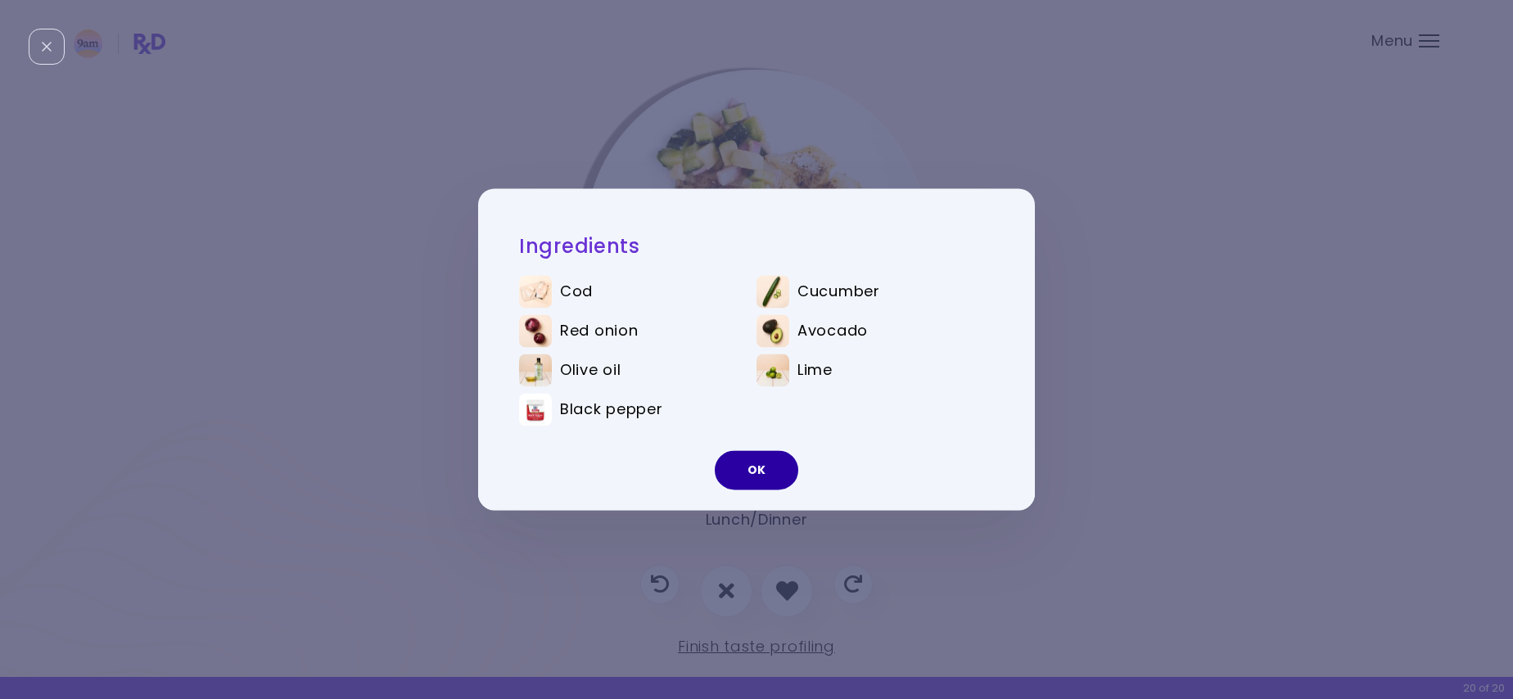
click at [779, 475] on button "OK" at bounding box center [756, 470] width 83 height 39
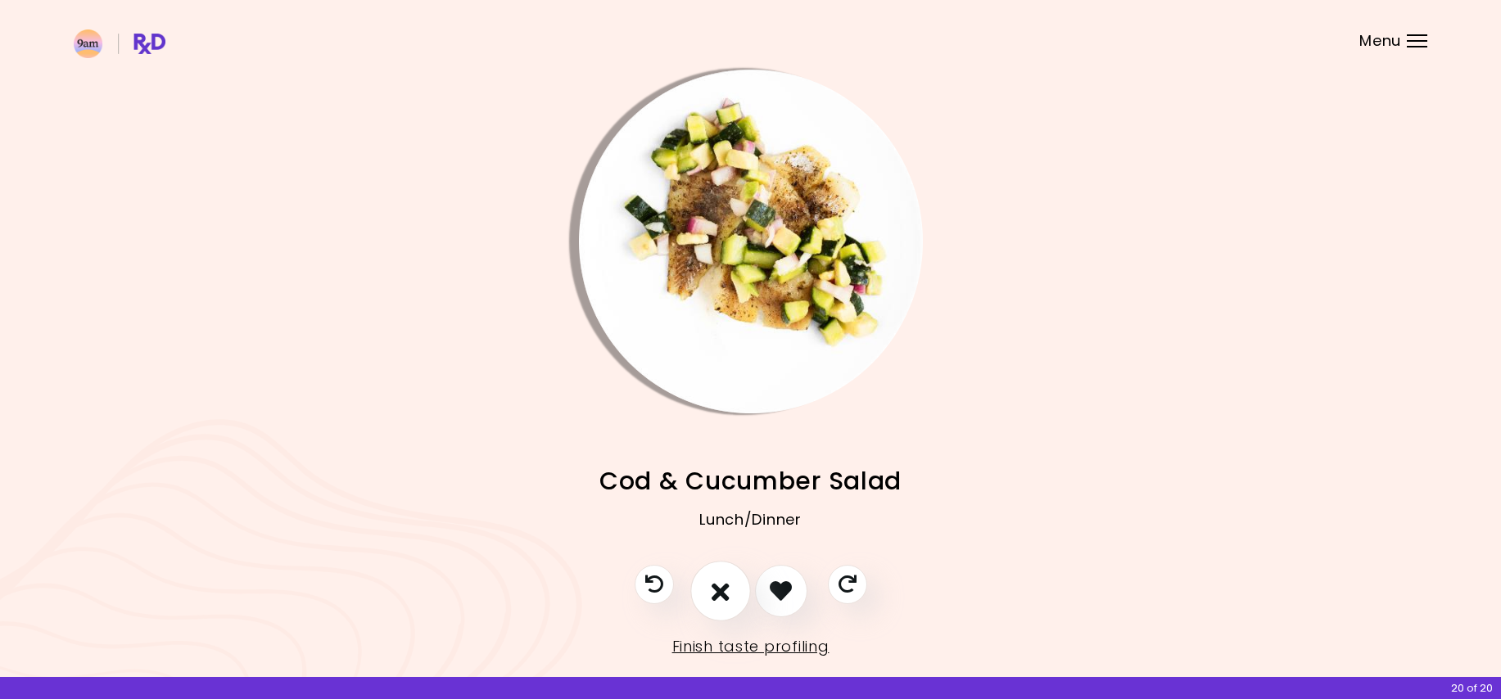
click at [712, 589] on icon "I don't like this recipe" at bounding box center [720, 590] width 18 height 25
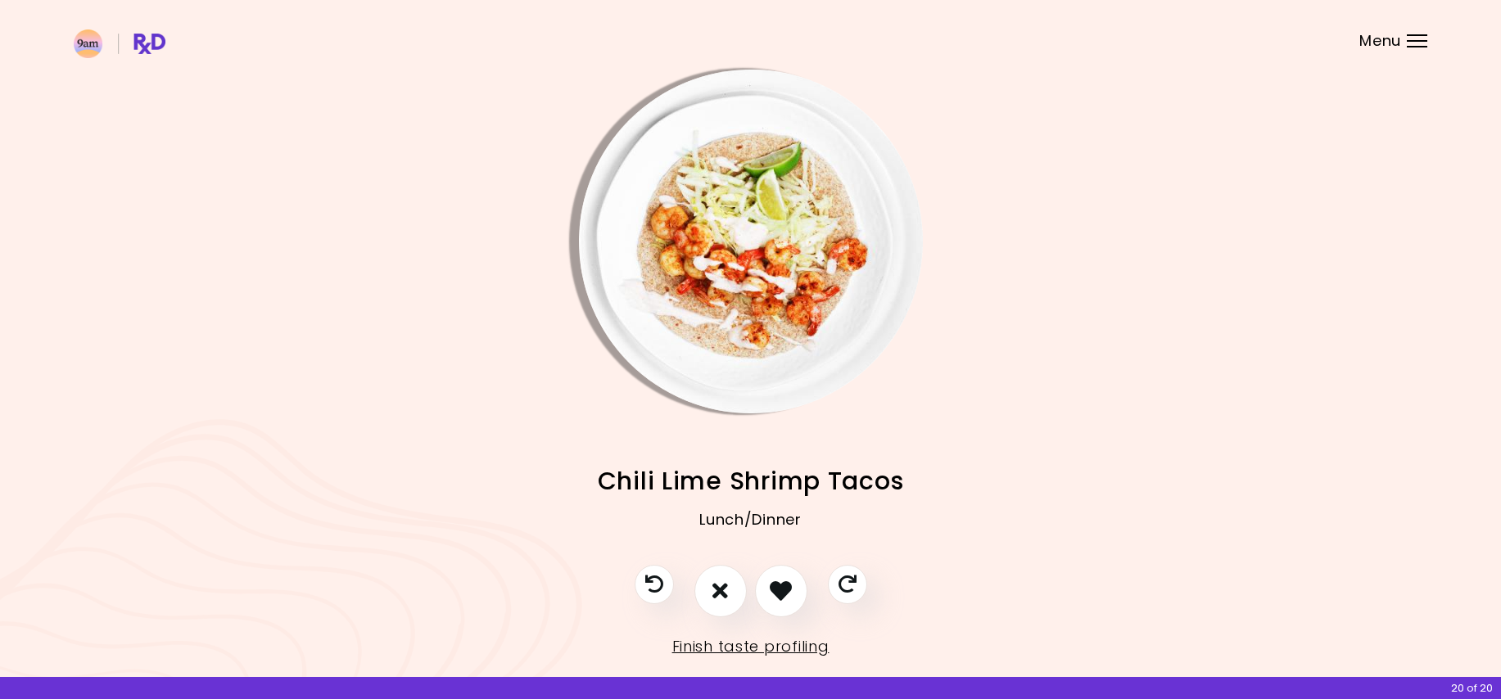
click at [740, 322] on img "Info - Chili Lime Shrimp Tacos" at bounding box center [751, 242] width 344 height 344
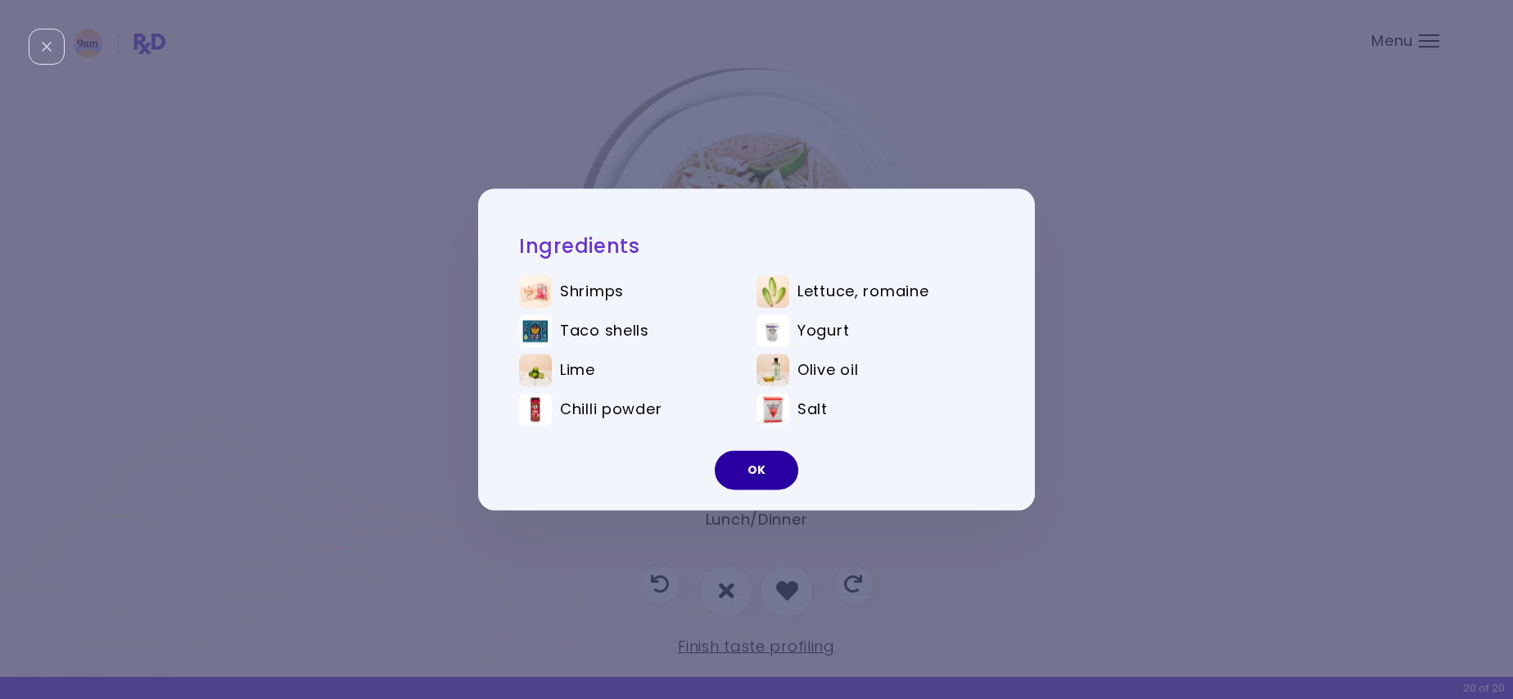
click at [759, 472] on button "OK" at bounding box center [756, 470] width 83 height 39
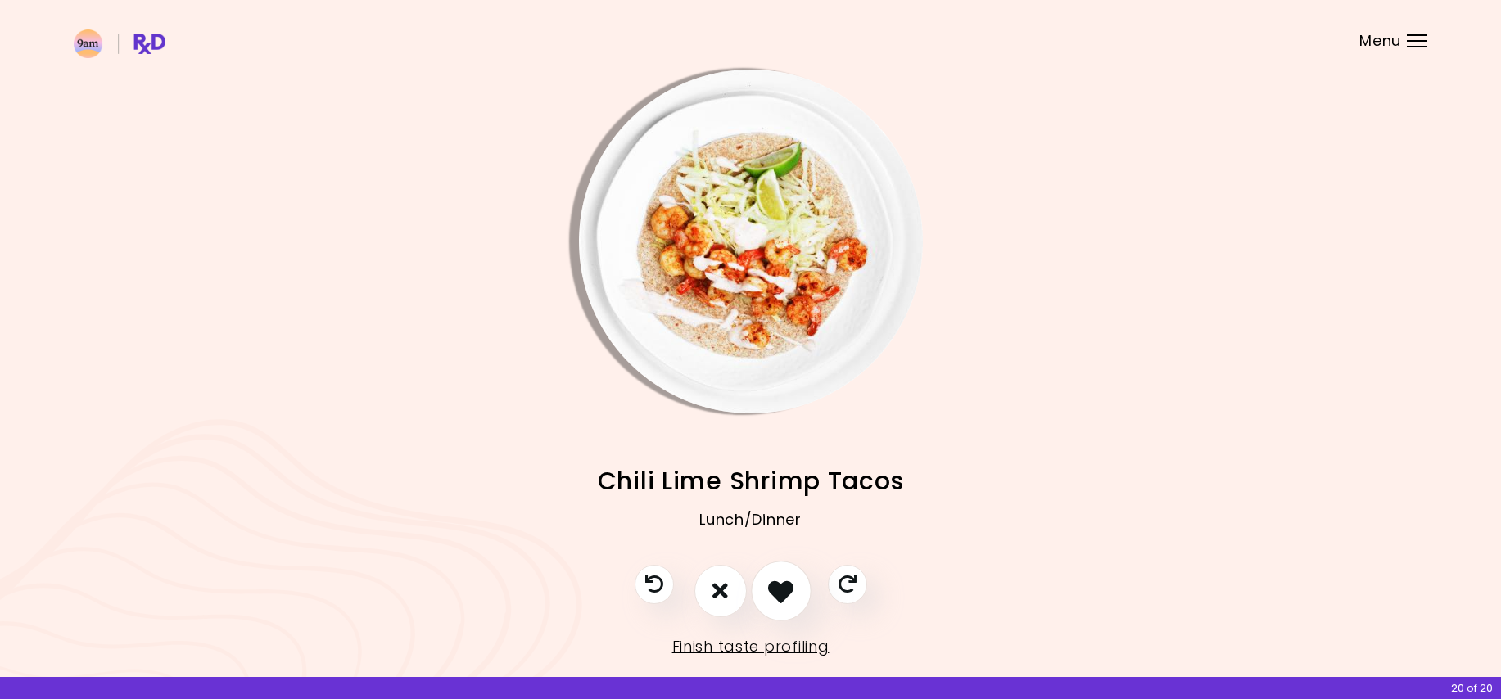
click at [784, 594] on icon "I like this recipe" at bounding box center [780, 590] width 25 height 25
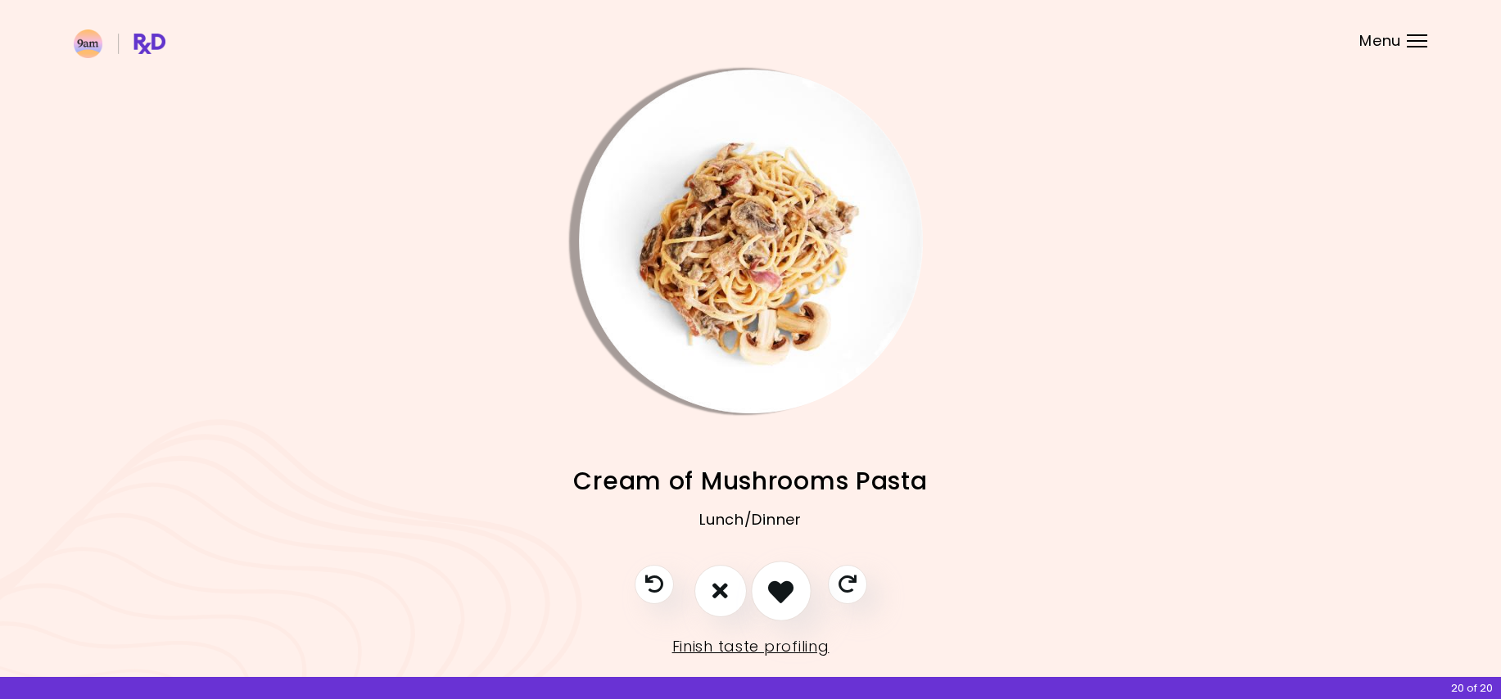
click at [785, 592] on icon "I like this recipe" at bounding box center [780, 590] width 25 height 25
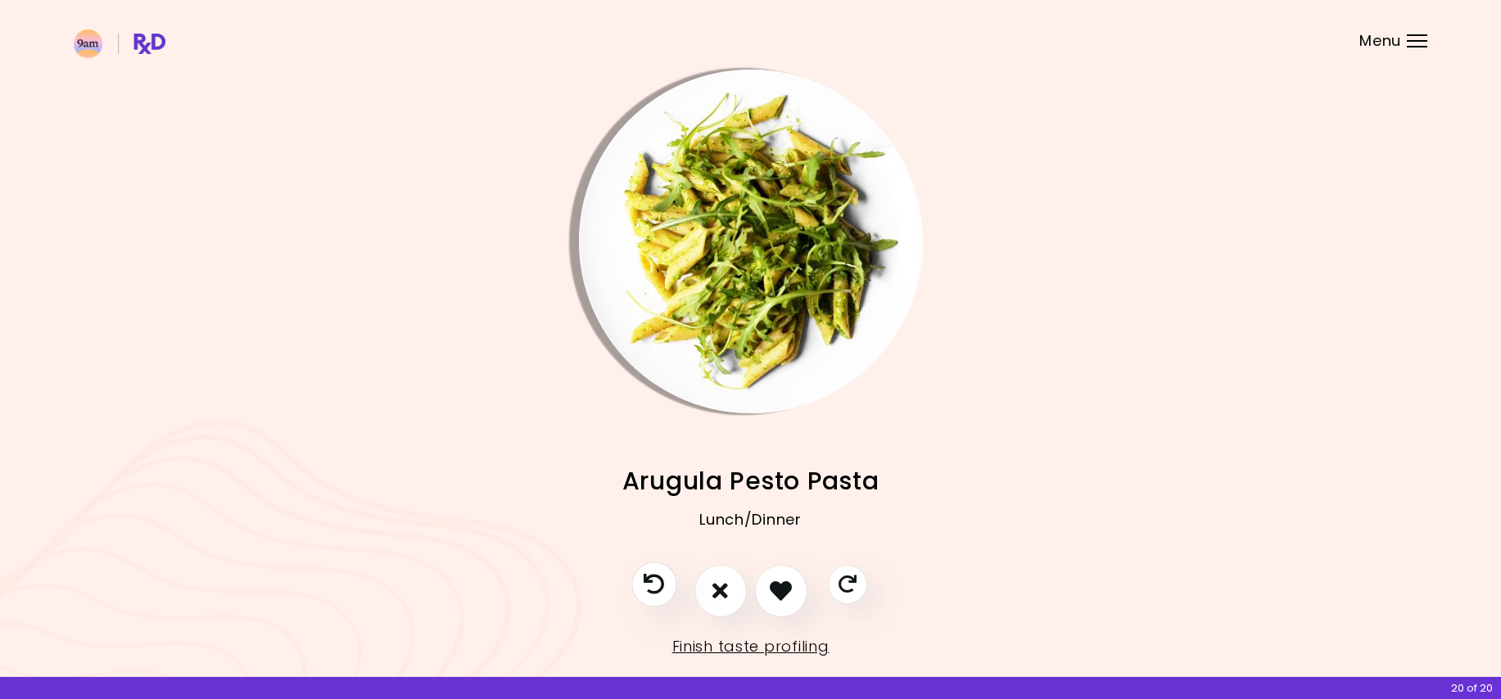
click at [664, 580] on icon "Previous recipe" at bounding box center [653, 584] width 20 height 20
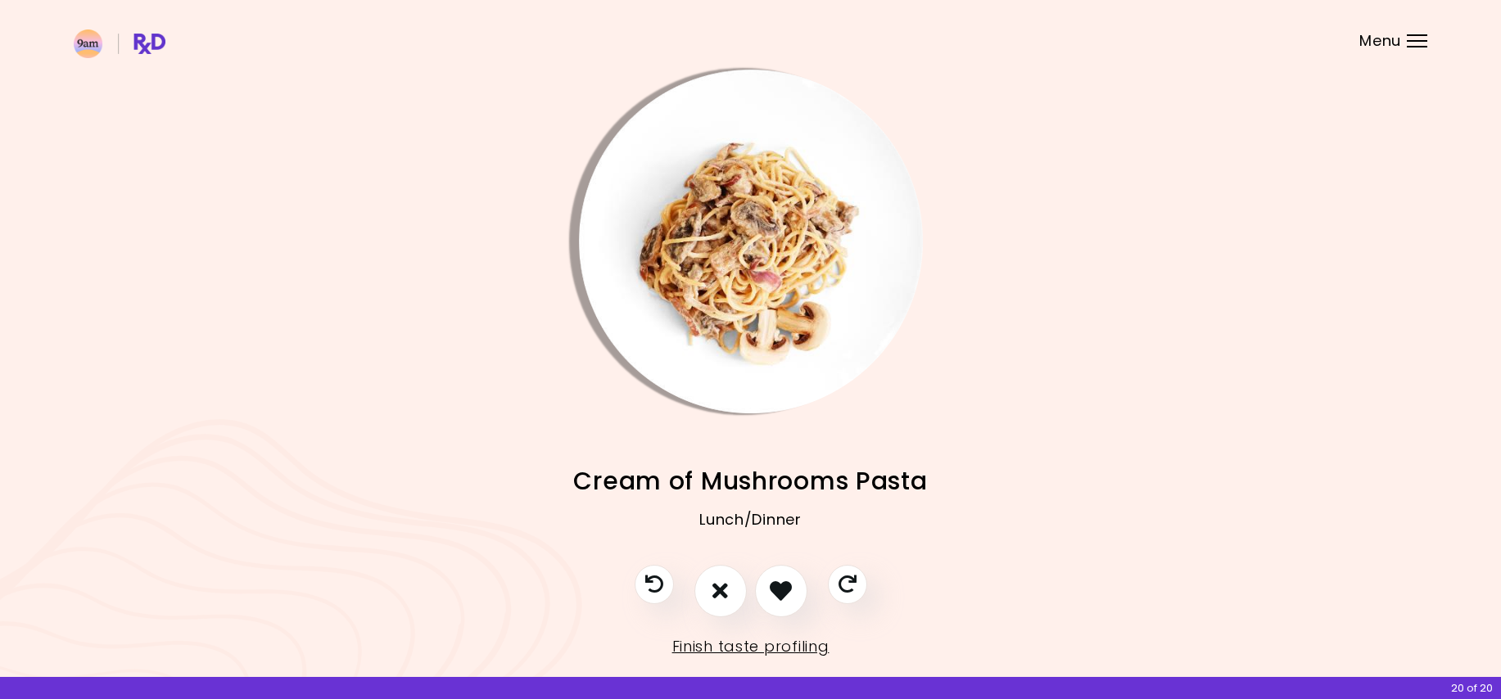
click at [709, 210] on img "Info - Cream of Mushrooms Pasta" at bounding box center [751, 242] width 344 height 344
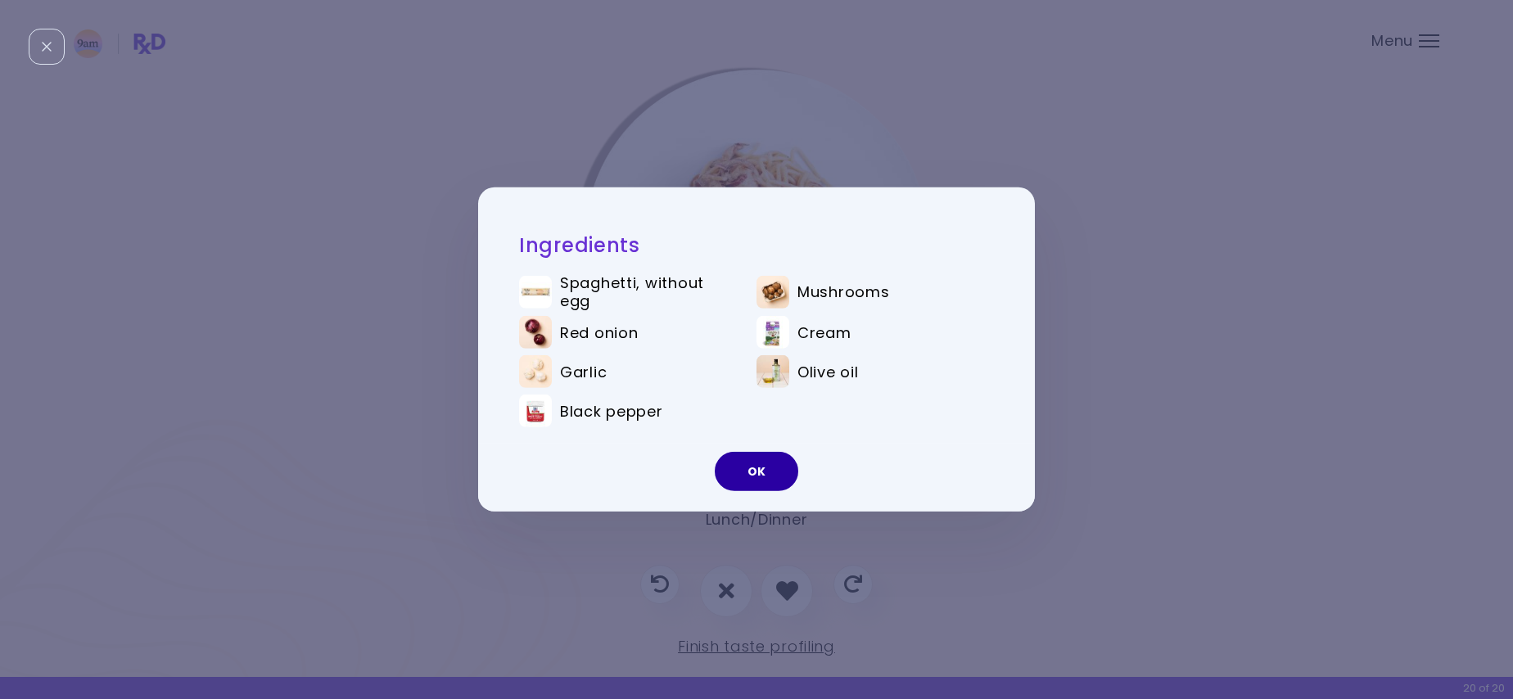
click at [740, 459] on button "OK" at bounding box center [756, 471] width 83 height 39
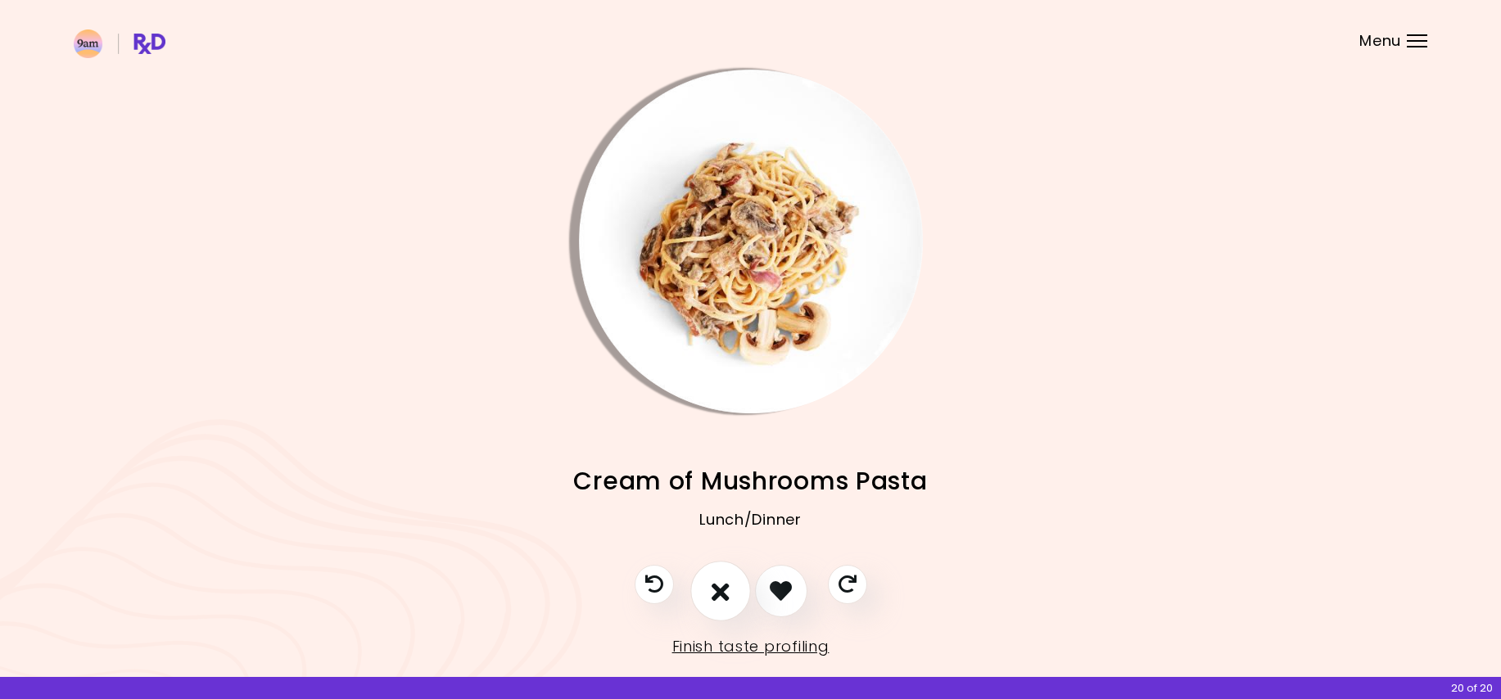
click at [711, 597] on button "I don't like this recipe" at bounding box center [720, 591] width 61 height 61
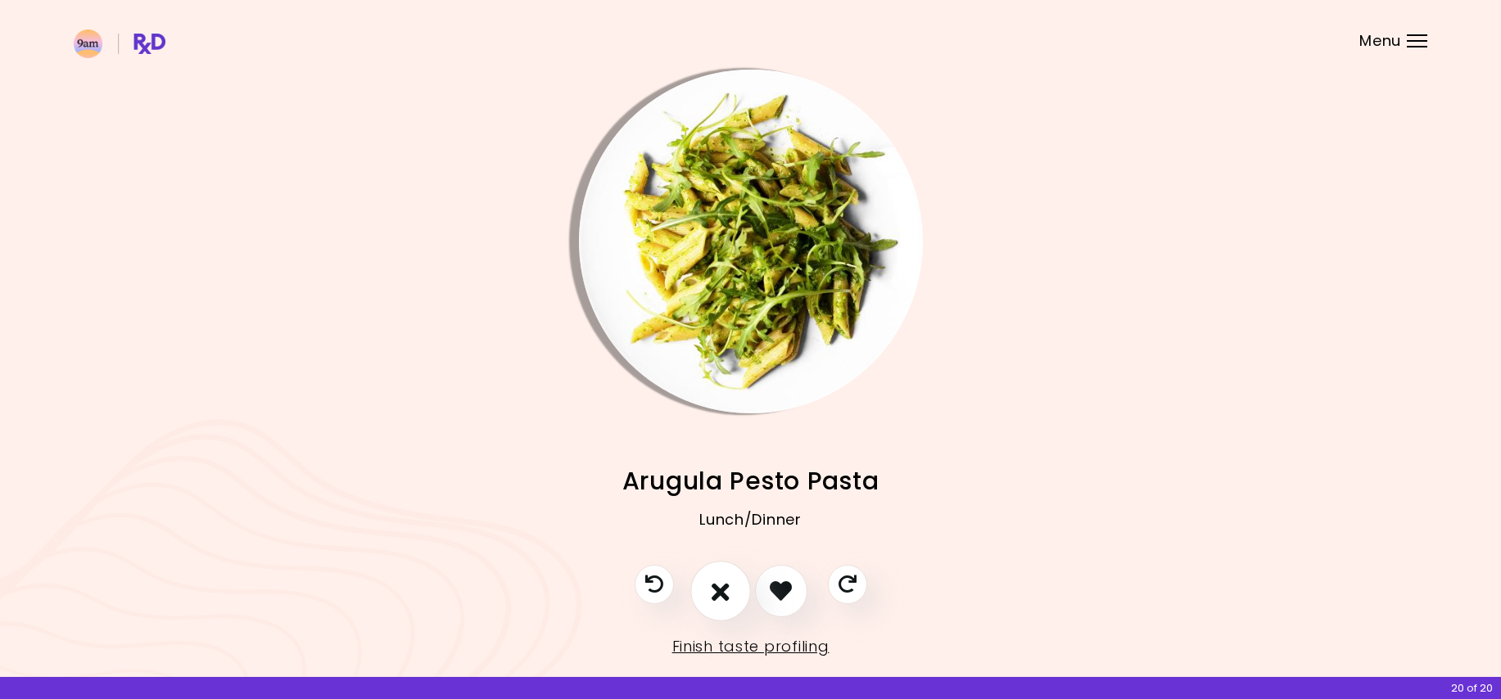
click at [711, 580] on button "I don't like this recipe" at bounding box center [720, 591] width 61 height 61
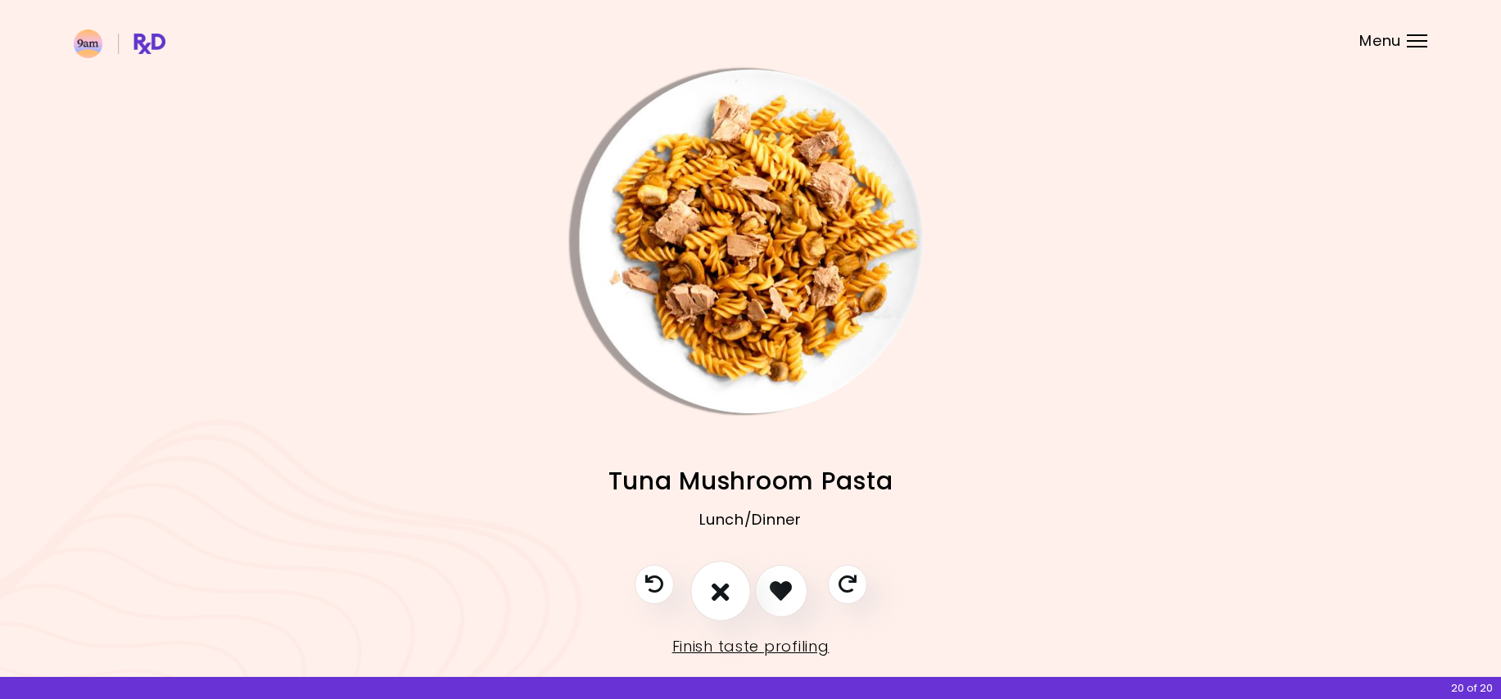
click at [710, 580] on button "I don't like this recipe" at bounding box center [720, 591] width 61 height 61
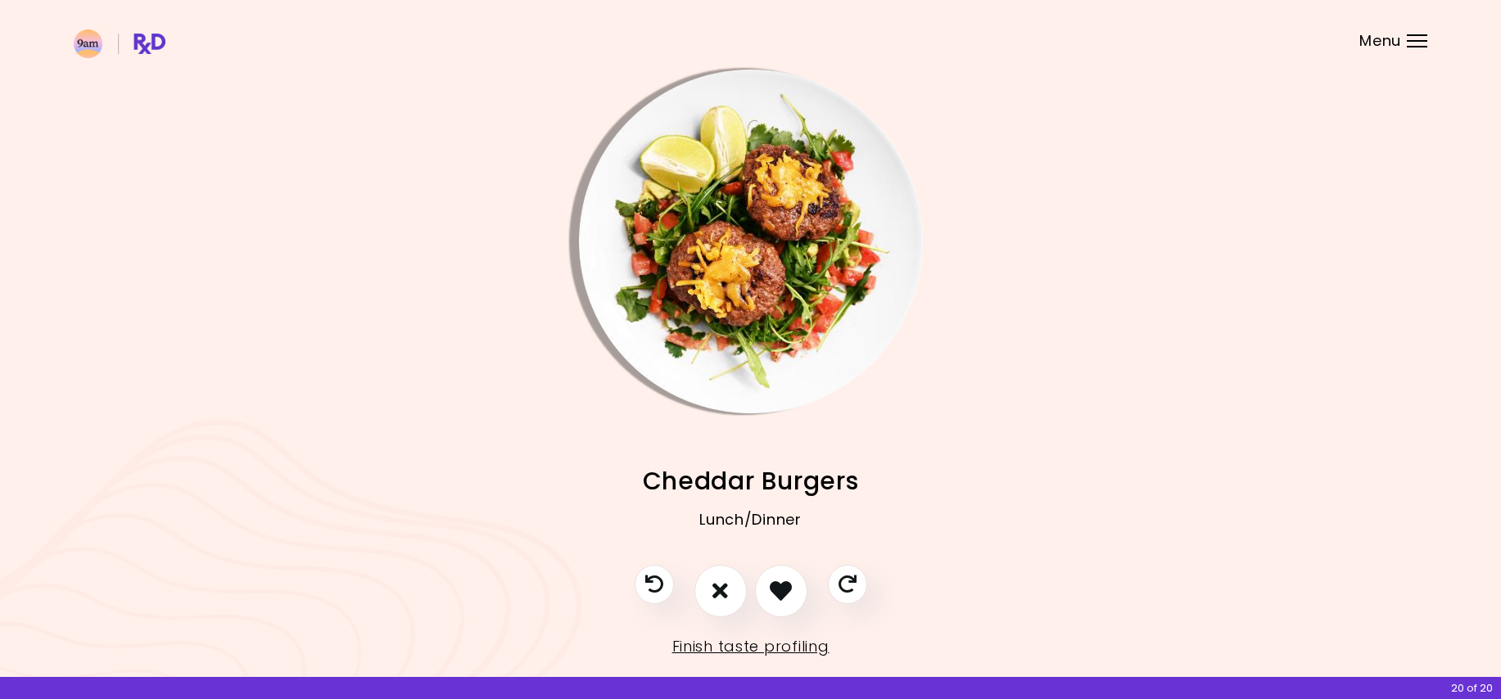
click at [697, 280] on img "Info - Cheddar Burgers" at bounding box center [751, 242] width 344 height 344
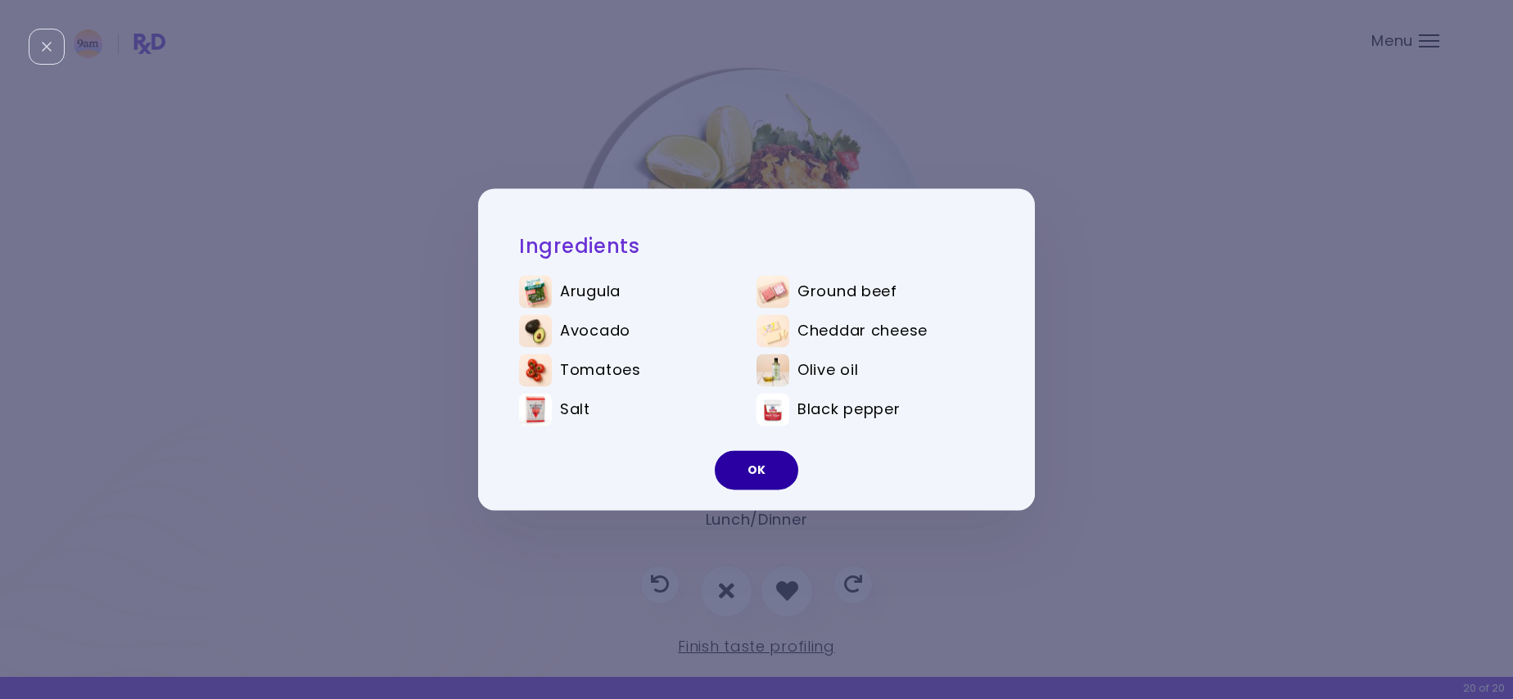
click at [774, 463] on button "OK" at bounding box center [756, 470] width 83 height 39
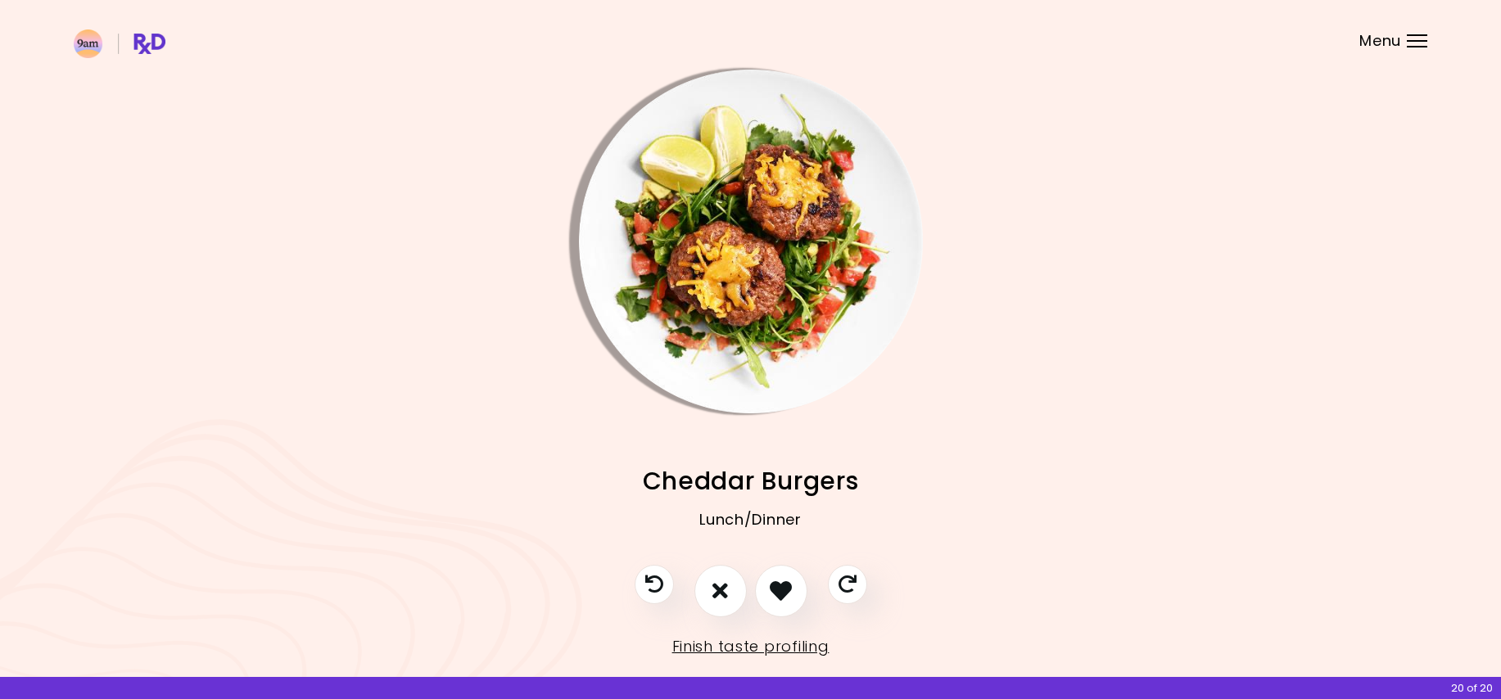
click at [759, 324] on img "Info - Cheddar Burgers" at bounding box center [751, 242] width 344 height 344
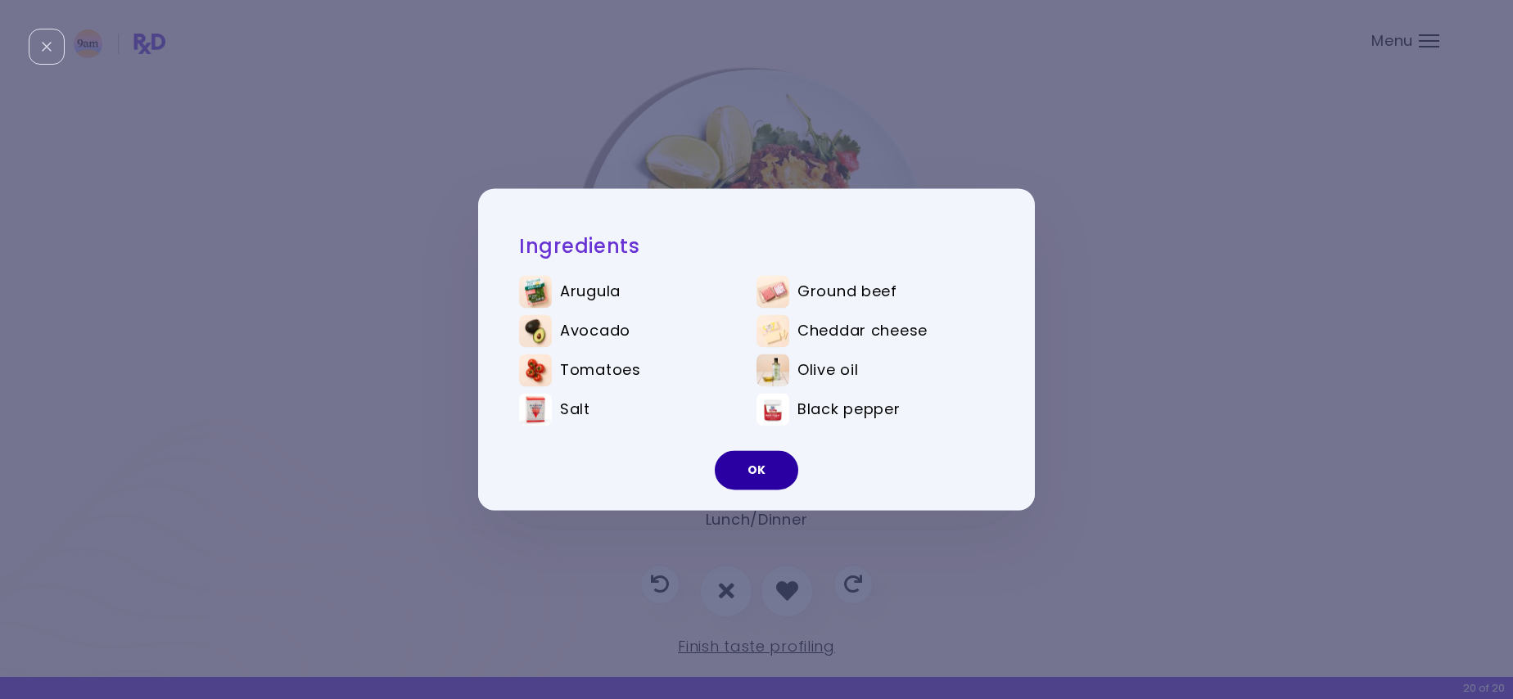
click at [769, 471] on button "OK" at bounding box center [756, 470] width 83 height 39
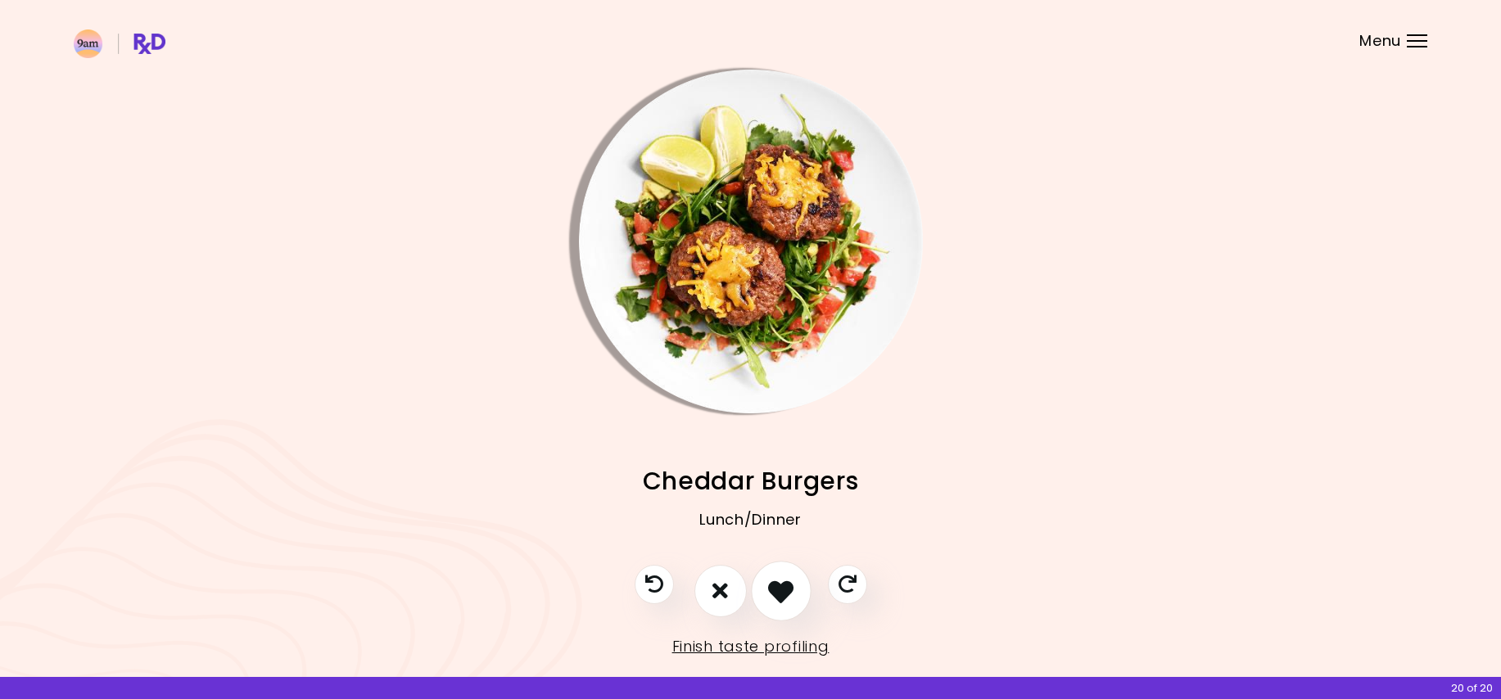
click at [779, 583] on icon "I like this recipe" at bounding box center [780, 590] width 25 height 25
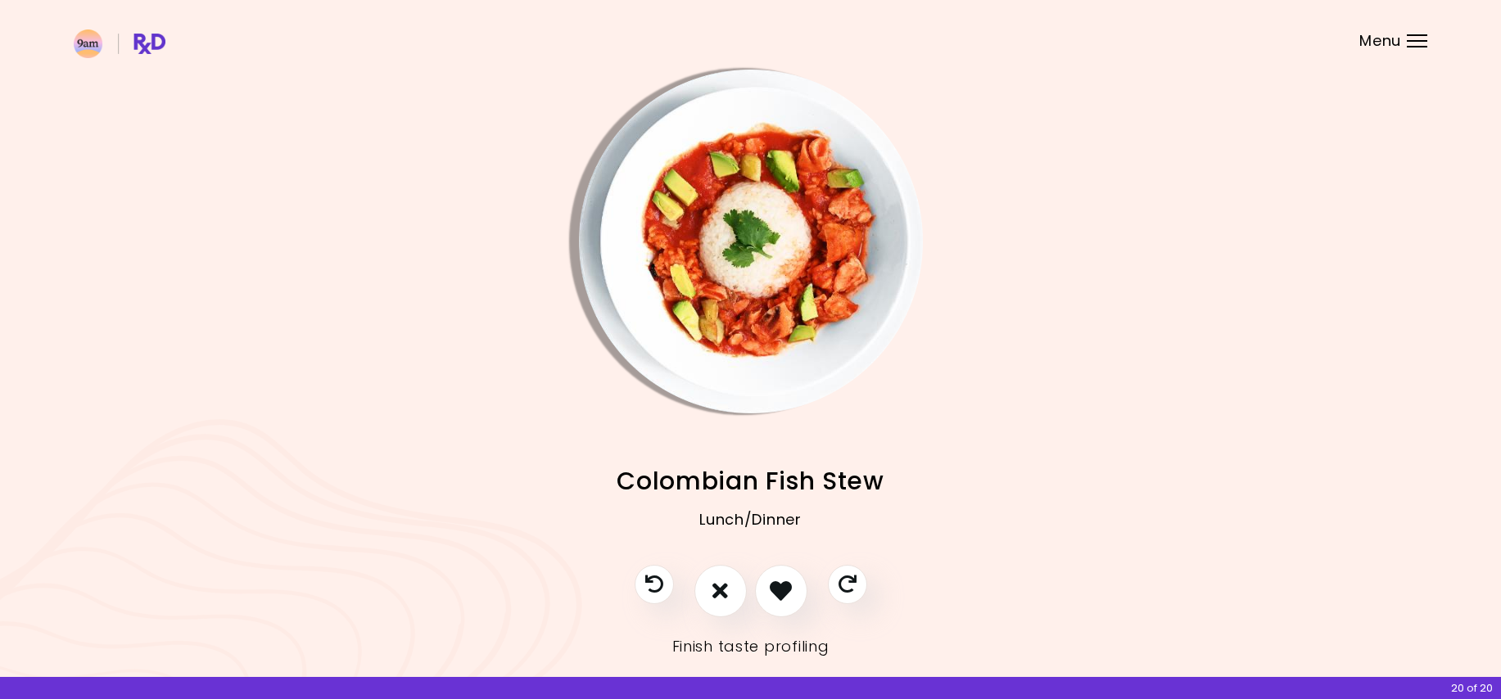
click at [757, 648] on link "Finish taste profiling" at bounding box center [750, 647] width 157 height 26
